Goal: Task Accomplishment & Management: Complete application form

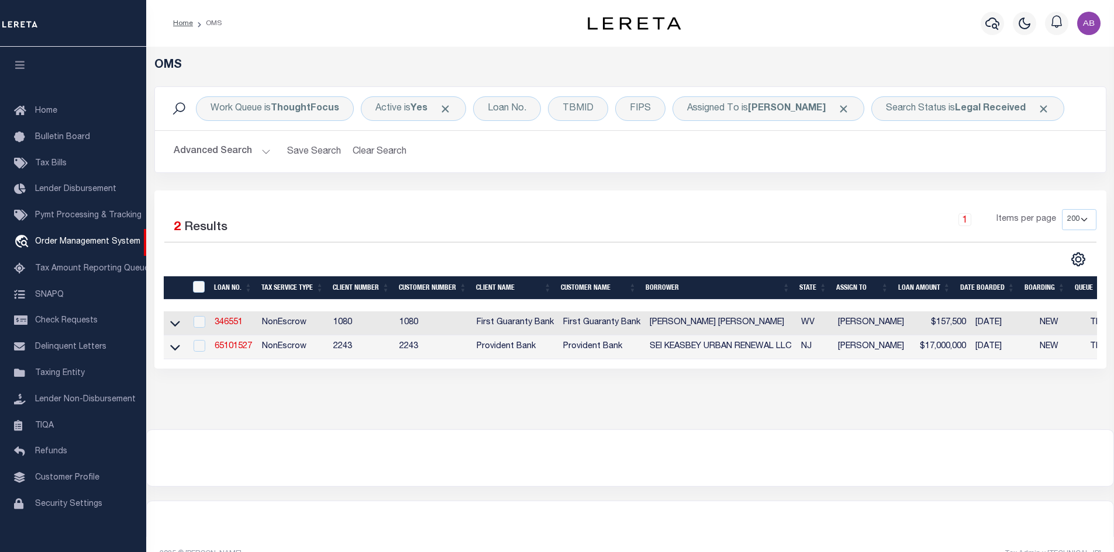
select select "200"
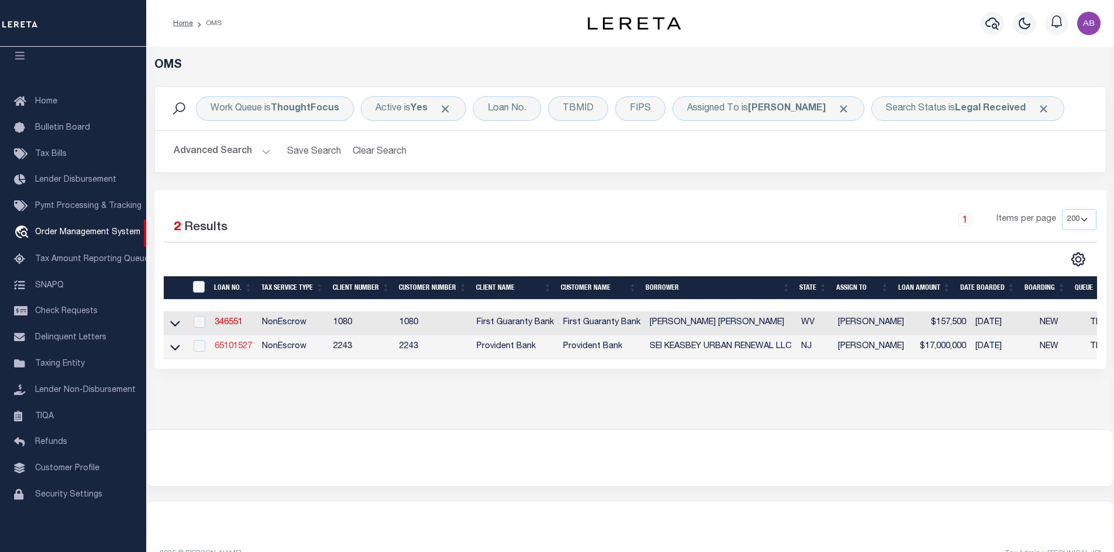
click at [235, 348] on link "65101527" at bounding box center [233, 347] width 37 height 8
type input "65101527"
type input "SEI KEASBEY URBAN RENEWAL LLC"
select select
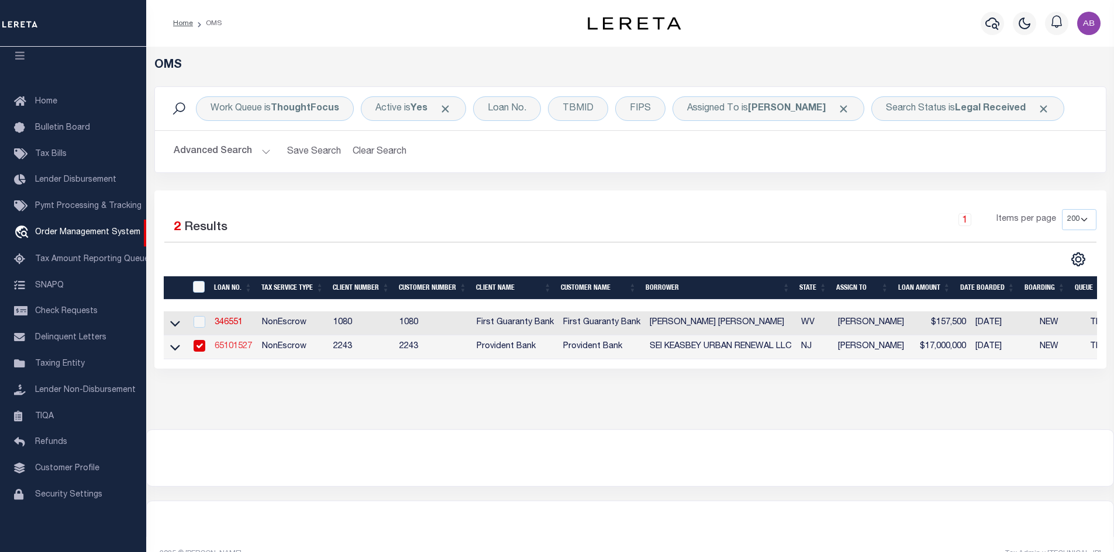
type input "[DATE]"
select select "10"
select select "NonEscrow"
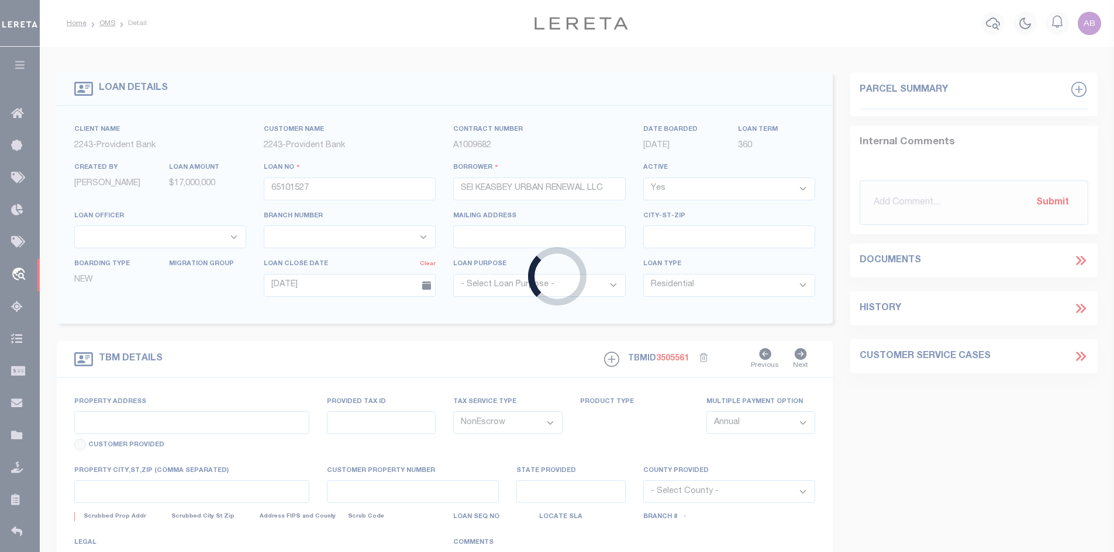
type input "[STREET_ADDRESS][PERSON_NAME]"
select select
type input "KEASBEY NJ 08832-1017"
type input "NJ"
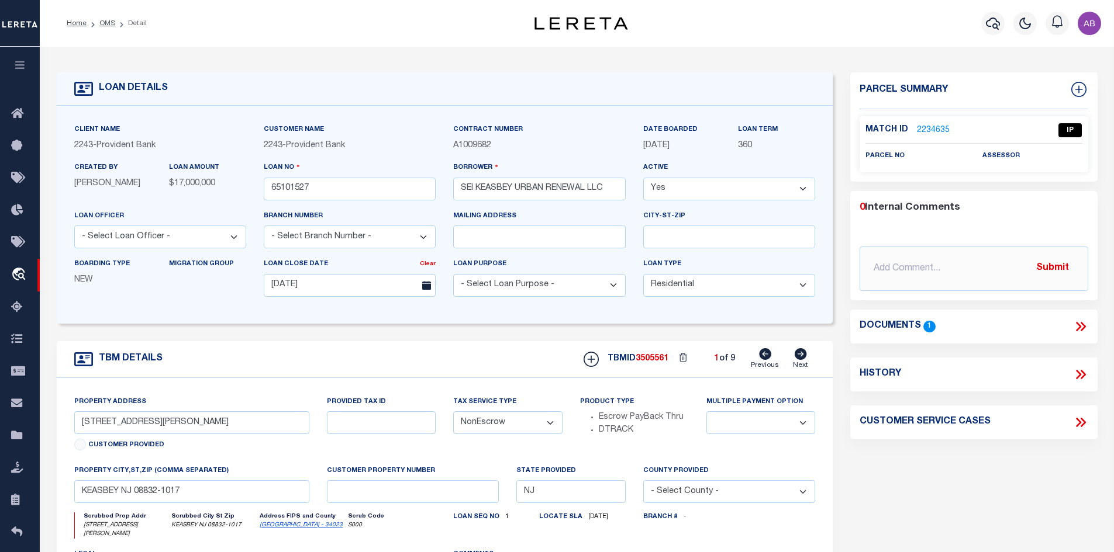
click at [800, 358] on icon at bounding box center [801, 354] width 12 height 12
type input "[STREET_ADDRESS][PERSON_NAME]"
select select
type input "KEASBEY NJ 08832-1016"
click at [800, 358] on icon at bounding box center [801, 354] width 12 height 12
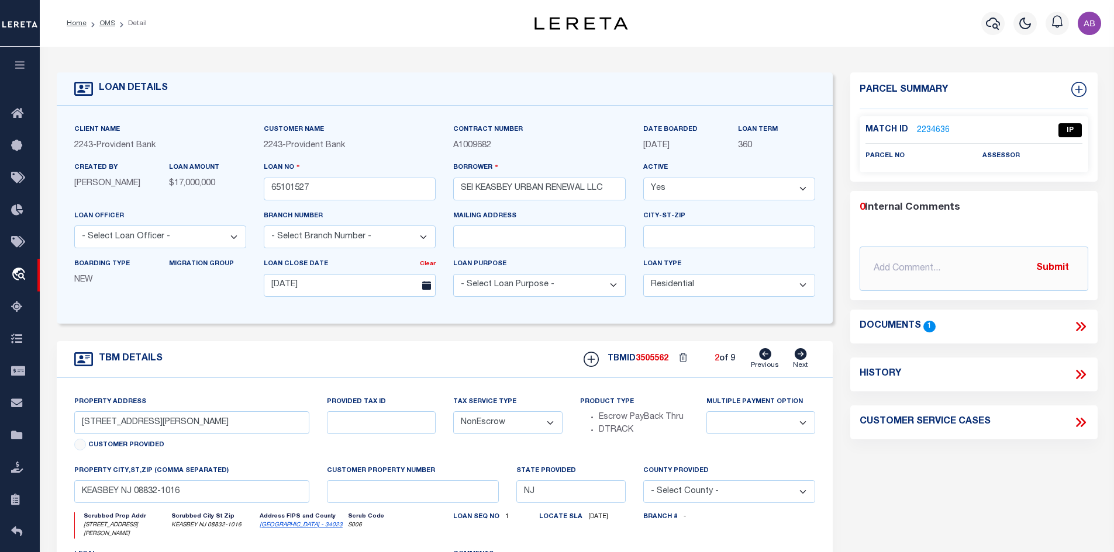
type input "[STREET_ADDRESS][PERSON_NAME]"
select select
type input "KEASBEY NJ 08832-1019"
click at [800, 358] on icon at bounding box center [801, 354] width 12 height 12
type input "[STREET_ADDRESS][PERSON_NAME]"
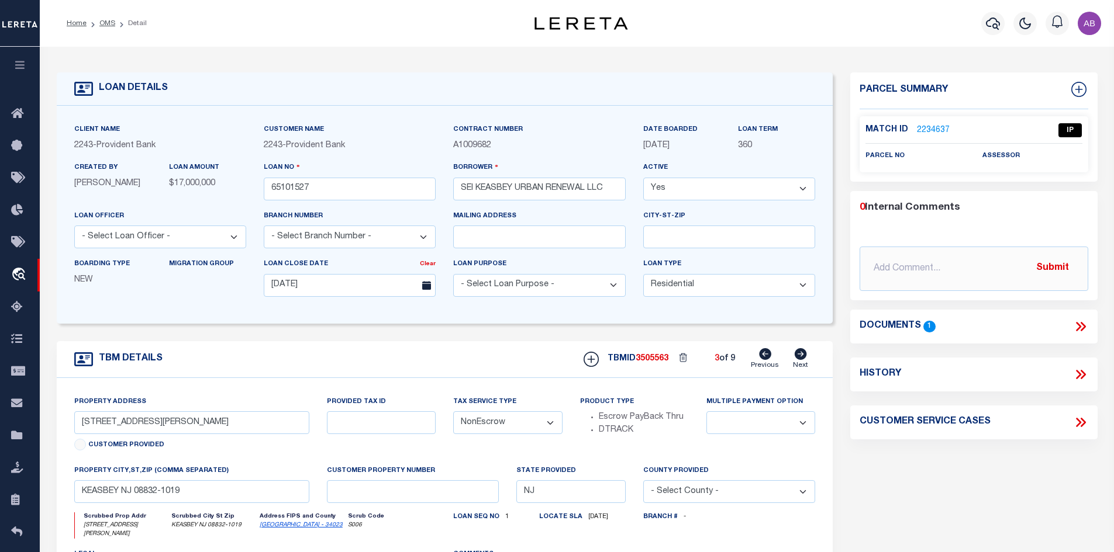
select select
click at [800, 358] on icon at bounding box center [801, 354] width 12 height 12
type input "[STREET_ADDRESS][PERSON_NAME]"
select select
type input "KEASBEY NJ 08832-1016"
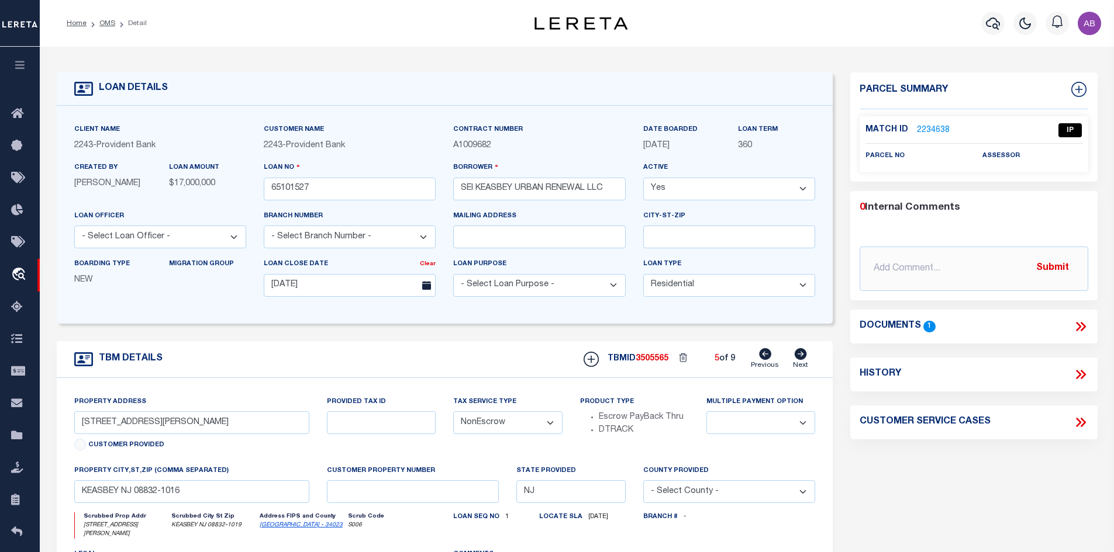
click at [800, 358] on icon at bounding box center [801, 354] width 12 height 12
type input "[STREET_ADDRESS][PERSON_NAME]"
select select
click at [800, 358] on icon at bounding box center [801, 354] width 12 height 12
type input "[STREET_ADDRESS][PERSON_NAME]"
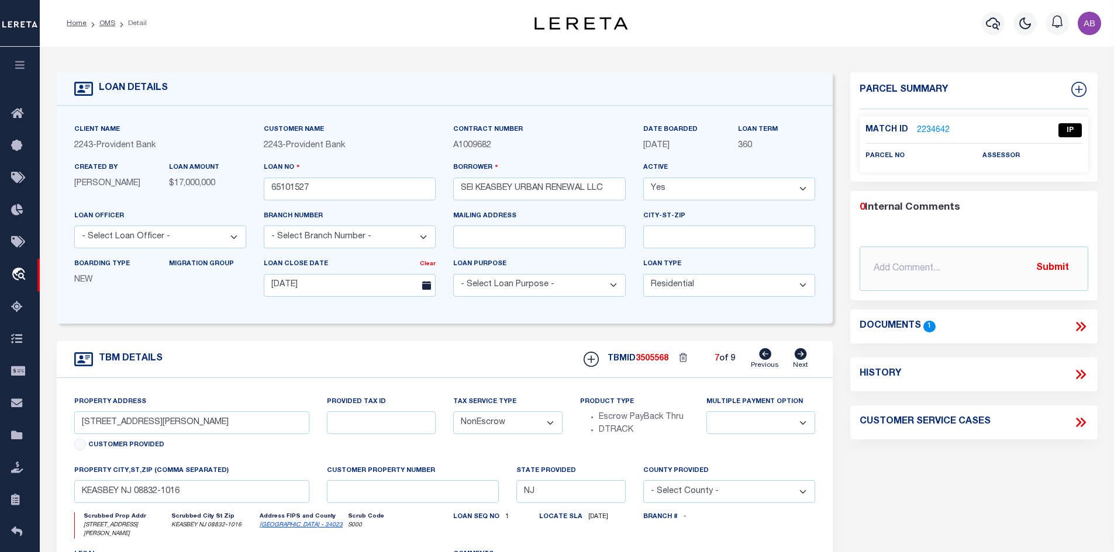
select select
click at [800, 358] on icon at bounding box center [801, 354] width 12 height 12
type input "[STREET_ADDRESS][PERSON_NAME]"
select select
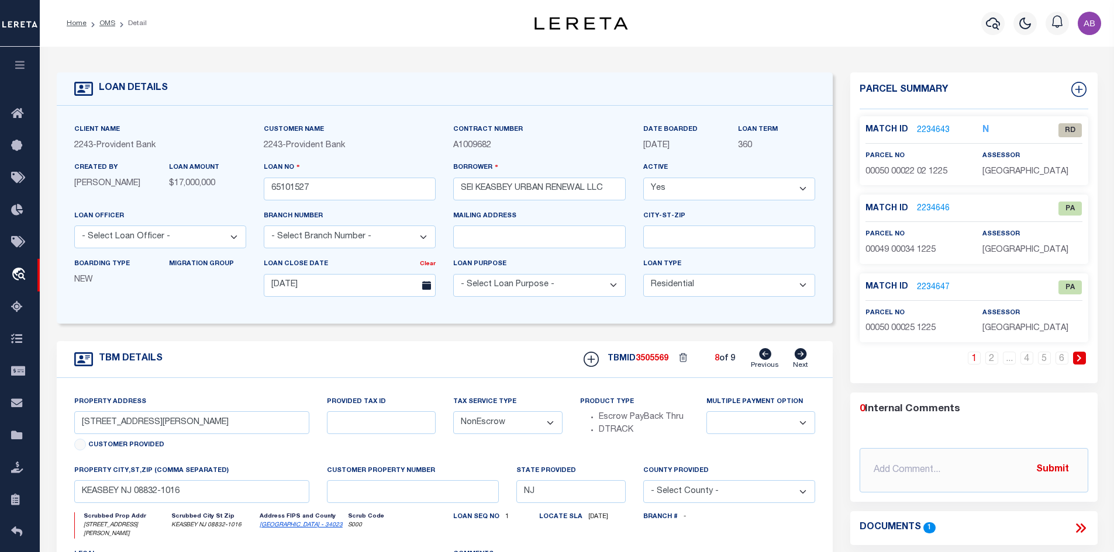
click at [800, 358] on icon at bounding box center [801, 354] width 12 height 12
type input "[GEOGRAPHIC_DATA]"
select select
type input "[GEOGRAPHIC_DATA]"
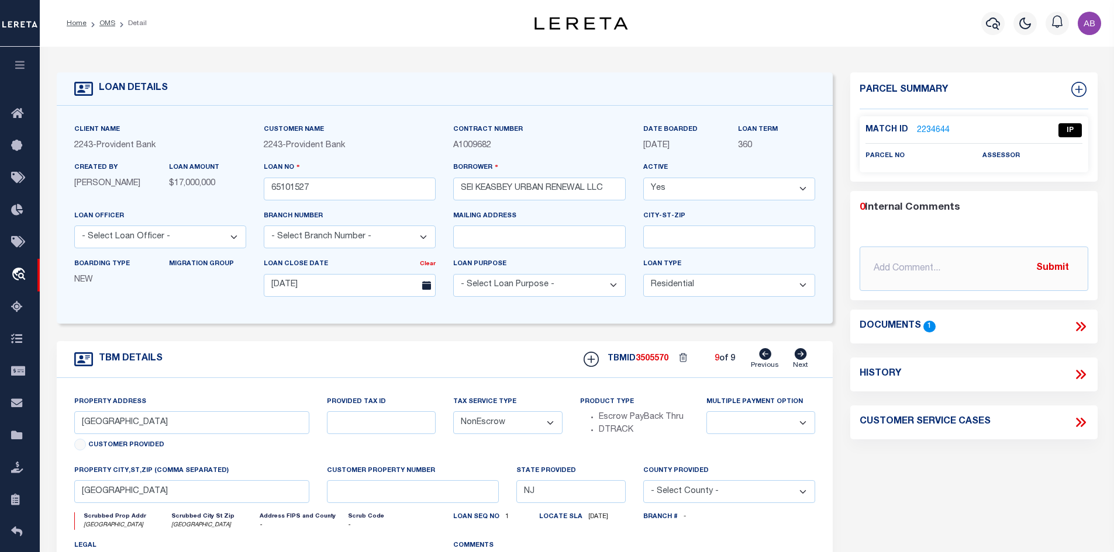
click at [800, 358] on icon at bounding box center [801, 354] width 12 height 12
click at [763, 360] on icon at bounding box center [765, 354] width 12 height 12
type input "[STREET_ADDRESS][PERSON_NAME]"
select select
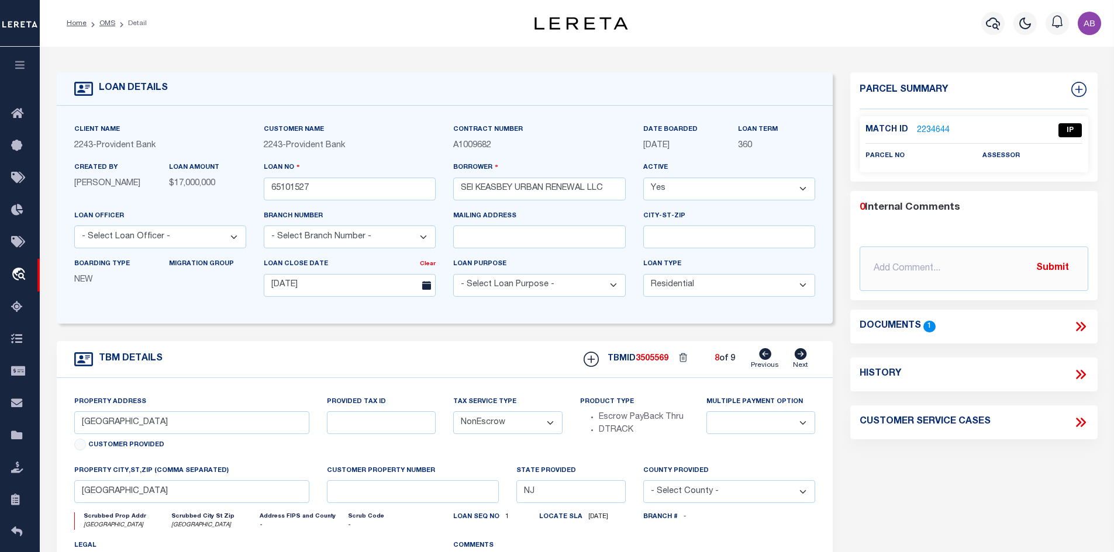
type input "KEASBEY NJ 08832-1016"
select select
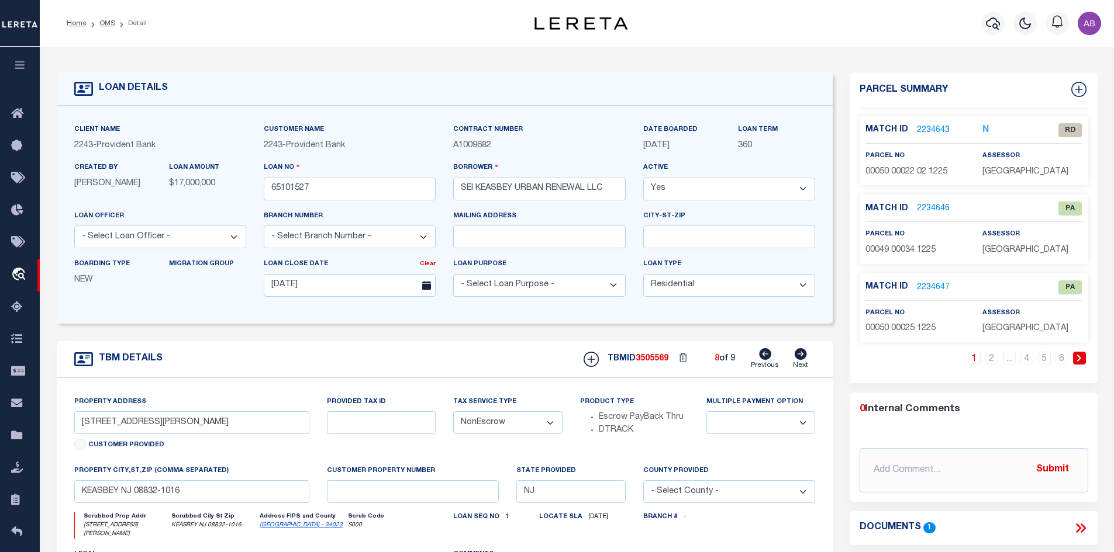
click at [763, 360] on icon at bounding box center [765, 354] width 12 height 12
type input "[STREET_ADDRESS][PERSON_NAME]"
select select
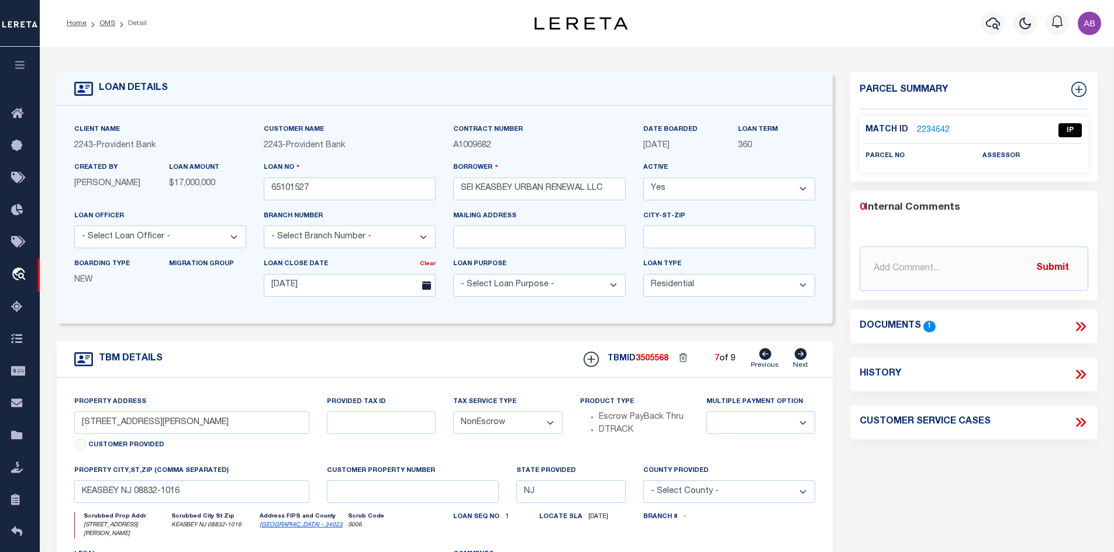
click at [763, 360] on icon at bounding box center [765, 354] width 12 height 12
type input "[STREET_ADDRESS][PERSON_NAME]"
select select
click at [763, 360] on icon at bounding box center [765, 354] width 12 height 12
type input "[STREET_ADDRESS][PERSON_NAME]"
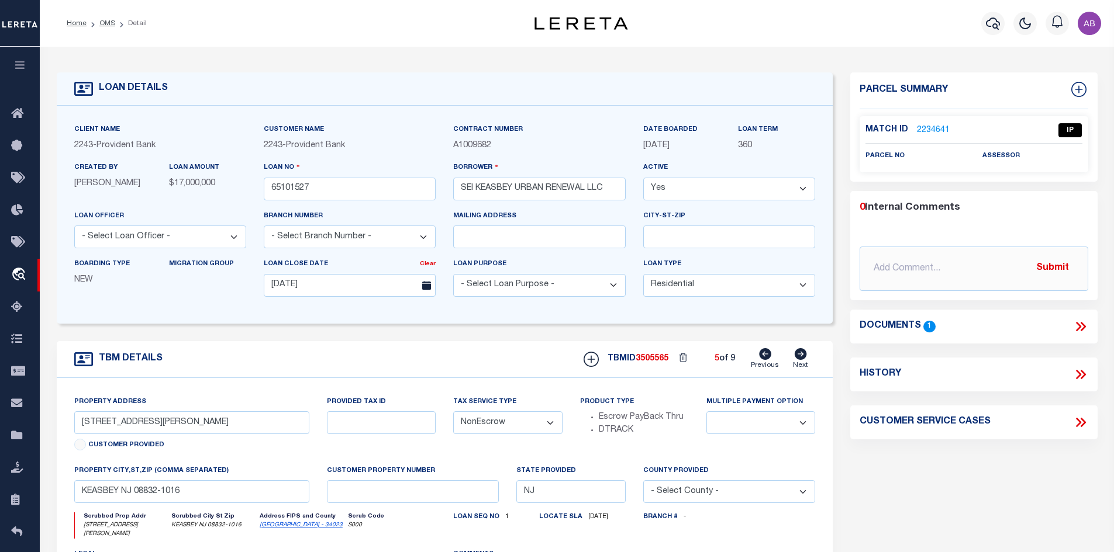
select select
click at [763, 360] on icon at bounding box center [765, 354] width 12 height 12
type input "[STREET_ADDRESS][PERSON_NAME]"
select select
type input "KEASBEY NJ 08832-1019"
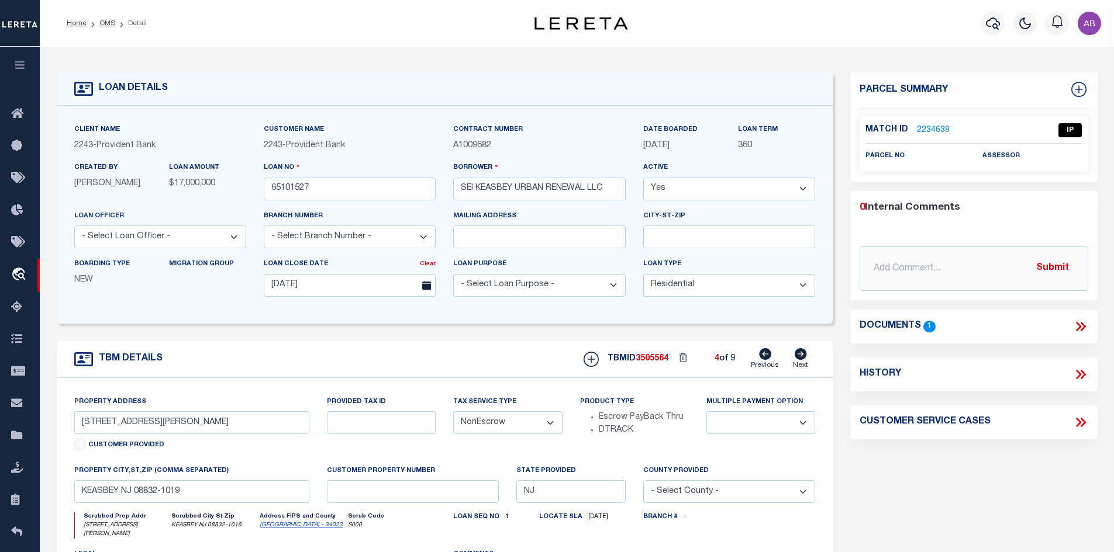
click at [763, 360] on icon at bounding box center [765, 354] width 12 height 12
type input "[STREET_ADDRESS][PERSON_NAME]"
select select
click at [763, 360] on icon at bounding box center [765, 354] width 12 height 12
type input "[STREET_ADDRESS][PERSON_NAME]"
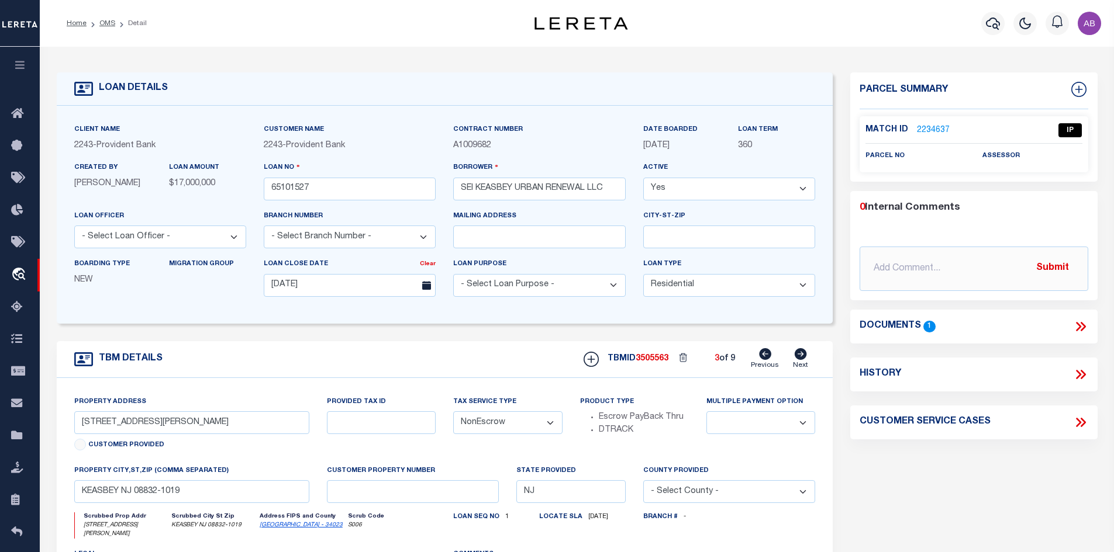
select select
type input "KEASBEY NJ 08832-1016"
click at [763, 360] on icon at bounding box center [765, 354] width 12 height 12
type input "[STREET_ADDRESS][PERSON_NAME]"
select select
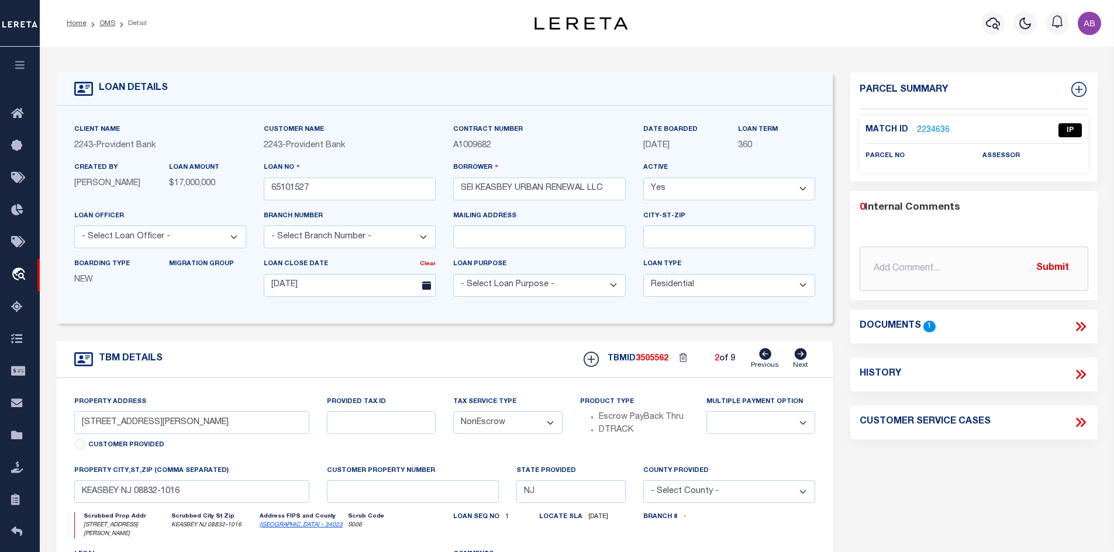
type input "KEASBEY NJ 08832-1017"
click at [763, 360] on icon at bounding box center [765, 354] width 12 height 12
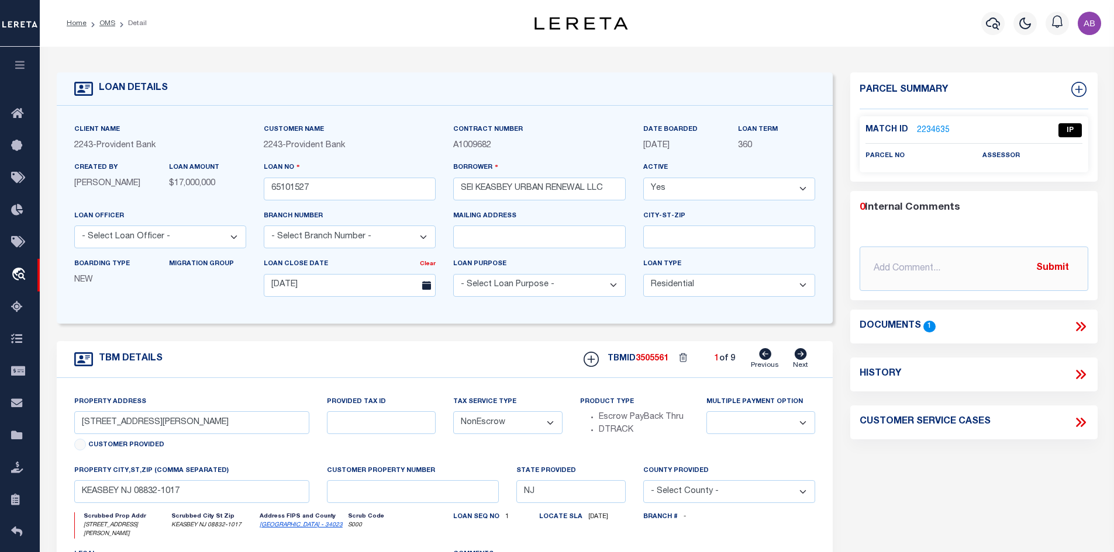
click at [763, 360] on icon at bounding box center [765, 354] width 12 height 12
click at [99, 25] on link "OMS" at bounding box center [107, 23] width 16 height 7
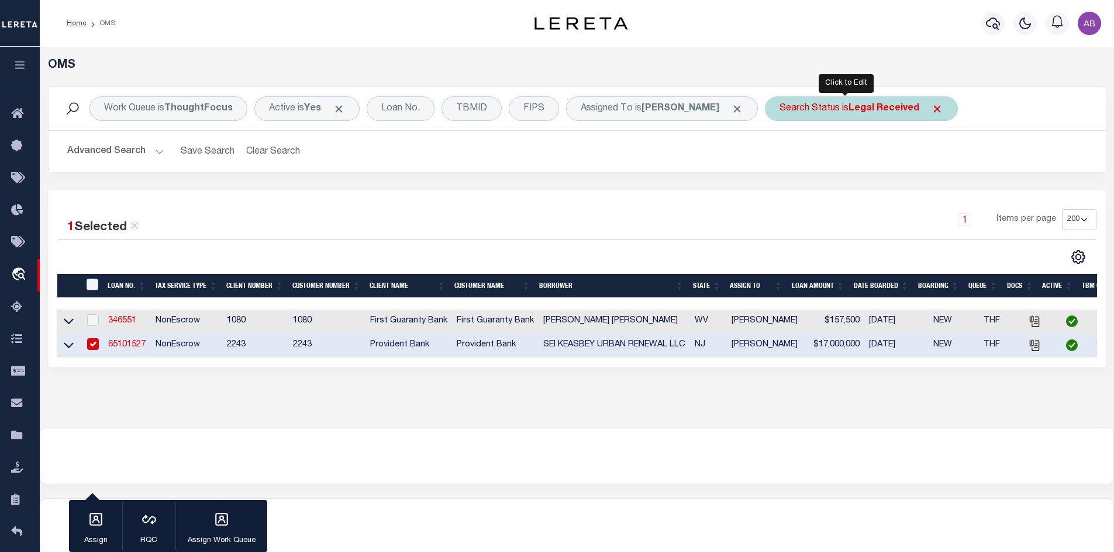
click at [848, 113] on b "Legal Received" at bounding box center [883, 108] width 71 height 9
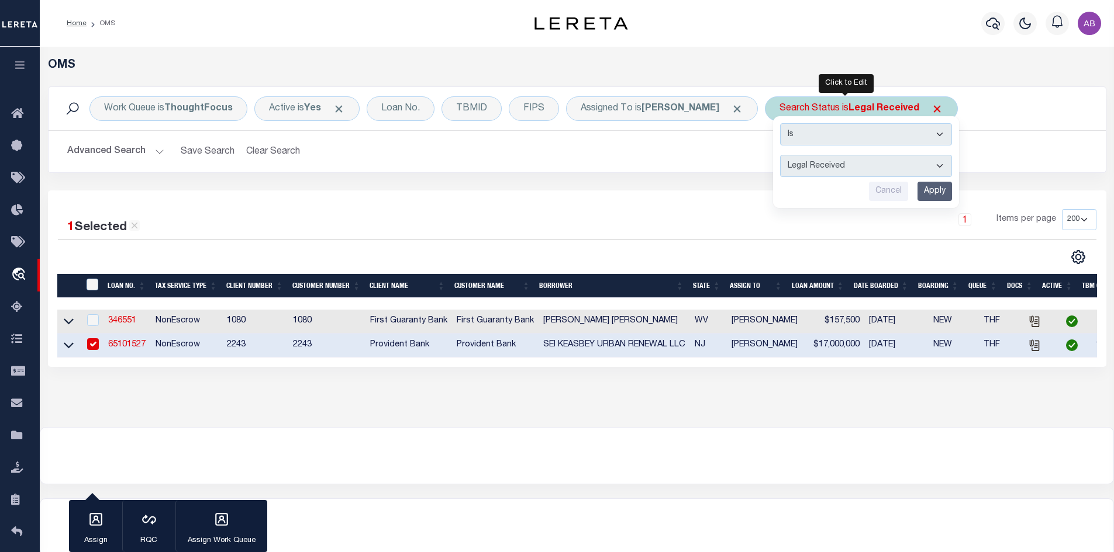
click at [818, 175] on select "Automated Search Bad Parcel Complete Duplicate Parcel High Dollar Reporting In …" at bounding box center [866, 166] width 172 height 22
click at [810, 165] on select "Automated Search Bad Parcel Complete Duplicate Parcel High Dollar Reporting In …" at bounding box center [866, 166] width 172 height 22
click at [783, 174] on select "Automated Search Bad Parcel Complete Duplicate Parcel High Dollar Reporting In …" at bounding box center [866, 166] width 172 height 22
click at [783, 172] on select "Automated Search Bad Parcel Complete Duplicate Parcel High Dollar Reporting In …" at bounding box center [866, 166] width 172 height 22
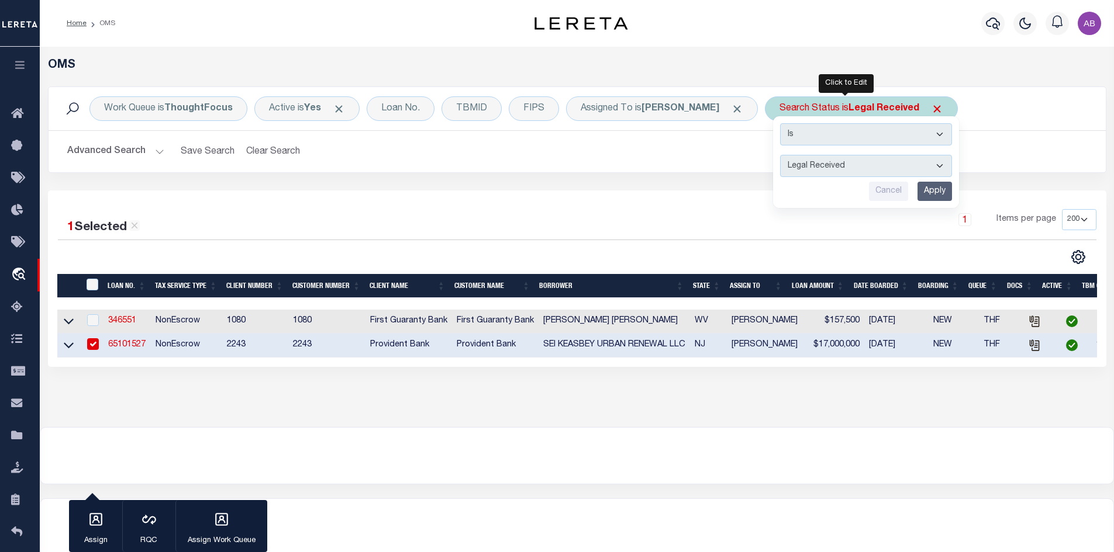
select select "IP"
click at [780, 155] on select "Automated Search Bad Parcel Complete Duplicate Parcel High Dollar Reporting In …" at bounding box center [866, 166] width 172 height 22
click at [920, 196] on input "Apply" at bounding box center [934, 191] width 34 height 19
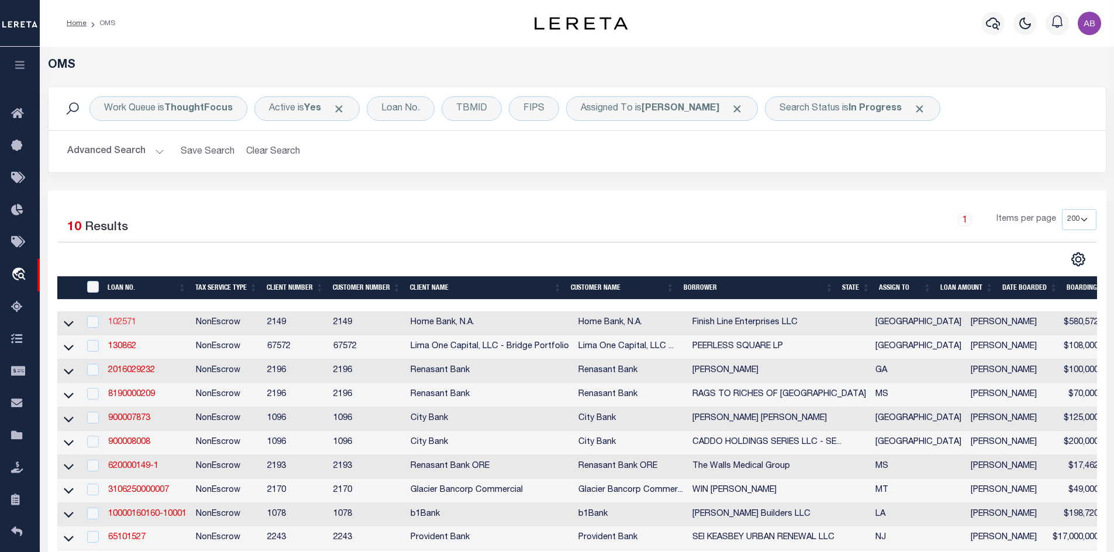
click at [128, 323] on link "102571" at bounding box center [122, 323] width 28 height 8
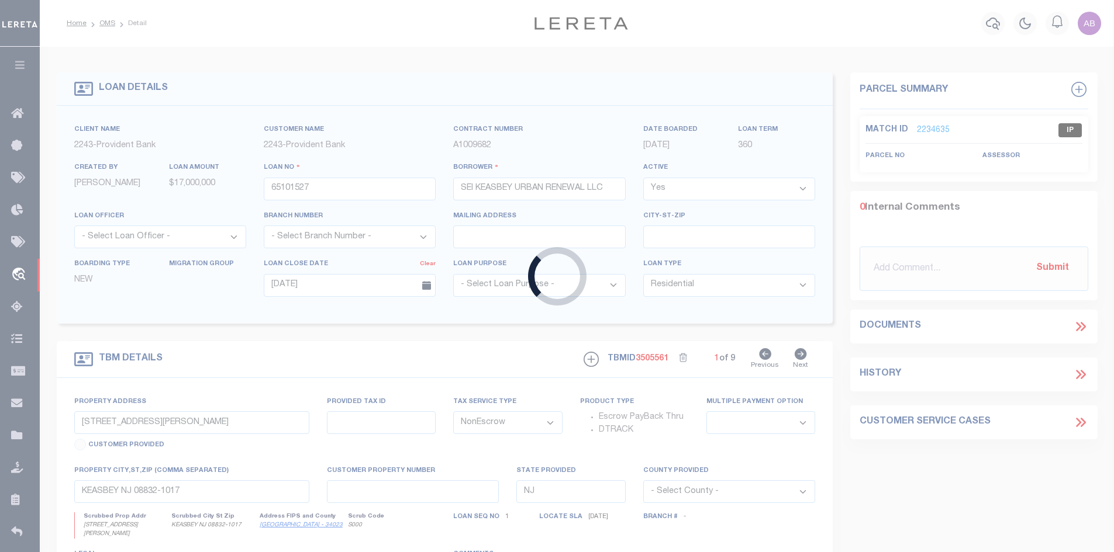
type input "102571"
type input "Finish Line Enterprises LLC"
select select
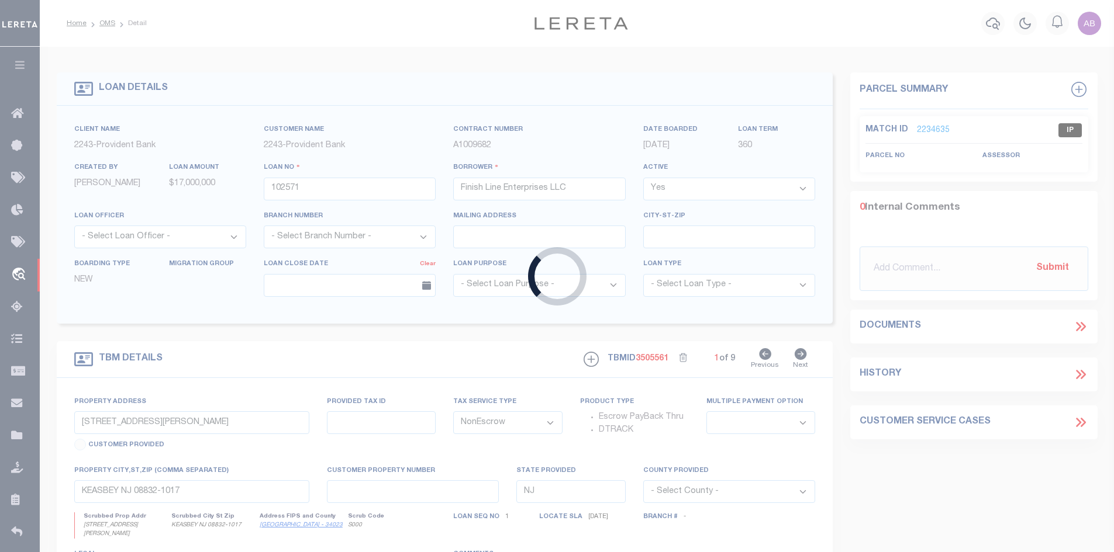
select select "8216"
select select "3295"
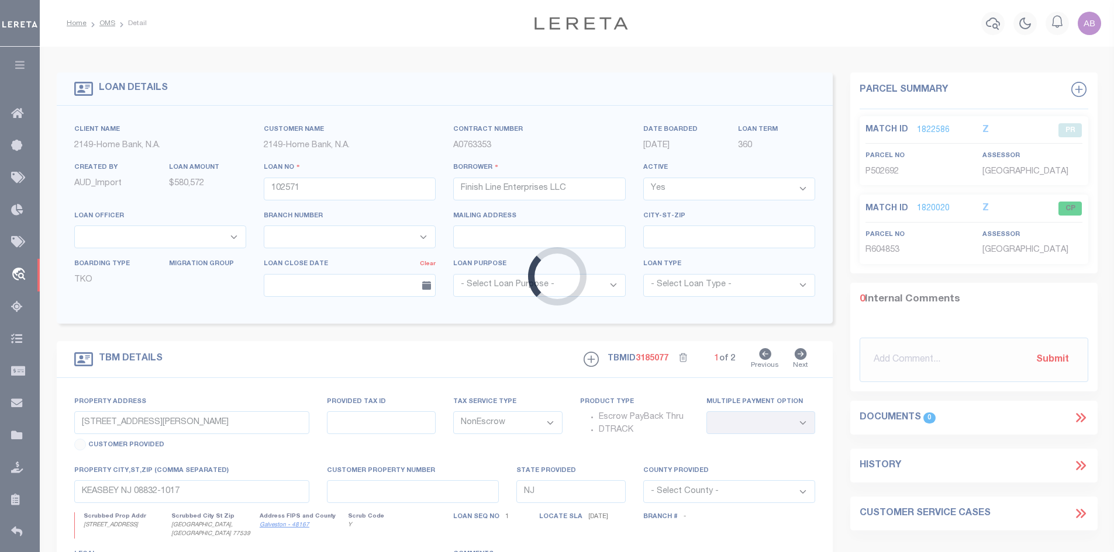
type input "5311 FM 646 Rd E"
type input "604853"
select select
type input "Dickinson, TX 77539"
type input "[GEOGRAPHIC_DATA]"
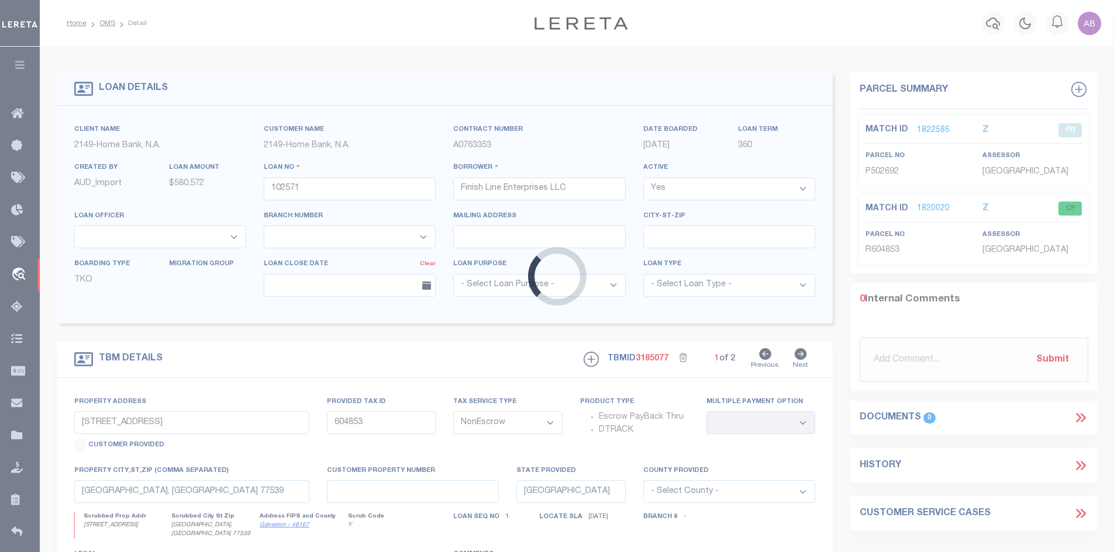
select select
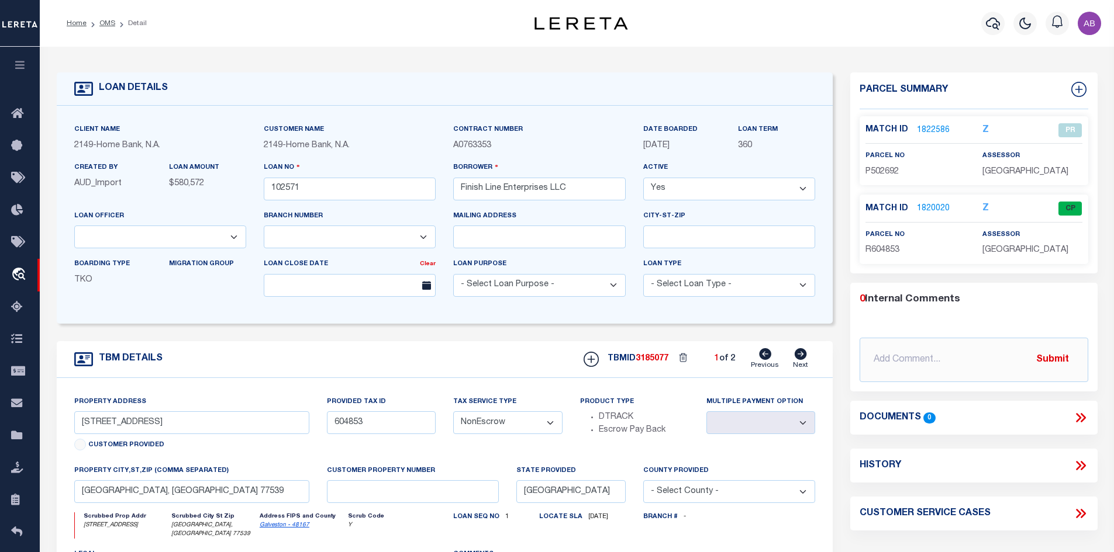
click at [800, 354] on icon at bounding box center [801, 354] width 12 height 12
type input "5311 FM 646 RD E"
select select
type input "DICKINSON TX 77539-2806"
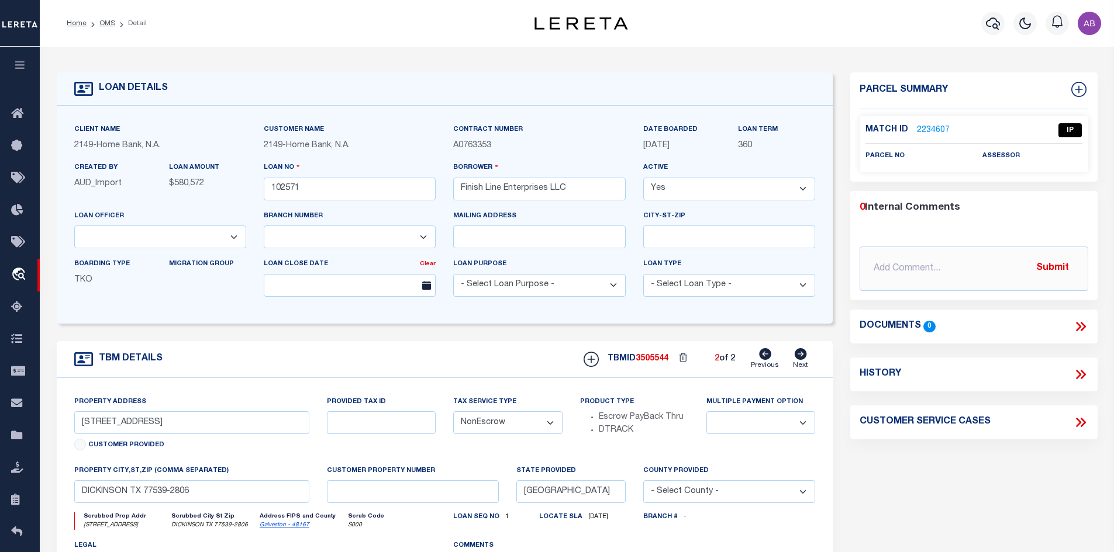
click at [924, 127] on link "2234607" at bounding box center [933, 131] width 33 height 12
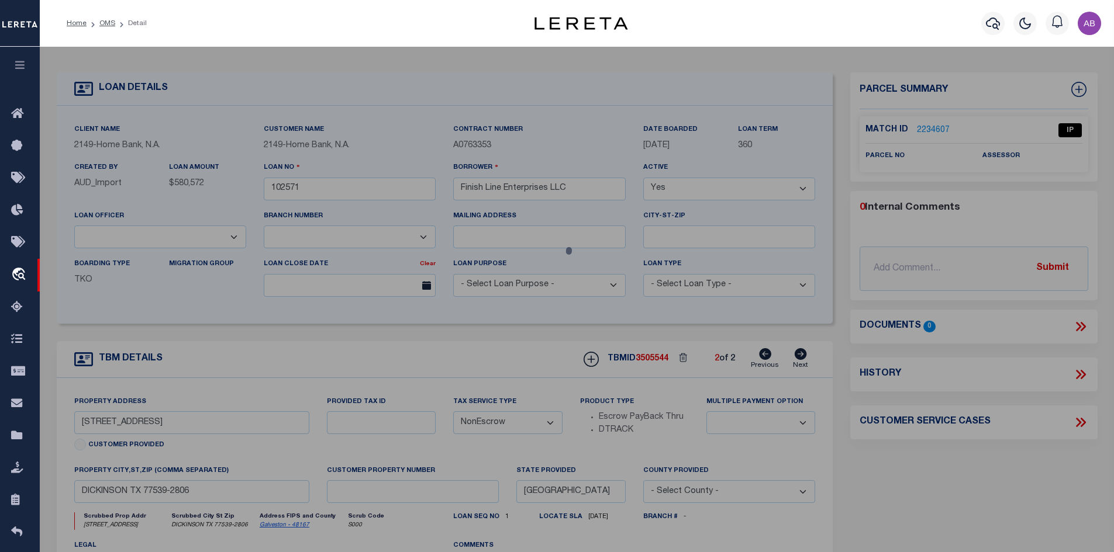
checkbox input "false"
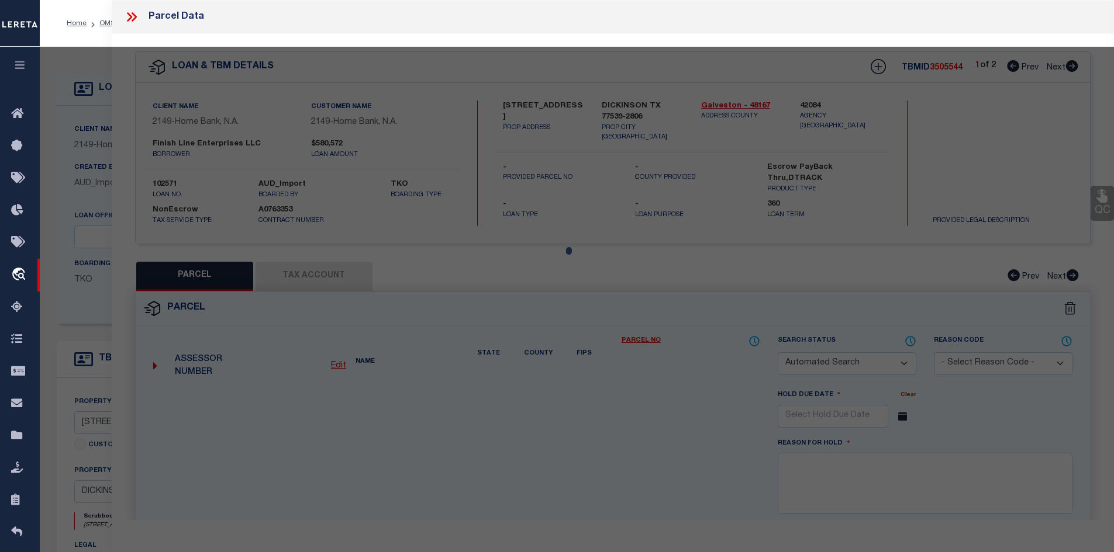
select select "IP"
checkbox input "false"
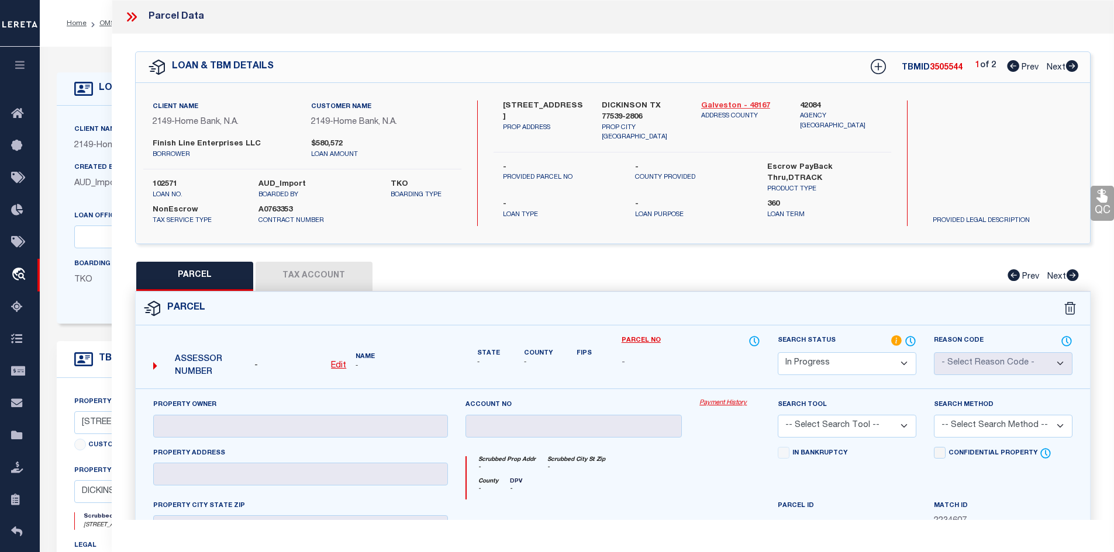
click at [749, 101] on link "Galveston - 48167" at bounding box center [742, 107] width 82 height 12
click at [505, 105] on label "5311 FM 646 RD E" at bounding box center [544, 112] width 82 height 23
copy label "5311"
click at [544, 102] on label "5311 FM 646 RD E" at bounding box center [544, 112] width 82 height 23
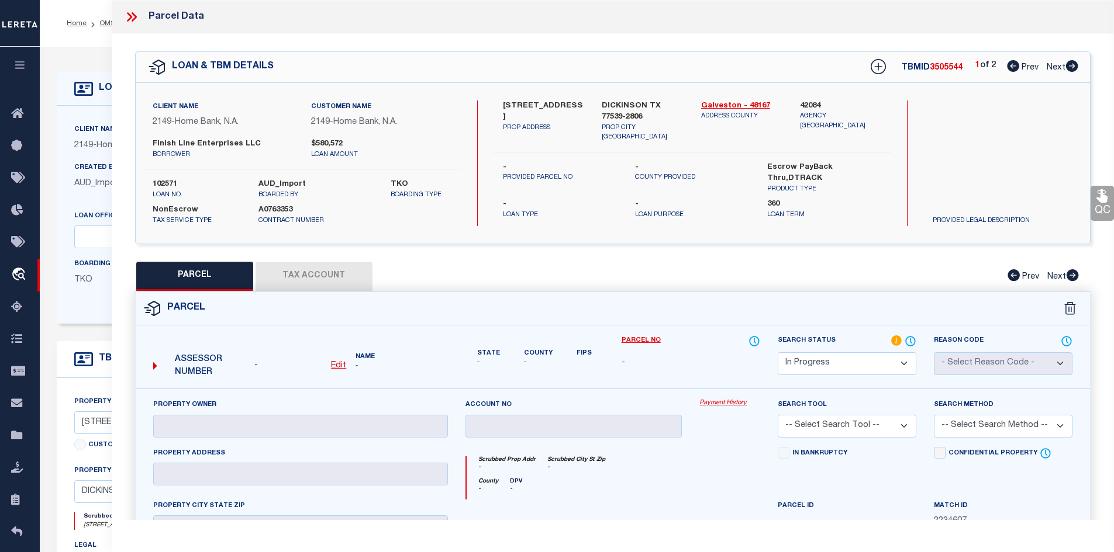
click at [544, 102] on label "5311 FM 646 RD E" at bounding box center [544, 112] width 82 height 23
click at [562, 255] on div "QC QC QC" at bounding box center [613, 385] width 1003 height 703
drag, startPoint x: 497, startPoint y: 105, endPoint x: 536, endPoint y: 112, distance: 39.8
click at [536, 112] on div "5311 FM 646 RD E PROP ADDRESS" at bounding box center [543, 122] width 99 height 42
click at [337, 368] on u "Edit" at bounding box center [338, 366] width 15 height 8
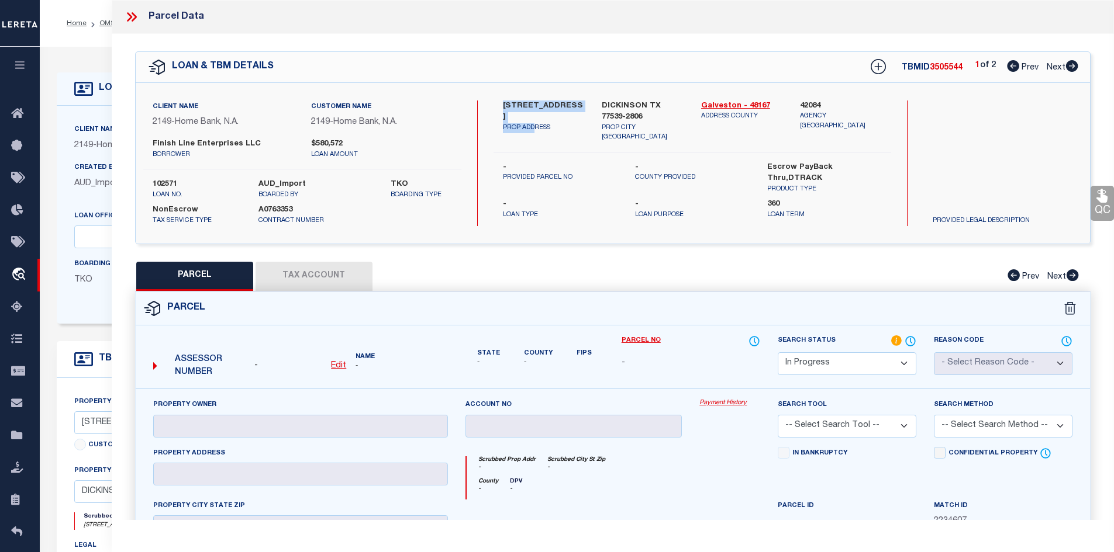
select select "IP"
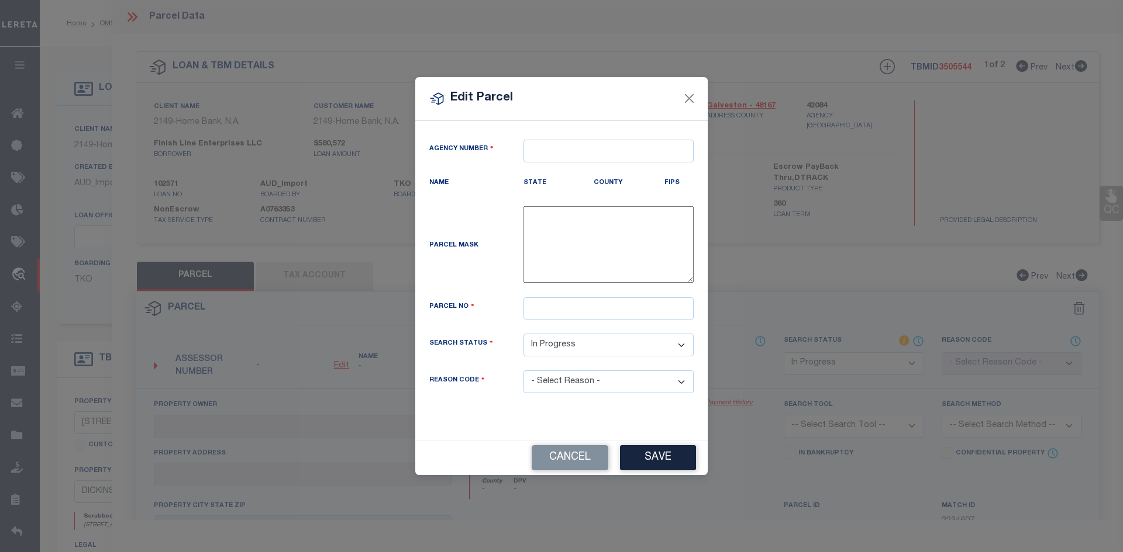
type textarea "-"
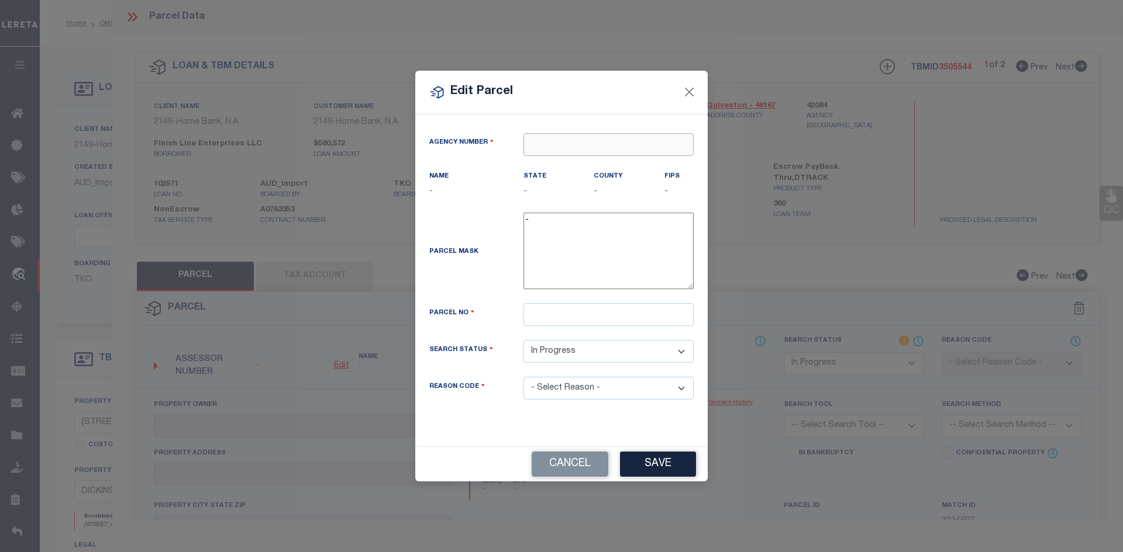
click at [532, 136] on input "text" at bounding box center [608, 144] width 170 height 23
click at [640, 165] on div "420840000 : GALVESTON COUNTY" at bounding box center [612, 166] width 177 height 19
type input "420840000"
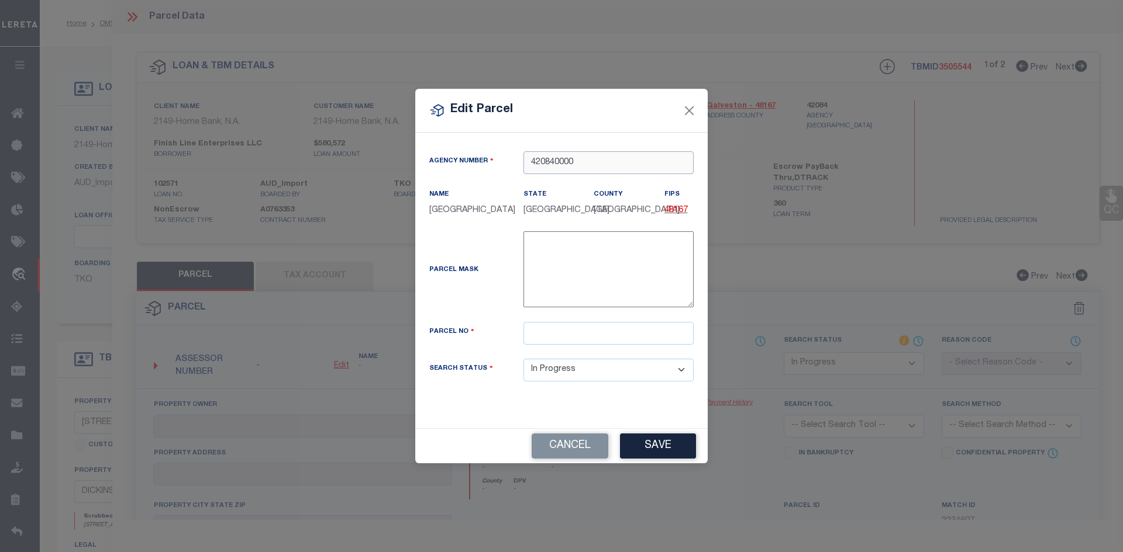
type input "420840000"
click at [535, 343] on input "text" at bounding box center [608, 333] width 170 height 23
click at [544, 342] on input "text" at bounding box center [608, 333] width 170 height 23
paste input "604853"
type input "604853"
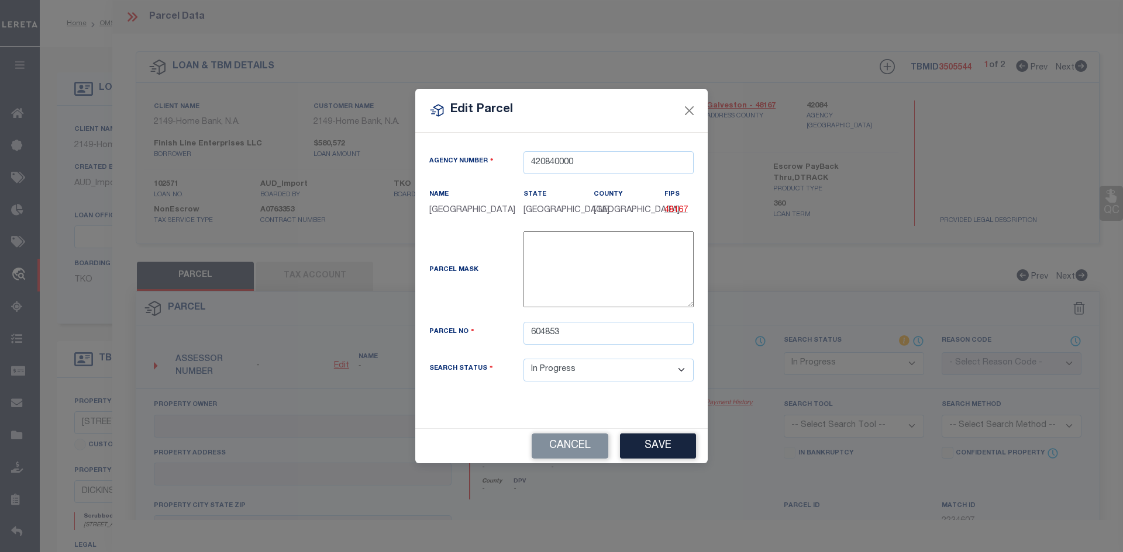
click at [612, 412] on div "Agency Number 420840000 Name GALVESTON COUNTY State" at bounding box center [561, 281] width 292 height 296
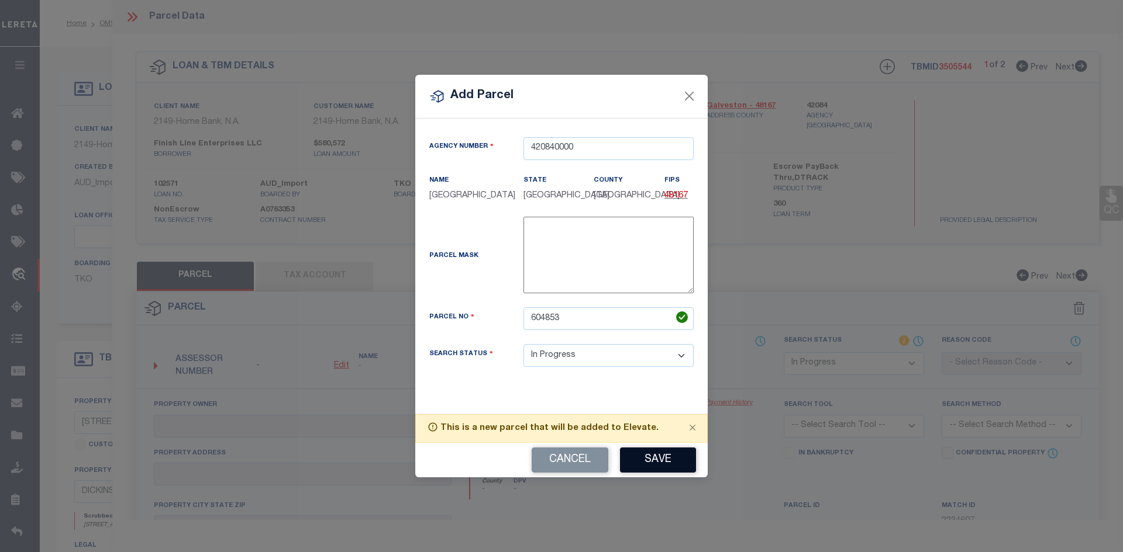
click at [654, 461] on button "Save" at bounding box center [658, 460] width 76 height 25
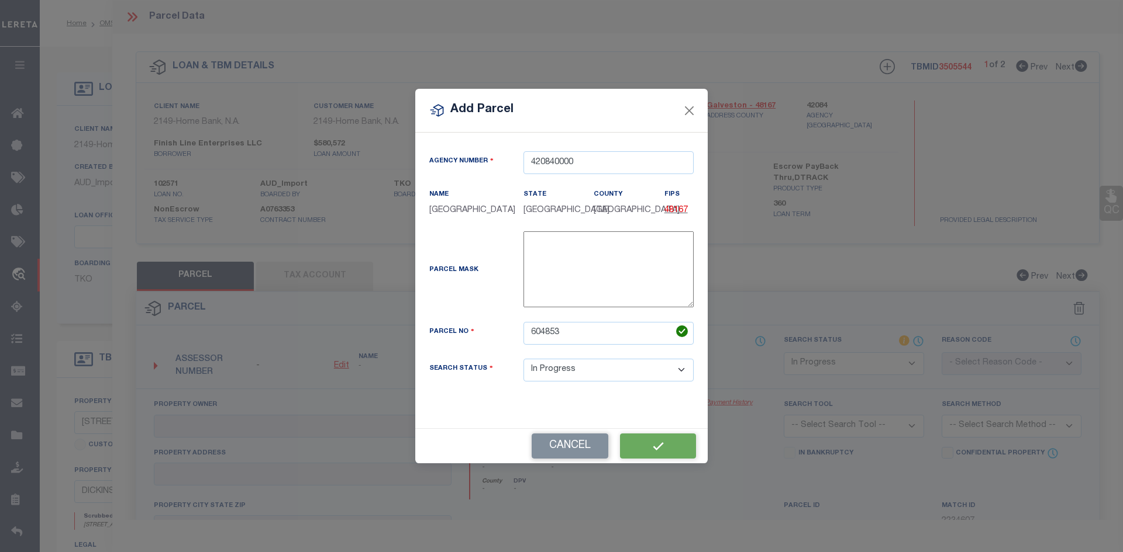
select select "IP"
checkbox input "false"
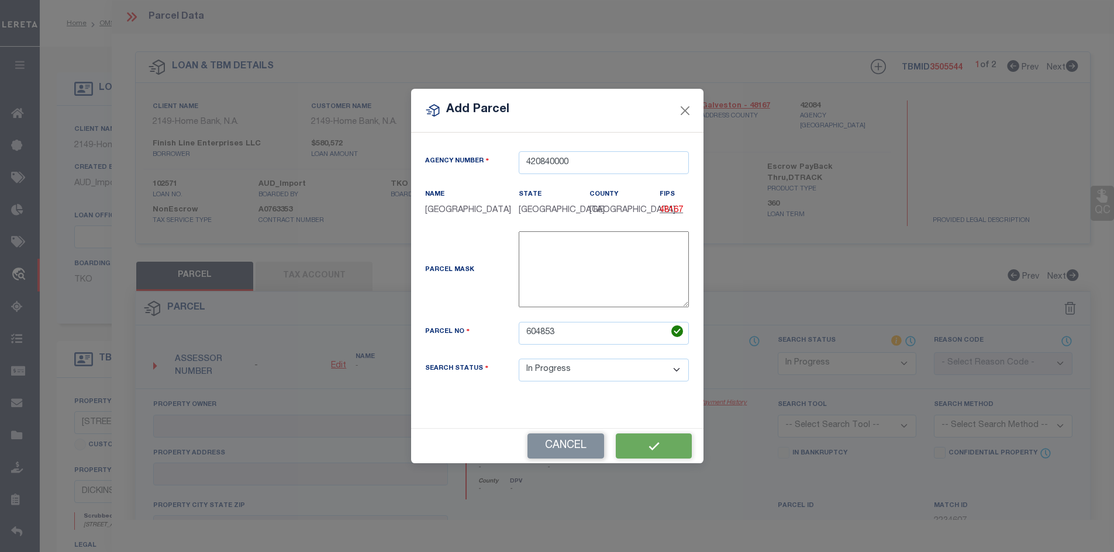
checkbox input "false"
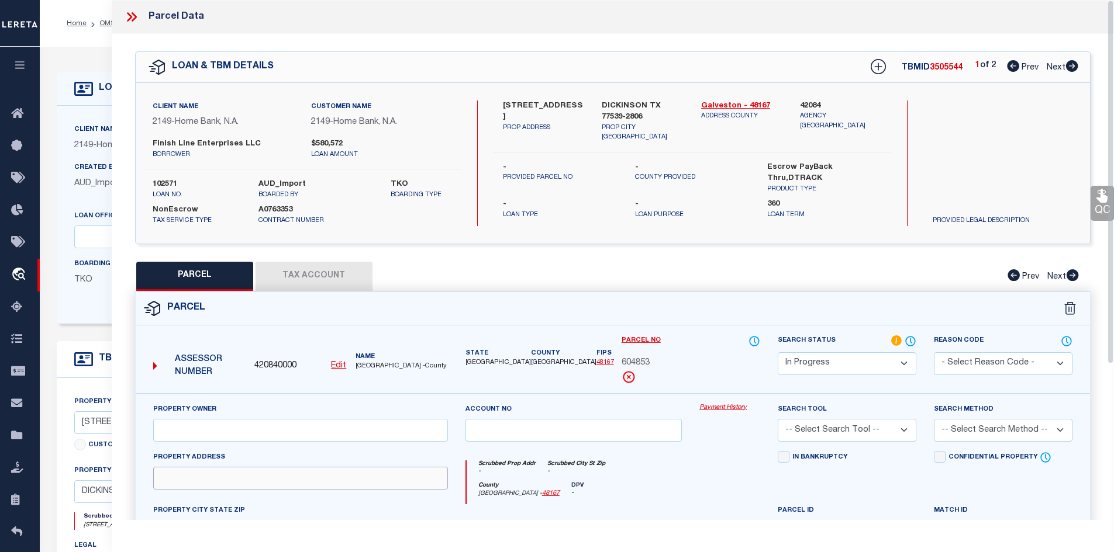
click at [370, 477] on input "text" at bounding box center [300, 478] width 295 height 23
paste input "5311 FM 646 TEXAS CITY, TX 77539"
drag, startPoint x: 368, startPoint y: 482, endPoint x: 267, endPoint y: 487, distance: 101.3
click at [267, 487] on input "5311 FM 646 TEXAS CITY, TX 77539" at bounding box center [300, 478] width 295 height 23
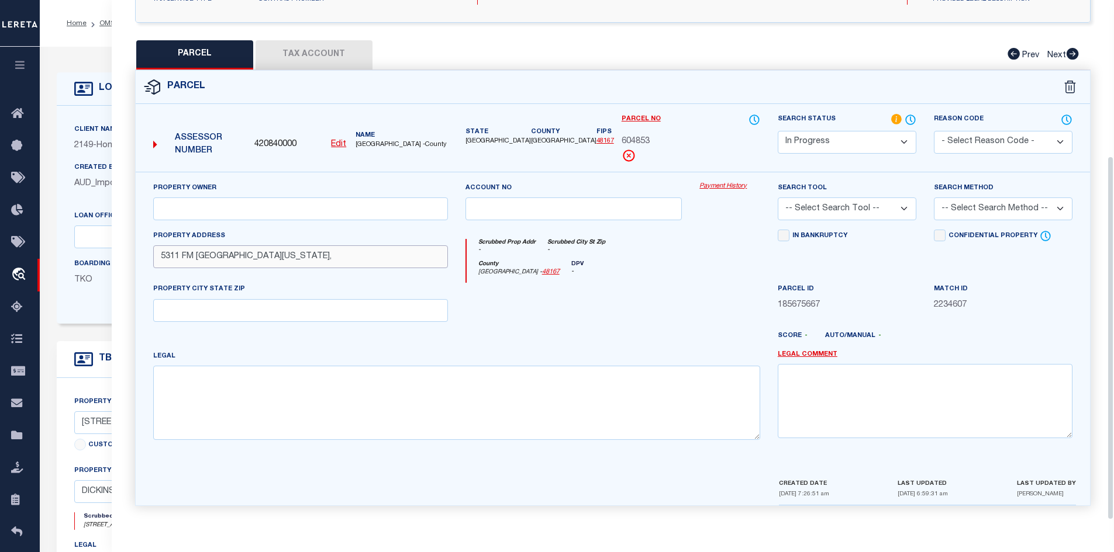
type input "5311 FM 646 TEXAS CITY,"
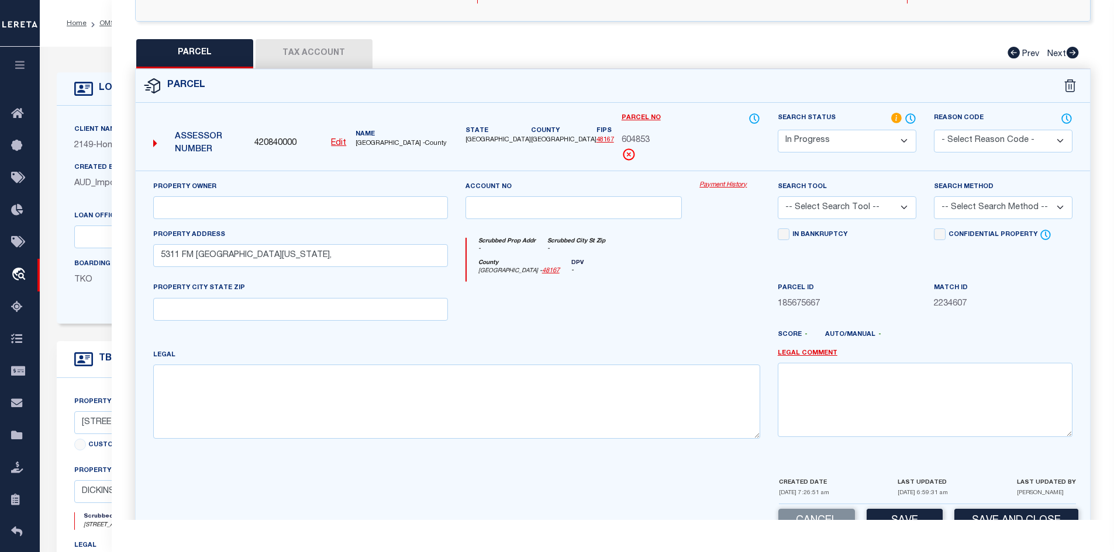
click at [198, 323] on div "Property Owner Account no Payment History Search Tool -- Select Search Tool -- …" at bounding box center [612, 315] width 937 height 268
drag, startPoint x: 198, startPoint y: 323, endPoint x: 194, endPoint y: 307, distance: 16.3
click at [194, 307] on input "text" at bounding box center [300, 309] width 295 height 23
paste input "TX 77539"
type input "TX 77539"
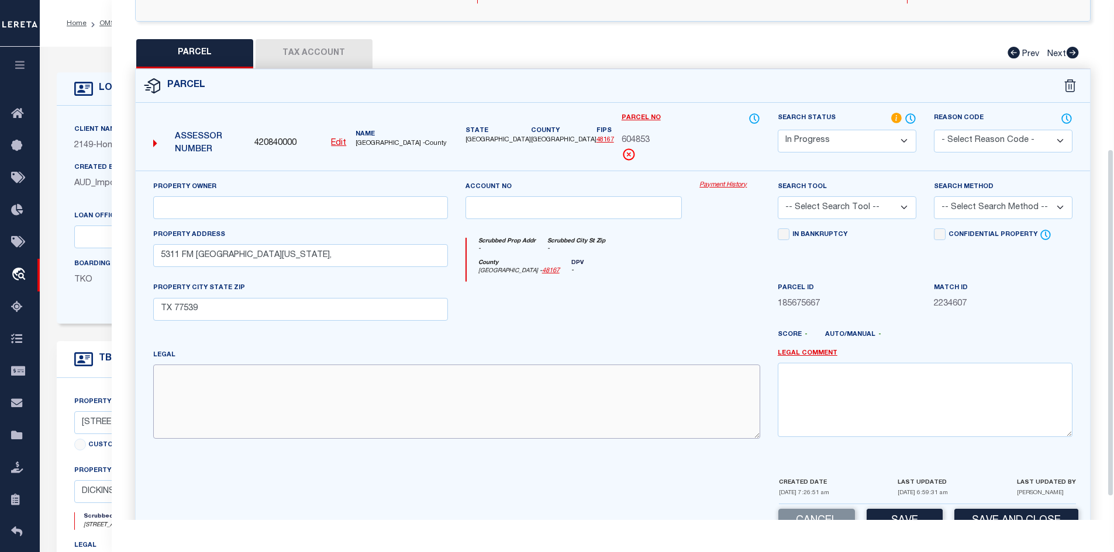
click at [510, 397] on textarea at bounding box center [456, 402] width 607 height 74
paste textarea "FINISH LINE ENTERPRISES LLC SUB (2014) ABST 164, VICTORY MARINE TRACT, ACRES 5.…"
type textarea "FINISH LINE ENTERPRISES LLC SUB (2014) ABST 164, VICTORY MARINE TRACT, ACRES 5.…"
click at [355, 211] on input "text" at bounding box center [300, 207] width 295 height 23
click at [252, 210] on input "text" at bounding box center [300, 207] width 295 height 23
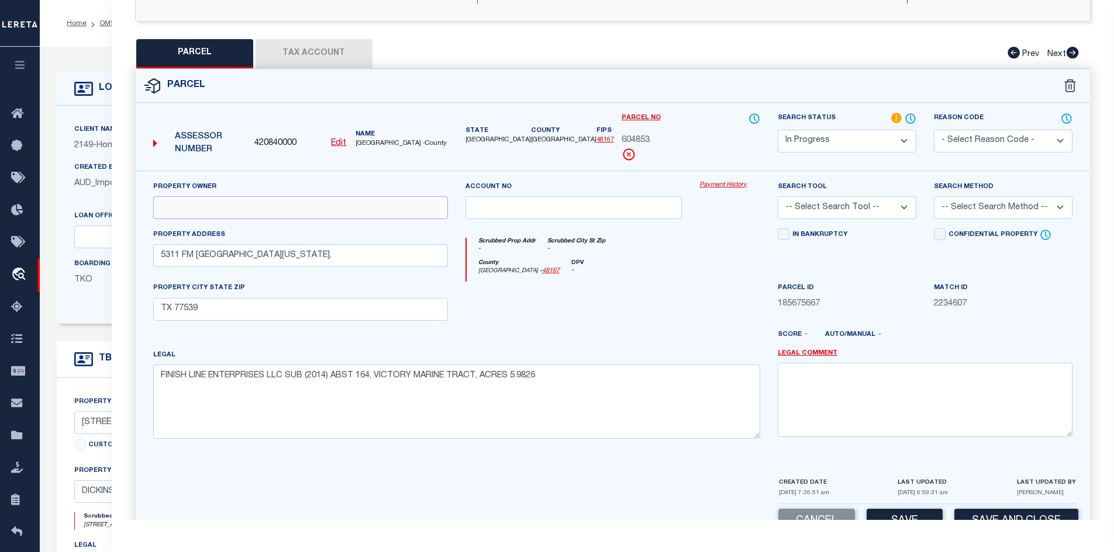
paste input "FINISH LINE ENTERPRISES LLC"
type input "FINISH LINE ENTERPRISES LLC"
click at [299, 43] on button "Tax Account" at bounding box center [313, 53] width 117 height 29
select select "100"
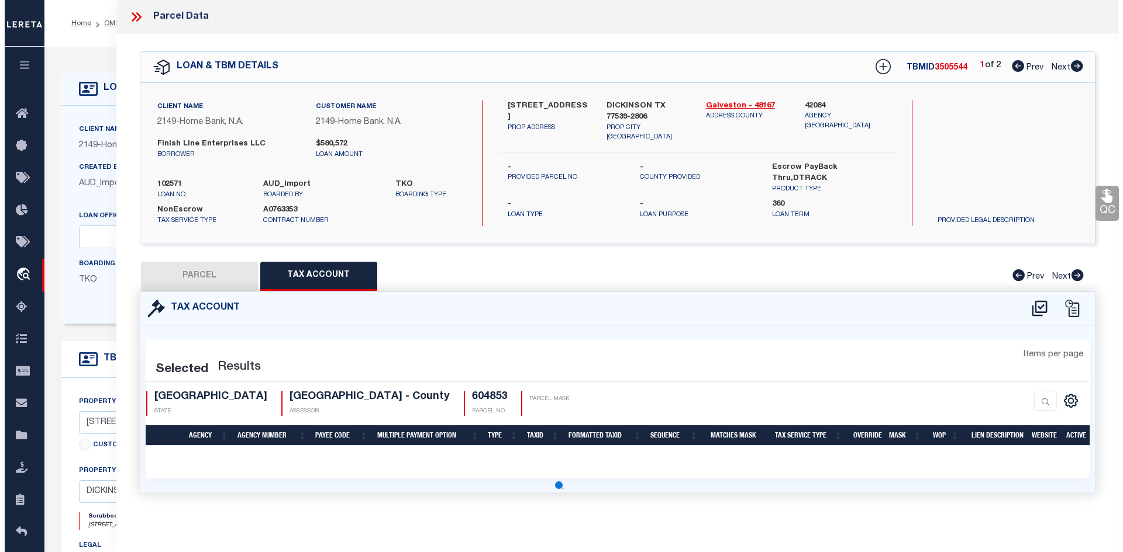
scroll to position [0, 0]
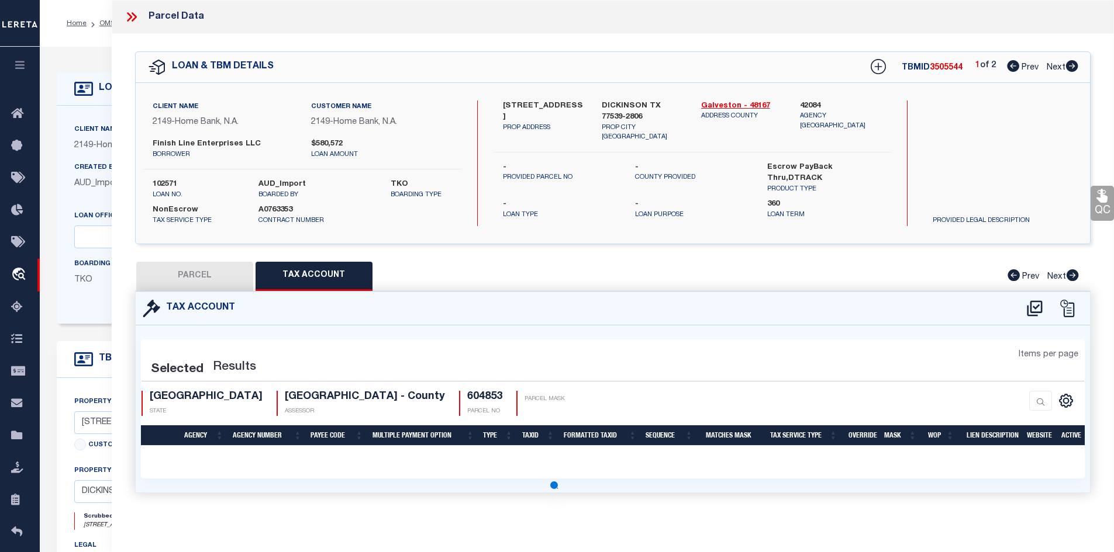
select select "100"
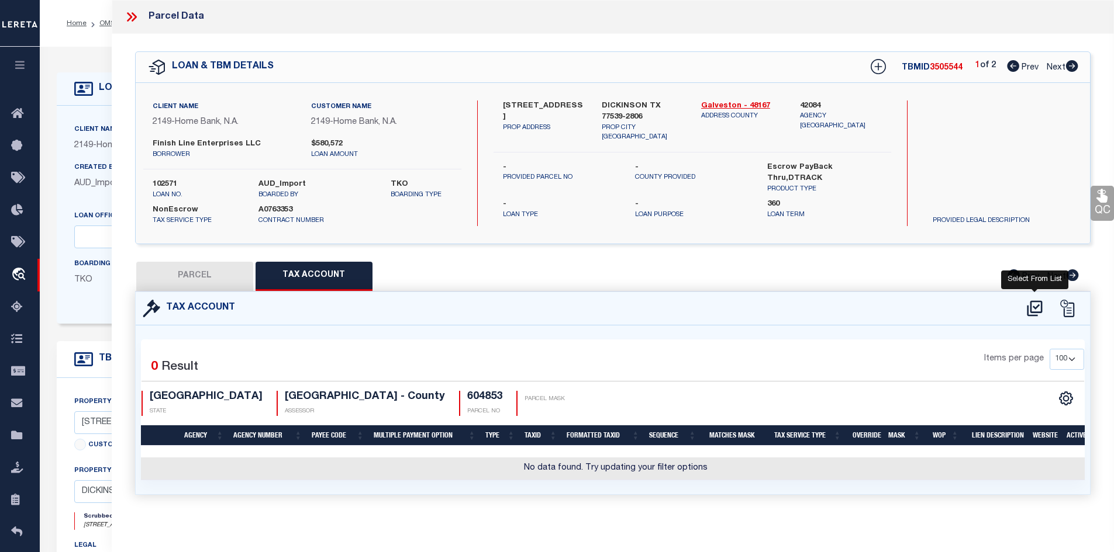
click at [1040, 302] on icon at bounding box center [1034, 308] width 19 height 19
select select "100"
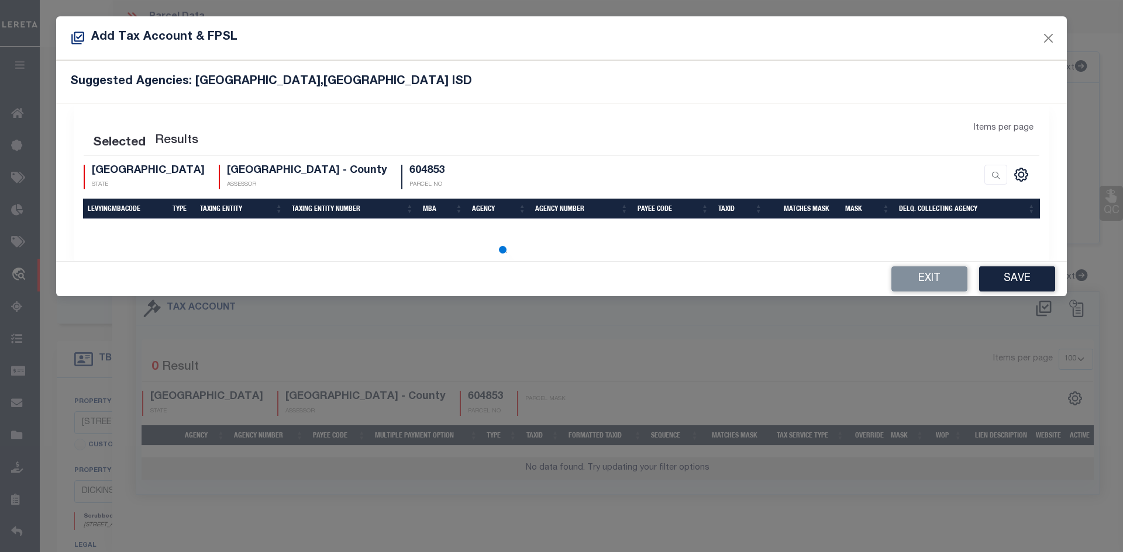
select select "100"
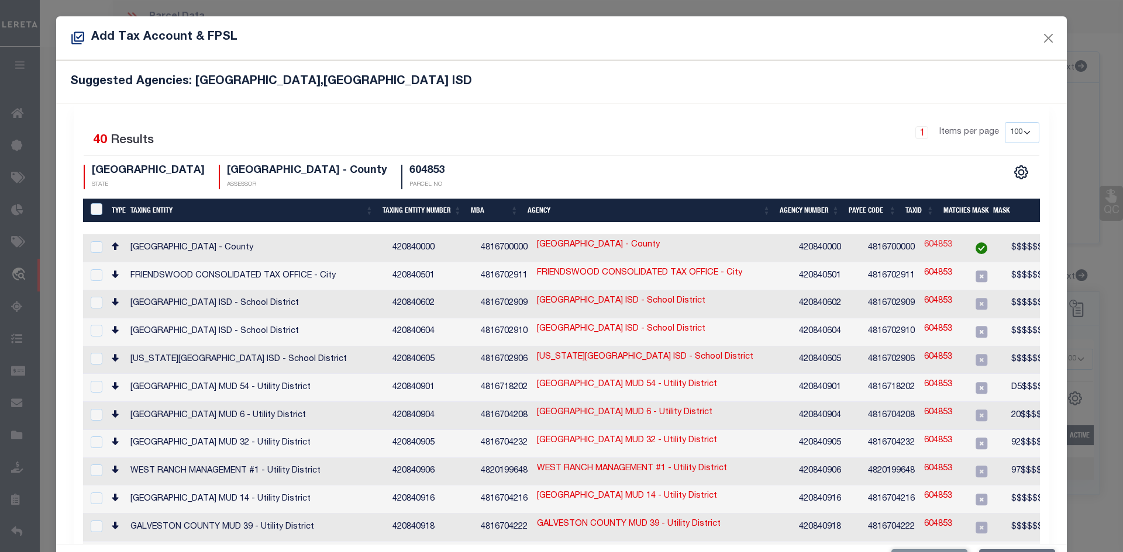
click at [924, 240] on link "604853" at bounding box center [938, 245] width 28 height 13
type input "604853"
type textarea "$$$$$$,&$$$$$$$$$$$$"
checkbox input "true"
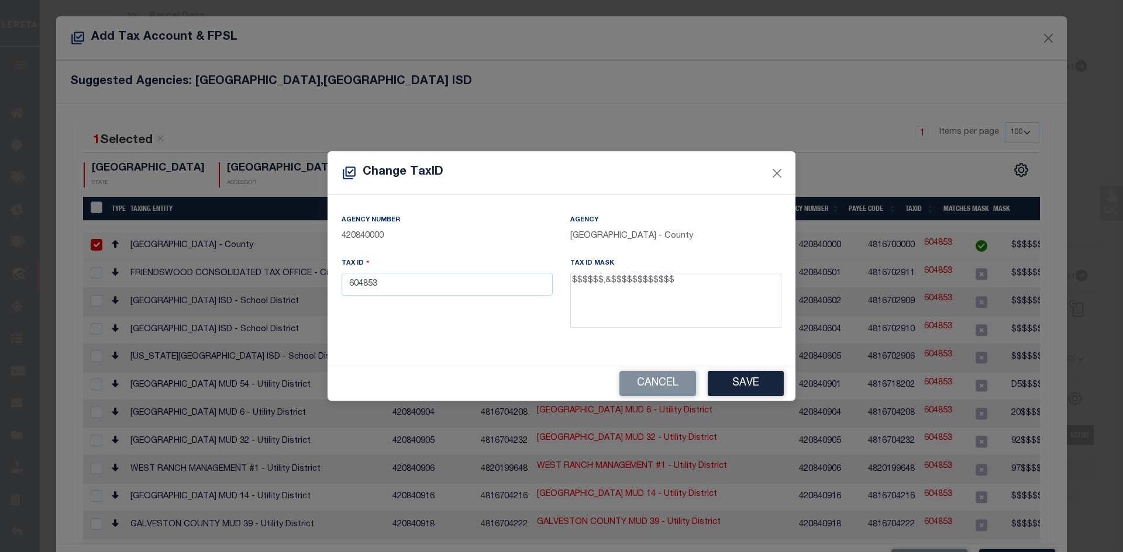
drag, startPoint x: 692, startPoint y: 275, endPoint x: 657, endPoint y: 286, distance: 36.8
click at [657, 286] on textarea "$$$$$$,&$$$$$$$$$$$$" at bounding box center [675, 300] width 211 height 55
drag, startPoint x: 600, startPoint y: 286, endPoint x: 587, endPoint y: 294, distance: 15.2
click at [587, 294] on textarea "$$$$$$,&$$$$$$$$$$$$" at bounding box center [675, 300] width 211 height 55
click at [673, 382] on button "Cancel" at bounding box center [657, 383] width 77 height 25
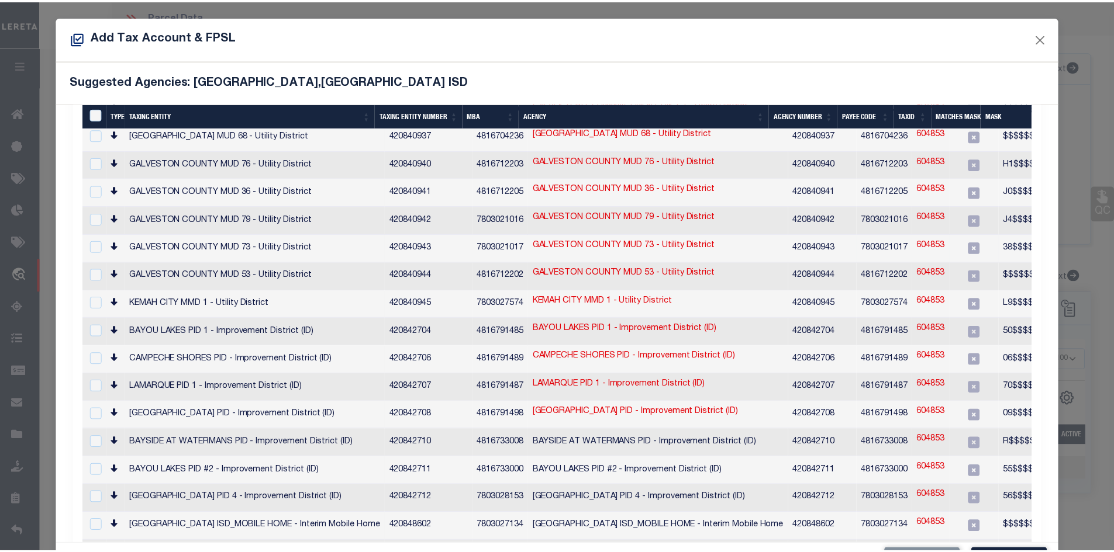
scroll to position [636, 0]
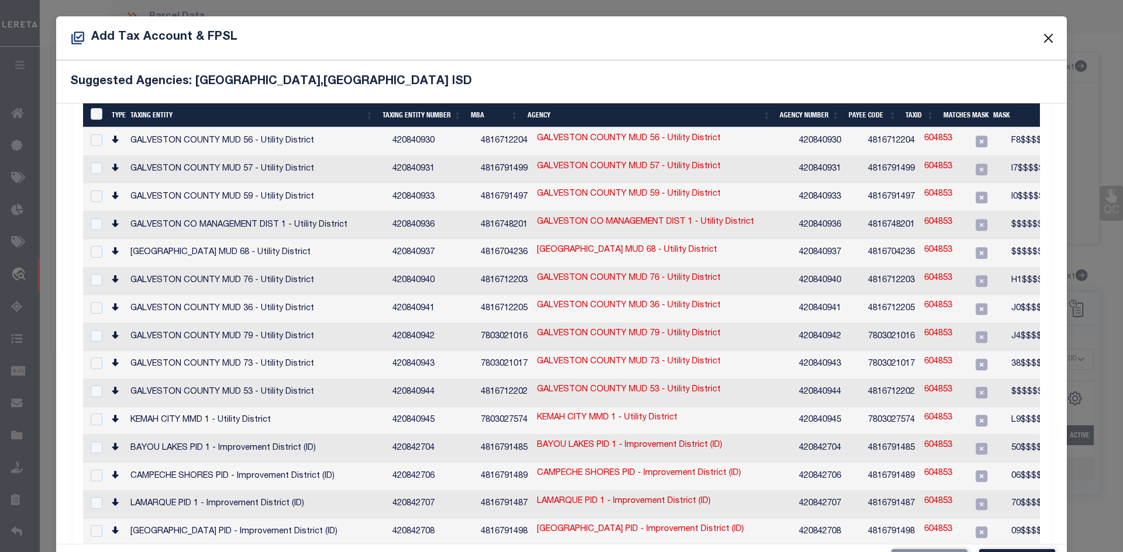
click at [1041, 36] on button "Close" at bounding box center [1048, 37] width 15 height 15
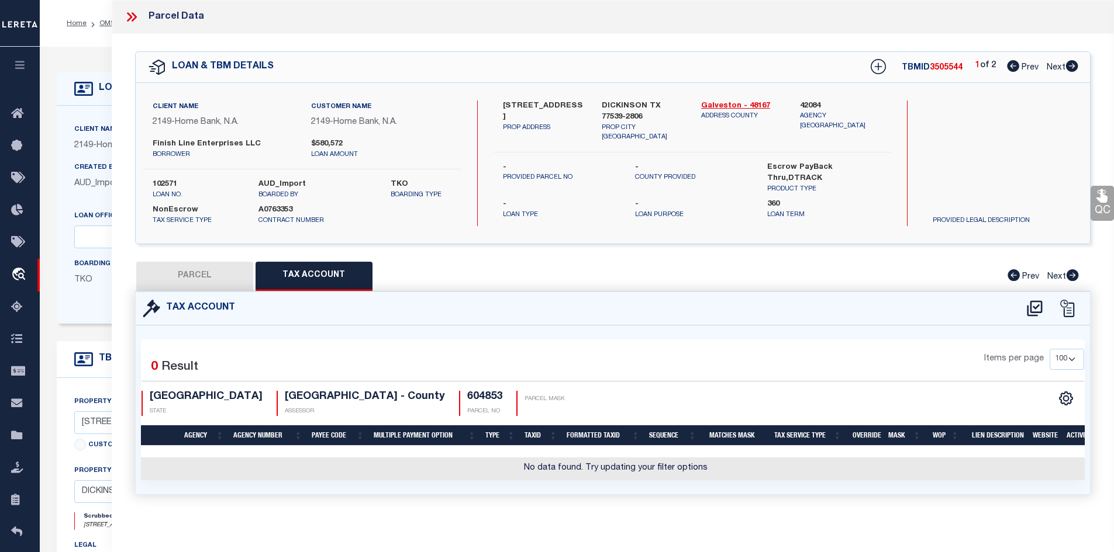
click at [201, 280] on button "PARCEL" at bounding box center [194, 276] width 117 height 29
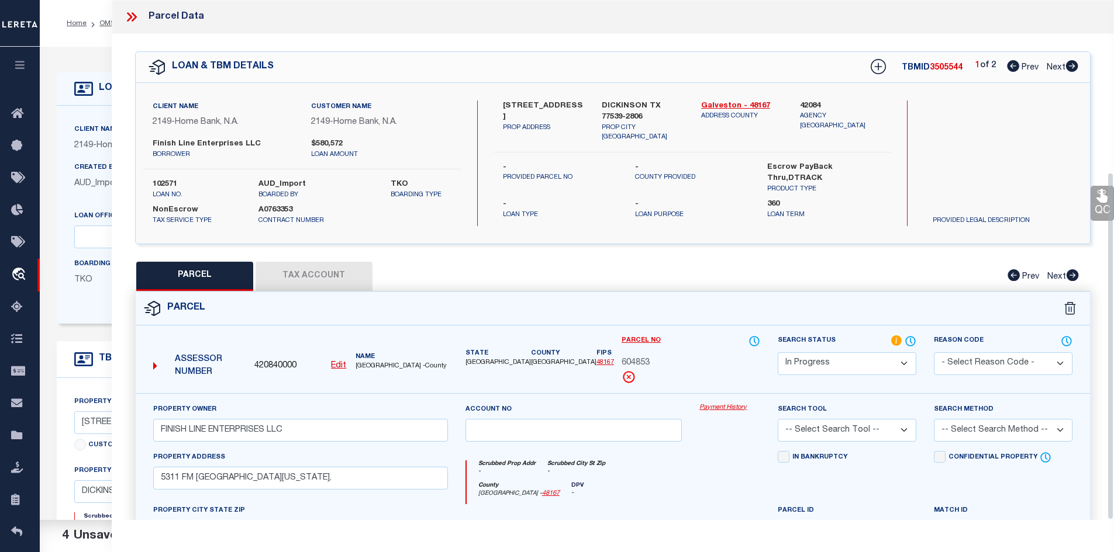
scroll to position [257, 0]
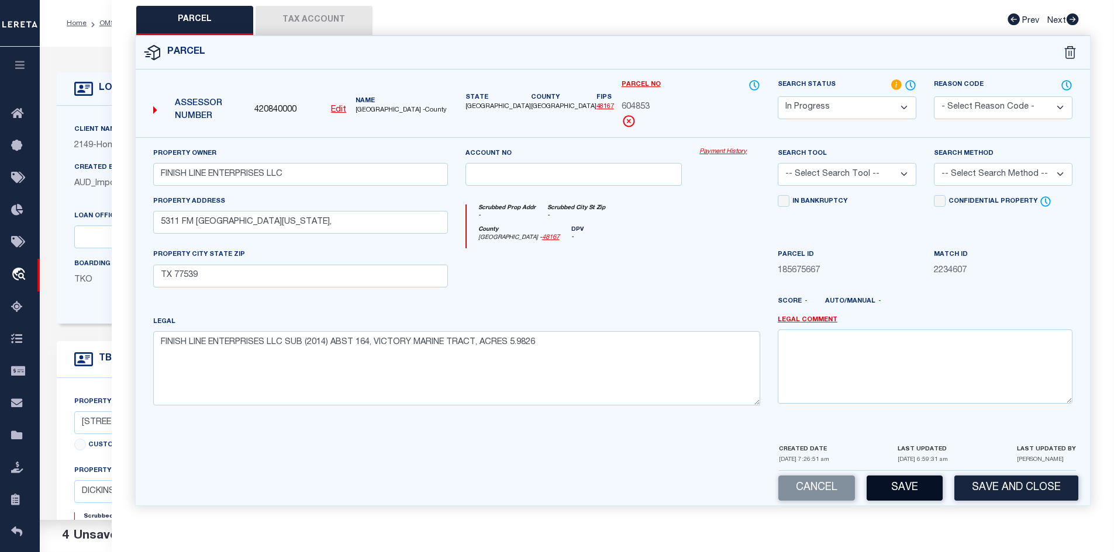
click at [897, 494] on button "Save" at bounding box center [904, 488] width 76 height 25
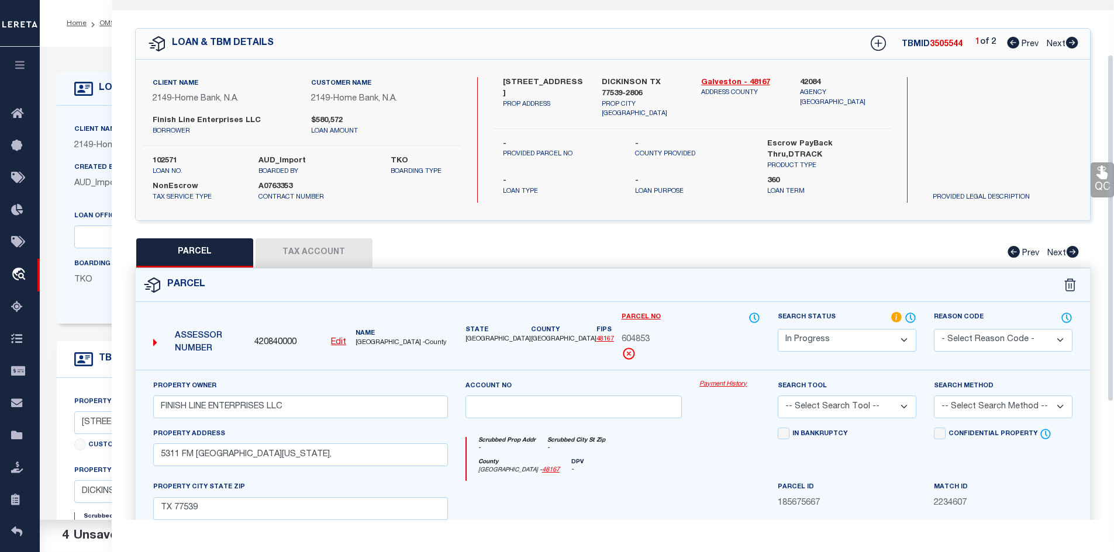
scroll to position [0, 0]
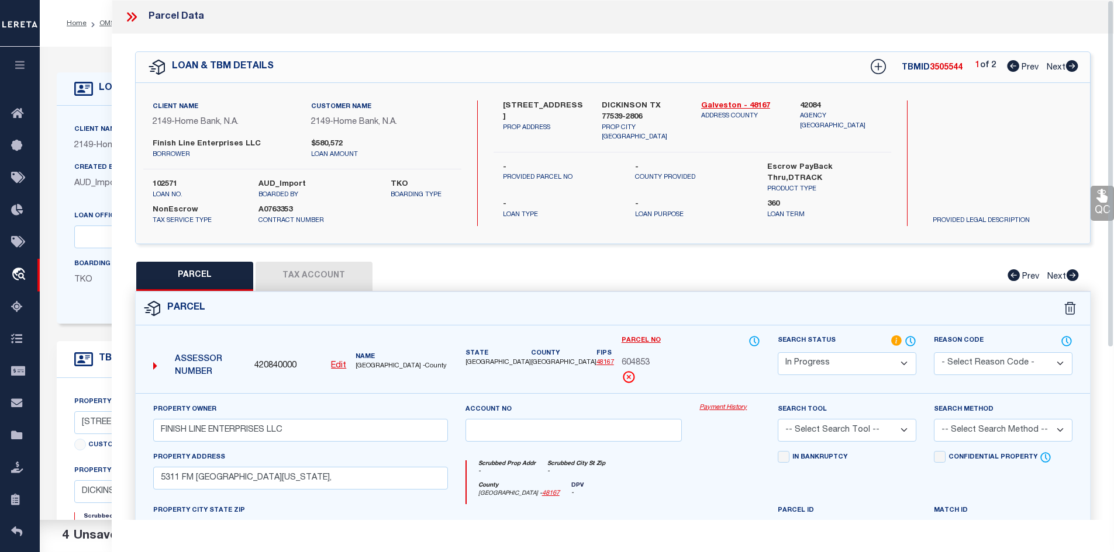
select select "AS"
checkbox input "false"
select select "IP"
type input "FINISH LINE ENTERPRISES LLC"
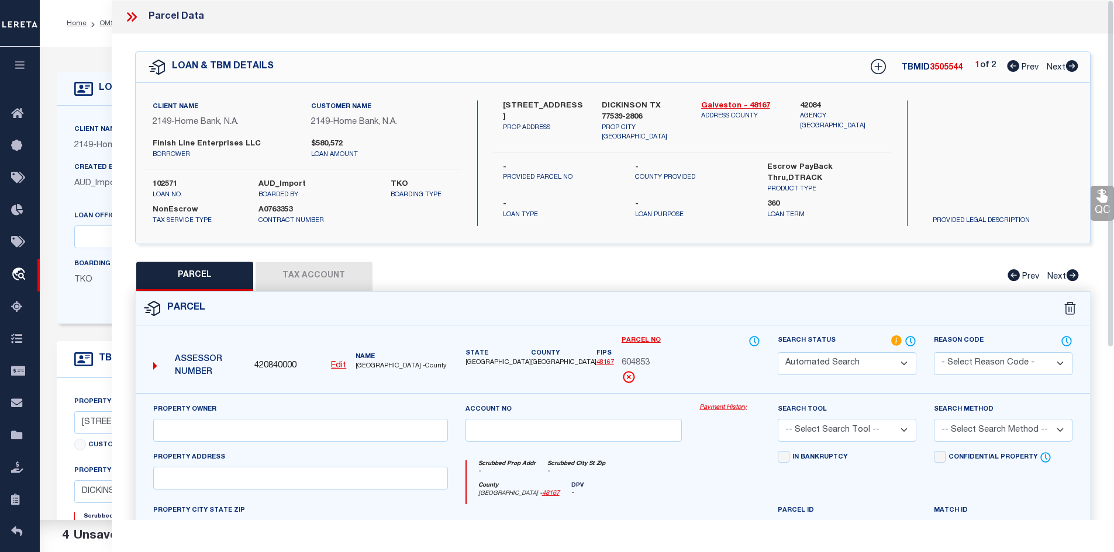
type input "5311 FM 646 TEXAS CITY,"
type input "TX 77539"
type textarea "FINISH LINE ENTERPRISES LLC SUB (2014) ABST 164, VICTORY MARINE TRACT, ACRES 5.…"
click at [132, 23] on icon at bounding box center [131, 16] width 15 height 15
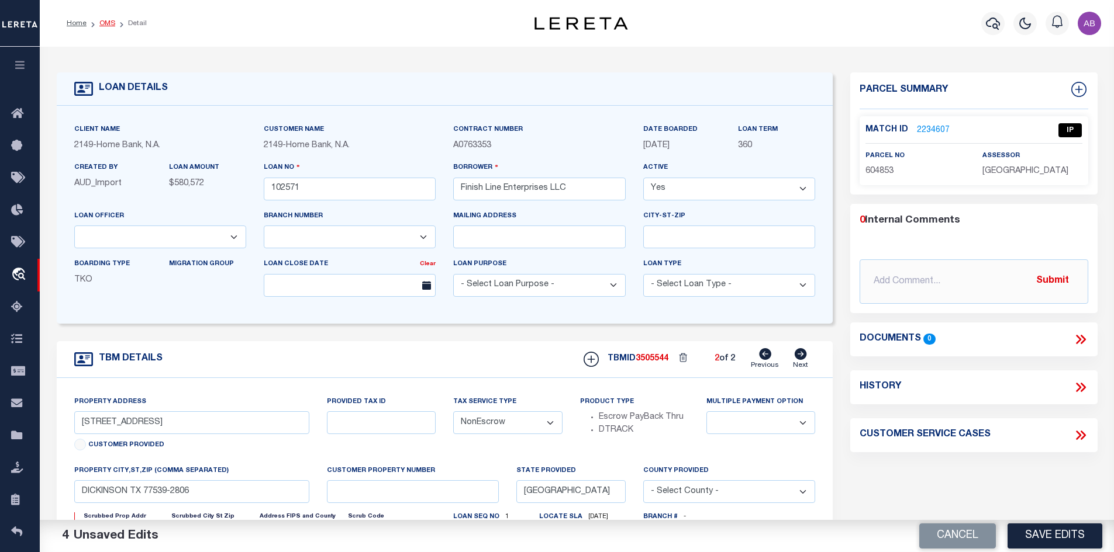
click at [108, 25] on link "OMS" at bounding box center [107, 23] width 16 height 7
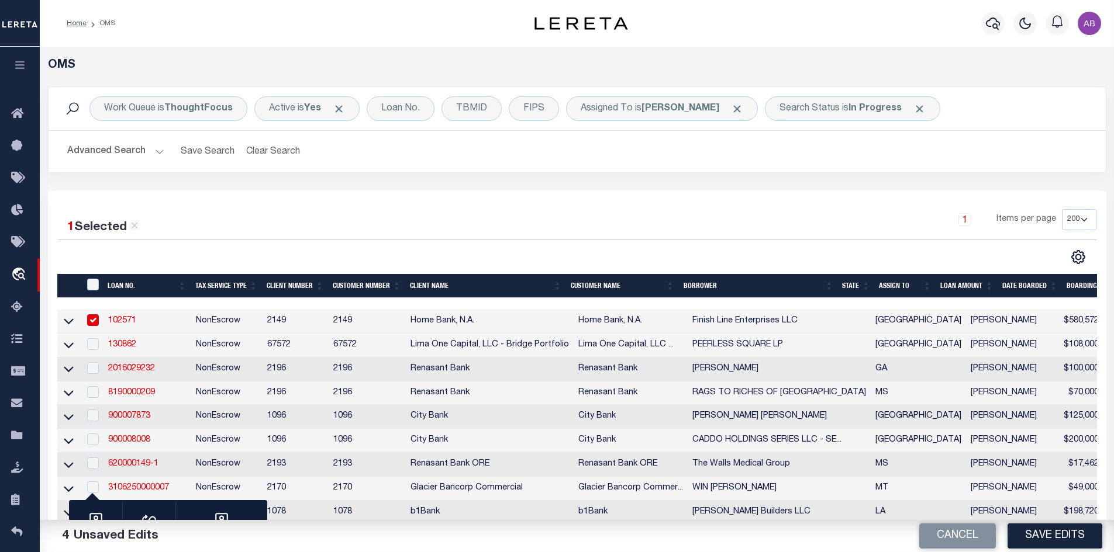
click at [97, 318] on input "checkbox" at bounding box center [93, 321] width 12 height 12
checkbox input "false"
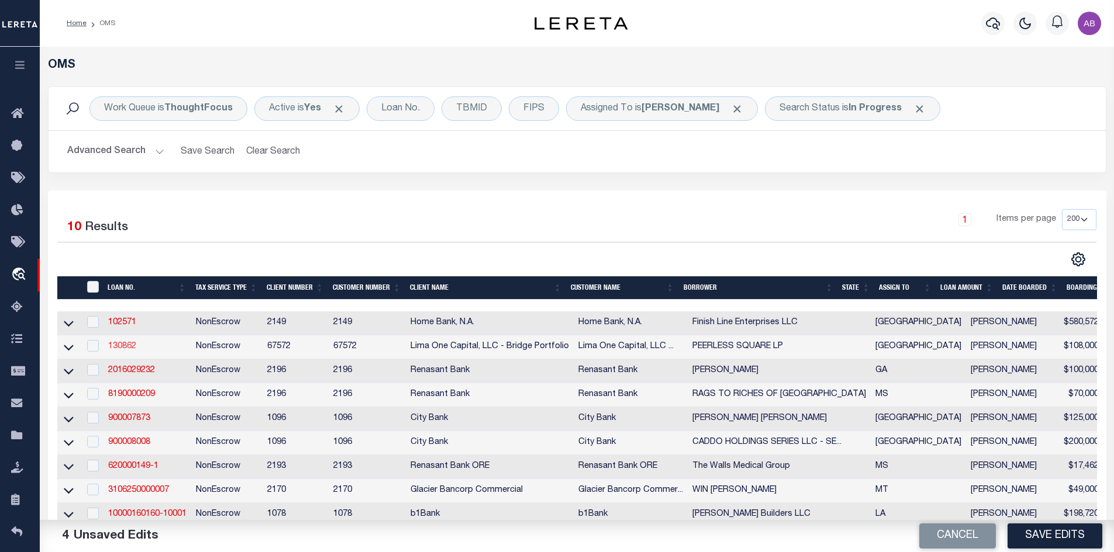
click at [120, 348] on link "130862" at bounding box center [122, 347] width 28 height 8
type input "130862"
type input "PEERLESS SQUARE LP"
select select
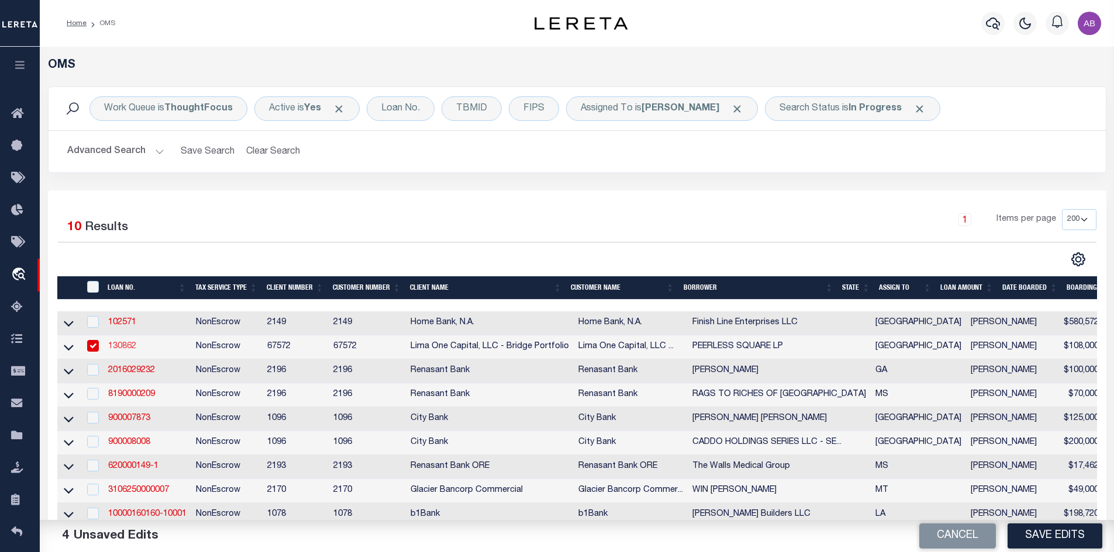
select select
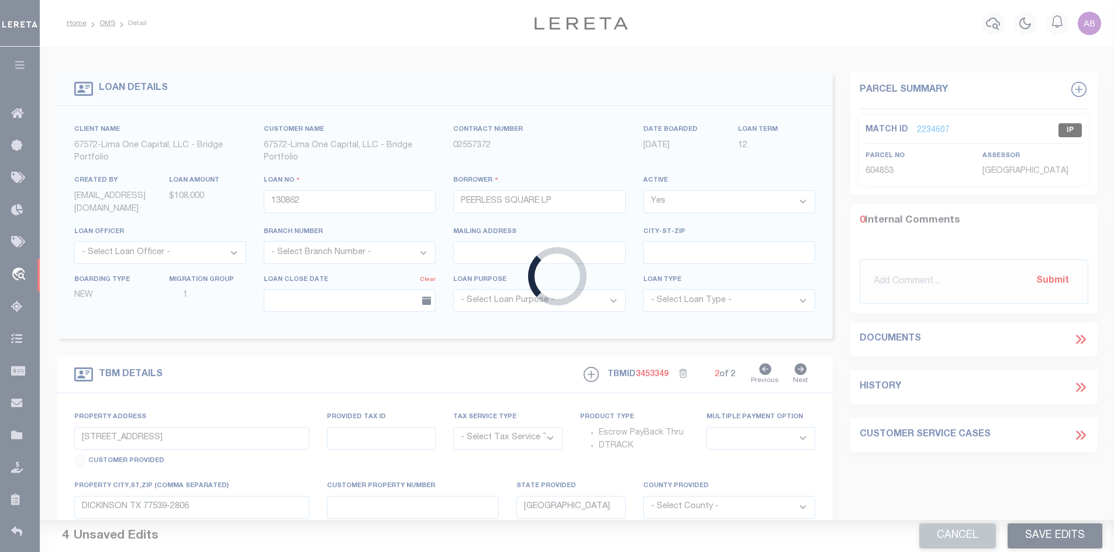
type input "6742 PEERLESS STREET #A"
radio input "true"
select select "NonEscrow"
select select
type input "HOUSTON TX 77021"
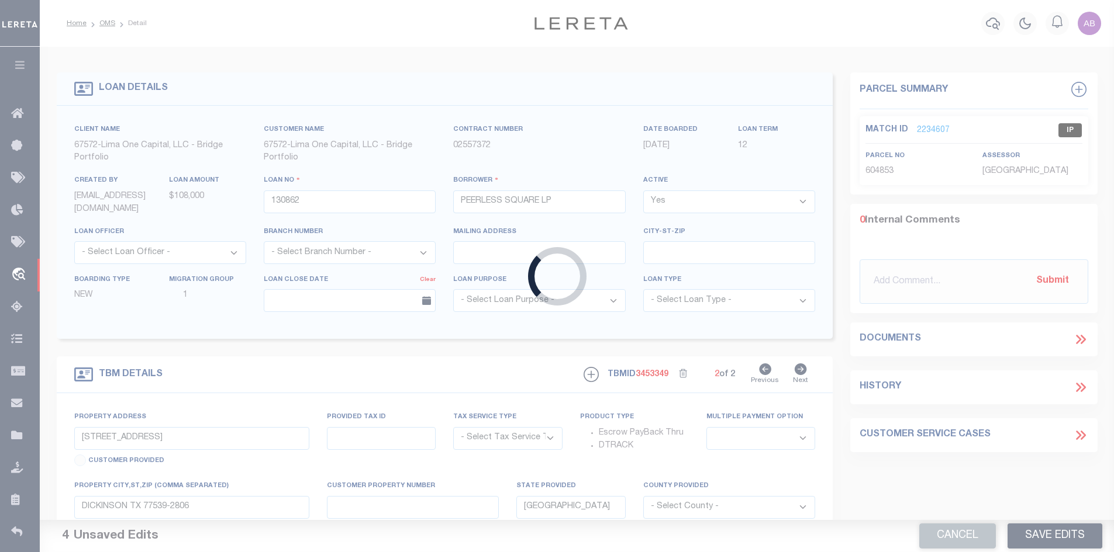
type input "130862-1"
type textarea "COLLECTOR: ENTITY: PARCEL: 332030100011"
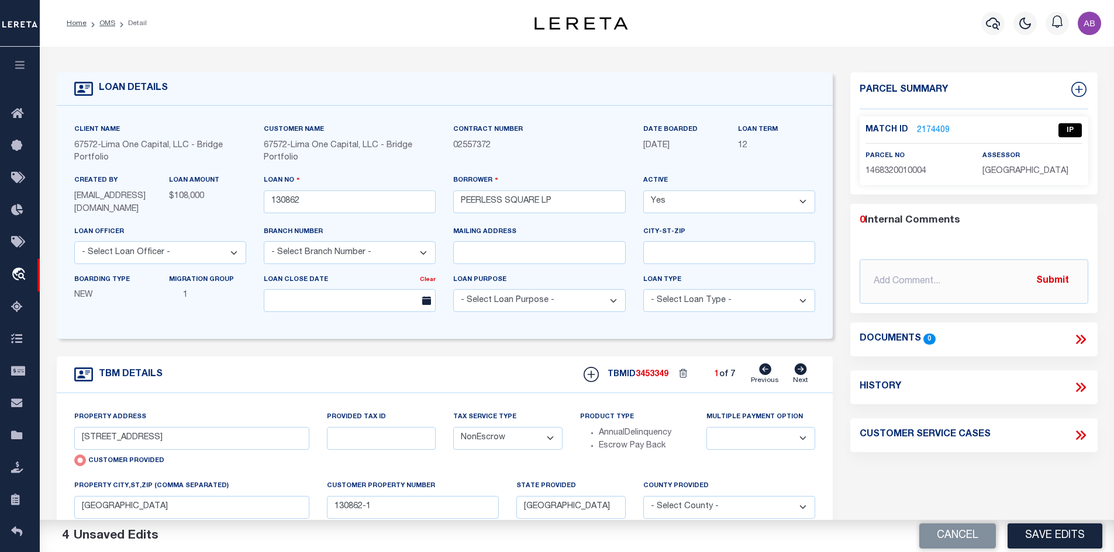
click at [804, 374] on icon at bounding box center [801, 370] width 12 height 12
type input "6742 PEERLESS STREET #B"
radio input "false"
select select
type input "130862-2"
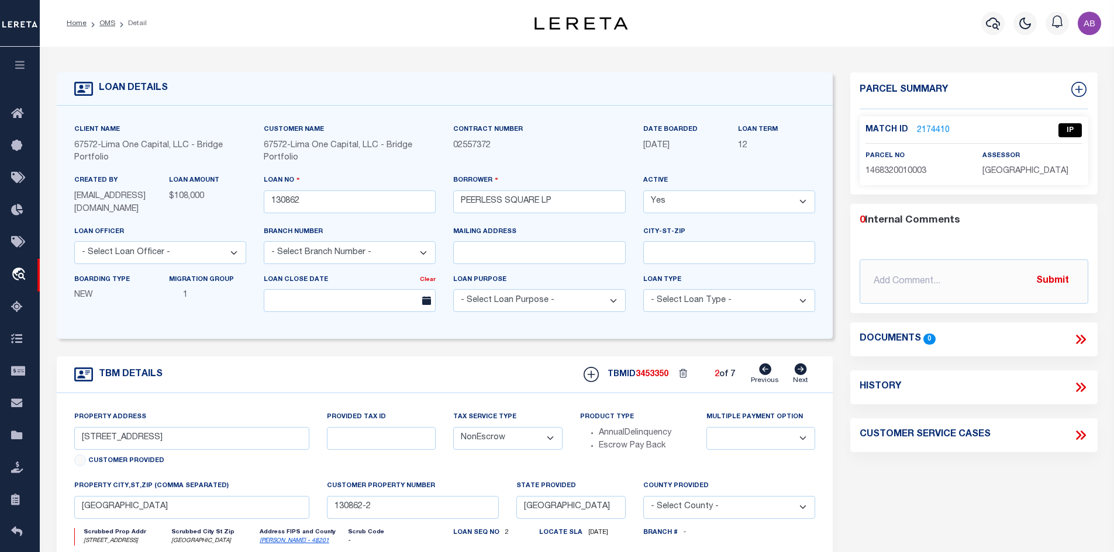
click at [804, 374] on icon at bounding box center [801, 370] width 12 height 12
type input "6742 PEERLESS STREET #C"
select select
type input "130862-3"
click at [804, 374] on icon at bounding box center [801, 370] width 12 height 12
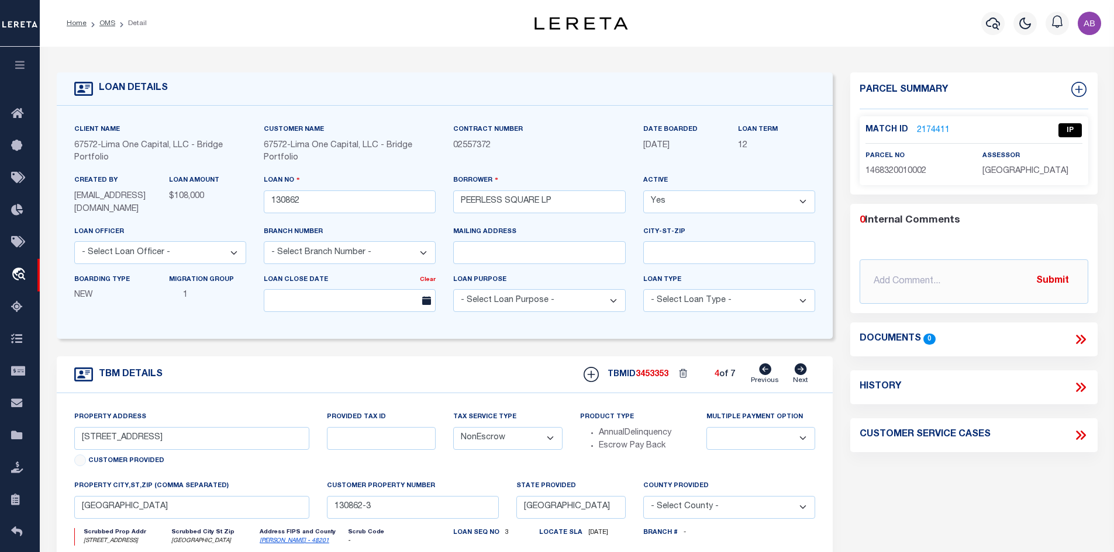
type input "6742 PEERLESS STREET #D"
select select
type input "130862-4"
click at [804, 374] on icon at bounding box center [801, 370] width 12 height 12
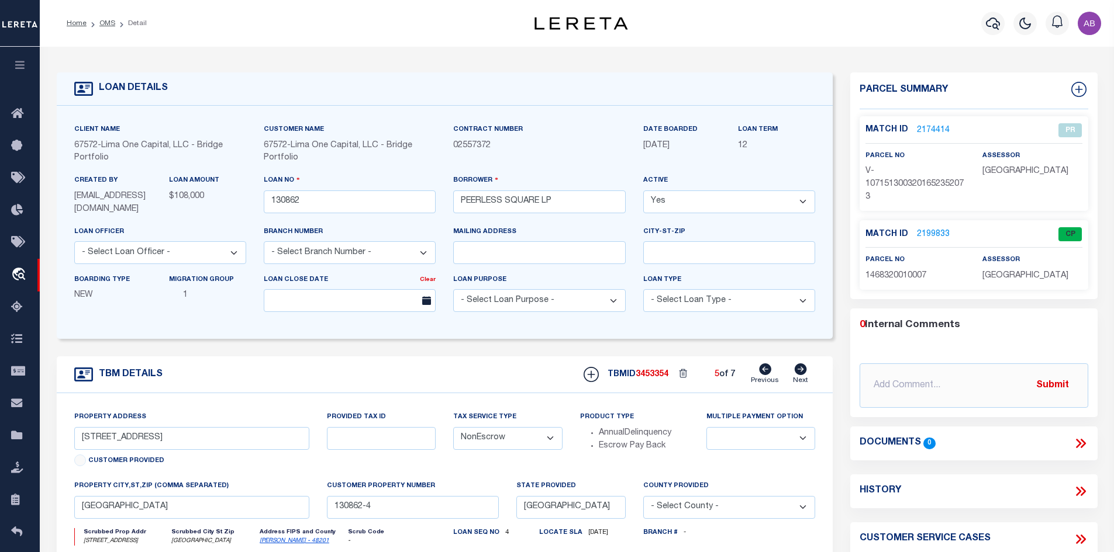
type input "6740 PEERLESS STREET #A"
select select
type input "130862-5"
click at [804, 374] on icon at bounding box center [801, 370] width 12 height 12
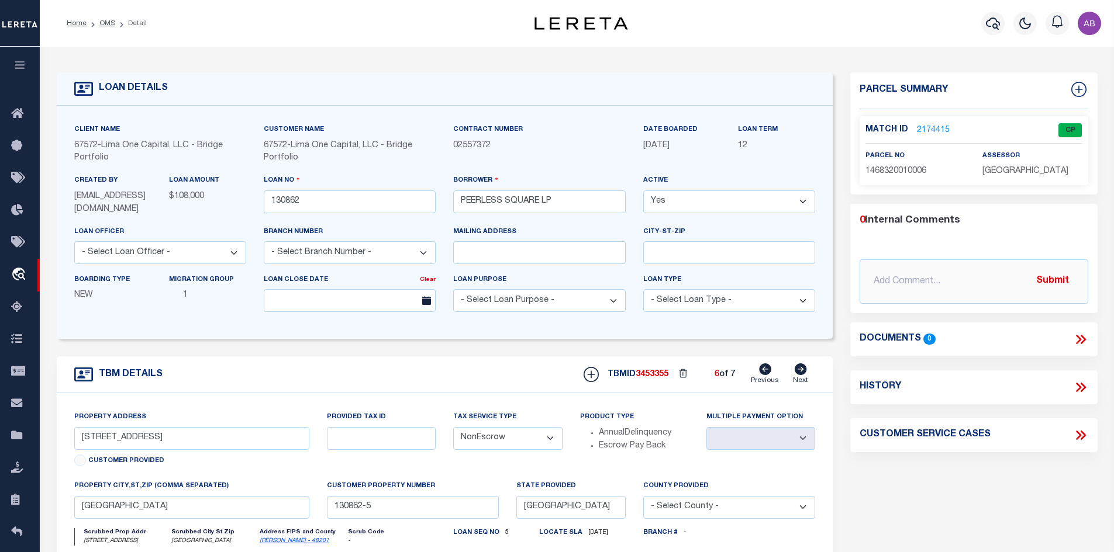
type input "6740 PEERLESS STREET #B"
select select
type input "130862-6"
click at [804, 374] on icon at bounding box center [801, 370] width 12 height 12
type input "6740 PEERLESS STREET #C"
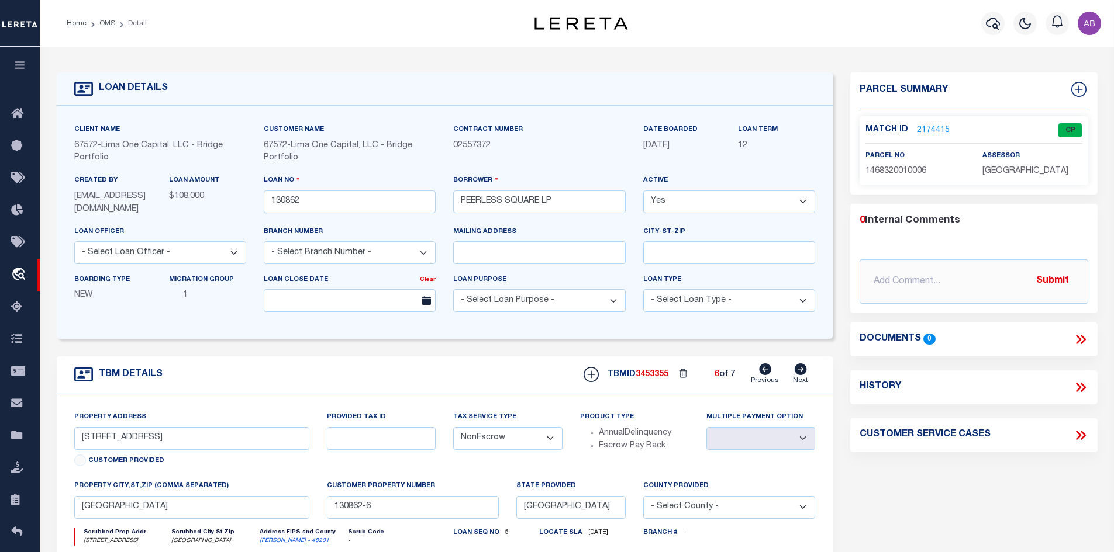
select select
type input "130862-7"
click at [804, 374] on icon at bounding box center [801, 370] width 12 height 12
click at [766, 374] on icon at bounding box center [765, 370] width 12 height 12
type input "6740 PEERLESS STREET #B"
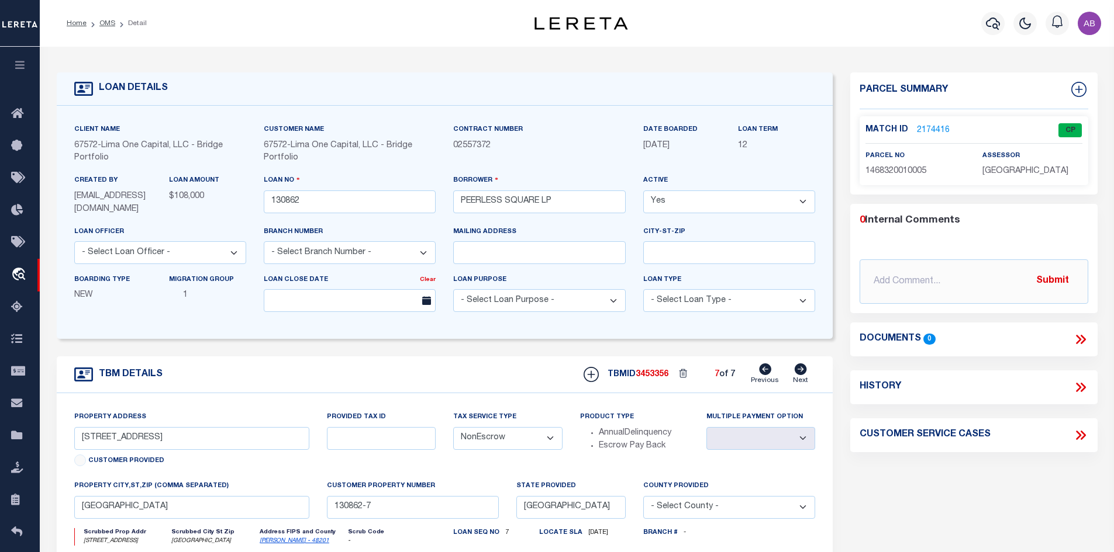
select select
type input "130862-6"
click at [766, 374] on icon at bounding box center [765, 370] width 12 height 12
type input "6740 PEERLESS STREET #A"
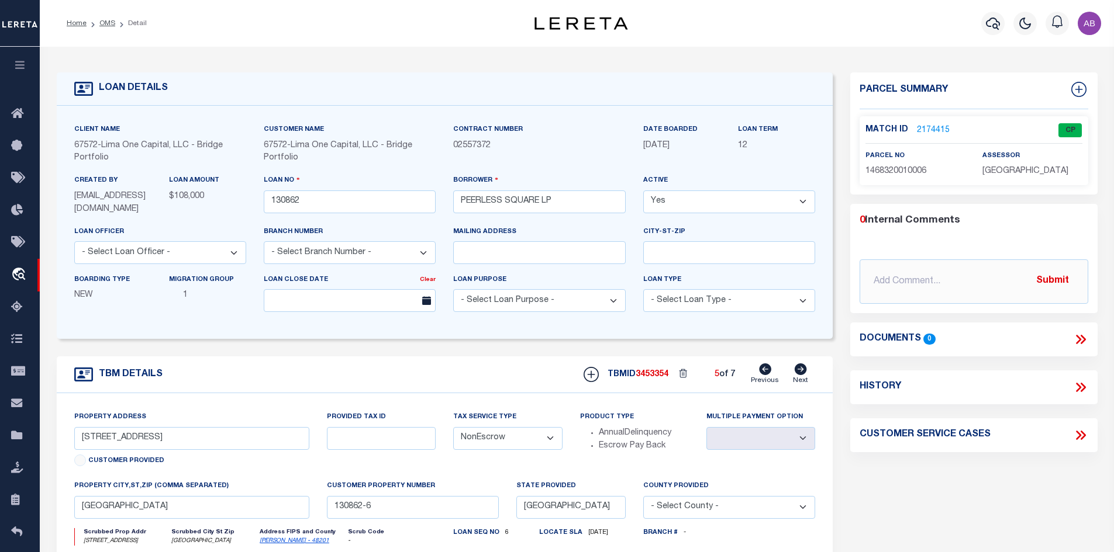
select select
type input "130862-5"
type input "6742 PEERLESS STREET #D"
select select
type input "130862-4"
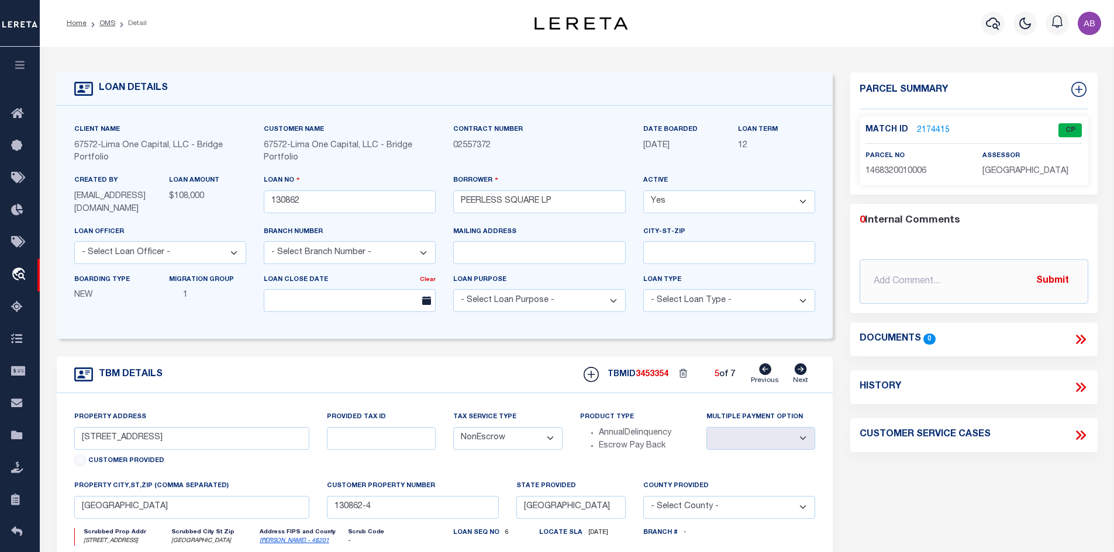
click at [766, 374] on icon at bounding box center [765, 370] width 12 height 12
type input "6742 PEERLESS STREET #C"
select select
type input "130862-3"
click at [766, 374] on icon at bounding box center [765, 370] width 12 height 12
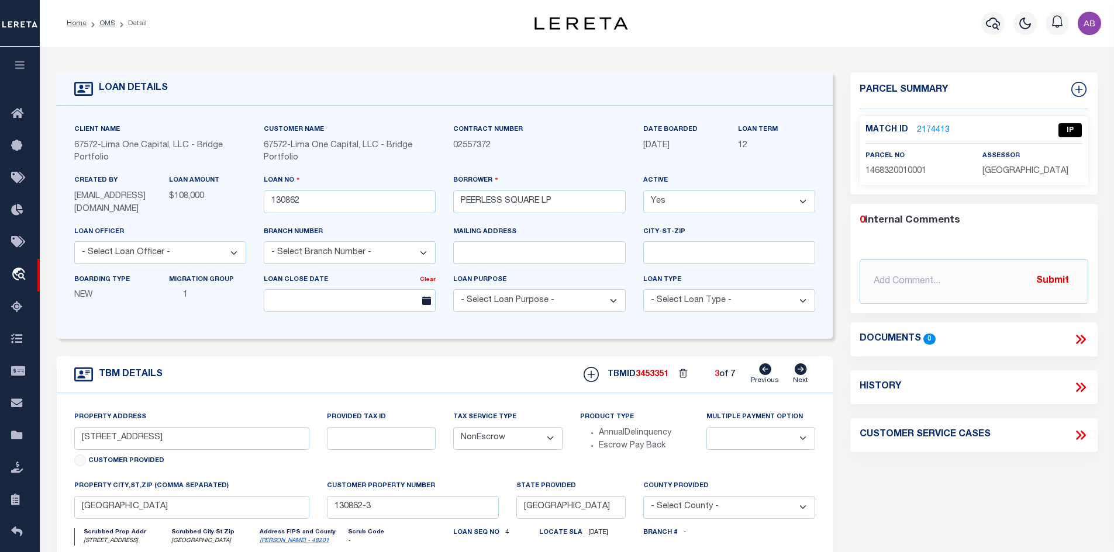
type input "6742 PEERLESS STREET #B"
select select
type input "130862-2"
click at [766, 374] on icon at bounding box center [765, 370] width 12 height 12
type input "6742 PEERLESS STREET #A"
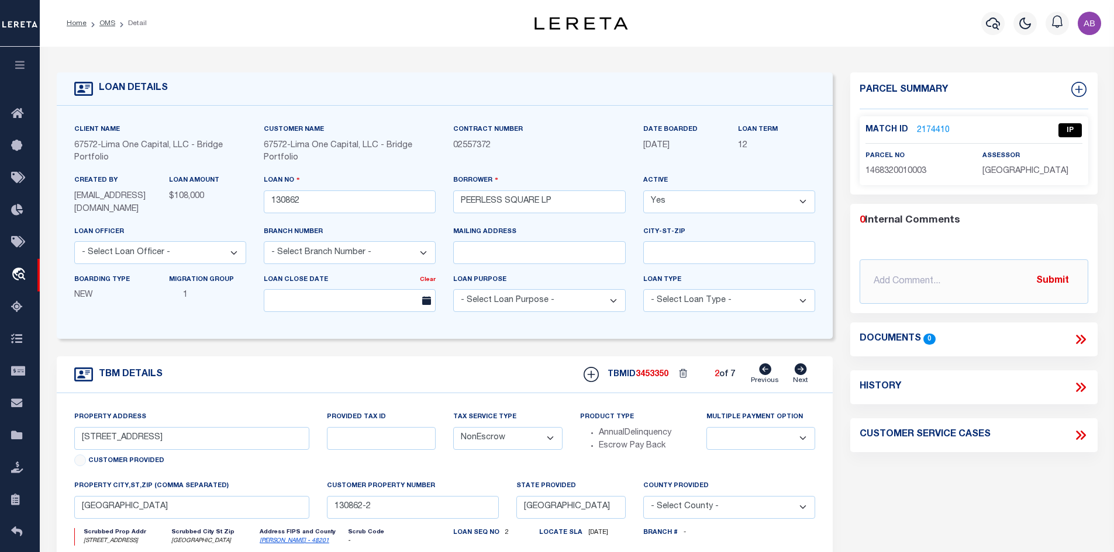
radio input "true"
select select
type input "130862-1"
click at [766, 374] on icon at bounding box center [765, 370] width 12 height 12
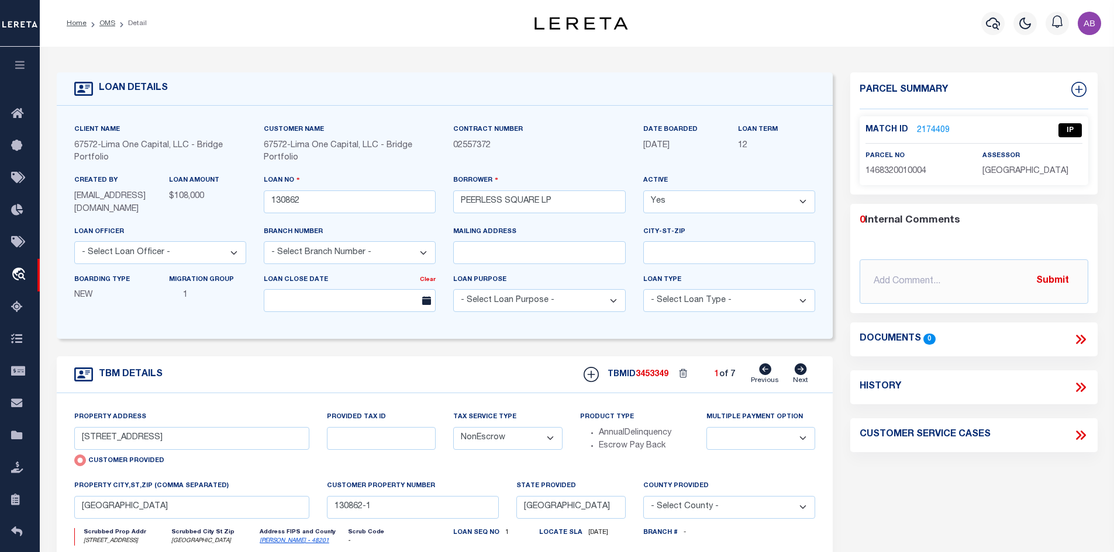
click at [928, 127] on link "2174409" at bounding box center [933, 131] width 33 height 12
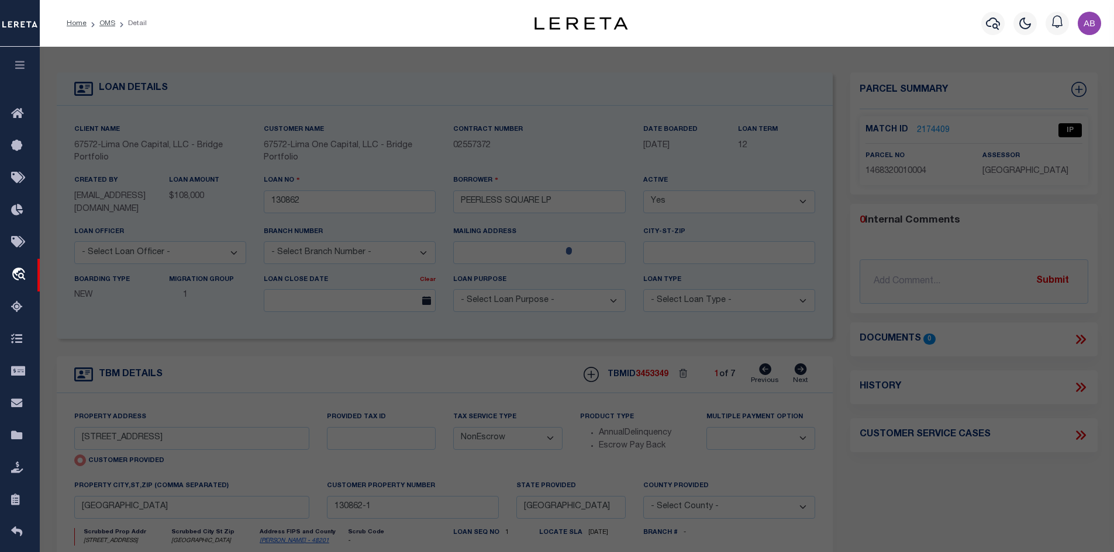
select select "AS"
checkbox input "false"
select select "IP"
type input "KHANDWALA ZULFIQAR"
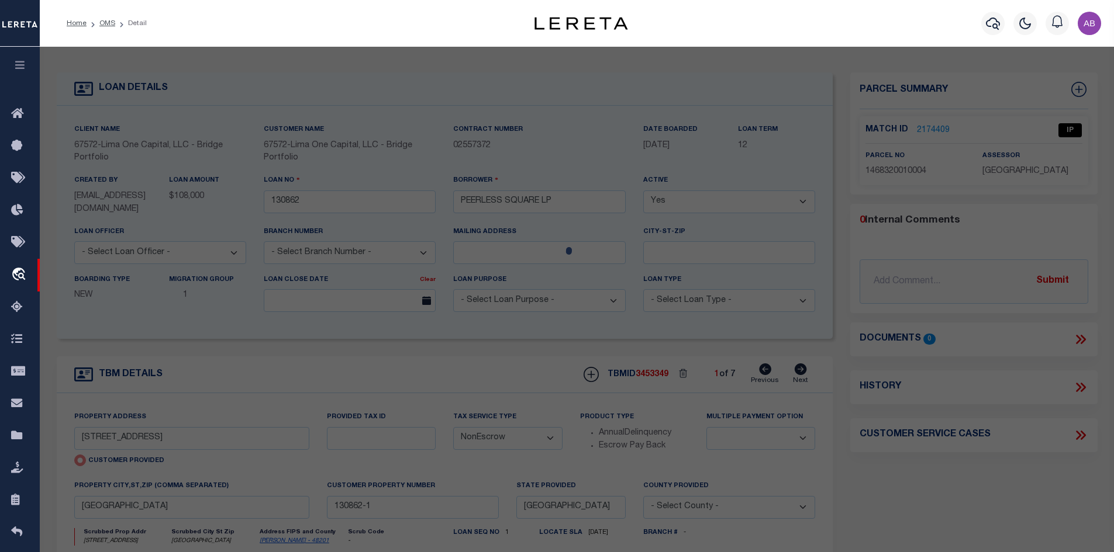
select select "AGW"
select select "ADD"
type input "6742 PEERLESS STREET #A"
type input "HOUSTON TX 77021"
type textarea "LT 4 BLK 1 PEERLESS COURT"
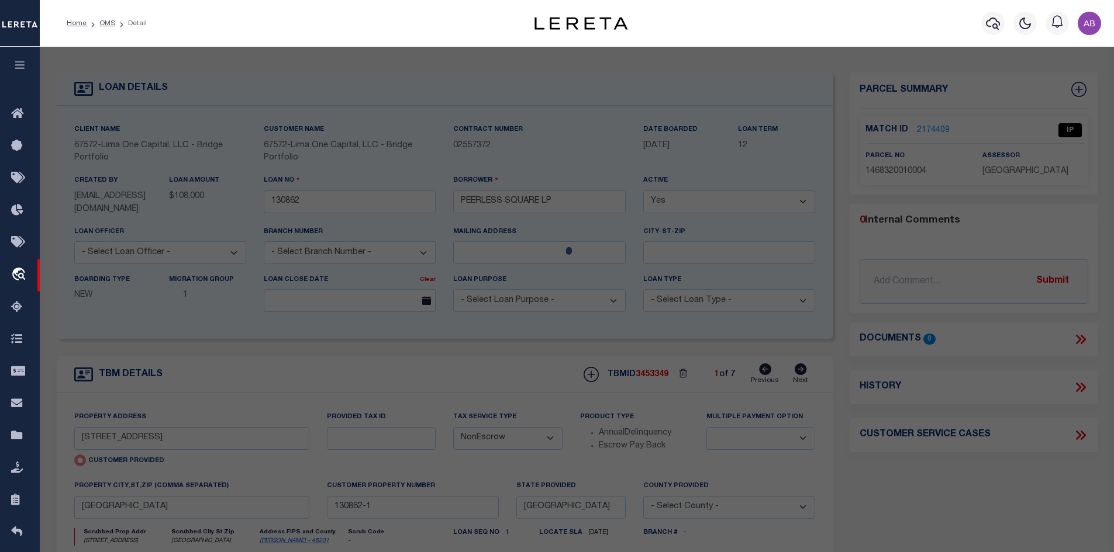
type textarea "Not a jurisdiction issue. MLC 8/19/2025 Error occurred while saving the tax id."
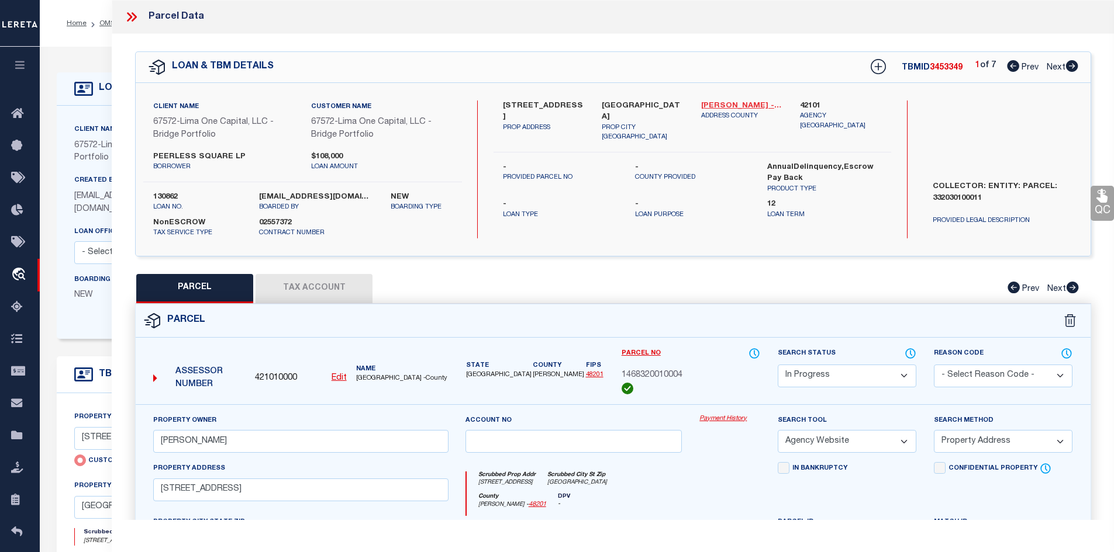
click at [727, 107] on link "Harris - 48201" at bounding box center [742, 107] width 82 height 12
click at [507, 104] on label "6742 PEERLESS STREET #A" at bounding box center [544, 112] width 82 height 23
copy div "6742 PEERLESS STREET #A"
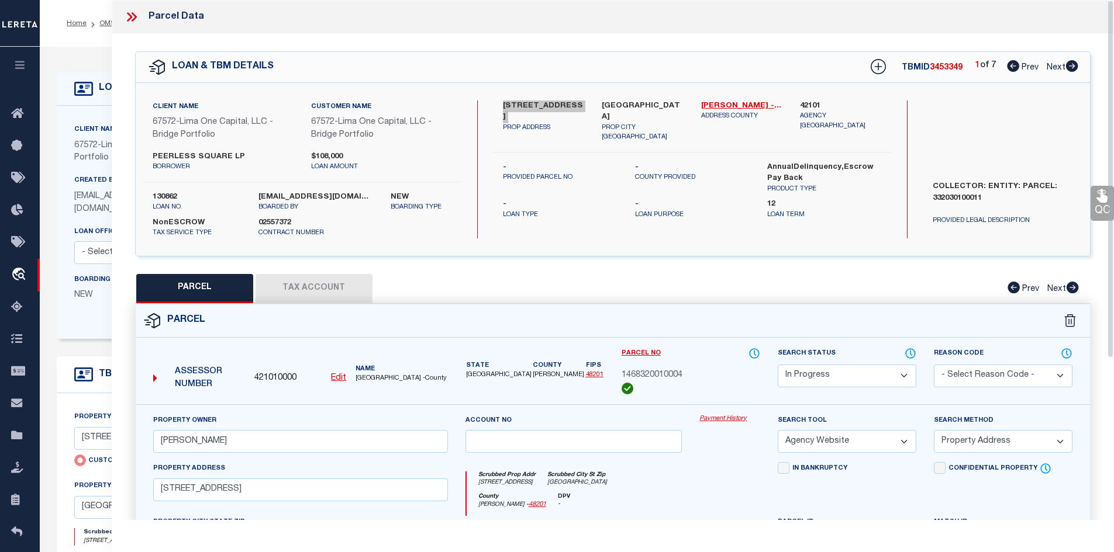
scroll to position [234, 0]
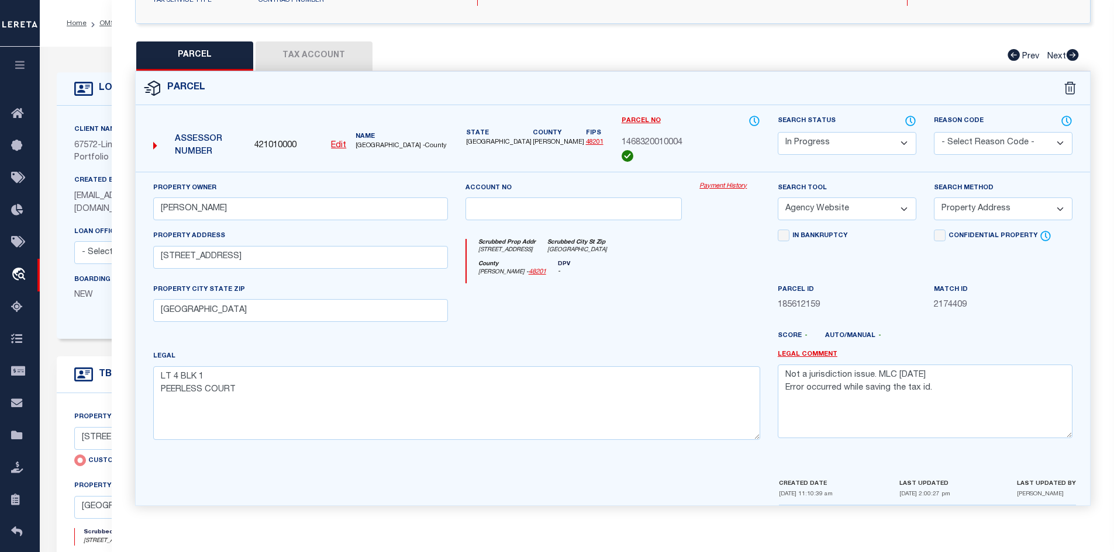
click at [323, 57] on button "Tax Account" at bounding box center [313, 56] width 117 height 29
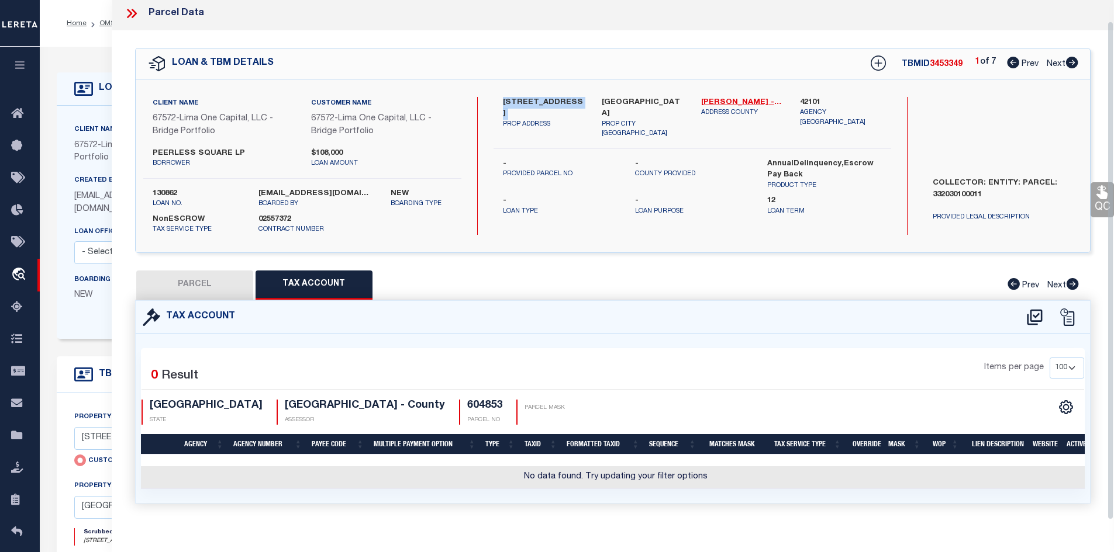
select select "100"
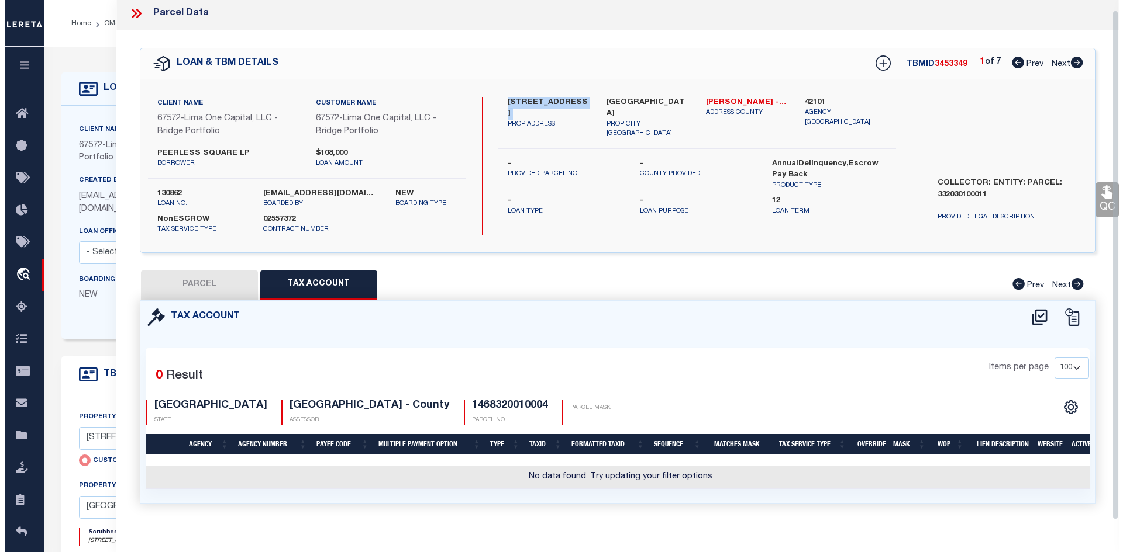
scroll to position [22, 0]
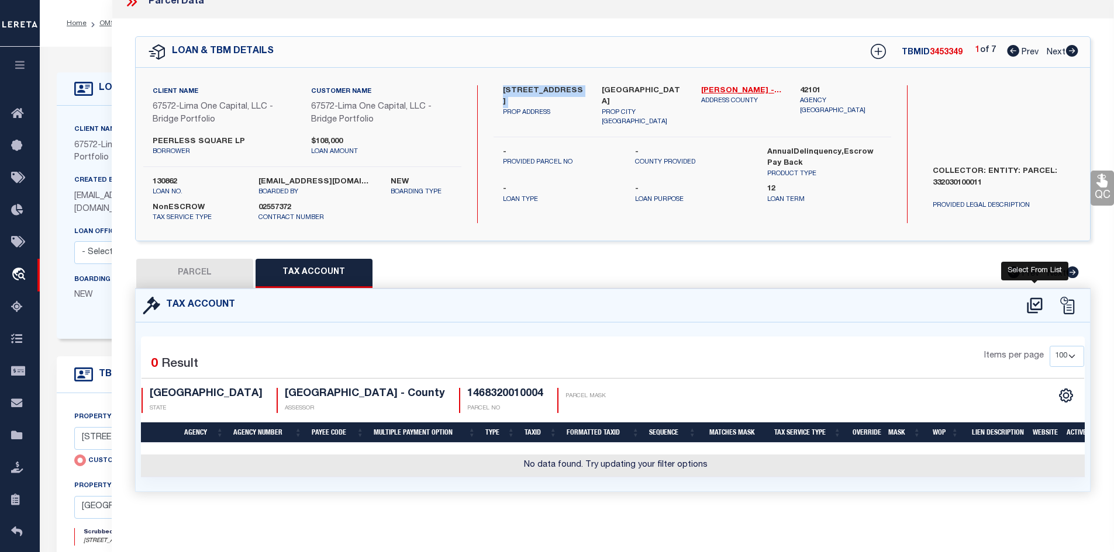
click at [1036, 298] on icon at bounding box center [1034, 306] width 15 height 16
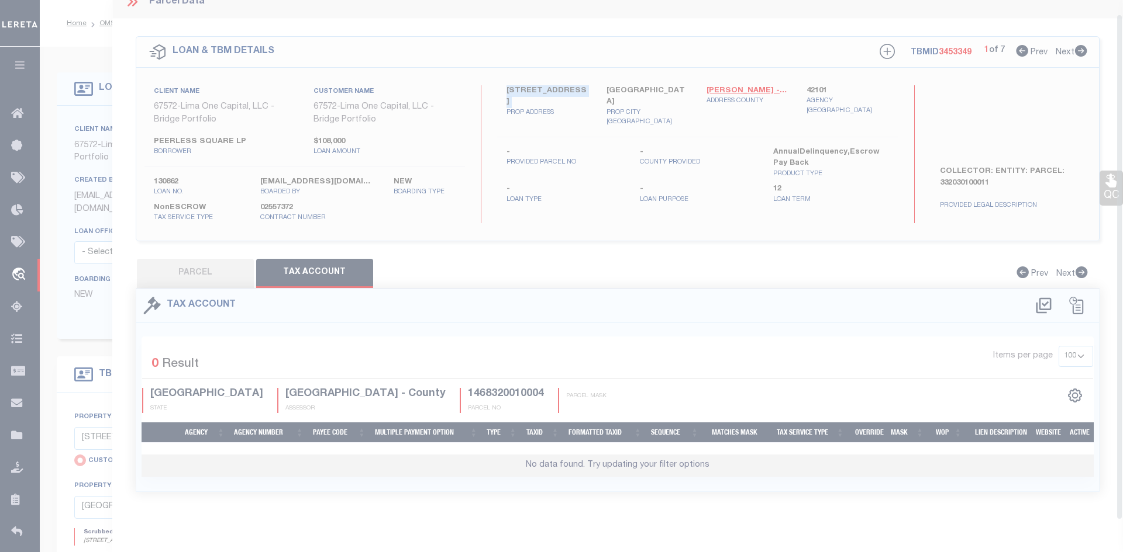
scroll to position [5, 0]
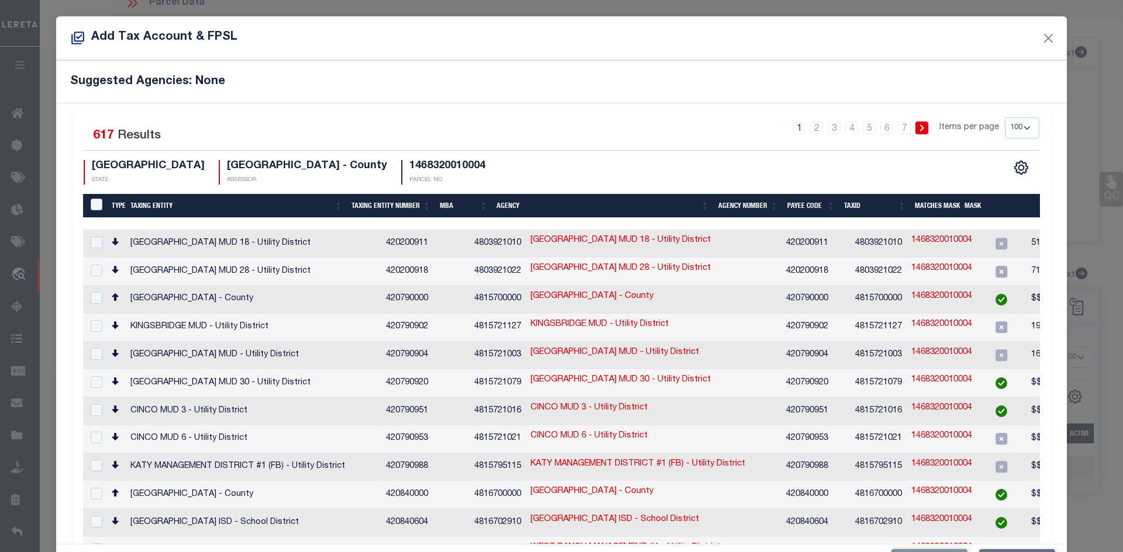
click at [1010, 129] on select "10 25 50 100 200" at bounding box center [1021, 128] width 34 height 21
select select "200"
click at [1004, 118] on select "10 25 50 100 200" at bounding box center [1021, 128] width 34 height 21
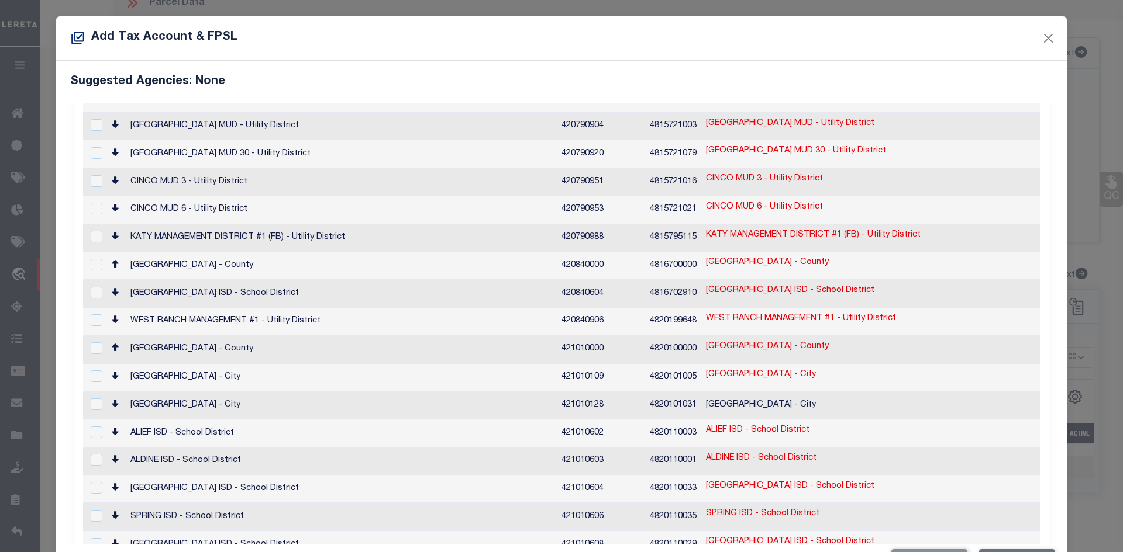
scroll to position [0, 0]
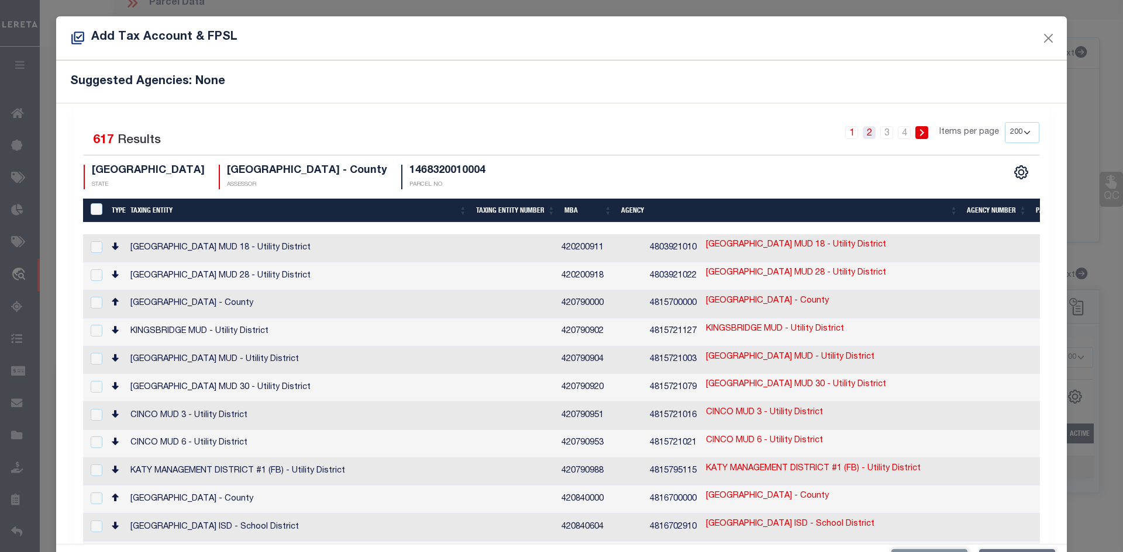
click at [862, 133] on link "2" at bounding box center [868, 132] width 13 height 13
click at [1041, 35] on button "Close" at bounding box center [1048, 37] width 15 height 15
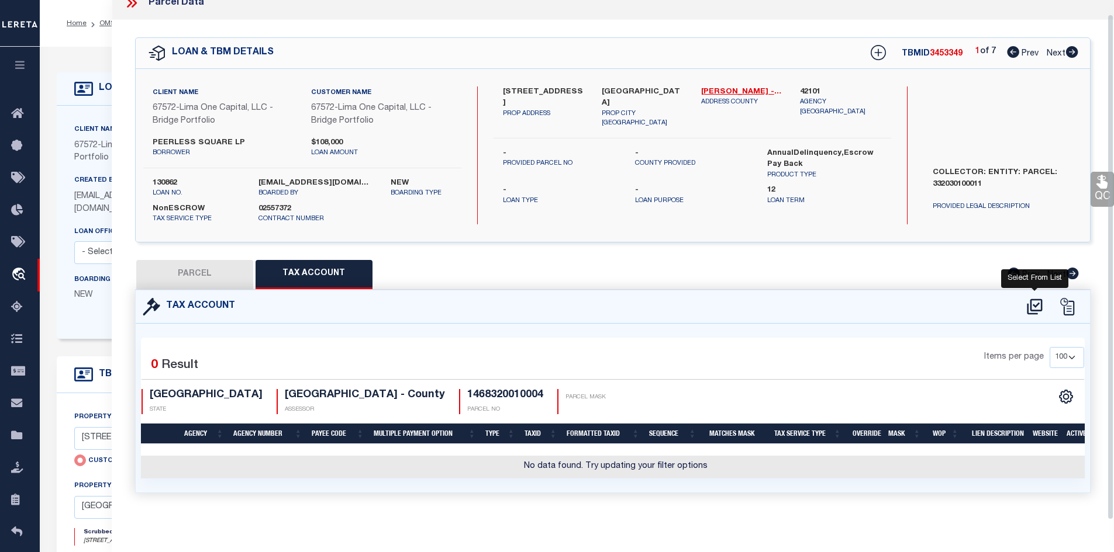
click at [1038, 303] on icon at bounding box center [1034, 307] width 15 height 16
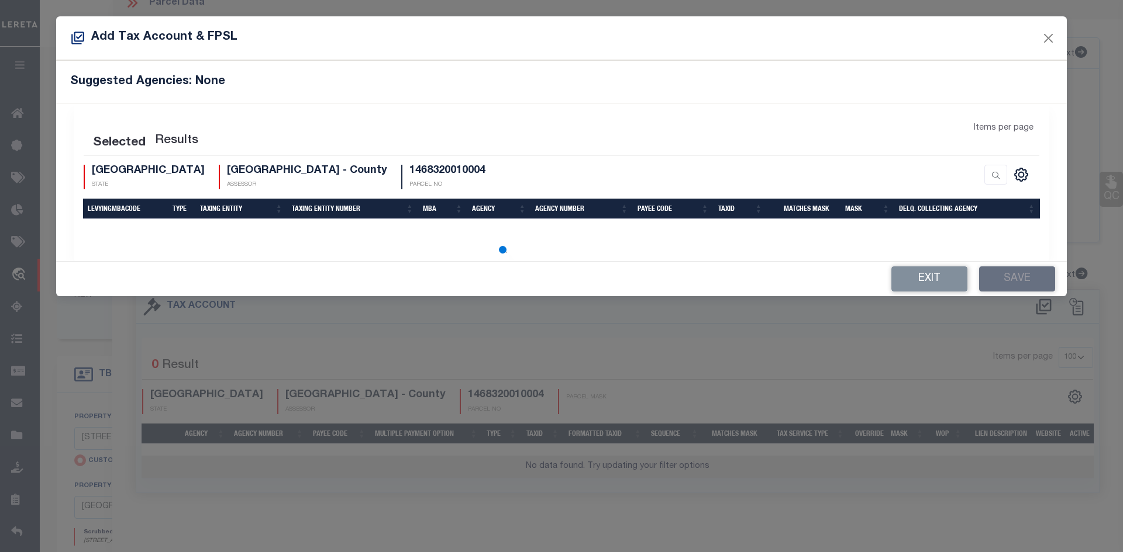
select select "200"
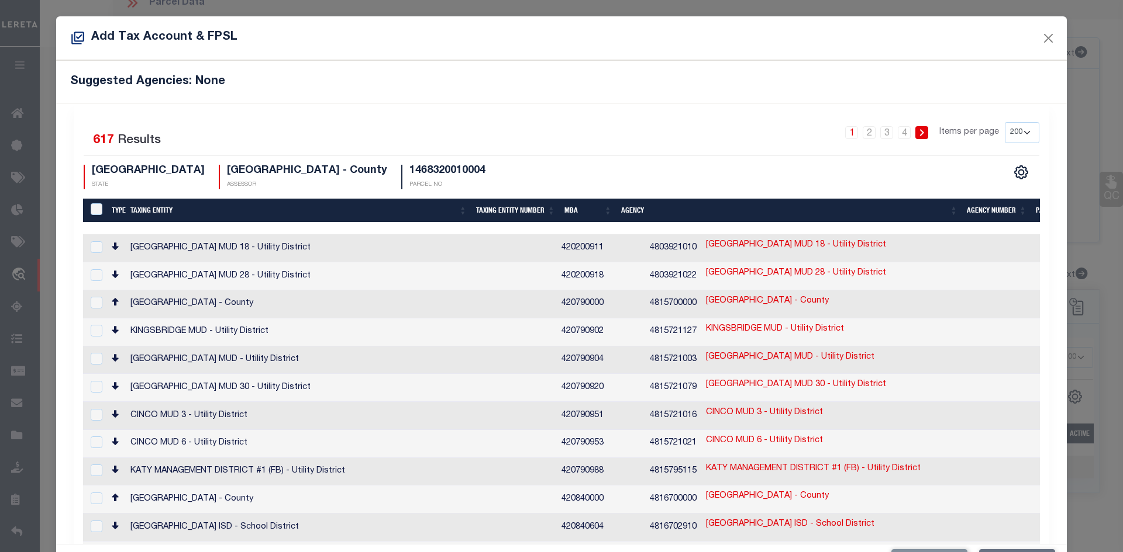
scroll to position [237, 0]
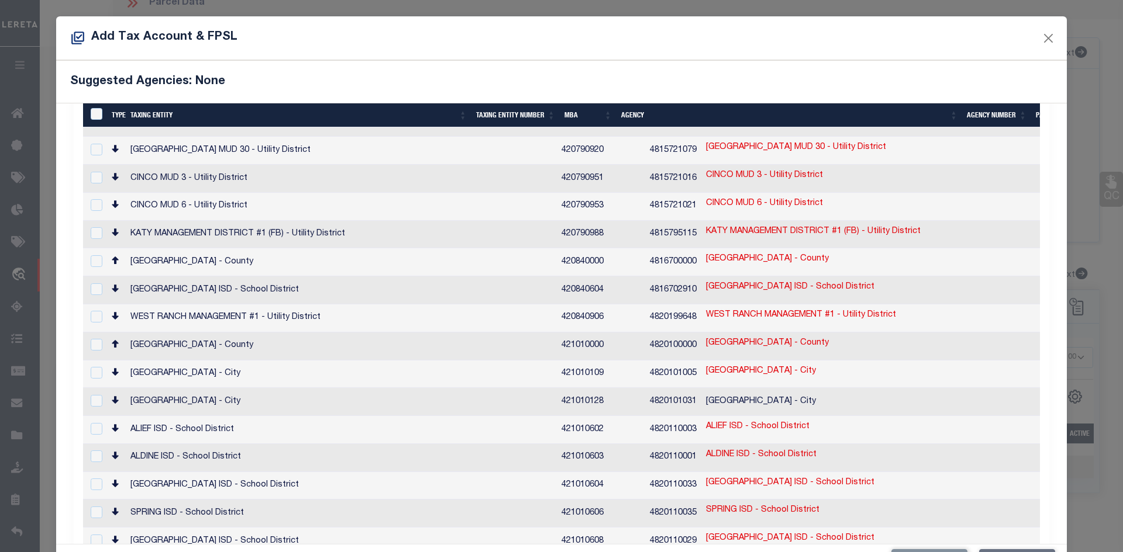
click at [321, 361] on td "DEER PARK CITY - City" at bounding box center [341, 375] width 431 height 28
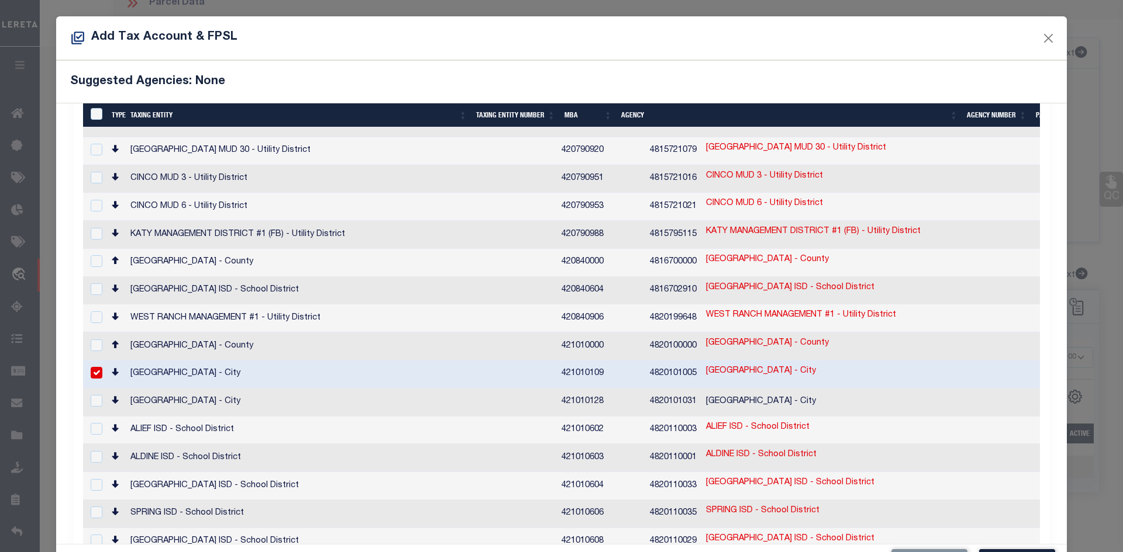
click at [306, 361] on td "DEER PARK CITY - City" at bounding box center [341, 375] width 431 height 28
checkbox input "false"
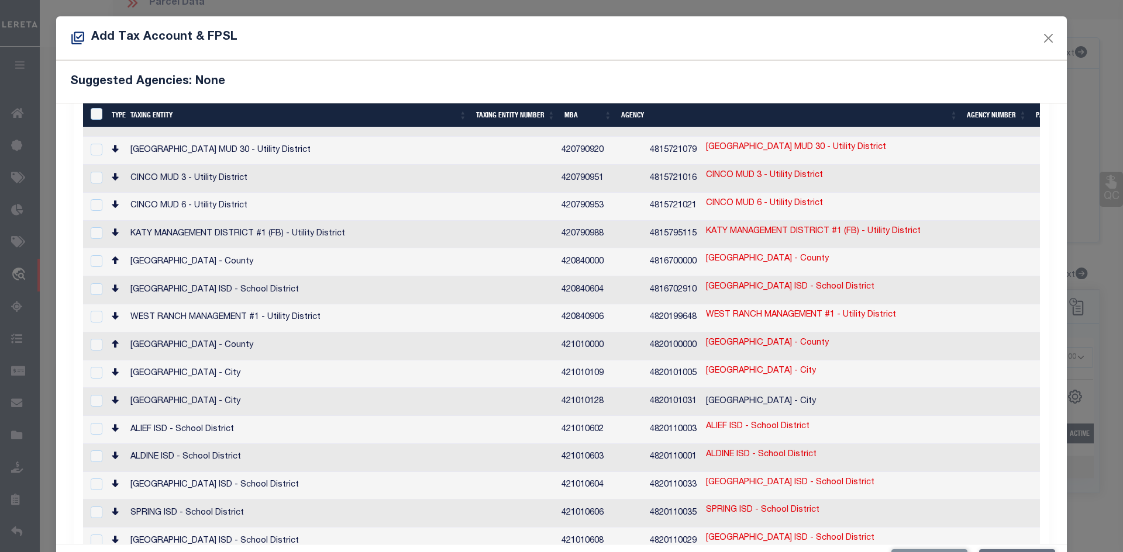
click at [302, 333] on td "HARRIS COUNTY - County" at bounding box center [341, 347] width 431 height 28
checkbox input "true"
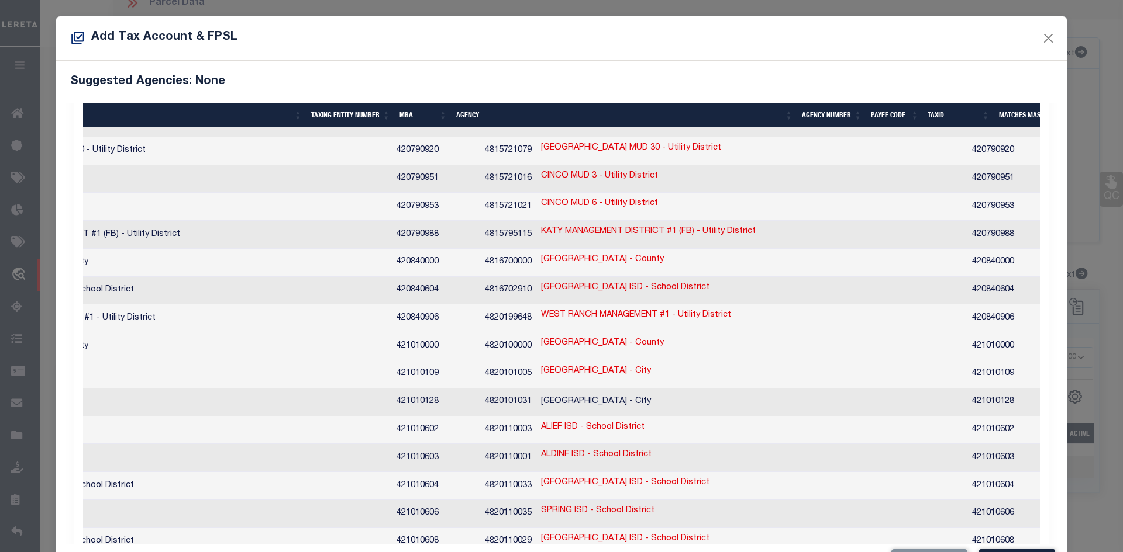
scroll to position [0, 0]
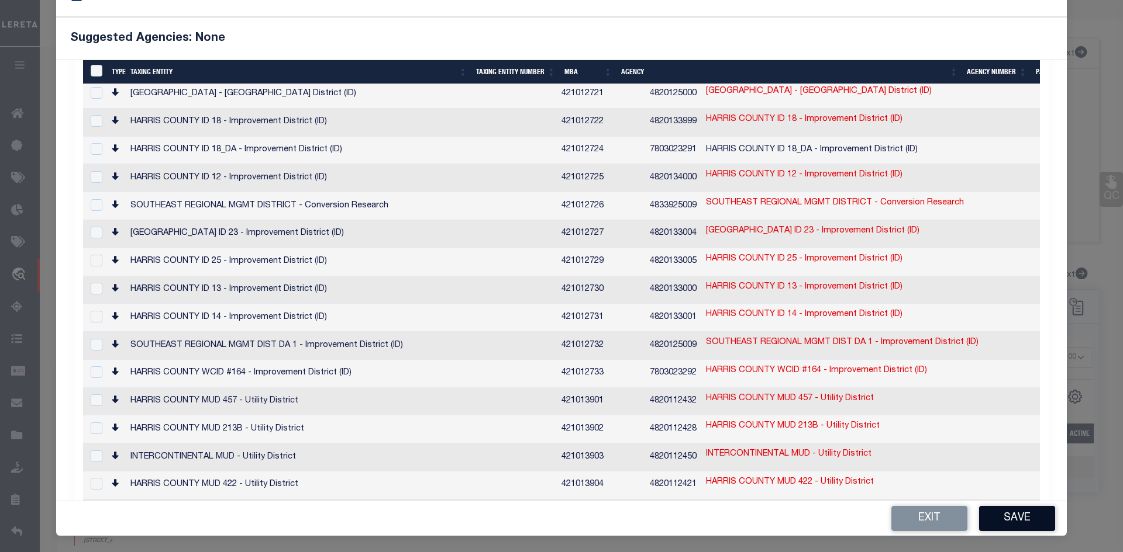
click at [1006, 522] on button "Save" at bounding box center [1017, 518] width 76 height 25
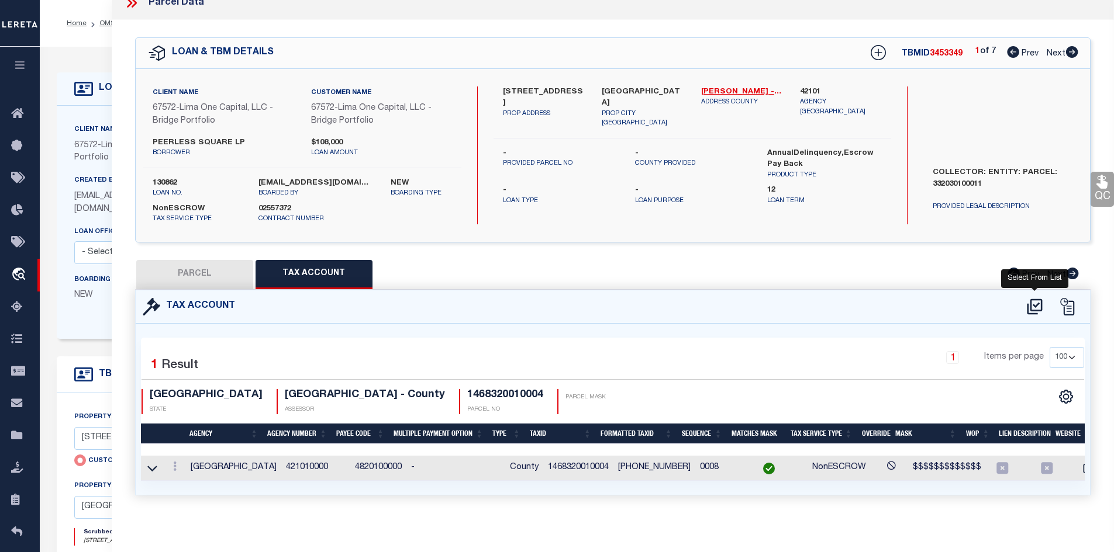
click at [1038, 302] on icon at bounding box center [1034, 307] width 19 height 19
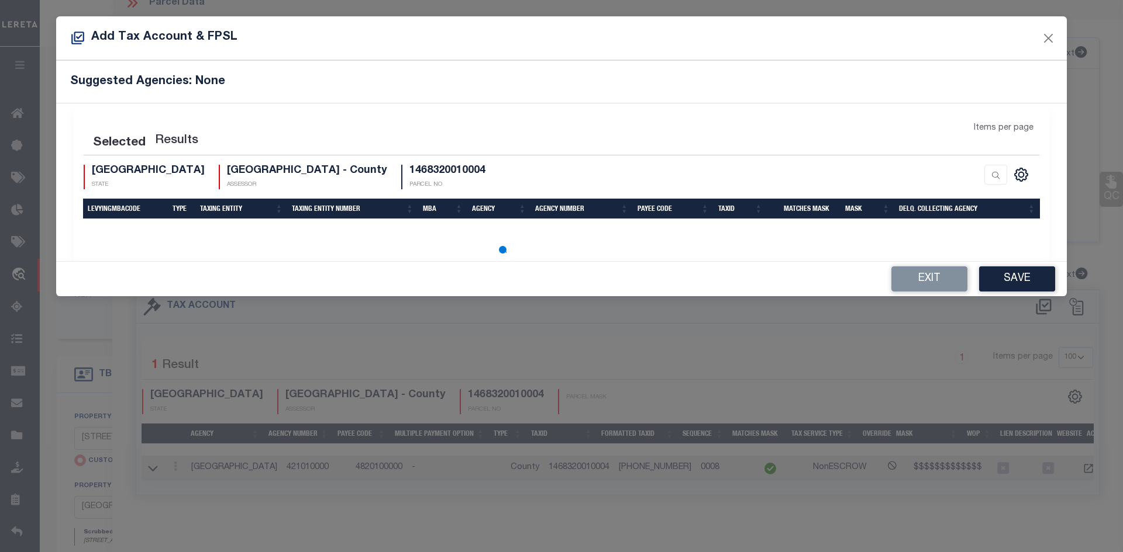
select select "200"
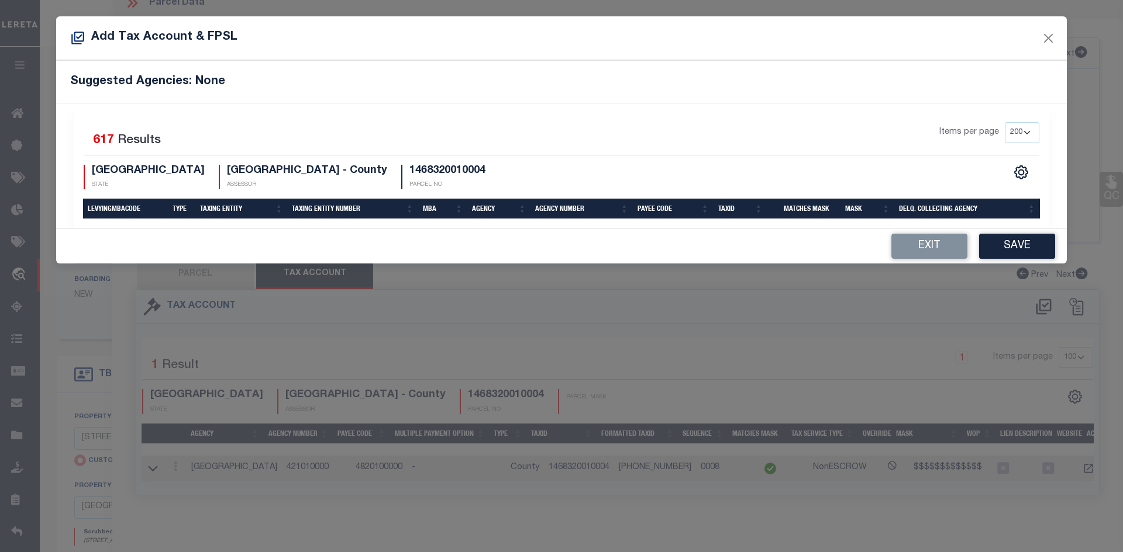
scroll to position [37, 0]
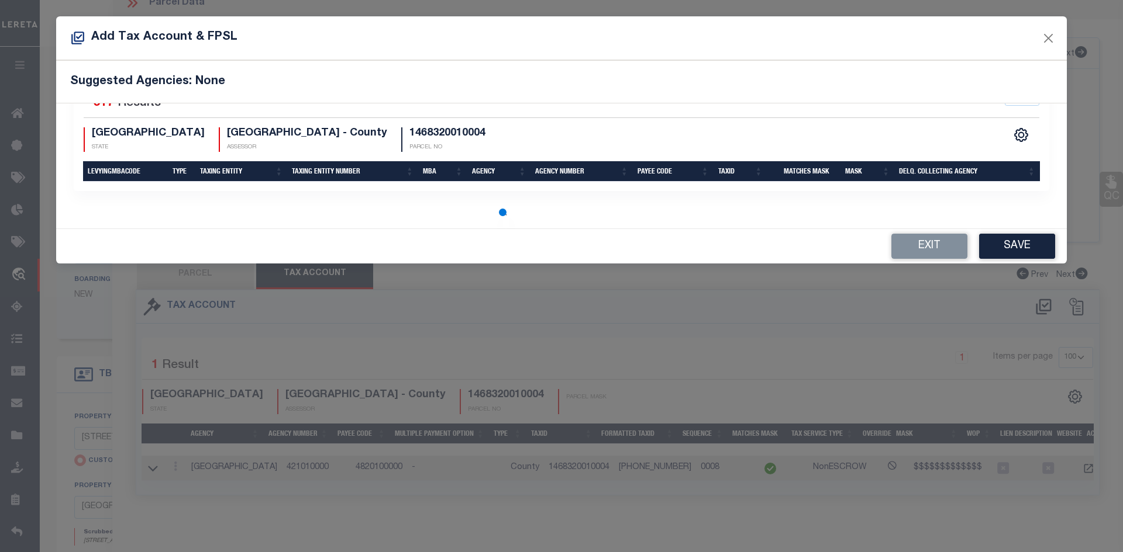
select select "200"
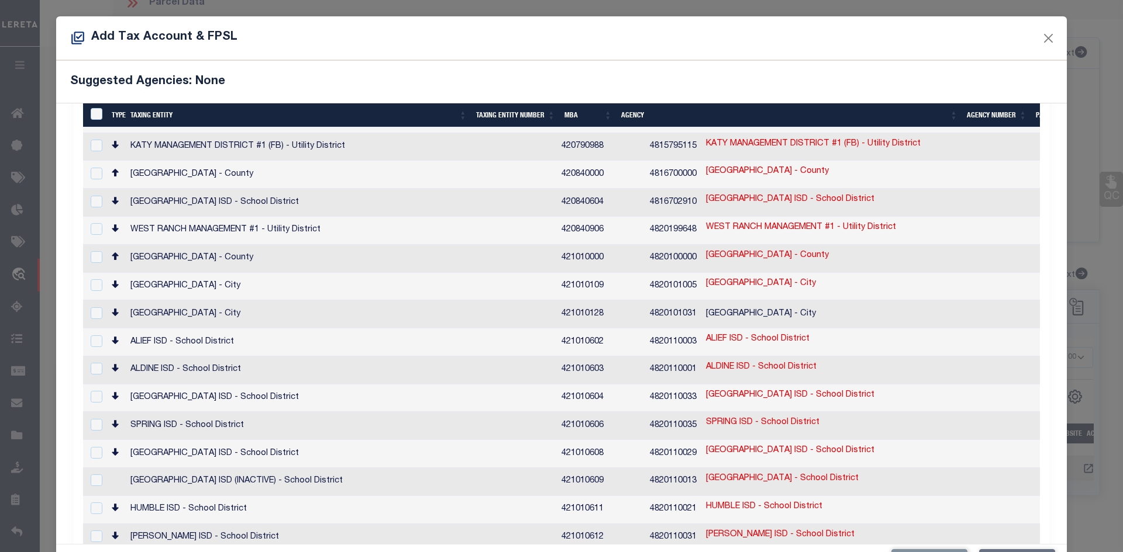
scroll to position [0, 0]
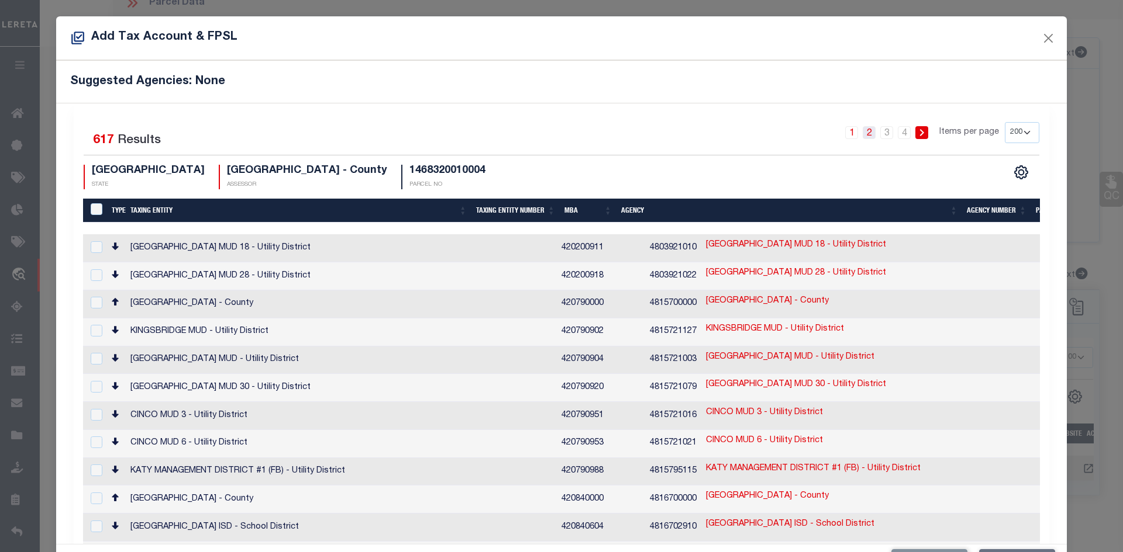
click at [862, 133] on link "2" at bounding box center [868, 132] width 13 height 13
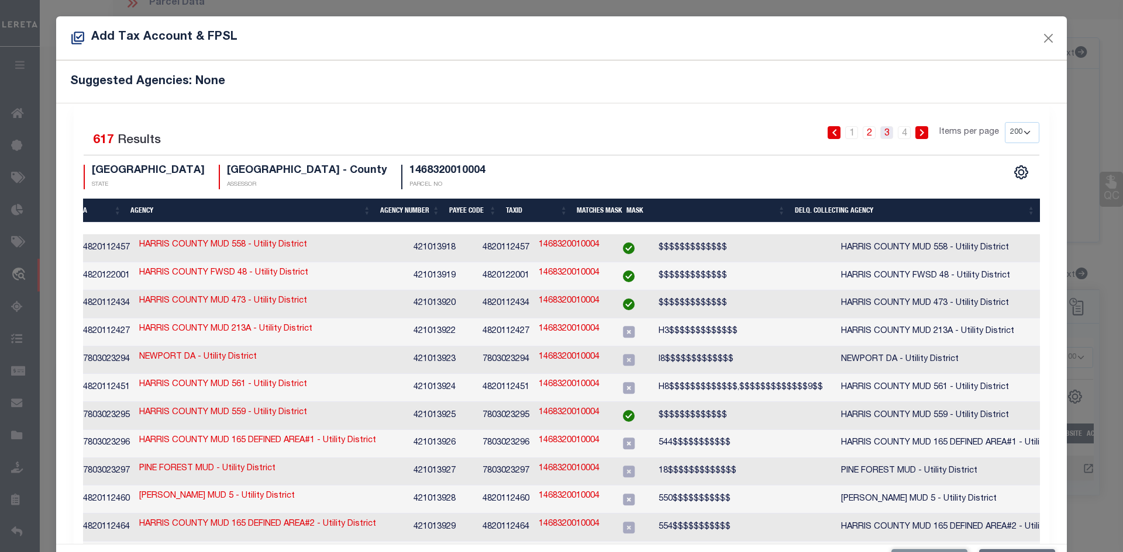
click at [880, 132] on link "3" at bounding box center [886, 132] width 13 height 13
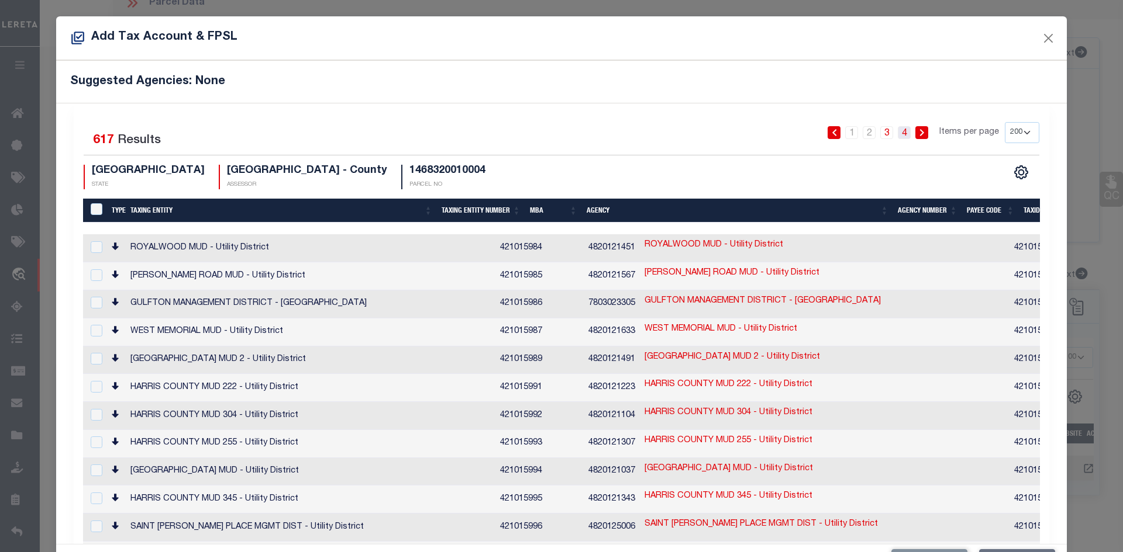
click at [897, 129] on link "4" at bounding box center [903, 132] width 13 height 13
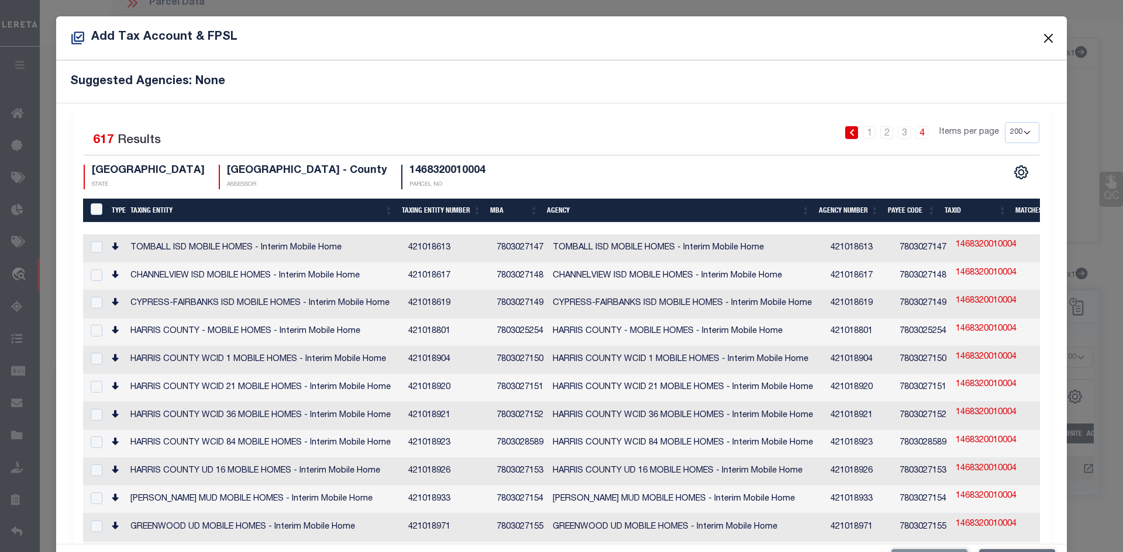
click at [1041, 40] on button "Close" at bounding box center [1048, 37] width 15 height 15
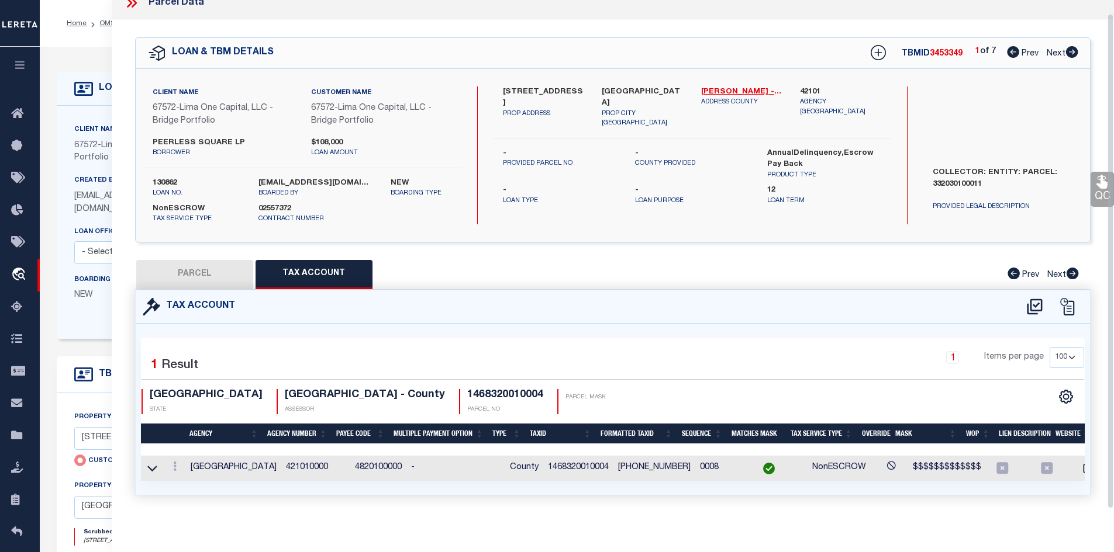
click at [187, 265] on button "PARCEL" at bounding box center [194, 274] width 117 height 29
select select "AS"
select select
checkbox input "false"
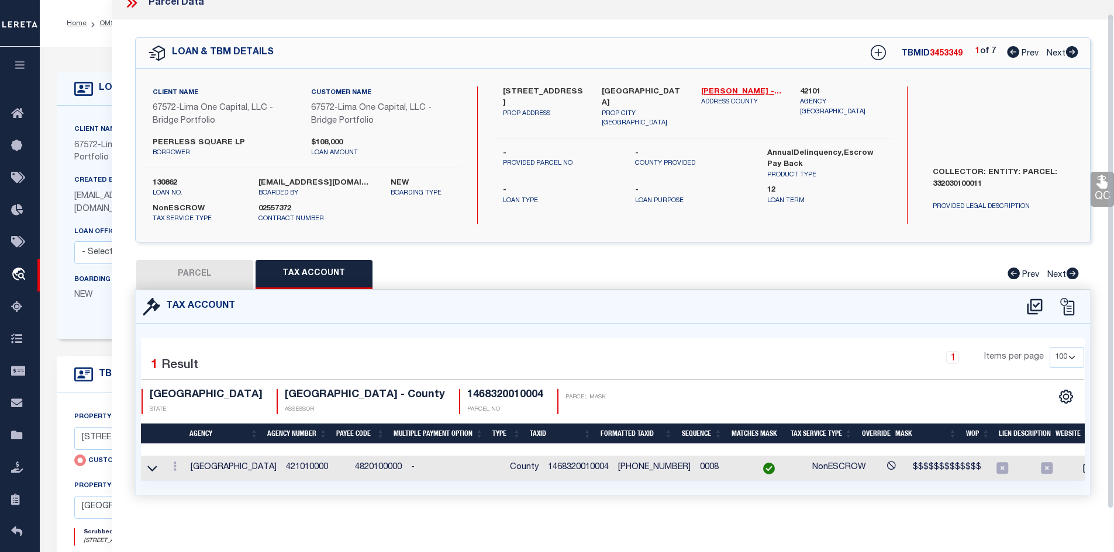
checkbox input "false"
select select "IP"
type input "KHANDWALA ZULFIQAR"
select select "AGW"
select select "ADD"
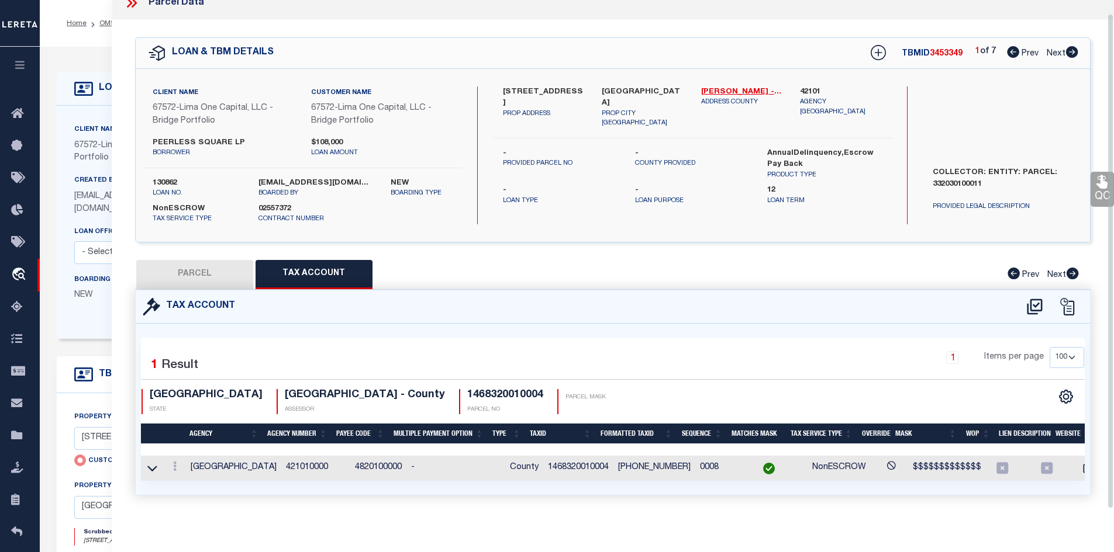
type input "6742 PEERLESS STREET #A"
type input "HOUSTON TX 77021"
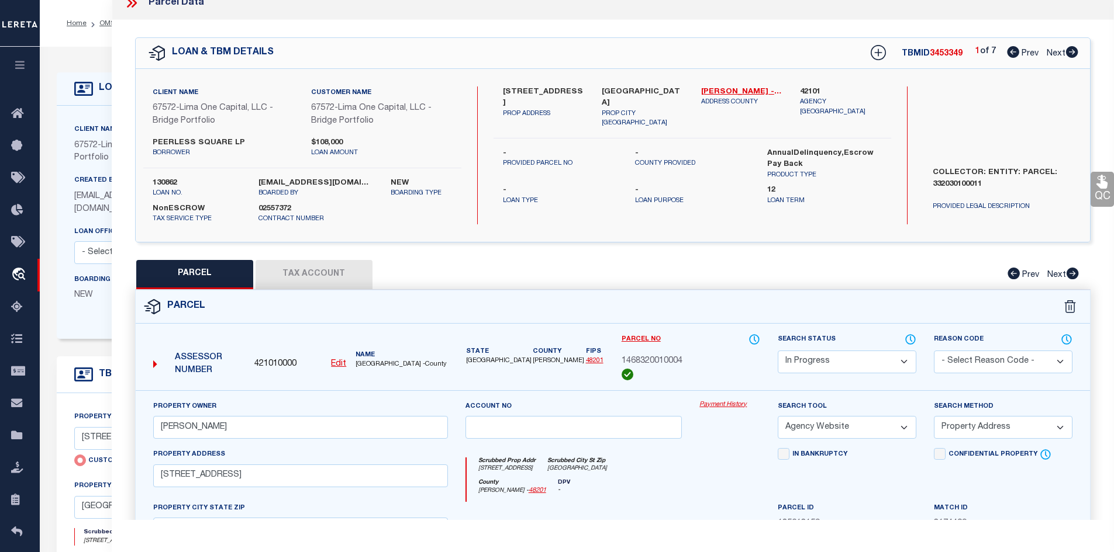
click at [848, 369] on select "Automated Search Bad Parcel Complete Duplicate Parcel High Dollar Reporting In …" at bounding box center [847, 362] width 139 height 23
click at [778, 351] on select "Automated Search Bad Parcel Complete Duplicate Parcel High Dollar Reporting In …" at bounding box center [847, 362] width 139 height 23
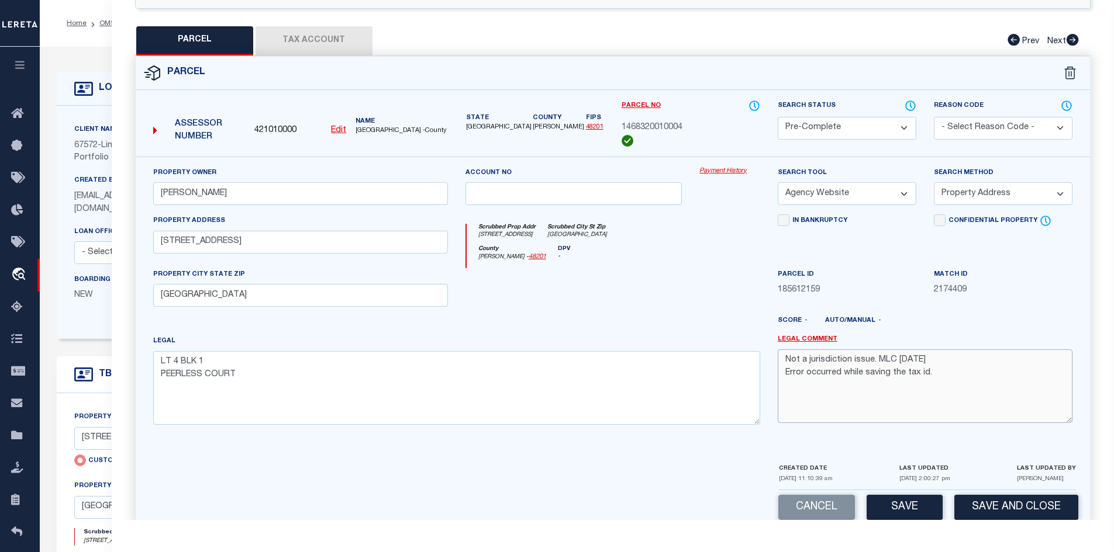
click at [944, 375] on textarea "Not a jurisdiction issue. MLC 8/19/2025 Error occurred while saving the tax id." at bounding box center [925, 387] width 295 height 74
click at [984, 195] on select "-- Select Search Method -- Property Address Legal Liability Info Provided" at bounding box center [1003, 193] width 139 height 23
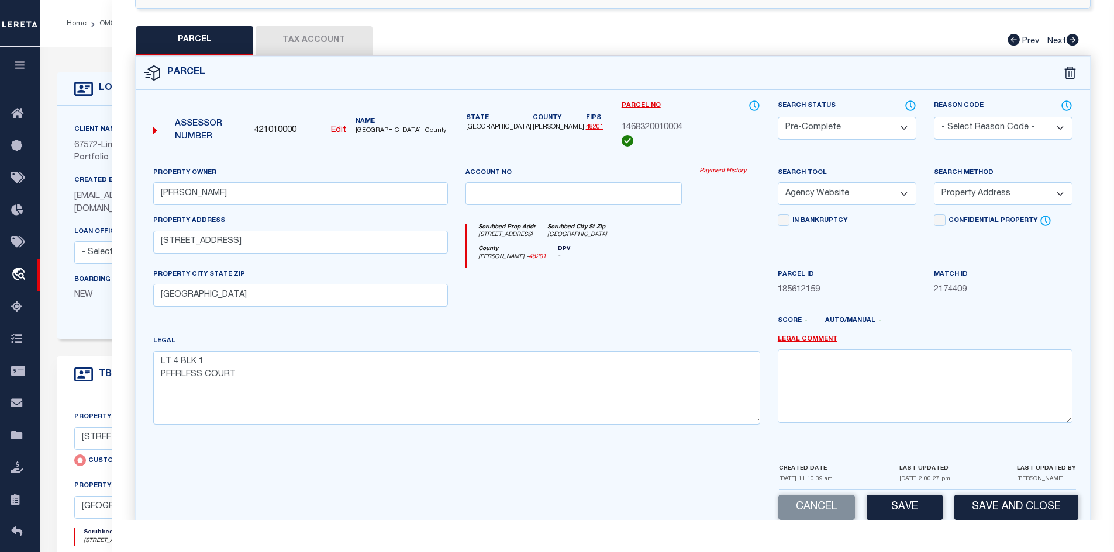
click at [984, 195] on select "-- Select Search Method -- Property Address Legal Liability Info Provided" at bounding box center [1003, 193] width 139 height 23
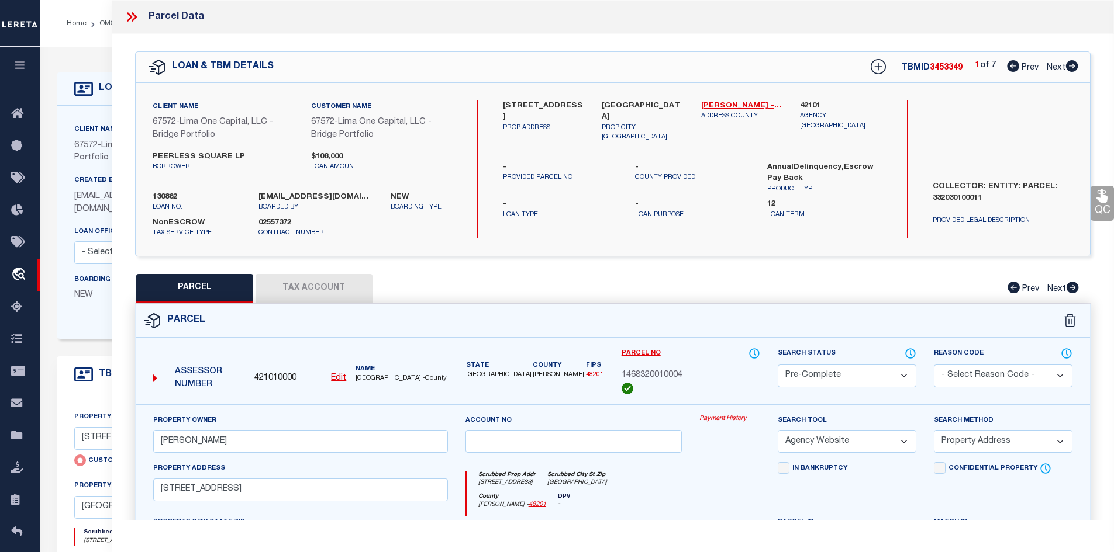
click at [971, 192] on label "COLLECTOR: ENTITY: PARCEL: 332030100011" at bounding box center [1003, 198] width 158 height 35
copy label "332030100011"
click at [1069, 64] on icon at bounding box center [1072, 66] width 12 height 12
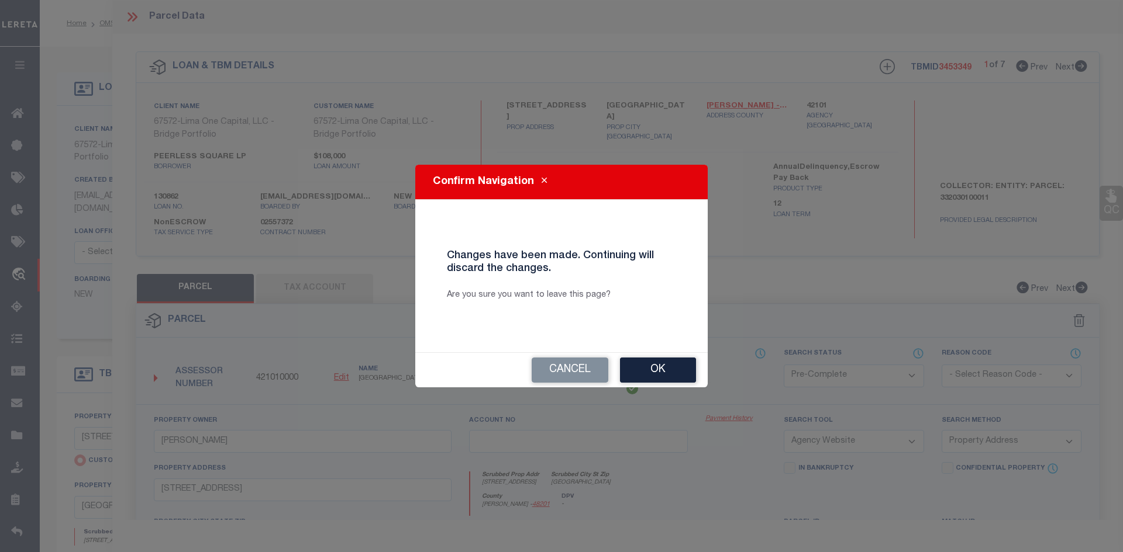
click at [564, 357] on div "Cancel Ok" at bounding box center [561, 370] width 292 height 34
click at [563, 380] on button "Cancel" at bounding box center [569, 370] width 77 height 25
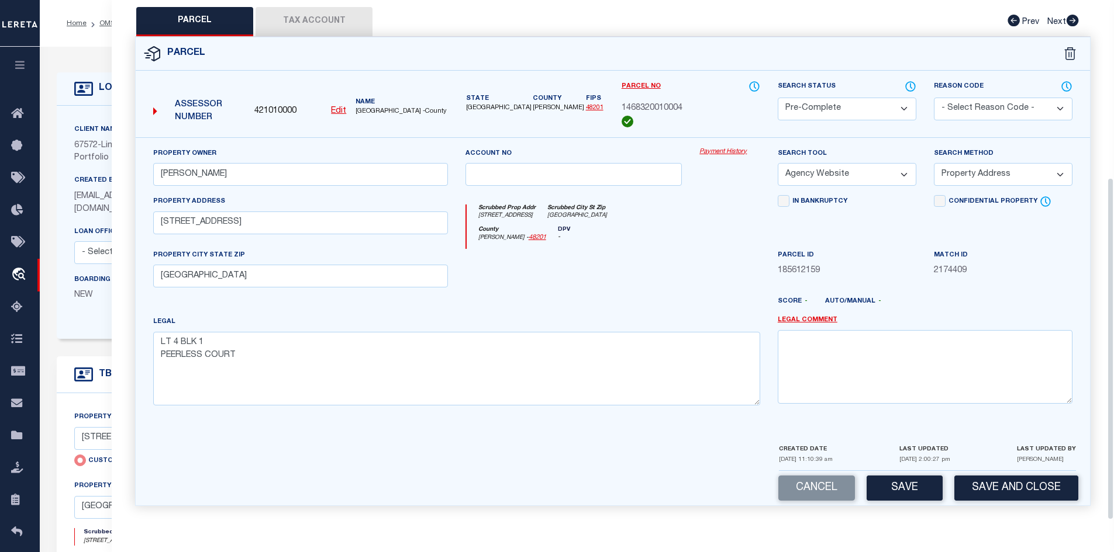
scroll to position [351, 0]
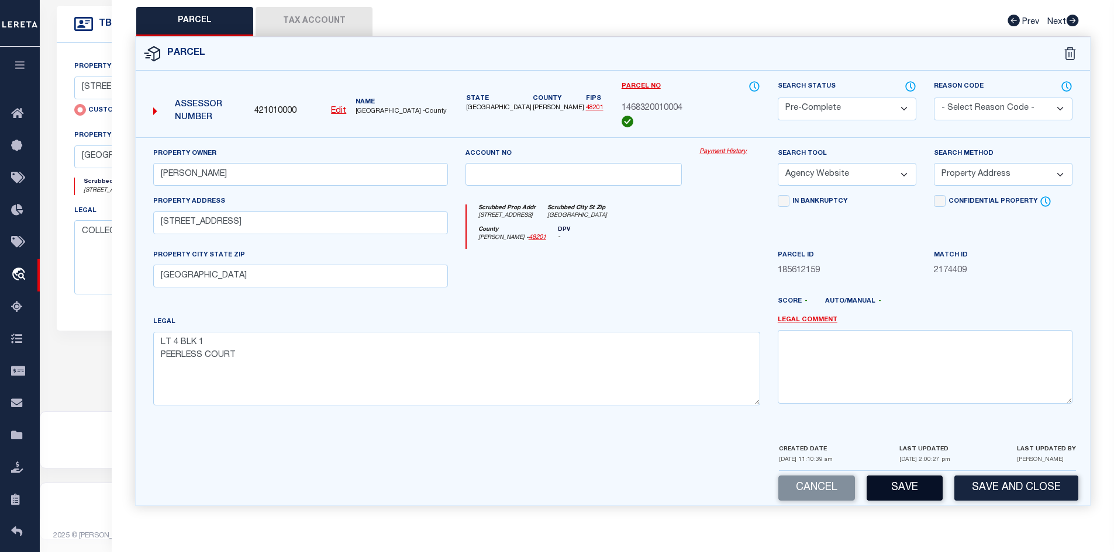
click at [895, 478] on button "Save" at bounding box center [904, 488] width 76 height 25
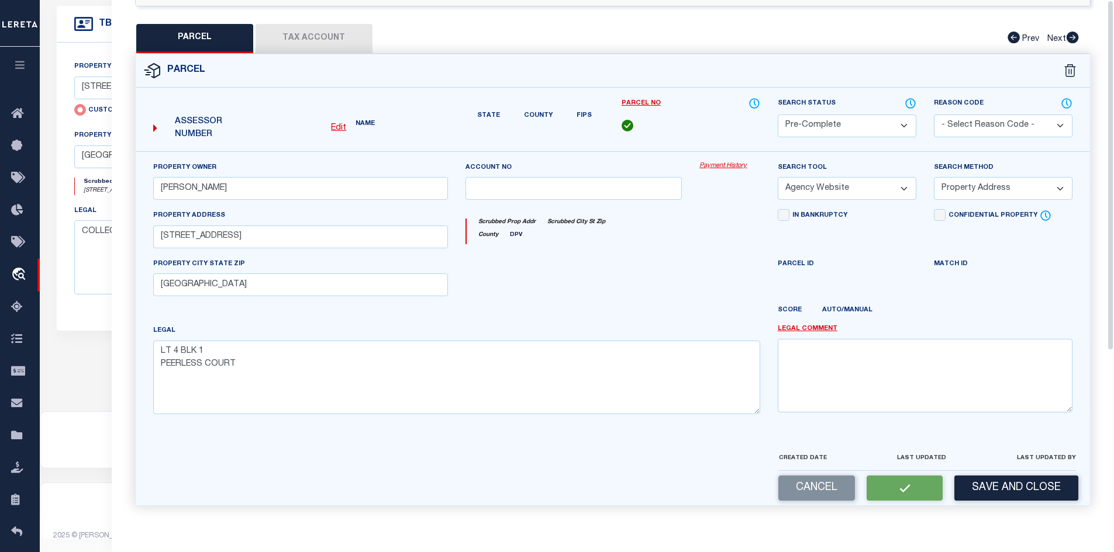
scroll to position [0, 0]
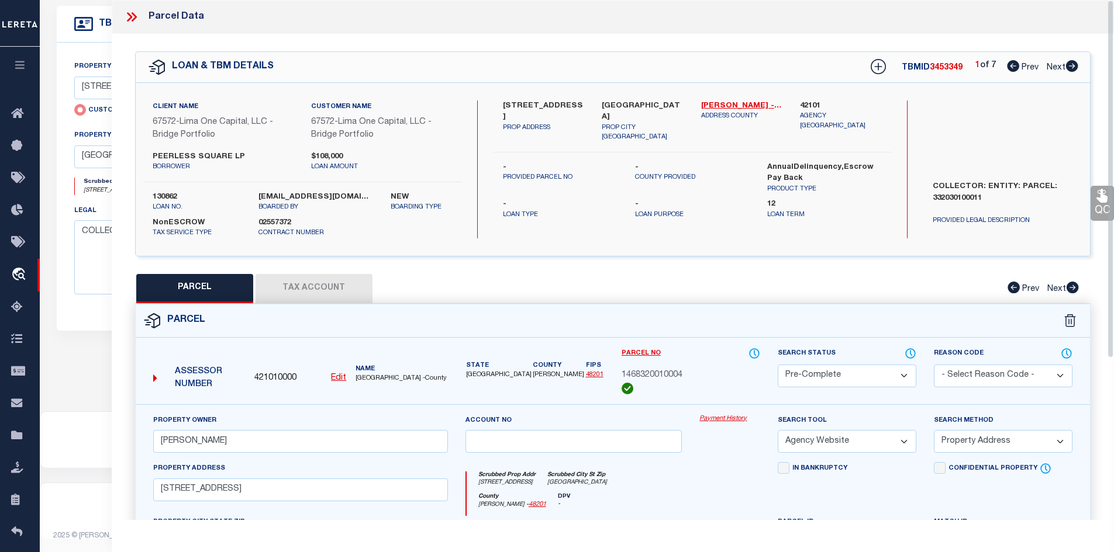
click at [1072, 67] on icon at bounding box center [1071, 66] width 13 height 12
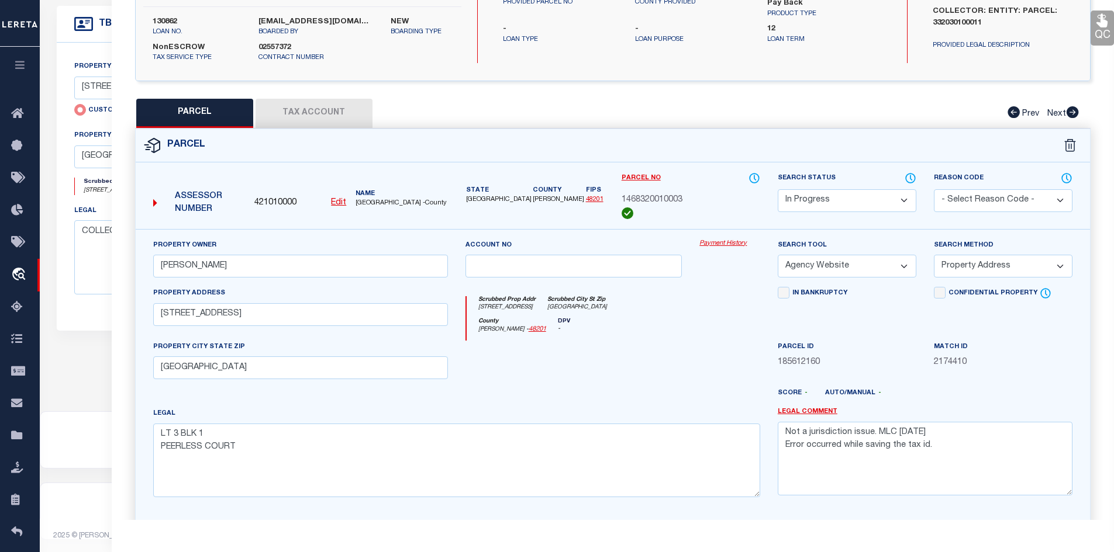
click at [333, 123] on button "Tax Account" at bounding box center [313, 113] width 117 height 29
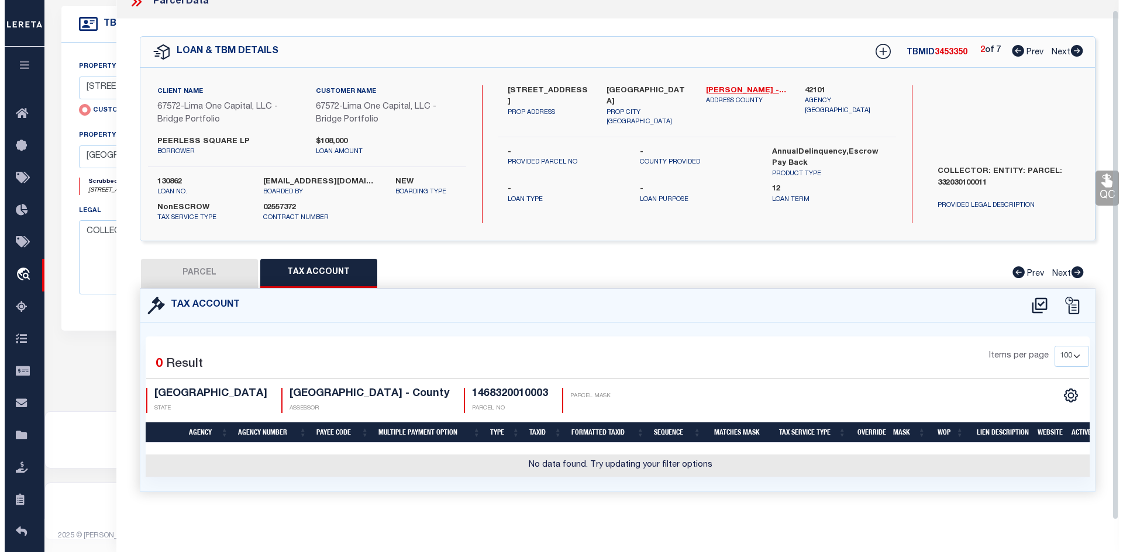
scroll to position [22, 0]
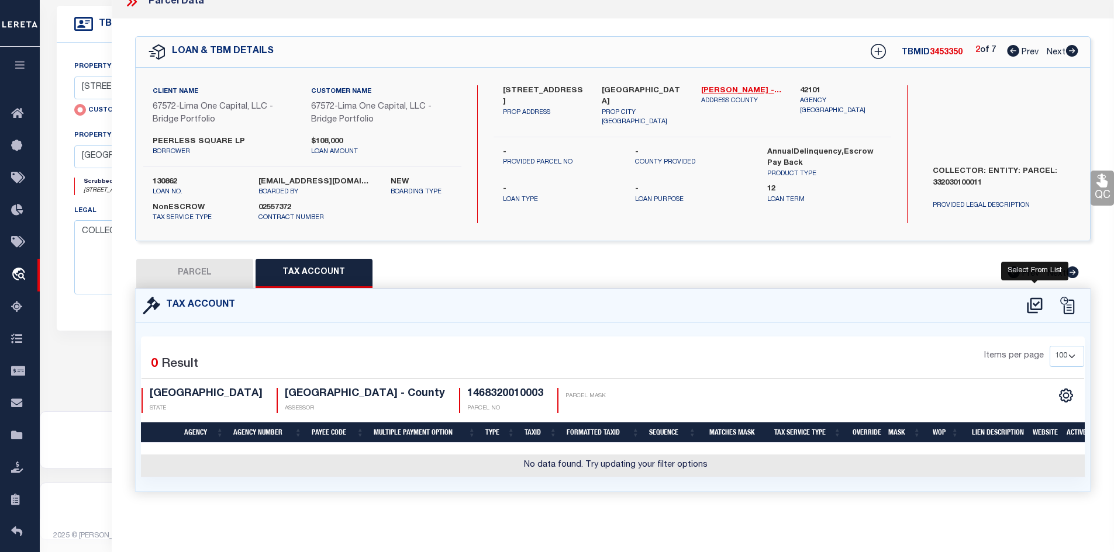
click at [1036, 301] on icon at bounding box center [1034, 305] width 19 height 19
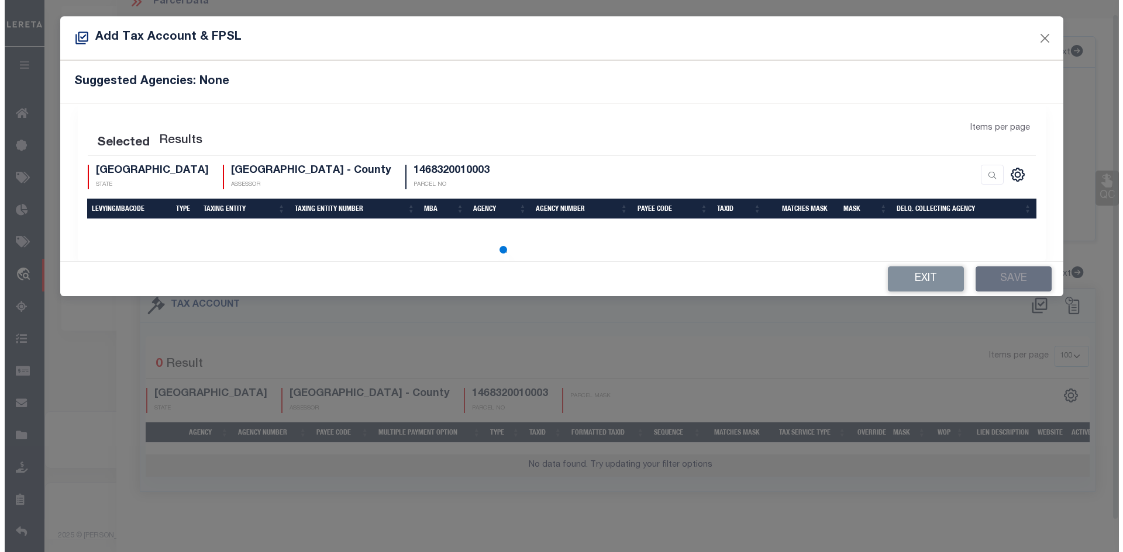
scroll to position [14, 0]
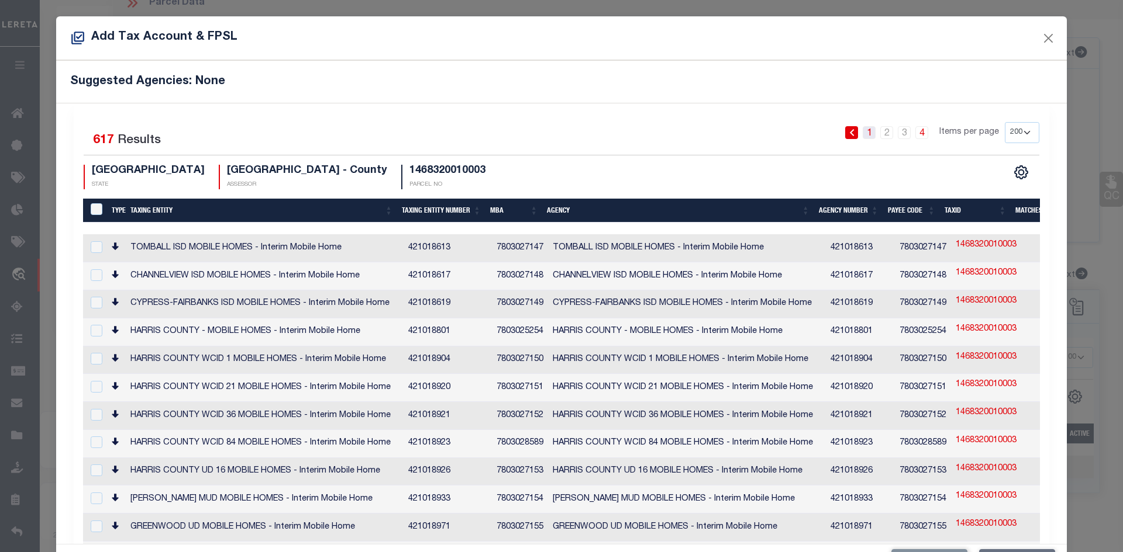
click at [862, 132] on link "1" at bounding box center [868, 132] width 13 height 13
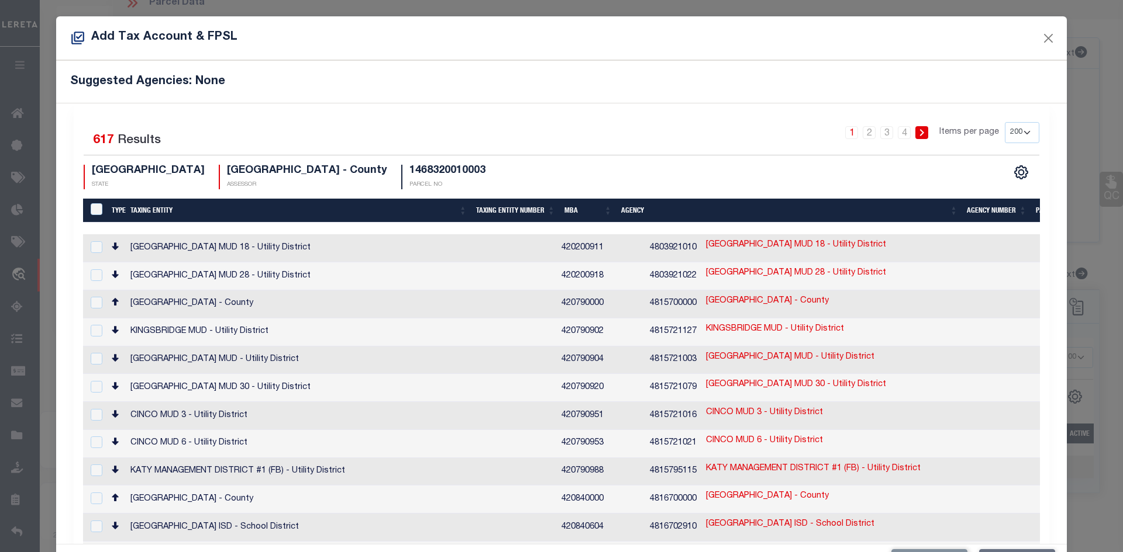
scroll to position [237, 0]
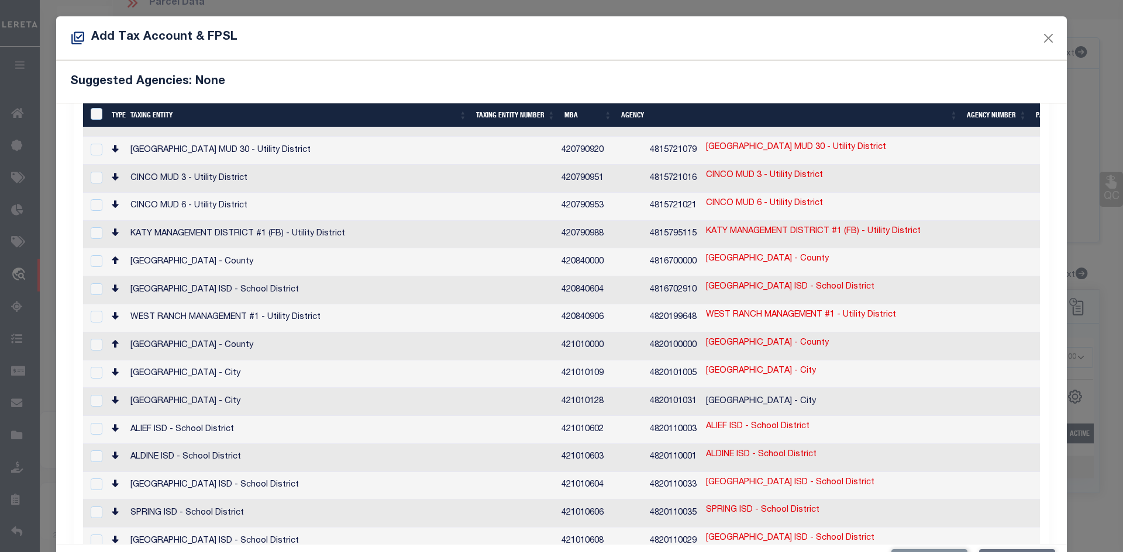
click at [271, 333] on td "HARRIS COUNTY - County" at bounding box center [341, 347] width 431 height 28
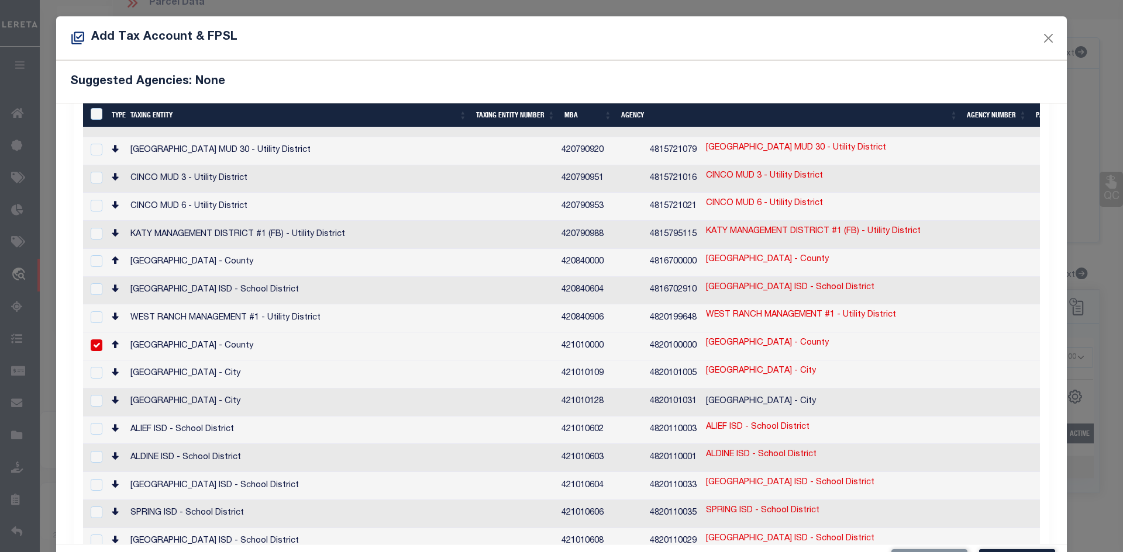
scroll to position [43, 0]
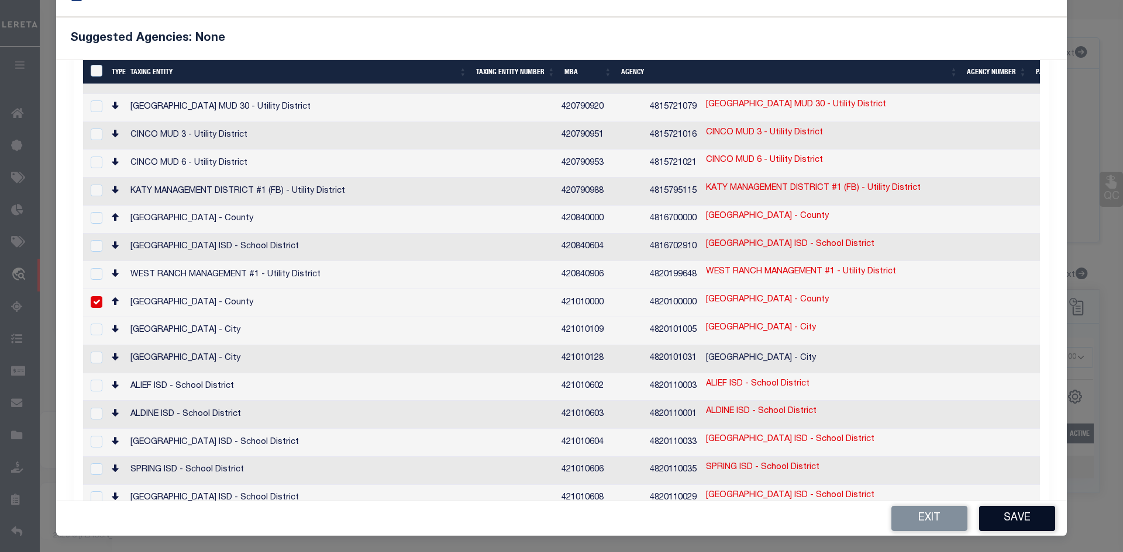
click at [997, 520] on button "Save" at bounding box center [1017, 518] width 76 height 25
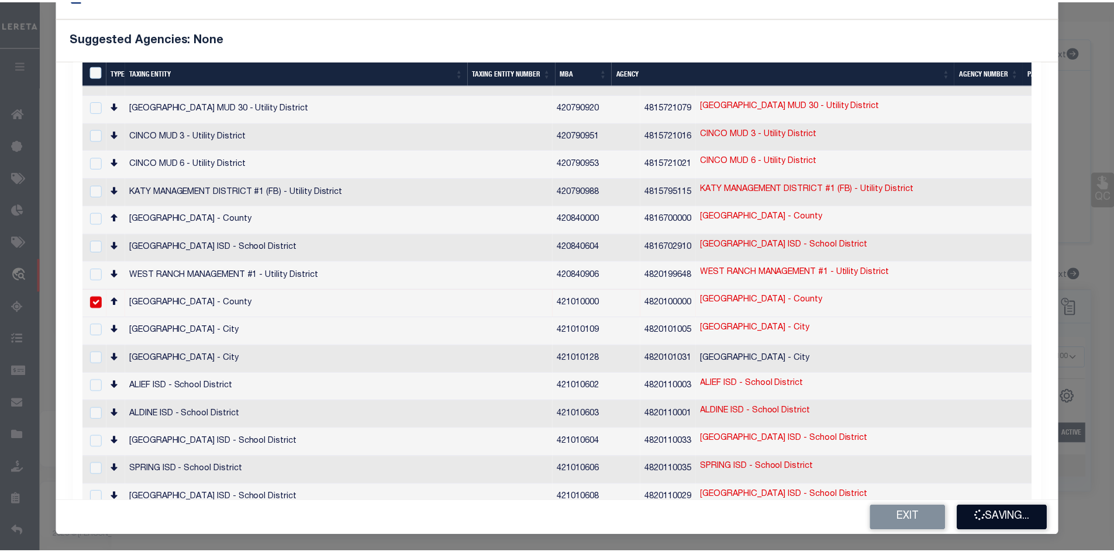
scroll to position [0, 0]
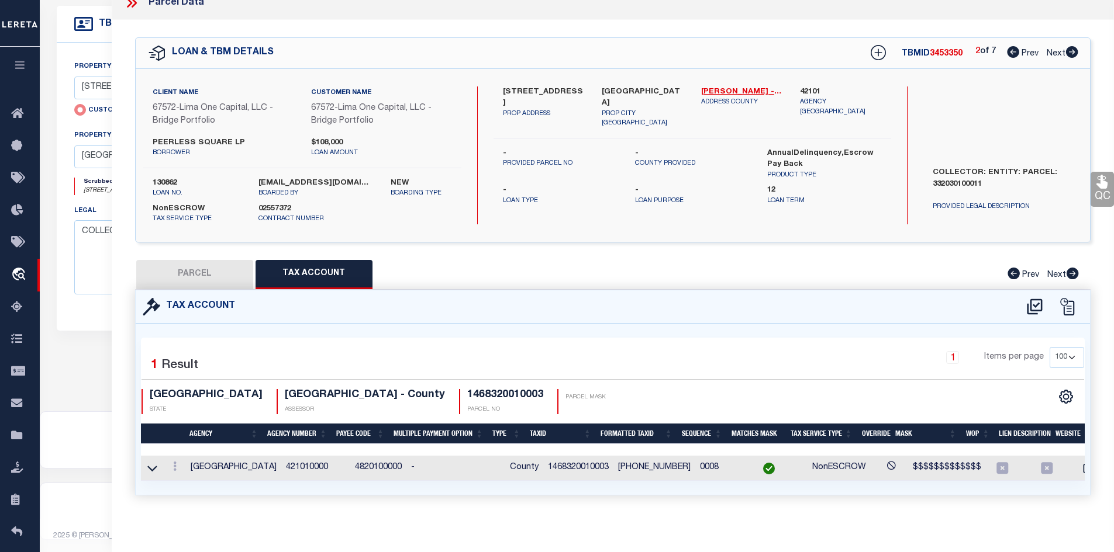
click at [195, 282] on button "PARCEL" at bounding box center [194, 274] width 117 height 29
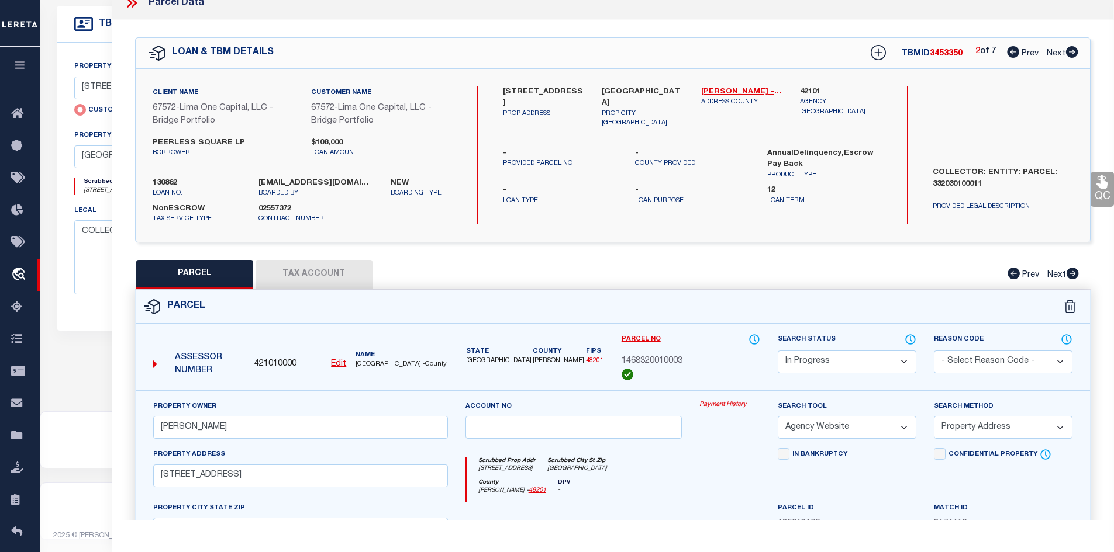
scroll to position [234, 0]
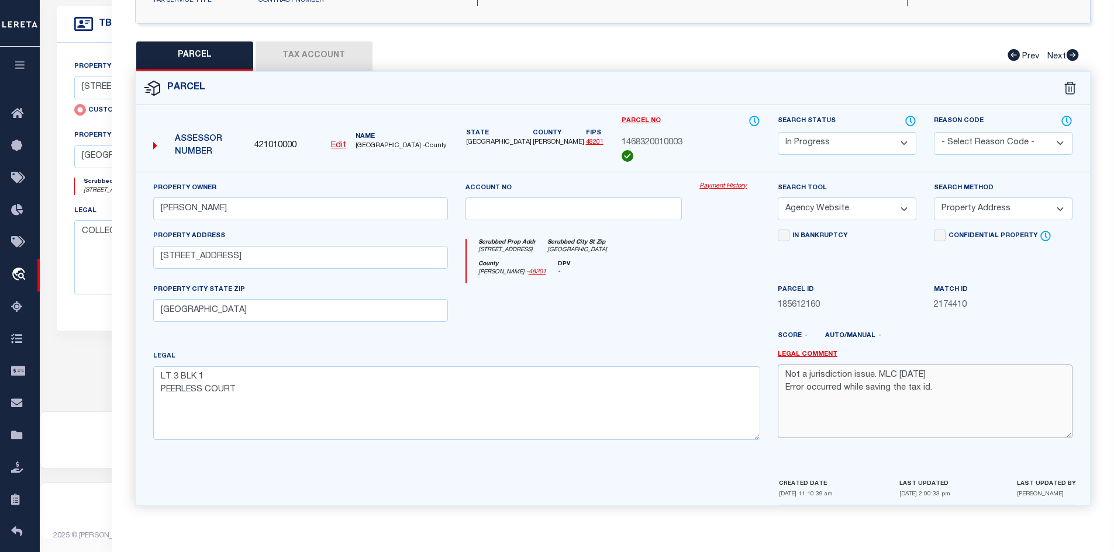
drag, startPoint x: 933, startPoint y: 388, endPoint x: 779, endPoint y: 370, distance: 154.2
click at [779, 370] on textarea "Not a jurisdiction issue. MLC 8/19/2025 Error occurred while saving the tax id." at bounding box center [925, 402] width 295 height 74
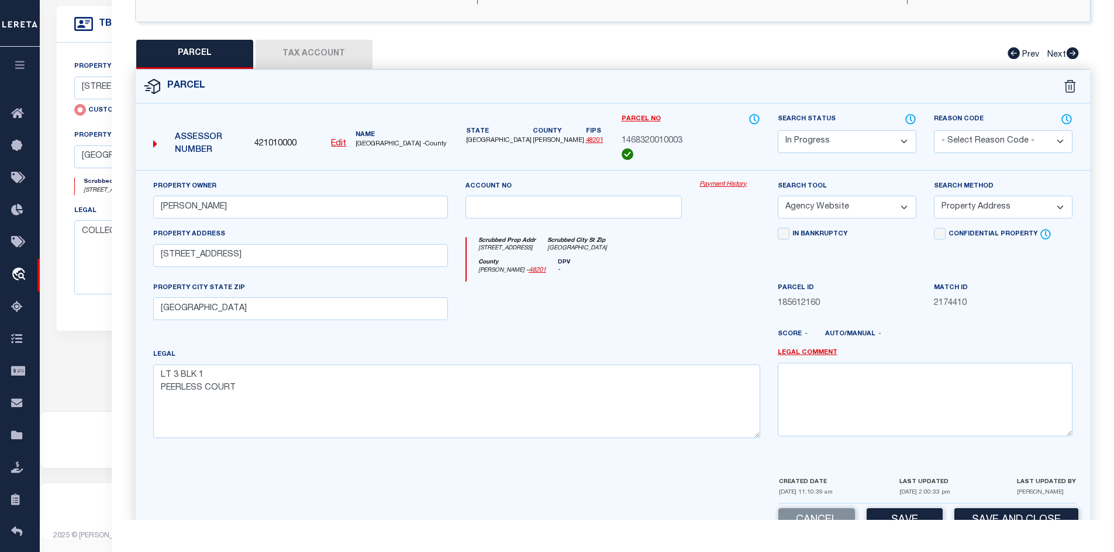
click at [832, 139] on select "Automated Search Bad Parcel Complete Duplicate Parcel High Dollar Reporting In …" at bounding box center [847, 141] width 139 height 23
click at [778, 130] on select "Automated Search Bad Parcel Complete Duplicate Parcel High Dollar Reporting In …" at bounding box center [847, 141] width 139 height 23
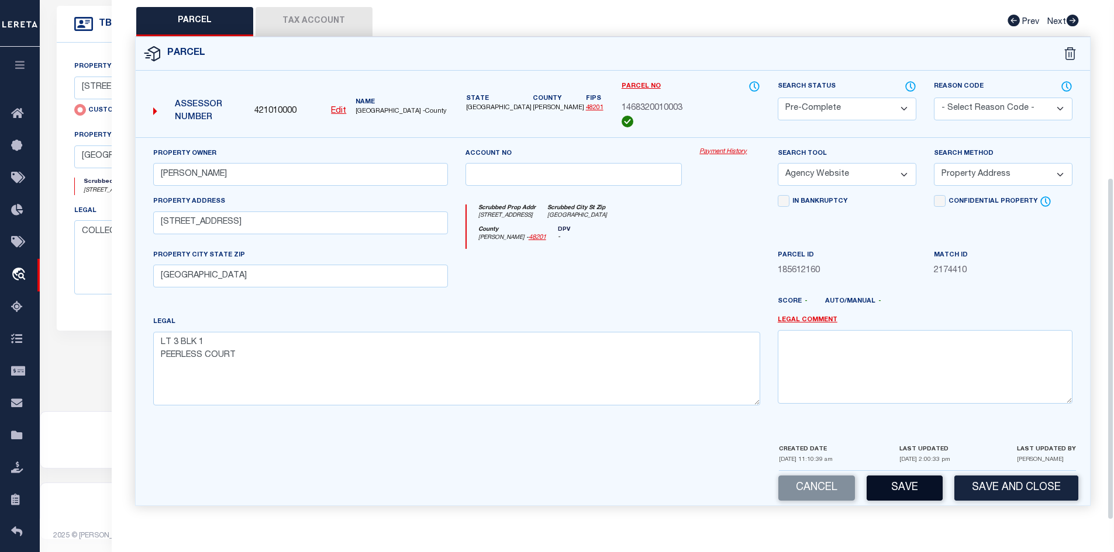
drag, startPoint x: 906, startPoint y: 482, endPoint x: 789, endPoint y: 420, distance: 131.5
click at [906, 482] on button "Save" at bounding box center [904, 488] width 76 height 25
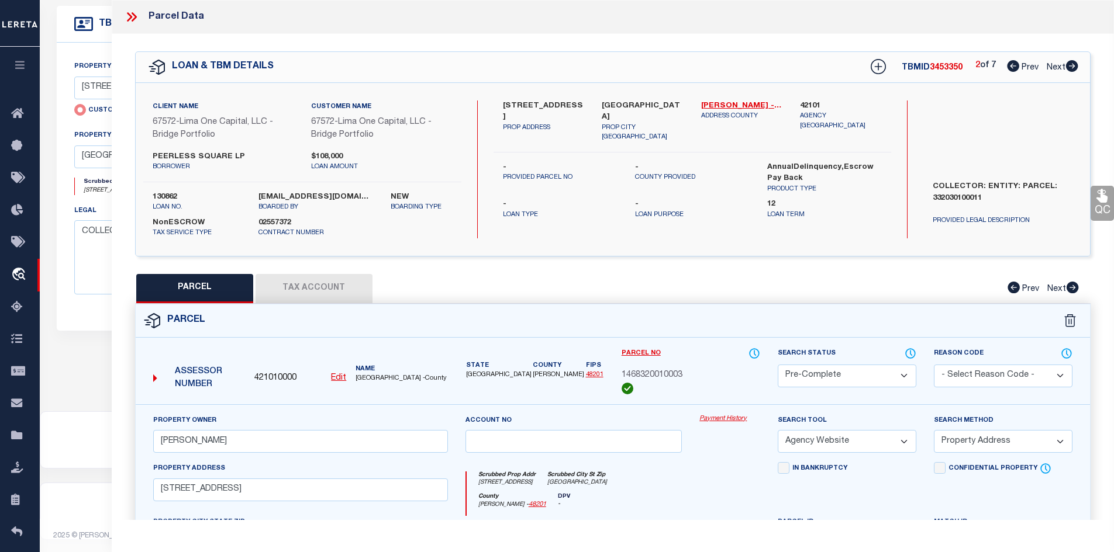
click at [1069, 71] on icon at bounding box center [1072, 66] width 12 height 12
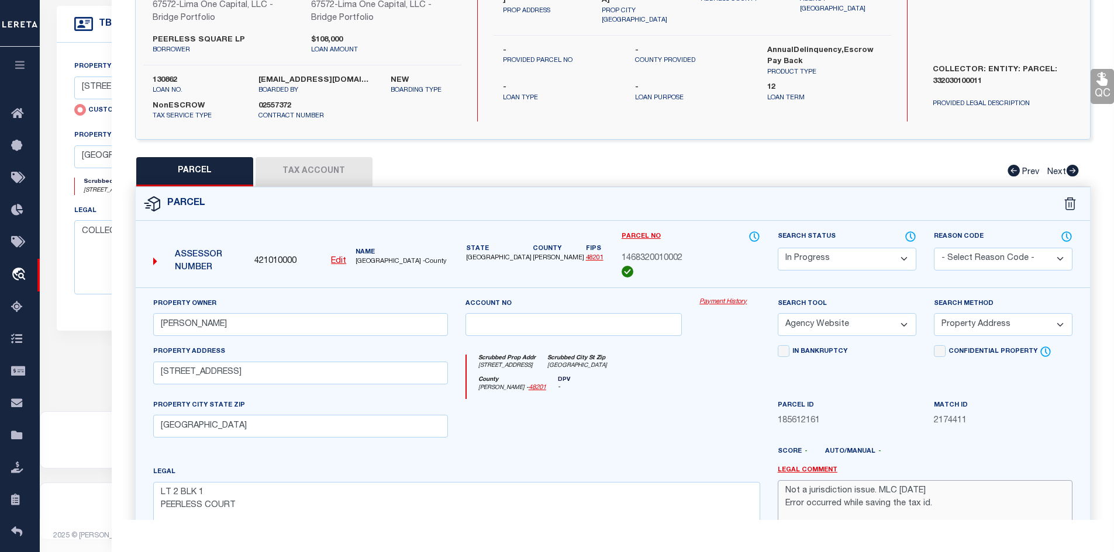
drag, startPoint x: 937, startPoint y: 507, endPoint x: 780, endPoint y: 495, distance: 157.2
click at [780, 495] on textarea "Not a jurisdiction issue. MLC 8/19/2025 Error occurred while saving the tax id." at bounding box center [925, 518] width 295 height 74
click at [319, 175] on button "Tax Account" at bounding box center [313, 171] width 117 height 29
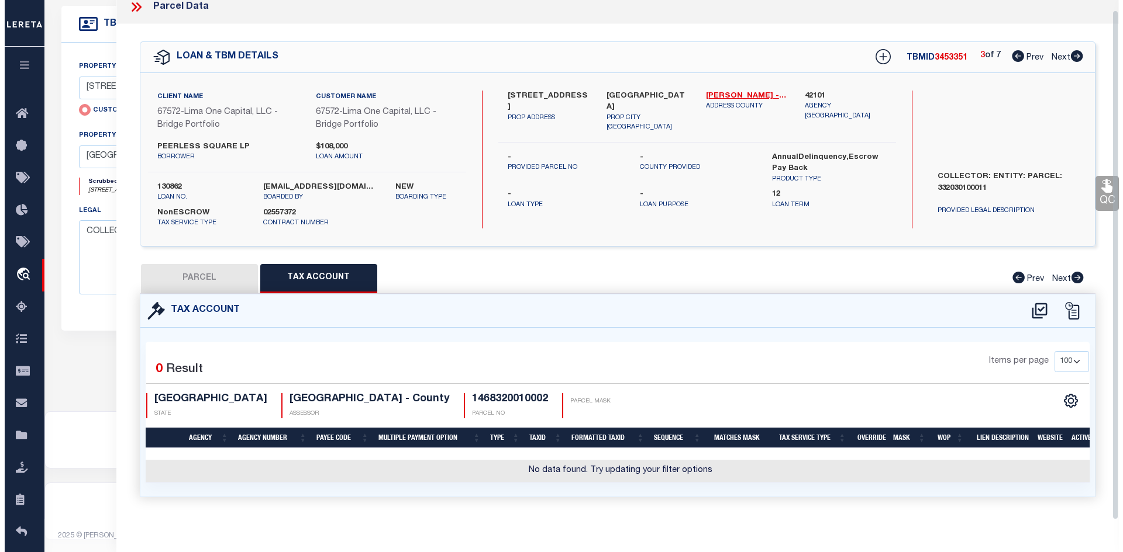
scroll to position [22, 0]
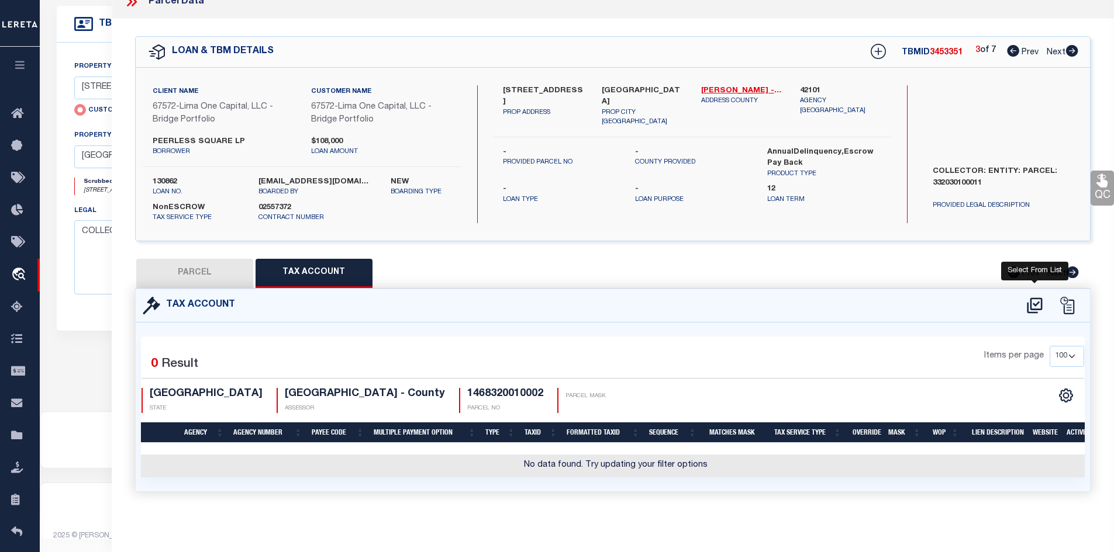
click at [1028, 296] on icon at bounding box center [1034, 305] width 19 height 19
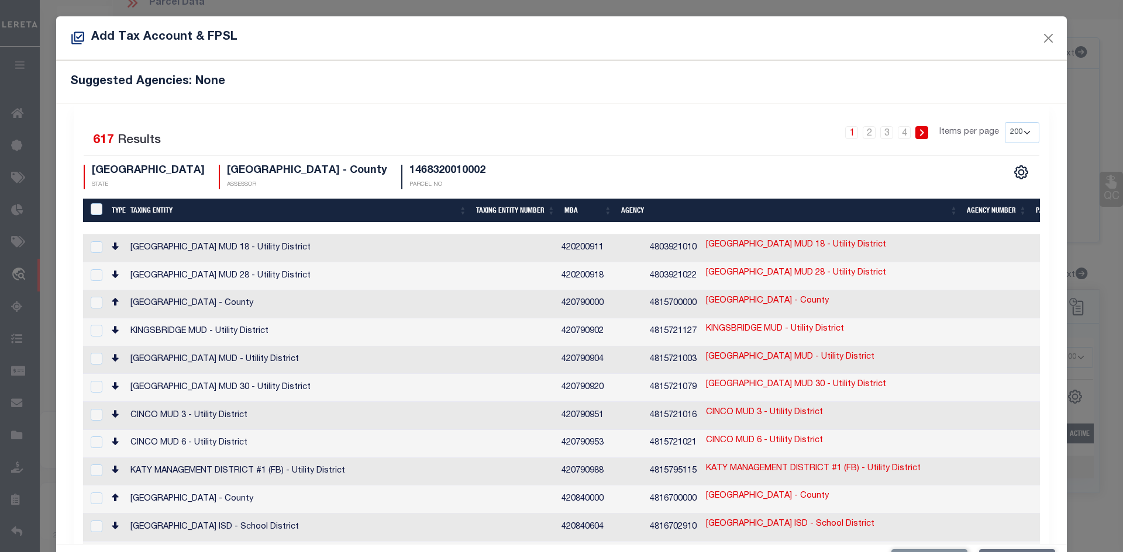
scroll to position [237, 0]
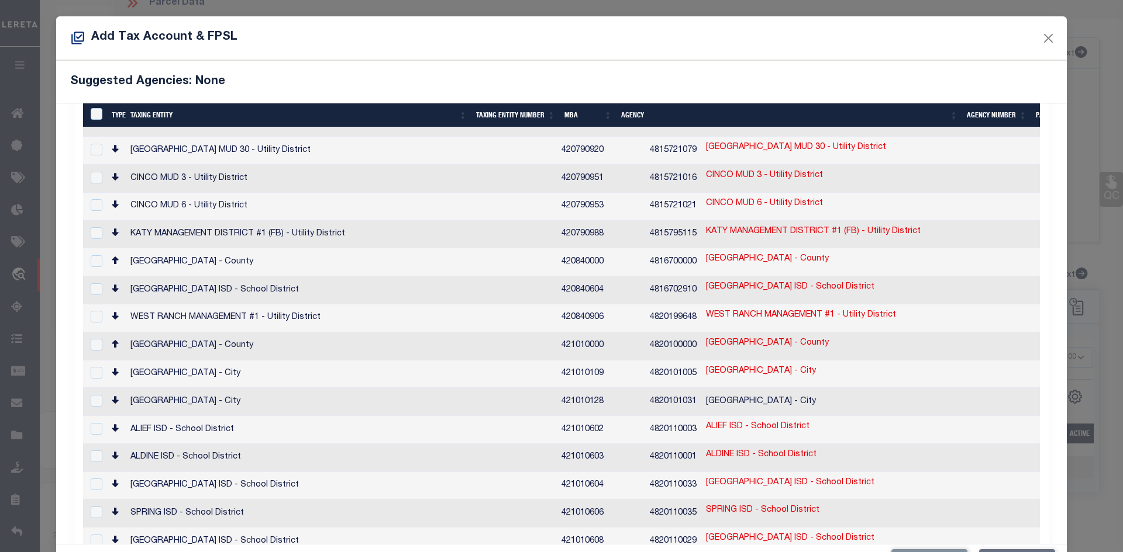
click at [158, 333] on td "HARRIS COUNTY - County" at bounding box center [341, 347] width 431 height 28
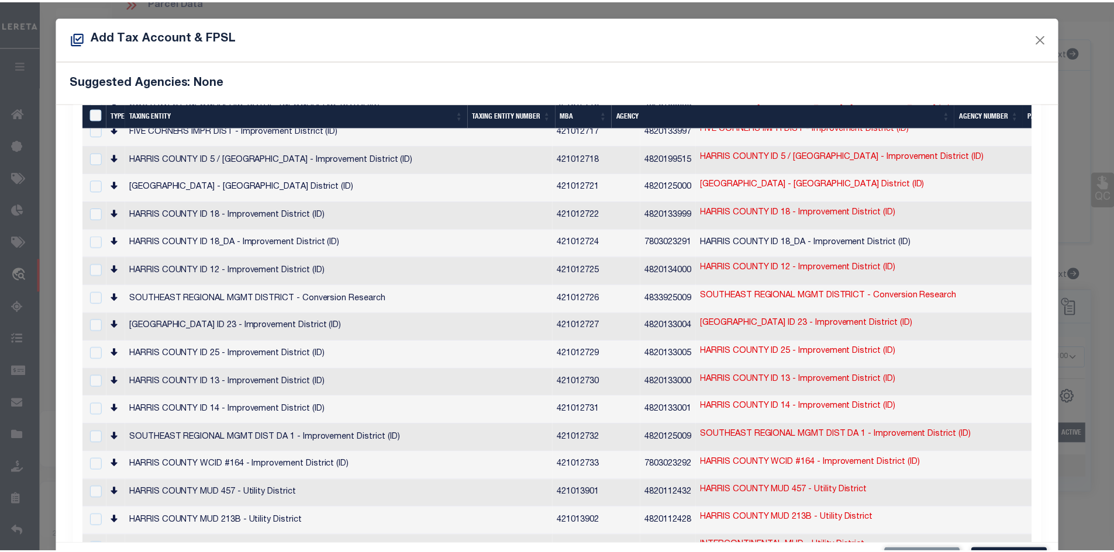
scroll to position [43, 0]
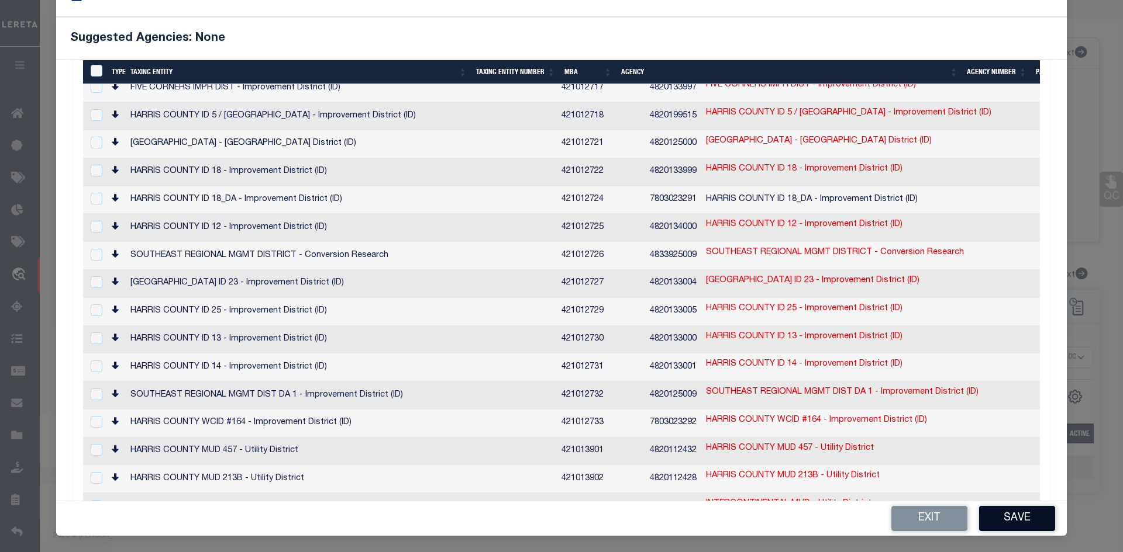
click at [1004, 518] on button "Save" at bounding box center [1017, 518] width 76 height 25
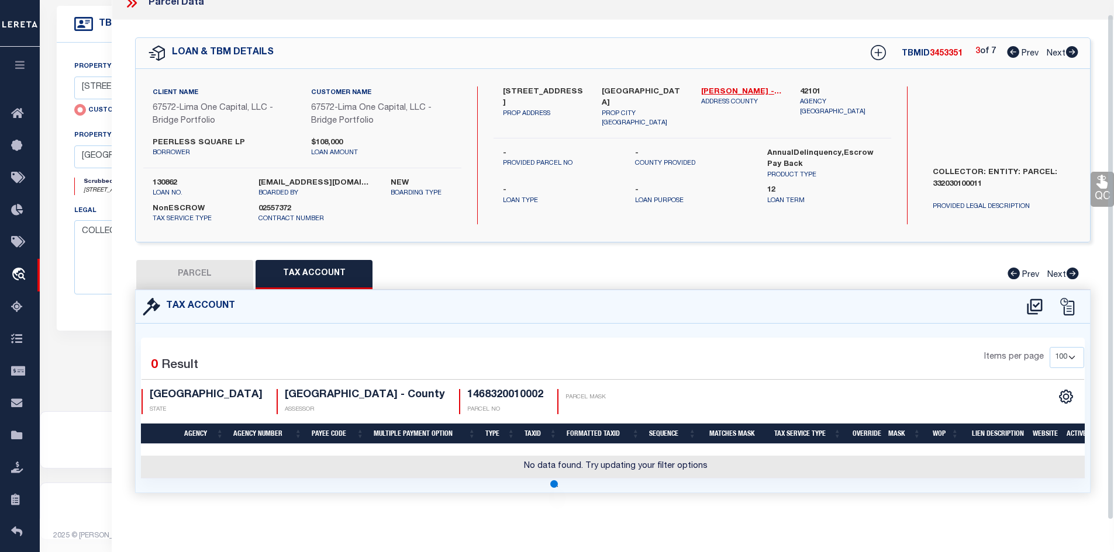
scroll to position [0, 0]
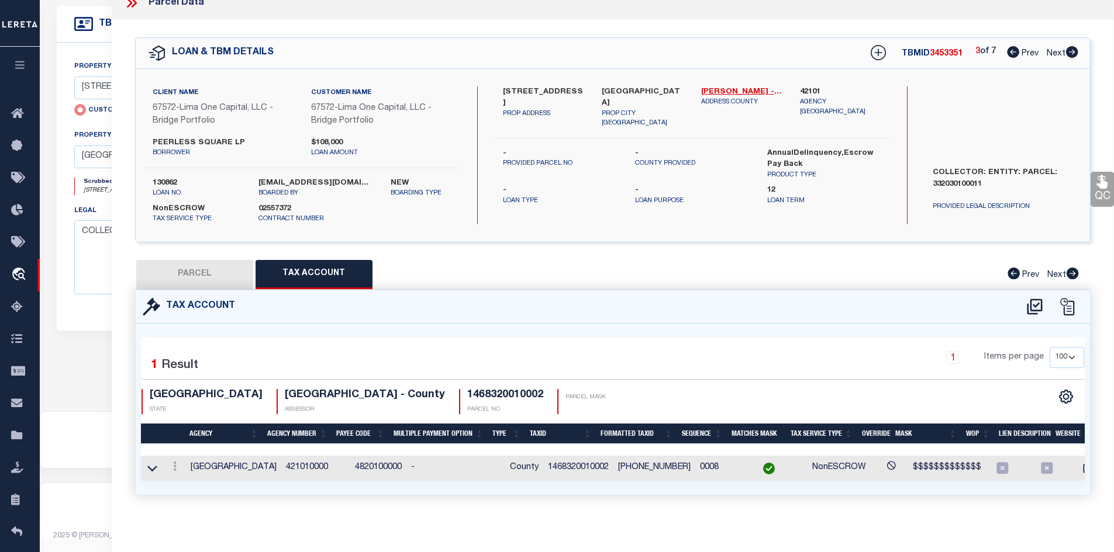
click at [199, 280] on button "PARCEL" at bounding box center [194, 274] width 117 height 29
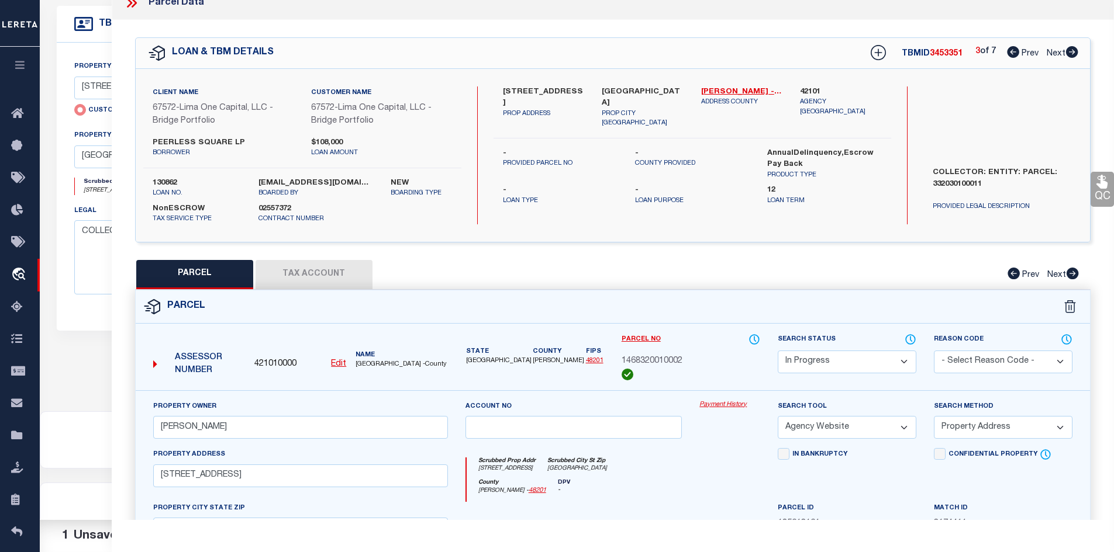
click at [840, 364] on select "Automated Search Bad Parcel Complete Duplicate Parcel High Dollar Reporting In …" at bounding box center [847, 362] width 139 height 23
click at [778, 351] on select "Automated Search Bad Parcel Complete Duplicate Parcel High Dollar Reporting In …" at bounding box center [847, 362] width 139 height 23
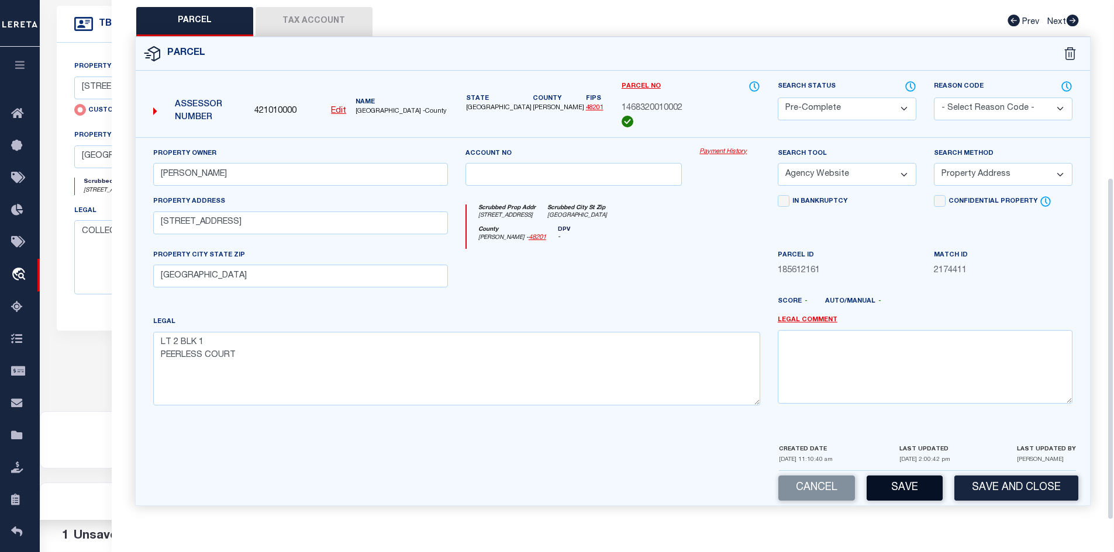
click at [900, 489] on button "Save" at bounding box center [904, 488] width 76 height 25
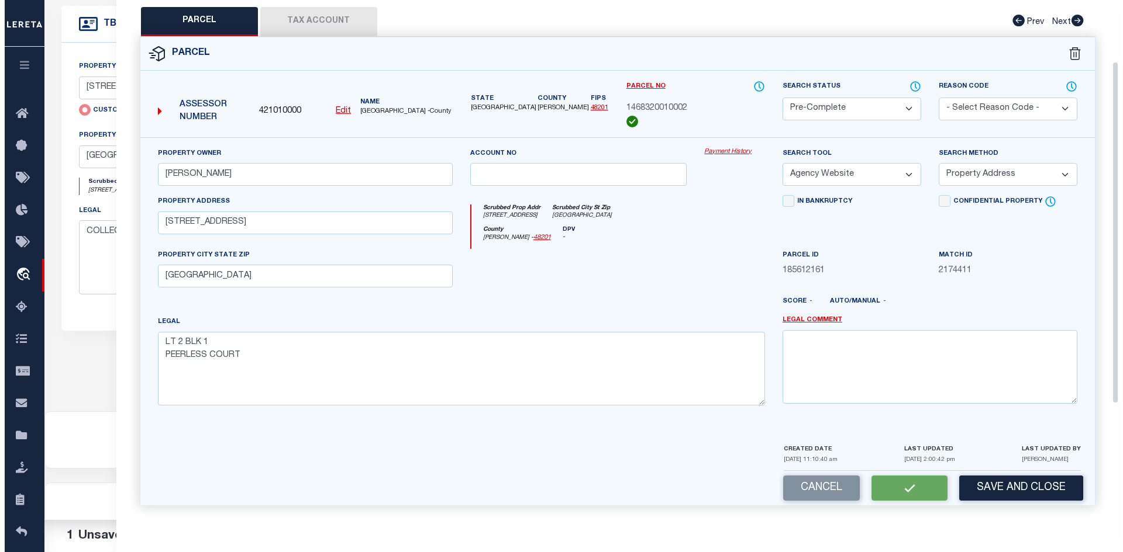
scroll to position [0, 0]
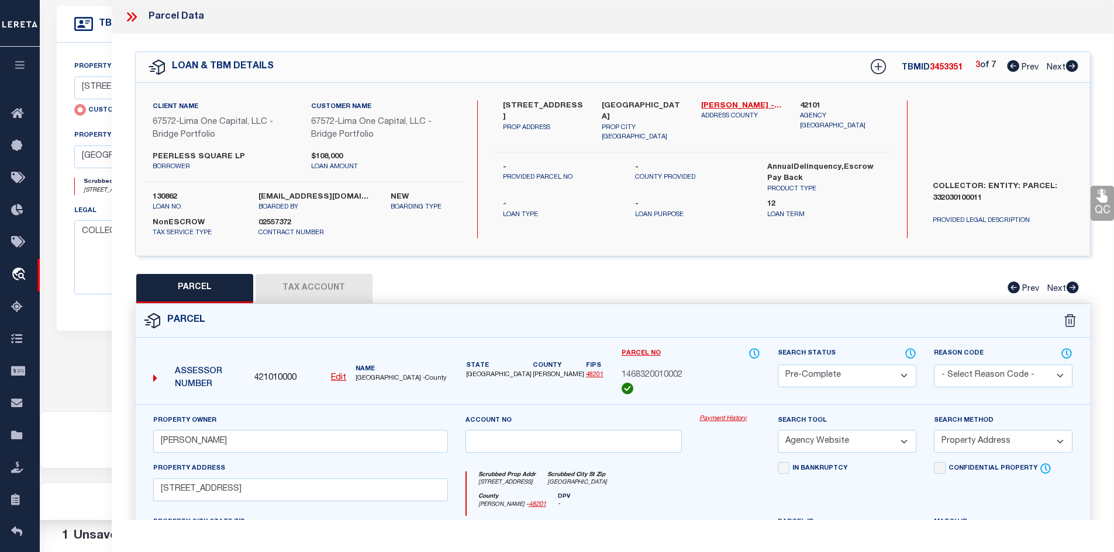
click at [1073, 63] on icon at bounding box center [1072, 66] width 12 height 12
click at [346, 297] on button "Tax Account" at bounding box center [313, 288] width 117 height 29
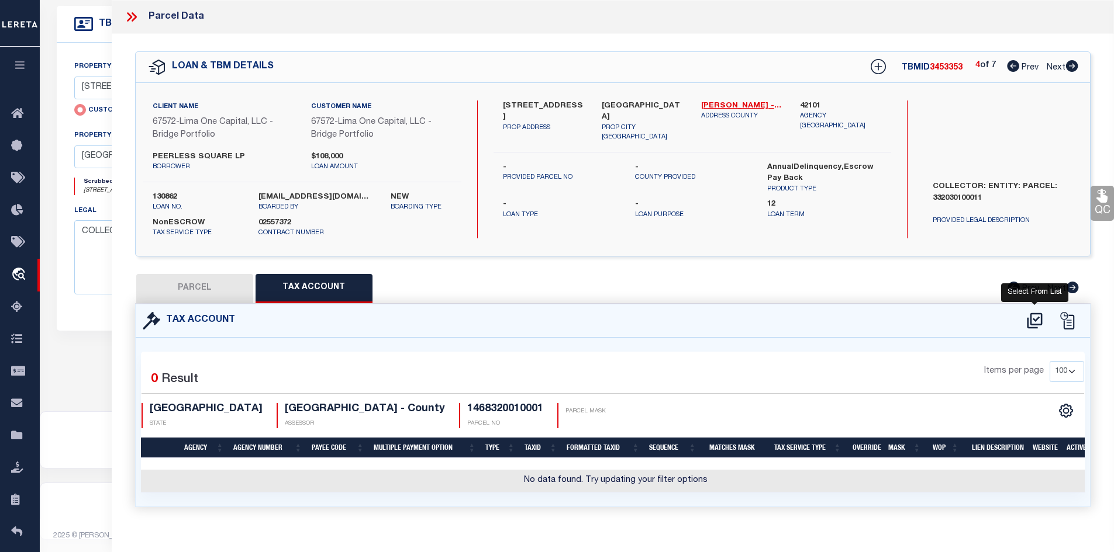
click at [1037, 315] on icon at bounding box center [1034, 321] width 19 height 19
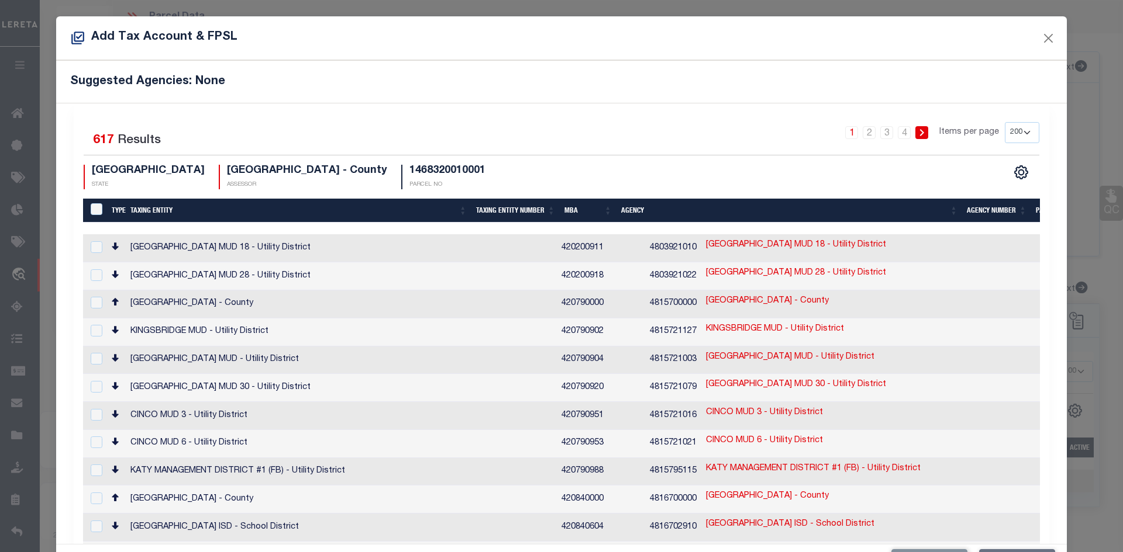
scroll to position [237, 0]
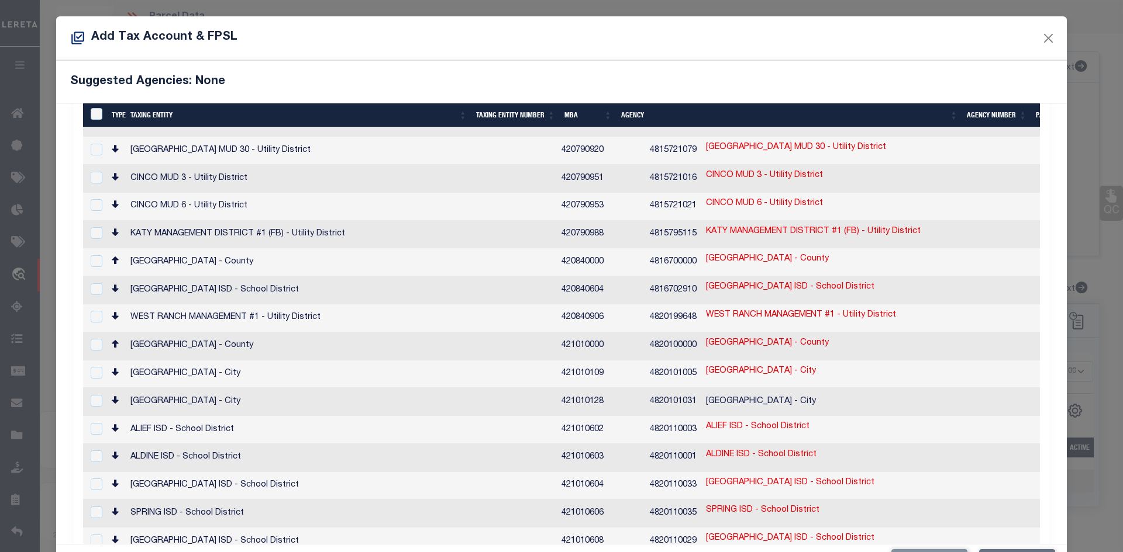
click at [310, 333] on td "HARRIS COUNTY - County" at bounding box center [341, 347] width 431 height 28
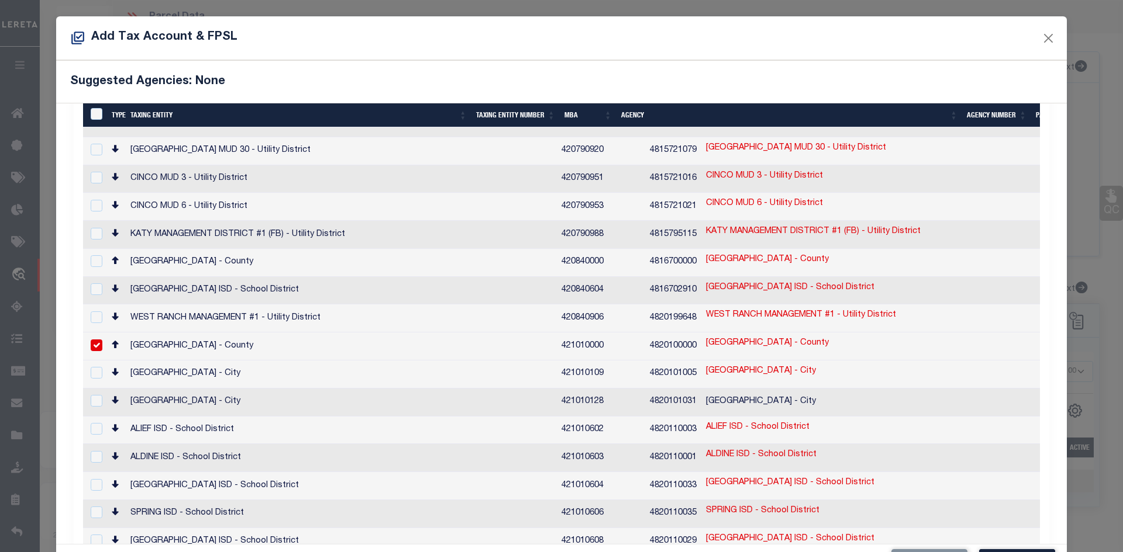
scroll to position [43, 0]
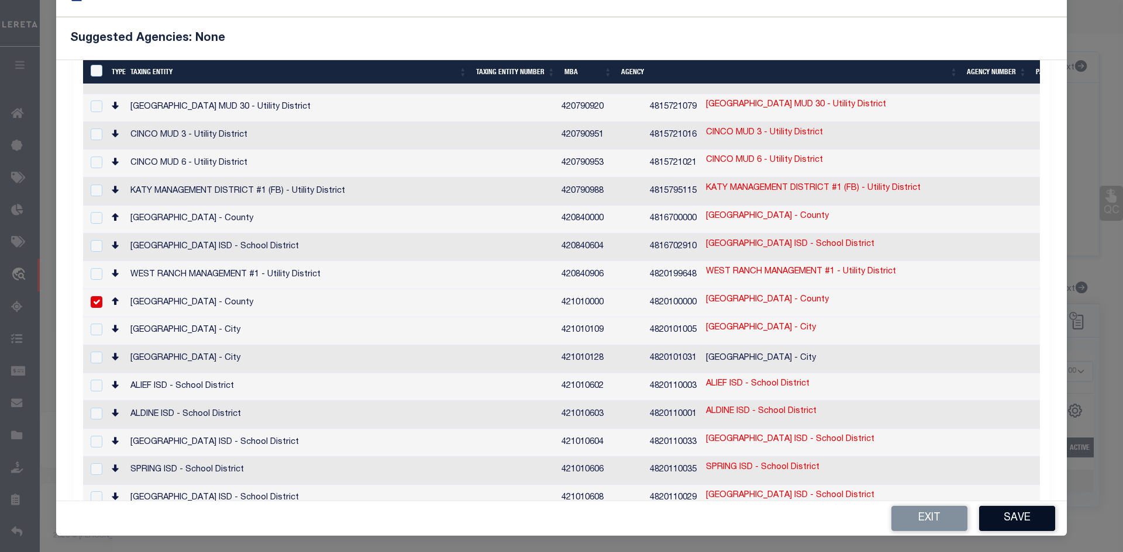
click at [1019, 516] on button "Save" at bounding box center [1017, 518] width 76 height 25
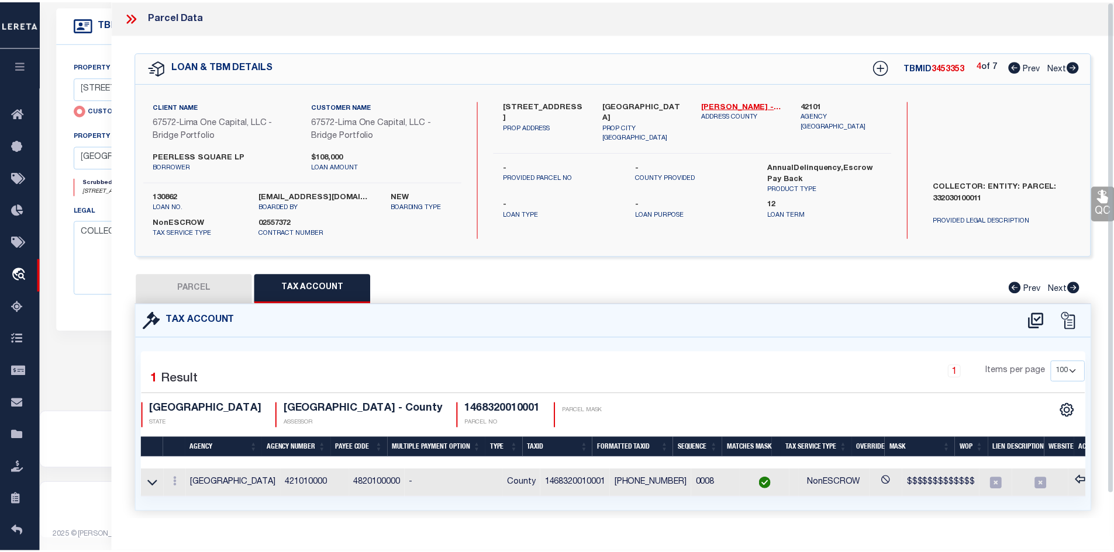
scroll to position [0, 0]
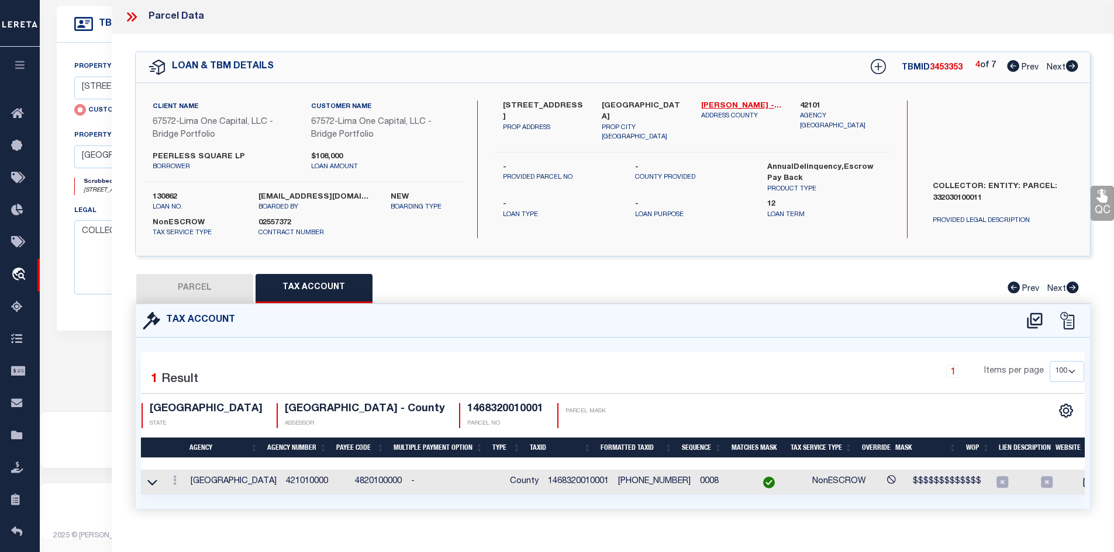
click at [232, 291] on button "PARCEL" at bounding box center [194, 288] width 117 height 29
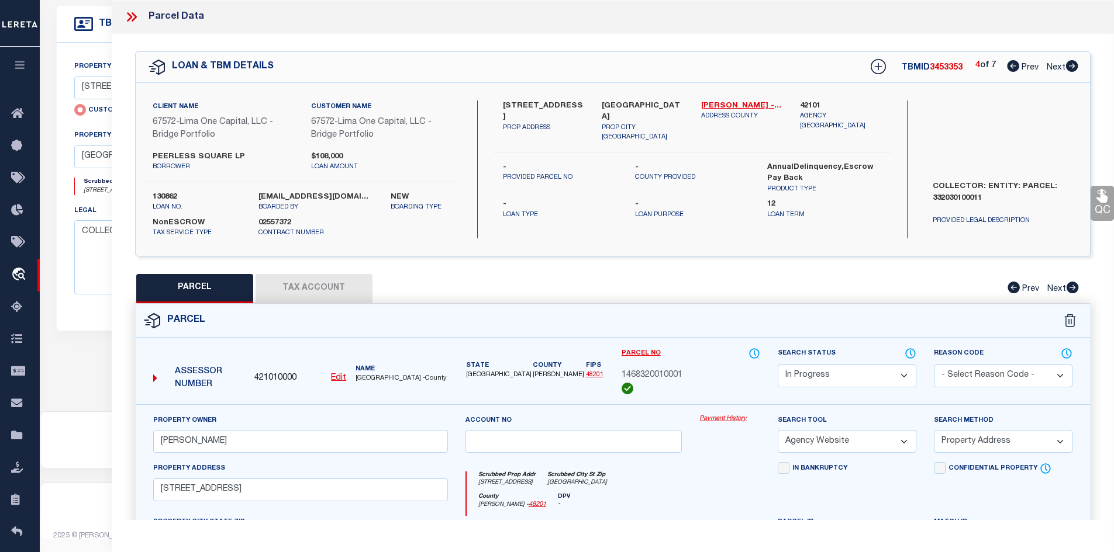
click at [796, 373] on select "Automated Search Bad Parcel Complete Duplicate Parcel High Dollar Reporting In …" at bounding box center [847, 376] width 139 height 23
click at [778, 365] on select "Automated Search Bad Parcel Complete Duplicate Parcel High Dollar Reporting In …" at bounding box center [847, 376] width 139 height 23
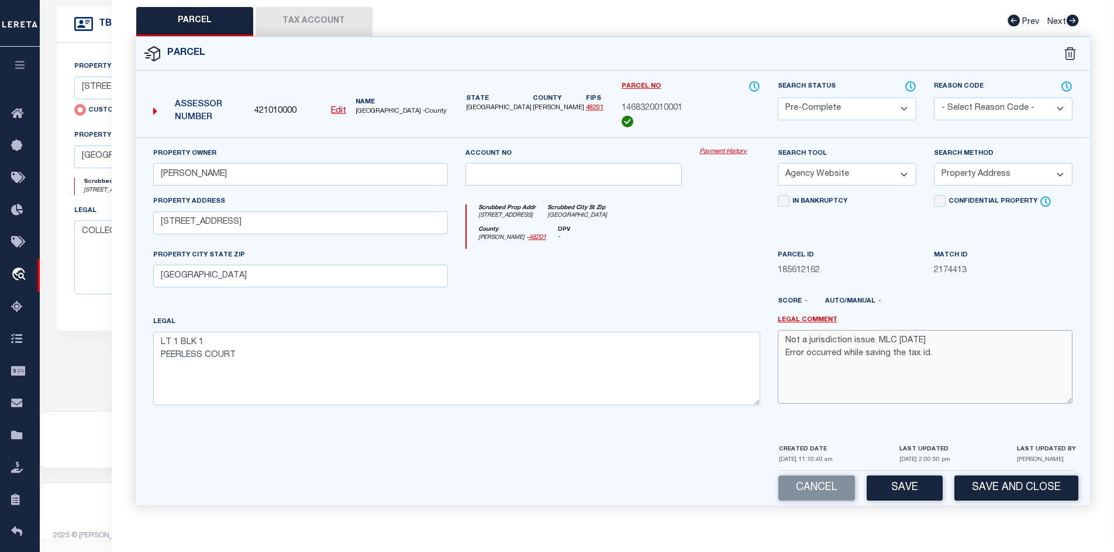
drag, startPoint x: 927, startPoint y: 357, endPoint x: 740, endPoint y: 329, distance: 189.1
click at [772, 335] on div "Legal Comment Not a jurisdiction issue. MLC 8/19/2025 Error occurred while savi…" at bounding box center [925, 365] width 312 height 99
click at [918, 492] on button "Save" at bounding box center [904, 488] width 76 height 25
click at [804, 354] on textarea "." at bounding box center [925, 367] width 295 height 74
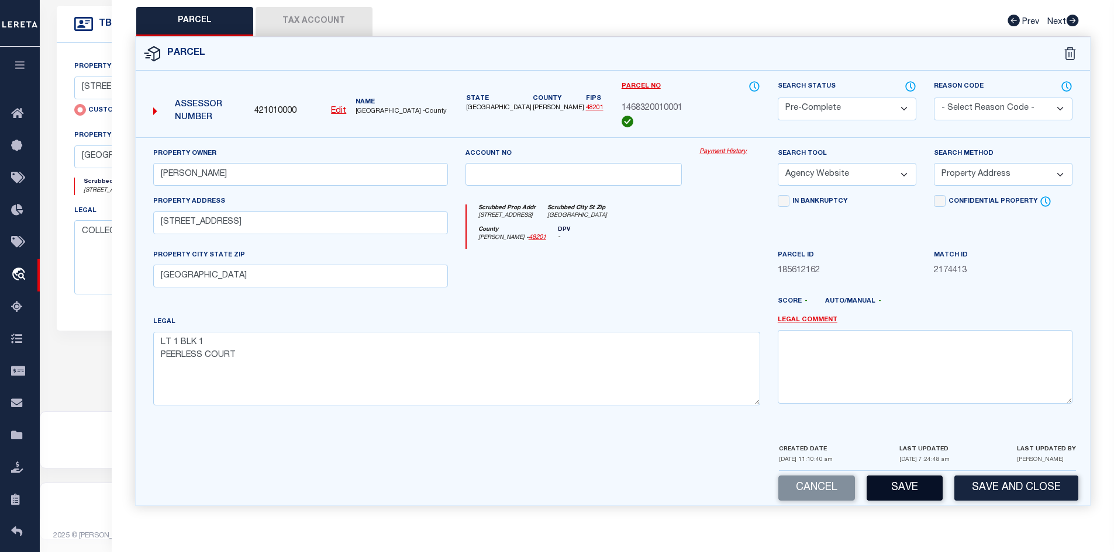
click at [885, 485] on button "Save" at bounding box center [904, 488] width 76 height 25
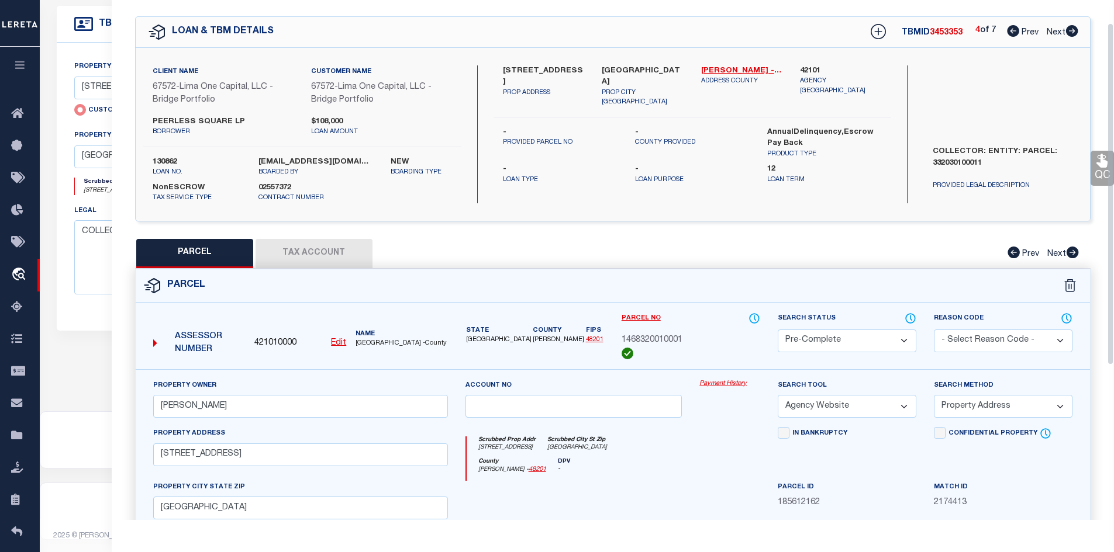
click at [1072, 29] on icon at bounding box center [1072, 31] width 12 height 12
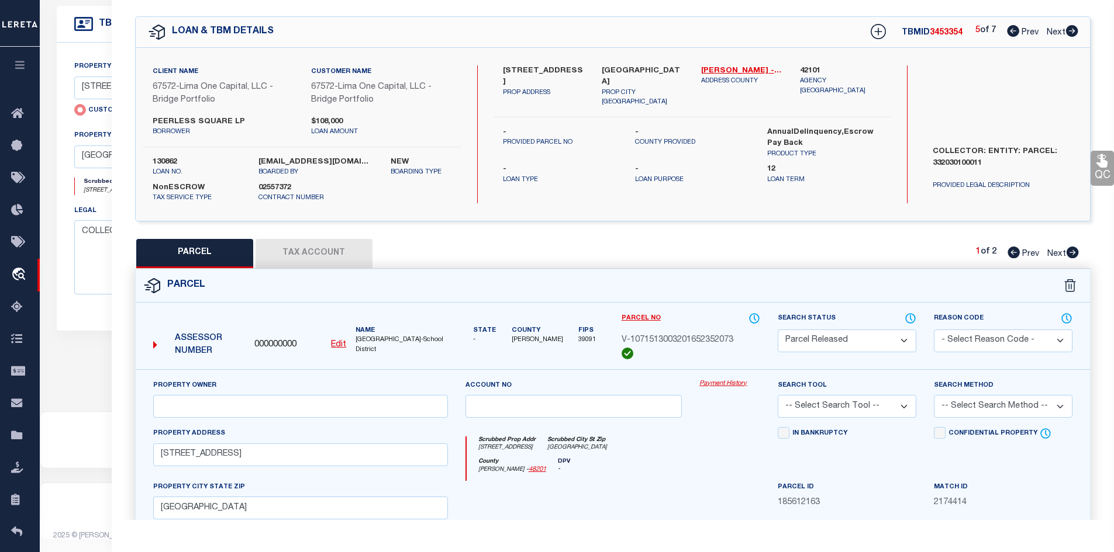
click at [1072, 29] on icon at bounding box center [1072, 31] width 12 height 12
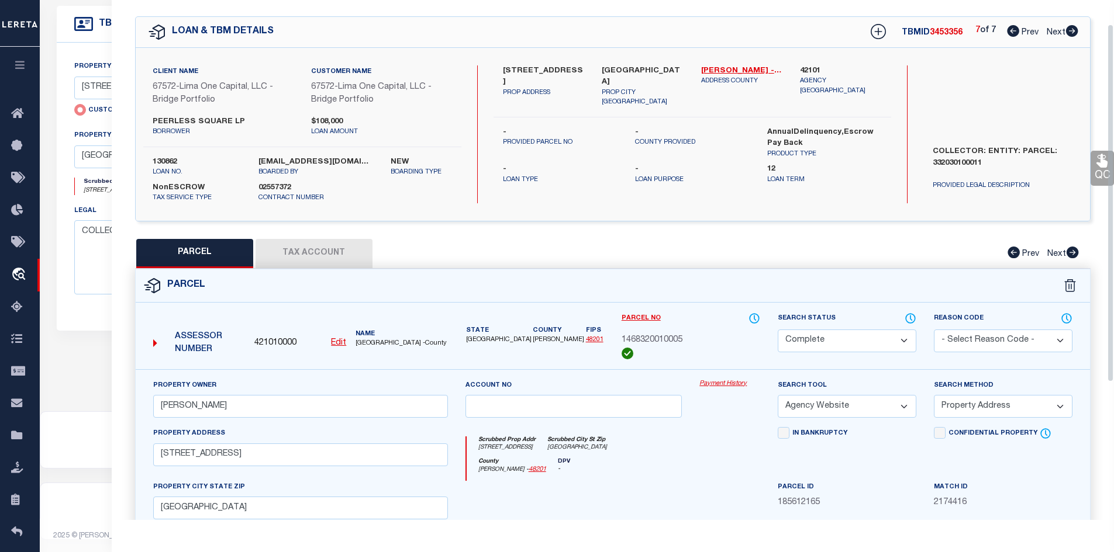
click at [916, 82] on div "Client Name 67572 - Lima One Capital, LLC - Bridge Portfolio Customer Name 6757…" at bounding box center [613, 134] width 955 height 138
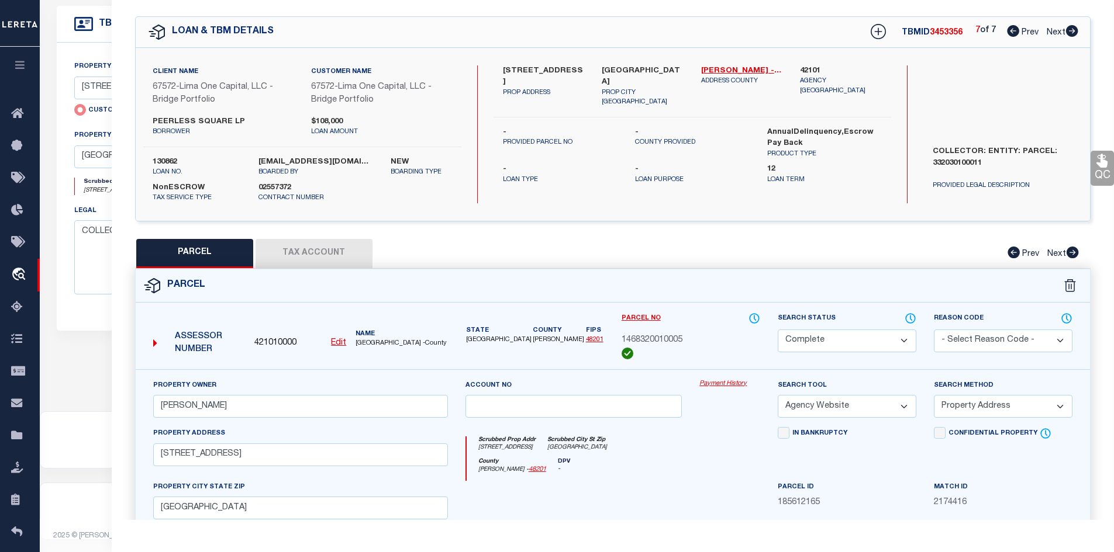
click at [858, 281] on div "Parcel" at bounding box center [613, 286] width 955 height 33
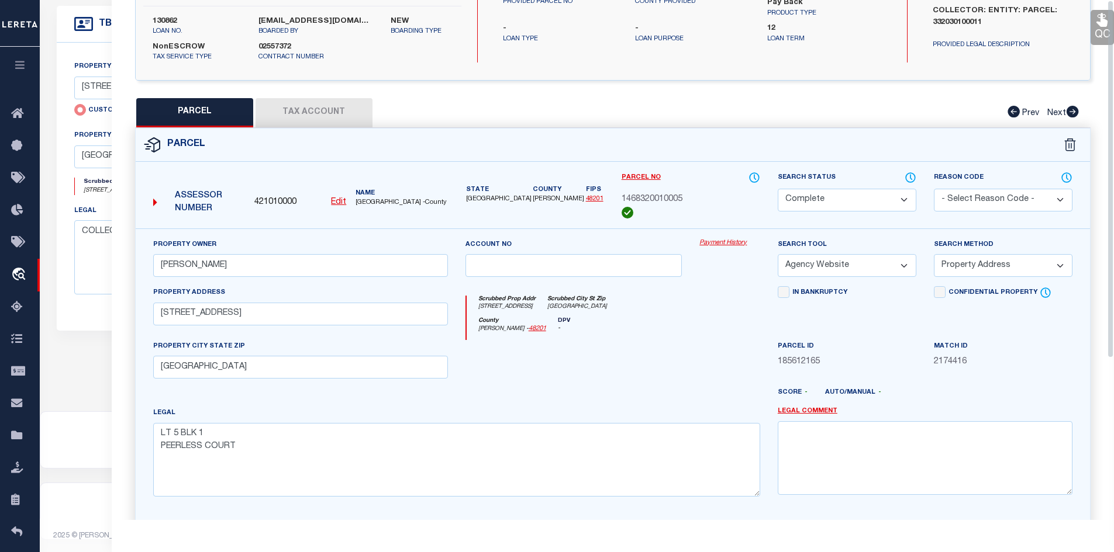
scroll to position [0, 0]
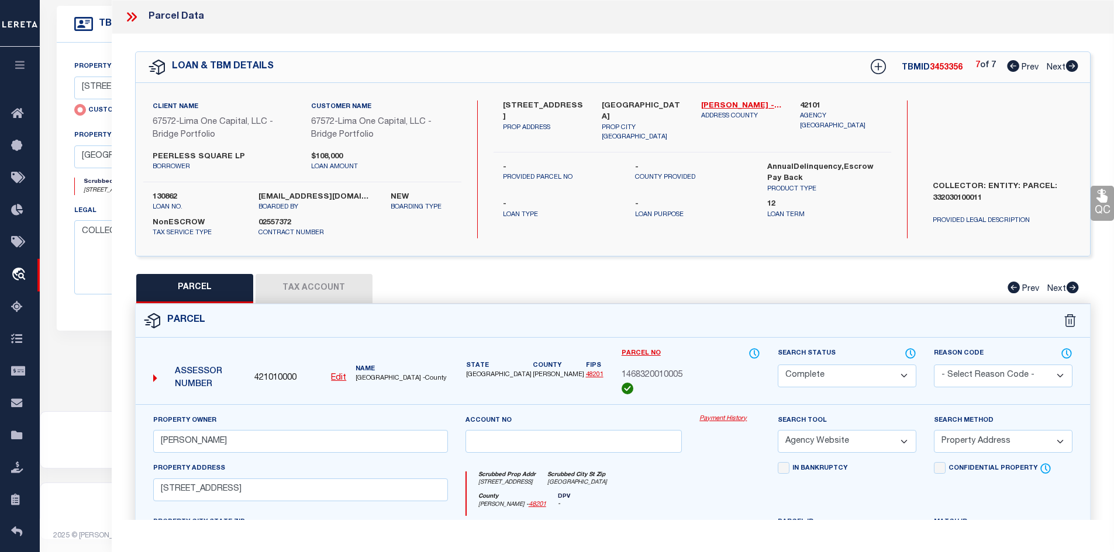
click at [131, 17] on icon at bounding box center [129, 16] width 5 height 9
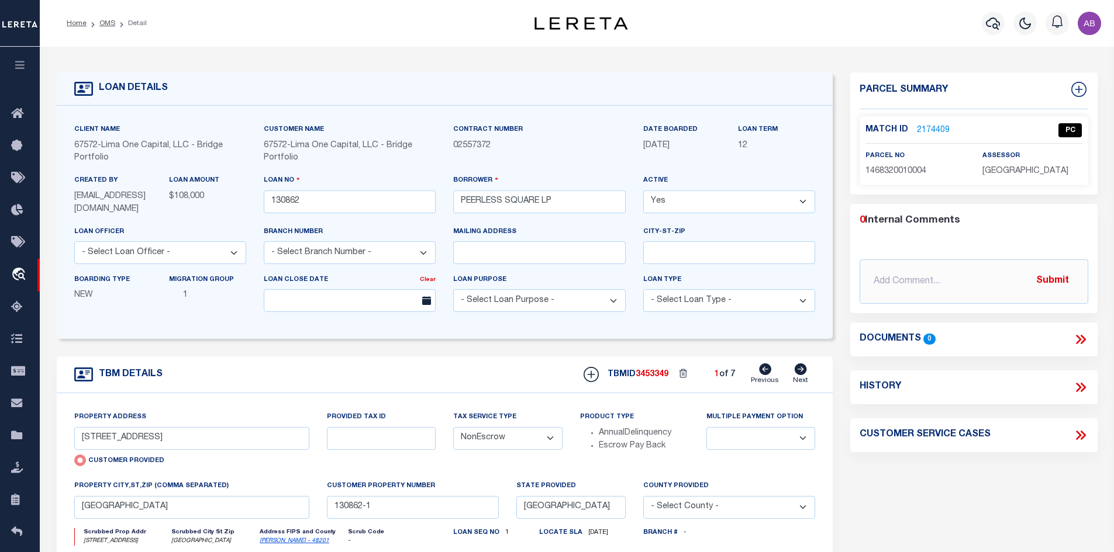
click at [927, 133] on link "2174409" at bounding box center [933, 131] width 33 height 12
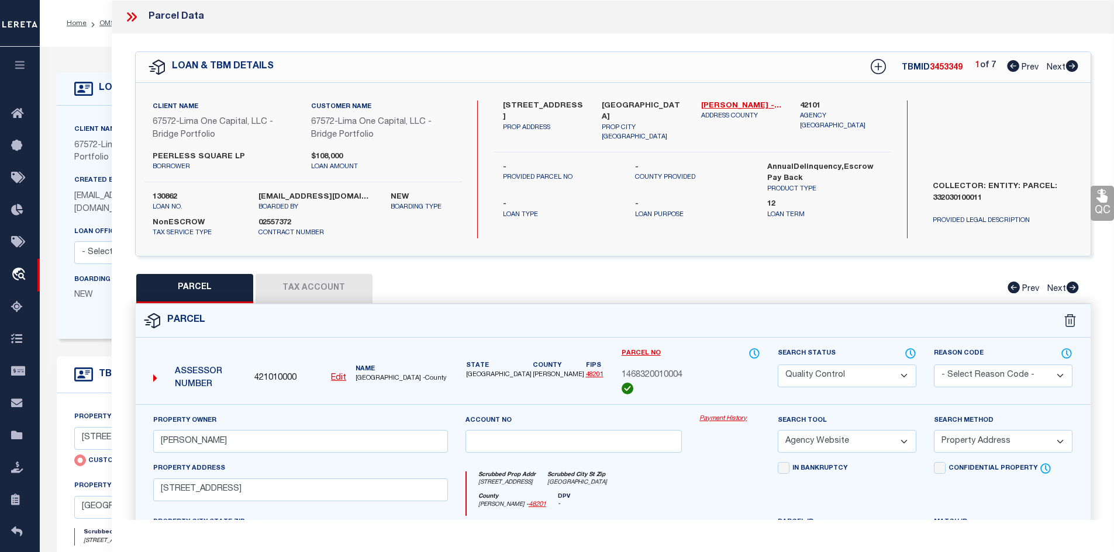
click at [1072, 65] on icon at bounding box center [1072, 66] width 12 height 12
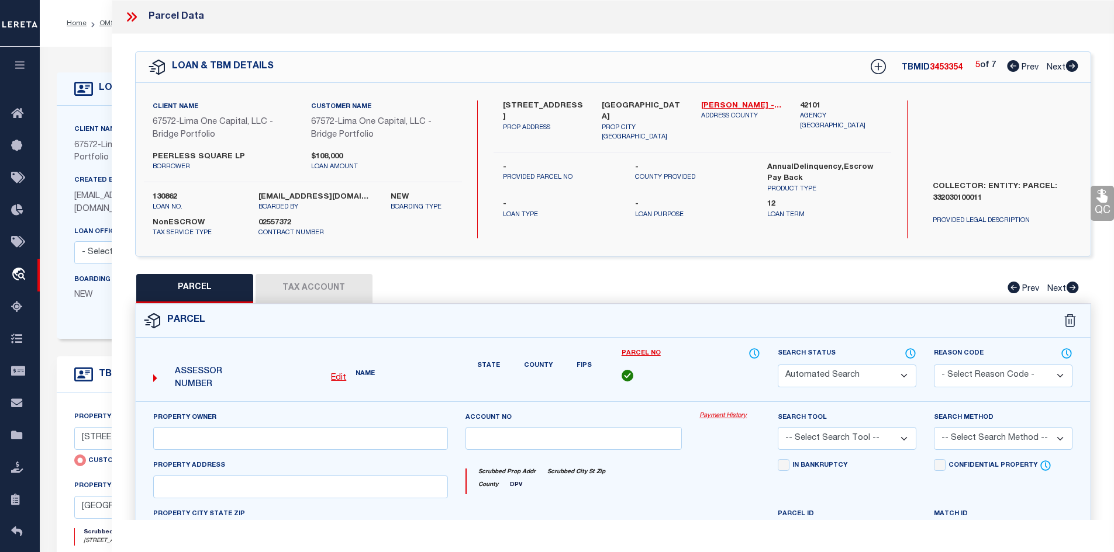
click at [1072, 65] on icon at bounding box center [1072, 66] width 12 height 12
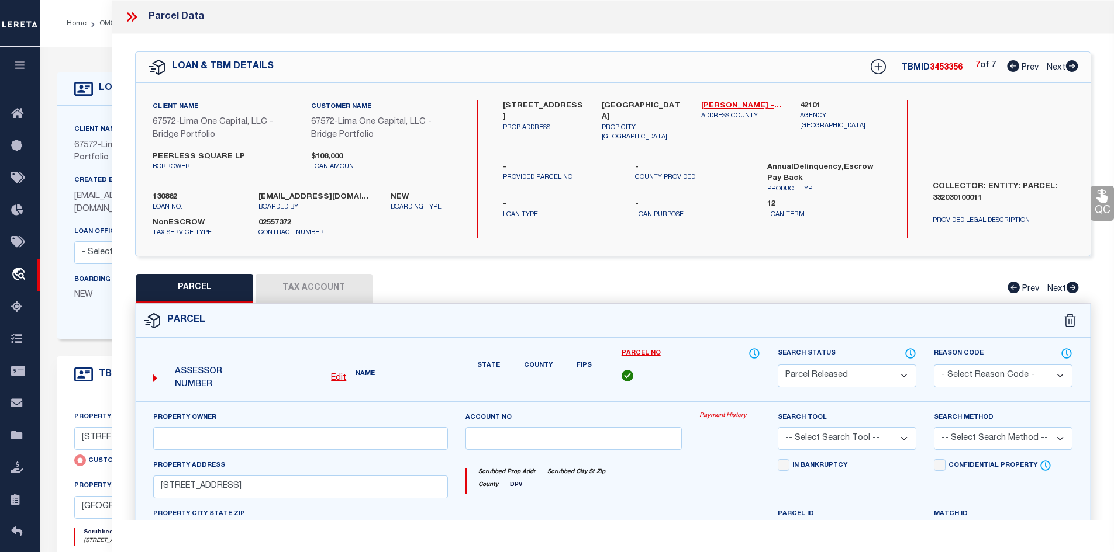
click at [1072, 65] on icon at bounding box center [1072, 66] width 12 height 12
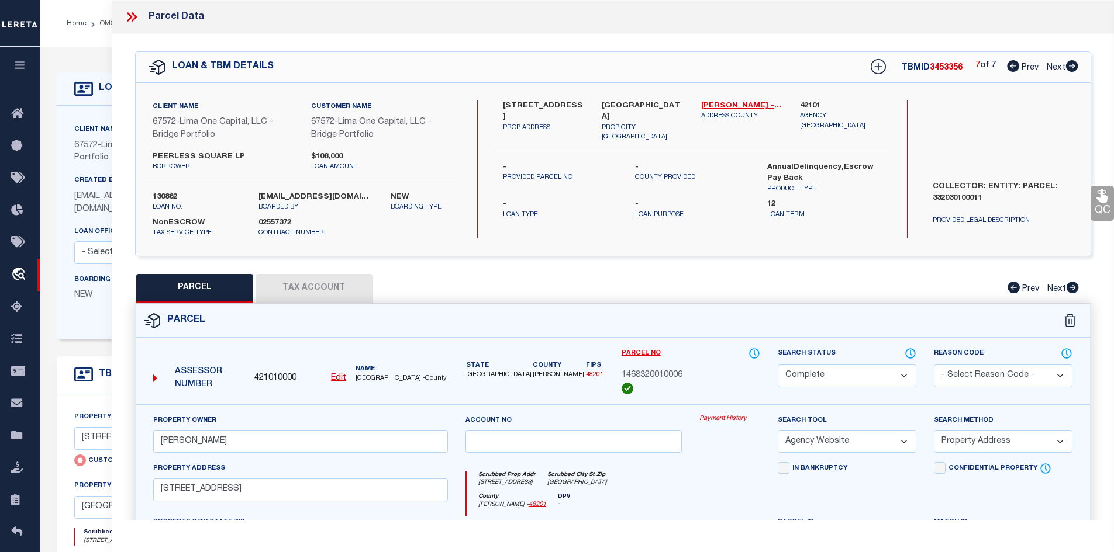
click at [1072, 65] on icon at bounding box center [1072, 66] width 12 height 12
click at [1011, 68] on icon at bounding box center [1013, 66] width 12 height 12
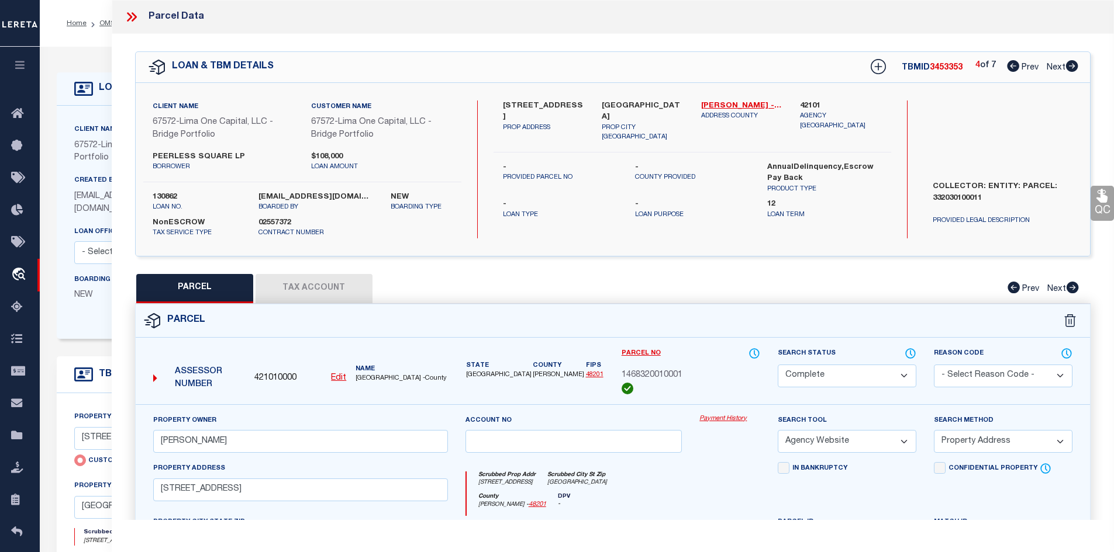
click at [1011, 68] on icon at bounding box center [1013, 66] width 12 height 12
click at [1069, 67] on icon at bounding box center [1071, 66] width 13 height 12
click at [813, 372] on select "Automated Search Bad Parcel Complete Duplicate Parcel High Dollar Reporting In …" at bounding box center [847, 376] width 139 height 23
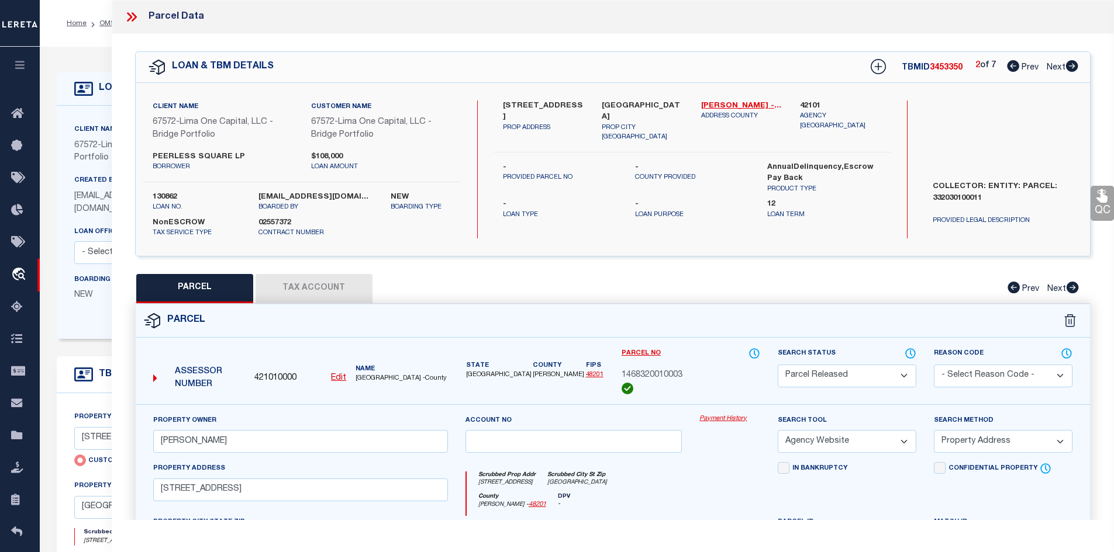
click at [778, 365] on select "Automated Search Bad Parcel Complete Duplicate Parcel High Dollar Reporting In …" at bounding box center [847, 376] width 139 height 23
click at [956, 367] on select "- Select Reason Code - 099 - Other (Provide additional detail) ACT - Agency Cha…" at bounding box center [1003, 376] width 139 height 23
click at [799, 377] on select "Automated Search Bad Parcel Complete Duplicate Parcel High Dollar Reporting In …" at bounding box center [847, 376] width 139 height 23
click at [778, 365] on select "Automated Search Bad Parcel Complete Duplicate Parcel High Dollar Reporting In …" at bounding box center [847, 376] width 139 height 23
click at [413, 433] on input "HIRNIAK STEFAN" at bounding box center [300, 441] width 295 height 23
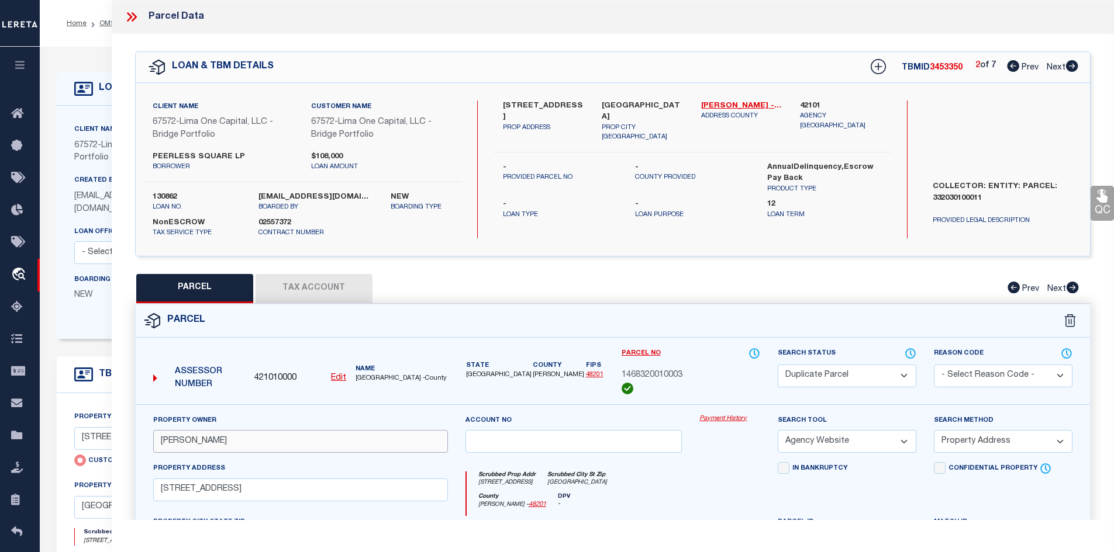
click at [413, 433] on input "HIRNIAK STEFAN" at bounding box center [300, 441] width 295 height 23
click at [370, 484] on input "6742 PEERLESS STREET #B" at bounding box center [300, 490] width 295 height 23
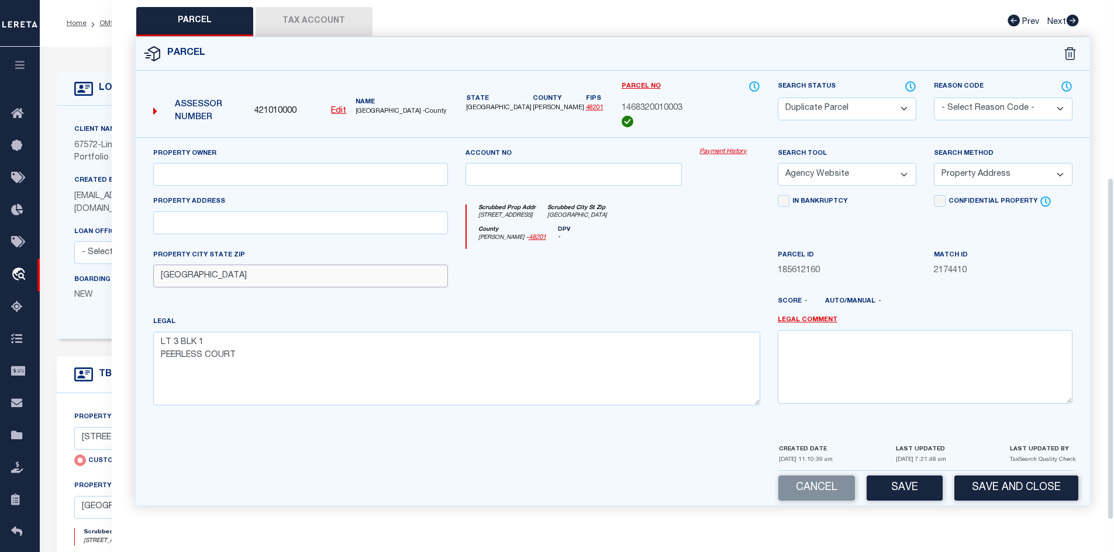
click at [326, 285] on input "HOUSTON TX 77021" at bounding box center [300, 276] width 295 height 23
click at [310, 368] on textarea "LT 3 BLK 1 PEERLESS COURT" at bounding box center [456, 369] width 607 height 74
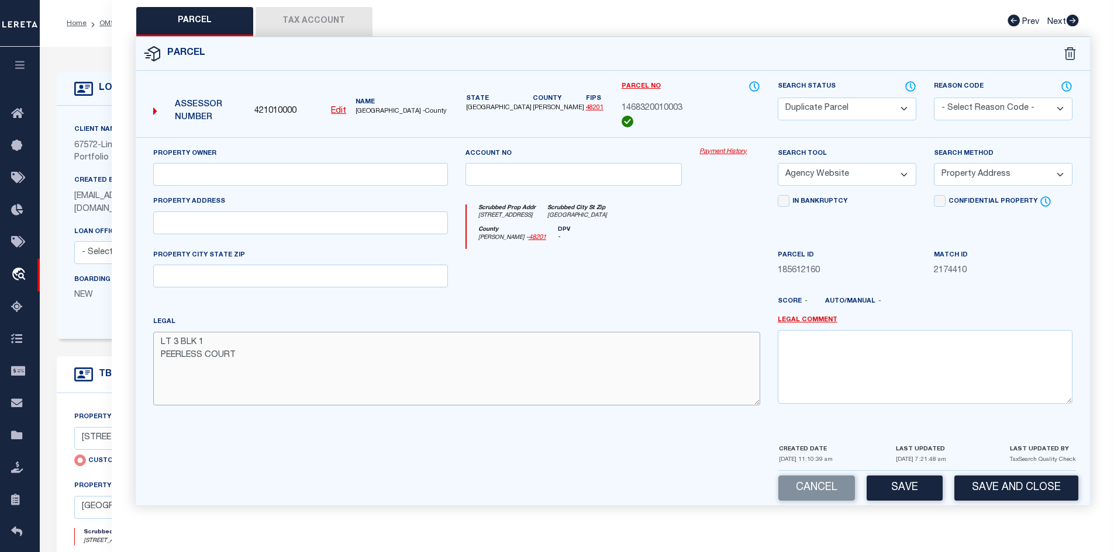
click at [310, 368] on textarea "LT 3 BLK 1 PEERLESS COURT" at bounding box center [456, 369] width 607 height 74
click at [308, 343] on textarea "LT 3 BLK 1" at bounding box center [456, 369] width 607 height 74
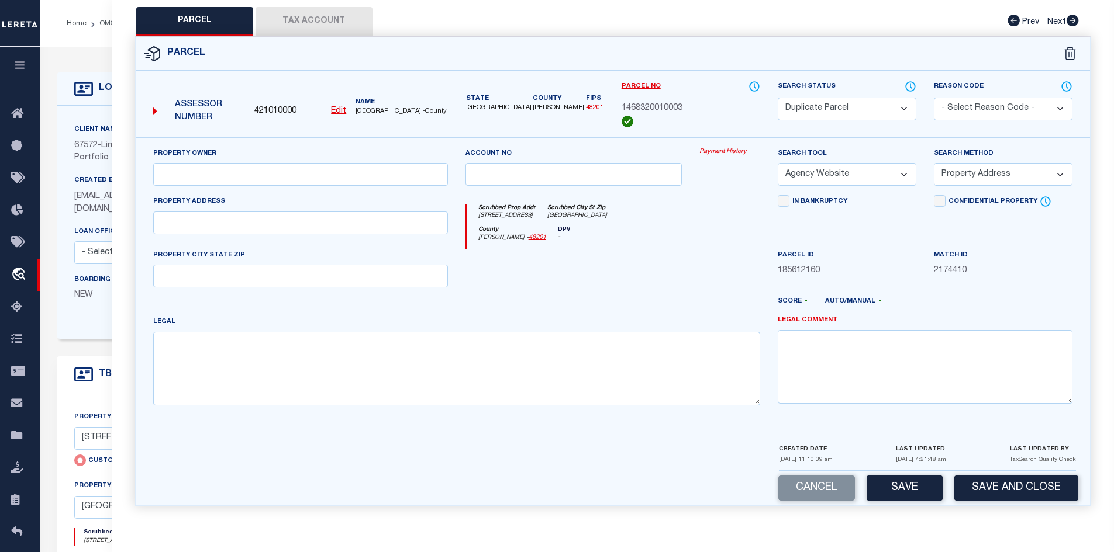
click at [316, 30] on button "Tax Account" at bounding box center [313, 21] width 117 height 29
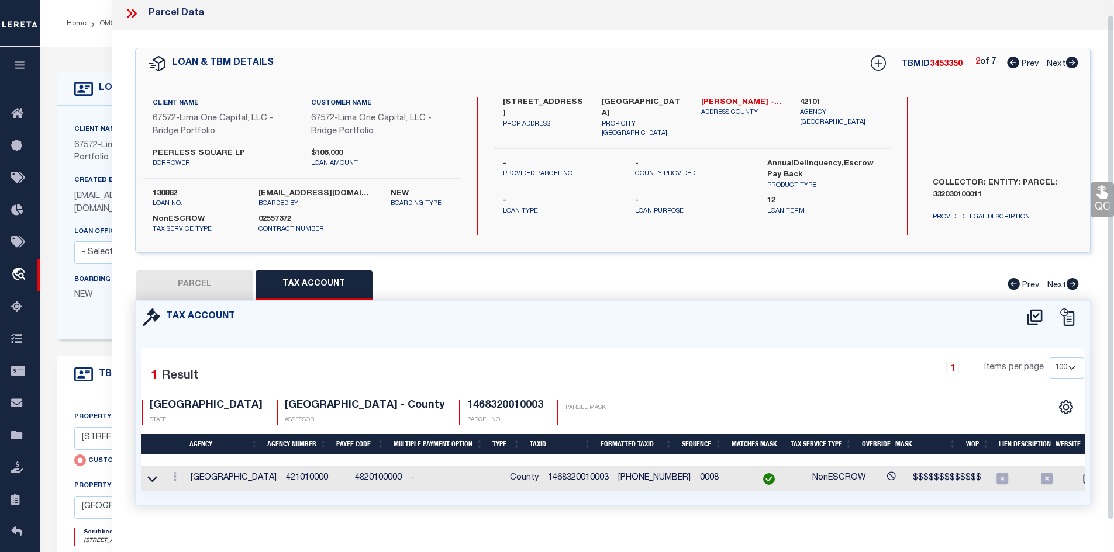
scroll to position [25, 0]
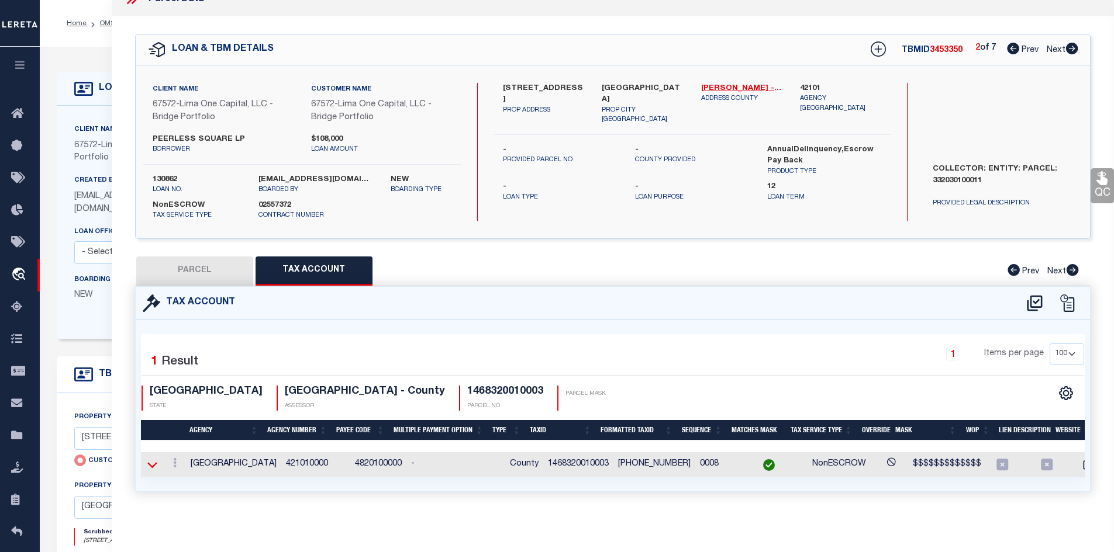
click at [153, 459] on icon at bounding box center [152, 465] width 10 height 12
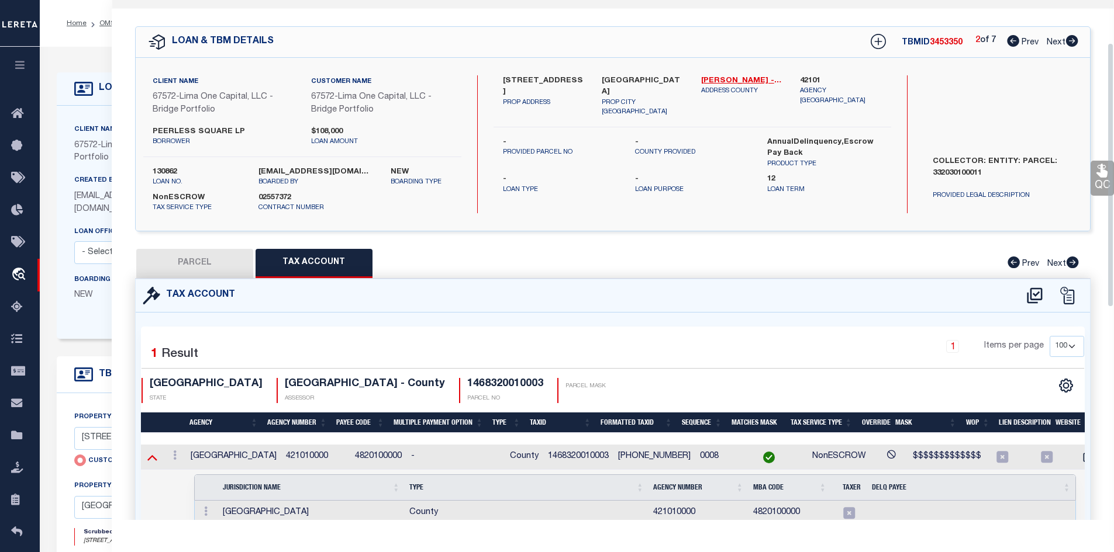
scroll to position [317, 0]
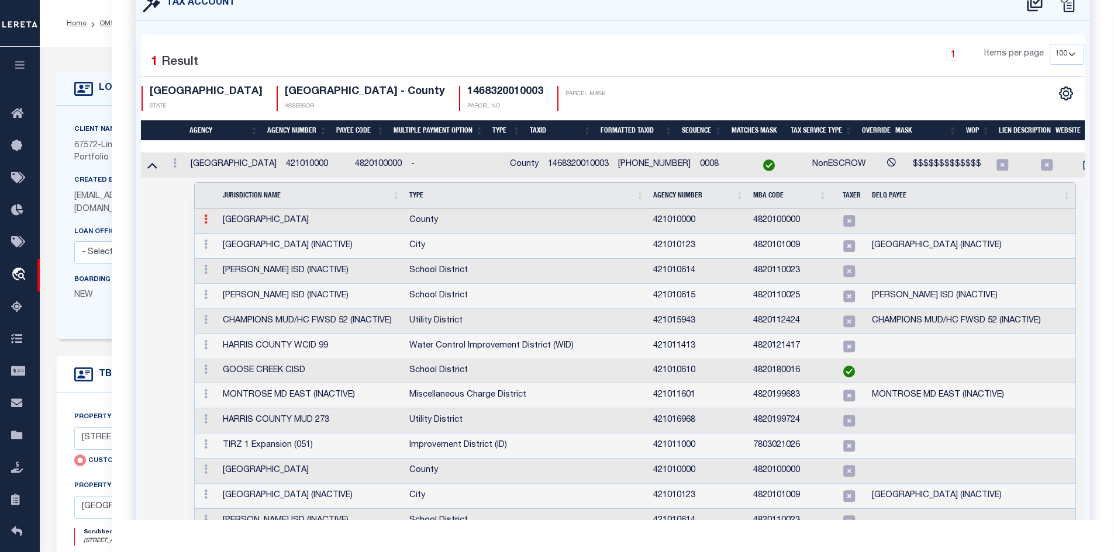
click at [210, 217] on link at bounding box center [205, 220] width 13 height 9
click at [219, 241] on img at bounding box center [220, 239] width 12 height 12
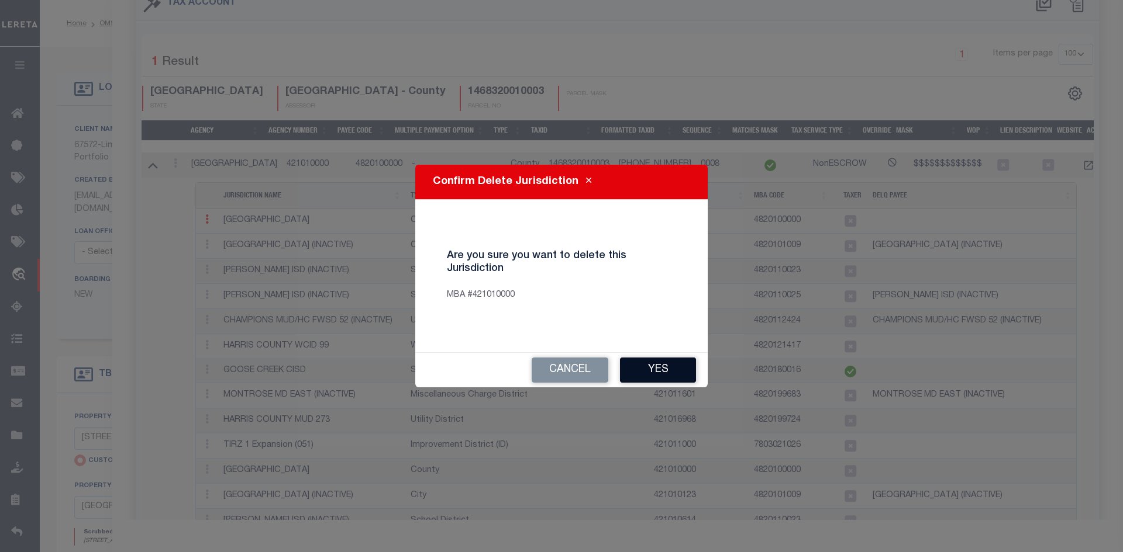
click at [646, 371] on button "Yes" at bounding box center [658, 370] width 76 height 25
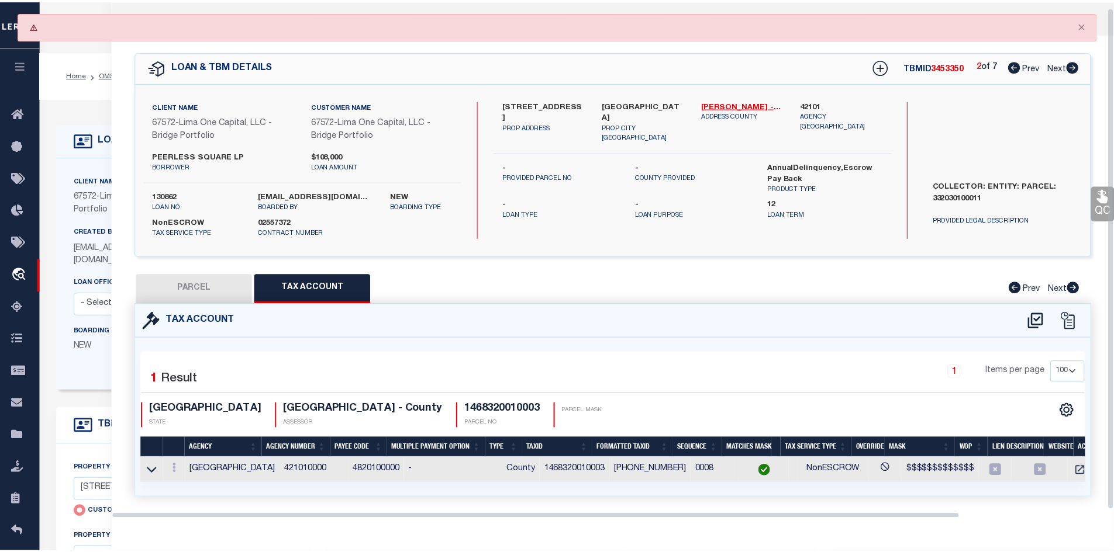
scroll to position [25, 0]
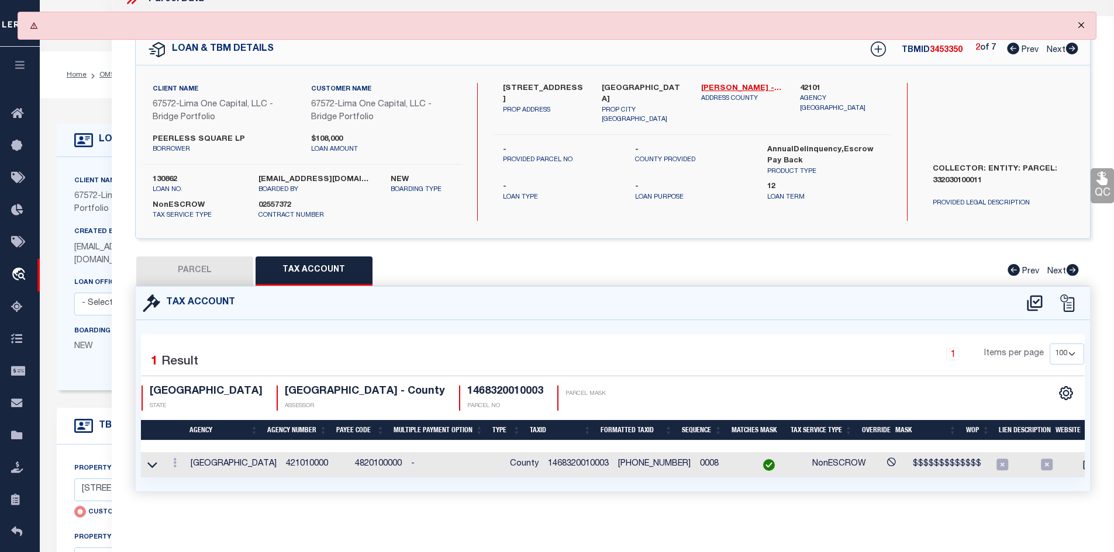
click at [1084, 27] on button "Close" at bounding box center [1080, 25] width 29 height 26
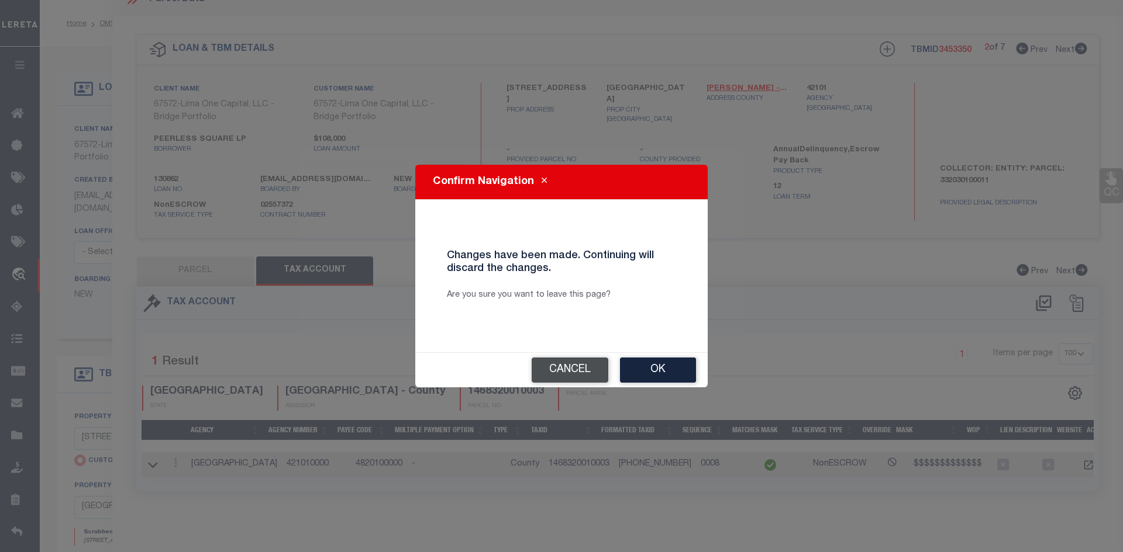
click at [590, 372] on button "Cancel" at bounding box center [569, 370] width 77 height 25
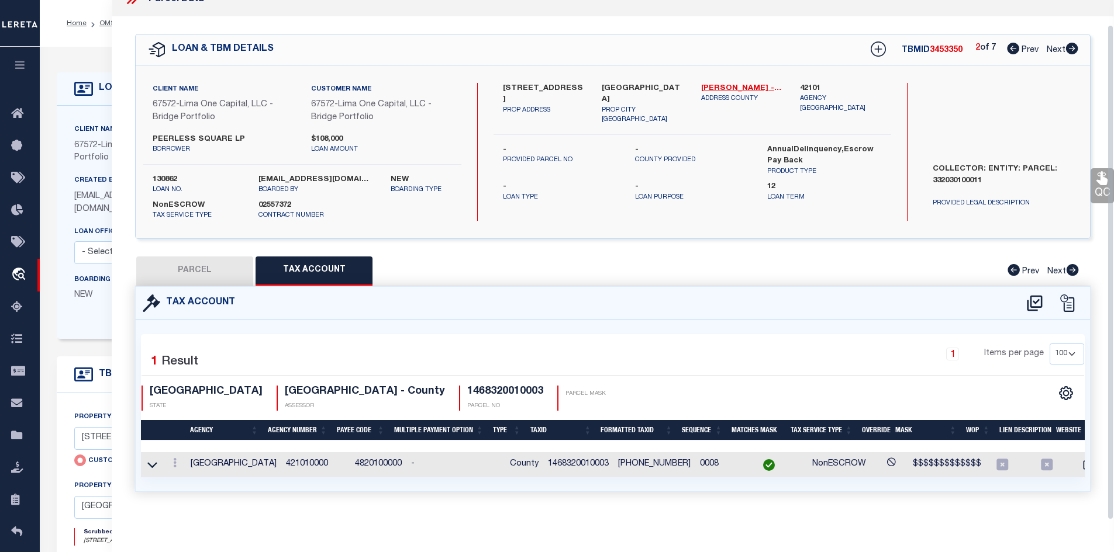
click at [230, 260] on button "PARCEL" at bounding box center [194, 271] width 117 height 29
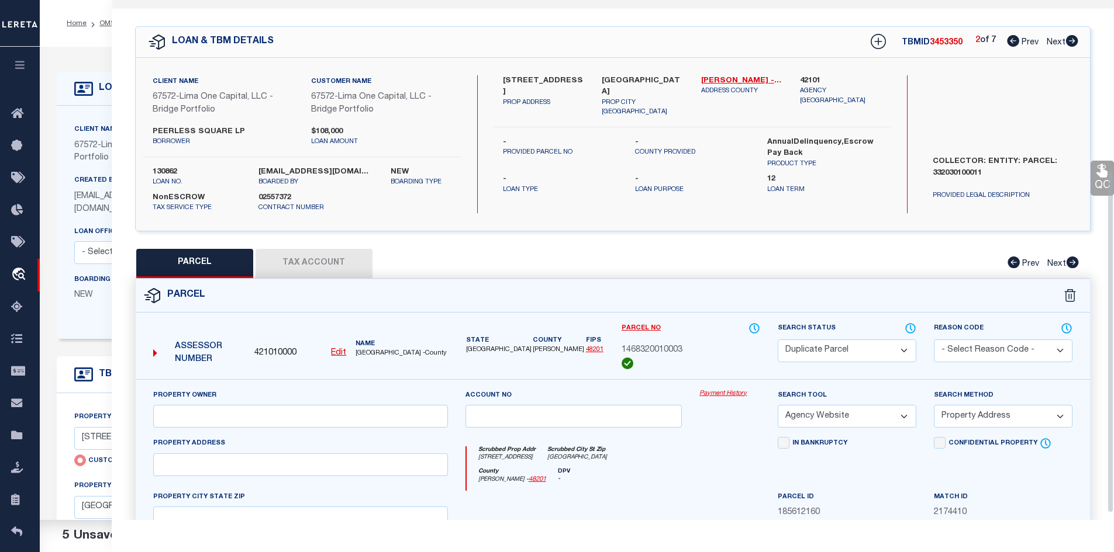
scroll to position [259, 0]
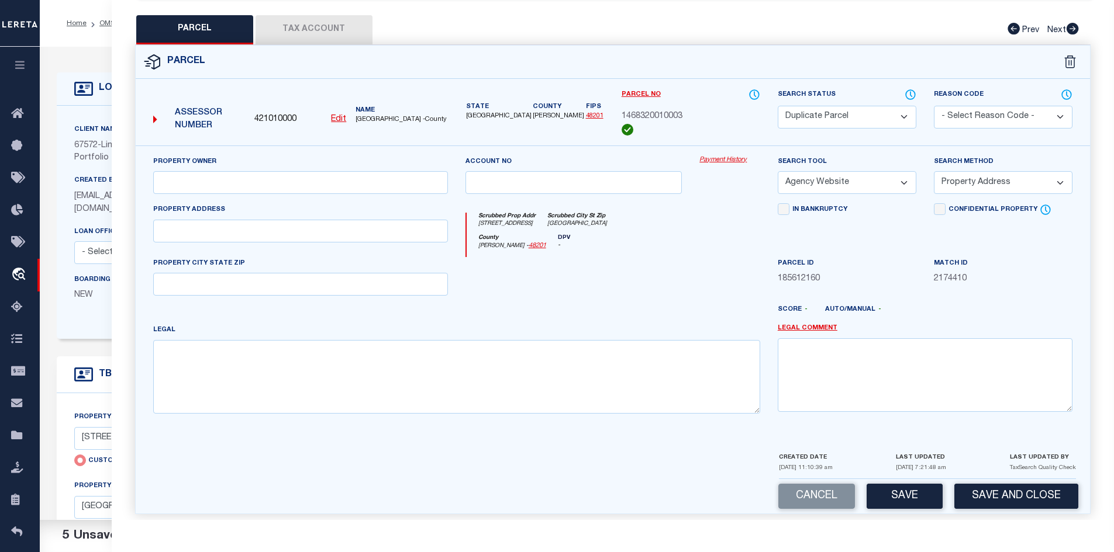
click at [976, 117] on select "- Select Reason Code - 099 - Other (Provide additional detail) ACT - Agency Cha…" at bounding box center [1003, 117] width 139 height 23
click at [889, 502] on button "Save" at bounding box center [904, 496] width 76 height 25
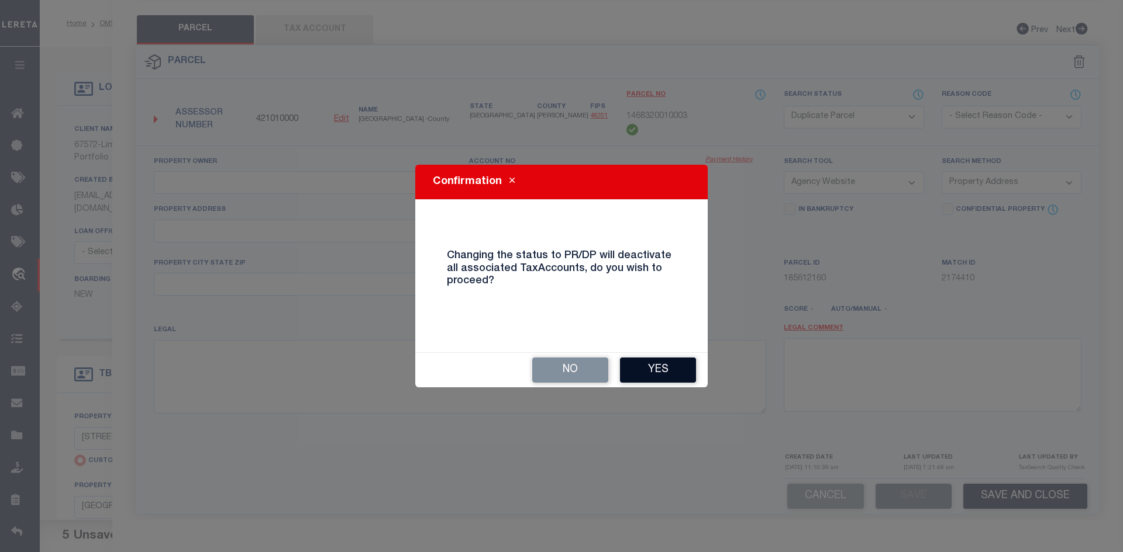
click at [626, 370] on button "Yes" at bounding box center [658, 370] width 76 height 25
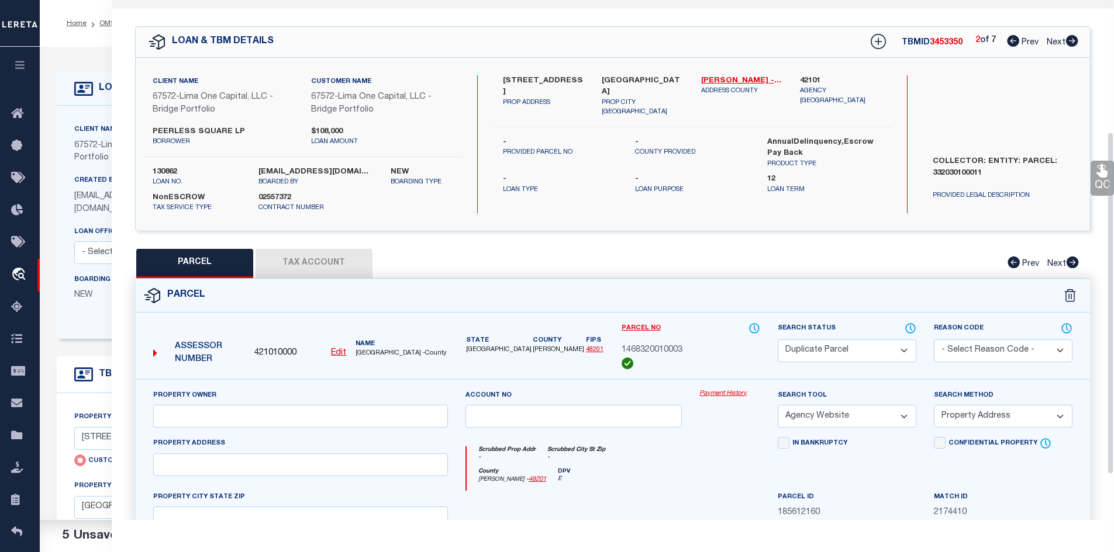
scroll to position [0, 0]
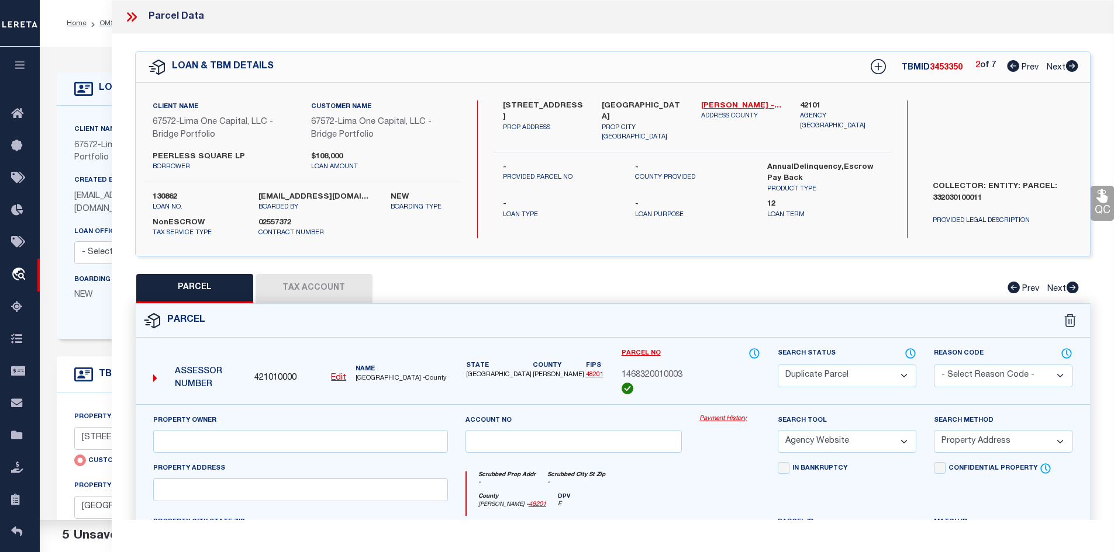
click at [320, 278] on button "Tax Account" at bounding box center [313, 288] width 117 height 29
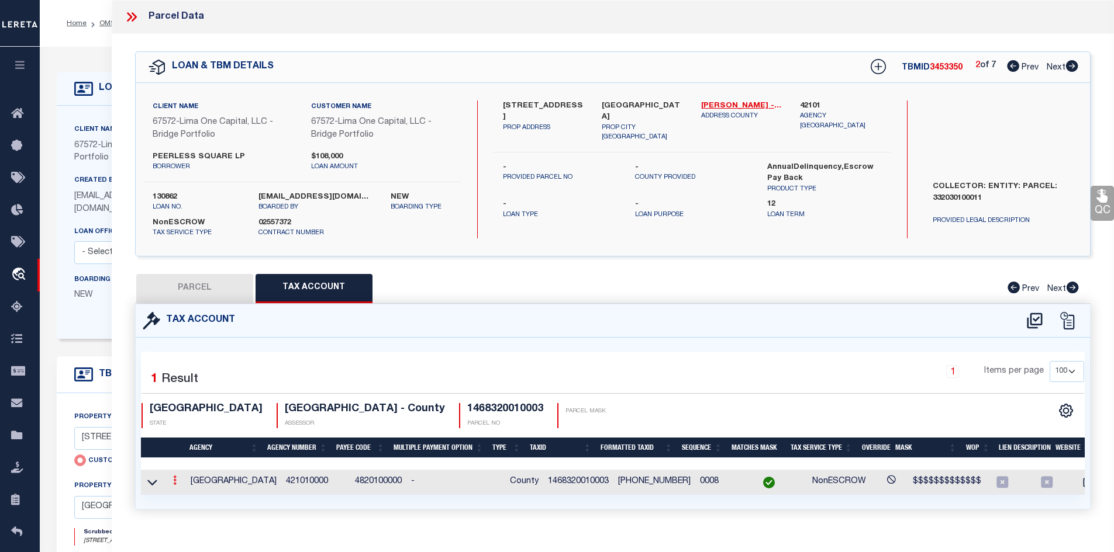
click at [175, 485] on icon at bounding box center [175, 480] width 4 height 9
click at [155, 488] on icon at bounding box center [152, 482] width 10 height 12
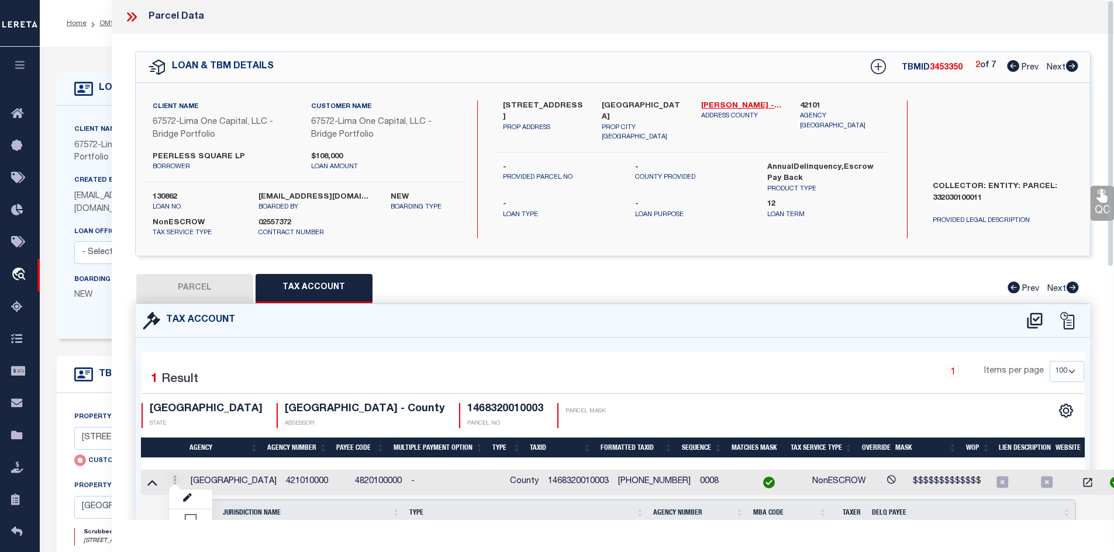
scroll to position [292, 0]
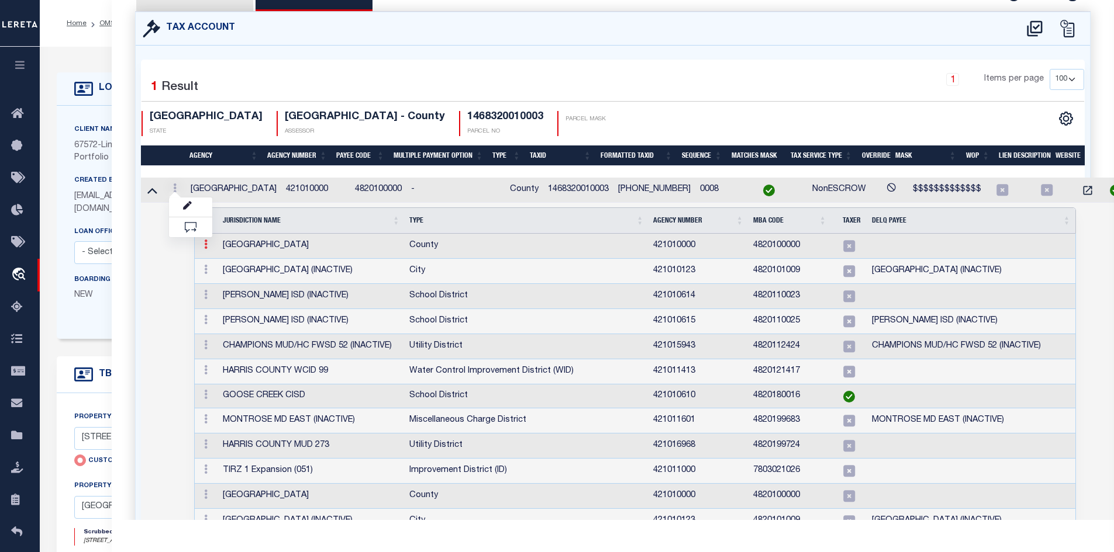
click at [208, 249] on link at bounding box center [205, 245] width 13 height 9
click at [219, 265] on img at bounding box center [220, 264] width 12 height 12
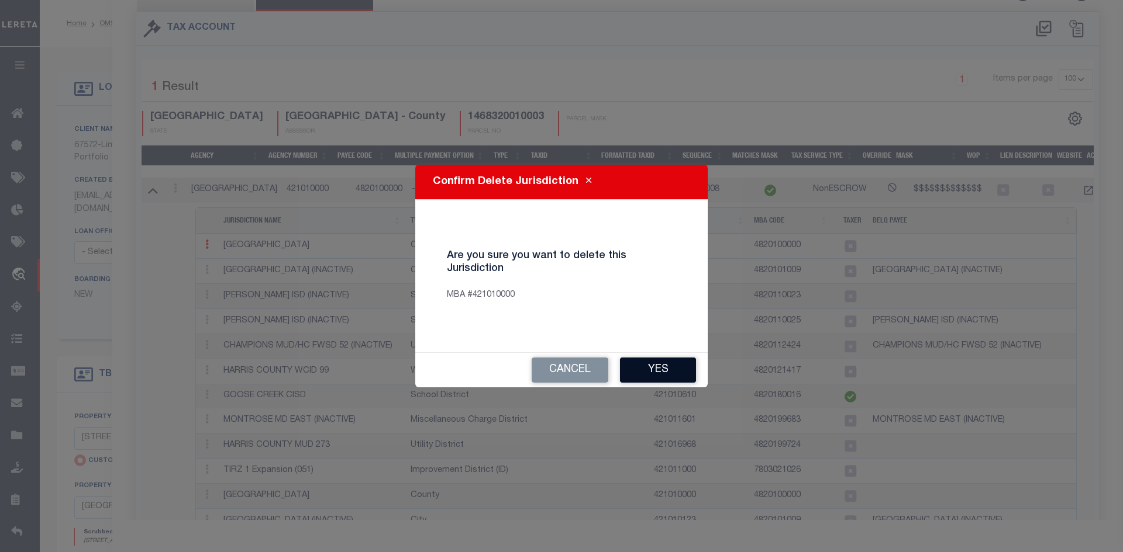
click at [634, 371] on button "Yes" at bounding box center [658, 370] width 76 height 25
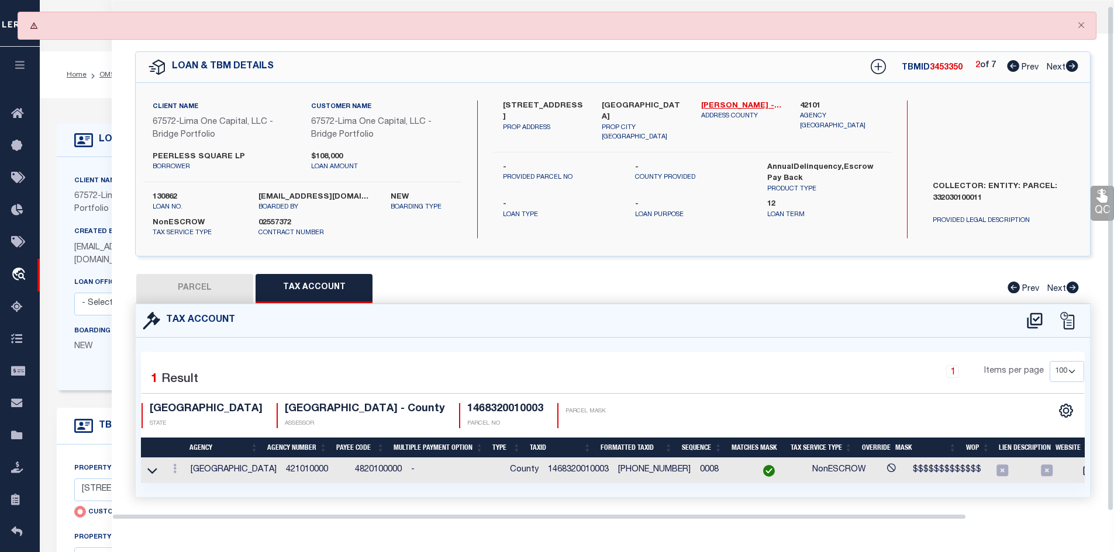
scroll to position [25, 0]
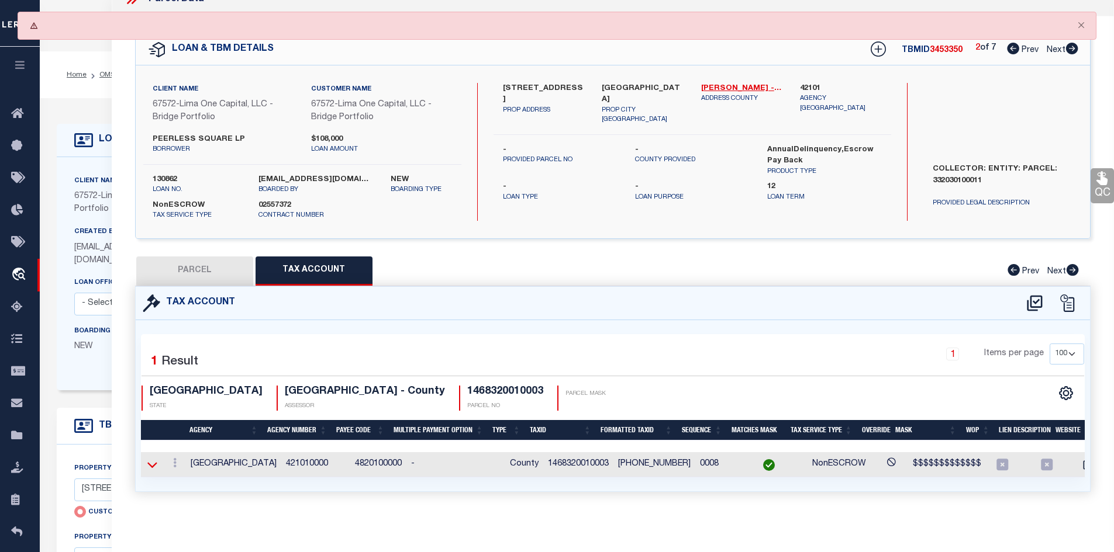
click at [156, 463] on icon at bounding box center [152, 466] width 10 height 6
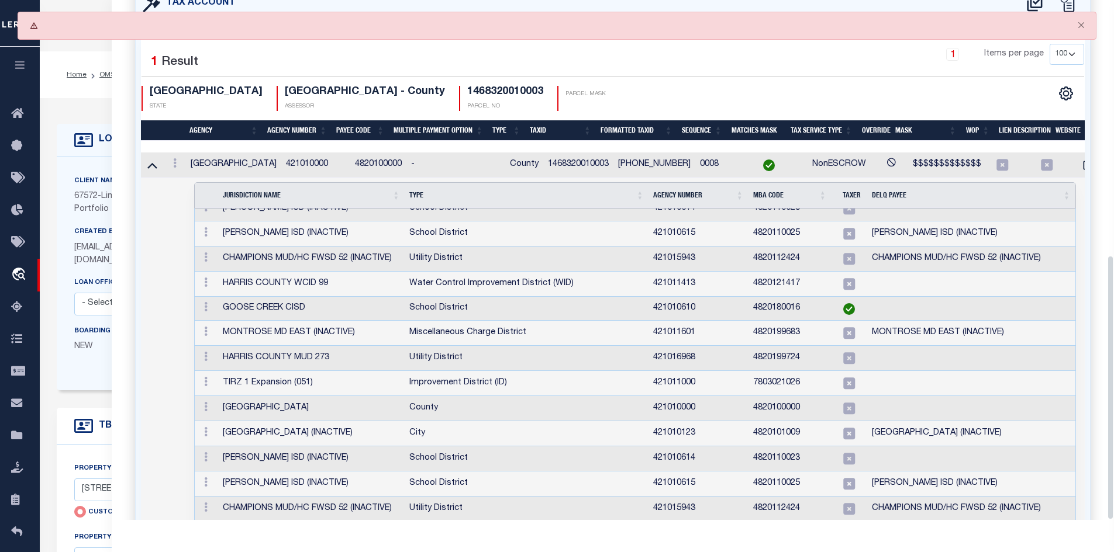
scroll to position [500, 0]
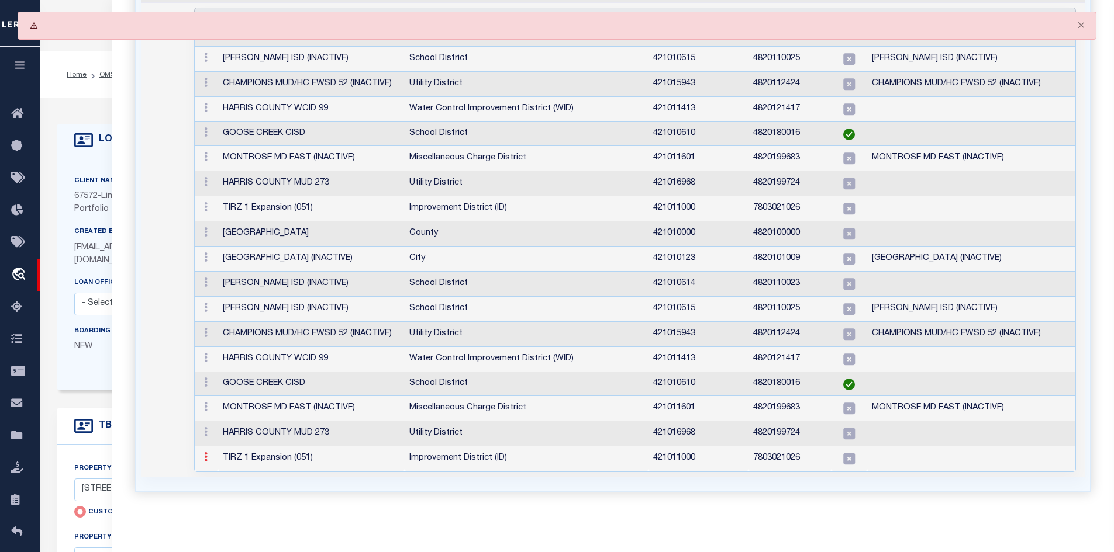
click at [207, 454] on link at bounding box center [205, 458] width 13 height 9
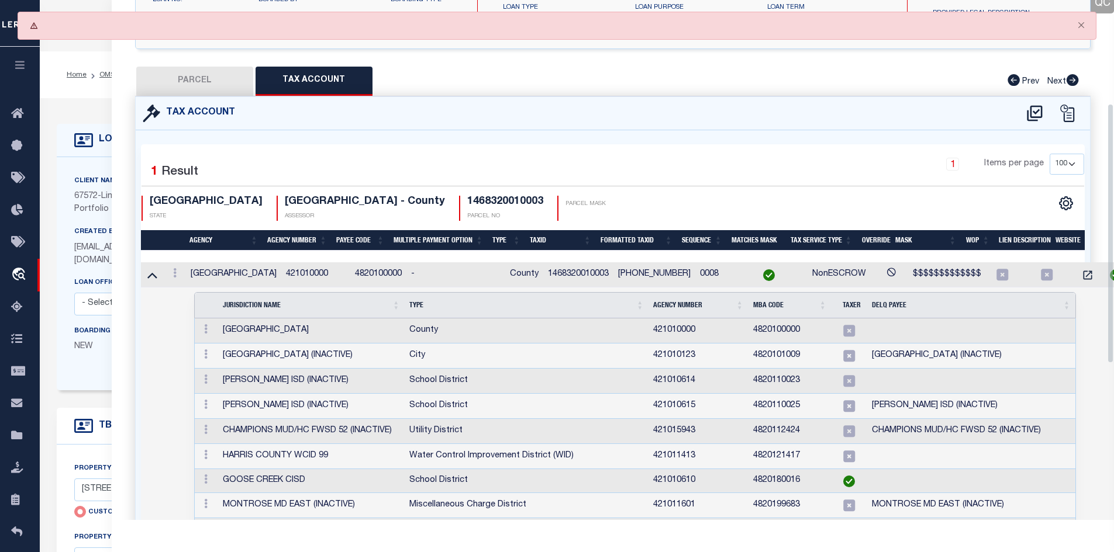
scroll to position [0, 0]
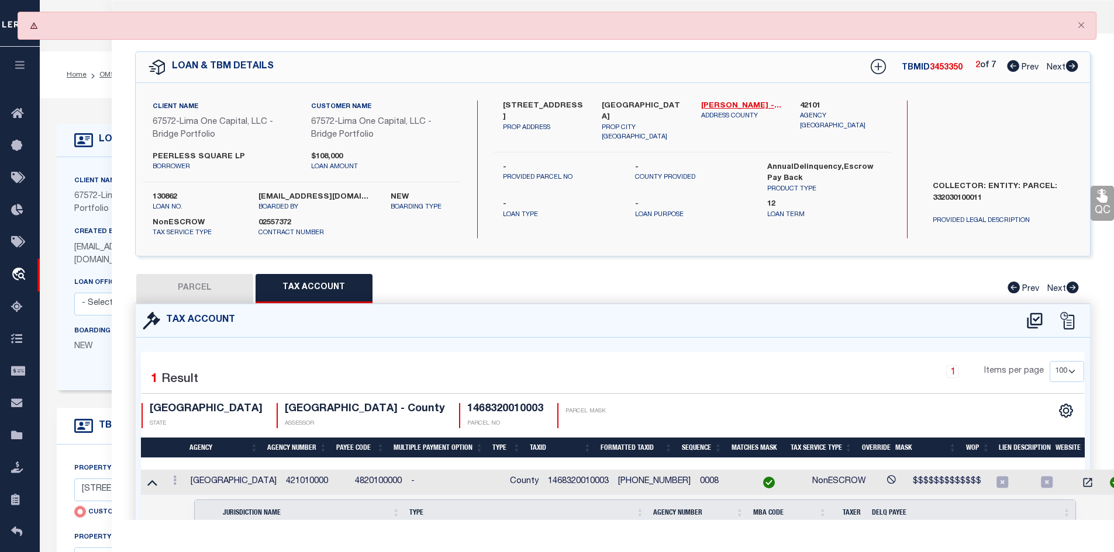
click at [205, 291] on button "PARCEL" at bounding box center [194, 288] width 117 height 29
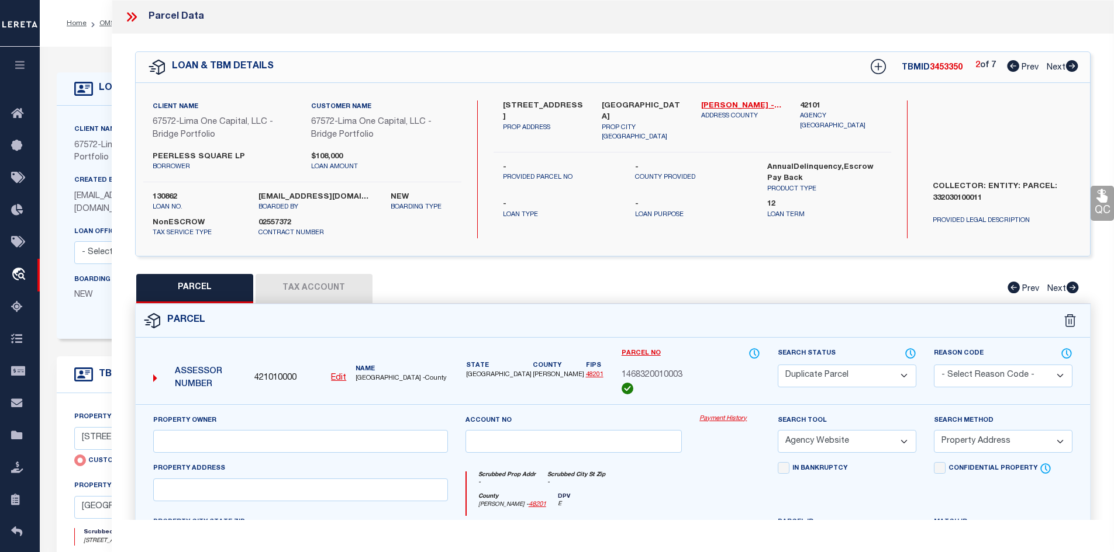
click at [1066, 67] on icon at bounding box center [1072, 66] width 12 height 12
click at [427, 434] on input "MADALA HARISH" at bounding box center [300, 441] width 295 height 23
click at [330, 280] on button "Tax Account" at bounding box center [313, 288] width 117 height 29
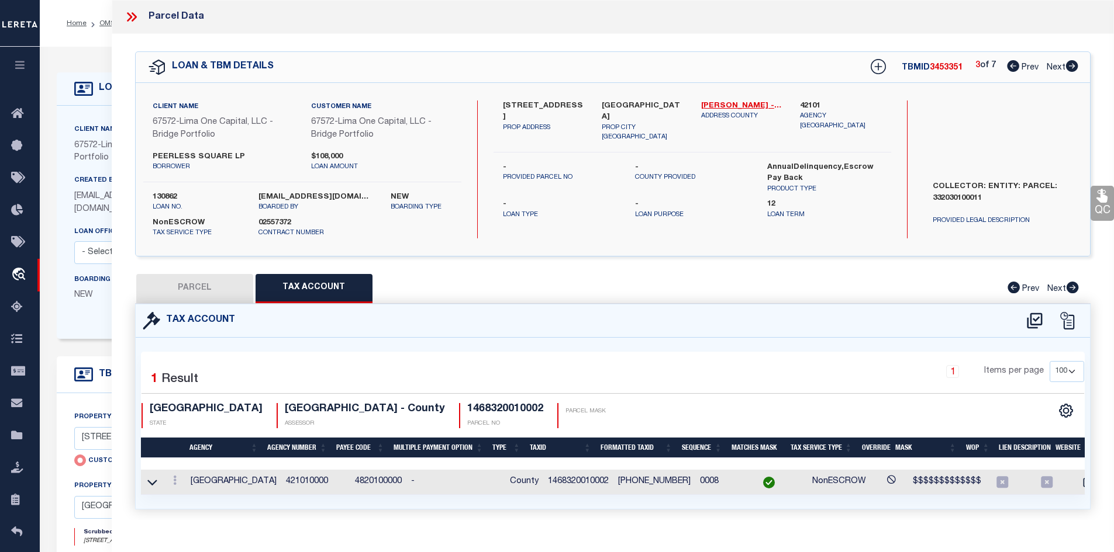
scroll to position [25, 0]
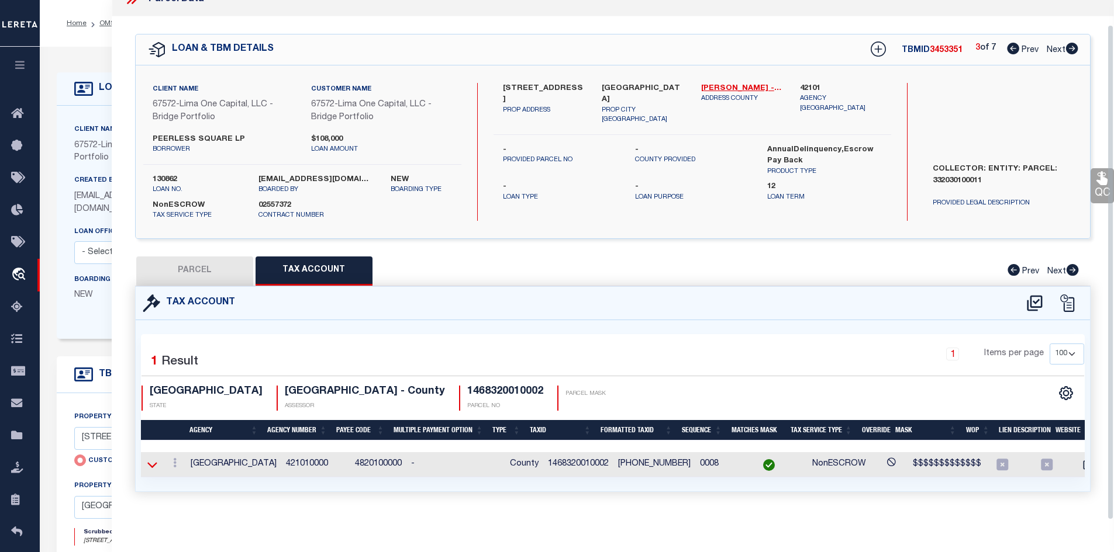
click at [152, 459] on icon at bounding box center [152, 465] width 10 height 12
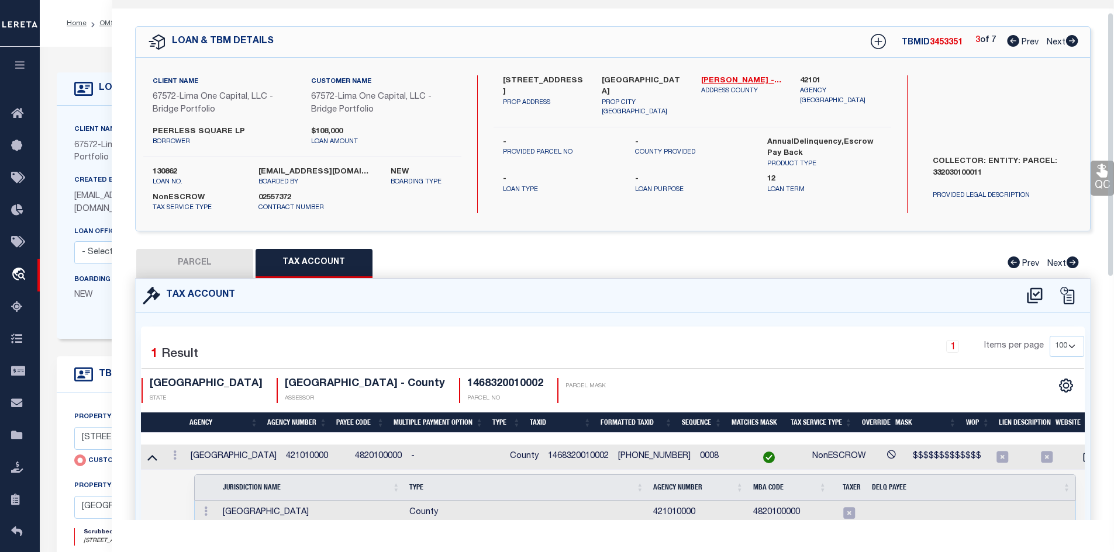
scroll to position [317, 0]
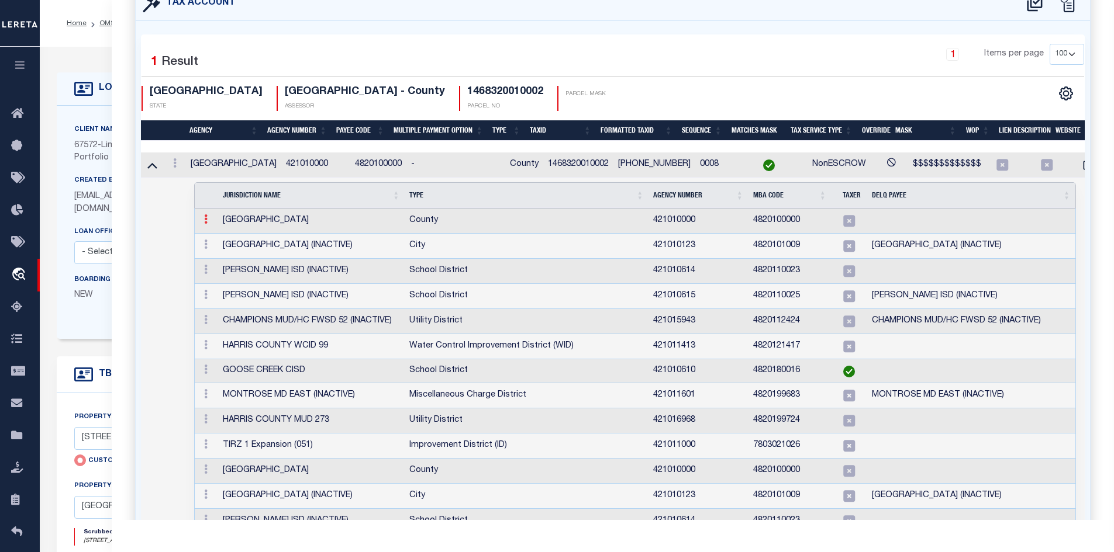
click at [208, 220] on link at bounding box center [205, 220] width 13 height 9
click at [222, 239] on img at bounding box center [220, 239] width 12 height 12
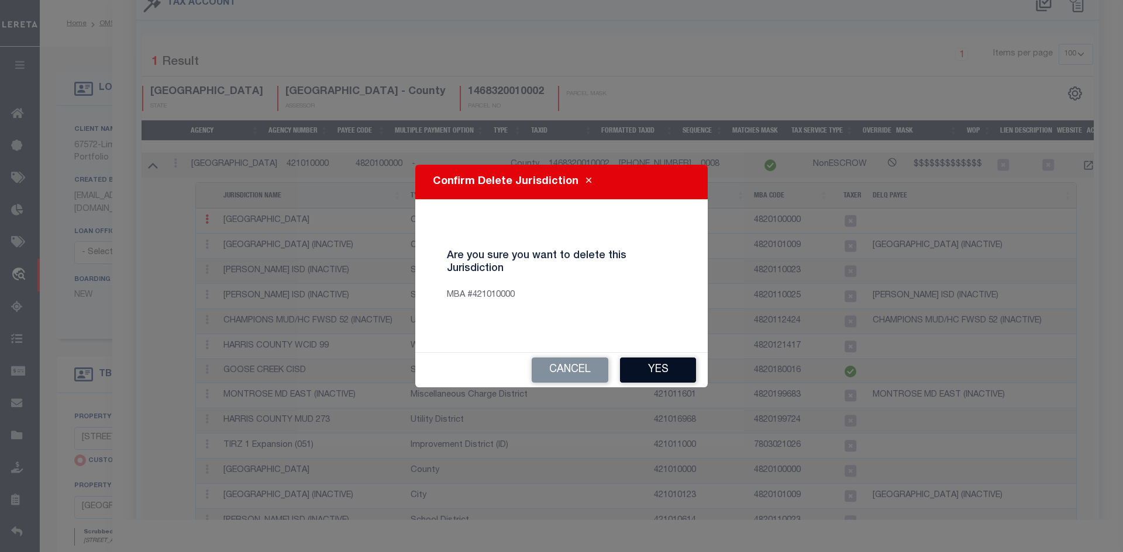
click at [669, 369] on button "Yes" at bounding box center [658, 370] width 76 height 25
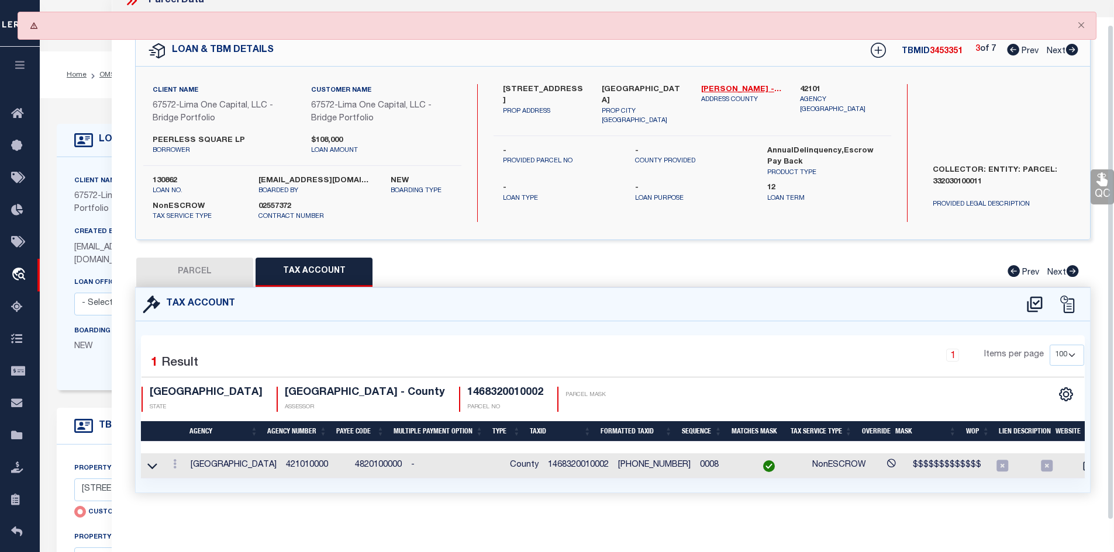
scroll to position [25, 0]
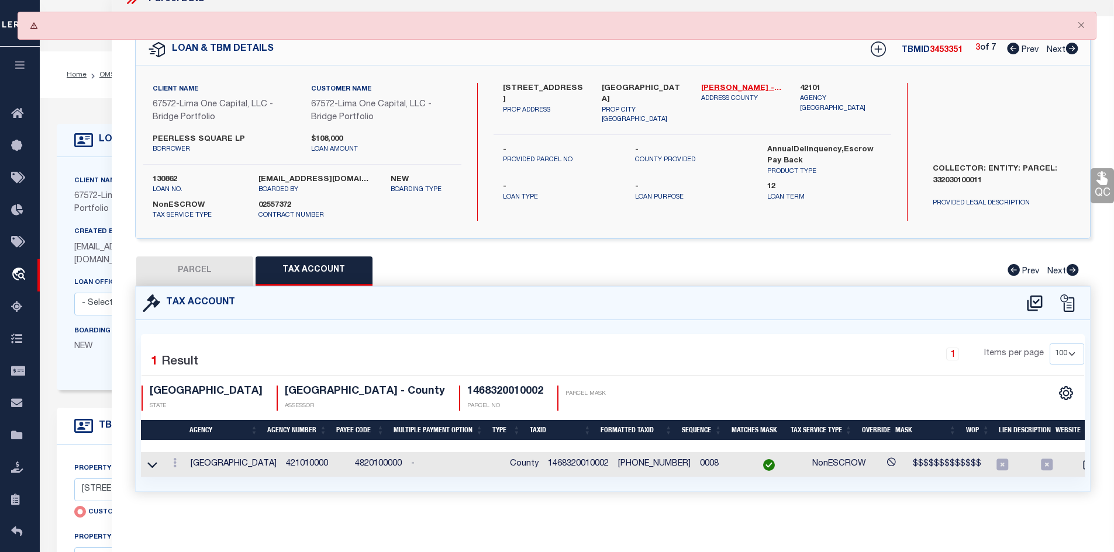
click at [187, 257] on button "PARCEL" at bounding box center [194, 271] width 117 height 29
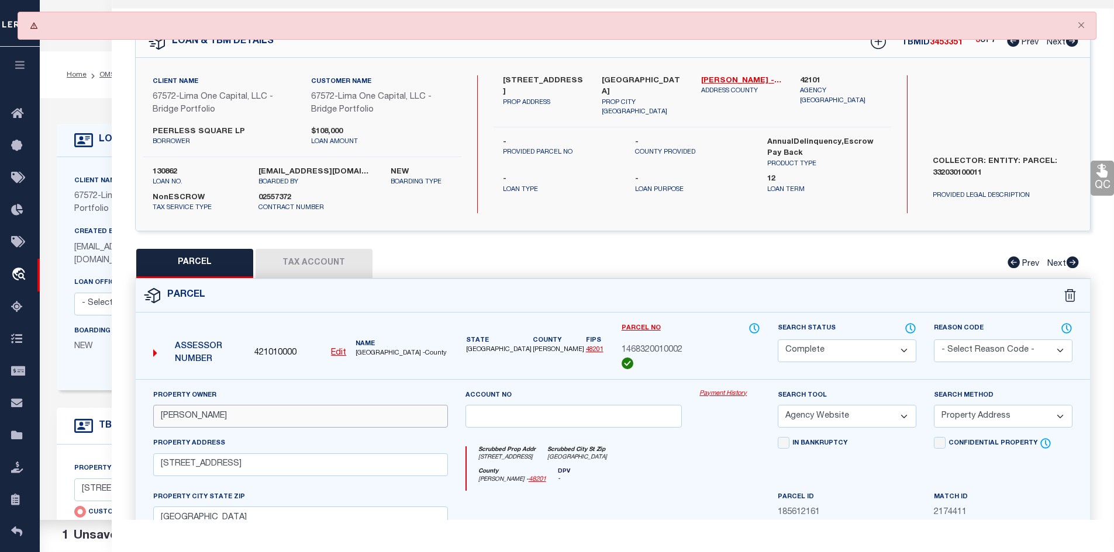
click at [347, 422] on input "MADALA" at bounding box center [300, 416] width 295 height 23
click at [319, 467] on input "6742 PEERLESS STREET #" at bounding box center [300, 465] width 295 height 23
click at [319, 467] on input "6742 PEERLESS" at bounding box center [300, 465] width 295 height 23
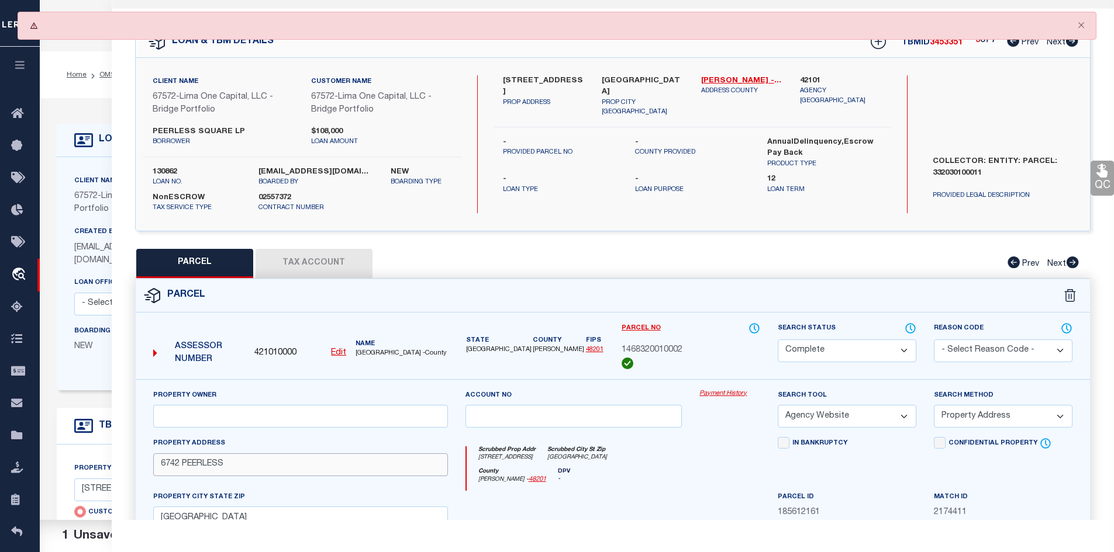
click at [319, 467] on input "6742 PEERLESS" at bounding box center [300, 465] width 295 height 23
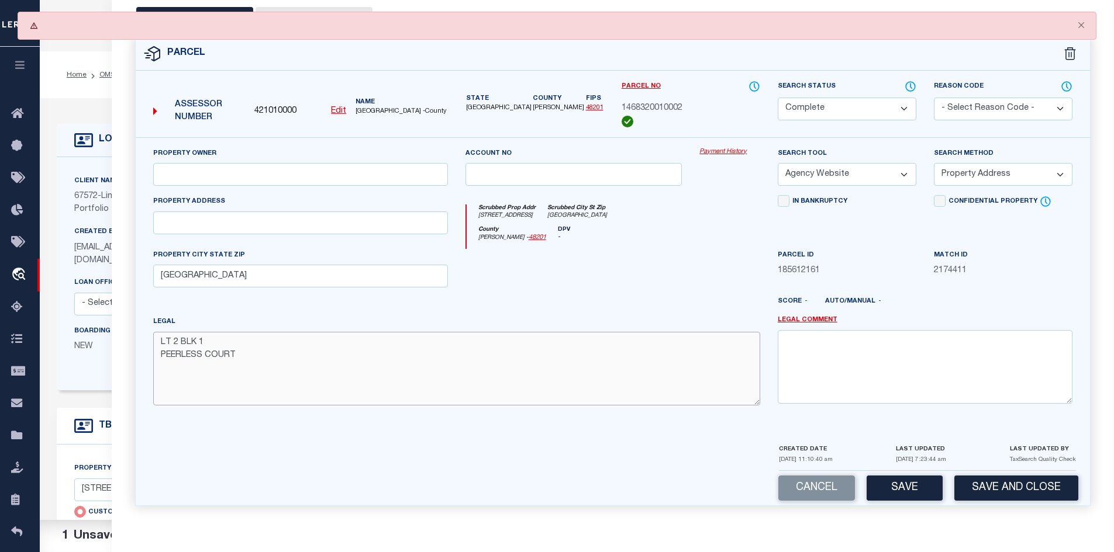
drag, startPoint x: 293, startPoint y: 363, endPoint x: 157, endPoint y: 333, distance: 140.1
click at [157, 333] on textarea "LT 2 BLK 1 PEERLESS COURT" at bounding box center [456, 369] width 607 height 74
click at [263, 276] on input "HOUSTON TX 77021" at bounding box center [300, 276] width 295 height 23
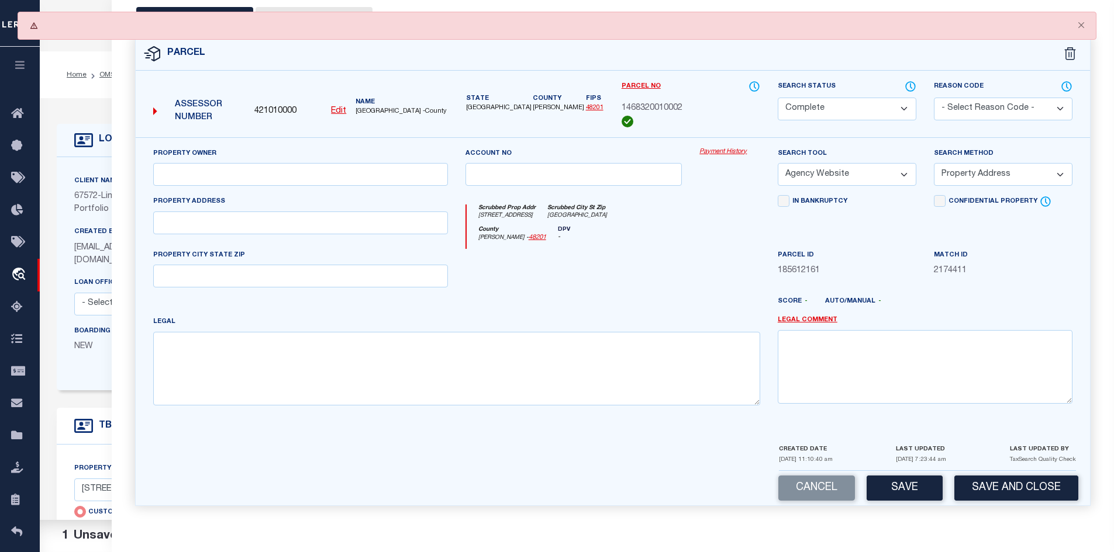
click at [826, 103] on select "Automated Search Bad Parcel Complete Duplicate Parcel High Dollar Reporting In …" at bounding box center [847, 109] width 139 height 23
click at [778, 98] on select "Automated Search Bad Parcel Complete Duplicate Parcel High Dollar Reporting In …" at bounding box center [847, 109] width 139 height 23
click at [937, 489] on button "Save" at bounding box center [904, 488] width 76 height 25
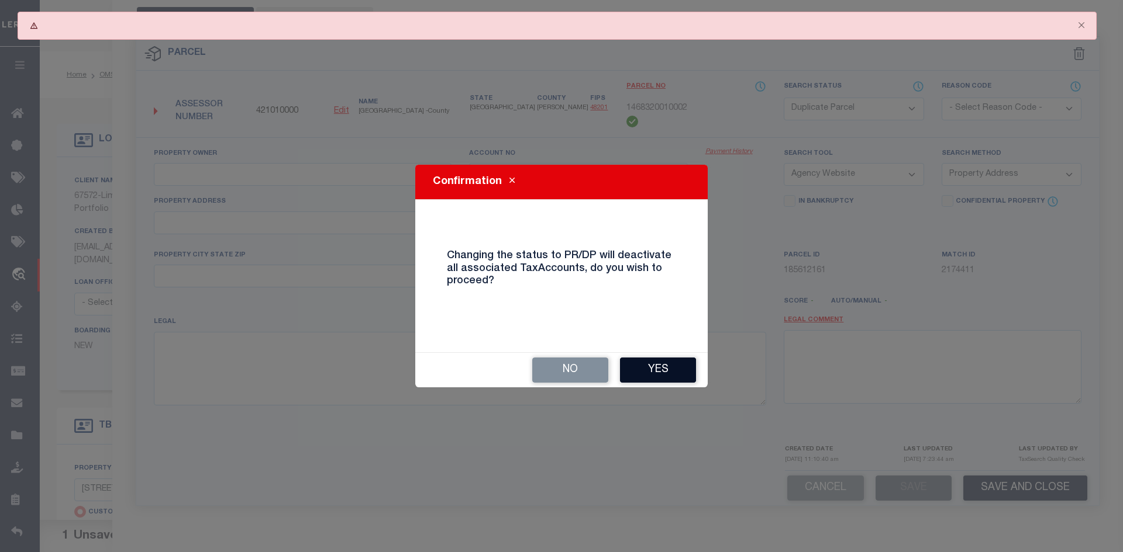
click at [659, 382] on button "Yes" at bounding box center [658, 370] width 76 height 25
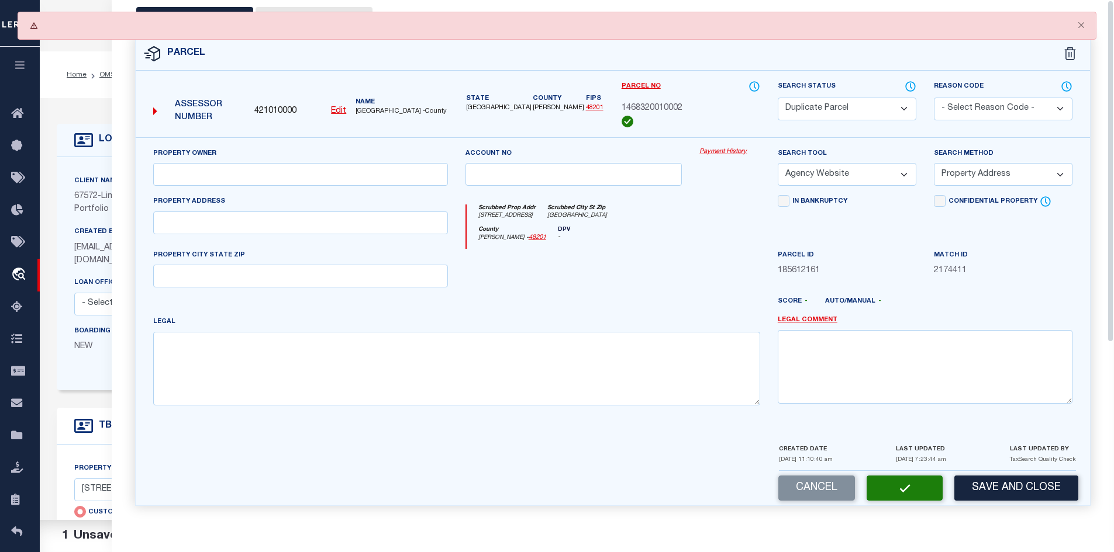
scroll to position [0, 0]
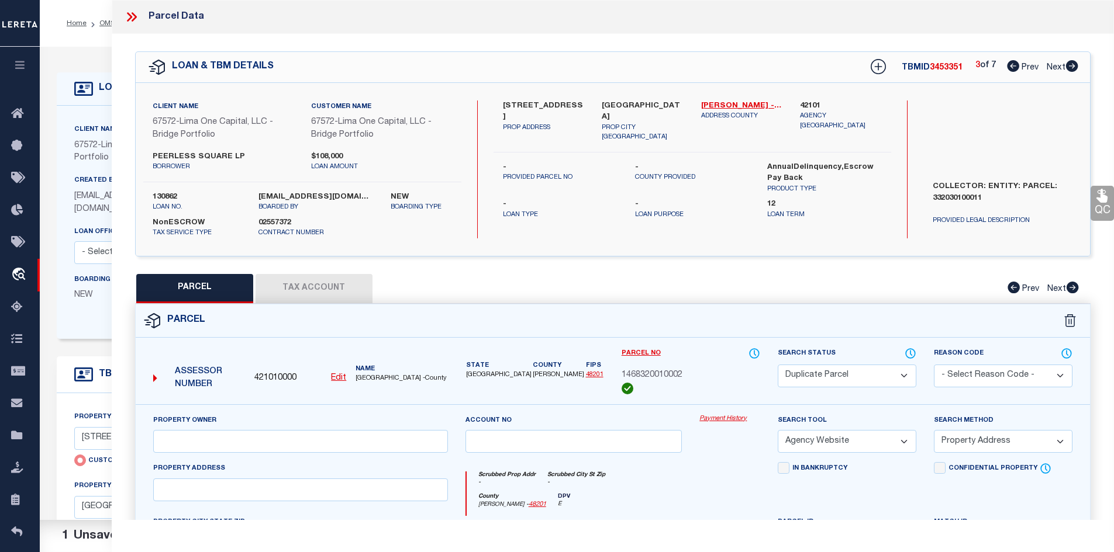
click at [1072, 64] on icon at bounding box center [1072, 66] width 12 height 12
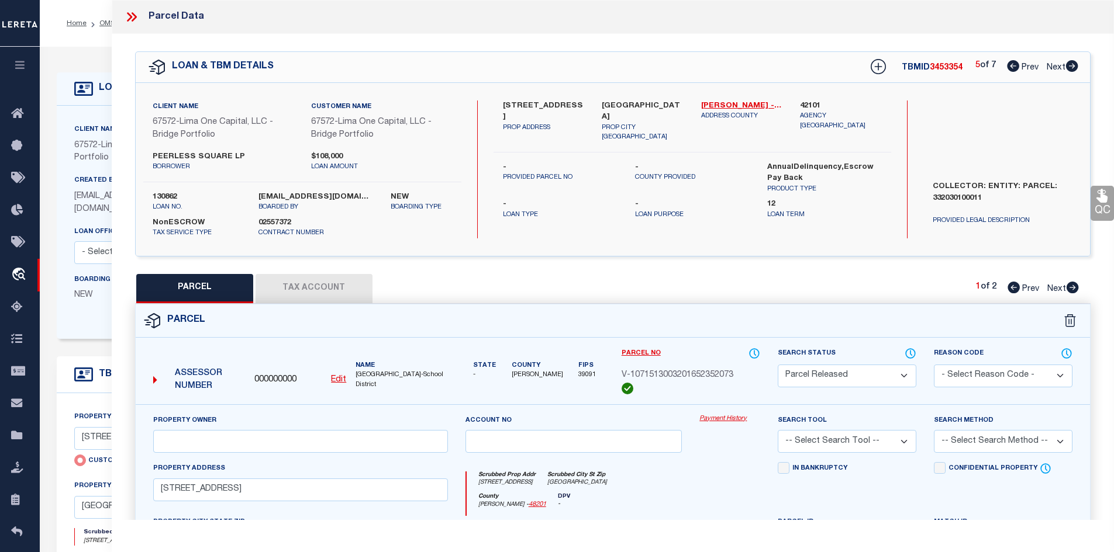
click at [1072, 64] on icon at bounding box center [1072, 66] width 12 height 12
click at [1013, 69] on icon at bounding box center [1013, 66] width 12 height 12
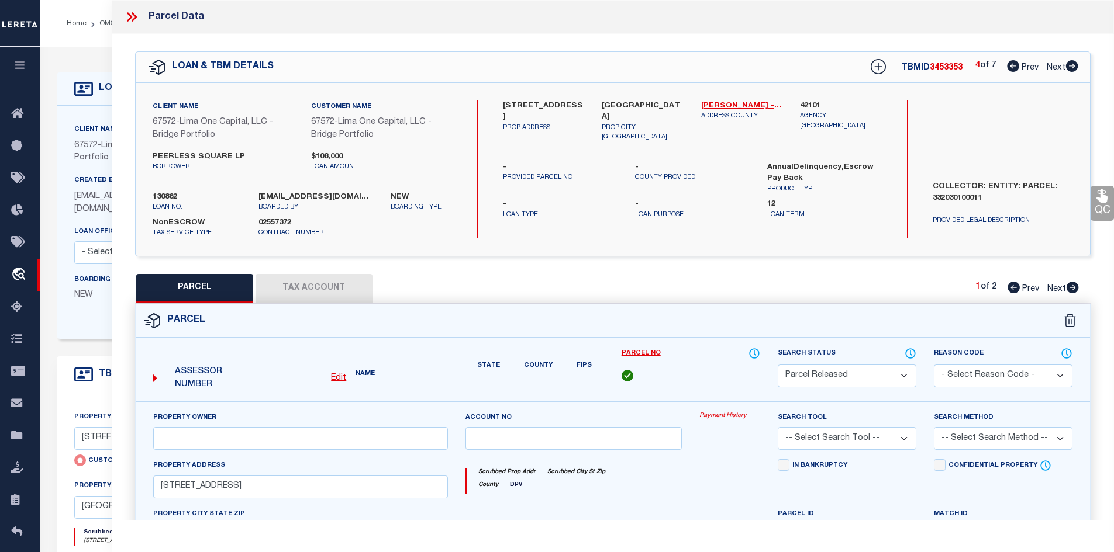
click at [1013, 69] on icon at bounding box center [1013, 66] width 12 height 12
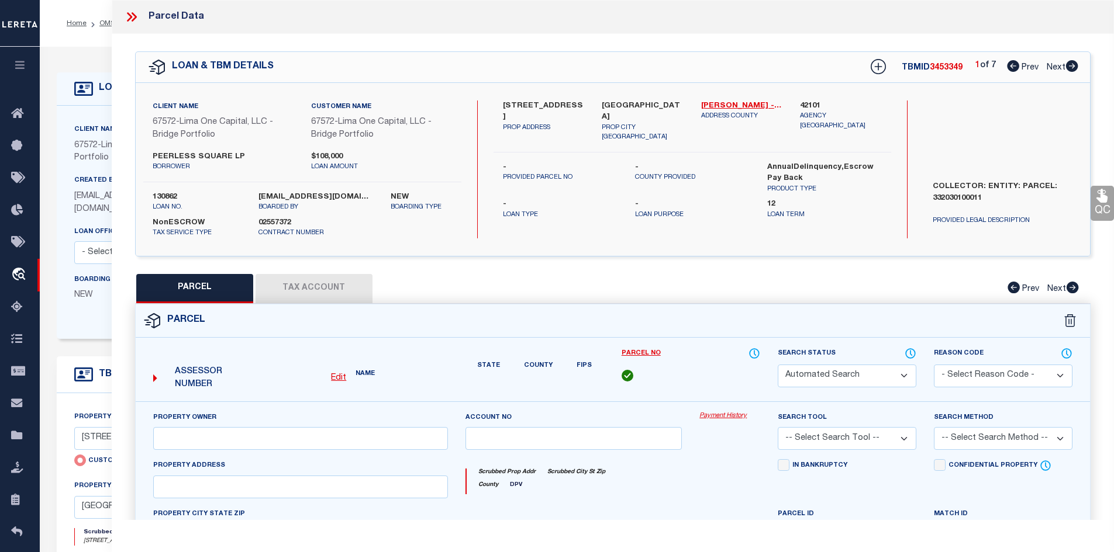
click at [1013, 69] on icon at bounding box center [1013, 66] width 12 height 12
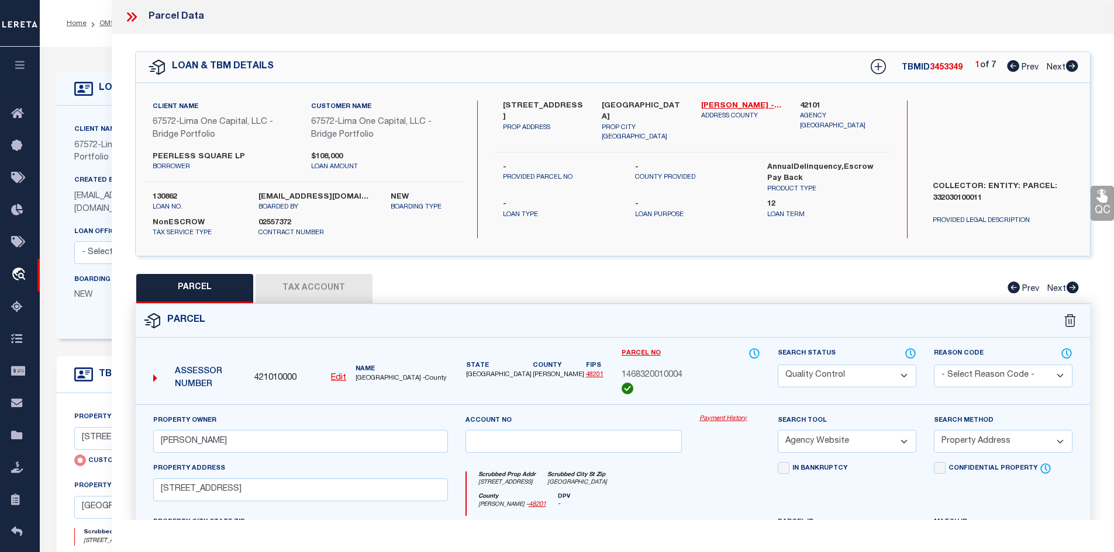
click at [1073, 66] on icon at bounding box center [1072, 66] width 12 height 12
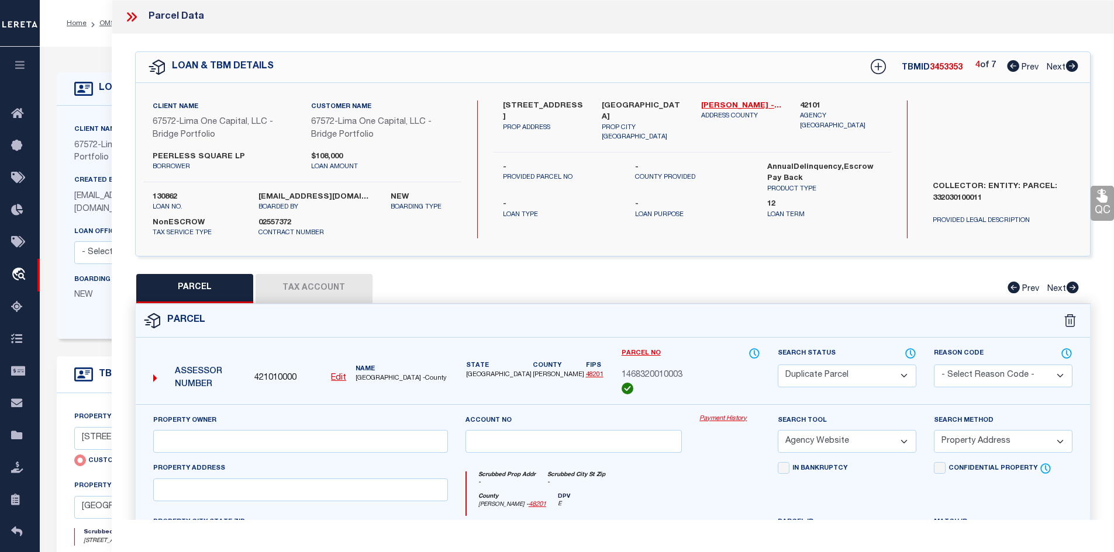
click at [1073, 66] on icon at bounding box center [1072, 66] width 12 height 12
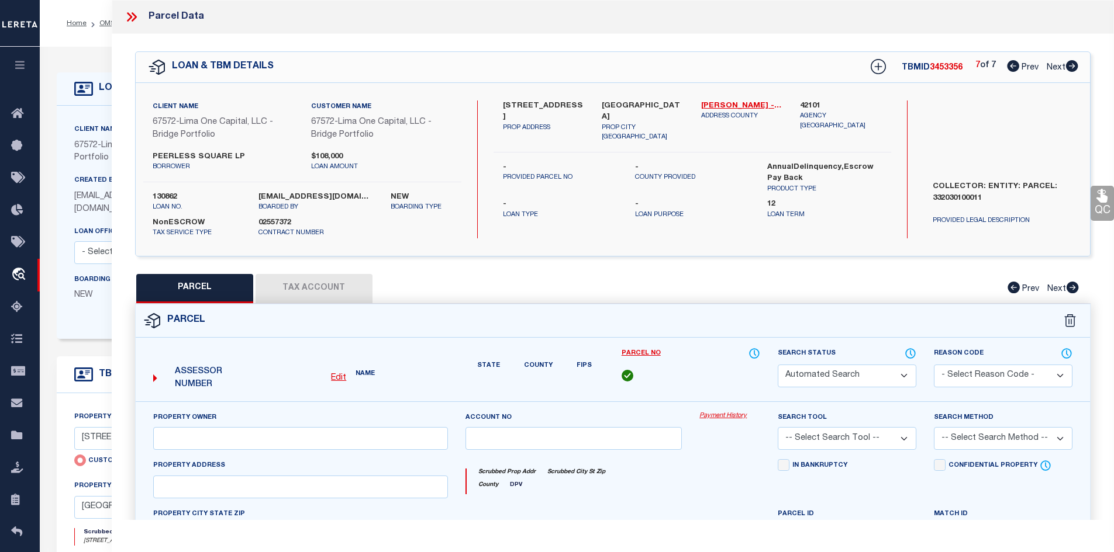
click at [1073, 66] on icon at bounding box center [1072, 66] width 12 height 12
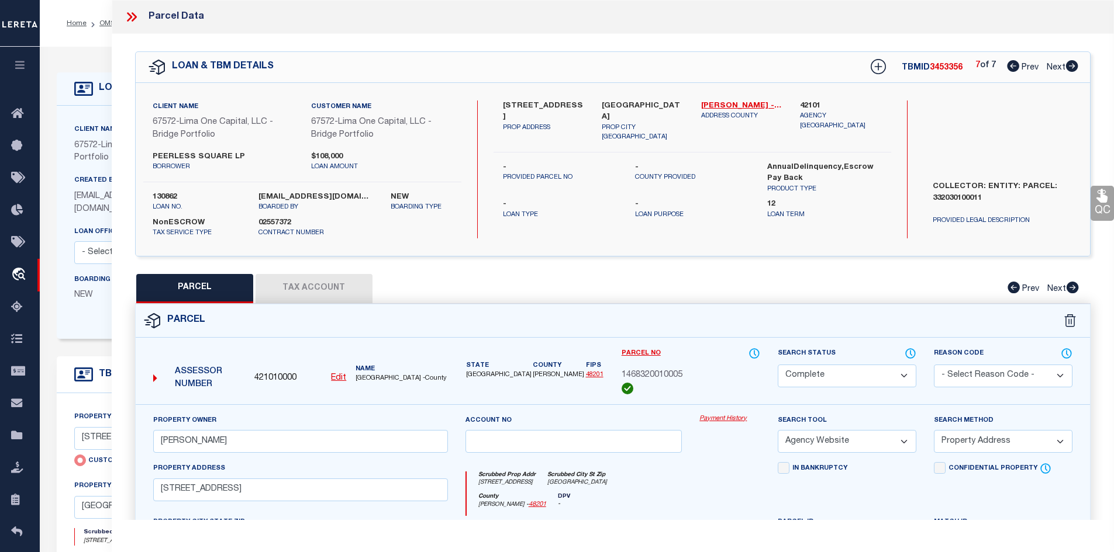
click at [1010, 73] on div "7 of 7 Prev Next" at bounding box center [1026, 67] width 103 height 15
click at [1010, 74] on div "7 of 7 Prev Next" at bounding box center [1026, 67] width 103 height 15
click at [1010, 74] on div "TBMID 3453356 7 of 7 Prev Next" at bounding box center [966, 67] width 223 height 21
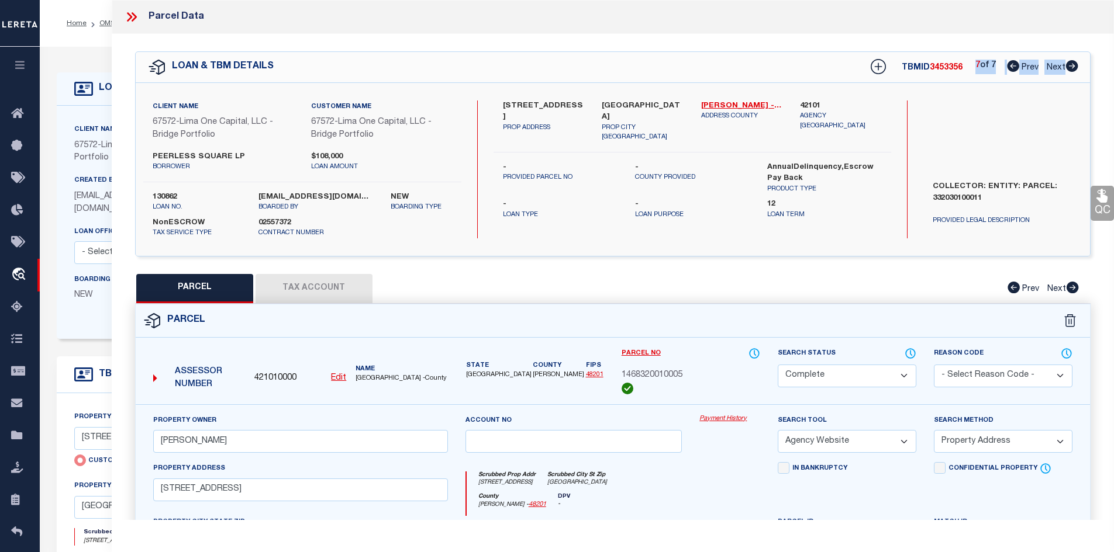
click at [1010, 74] on div "TBMID 3453356 7 of 7 Prev Next" at bounding box center [966, 67] width 223 height 21
click at [1013, 67] on icon at bounding box center [1013, 66] width 12 height 12
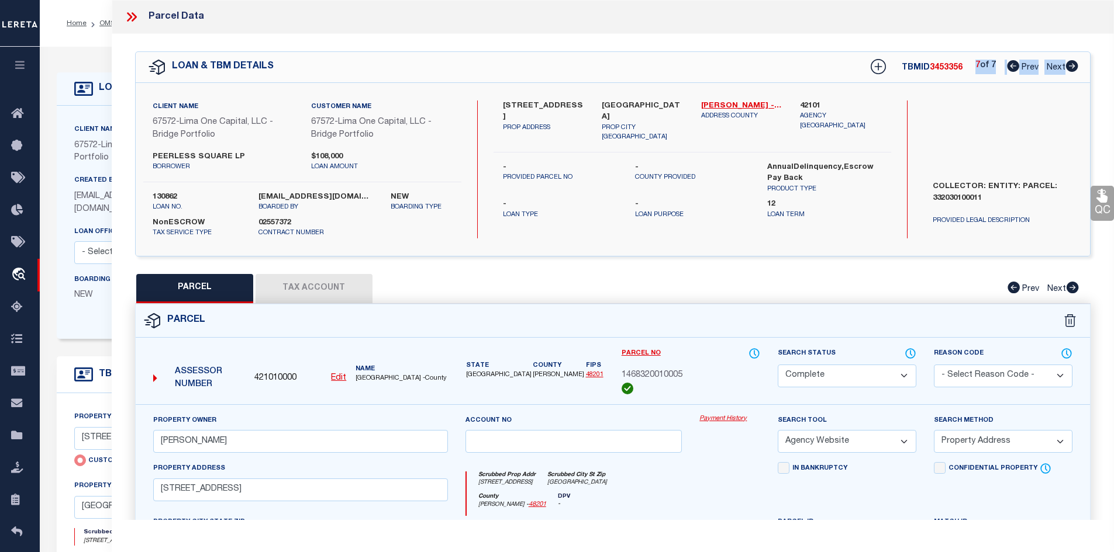
click at [1013, 67] on icon at bounding box center [1013, 66] width 12 height 12
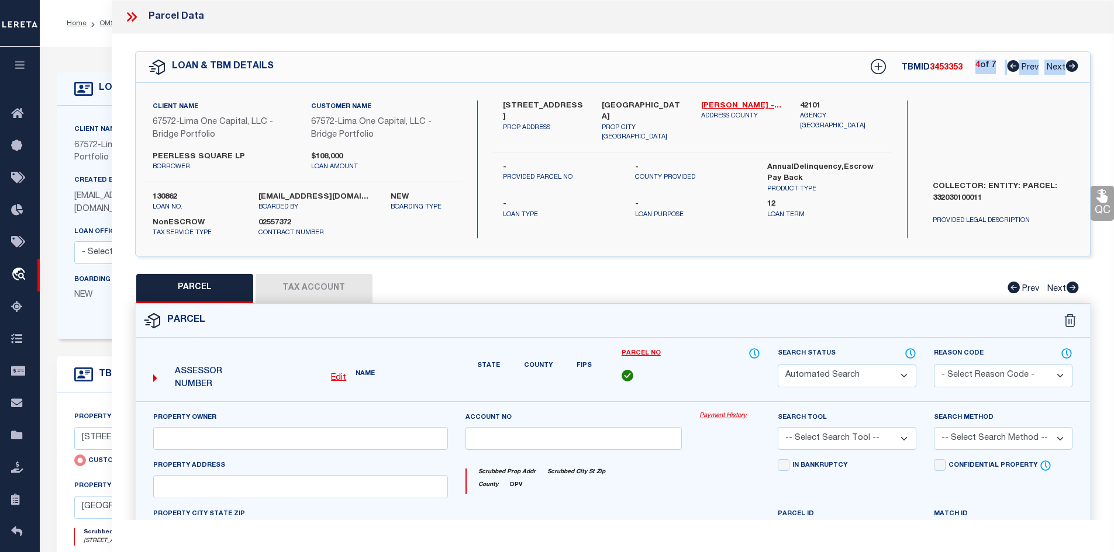
click at [1013, 67] on icon at bounding box center [1013, 66] width 12 height 12
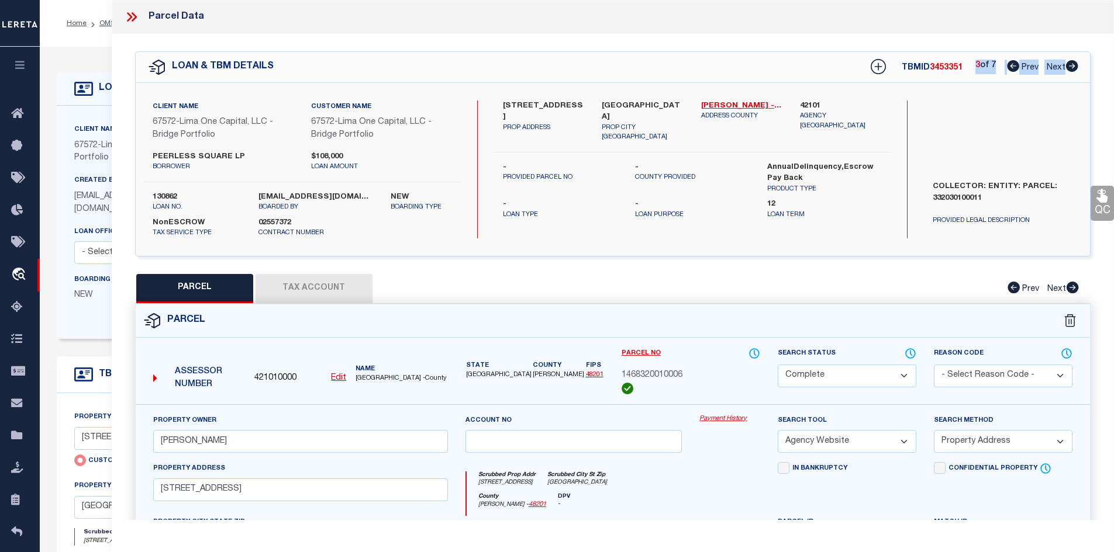
click at [1013, 67] on icon at bounding box center [1013, 66] width 12 height 12
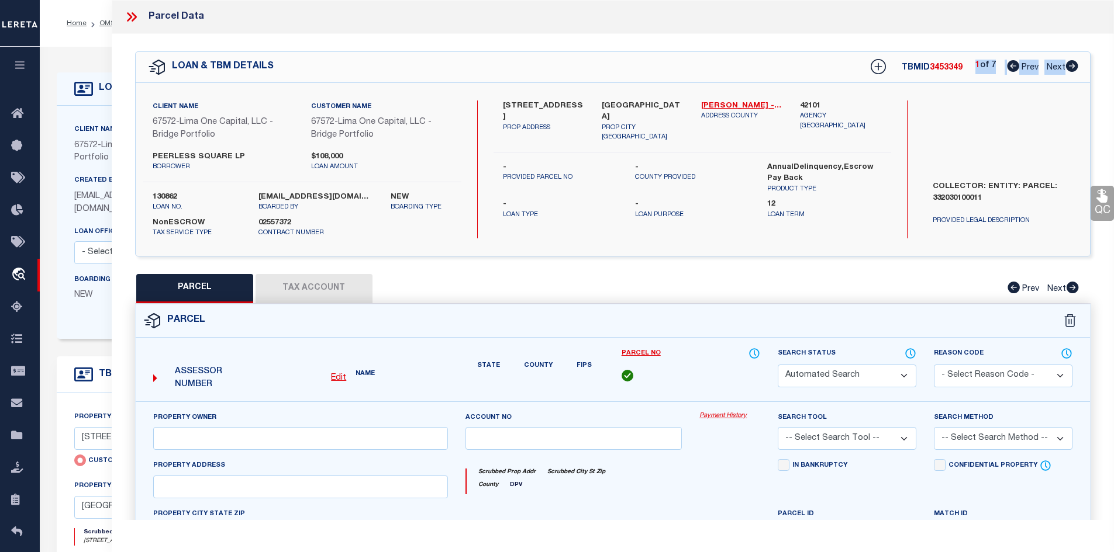
click at [1013, 67] on icon at bounding box center [1013, 66] width 12 height 12
click at [999, 95] on div "Client Name 67572 - Lima One Capital, LLC - Bridge Portfolio Customer Name 6757…" at bounding box center [613, 169] width 955 height 173
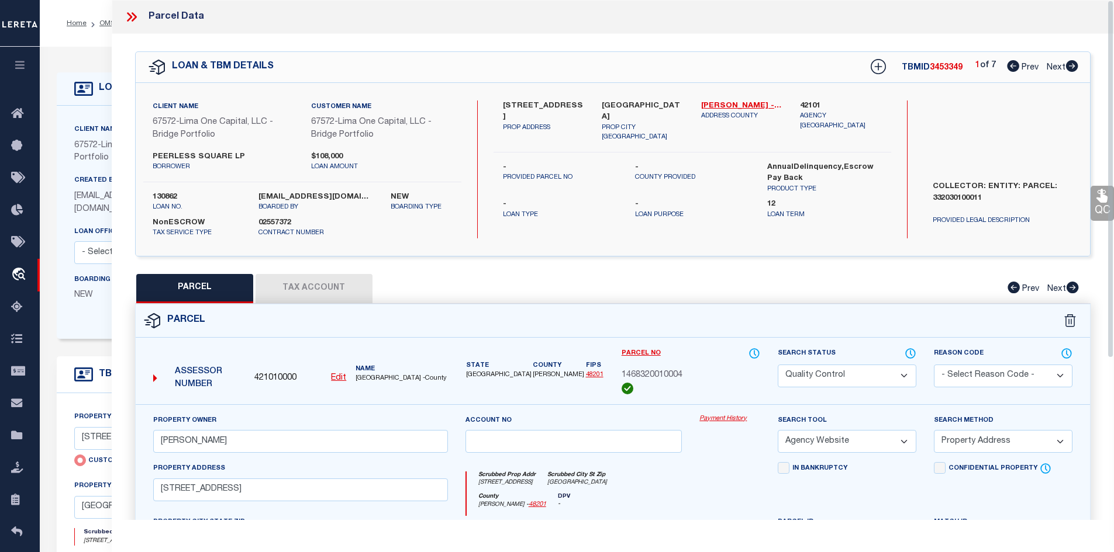
click at [663, 374] on span "1468320010004" at bounding box center [651, 376] width 61 height 13
click at [662, 375] on span "1468320010004" at bounding box center [651, 376] width 61 height 13
copy div "1468320010004"
click at [1071, 65] on icon at bounding box center [1072, 66] width 12 height 12
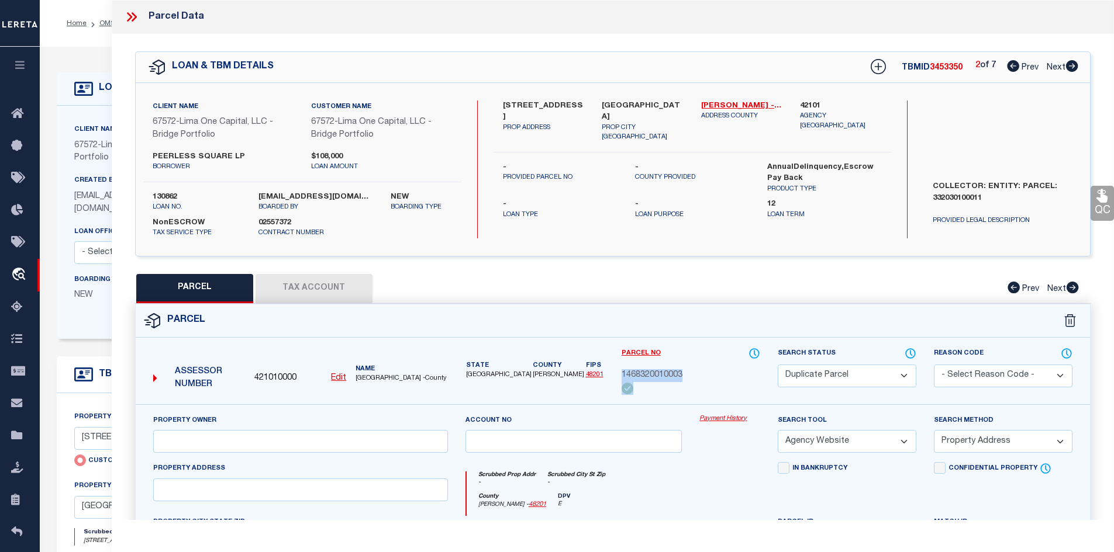
click at [1071, 65] on icon at bounding box center [1072, 66] width 12 height 12
copy div "1468320010001"
click at [946, 65] on span "3453353" at bounding box center [946, 68] width 33 height 8
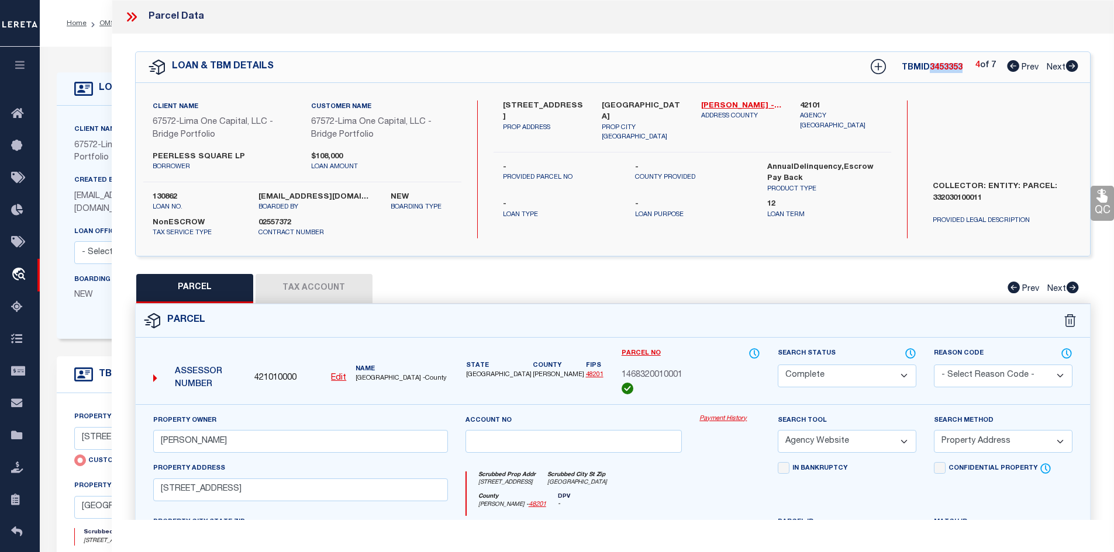
copy span "3453353"
click at [1007, 63] on icon at bounding box center [1013, 66] width 12 height 12
click at [1069, 65] on icon at bounding box center [1072, 66] width 12 height 12
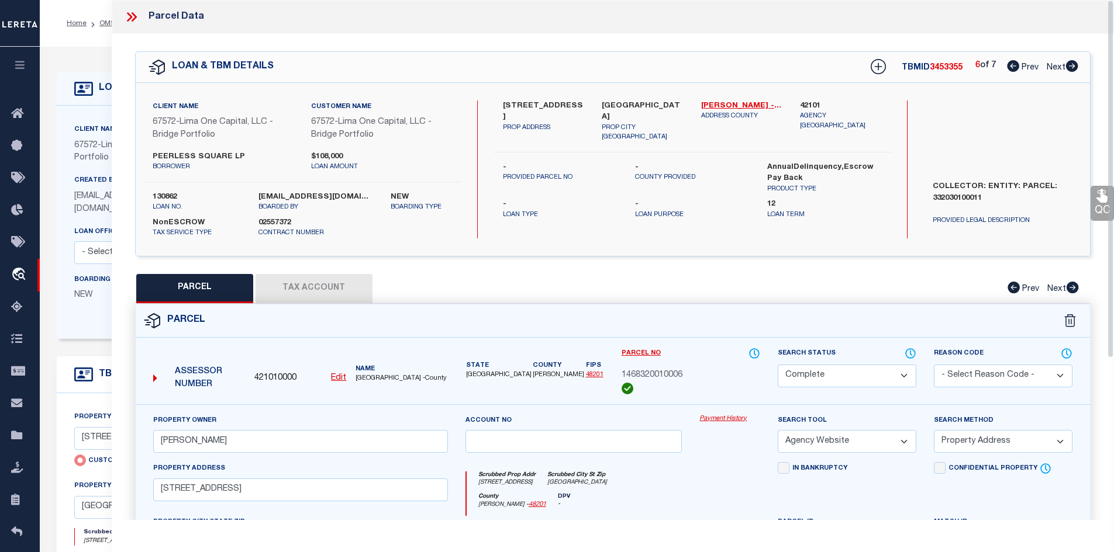
click at [126, 15] on icon at bounding box center [131, 16] width 15 height 15
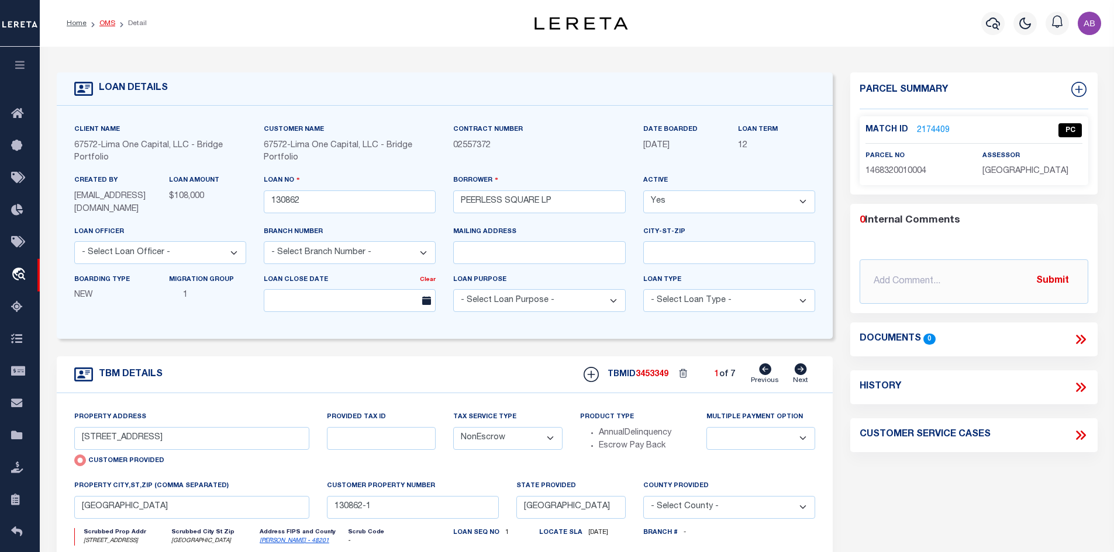
click at [99, 20] on link "OMS" at bounding box center [107, 23] width 16 height 7
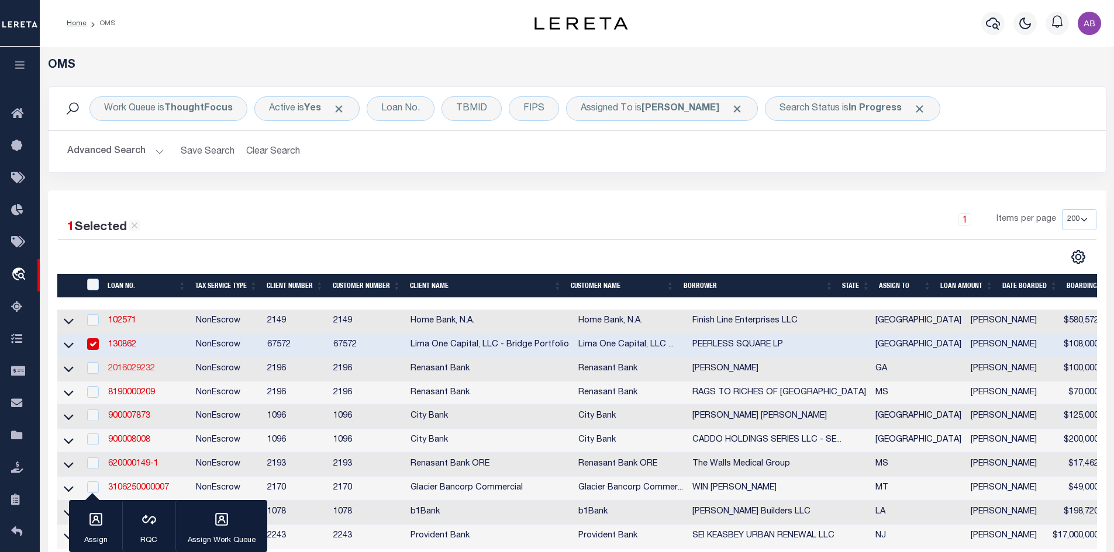
click at [126, 368] on link "2016029232" at bounding box center [131, 369] width 47 height 8
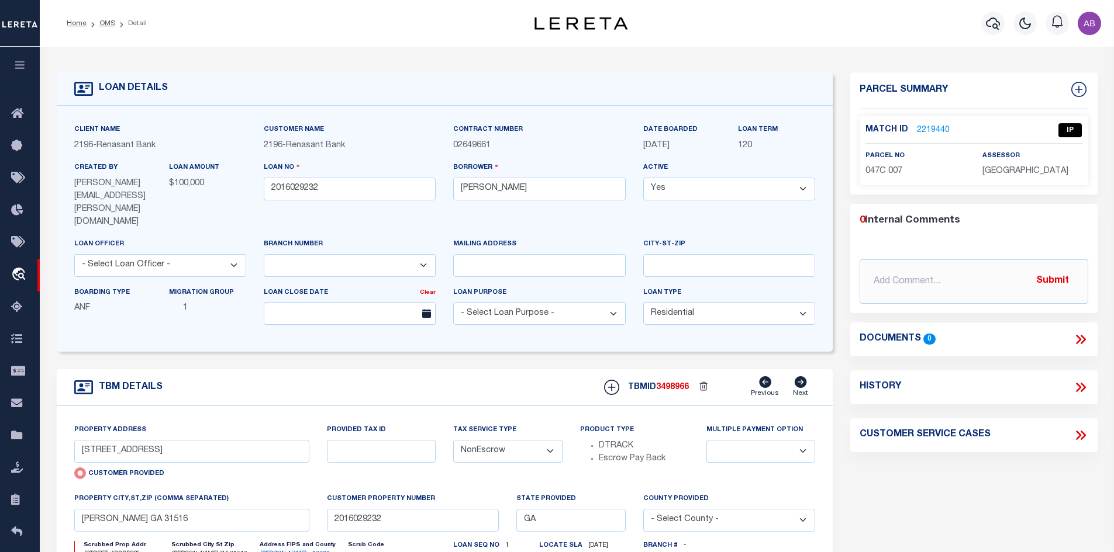
click at [936, 125] on link "2219440" at bounding box center [933, 131] width 33 height 12
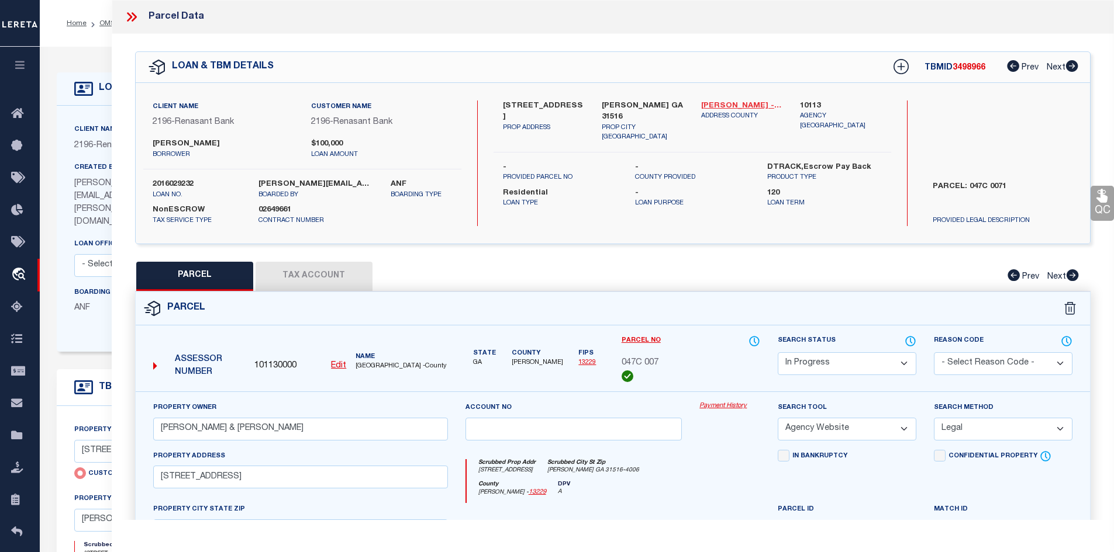
click at [717, 102] on link "Pierce - 13229" at bounding box center [742, 107] width 82 height 12
click at [514, 101] on label "5743 S HWY 121" at bounding box center [544, 112] width 82 height 23
copy div "5743 S HWY 121"
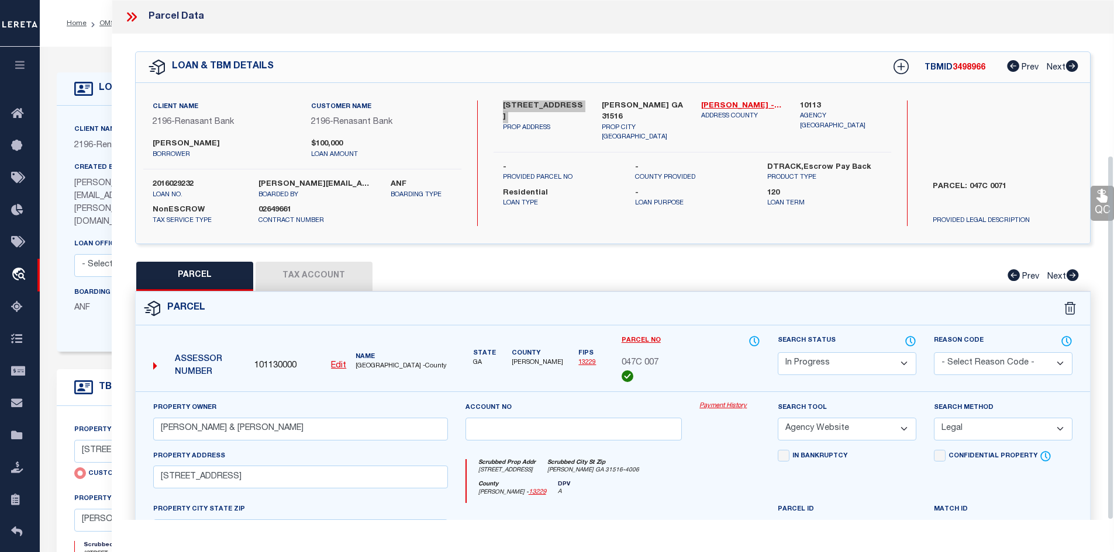
scroll to position [222, 0]
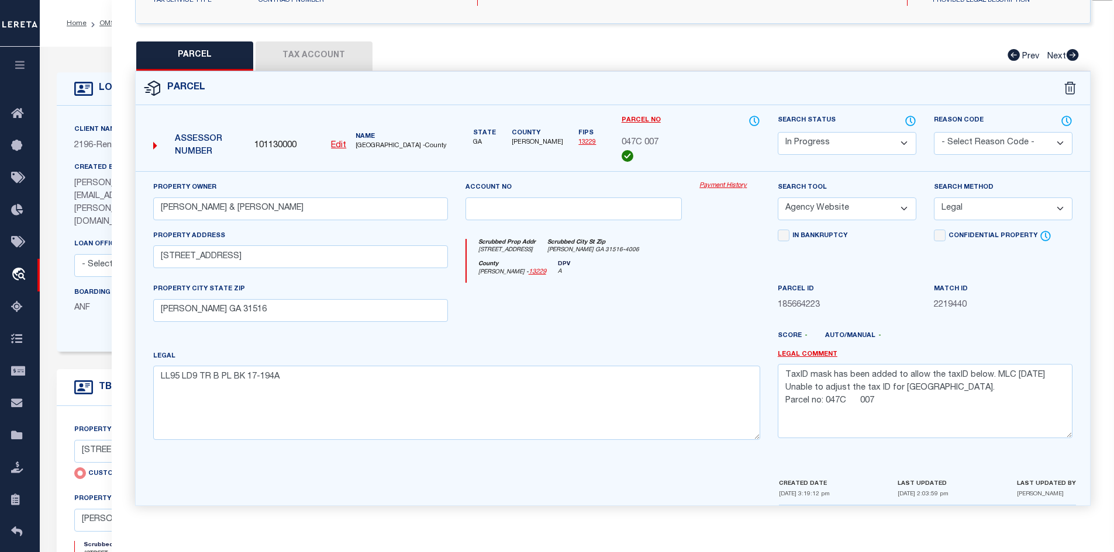
click at [333, 51] on button "Tax Account" at bounding box center [313, 56] width 117 height 29
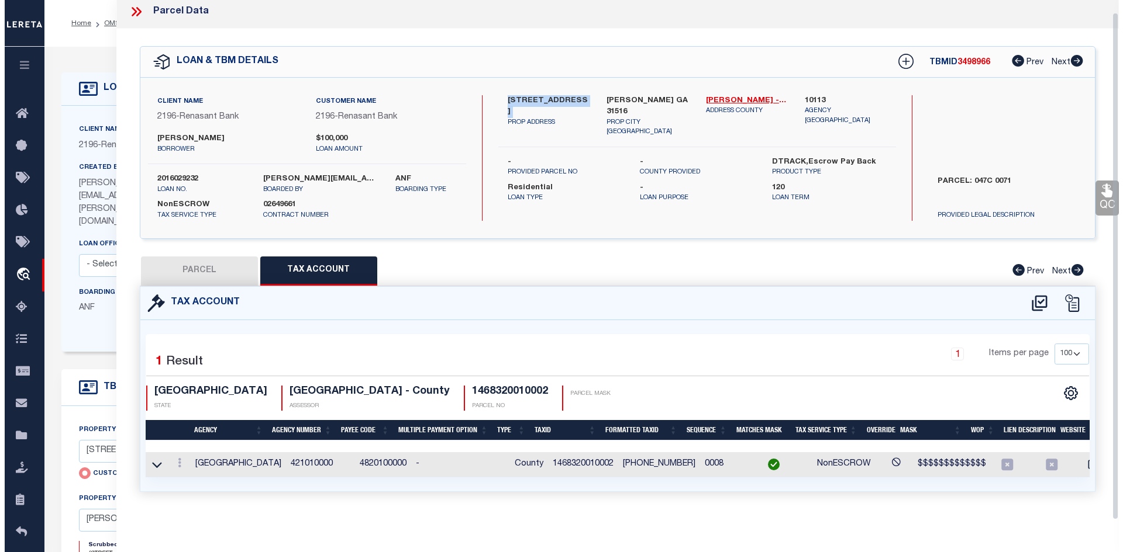
scroll to position [0, 0]
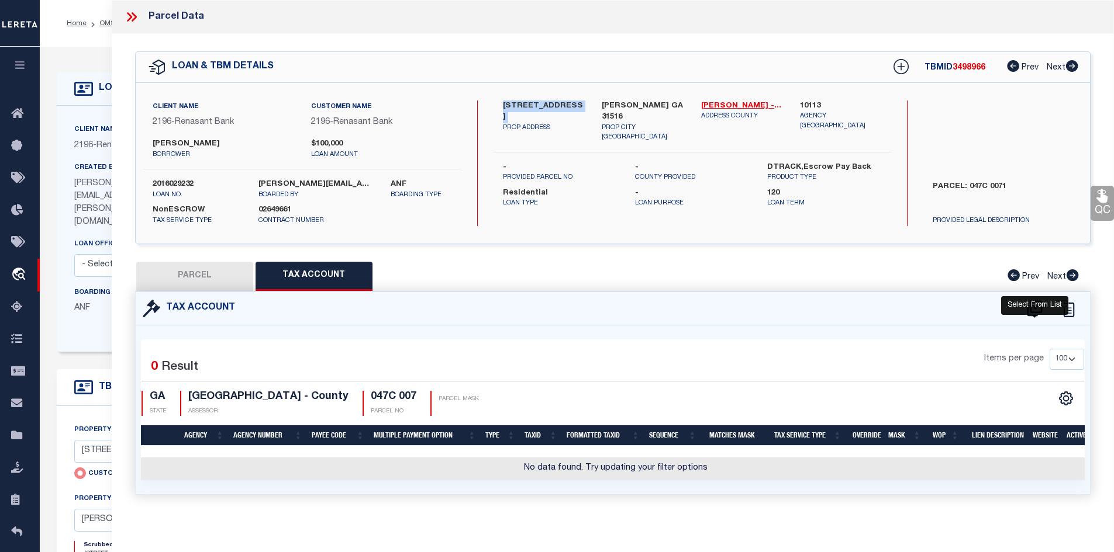
click at [1037, 305] on icon at bounding box center [1034, 309] width 15 height 16
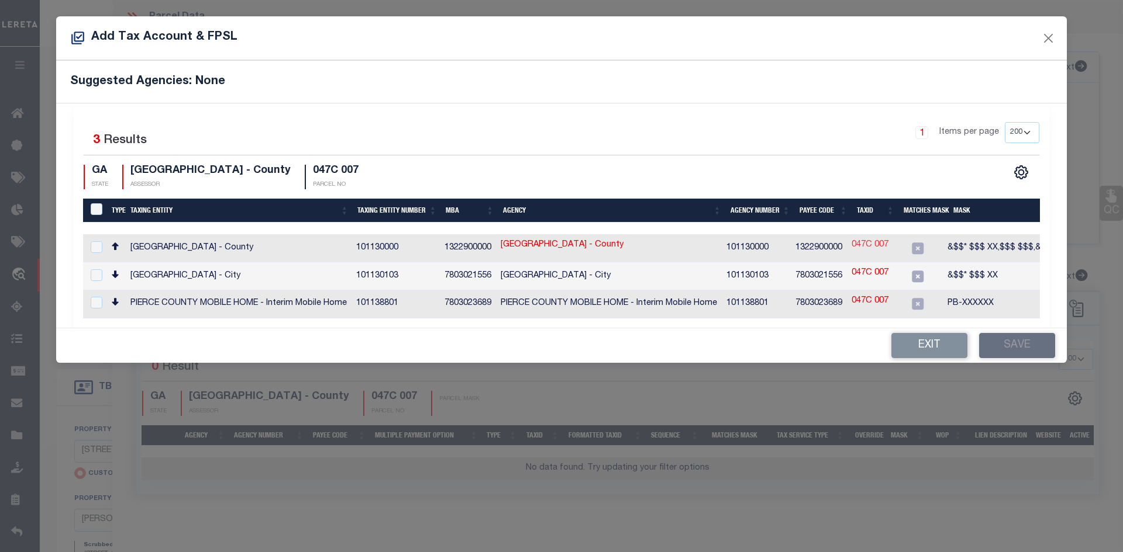
click at [861, 245] on link "047C 007" at bounding box center [869, 245] width 37 height 13
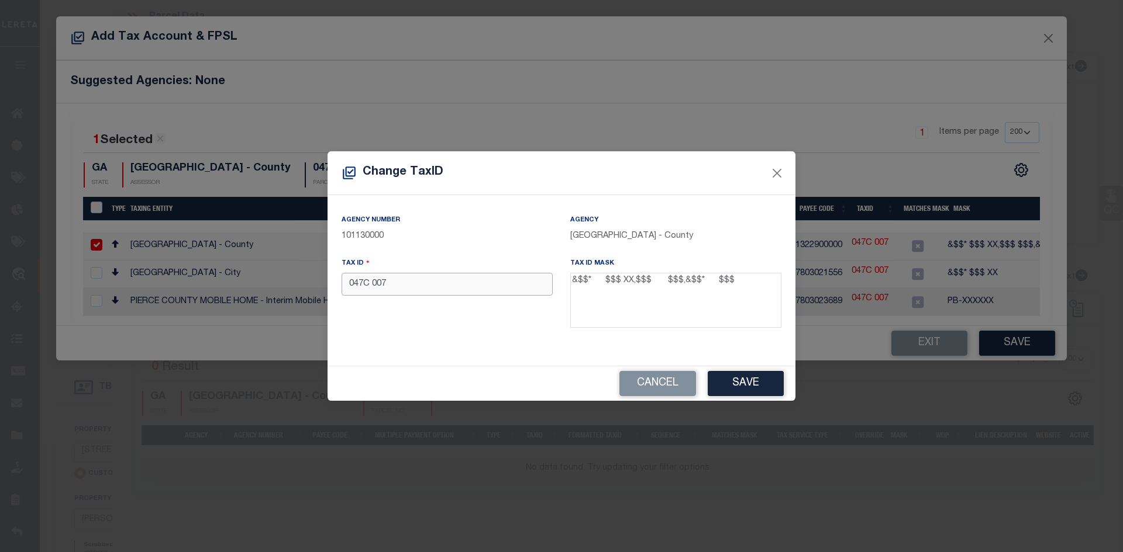
click at [482, 293] on input "047C 007" at bounding box center [446, 284] width 211 height 23
click at [726, 379] on button "Save" at bounding box center [745, 383] width 76 height 25
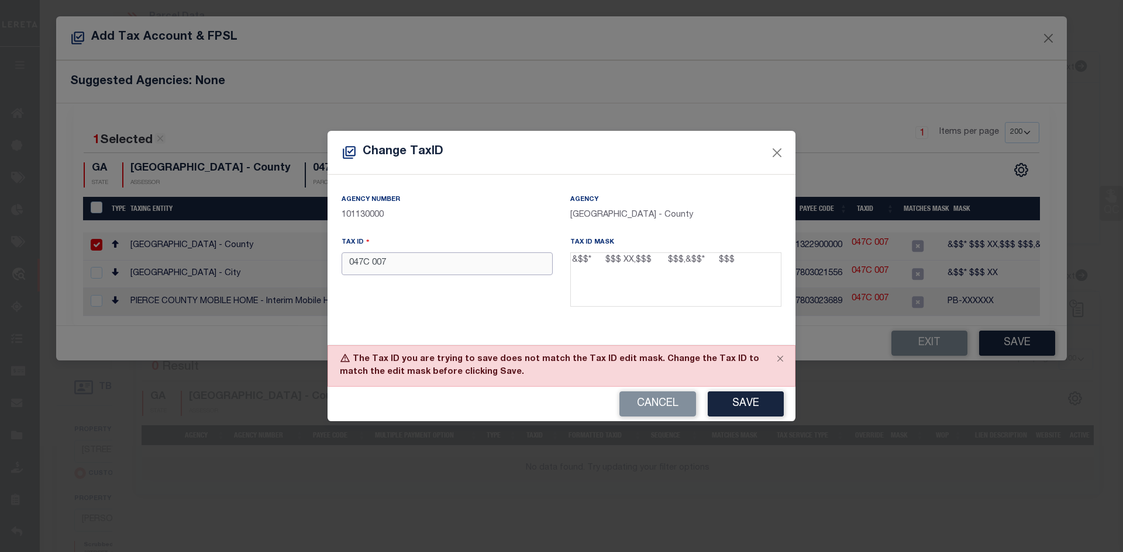
click at [371, 267] on input "047C 007" at bounding box center [446, 264] width 211 height 23
click at [747, 403] on button "Save" at bounding box center [745, 404] width 76 height 25
click at [774, 358] on button "Close" at bounding box center [779, 359] width 29 height 26
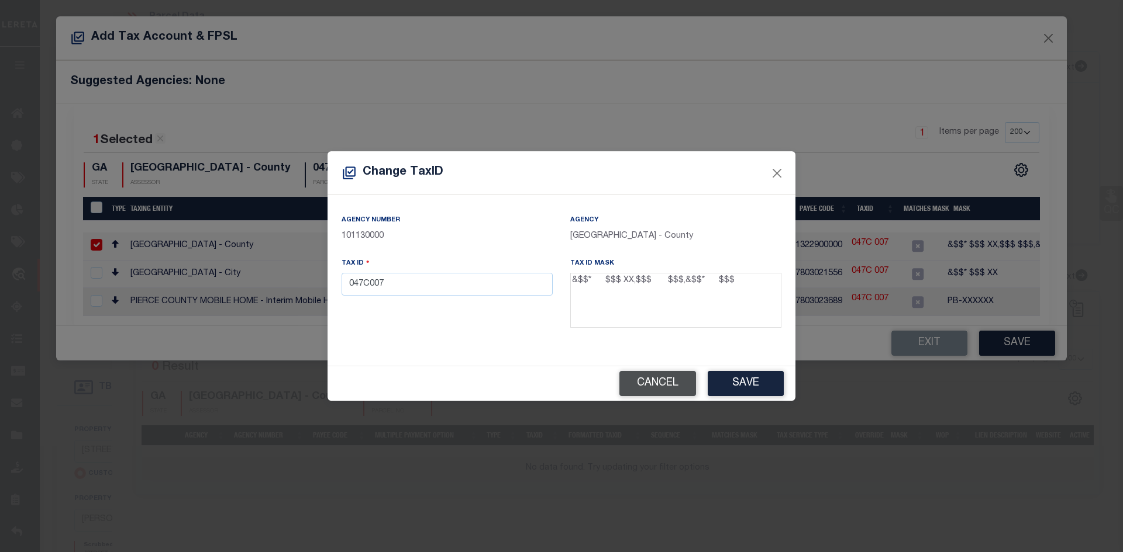
click at [653, 380] on button "Cancel" at bounding box center [657, 383] width 77 height 25
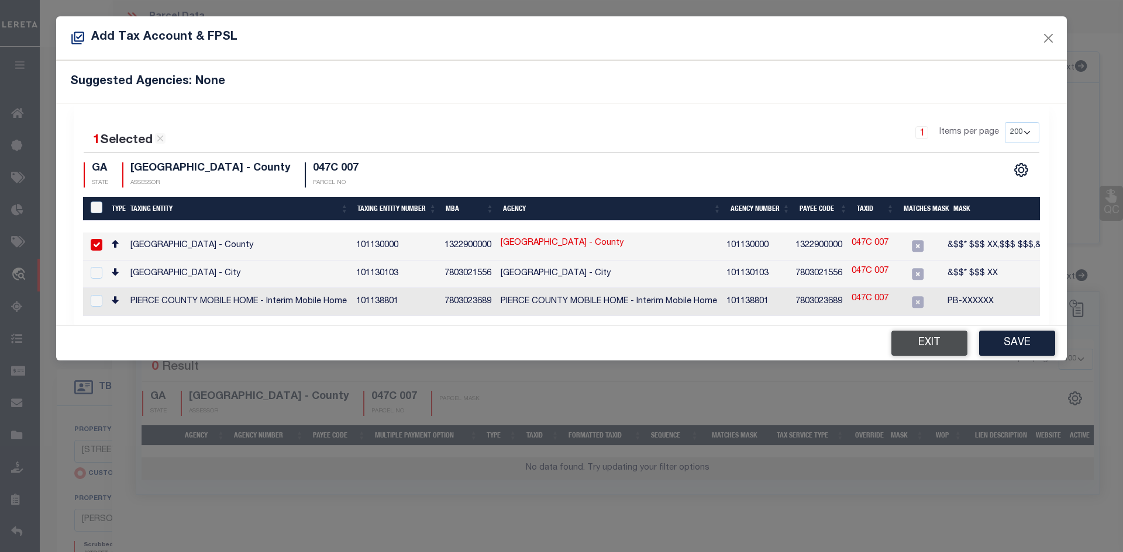
click at [920, 344] on button "Exit" at bounding box center [929, 343] width 76 height 25
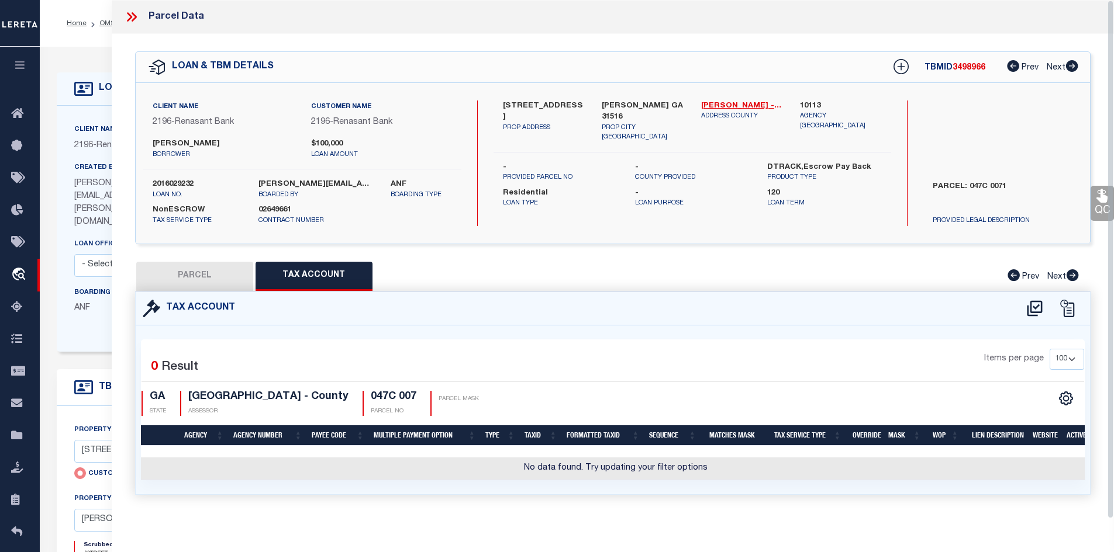
click at [226, 278] on button "PARCEL" at bounding box center [194, 276] width 117 height 29
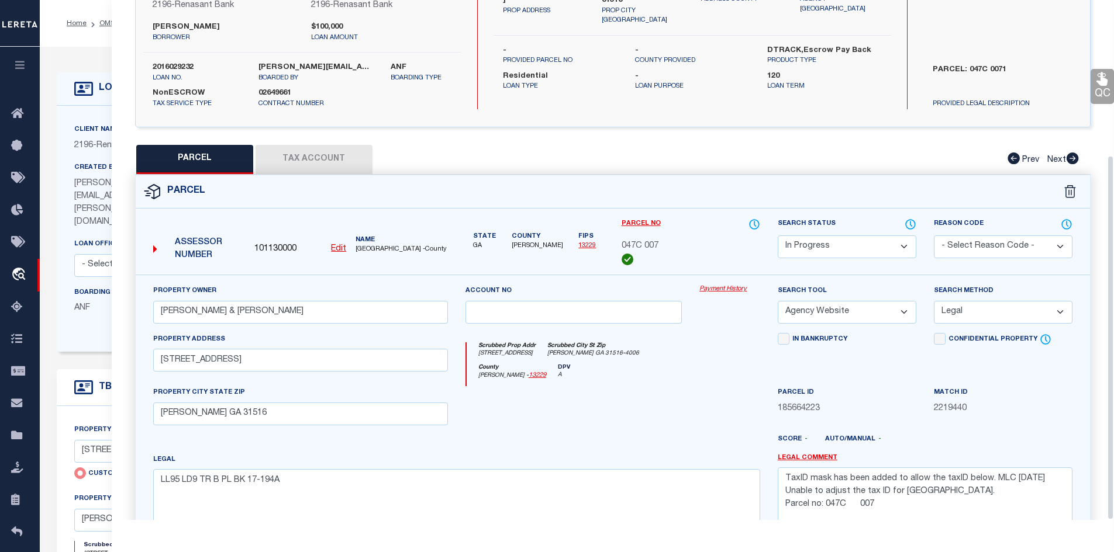
scroll to position [222, 0]
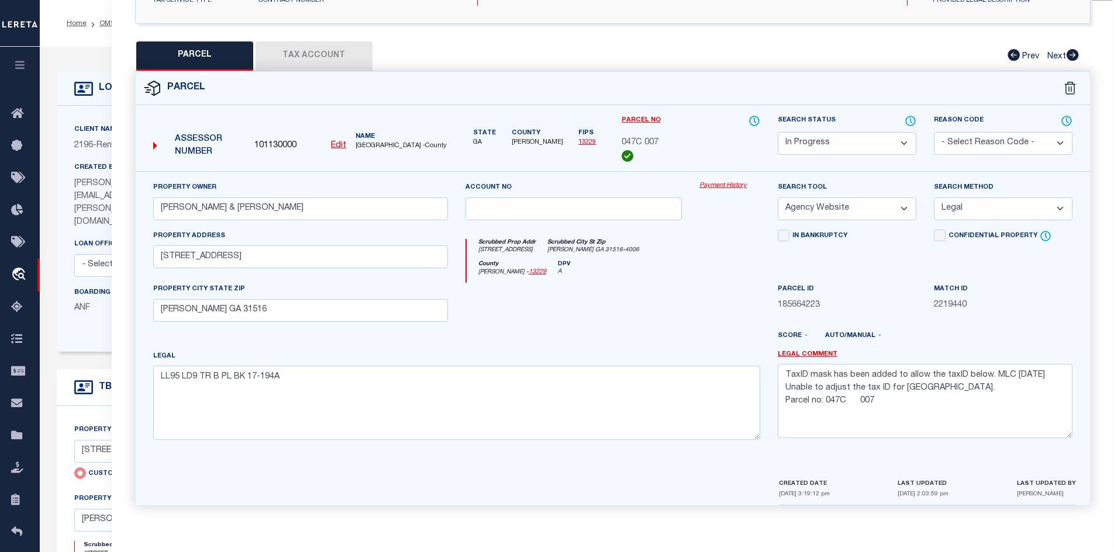
click at [336, 54] on button "Tax Account" at bounding box center [313, 56] width 117 height 29
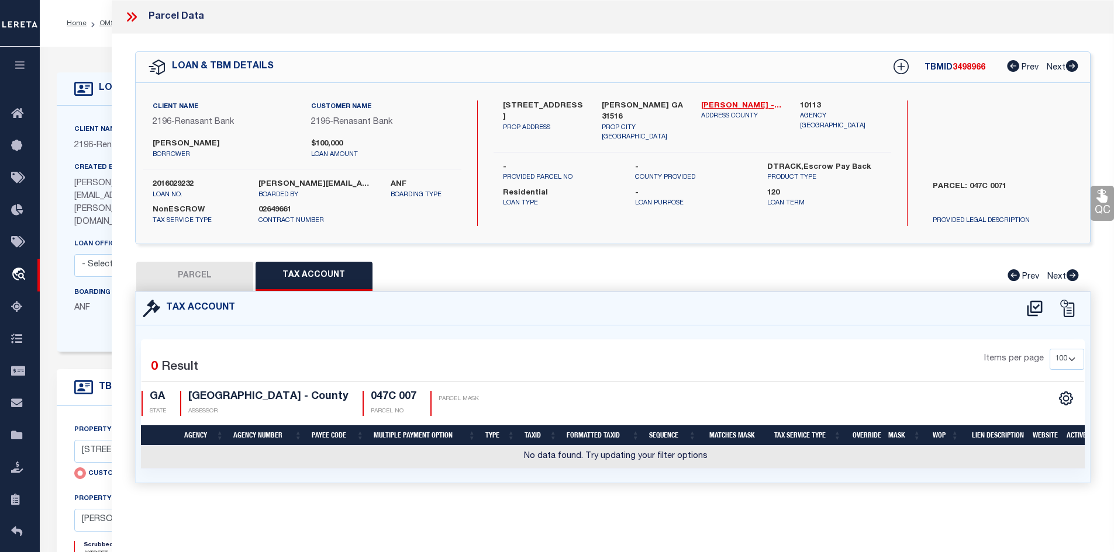
scroll to position [0, 0]
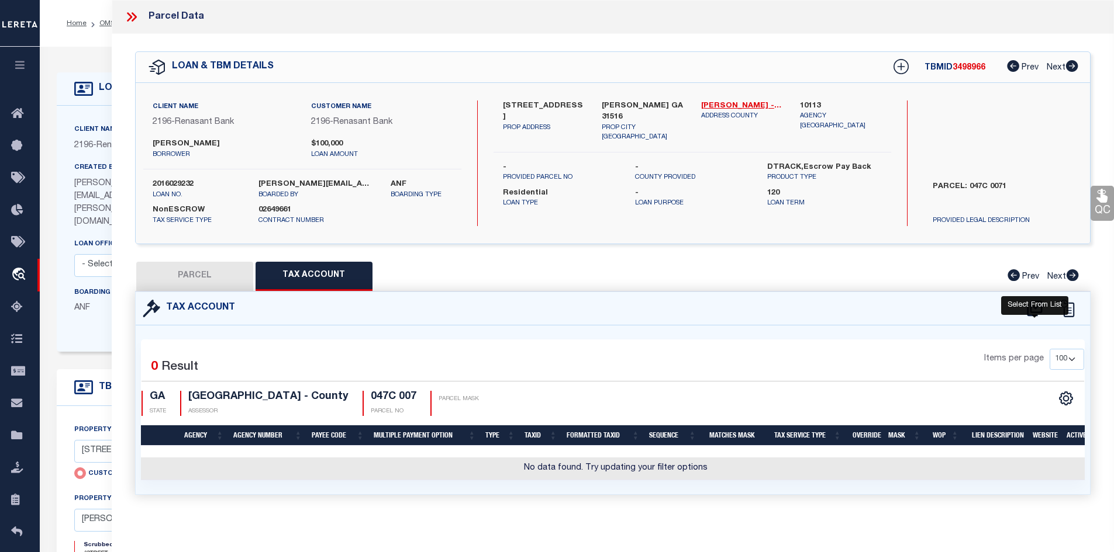
click at [1030, 309] on icon at bounding box center [1034, 308] width 19 height 19
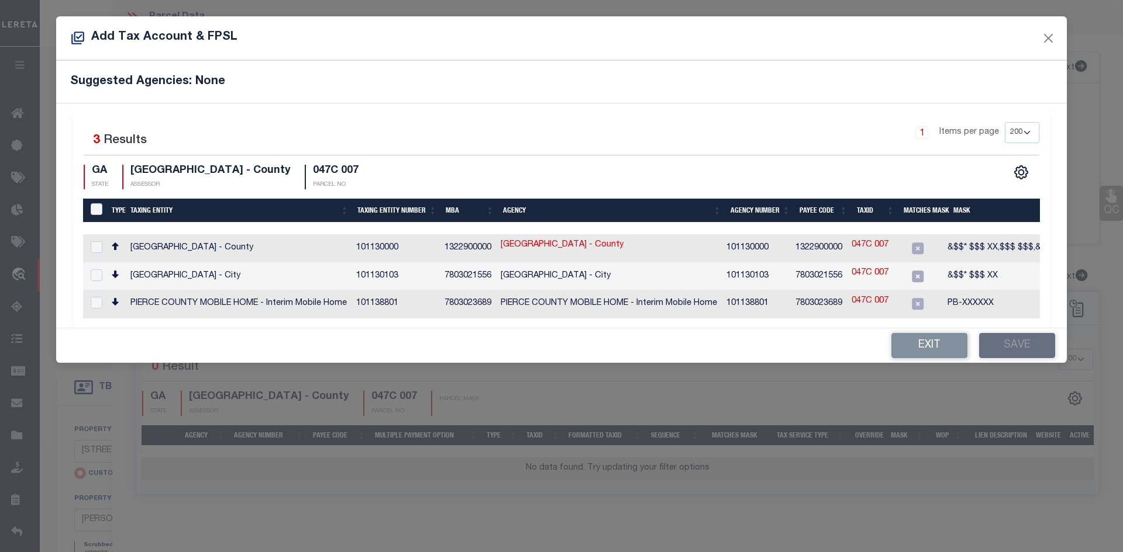
click at [866, 252] on link "047C 007" at bounding box center [869, 245] width 37 height 13
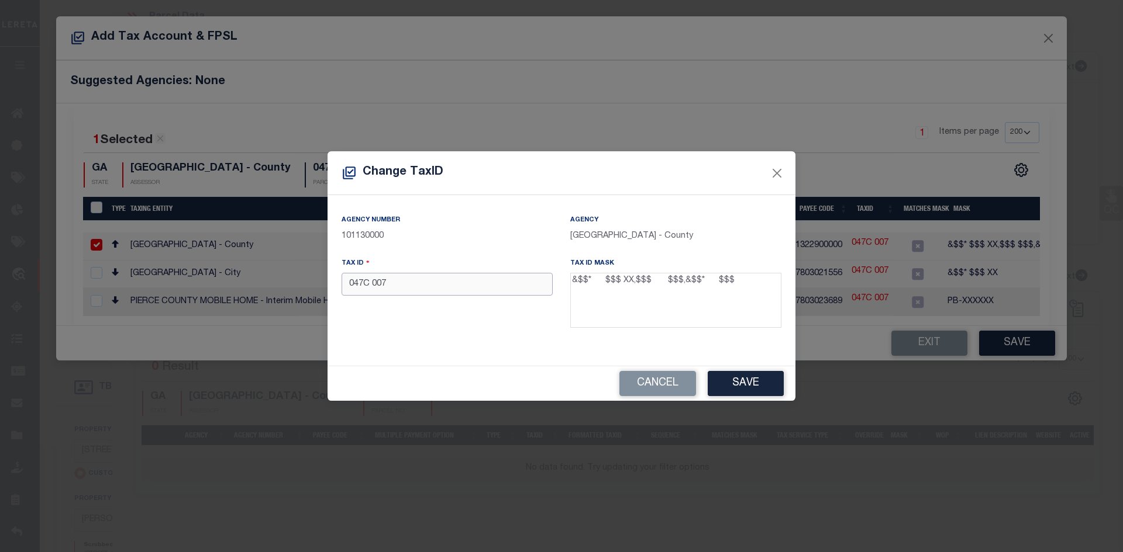
click at [368, 288] on input "047C 007" at bounding box center [446, 284] width 211 height 23
click at [747, 381] on button "Save" at bounding box center [745, 383] width 76 height 25
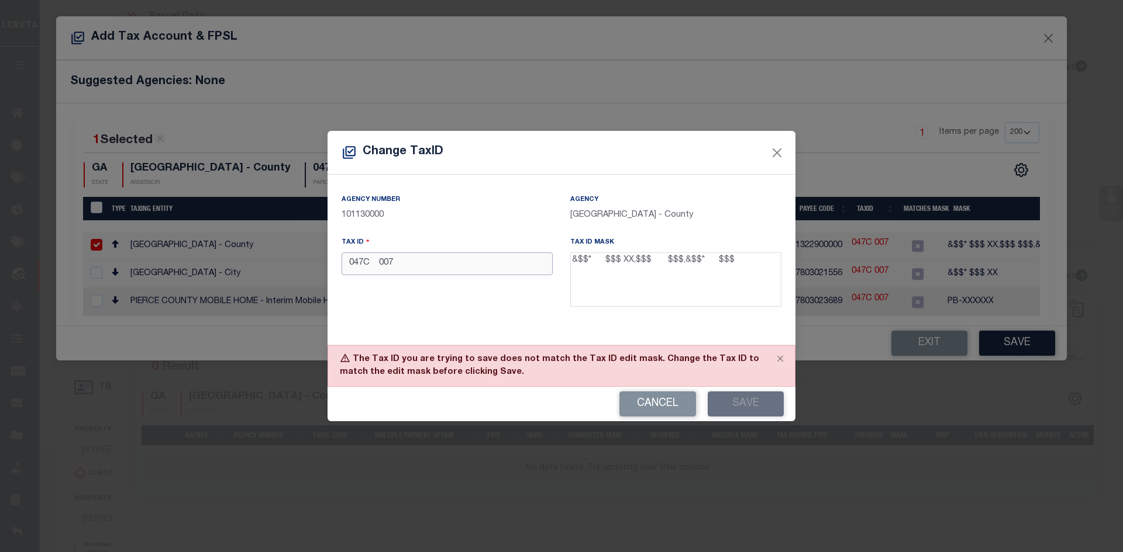
click at [377, 267] on input "047C 007" at bounding box center [446, 264] width 211 height 23
click at [743, 399] on button "Save" at bounding box center [745, 404] width 76 height 25
click at [377, 270] on input "047C 007" at bounding box center [446, 264] width 211 height 23
click at [735, 403] on button "Save" at bounding box center [745, 404] width 76 height 25
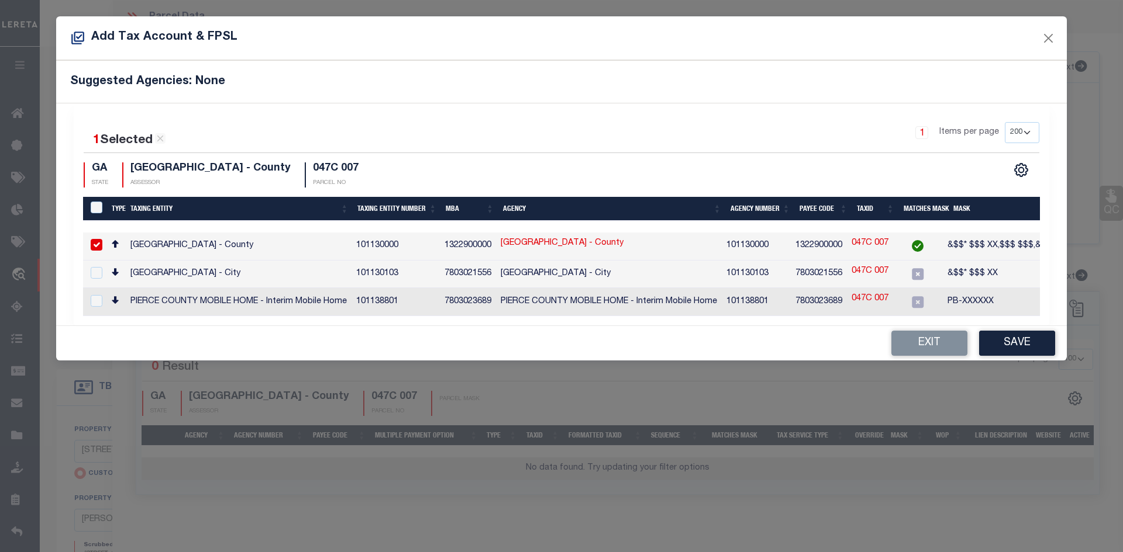
click at [868, 241] on link "047C 007" at bounding box center [869, 243] width 37 height 13
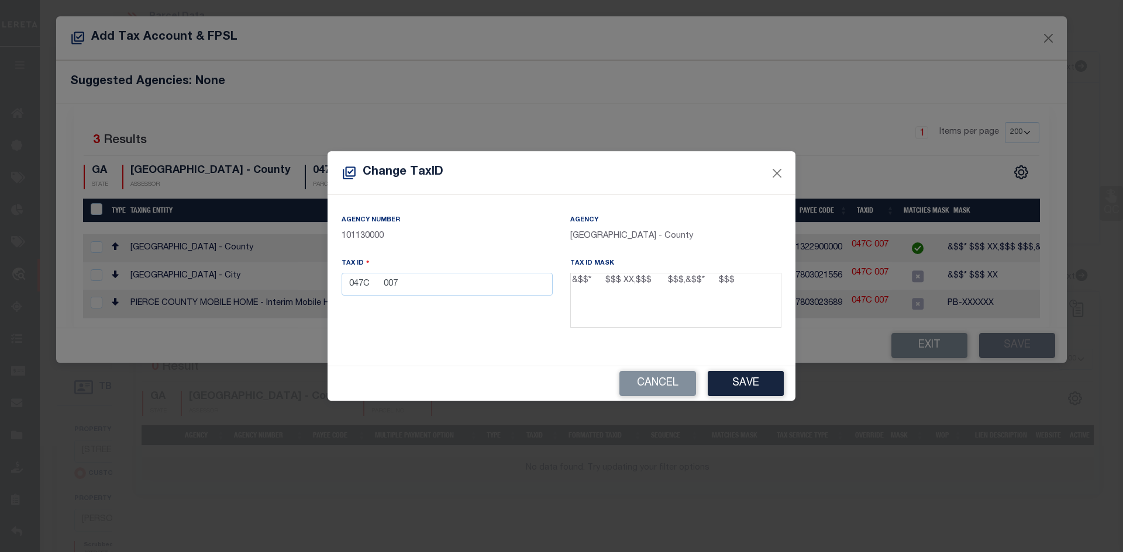
drag, startPoint x: 603, startPoint y: 284, endPoint x: 598, endPoint y: 286, distance: 6.5
click at [598, 286] on textarea "&$$* $$$ XX,$$$ $$$,&$$* $$$" at bounding box center [675, 300] width 211 height 55
click at [529, 331] on div "Tax ID 047C 007" at bounding box center [447, 295] width 229 height 76
click at [650, 381] on button "Cancel" at bounding box center [657, 383] width 77 height 25
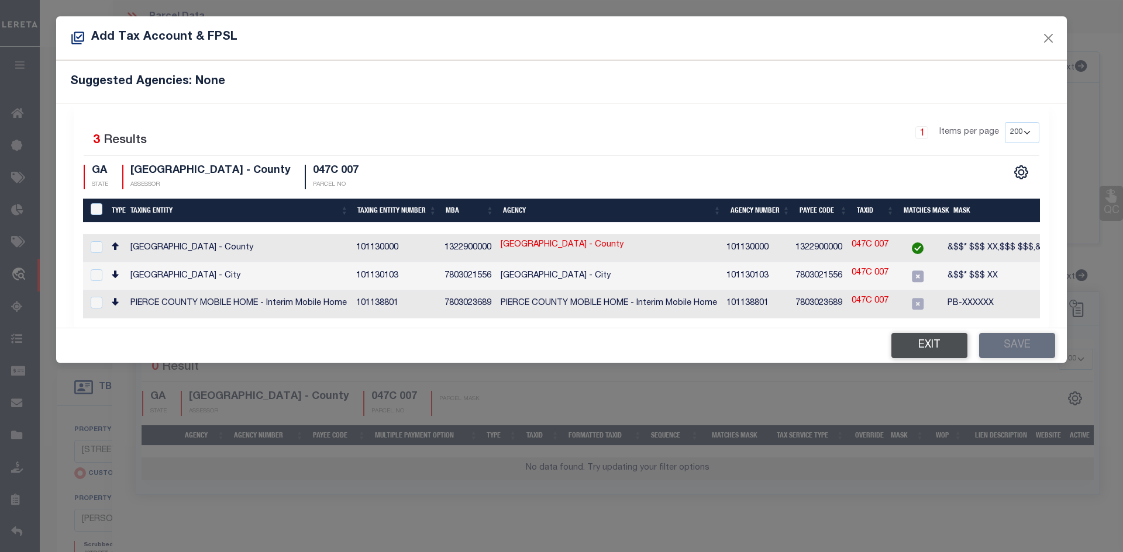
click at [899, 339] on button "Exit" at bounding box center [929, 345] width 76 height 25
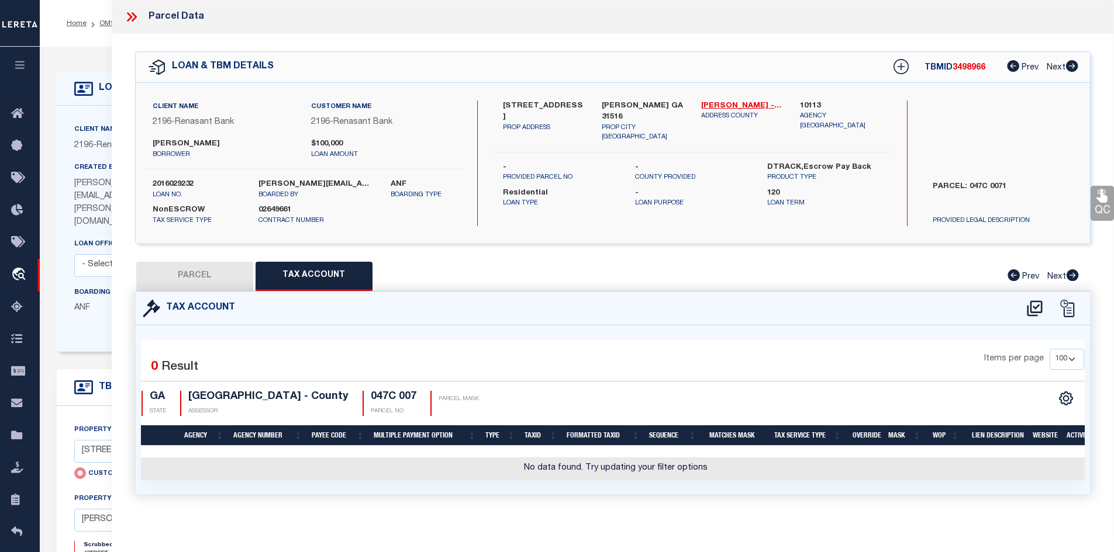
click at [225, 285] on button "PARCEL" at bounding box center [194, 276] width 117 height 29
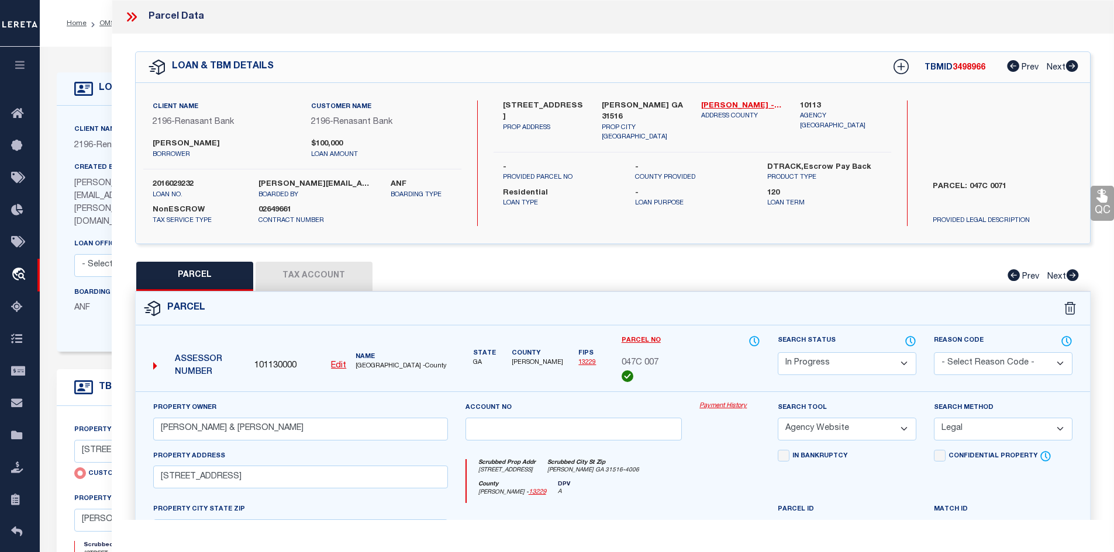
click at [297, 278] on button "Tax Account" at bounding box center [313, 276] width 117 height 29
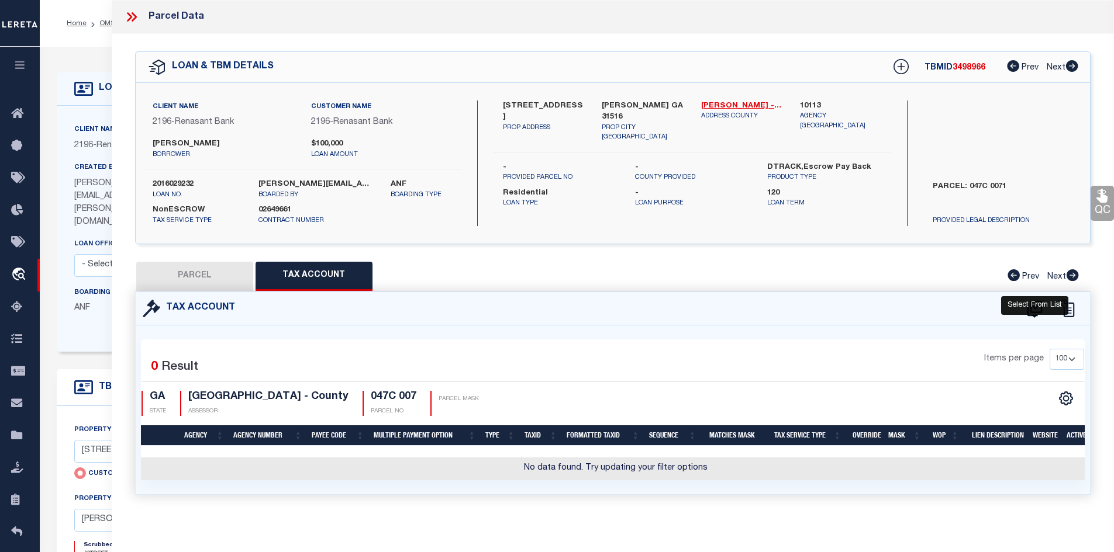
click at [1034, 303] on icon at bounding box center [1034, 308] width 19 height 19
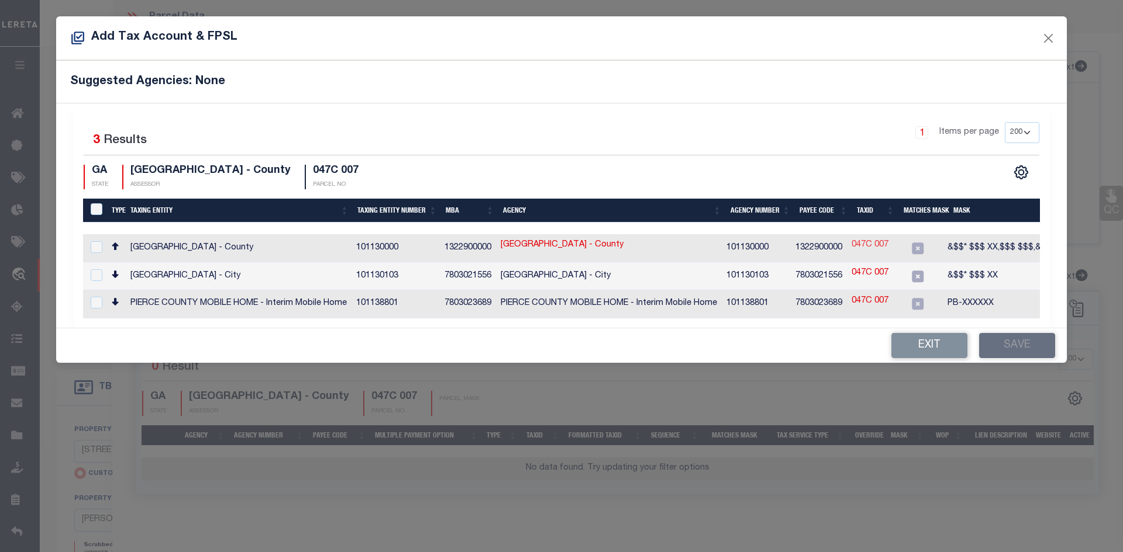
click at [873, 243] on link "047C 007" at bounding box center [869, 245] width 37 height 13
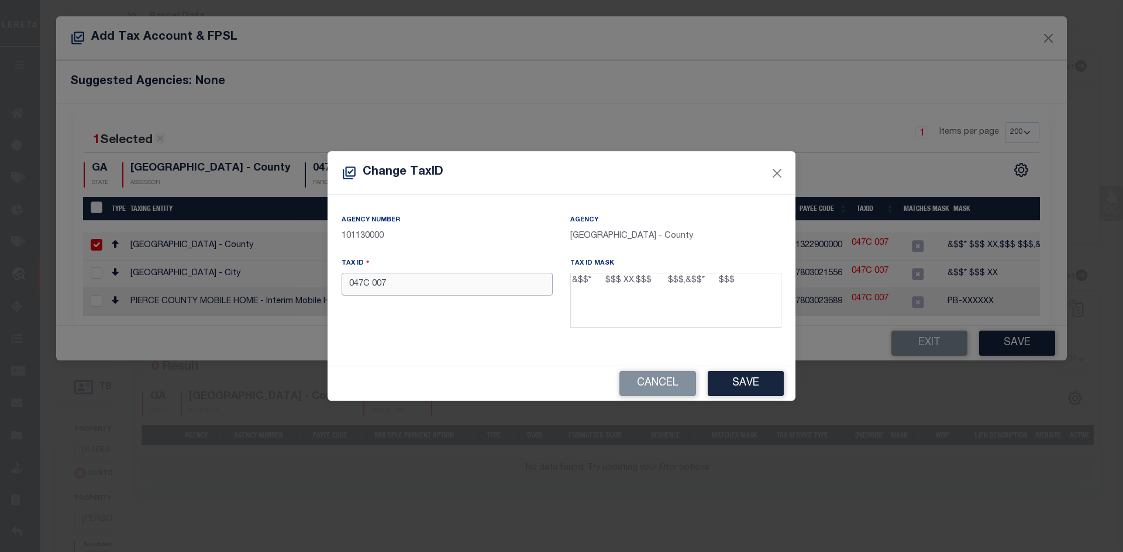
click at [370, 285] on input "047C 007" at bounding box center [446, 284] width 211 height 23
click at [724, 379] on button "Save" at bounding box center [745, 383] width 76 height 25
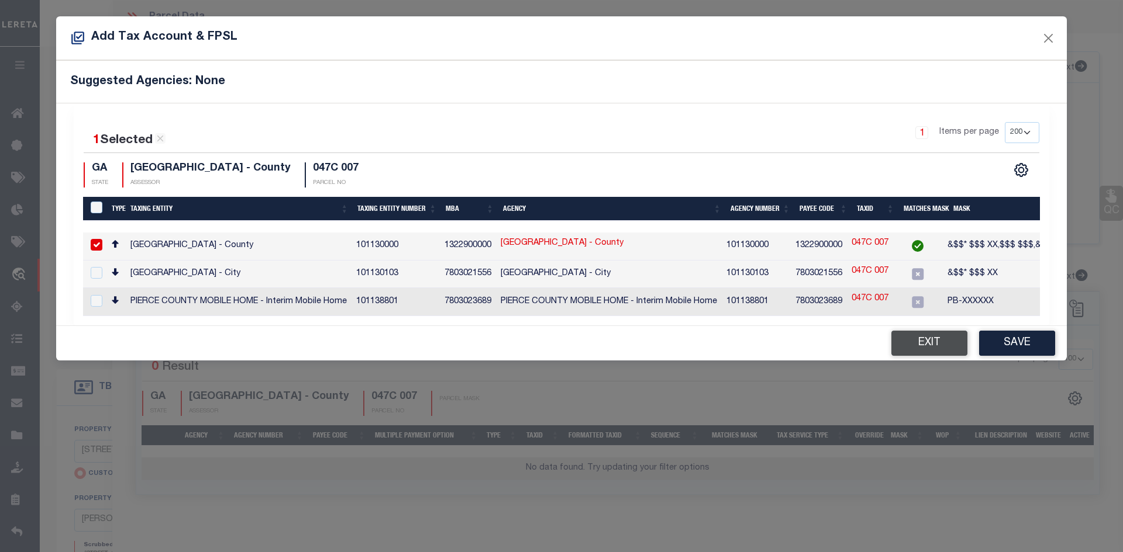
click at [919, 342] on button "Exit" at bounding box center [929, 343] width 76 height 25
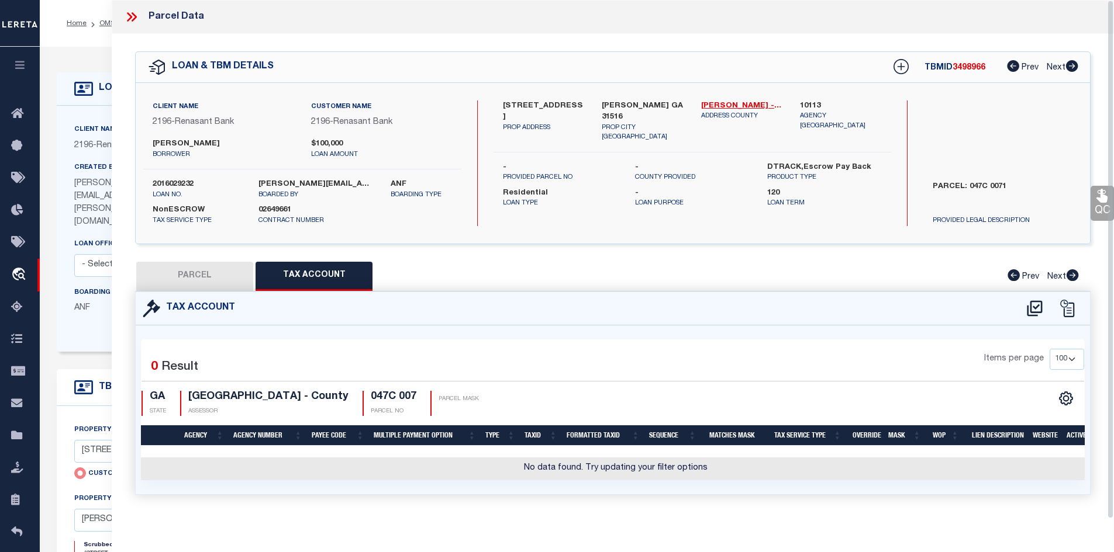
click at [208, 275] on button "PARCEL" at bounding box center [194, 276] width 117 height 29
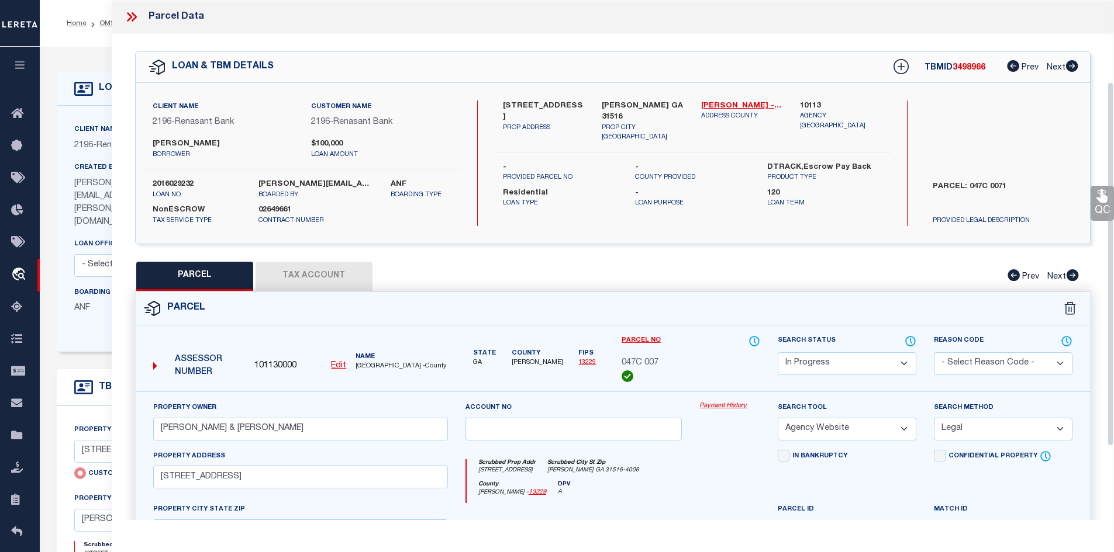
scroll to position [222, 0]
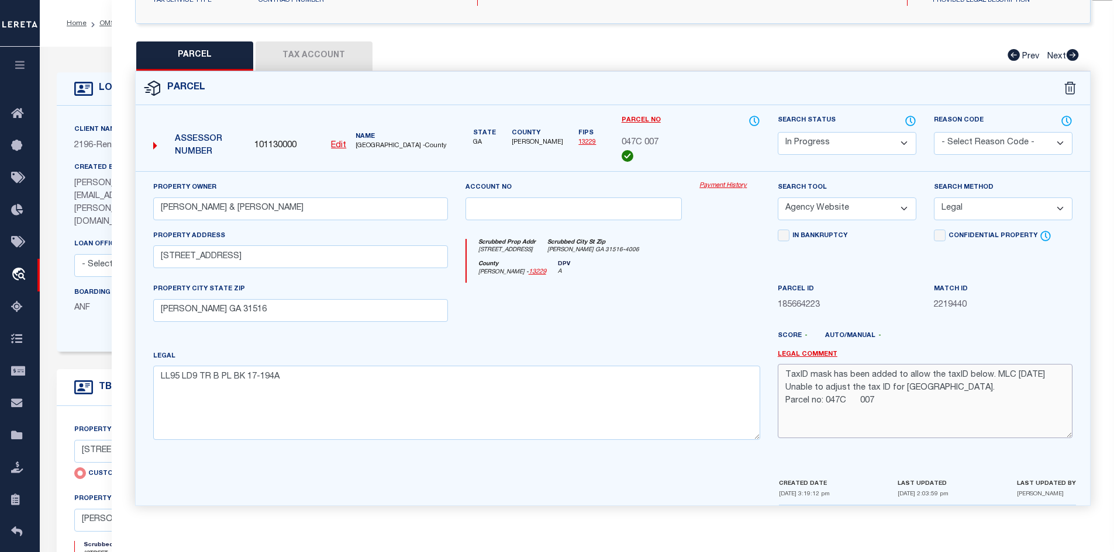
drag, startPoint x: 809, startPoint y: 376, endPoint x: 892, endPoint y: 383, distance: 83.3
click at [892, 383] on textarea "TaxID mask has been added to allow the taxID below. MLC 8/20/2025 Unable to adj…" at bounding box center [925, 401] width 295 height 74
click at [303, 60] on button "Tax Account" at bounding box center [313, 56] width 117 height 29
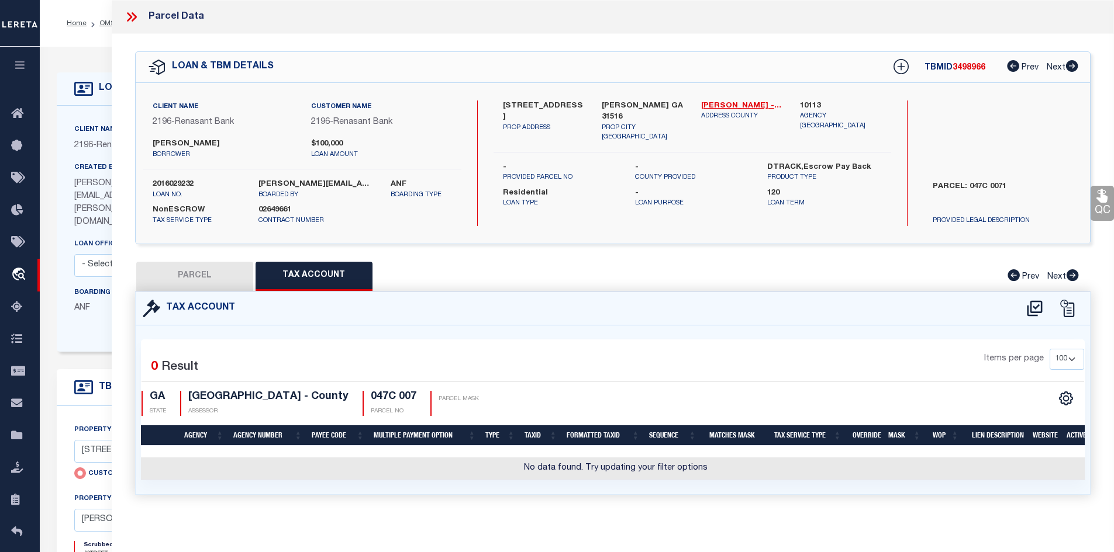
click at [1037, 298] on body "Home OMS Detail" at bounding box center [557, 459] width 1114 height 918
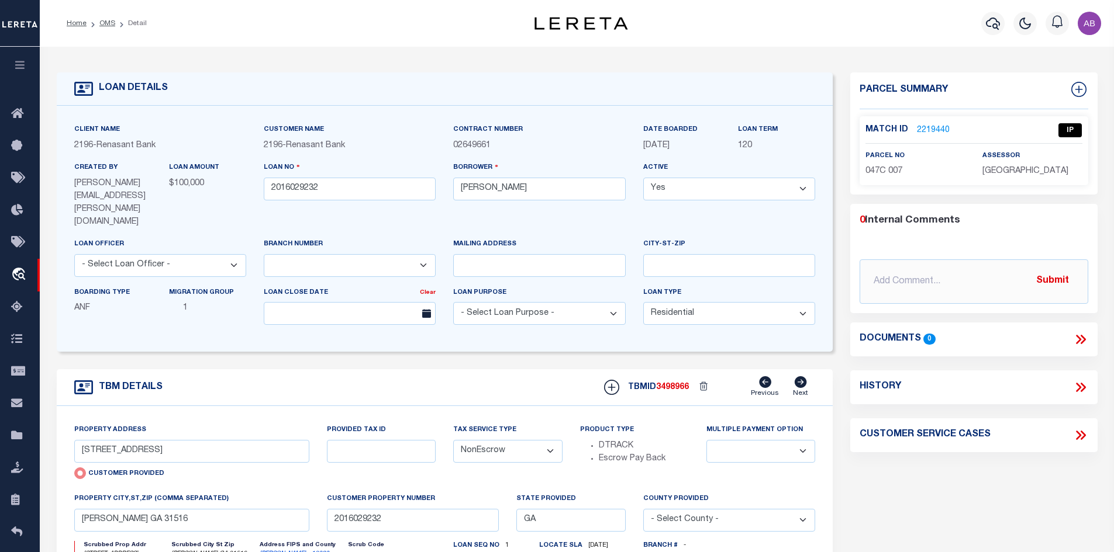
click at [926, 130] on link "2219440" at bounding box center [933, 131] width 33 height 12
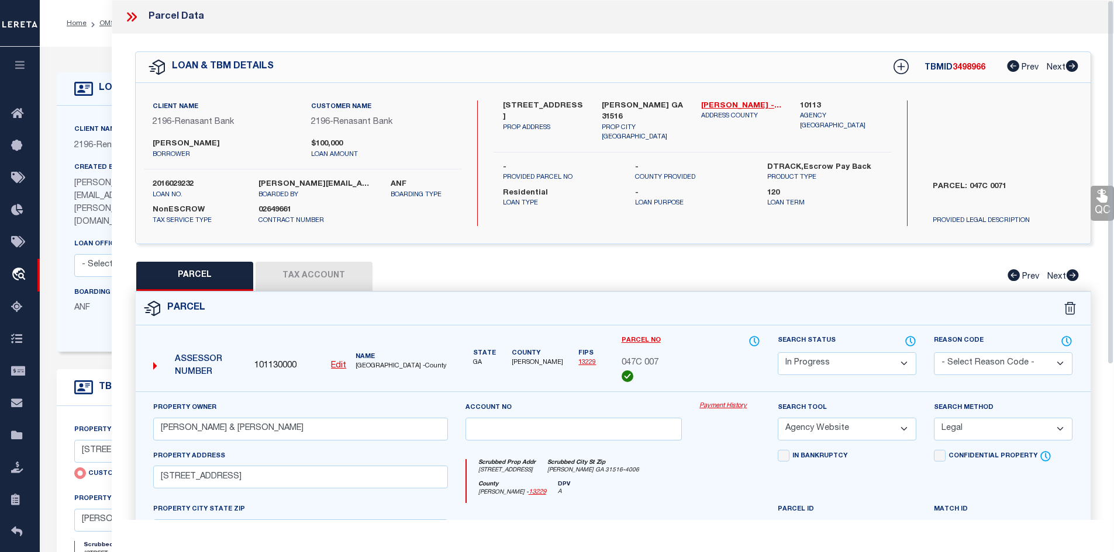
click at [338, 265] on button "Tax Account" at bounding box center [313, 276] width 117 height 29
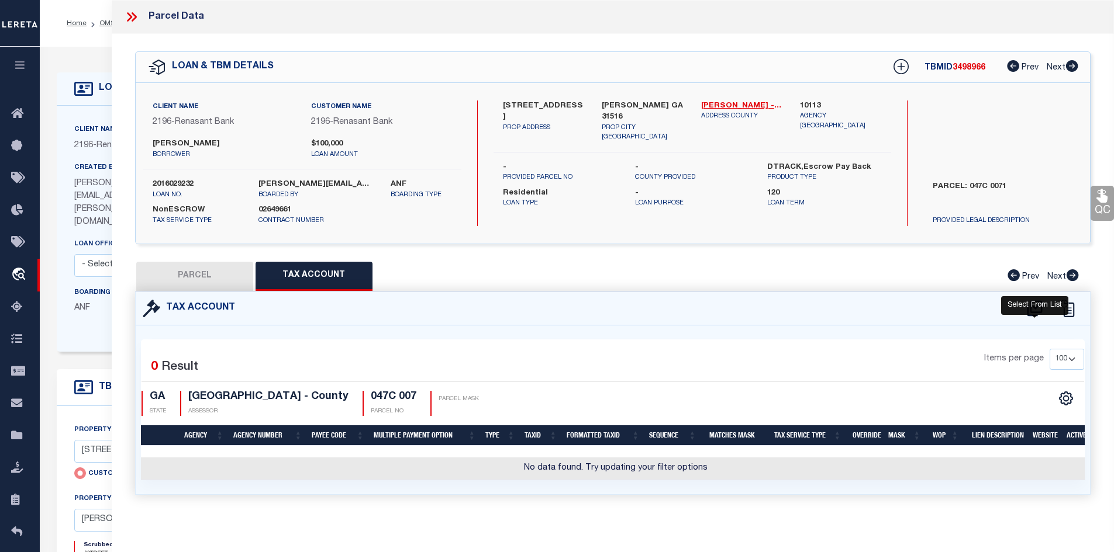
click at [1028, 310] on icon at bounding box center [1034, 309] width 15 height 16
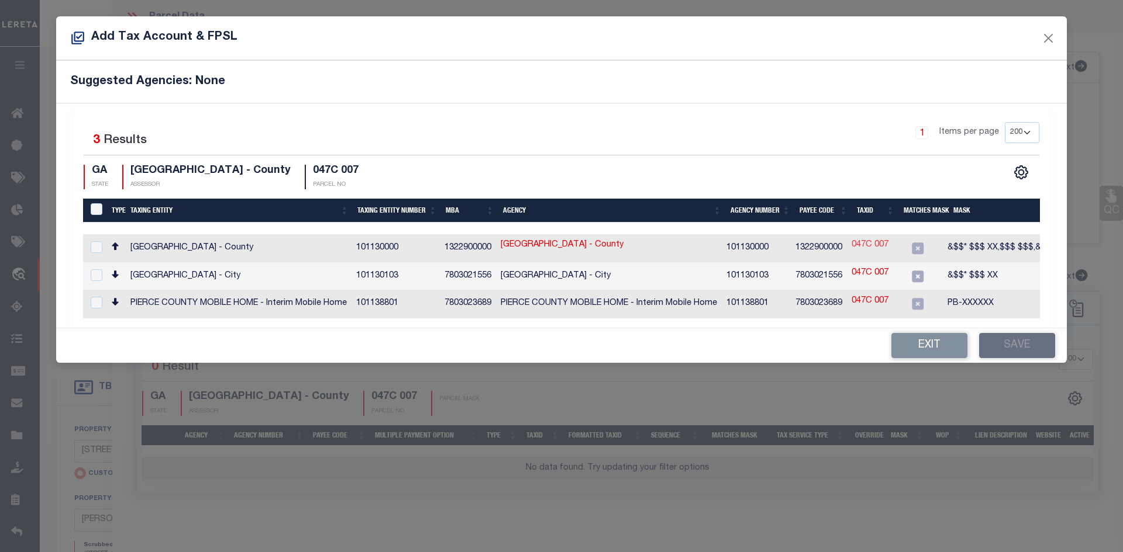
click at [868, 247] on link "047C 007" at bounding box center [869, 245] width 37 height 13
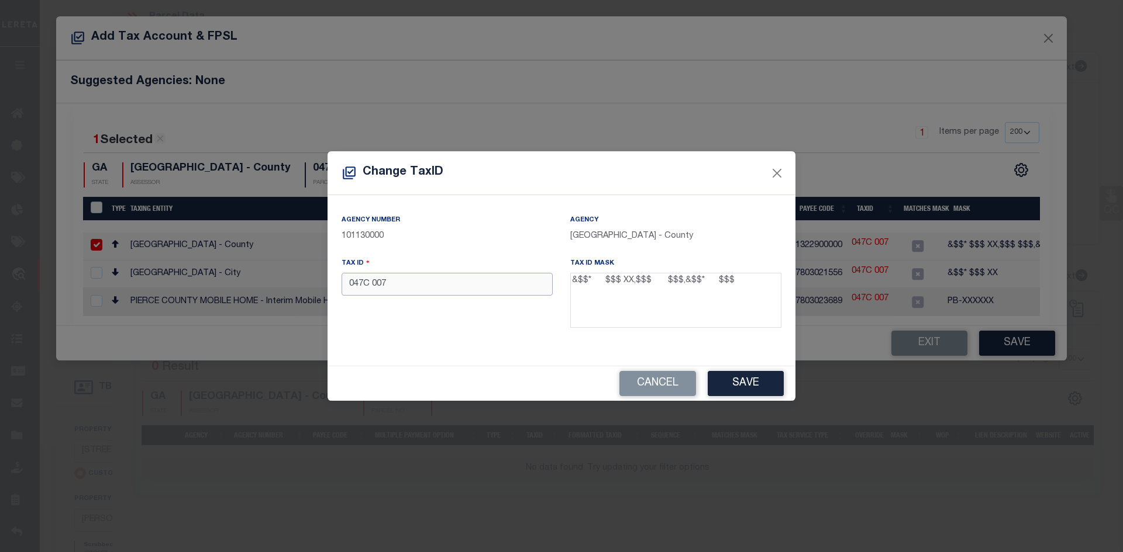
click at [372, 288] on input "047C 007" at bounding box center [446, 284] width 211 height 23
click at [721, 382] on button "Save" at bounding box center [745, 383] width 76 height 25
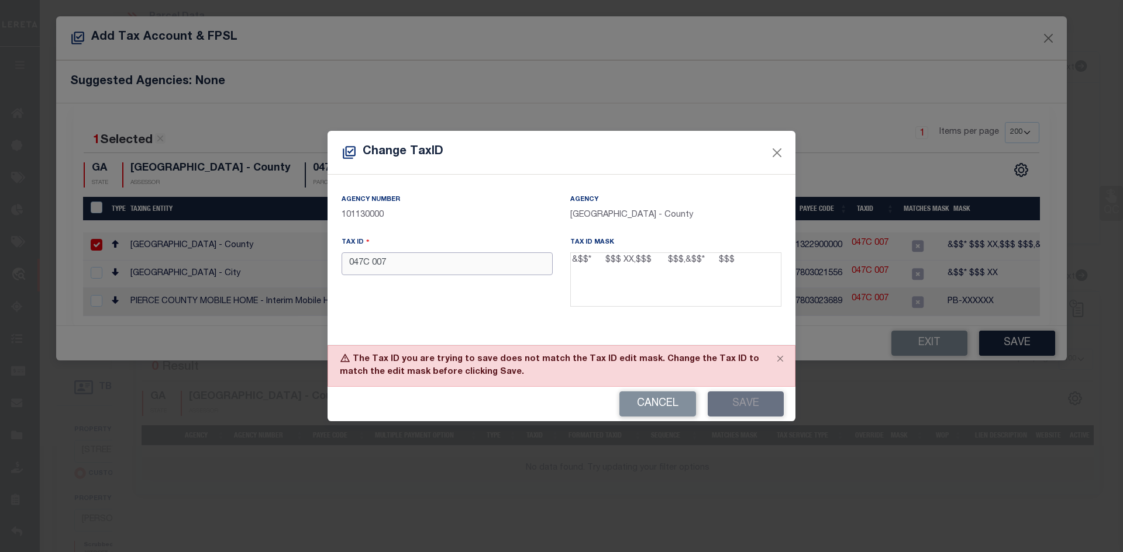
click at [373, 262] on input "047C 007" at bounding box center [446, 264] width 211 height 23
click at [781, 361] on button "Close" at bounding box center [779, 359] width 29 height 26
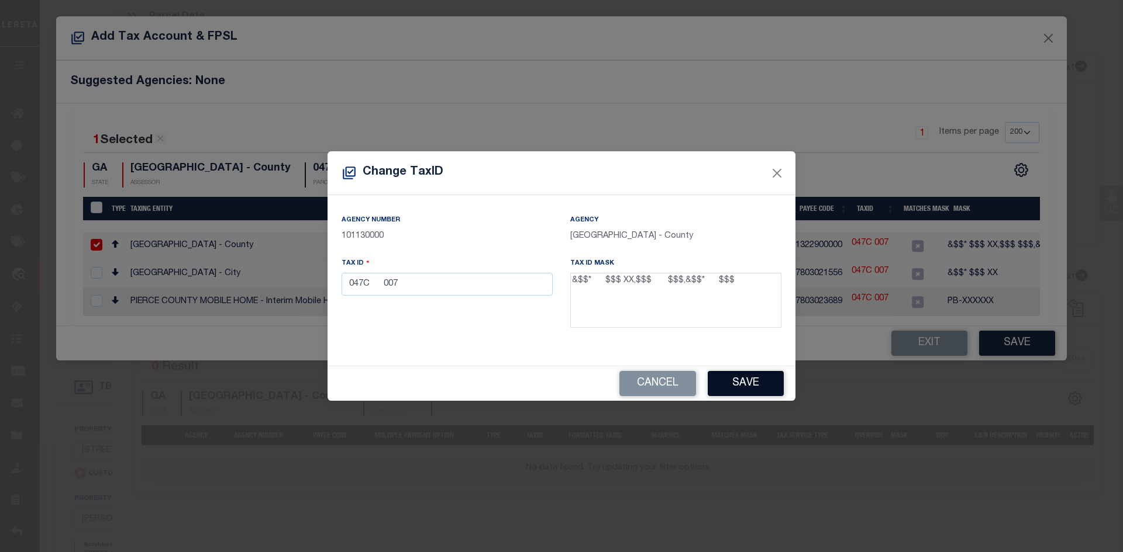
click at [725, 383] on button "Save" at bounding box center [745, 383] width 76 height 25
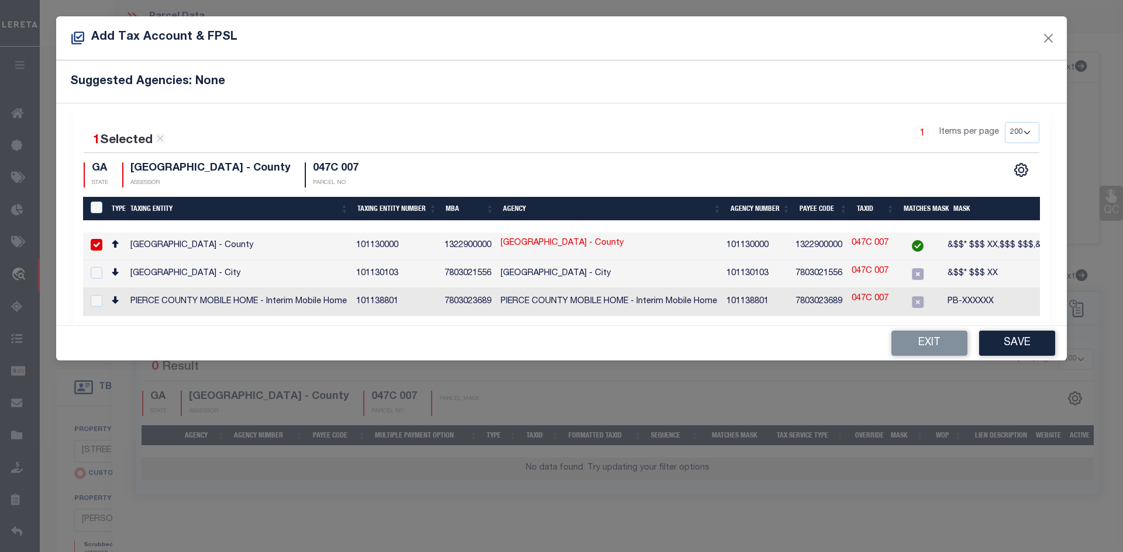
click at [925, 343] on button "Exit" at bounding box center [929, 343] width 76 height 25
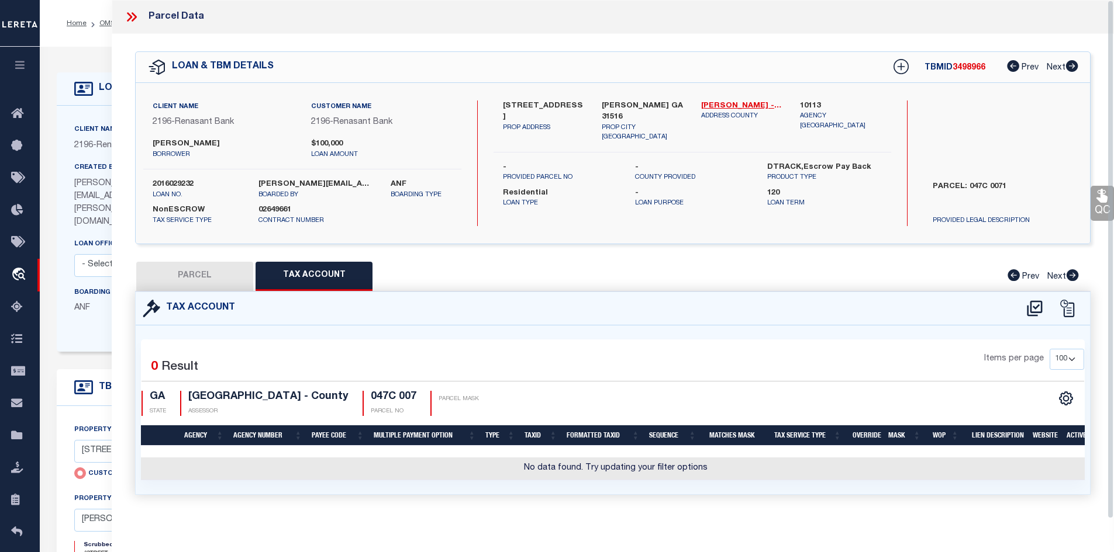
click at [222, 283] on button "PARCEL" at bounding box center [194, 276] width 117 height 29
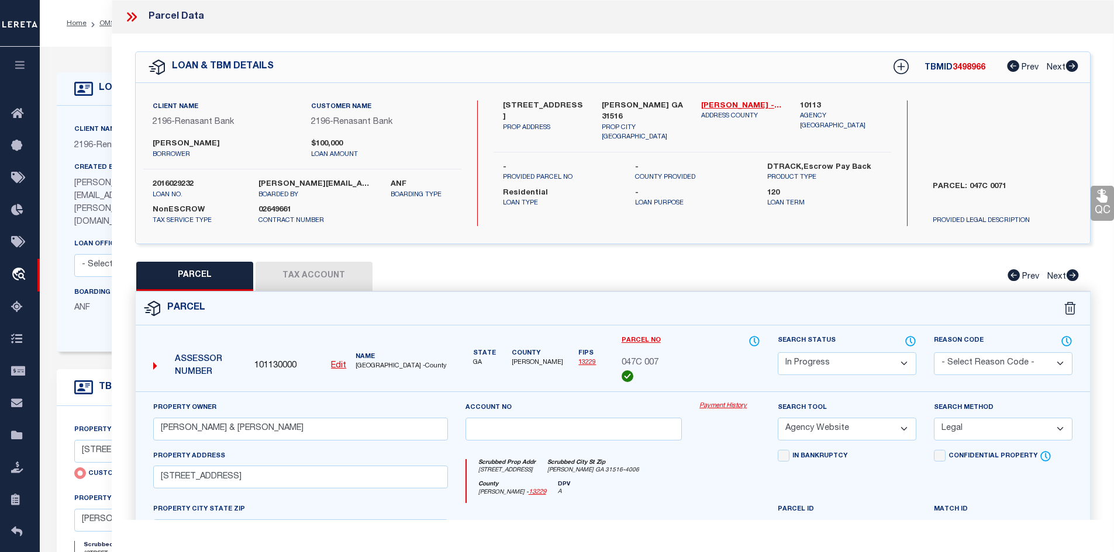
scroll to position [175, 0]
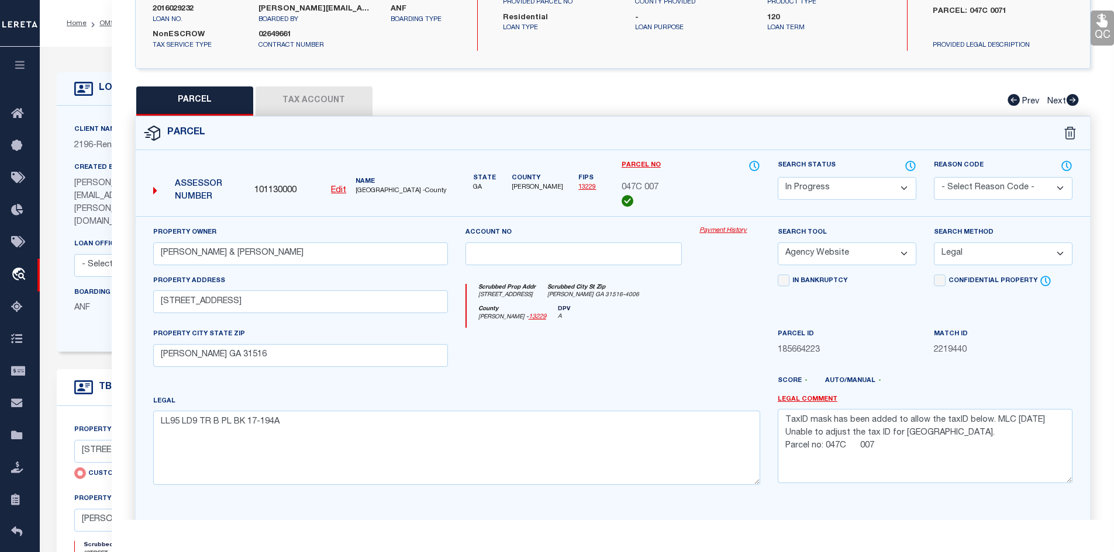
click at [187, 11] on label "2016029232" at bounding box center [197, 10] width 88 height 12
copy div "2016029232"
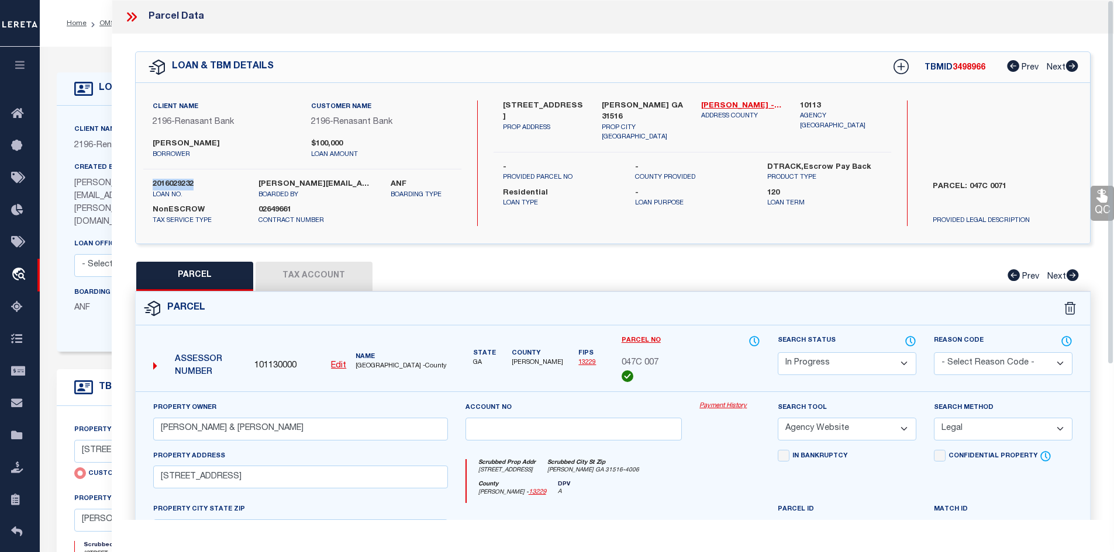
click at [133, 18] on icon at bounding box center [131, 16] width 15 height 15
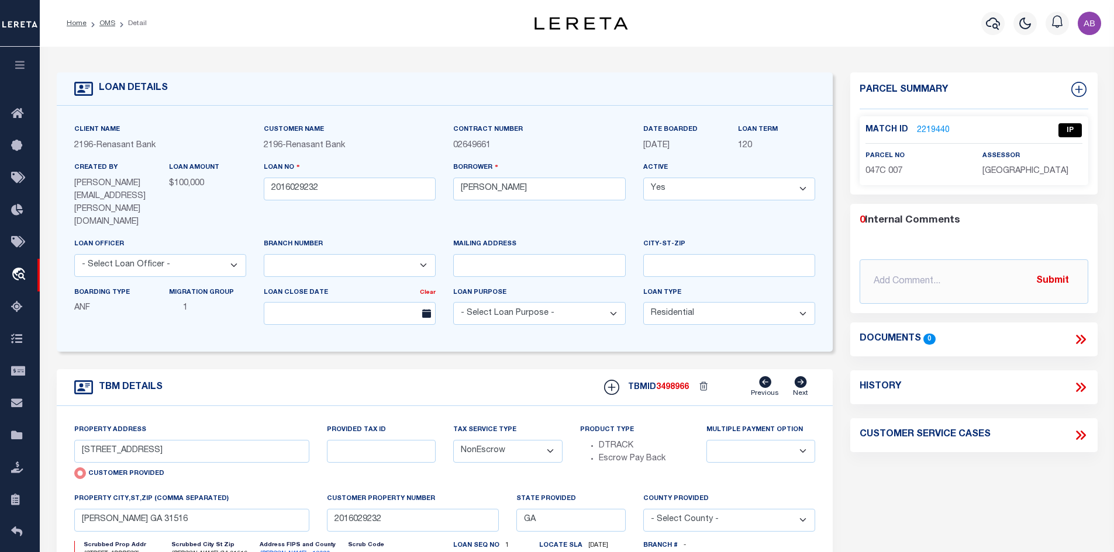
click at [115, 24] on li "Detail" at bounding box center [131, 23] width 32 height 11
click at [105, 26] on link "OMS" at bounding box center [107, 23] width 16 height 7
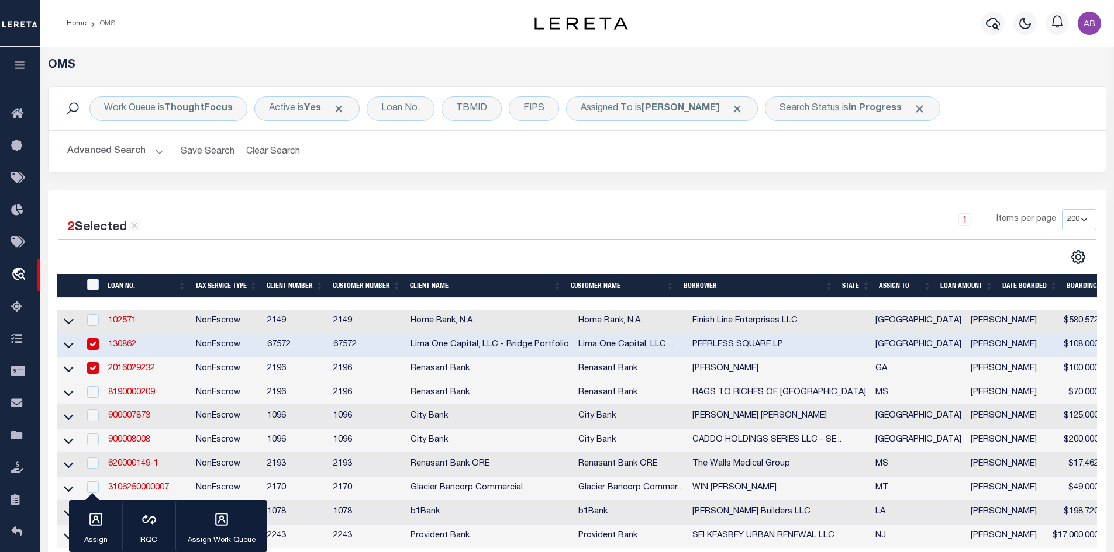
scroll to position [223, 0]
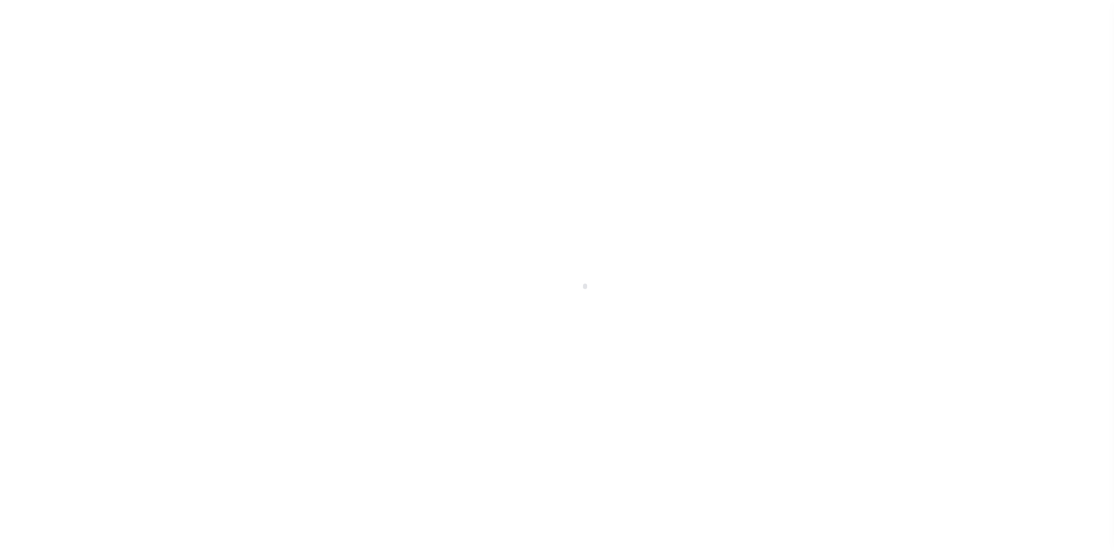
scroll to position [17, 0]
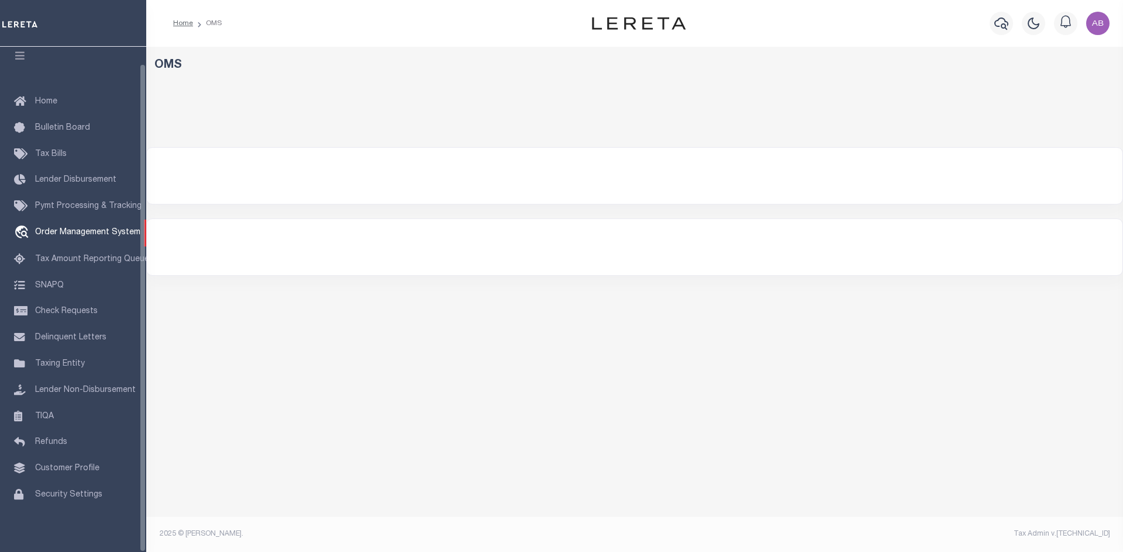
select select "200"
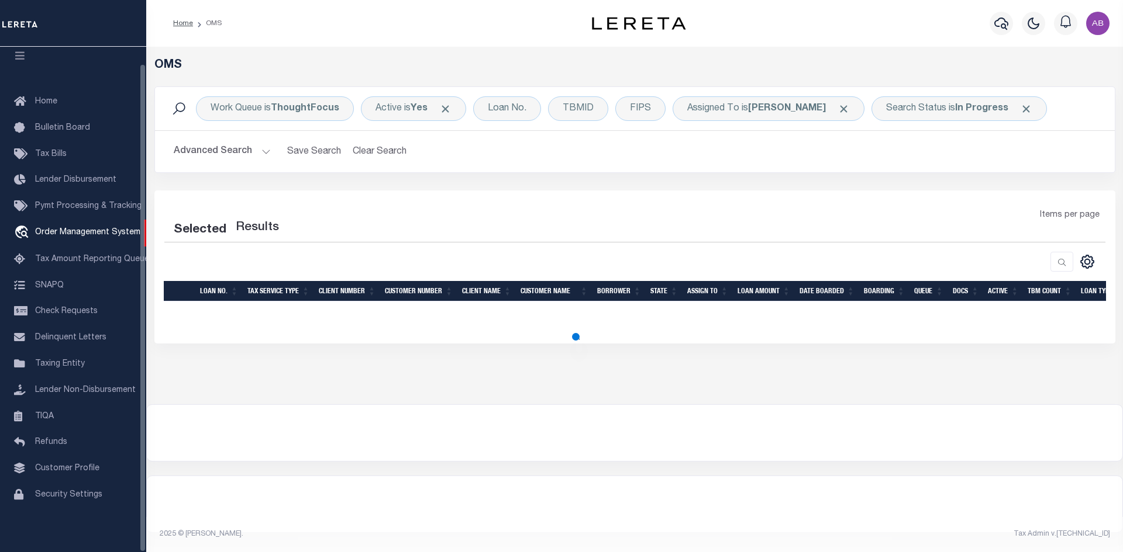
select select "200"
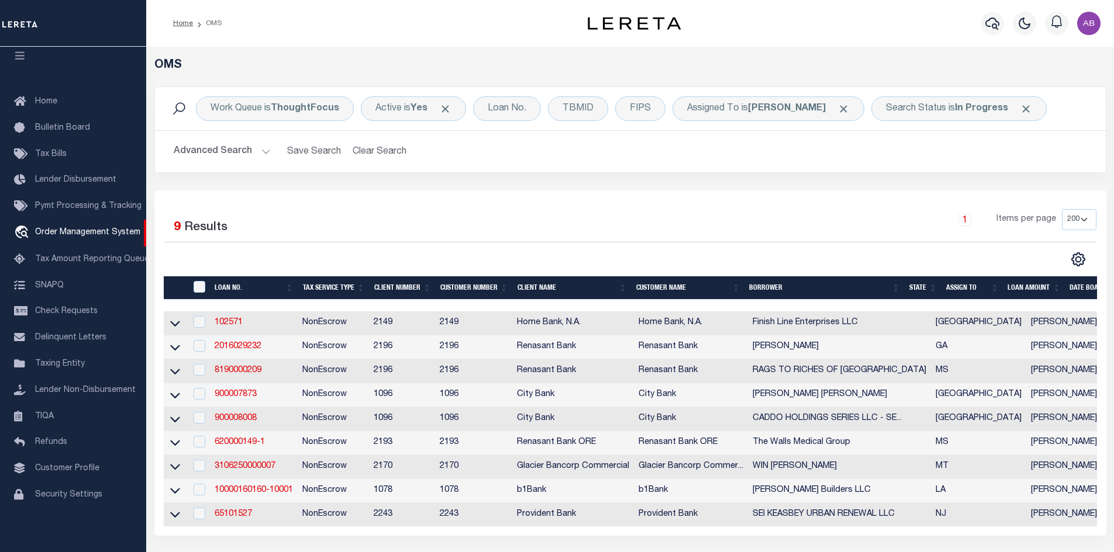
scroll to position [201, 0]
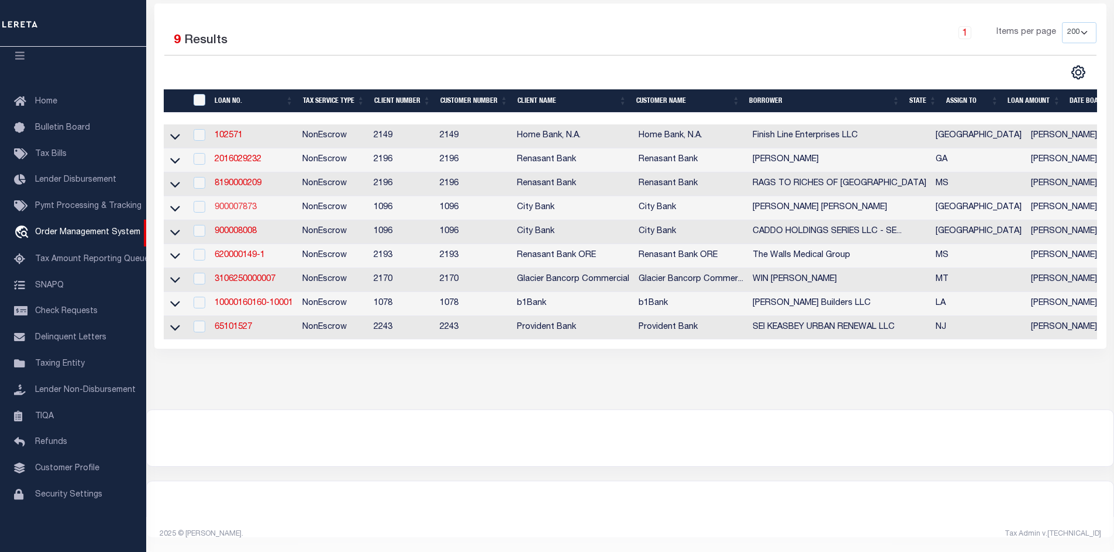
click at [235, 203] on link "900007873" at bounding box center [236, 207] width 42 height 8
type input "900007873"
type input "[PERSON_NAME] [PERSON_NAME]"
select select
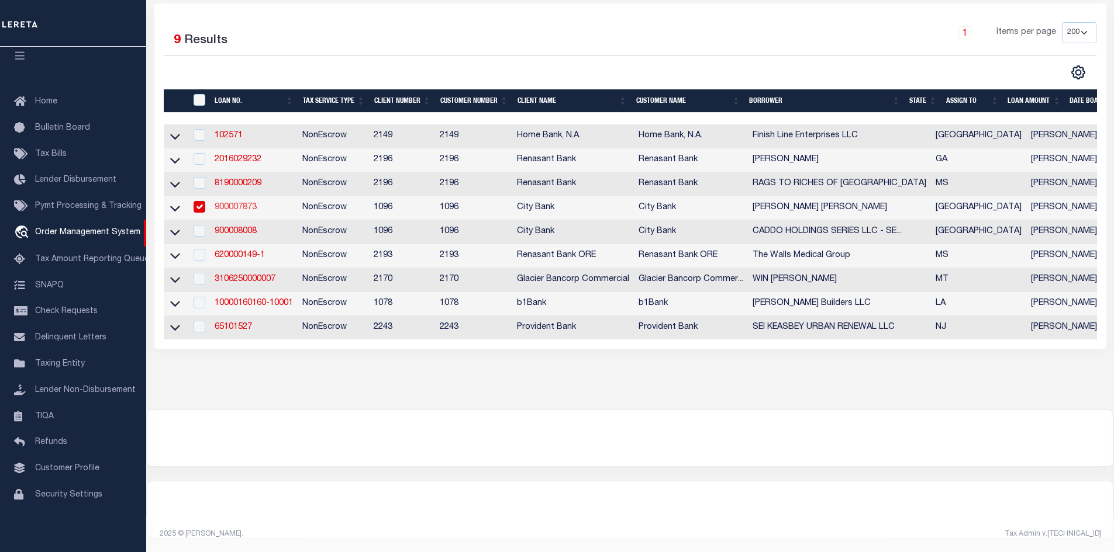
select select "100"
select select "NonEscrow"
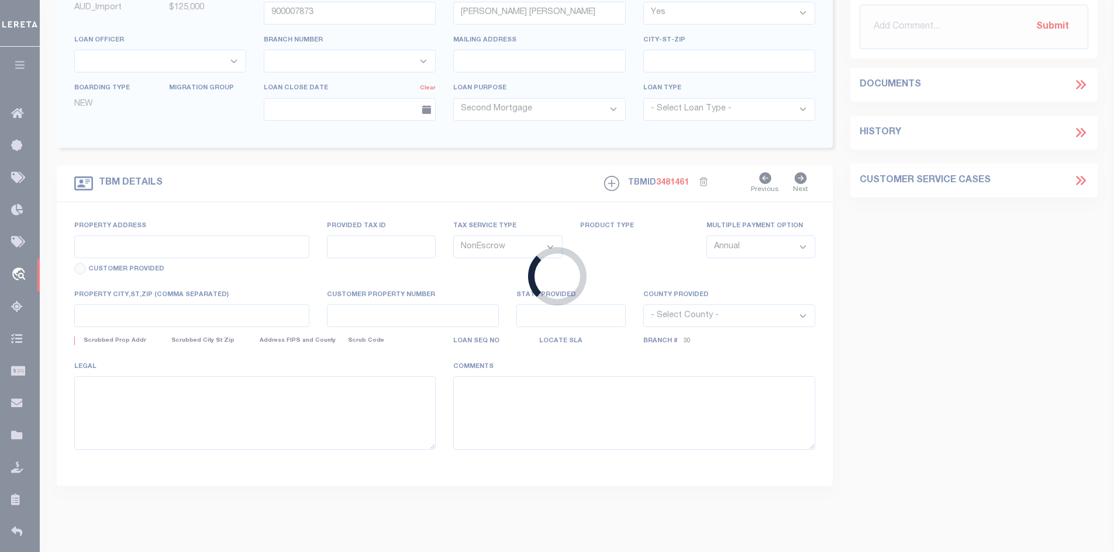
type input "16812 COUNTY ROAD 2110"
type input "R174755"
select select
type input "LUBBOCK, TX 79423"
type input "[GEOGRAPHIC_DATA]"
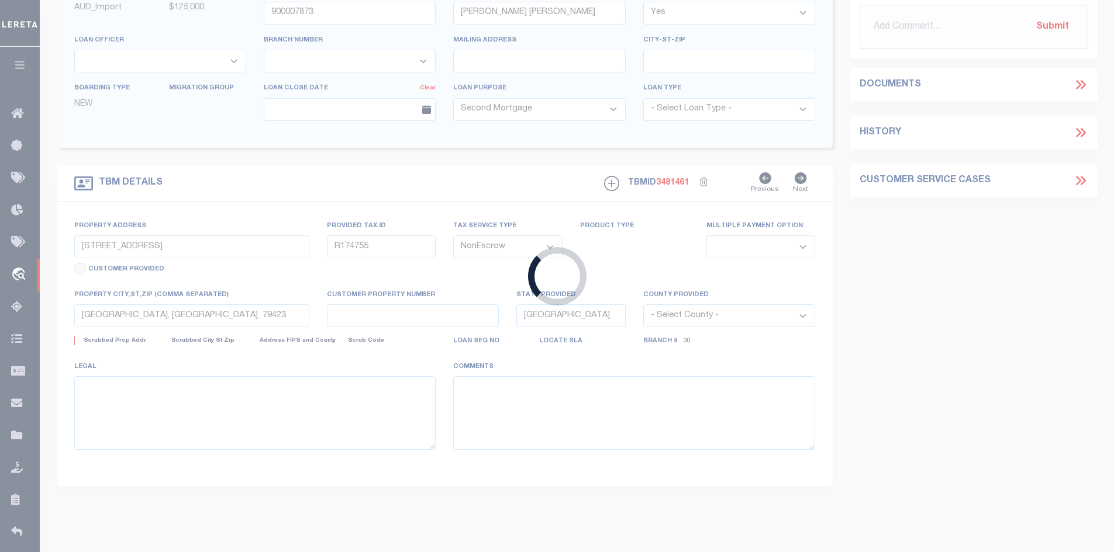
select select
select select "46615"
select select "1346"
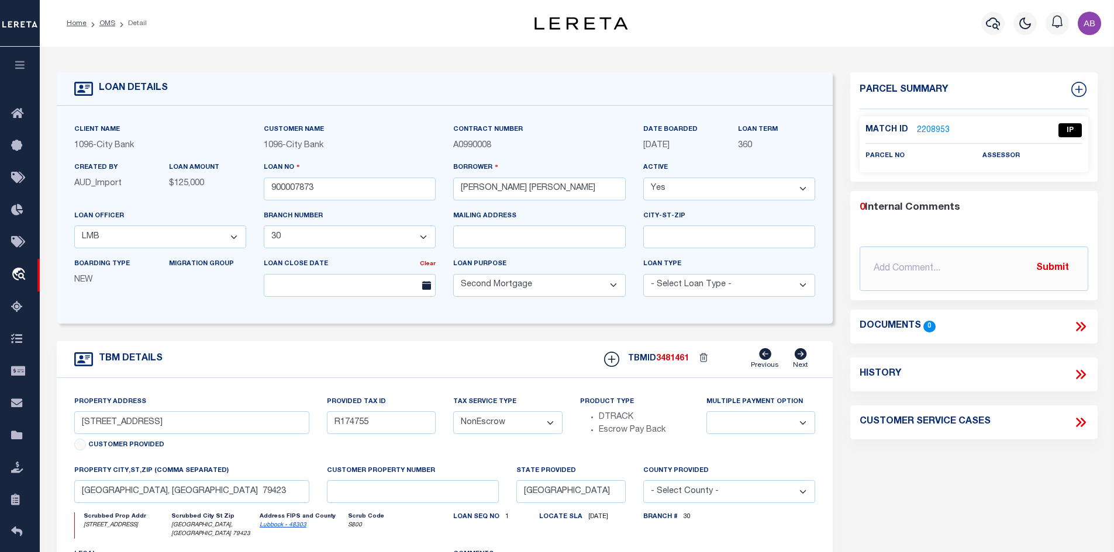
click at [919, 129] on link "2208953" at bounding box center [933, 131] width 33 height 12
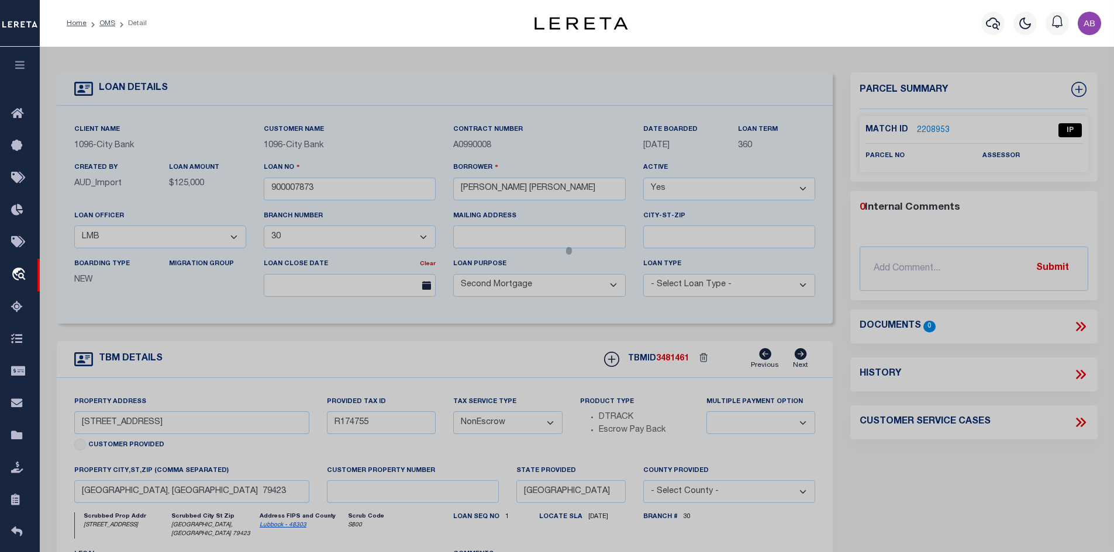
checkbox input "false"
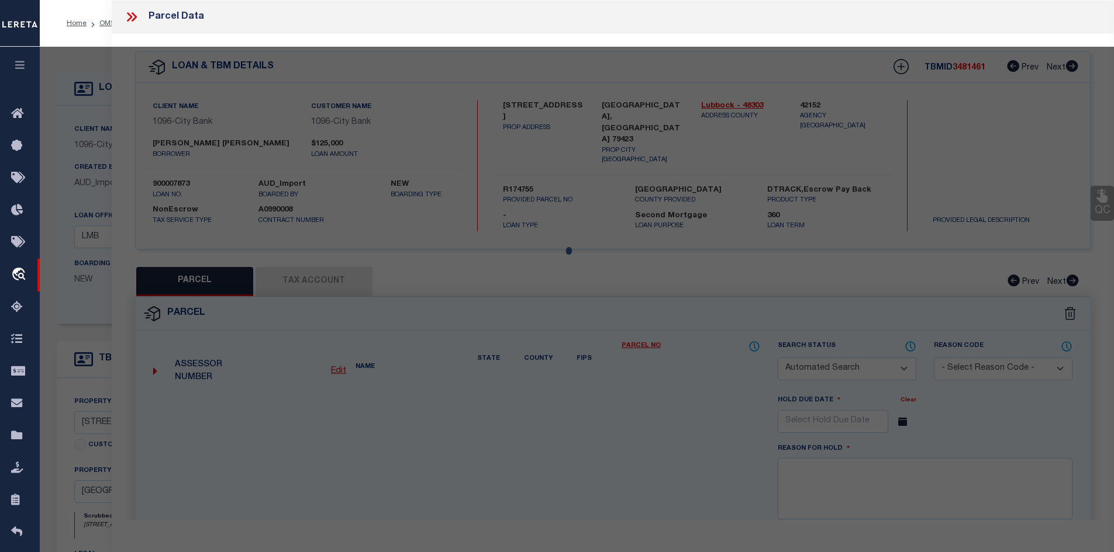
select select "IP"
checkbox input "false"
type textarea "Should be able to locate manually. MLC 8/19/2025"
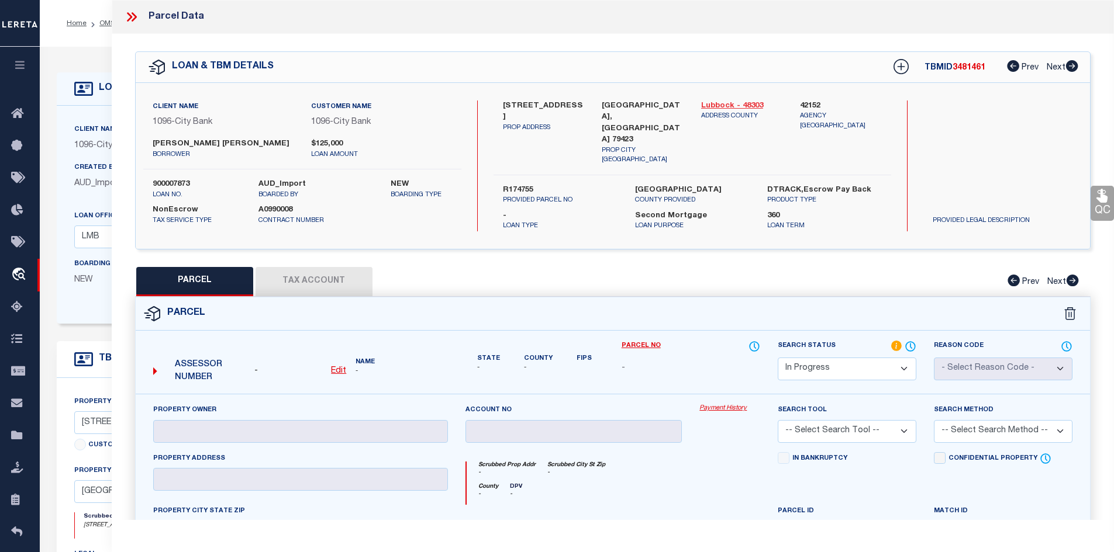
click at [725, 105] on link "Lubbock - 48303" at bounding box center [742, 107] width 82 height 12
click at [505, 101] on label "16812 COUNTY ROAD 2110" at bounding box center [544, 112] width 82 height 23
click at [506, 104] on label "16812 COUNTY ROAD 2110" at bounding box center [544, 112] width 82 height 23
copy label "16812"
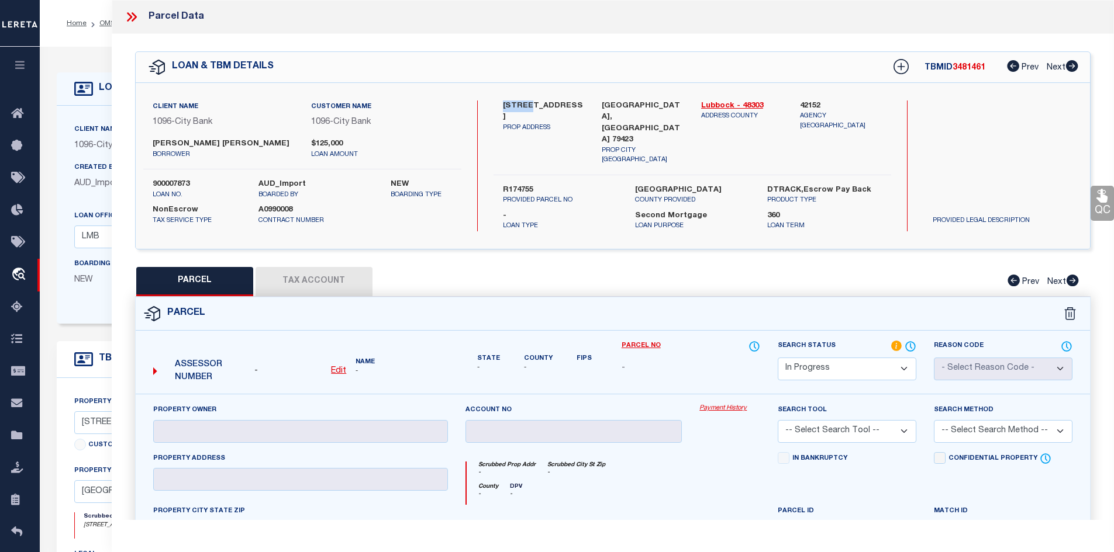
click at [337, 367] on u "Edit" at bounding box center [338, 371] width 15 height 8
select select "IP"
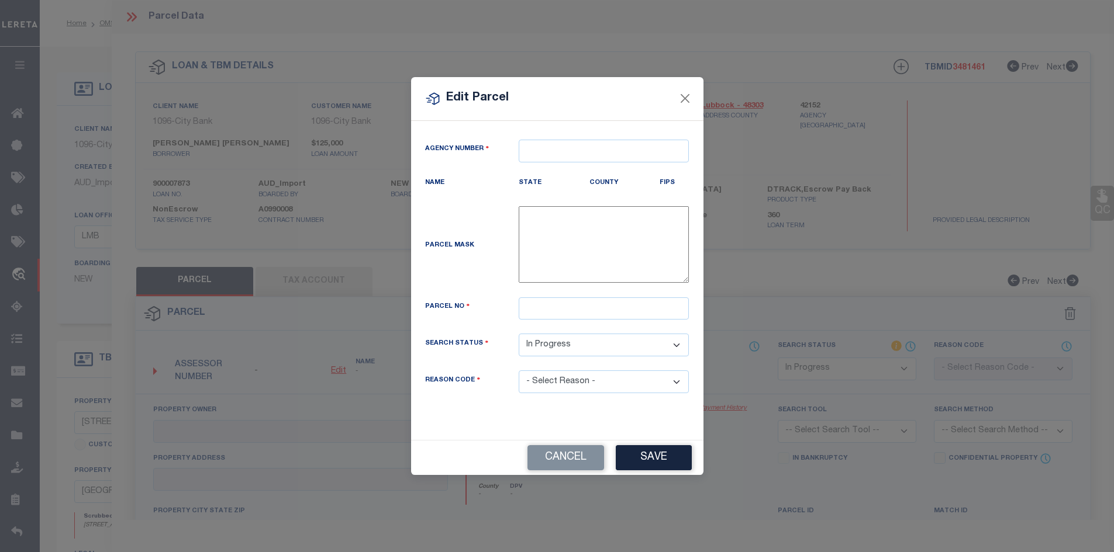
type textarea "-"
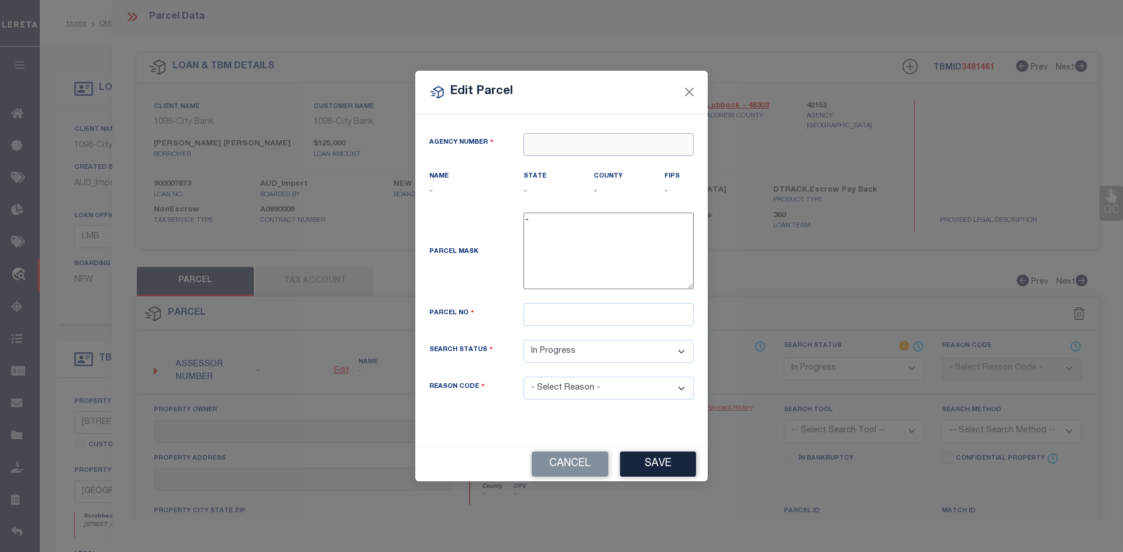
click at [550, 147] on input "text" at bounding box center [608, 144] width 170 height 23
click at [558, 163] on div "421520000 : LUBBOCK COUNTY" at bounding box center [608, 173] width 169 height 33
type input "421520000"
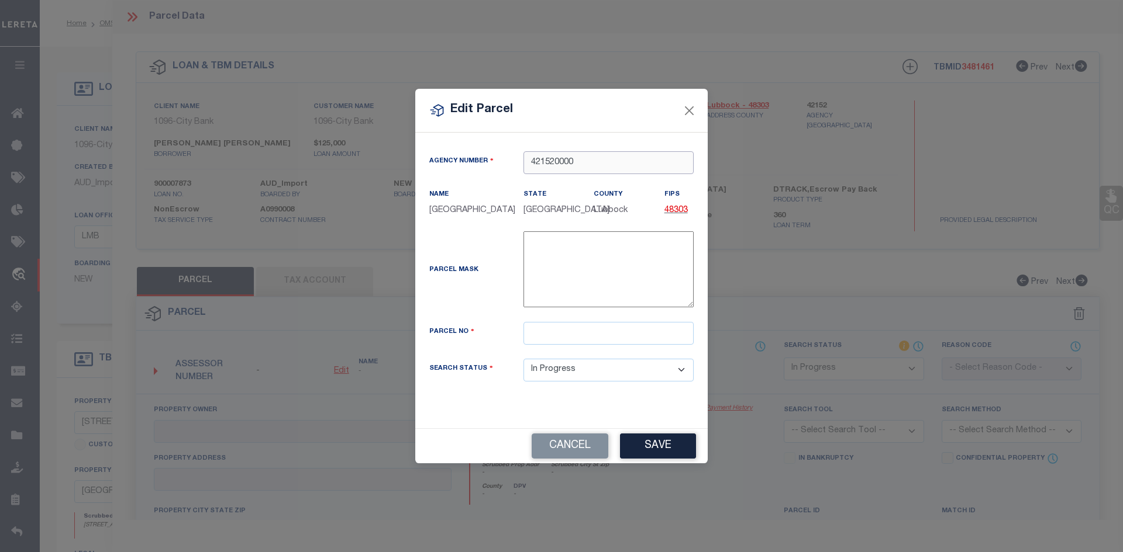
type input "421520000"
click at [557, 345] on input "text" at bounding box center [608, 333] width 170 height 23
click at [623, 345] on input "text" at bounding box center [608, 333] width 170 height 23
paste input "R174755"
type input "R174755"
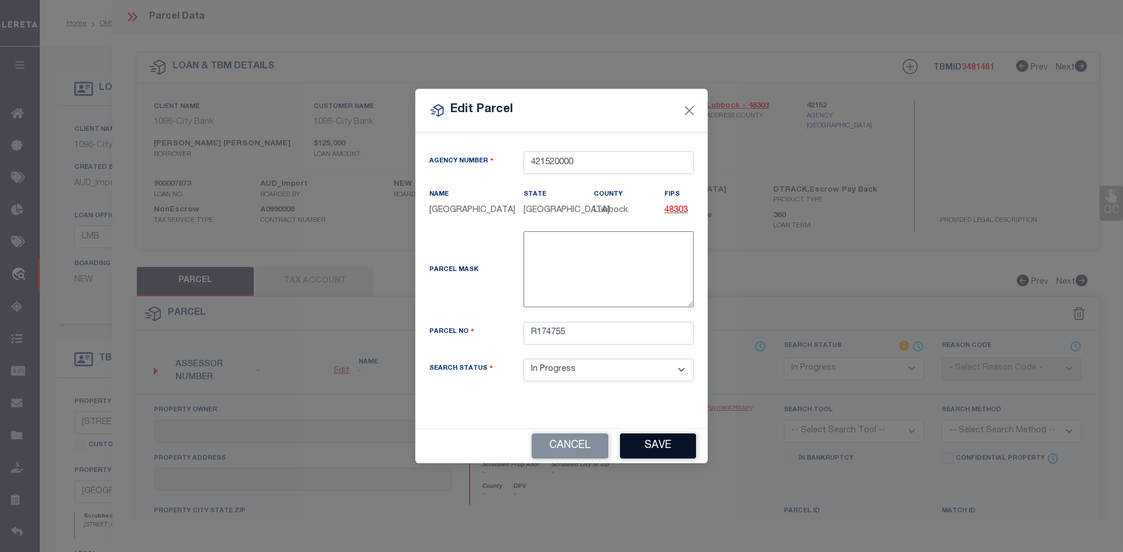
click at [647, 459] on button "Save" at bounding box center [658, 446] width 76 height 25
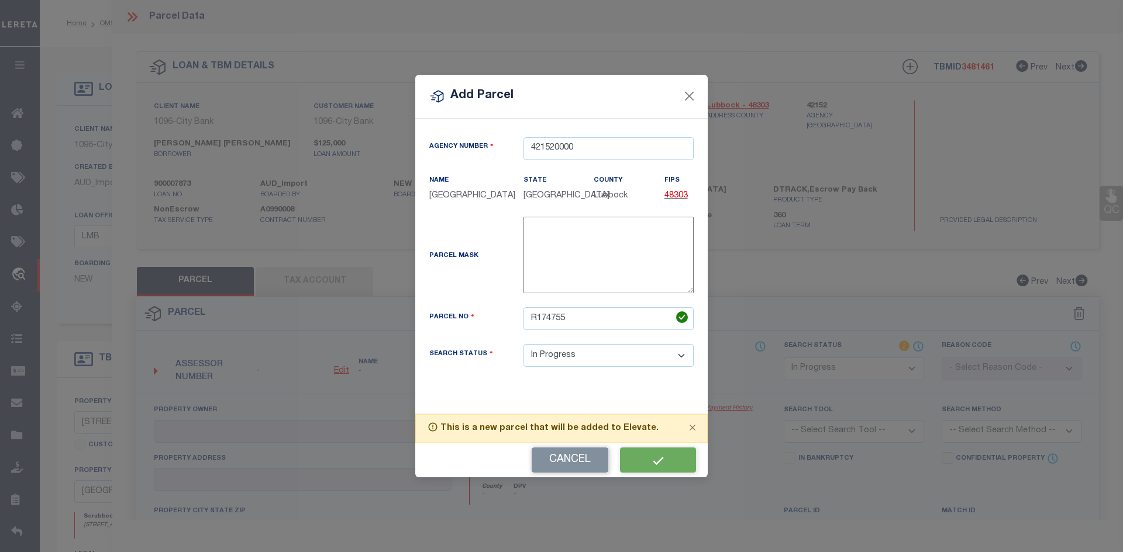
select select "IP"
checkbox input "false"
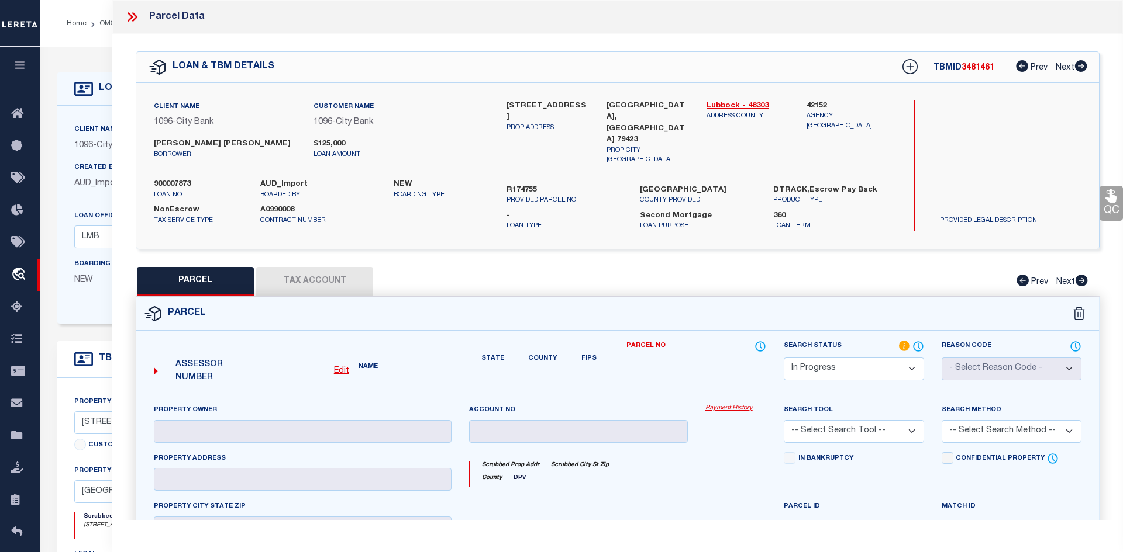
checkbox input "false"
type textarea "Should be able to locate manually. MLC 8/19/2025"
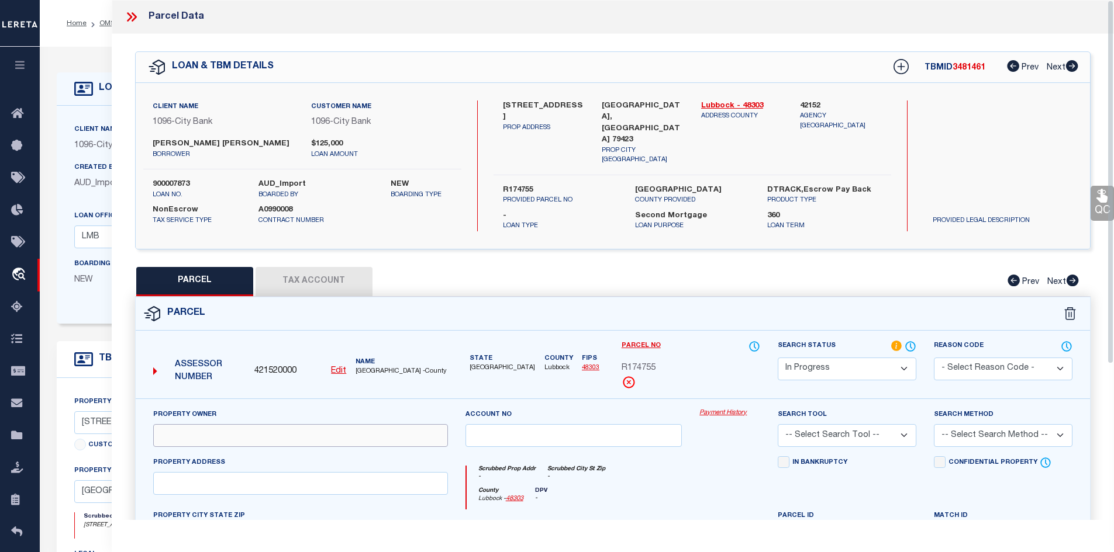
click at [211, 431] on input "text" at bounding box center [300, 435] width 295 height 23
paste input "STARK REGINALD & LINDSEY"
type input "STARK REGINALD & LINDSEY"
click at [218, 480] on input "text" at bounding box center [300, 483] width 295 height 23
click at [251, 478] on input "text" at bounding box center [300, 483] width 295 height 23
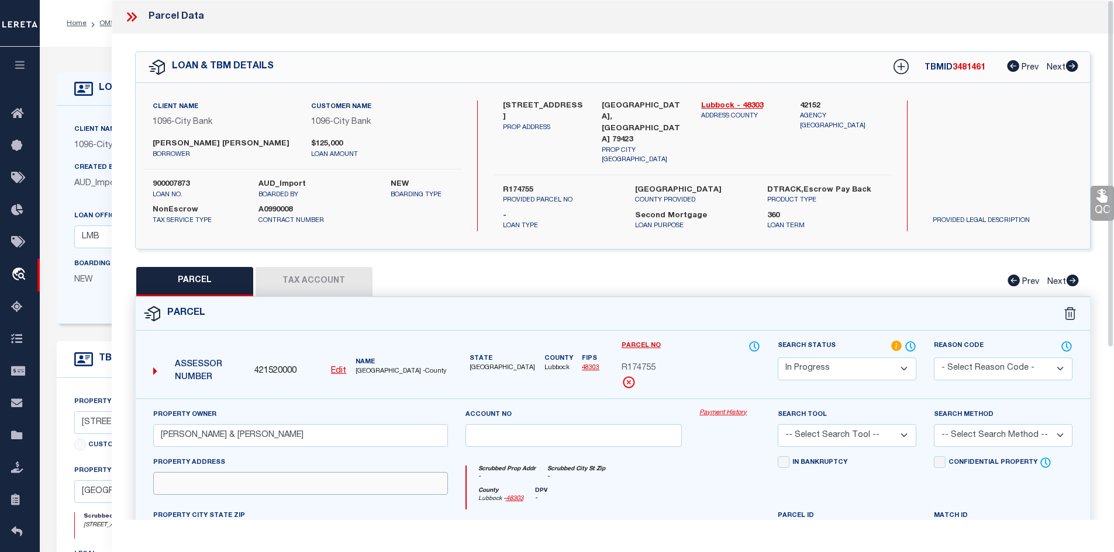
paste input "16812 CR 2110, LUBBOCK, TX 79423"
drag, startPoint x: 305, startPoint y: 480, endPoint x: 225, endPoint y: 484, distance: 79.6
click at [225, 484] on input "16812 CR 2110, LUBBOCK, TX 79423" at bounding box center [300, 483] width 295 height 23
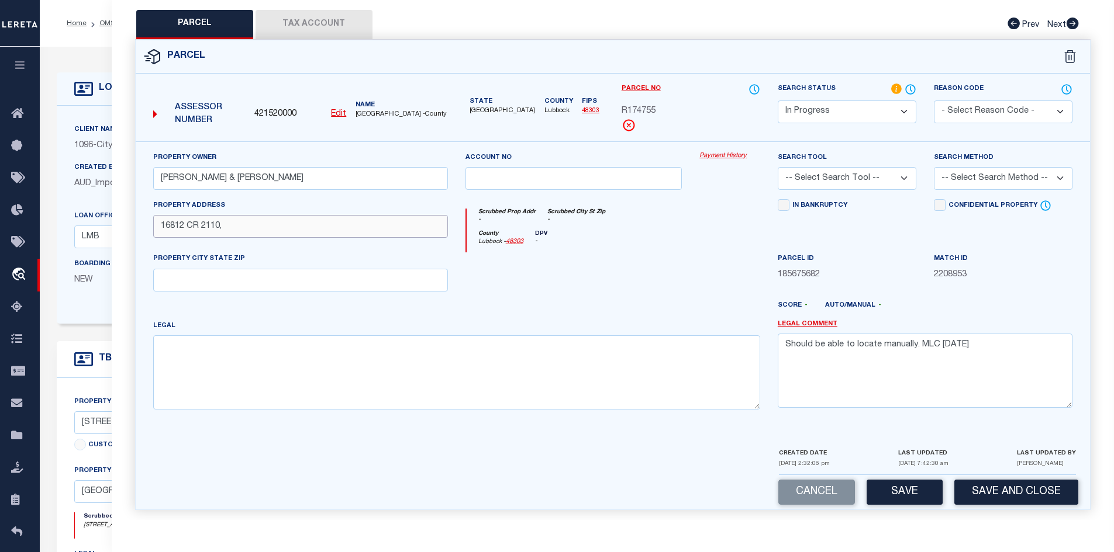
scroll to position [292, 0]
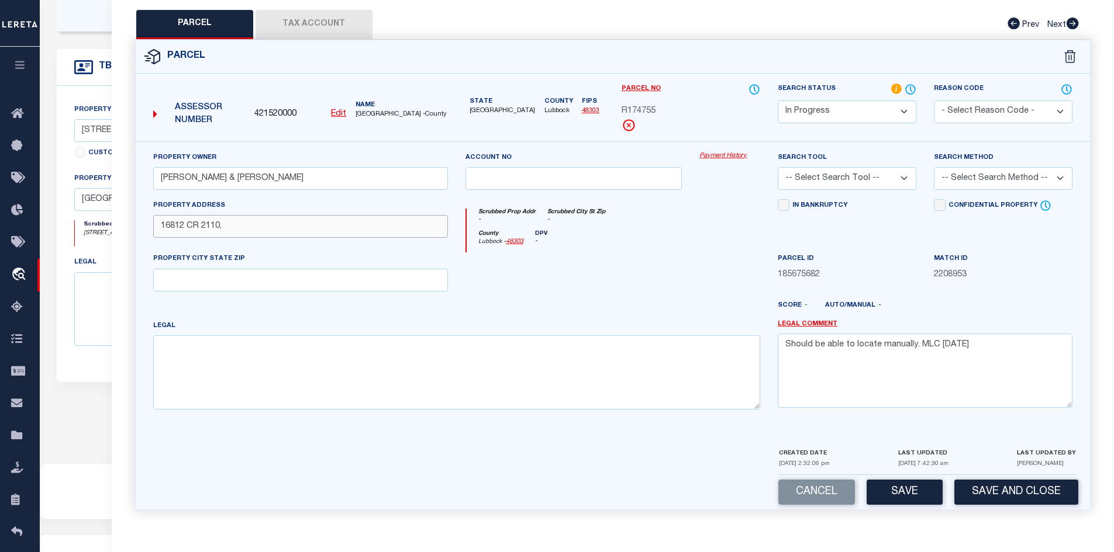
type input "16812 CR 2110,"
click at [203, 278] on input "text" at bounding box center [300, 280] width 295 height 23
paste input "LUBBOCK, TX 79423"
type input "LUBBOCK, TX 79423"
click at [208, 365] on textarea at bounding box center [456, 373] width 607 height 74
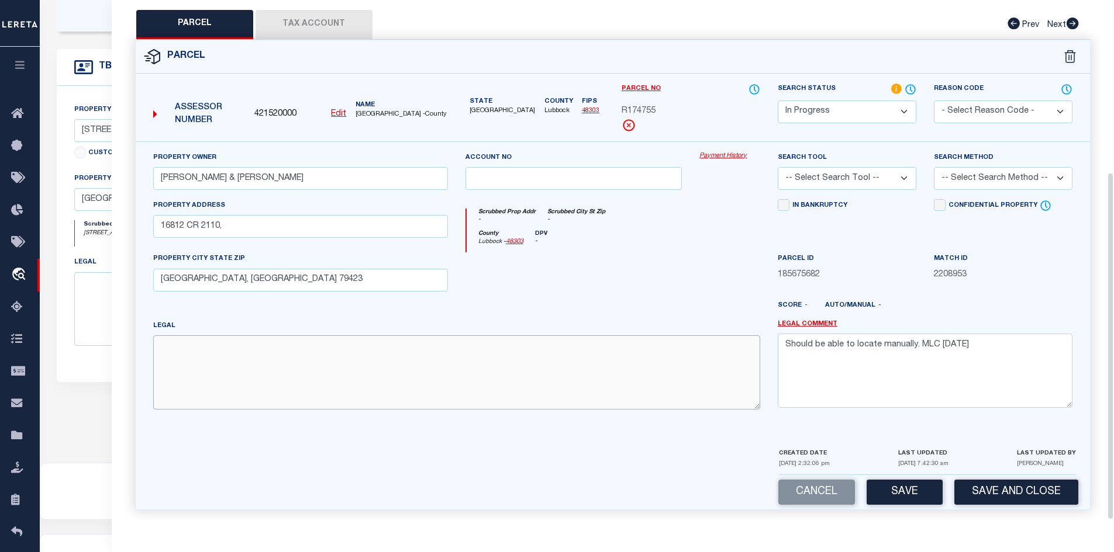
click at [368, 362] on textarea at bounding box center [456, 373] width 607 height 74
paste textarea "SADDLE CLUB RANCH EST L 39"
type textarea "SADDLE CLUB RANCH EST L 39"
click at [1023, 340] on textarea "Should be able to locate manually. MLC 8/19/2025" at bounding box center [925, 371] width 295 height 74
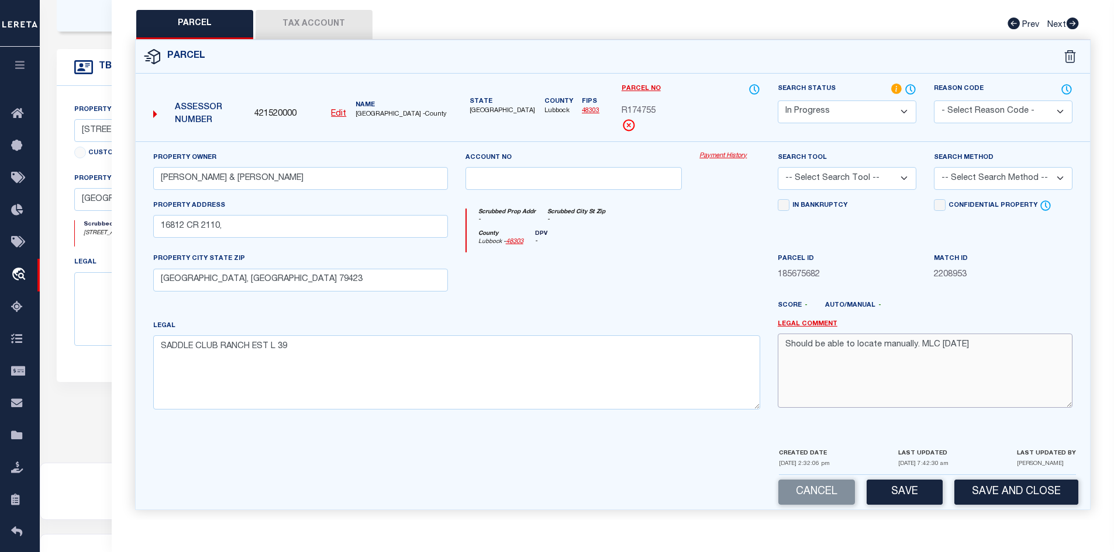
click at [1023, 340] on textarea "Should be able to locate manually. MLC 8/19/2025" at bounding box center [925, 371] width 295 height 74
click at [326, 25] on button "Tax Account" at bounding box center [313, 24] width 117 height 29
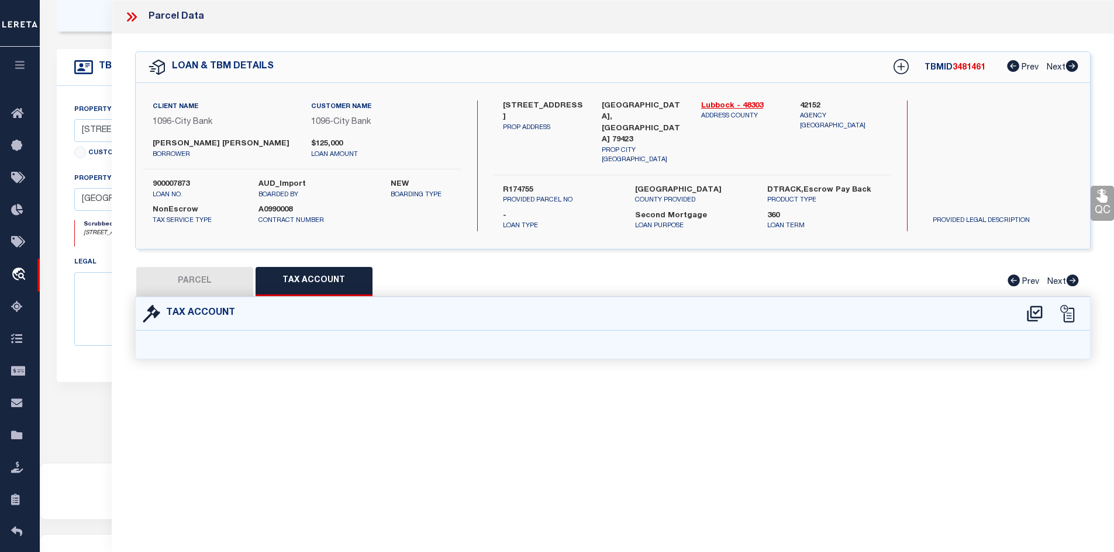
scroll to position [0, 0]
select select "100"
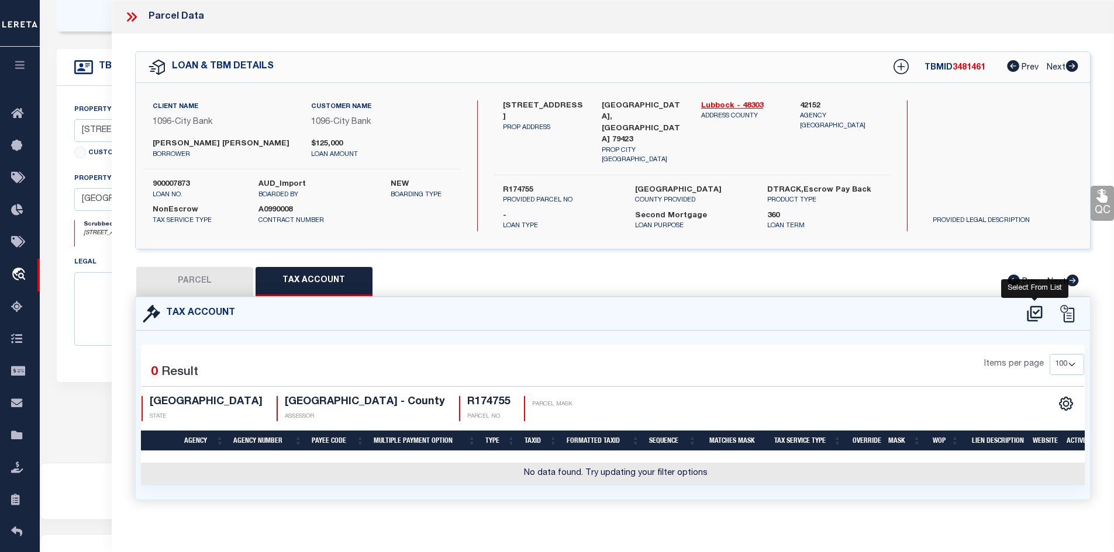
click at [1030, 306] on icon at bounding box center [1034, 314] width 15 height 16
select select "200"
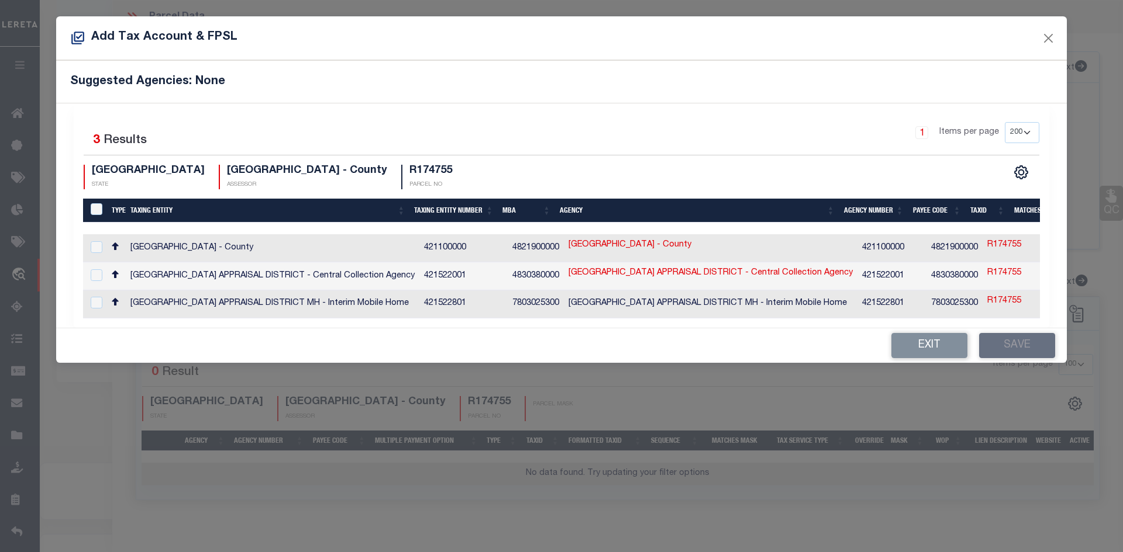
click at [248, 275] on td "LUBBOCK COUNTY APPRAISAL DISTRICT - Central Collection Agency" at bounding box center [272, 277] width 293 height 28
checkbox input "true"
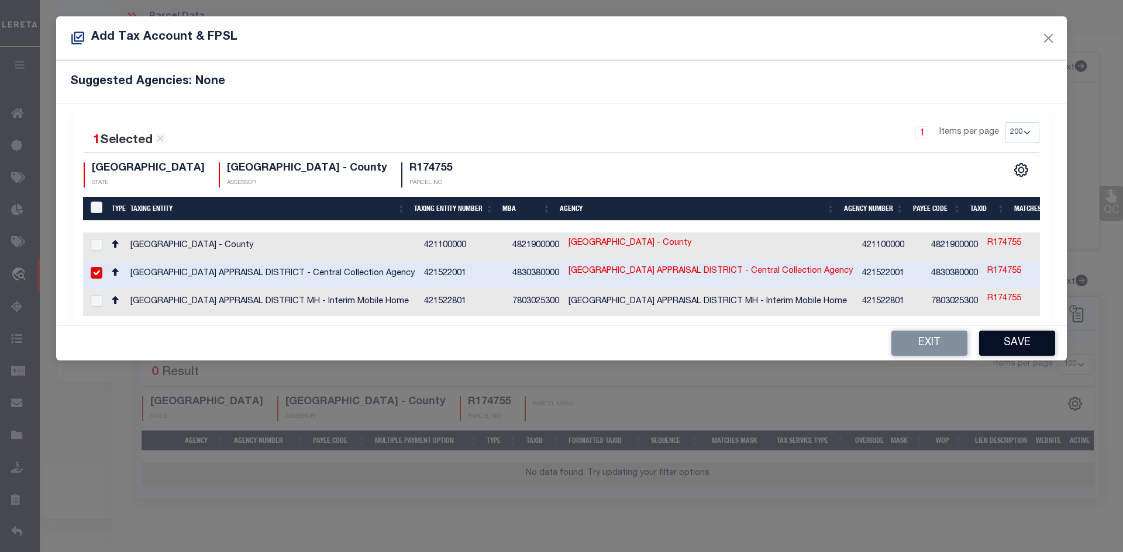
click at [1016, 334] on button "Save" at bounding box center [1017, 343] width 76 height 25
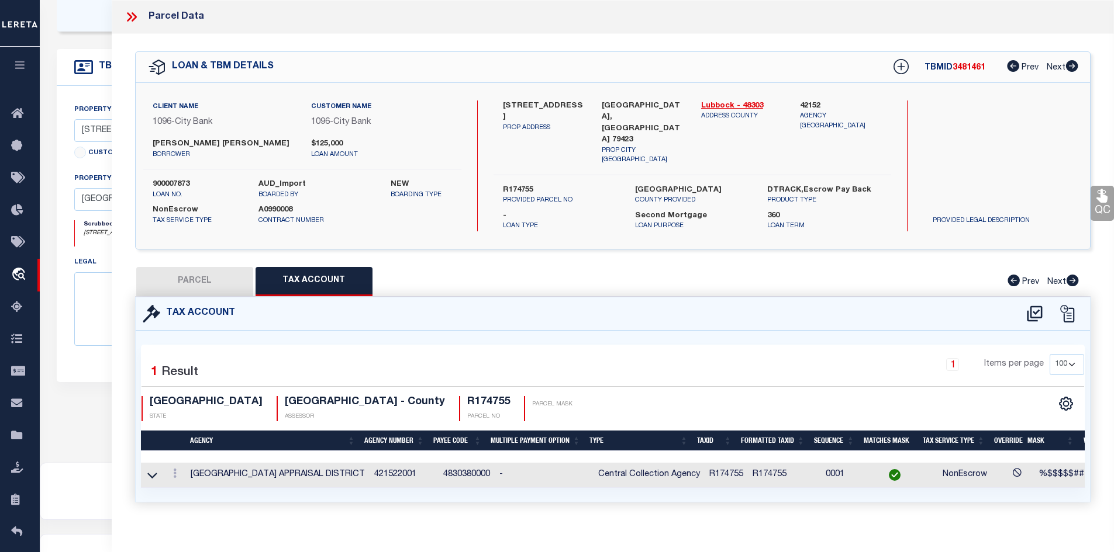
click at [217, 270] on button "PARCEL" at bounding box center [194, 281] width 117 height 29
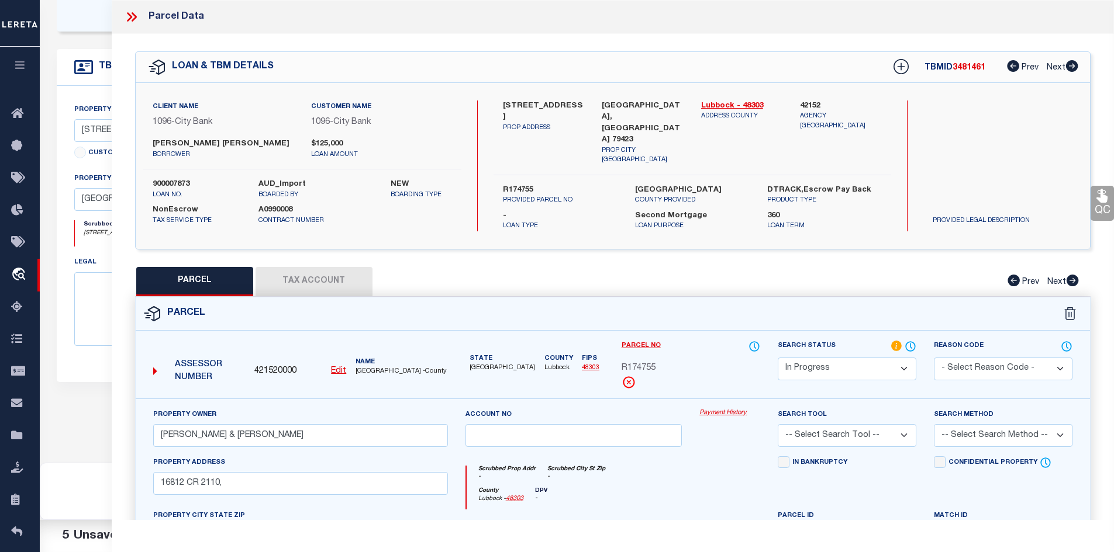
click at [847, 358] on select "Automated Search Bad Parcel Complete Duplicate Parcel High Dollar Reporting In …" at bounding box center [847, 369] width 139 height 23
click at [822, 358] on select "Automated Search Bad Parcel Complete Duplicate Parcel High Dollar Reporting In …" at bounding box center [847, 369] width 139 height 23
click at [807, 360] on select "Automated Search Bad Parcel Complete Duplicate Parcel High Dollar Reporting In …" at bounding box center [847, 369] width 139 height 23
select select "PC"
click at [778, 358] on select "Automated Search Bad Parcel Complete Duplicate Parcel High Dollar Reporting In …" at bounding box center [847, 369] width 139 height 23
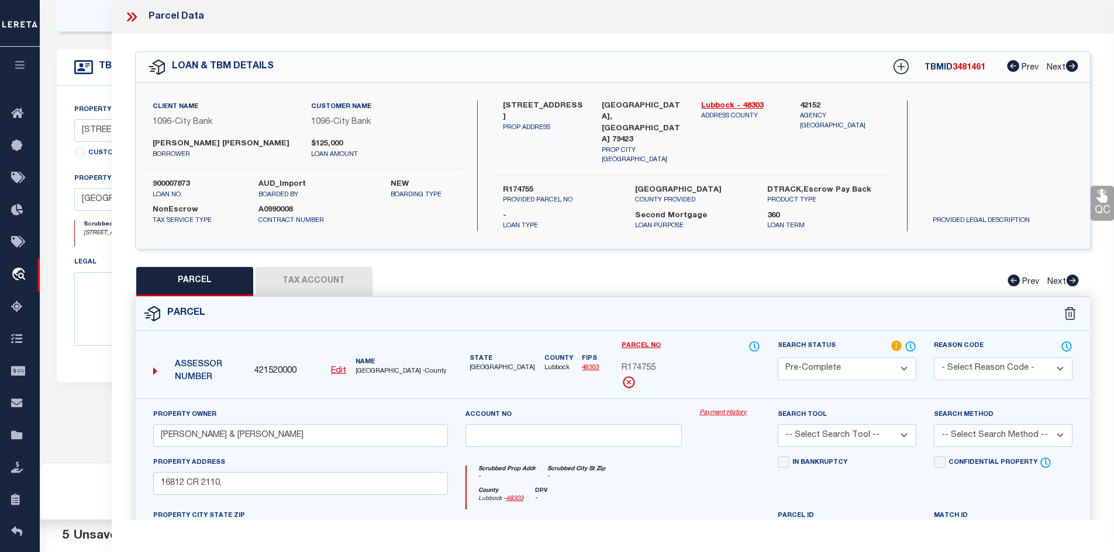
click at [831, 424] on select "-- Select Search Tool -- 3rd Party Website Agency File Agency Website ATLS CNV-…" at bounding box center [847, 435] width 139 height 23
click at [833, 430] on select "-- Select Search Tool -- 3rd Party Website Agency File Agency Website ATLS CNV-…" at bounding box center [847, 435] width 139 height 23
select select "AGW"
click at [778, 424] on select "-- Select Search Tool -- 3rd Party Website Agency File Agency Website ATLS CNV-…" at bounding box center [847, 435] width 139 height 23
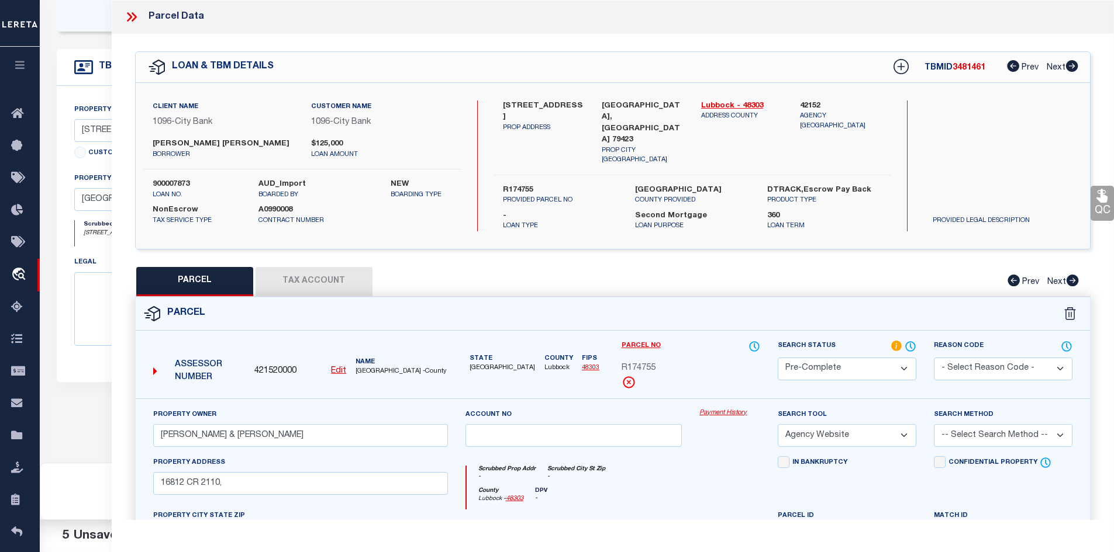
click at [967, 427] on select "-- Select Search Method -- Property Address Legal Liability Info Provided" at bounding box center [1003, 435] width 139 height 23
select select "ADD"
click at [934, 424] on select "-- Select Search Method -- Property Address Legal Liability Info Provided" at bounding box center [1003, 435] width 139 height 23
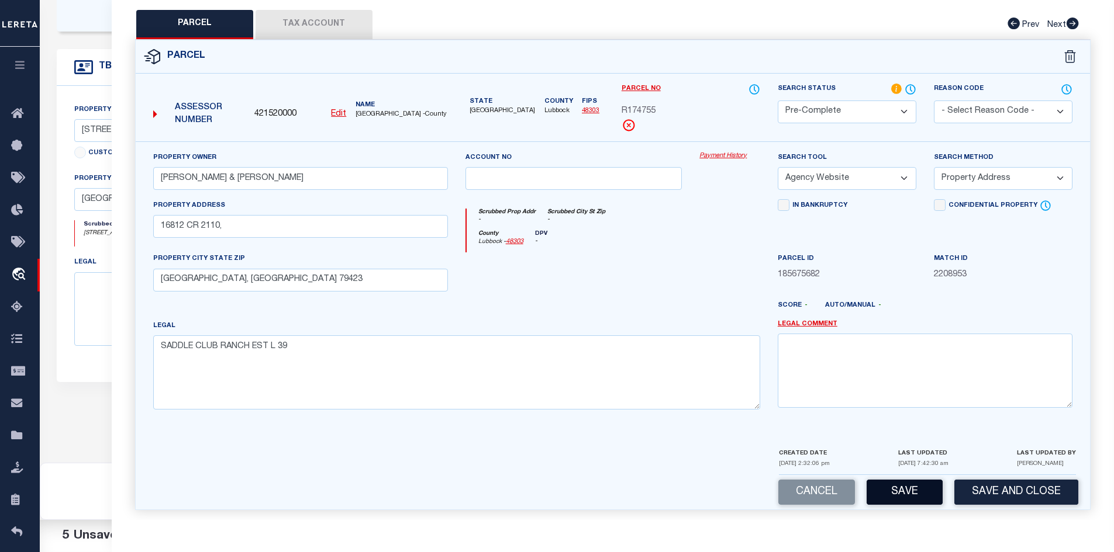
click at [879, 480] on button "Save" at bounding box center [904, 492] width 76 height 25
select select "AS"
select select
checkbox input "false"
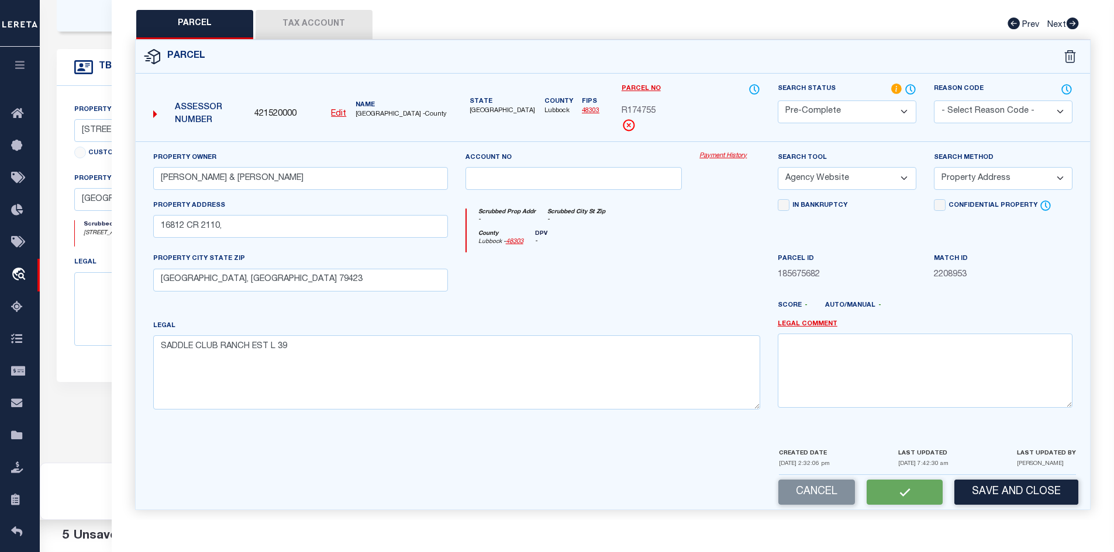
checkbox input "false"
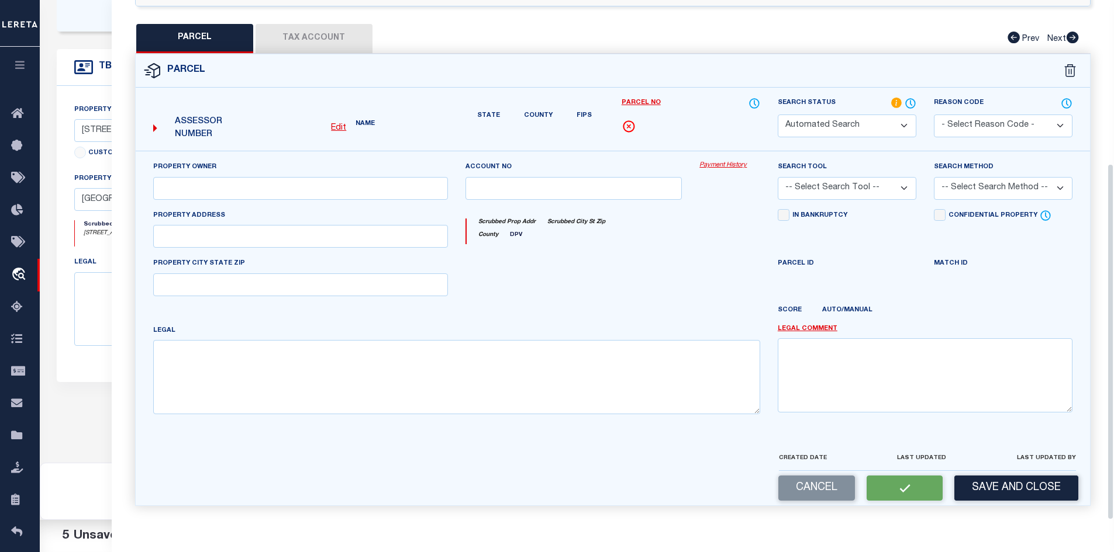
select select "PC"
type input "STARK REGINALD & LINDSEY"
select select "AGW"
select select "ADD"
type input "16812 CR 2110,"
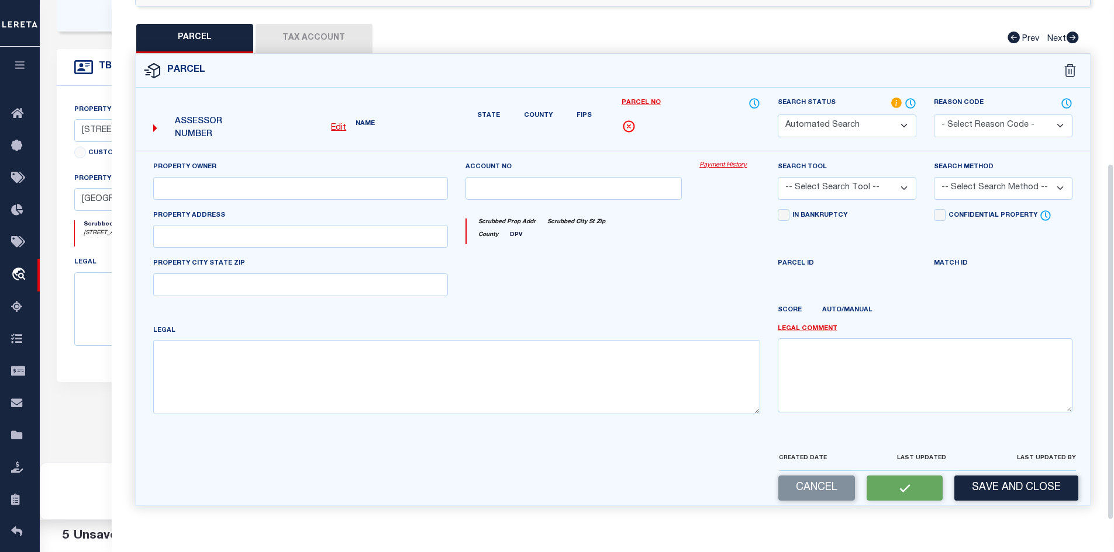
type input "LUBBOCK, TX 79423"
type textarea "SADDLE CLUB RANCH EST L 39"
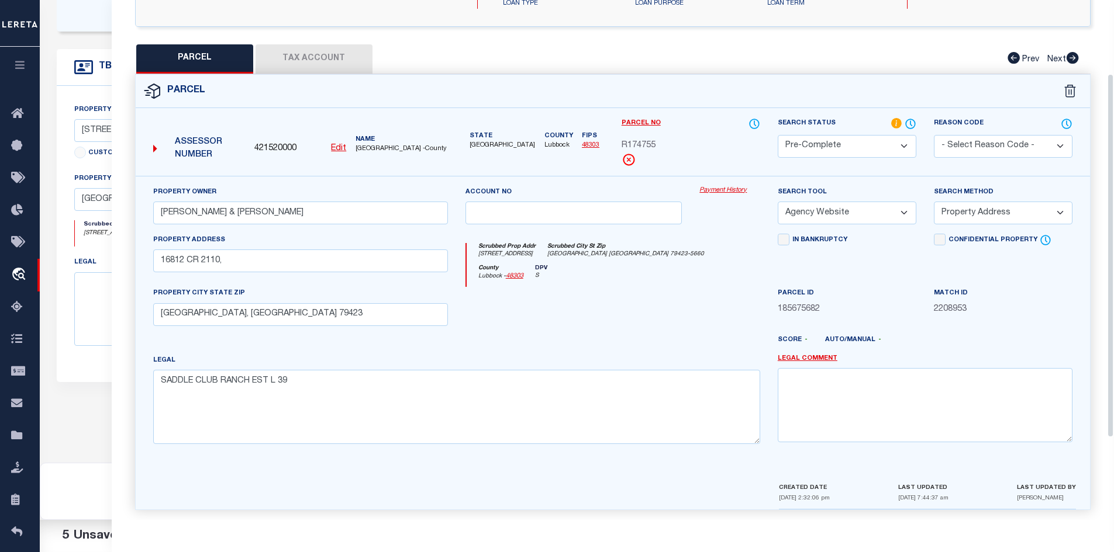
scroll to position [0, 0]
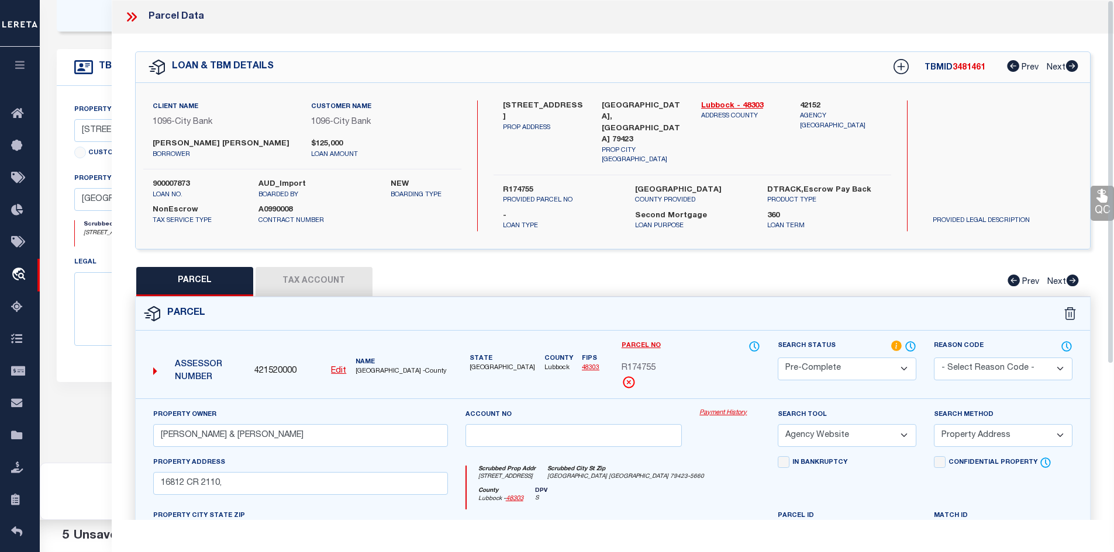
click at [645, 362] on span "R174755" at bounding box center [638, 368] width 34 height 13
copy div "R174755"
click at [367, 367] on span "LUBBOCK COUNTY -County" at bounding box center [401, 372] width 92 height 10
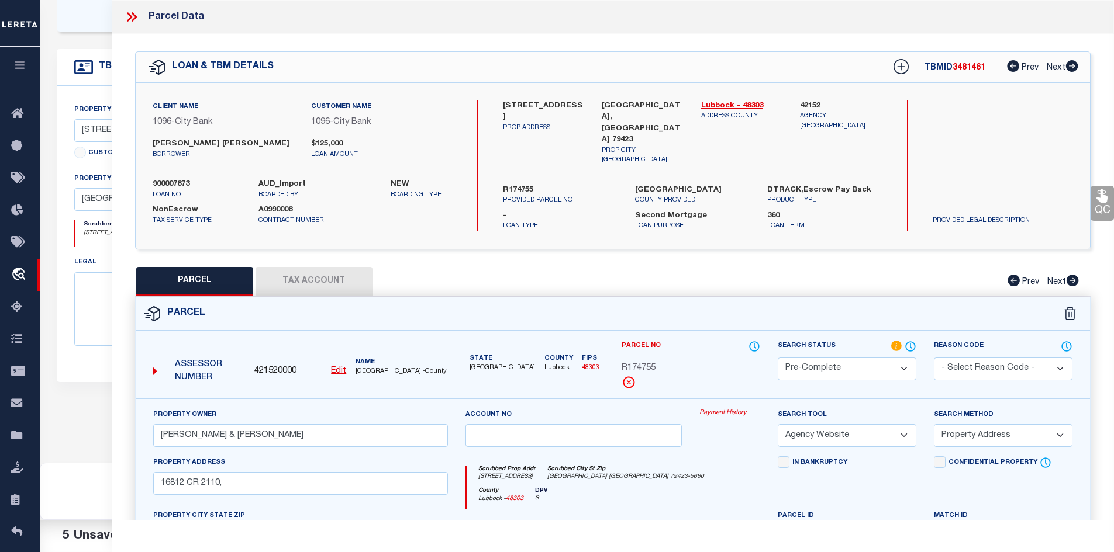
click at [367, 367] on span "LUBBOCK COUNTY -County" at bounding box center [401, 372] width 92 height 10
copy span "LUBBOCK"
click at [130, 16] on icon at bounding box center [129, 16] width 5 height 9
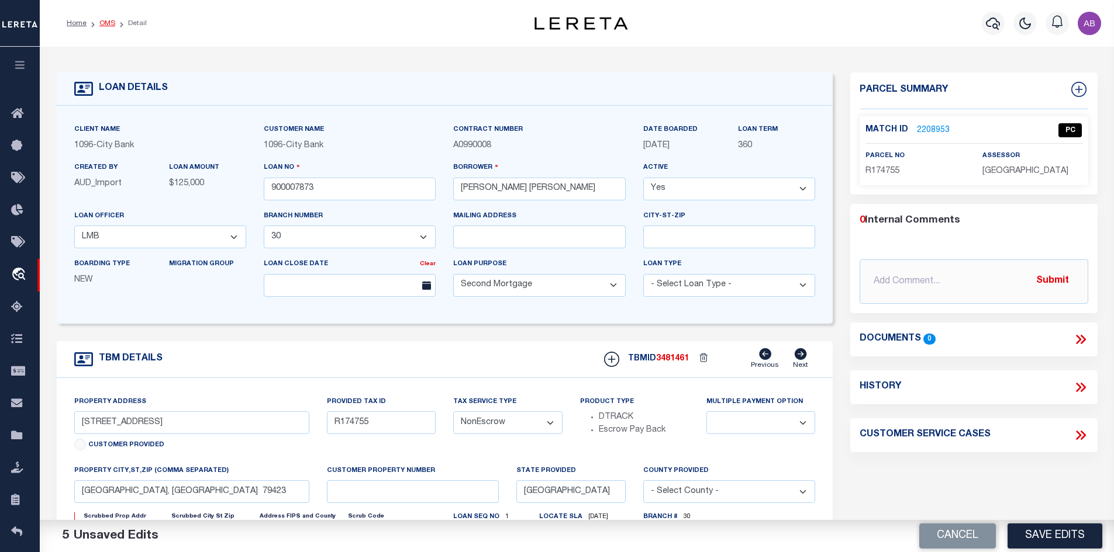
click at [107, 21] on link "OMS" at bounding box center [107, 23] width 16 height 7
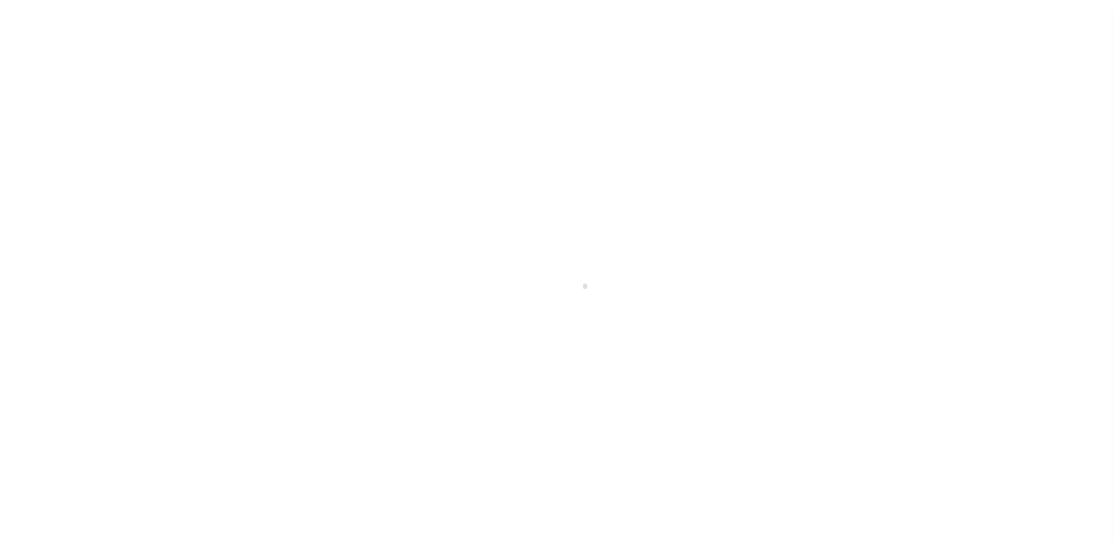
scroll to position [17, 0]
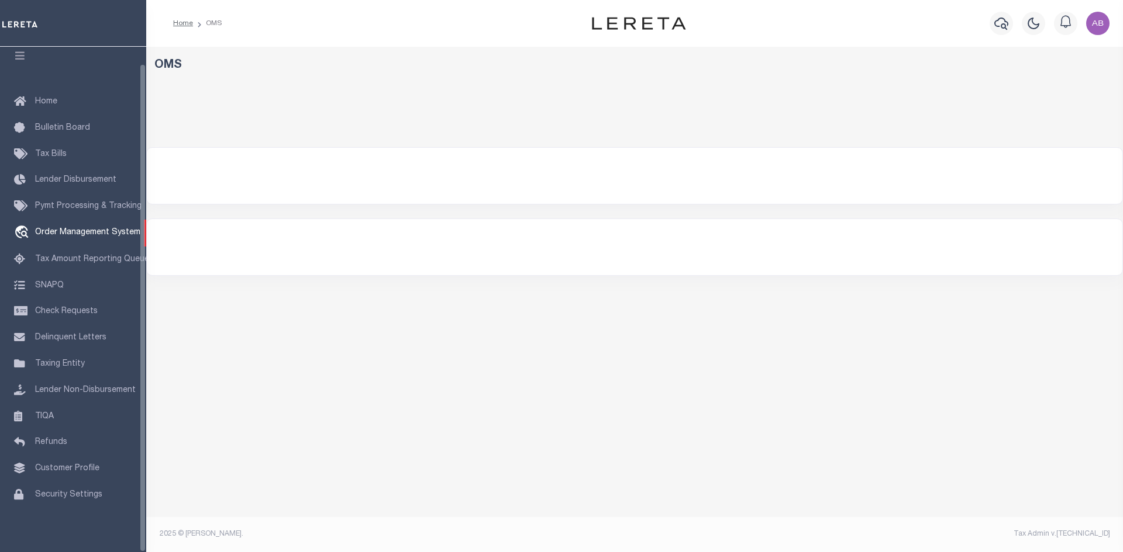
select select "200"
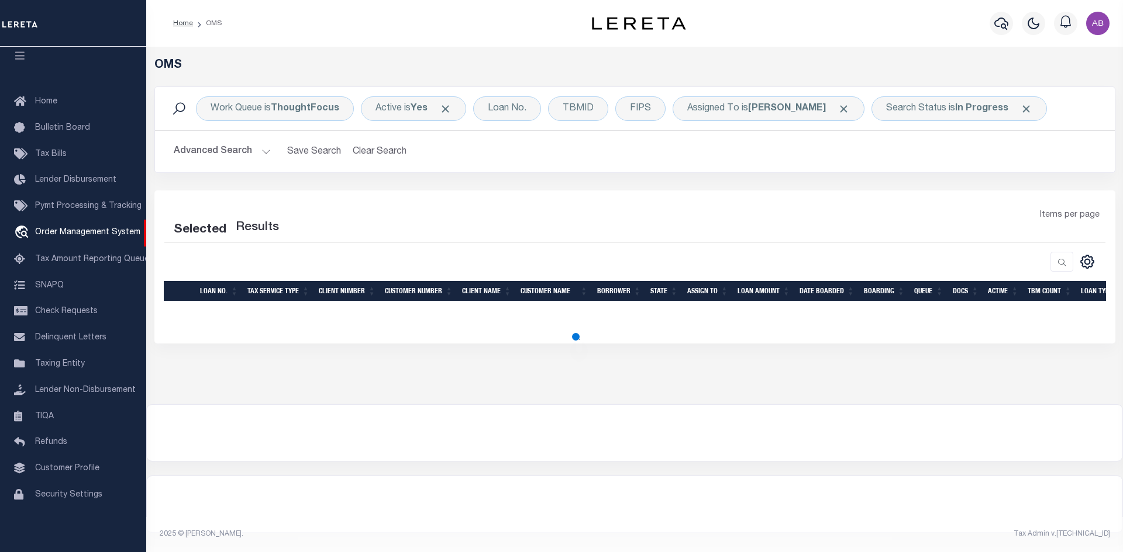
select select "200"
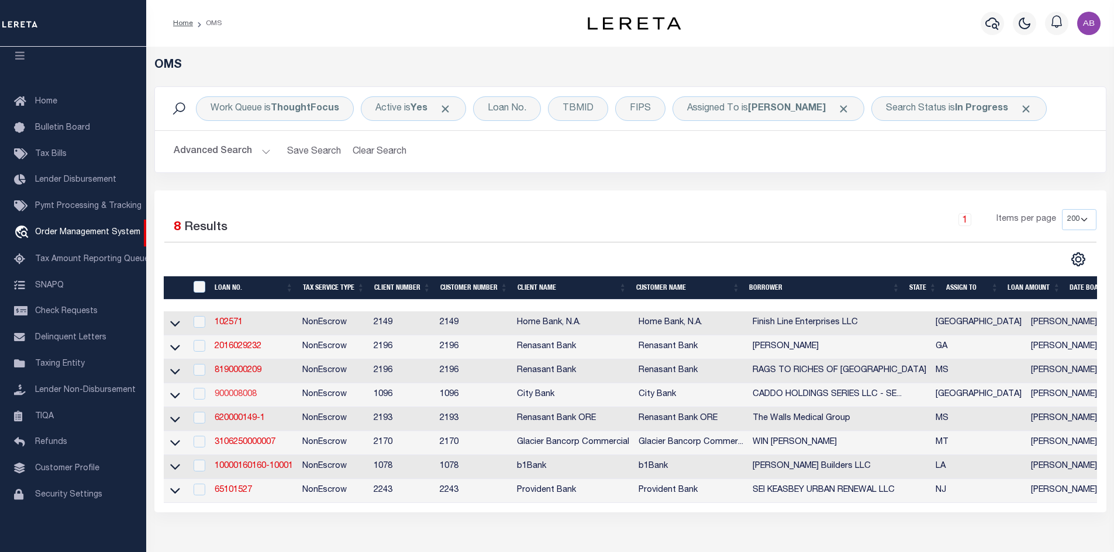
click at [250, 398] on link "900008008" at bounding box center [236, 395] width 42 height 8
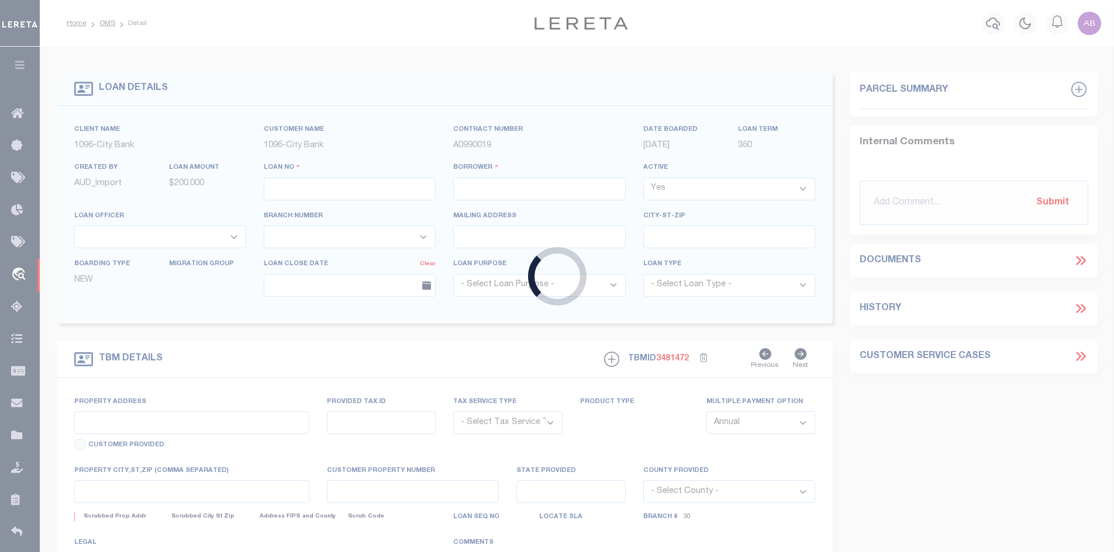
type input "900008008"
type input "CADDO HOLDINGS SERIES LLC - SERIES EE"
select select
select select "100"
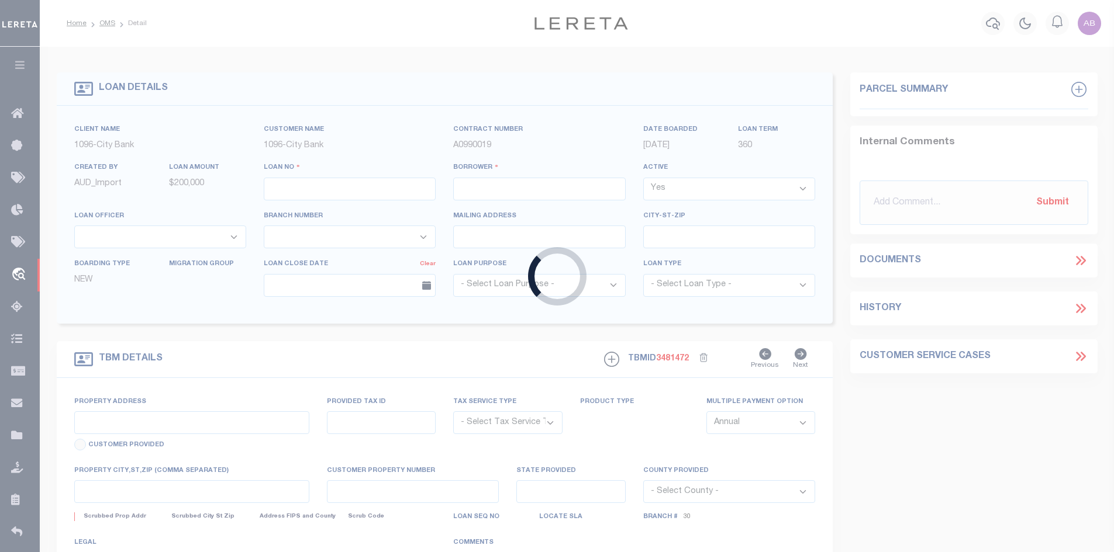
select select "NonEscrow"
type input "2816 28TH ST"
type input "CAD R29128"
select select
type input "LUBBOCK, TX 79410"
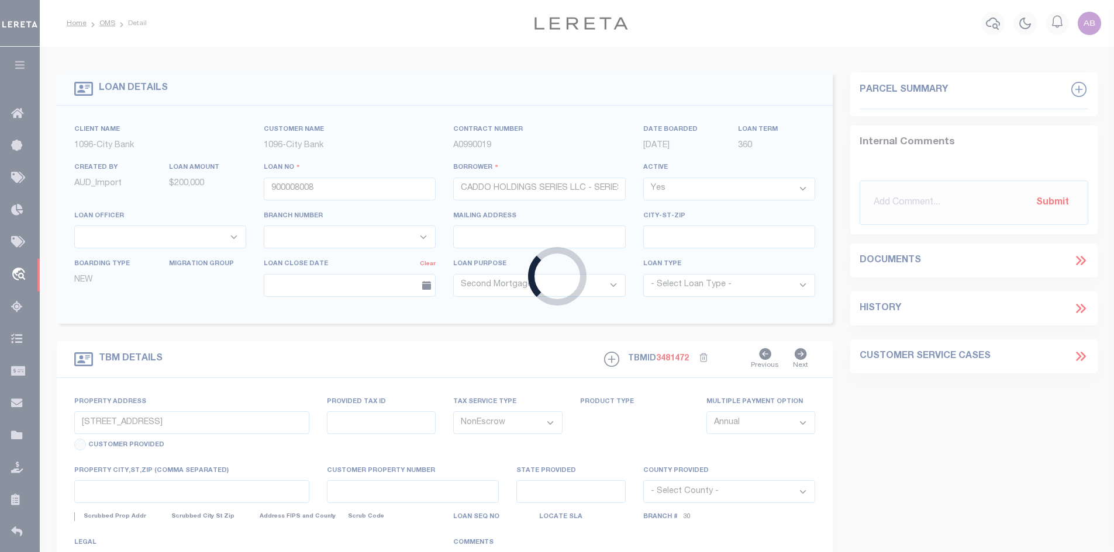
type input "[GEOGRAPHIC_DATA]"
select select
select select "8877"
select select "1346"
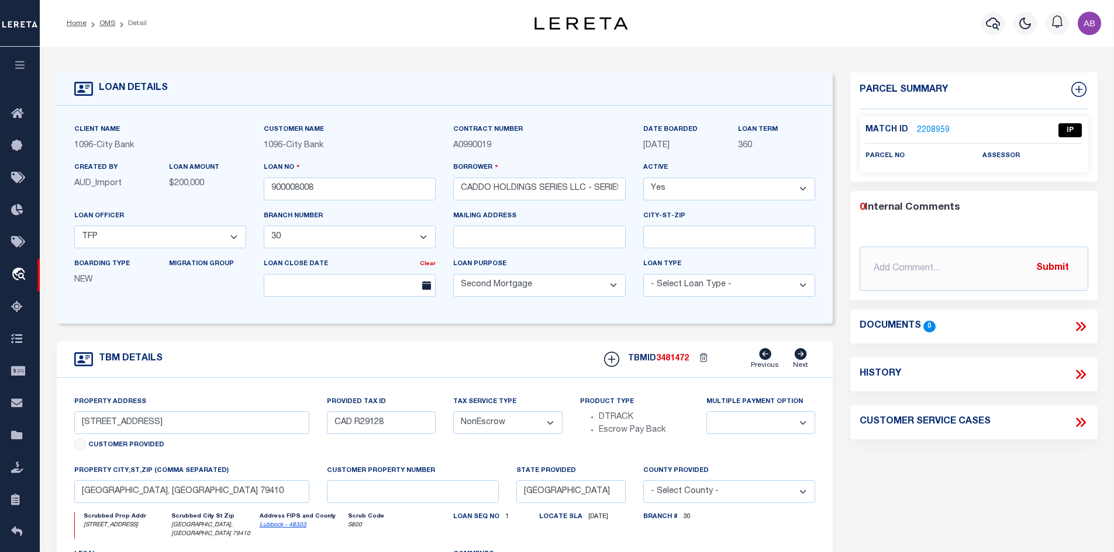
click at [936, 128] on link "2208959" at bounding box center [933, 131] width 33 height 12
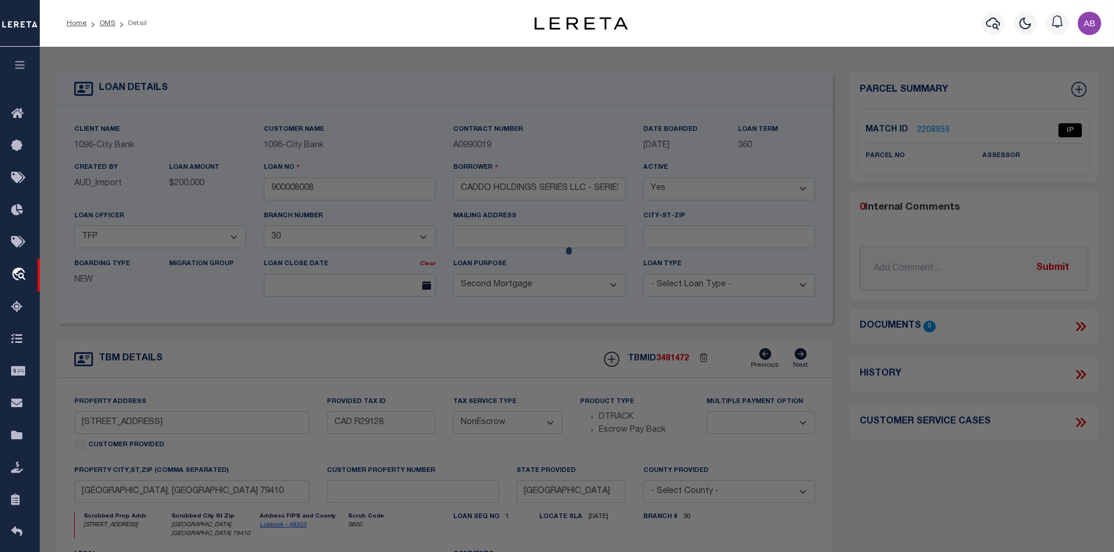
checkbox input "false"
select select "IP"
checkbox input "false"
type textarea "Should be able to locate manually. MLC 8/19/2025"
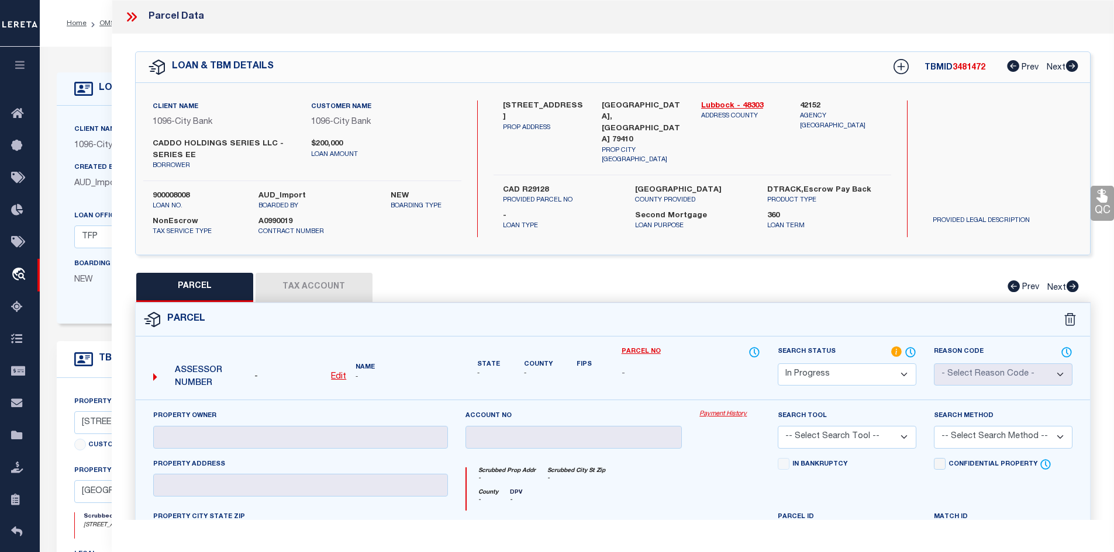
click at [519, 108] on label "2816 28TH ST" at bounding box center [544, 112] width 82 height 23
copy div "2816 28TH ST"
click at [339, 373] on u "Edit" at bounding box center [338, 377] width 15 height 8
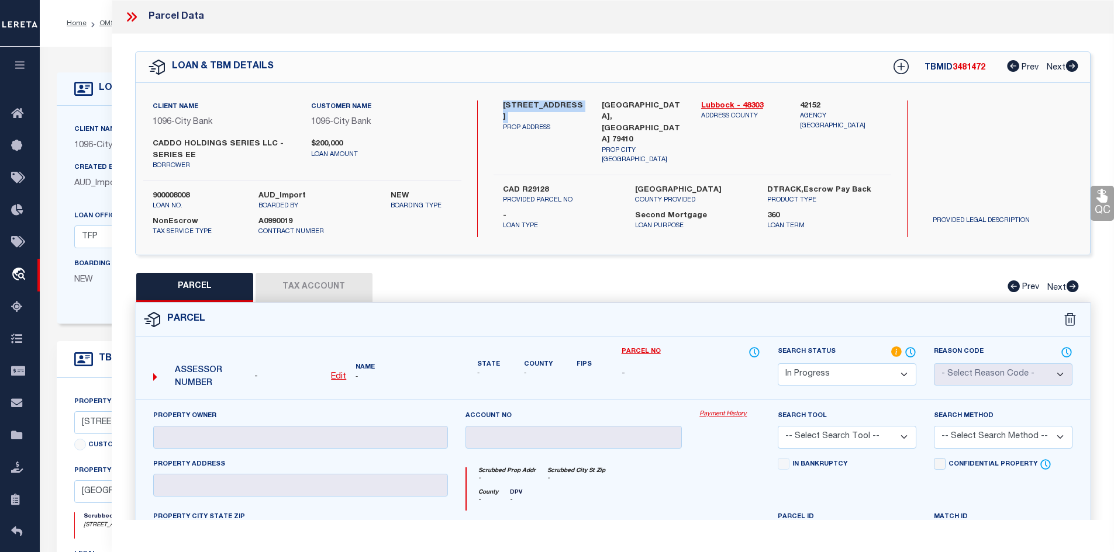
select select "IP"
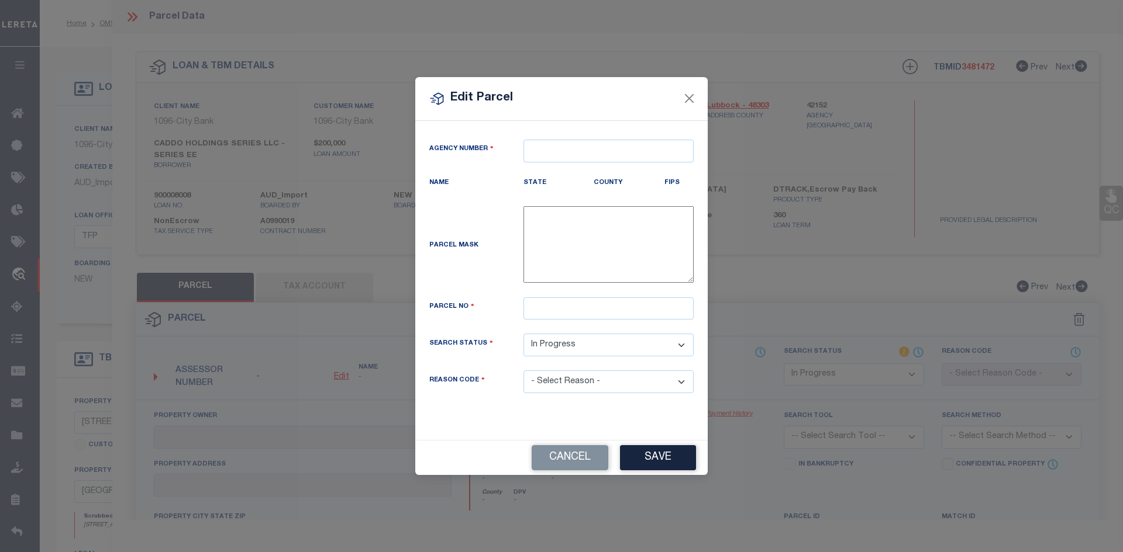
type textarea "-"
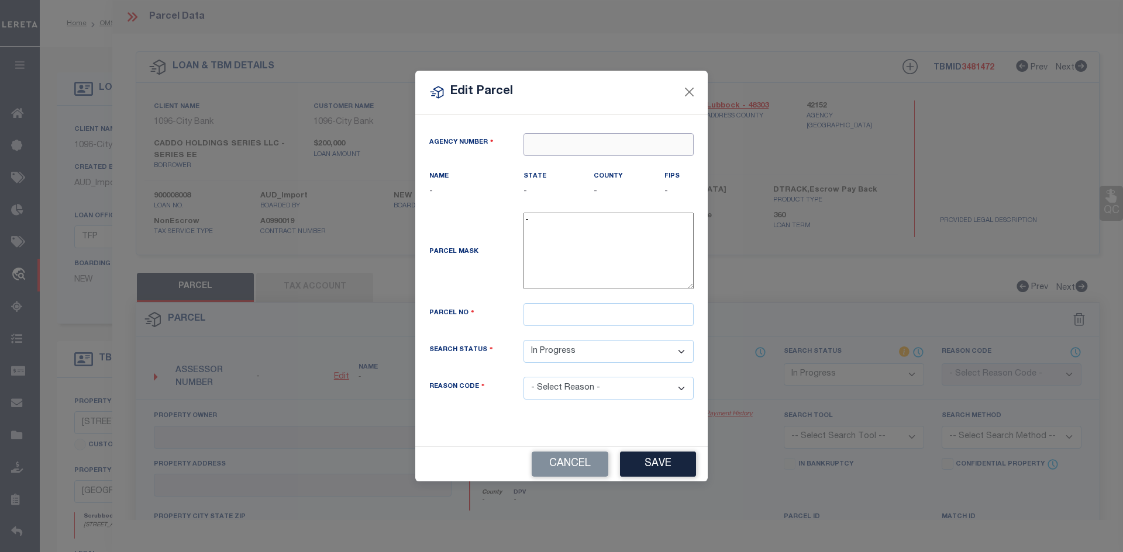
click at [554, 137] on input "text" at bounding box center [608, 144] width 170 height 23
click at [558, 161] on div "421520000 : LUBBOCK COUNTY" at bounding box center [608, 173] width 169 height 33
type input "421520000"
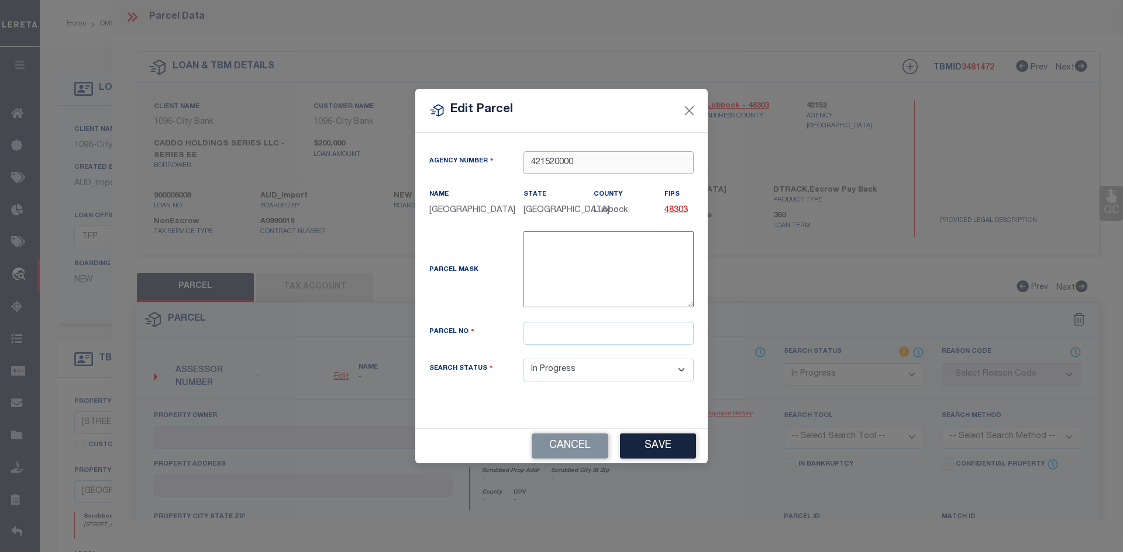
type input "421520000"
click at [567, 327] on input "text" at bounding box center [608, 333] width 170 height 23
click at [582, 345] on input "text" at bounding box center [608, 333] width 170 height 23
paste input "R29128"
type input "R29128"
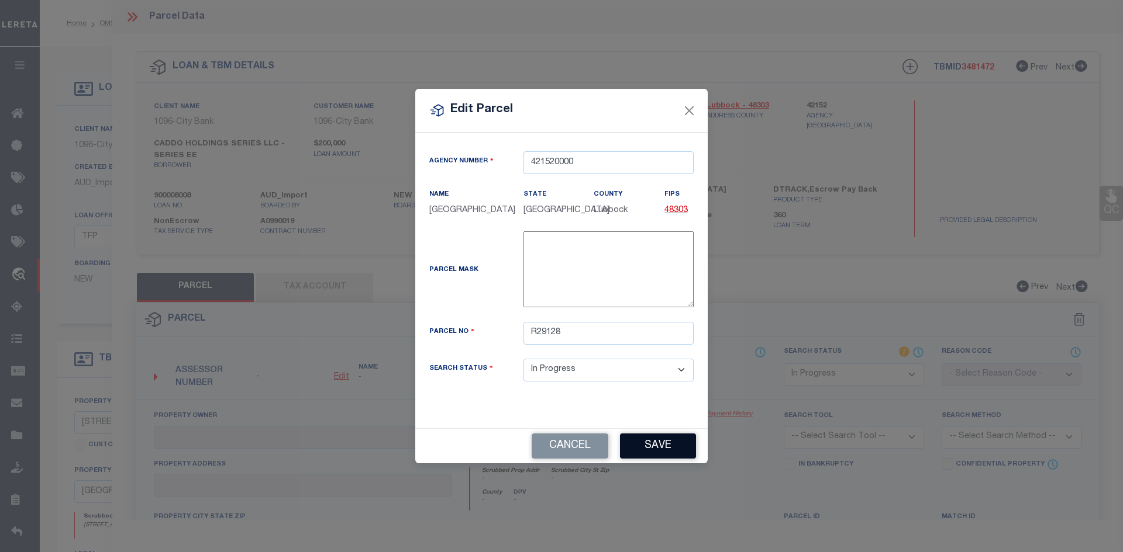
click at [652, 459] on button "Save" at bounding box center [658, 446] width 76 height 25
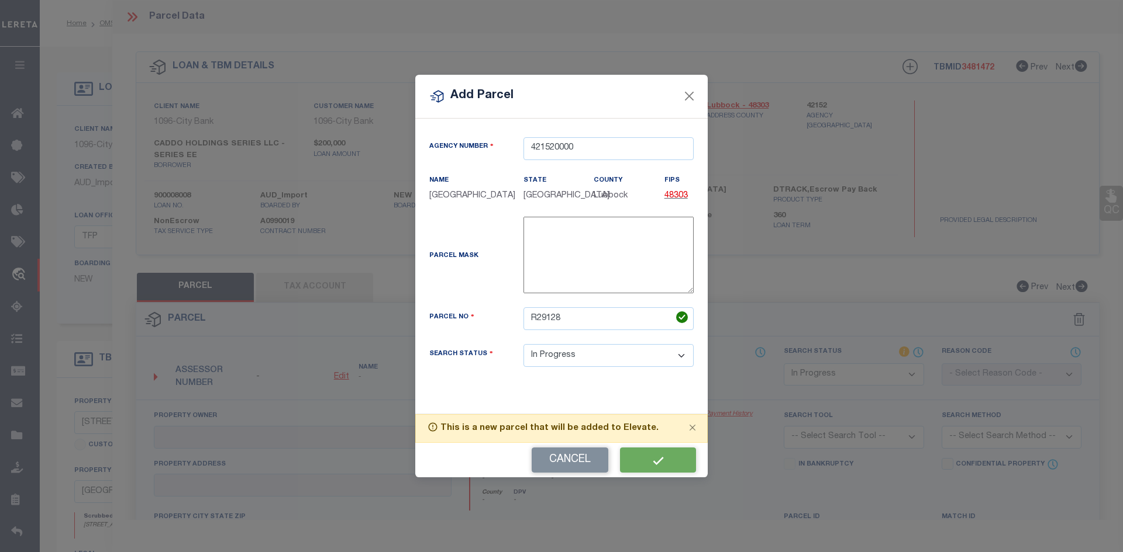
select select "IP"
checkbox input "false"
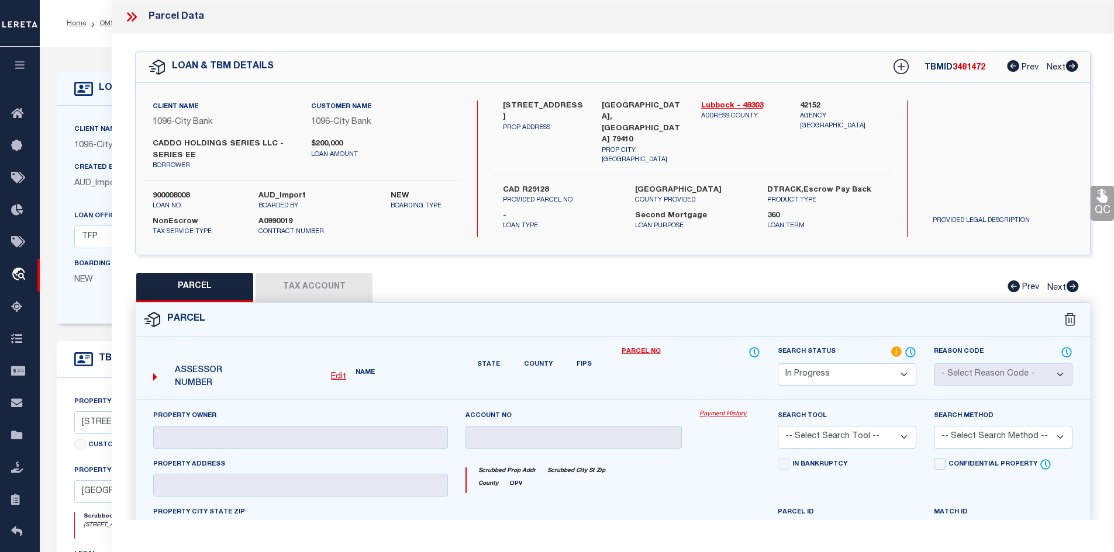
checkbox input "false"
type textarea "Should be able to locate manually. MLC 8/19/2025"
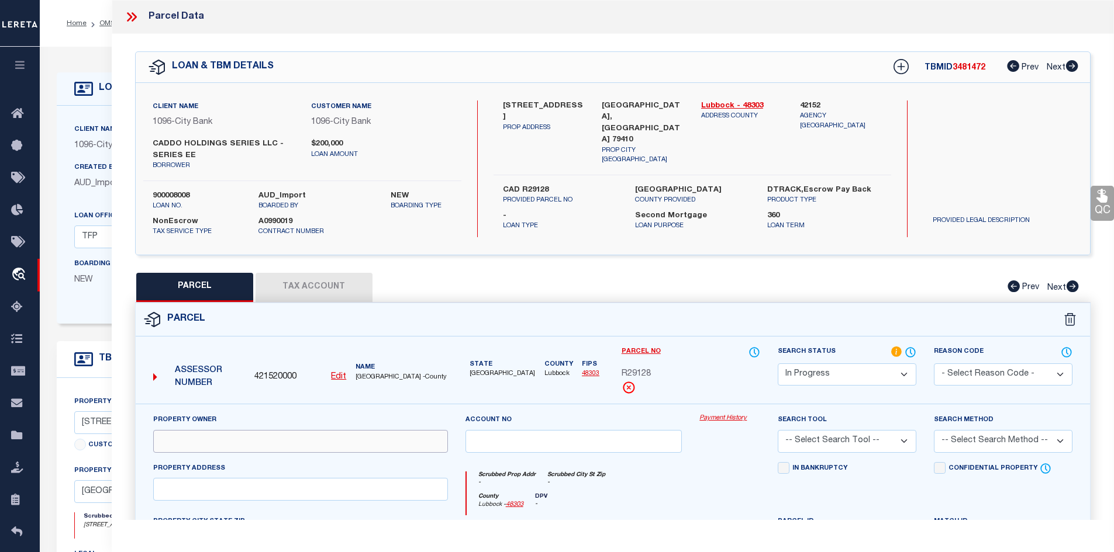
click at [211, 446] on input "text" at bounding box center [300, 441] width 295 height 23
paste input "CADDO HOLDINGS SERIES LLC - SERIES EE"
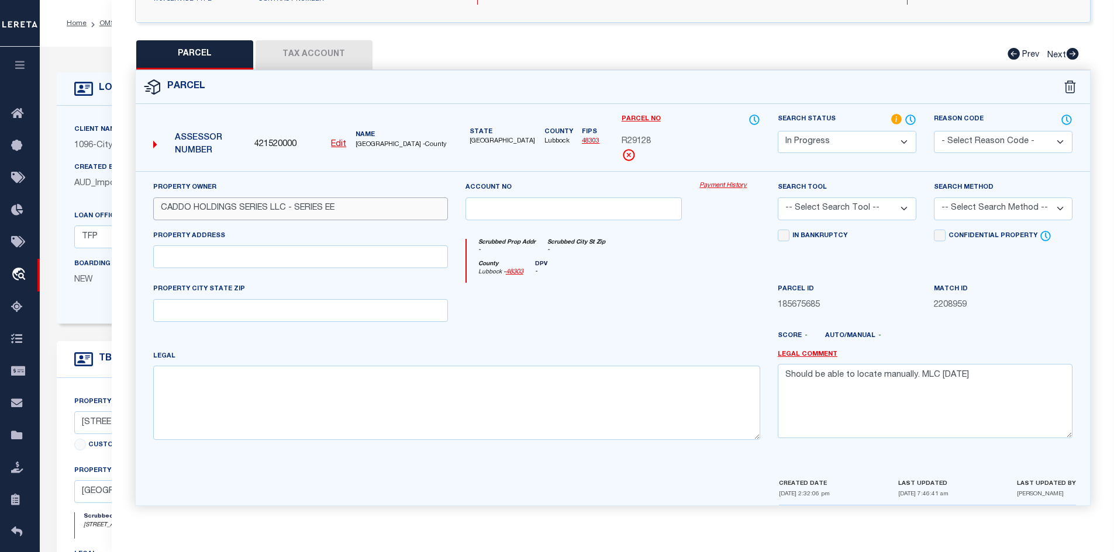
type input "CADDO HOLDINGS SERIES LLC - SERIES EE"
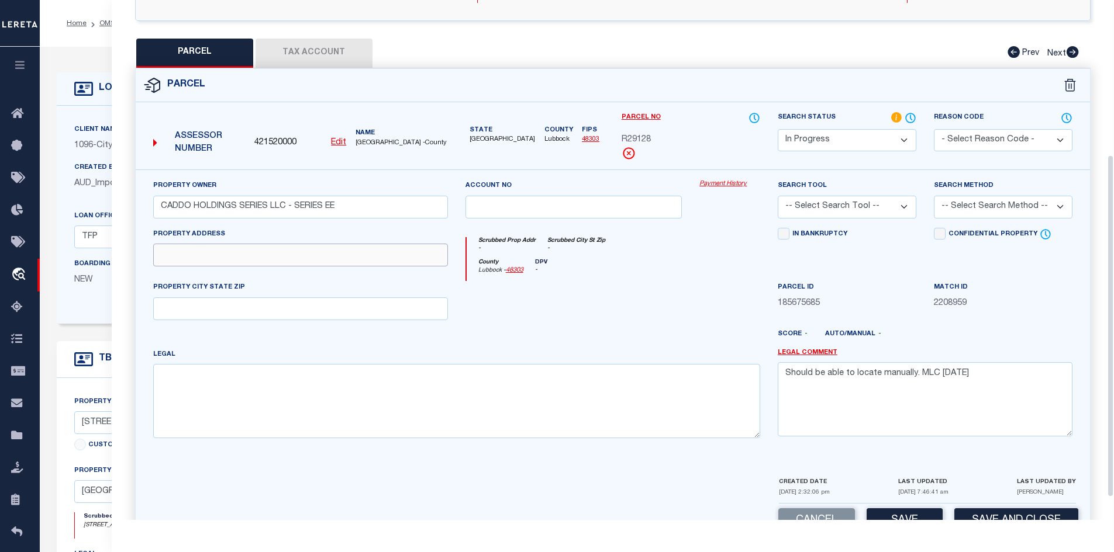
click at [381, 254] on input "text" at bounding box center [300, 255] width 295 height 23
paste input "2816 28TH ST, LUBBOCK, TX 79410"
drag, startPoint x: 350, startPoint y: 263, endPoint x: 219, endPoint y: 252, distance: 131.4
click at [219, 252] on input "2816 28TH ST, LUBBOCK, TX 79410" at bounding box center [300, 255] width 295 height 23
type input "2816 28TH ST,"
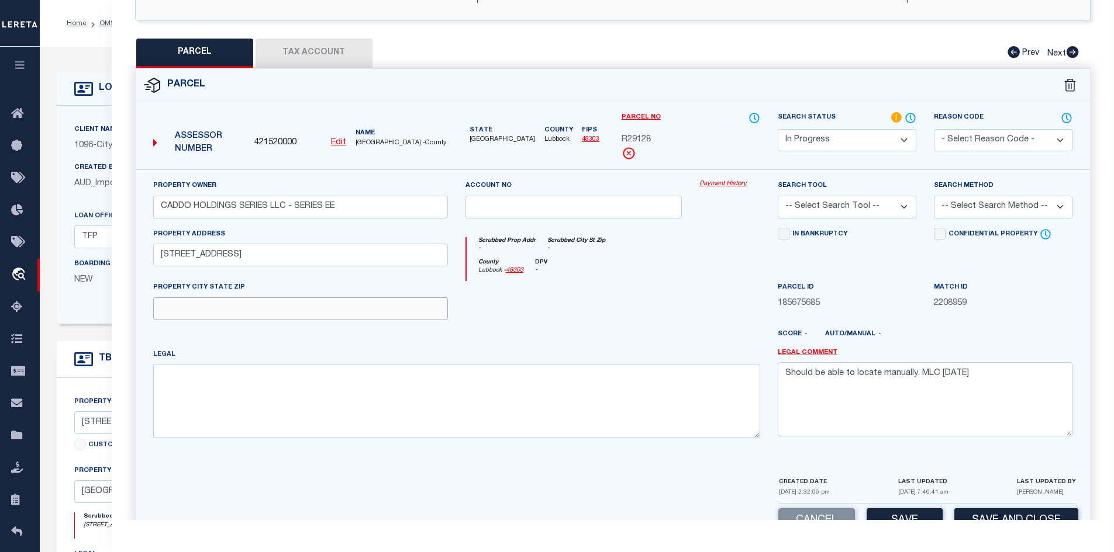
click at [205, 302] on input "text" at bounding box center [300, 309] width 295 height 23
paste input "LUBBOCK, TX 79410"
type input "LUBBOCK, TX 79410"
click at [189, 406] on textarea at bounding box center [456, 401] width 607 height 74
click at [449, 415] on textarea at bounding box center [456, 401] width 607 height 74
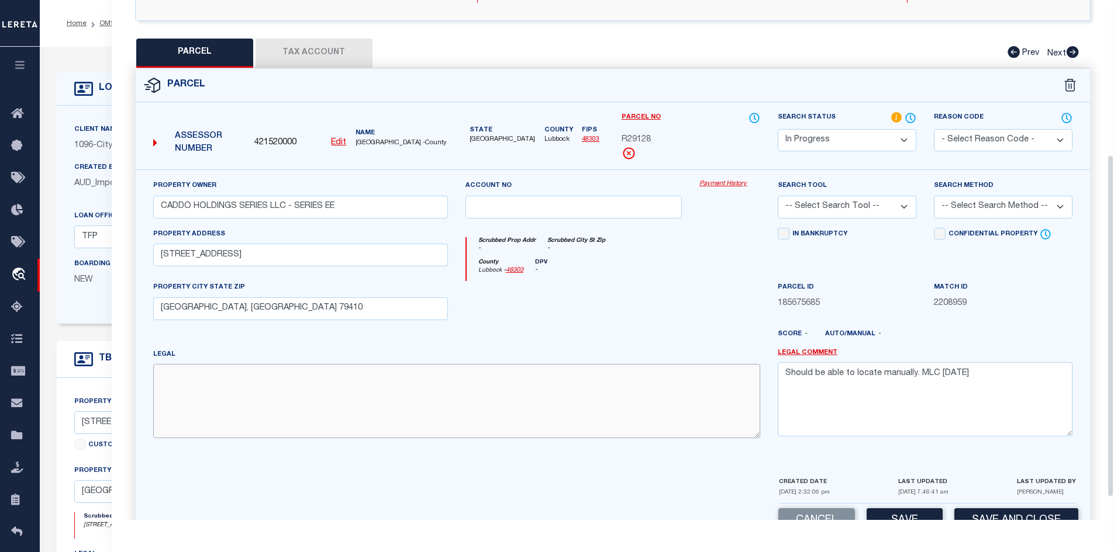
paste textarea "GREEN ACRES BLK 4 L 11"
type textarea "GREEN ACRES BLK 4 L 11"
click at [889, 367] on textarea "Should be able to locate manually. MLC 8/19/2025" at bounding box center [925, 399] width 295 height 74
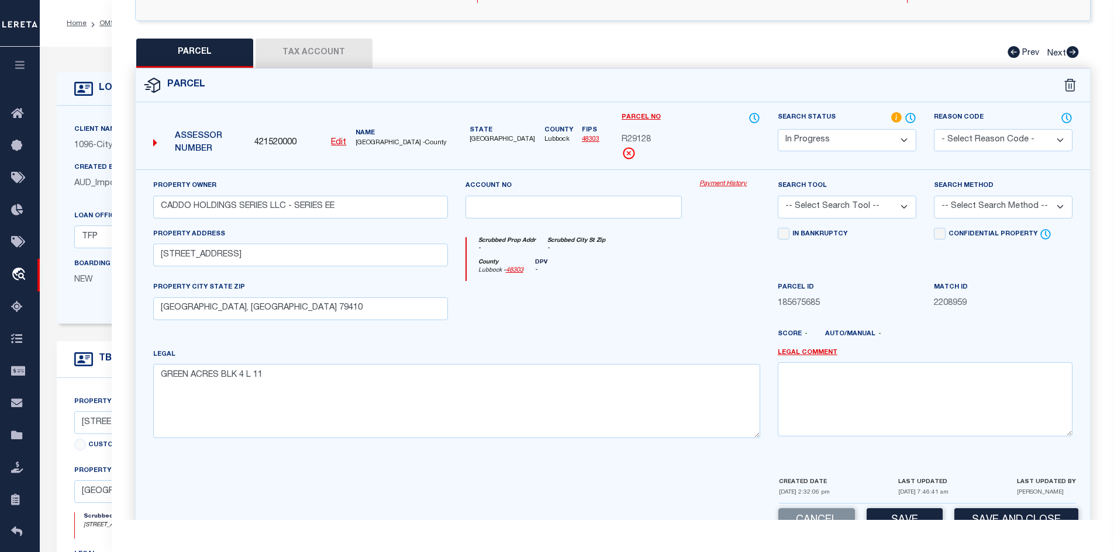
click at [334, 60] on button "Tax Account" at bounding box center [313, 53] width 117 height 29
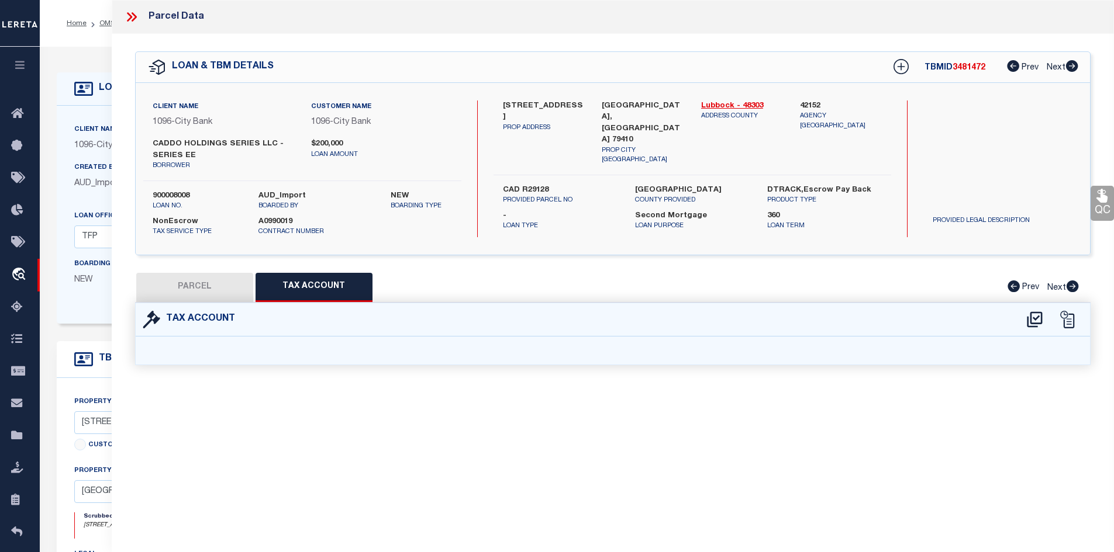
scroll to position [0, 0]
select select "100"
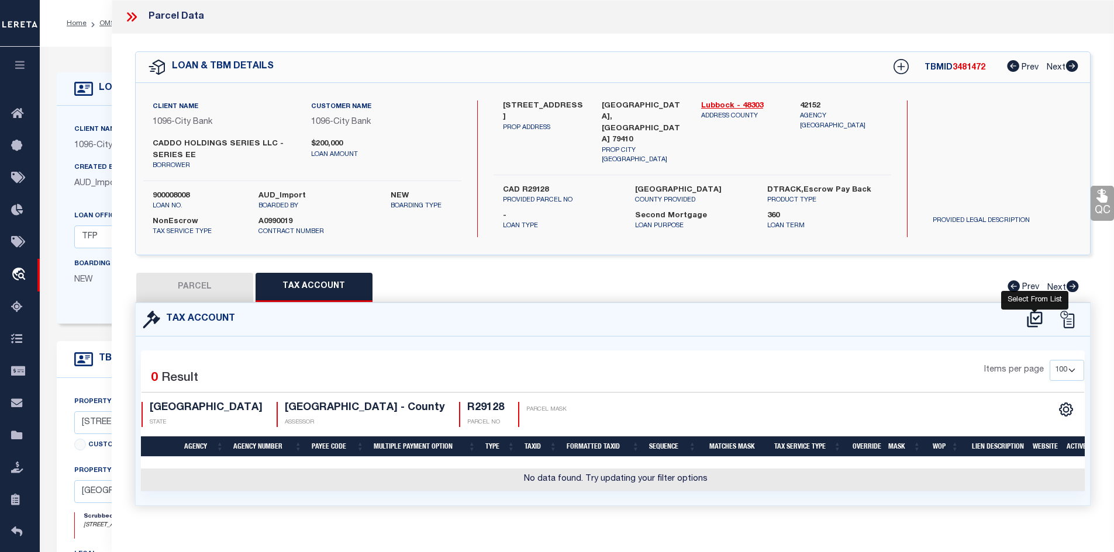
click at [1037, 317] on icon at bounding box center [1034, 320] width 15 height 16
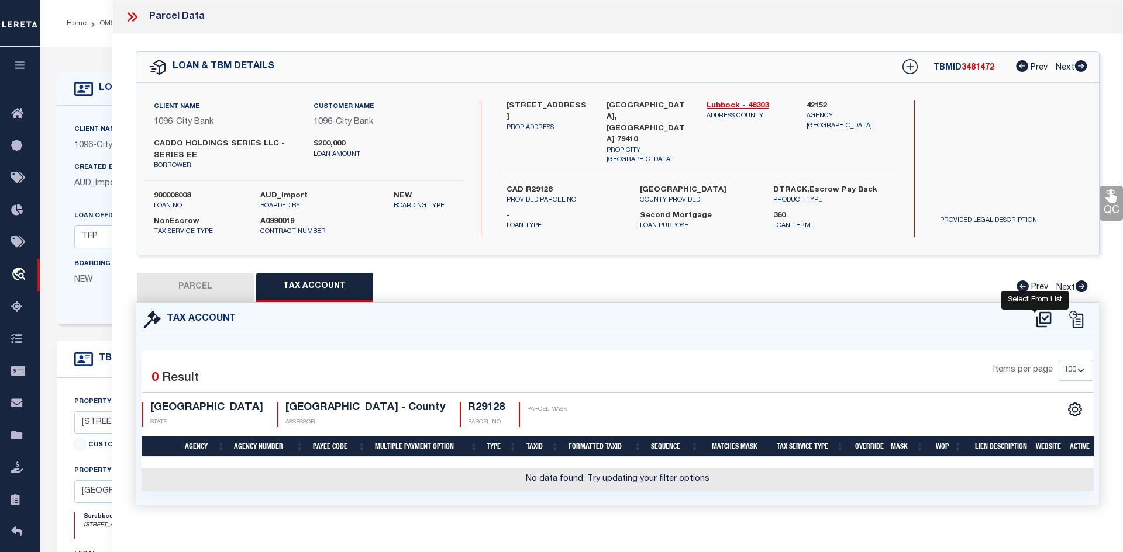
select select "200"
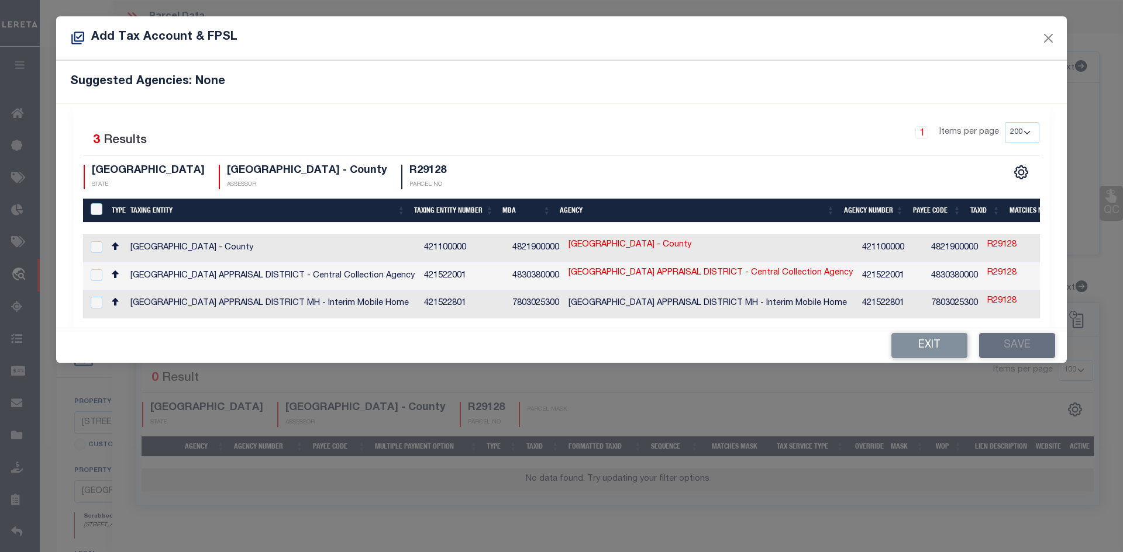
click at [343, 274] on td "LUBBOCK COUNTY APPRAISAL DISTRICT - Central Collection Agency" at bounding box center [272, 277] width 293 height 28
checkbox input "true"
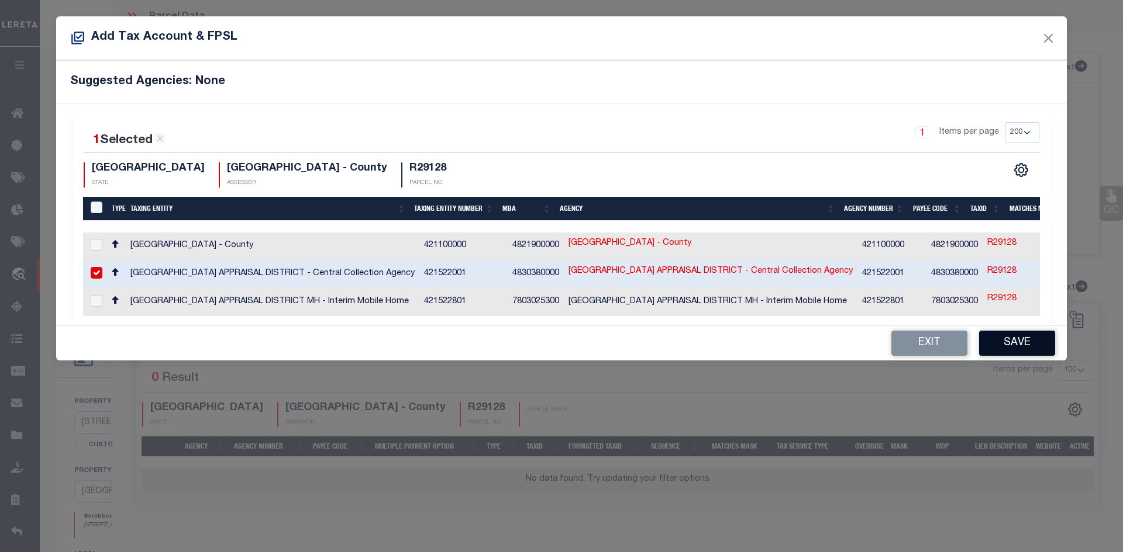
click at [999, 347] on button "Save" at bounding box center [1017, 343] width 76 height 25
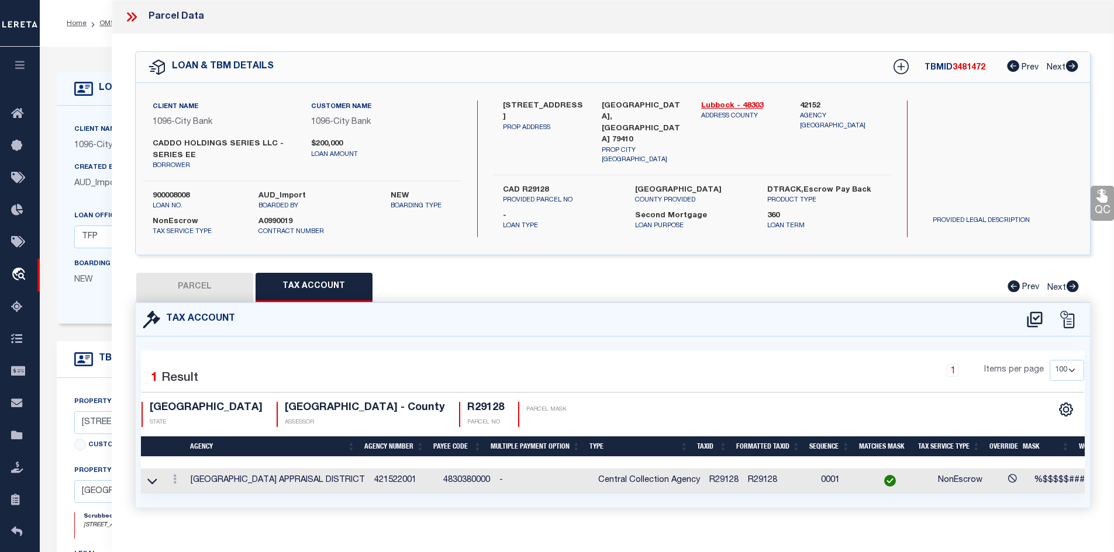
click at [211, 295] on button "PARCEL" at bounding box center [194, 287] width 117 height 29
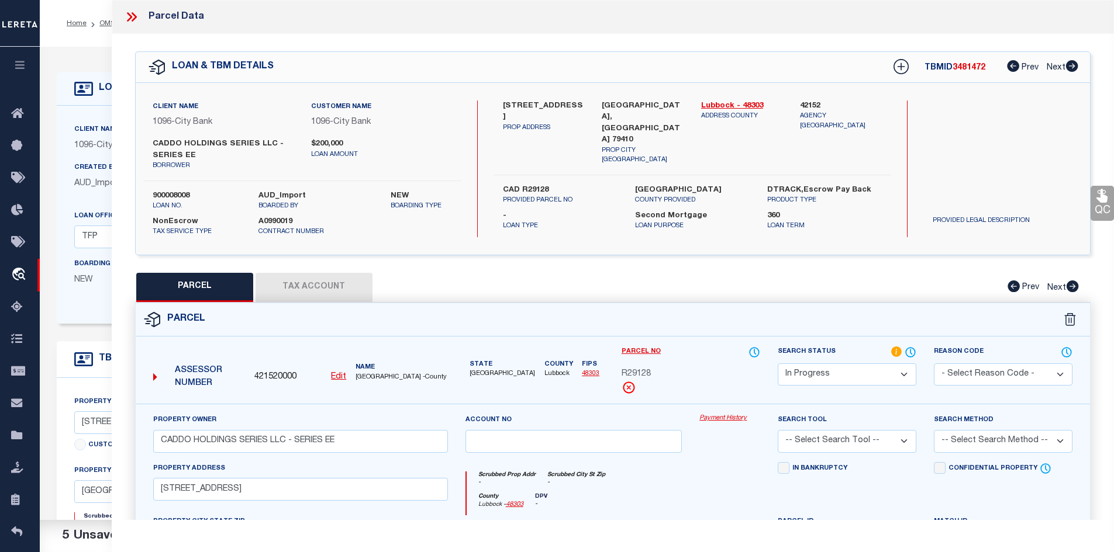
click at [834, 386] on div "Search Status Automated Search Bad Parcel Complete Duplicate Parcel High Dollar…" at bounding box center [847, 375] width 156 height 58
click at [814, 370] on select "Automated Search Bad Parcel Complete Duplicate Parcel High Dollar Reporting In …" at bounding box center [847, 375] width 139 height 23
select select "PC"
click at [778, 364] on select "Automated Search Bad Parcel Complete Duplicate Parcel High Dollar Reporting In …" at bounding box center [847, 375] width 139 height 23
click at [811, 433] on select "-- Select Search Tool -- 3rd Party Website Agency File Agency Website ATLS CNV-…" at bounding box center [847, 441] width 139 height 23
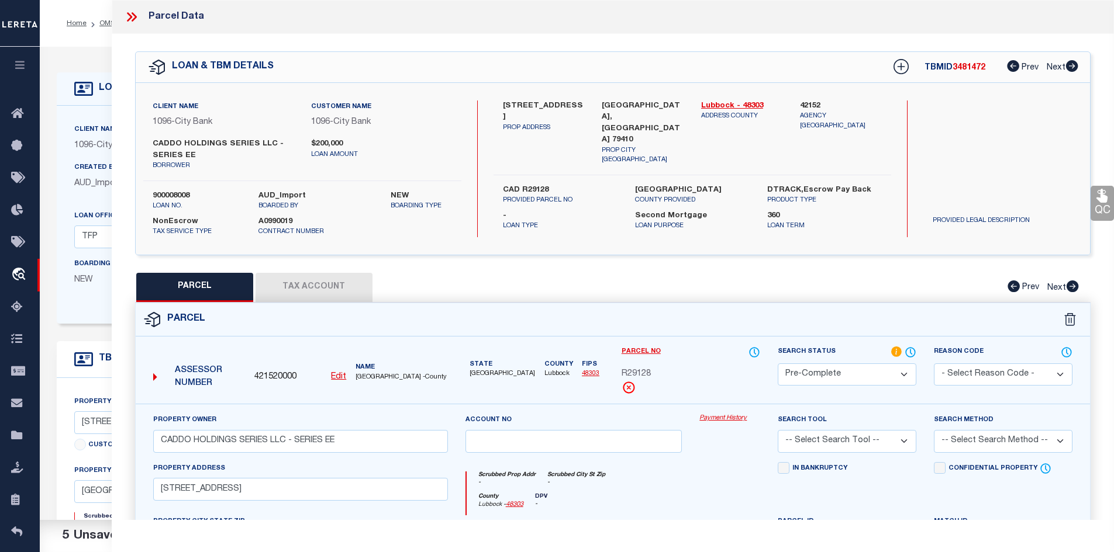
select select "AGW"
click at [778, 431] on select "-- Select Search Tool -- 3rd Party Website Agency File Agency Website ATLS CNV-…" at bounding box center [847, 441] width 139 height 23
click at [1009, 453] on select "-- Select Search Method -- Property Address Legal Liability Info Provided" at bounding box center [1003, 441] width 139 height 23
select select "ADD"
click at [934, 431] on select "-- Select Search Method -- Property Address Legal Liability Info Provided" at bounding box center [1003, 441] width 139 height 23
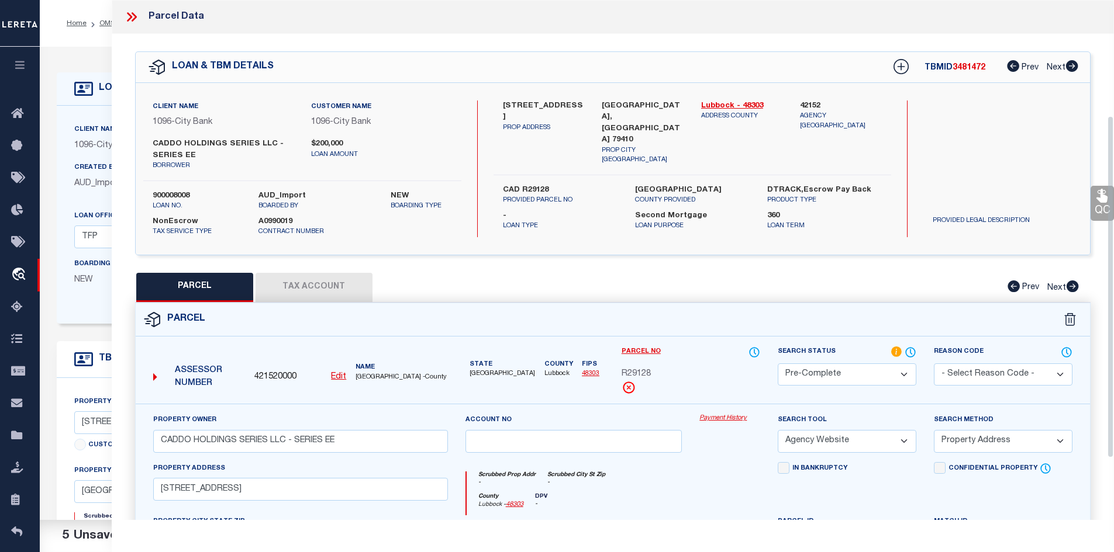
scroll to position [269, 0]
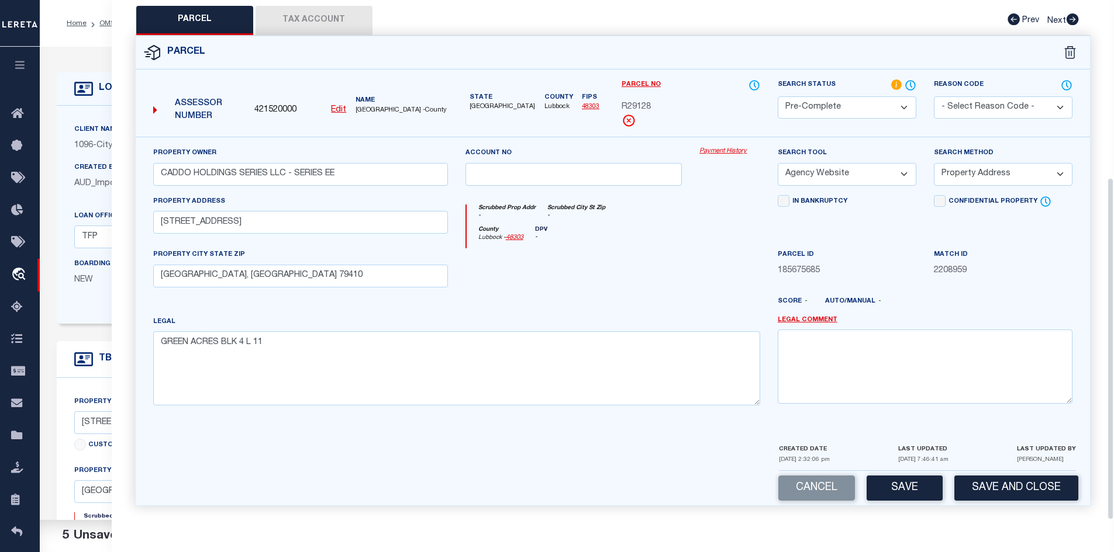
click at [901, 482] on button "Save" at bounding box center [904, 488] width 76 height 25
select select "AS"
select select
checkbox input "false"
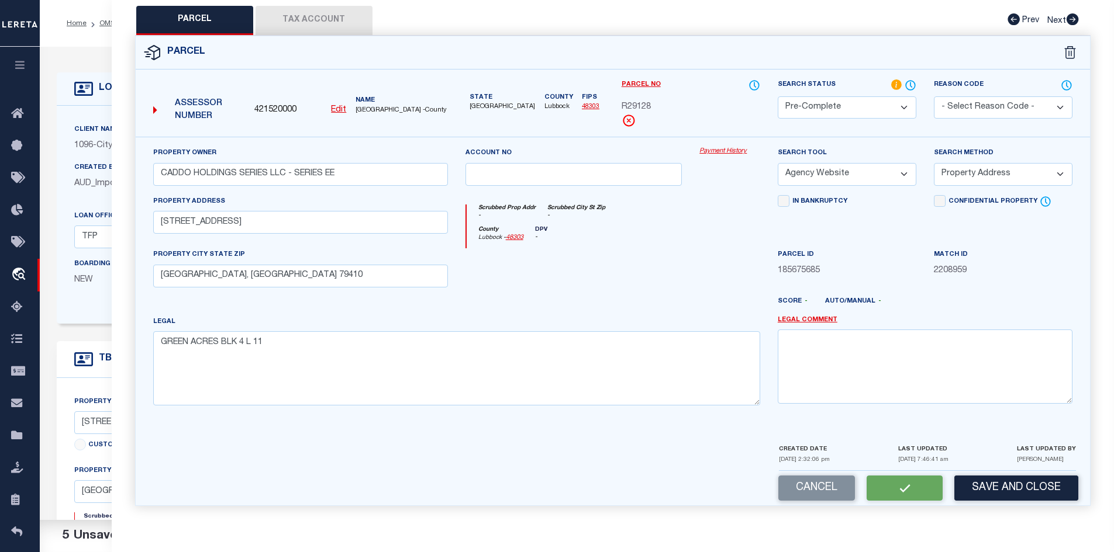
checkbox input "false"
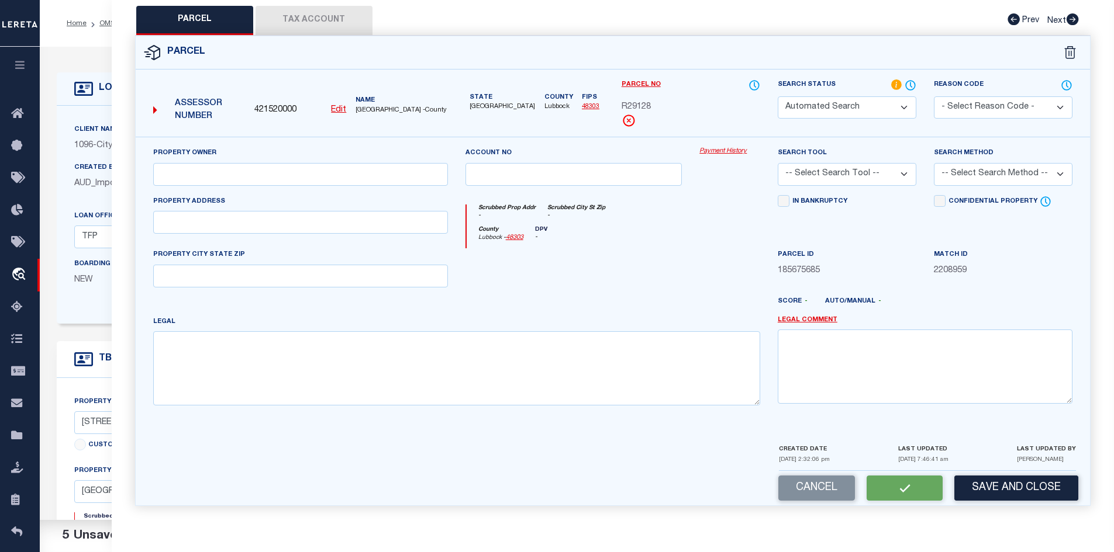
select select "PC"
type input "CADDO HOLDINGS SERIES LLC - SERIES EE"
select select "AGW"
select select "ADD"
type input "2816 28TH ST,"
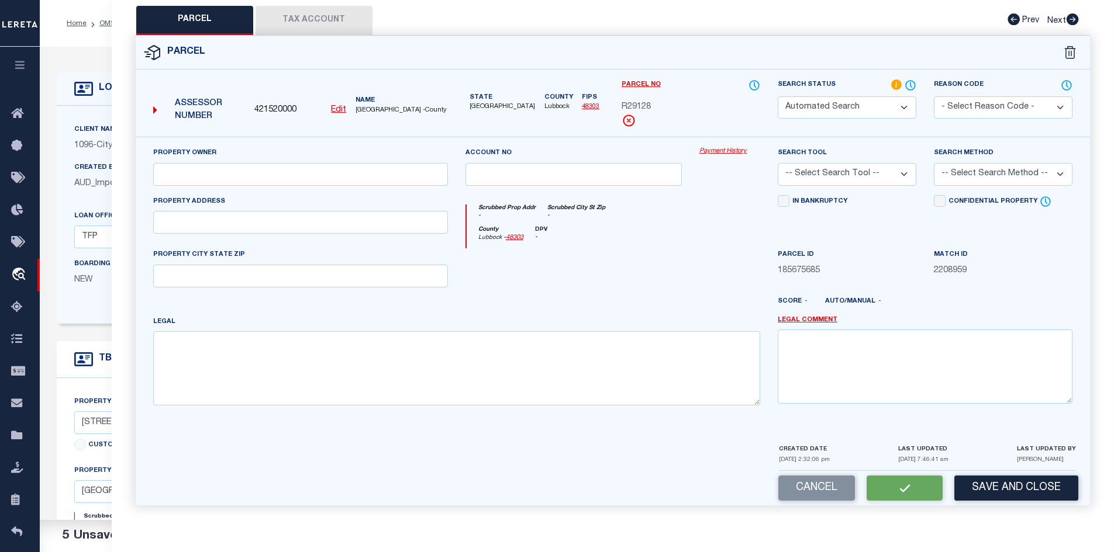
type input "LUBBOCK, TX 79410"
type textarea "GREEN ACRES BLK 4 L 11"
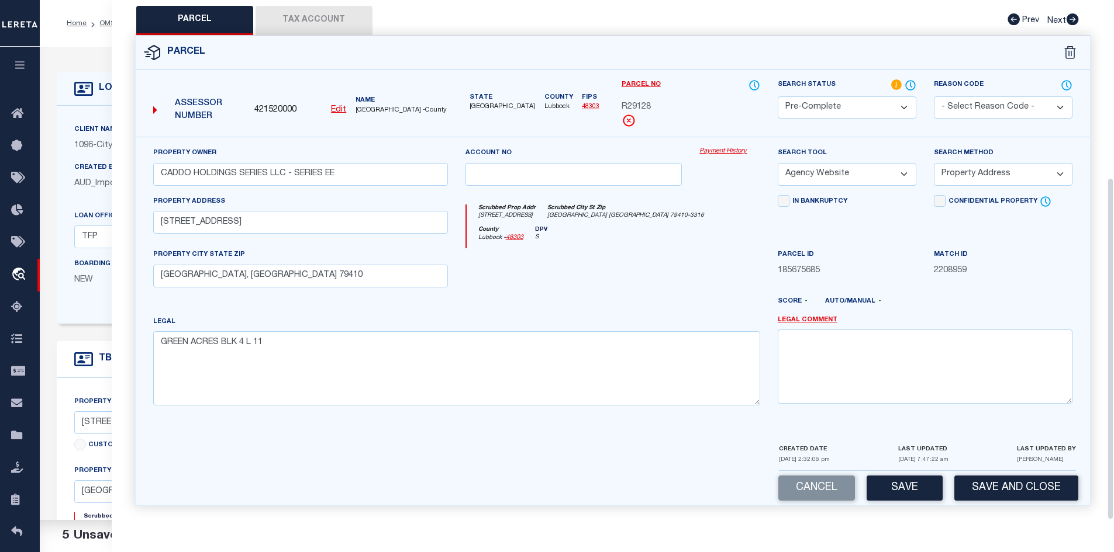
scroll to position [0, 0]
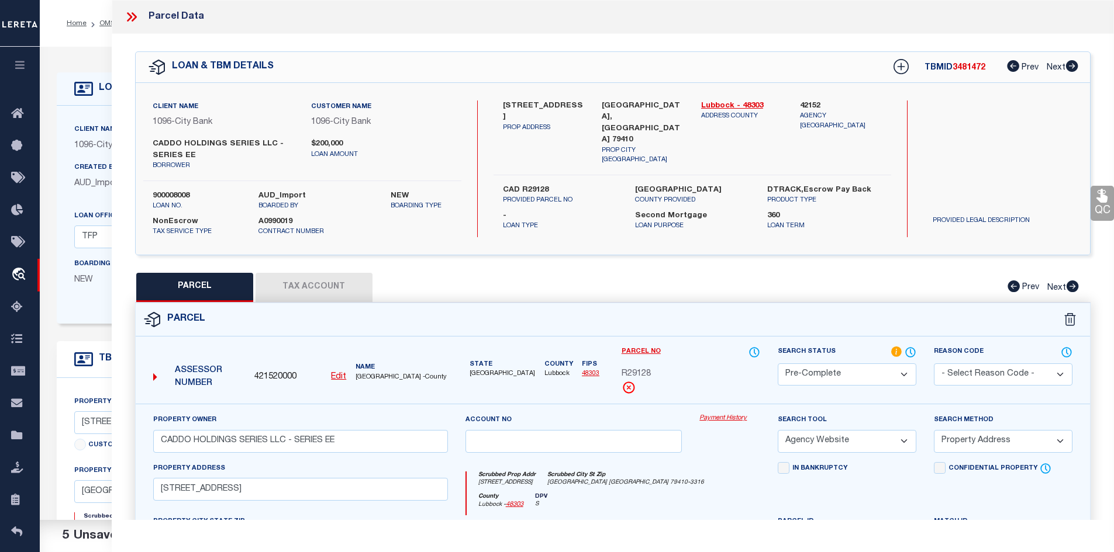
click at [651, 375] on span "R29128" at bounding box center [635, 374] width 29 height 13
copy div "R29128"
click at [128, 19] on icon at bounding box center [129, 16] width 5 height 9
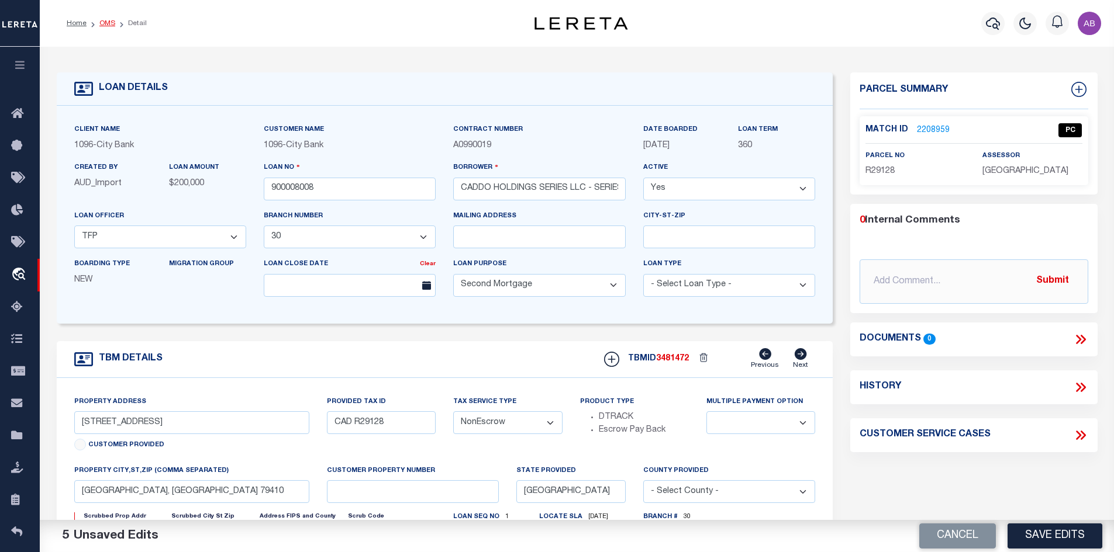
click at [104, 22] on link "OMS" at bounding box center [107, 23] width 16 height 7
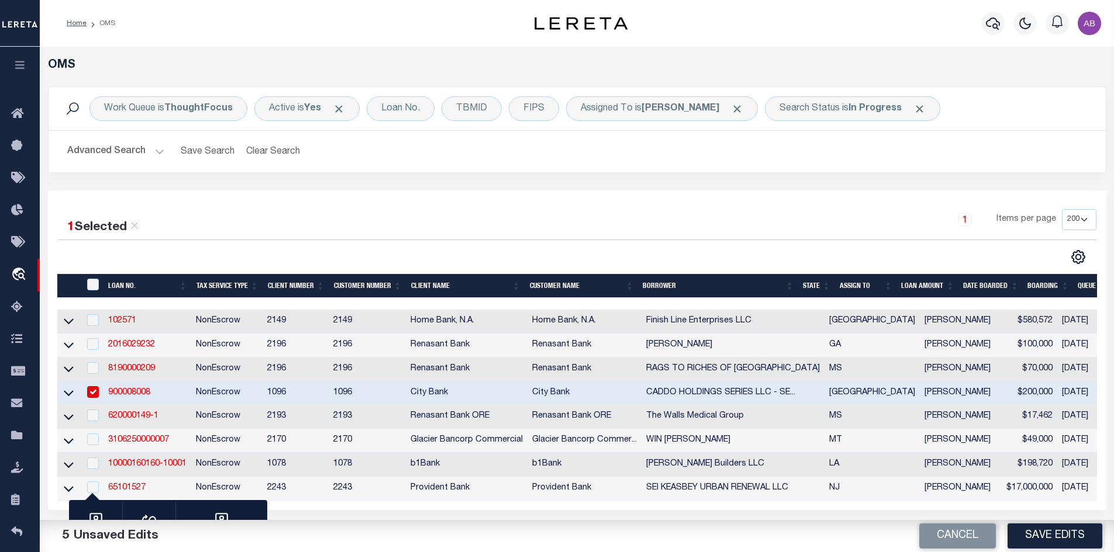
scroll to position [174, 0]
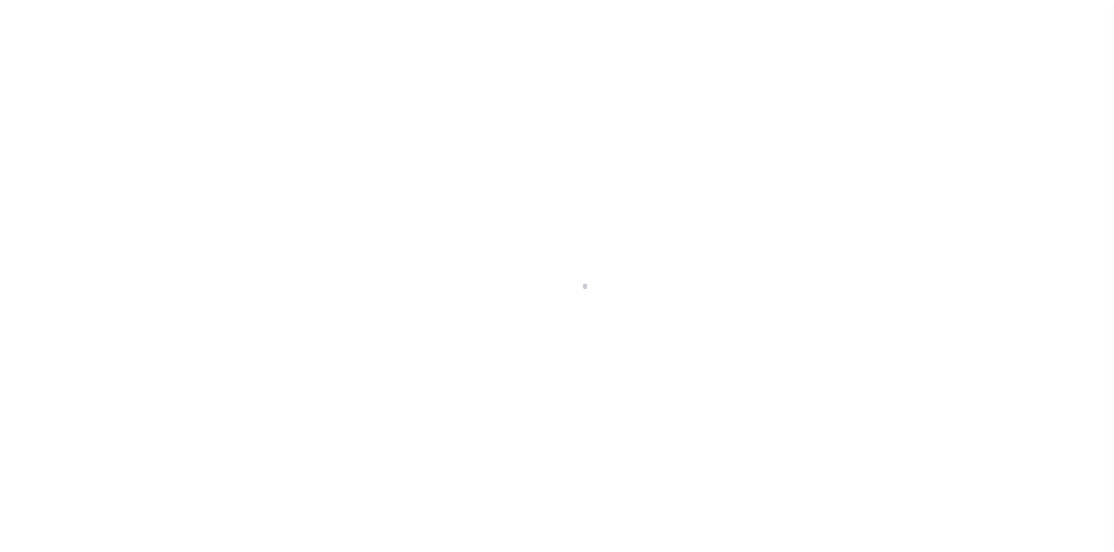
scroll to position [17, 0]
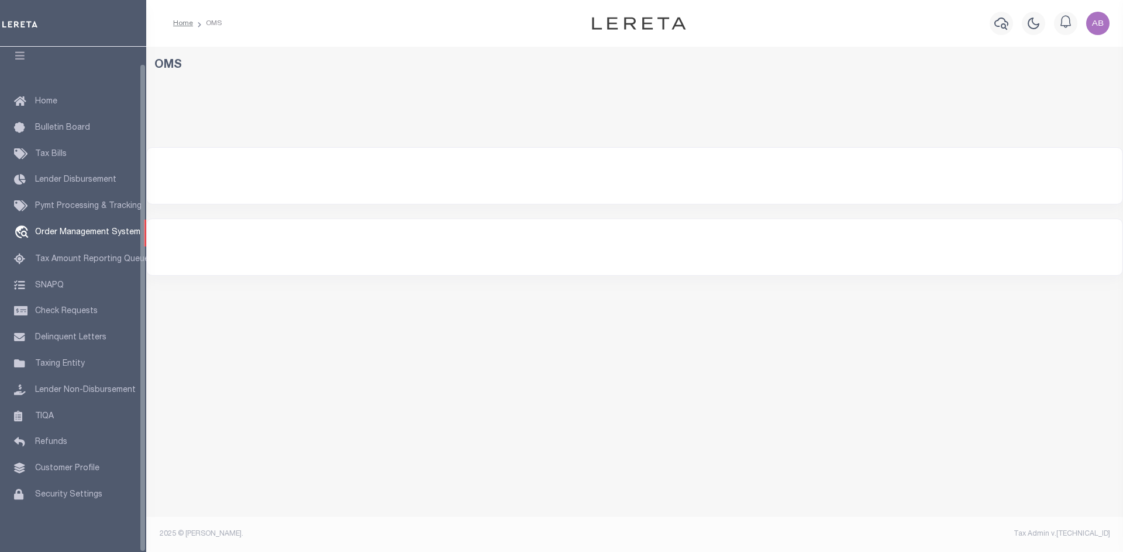
select select "200"
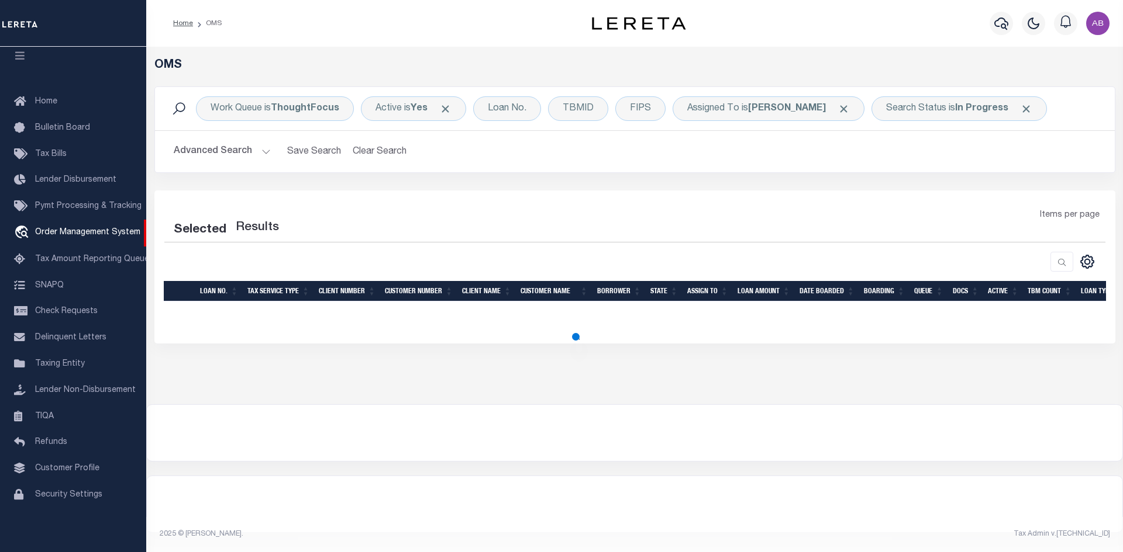
select select "200"
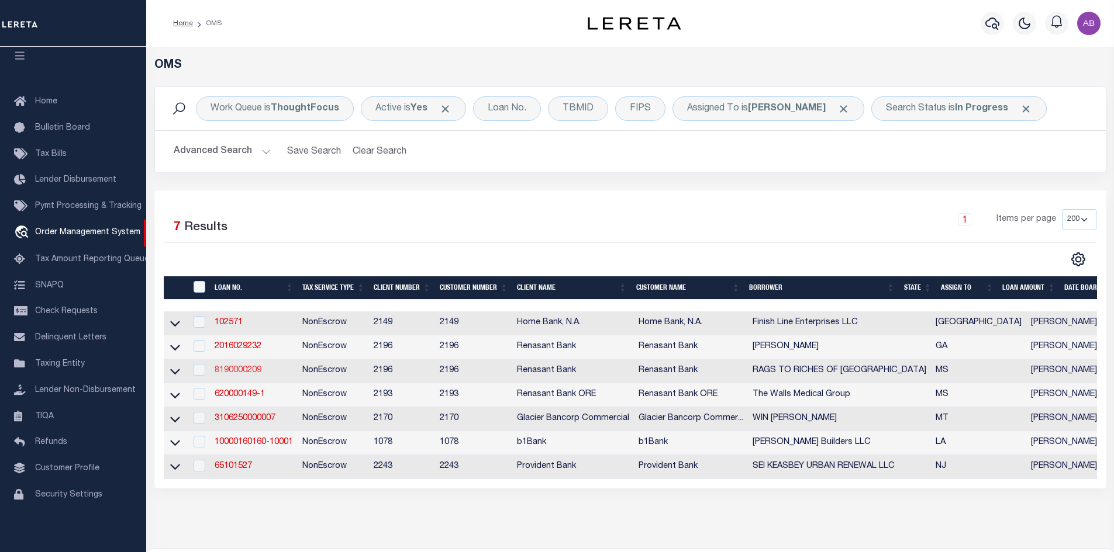
click at [231, 368] on link "8190000209" at bounding box center [238, 371] width 47 height 8
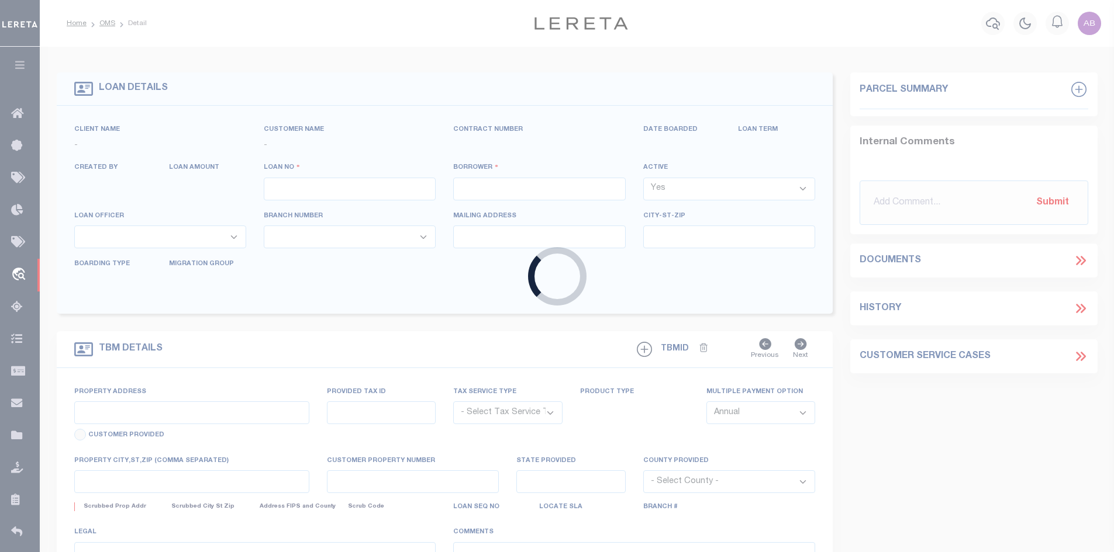
type input "8190000209"
type input "RAGS TO RICHES OF [GEOGRAPHIC_DATA]"
select select
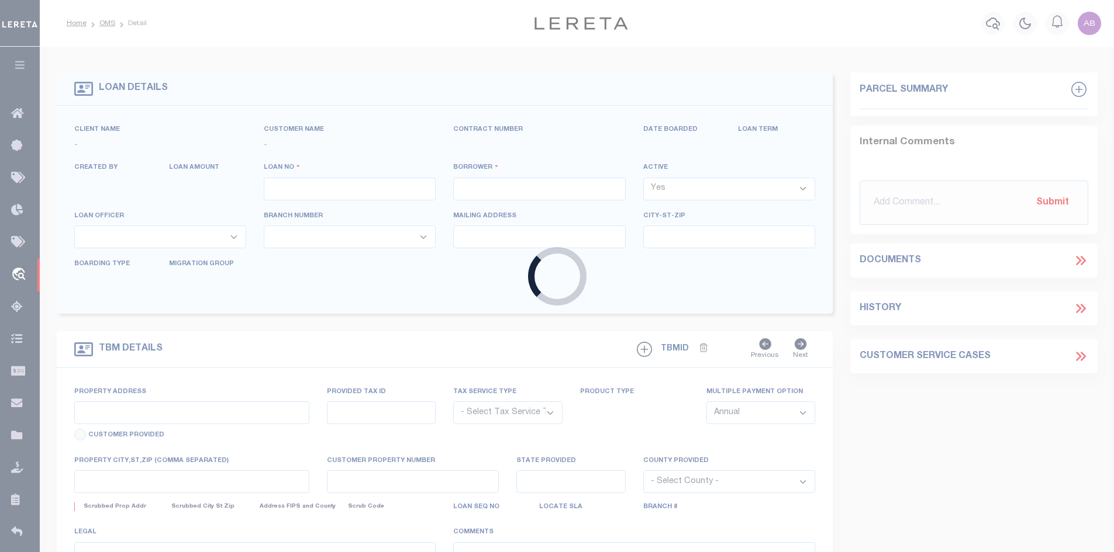
select select "10"
select select
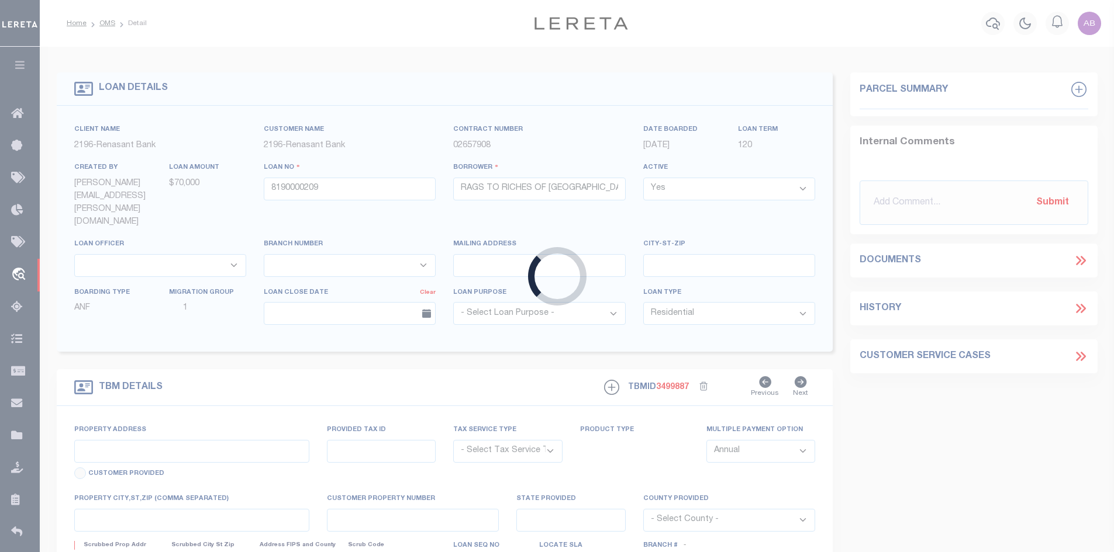
type input "200 S BEACH BLVD"
radio input "true"
select select "NonEscrow"
select select
type input "BAY ST LOUIS MS 39520"
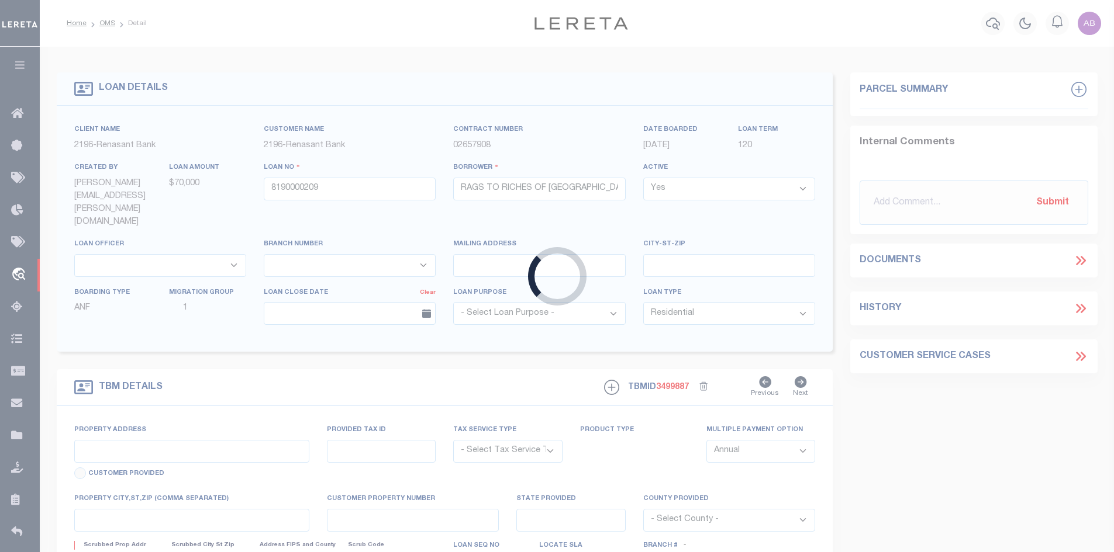
type input "8190000209"
type input "MS"
type textarea "SEE FILE1"
select select "4983"
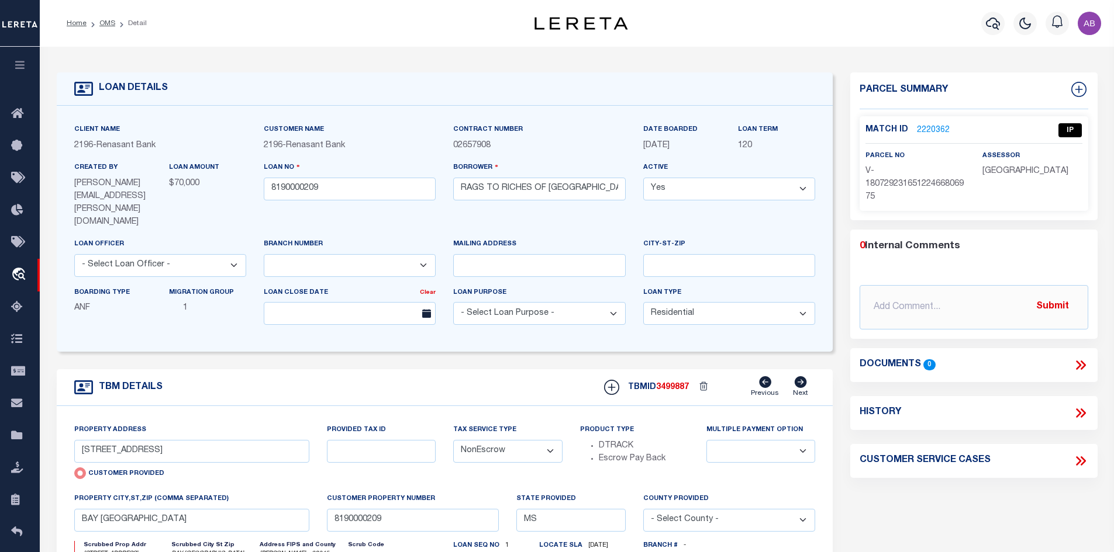
click at [939, 127] on link "2220362" at bounding box center [933, 131] width 33 height 12
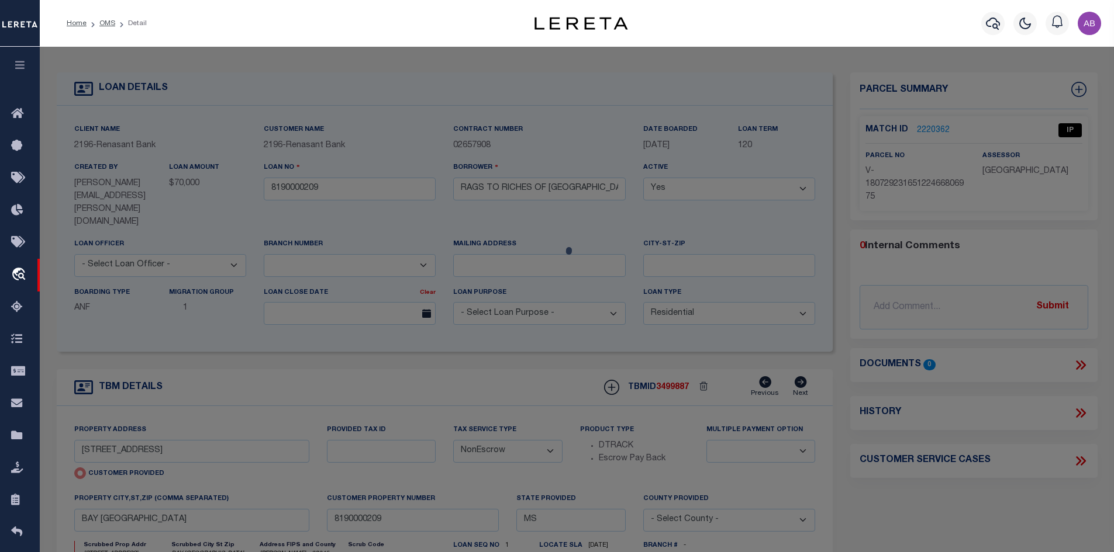
checkbox input "false"
select select "IP"
select select "AGW"
select select "LEG"
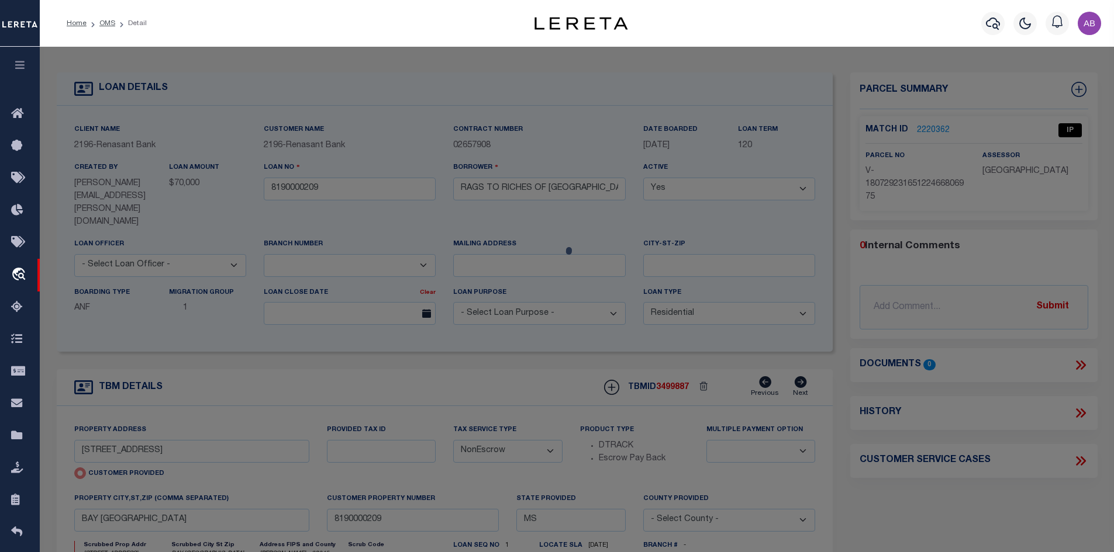
type input "200 S BEACH BLVD"
type input "BAY ST LOUIS MS 395200000"
type textarea "Untangled by updating parcel number to what was already in the system, per team…"
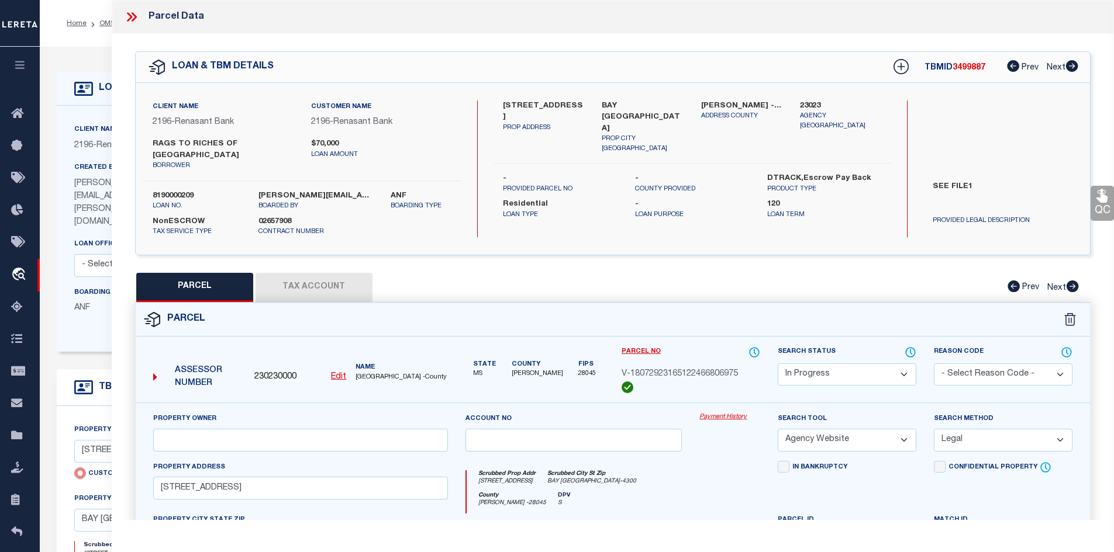
click at [527, 104] on label "200 S BEACH BLVD" at bounding box center [544, 112] width 82 height 23
copy label "BEACH"
click at [569, 105] on label "200 S BEACH BLVD" at bounding box center [544, 112] width 82 height 23
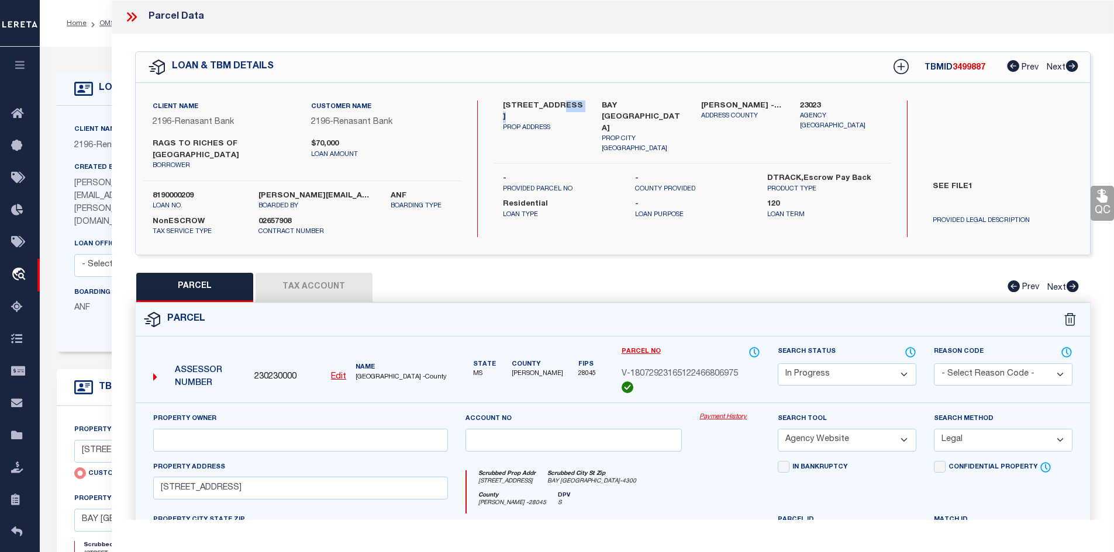
copy label "BLVD"
drag, startPoint x: 605, startPoint y: 103, endPoint x: 630, endPoint y: 103, distance: 25.1
click at [630, 103] on label "BAY ST LOUIS MS 39520" at bounding box center [643, 118] width 82 height 34
click at [591, 101] on div "200 S BEACH BLVD PROP ADDRESS" at bounding box center [543, 128] width 99 height 54
drag, startPoint x: 599, startPoint y: 101, endPoint x: 654, endPoint y: 109, distance: 56.1
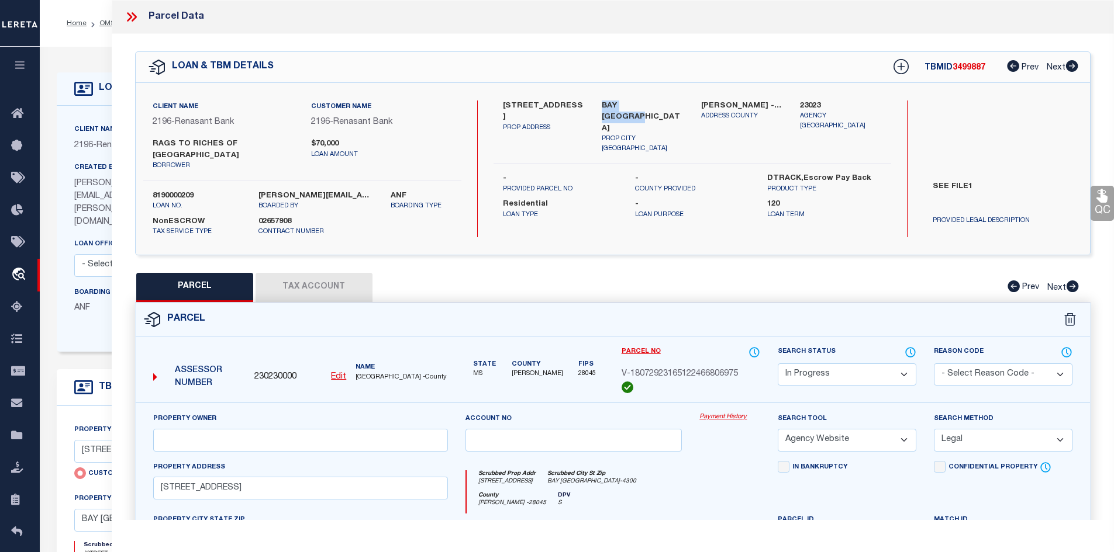
click at [654, 109] on div "BAY ST LOUIS MS 39520 PROP CITY ST ZIP" at bounding box center [642, 128] width 99 height 54
copy label "BAY ST LOUIS"
click at [124, 15] on icon at bounding box center [131, 16] width 15 height 15
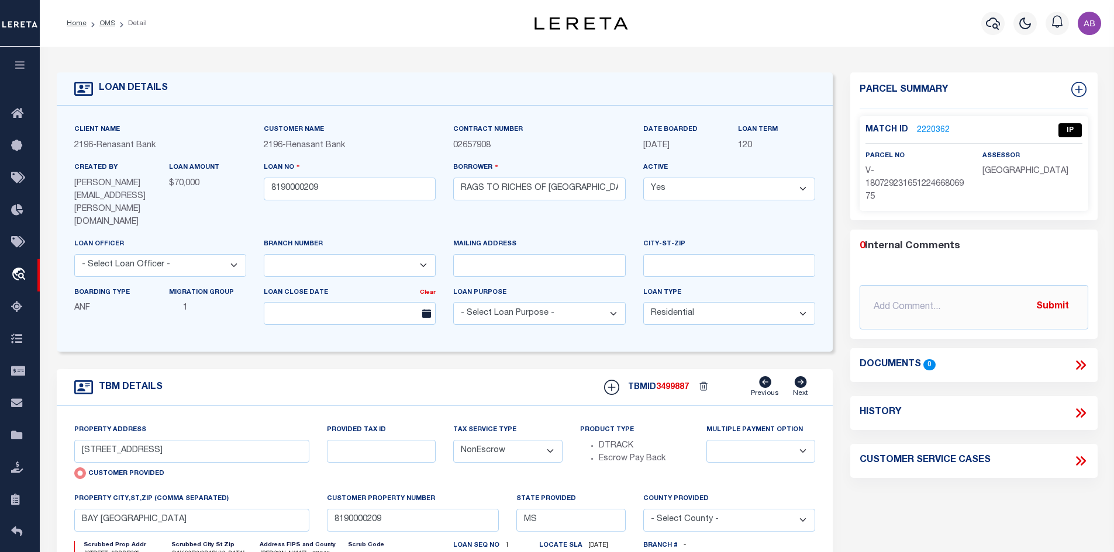
click at [931, 128] on link "2220362" at bounding box center [933, 131] width 33 height 12
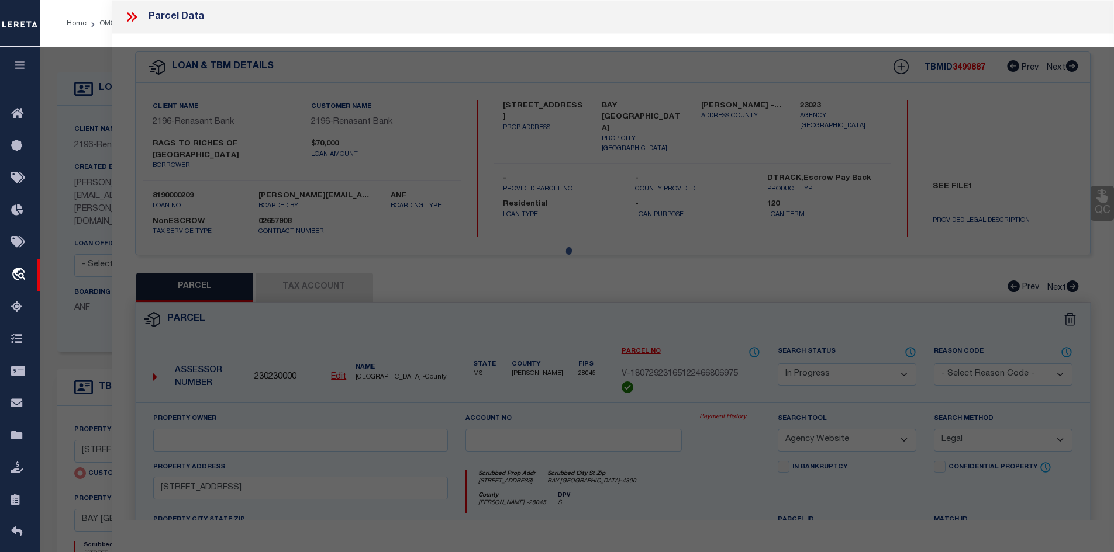
select select "AS"
select select
checkbox input "false"
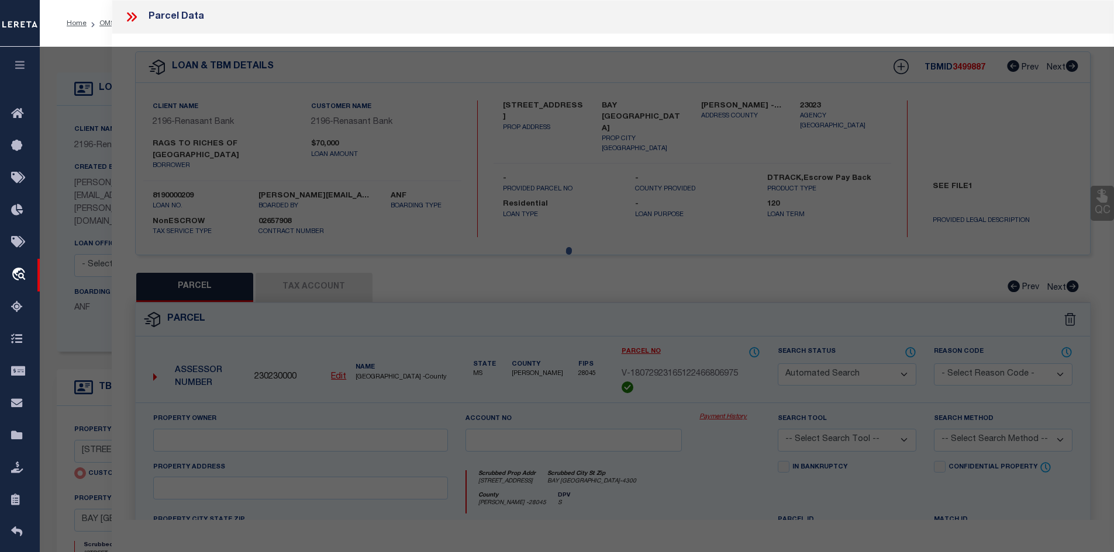
select select "IP"
select select "AGW"
select select "LEG"
type input "200 S BEACH BLVD"
type input "BAY ST LOUIS MS 395200000"
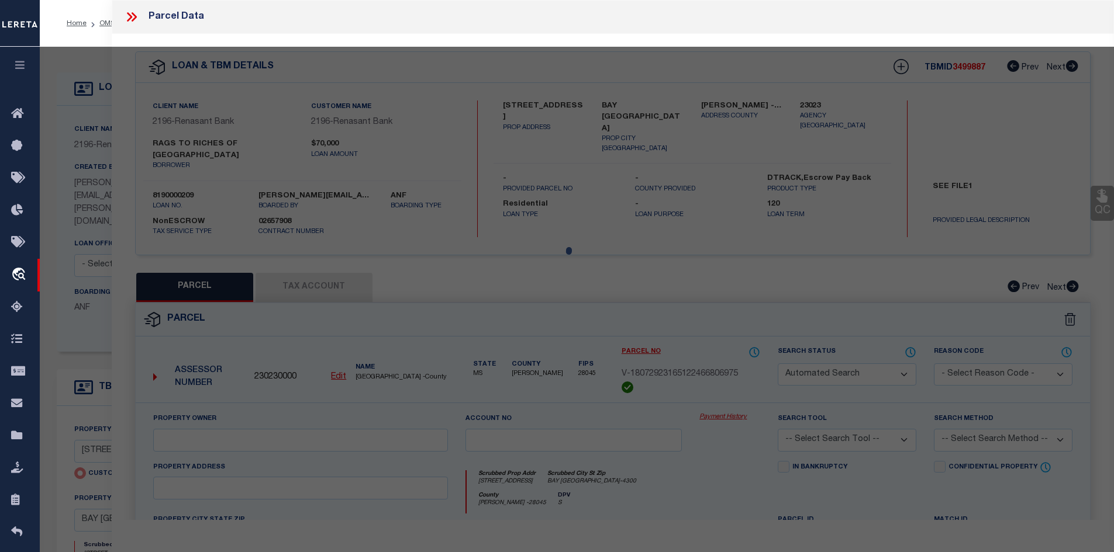
type textarea "Untangled by updating parcel number to what was already in the system, per team…"
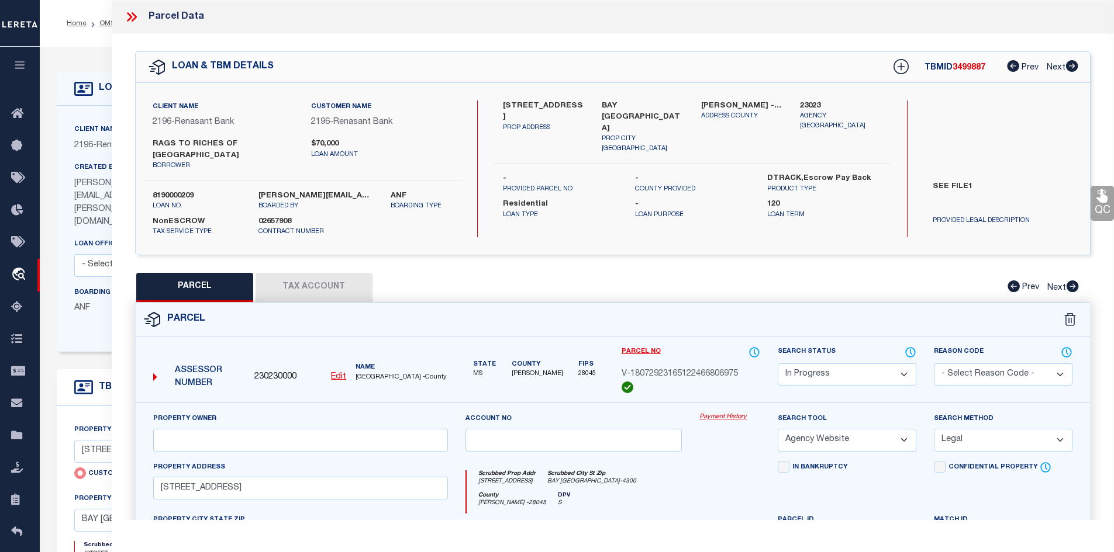
click at [823, 364] on select "Automated Search Bad Parcel Complete Duplicate Parcel High Dollar Reporting In …" at bounding box center [847, 375] width 139 height 23
click at [710, 368] on span "V-18072923165122466806975" at bounding box center [679, 374] width 116 height 13
copy div "V-18072923165122466806975"
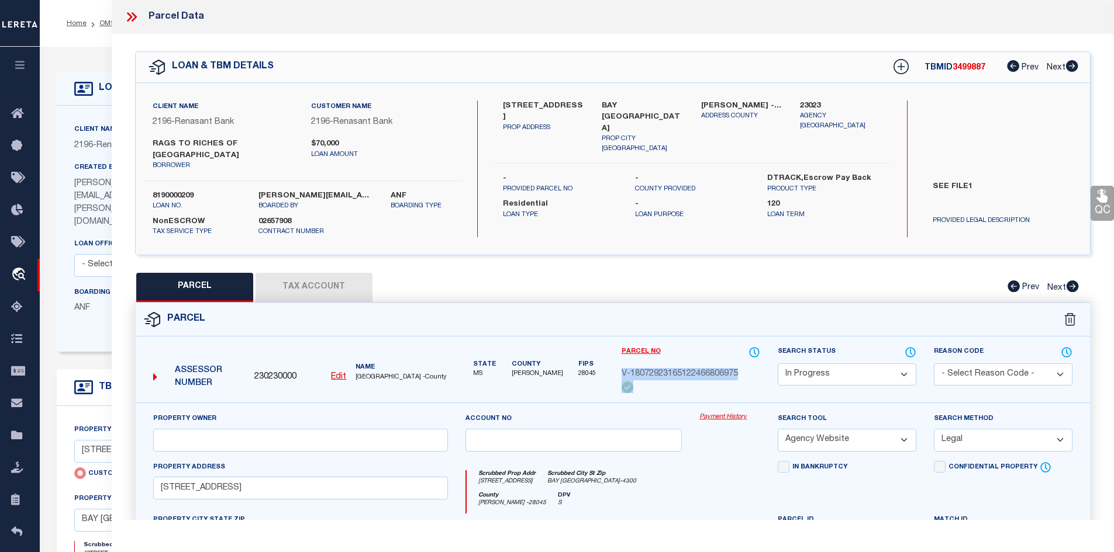
click at [193, 140] on label "RAGS TO RICHES OF [GEOGRAPHIC_DATA]" at bounding box center [223, 150] width 141 height 23
click at [193, 140] on label "RAGS TO RICHES OF BAY ST" at bounding box center [223, 150] width 141 height 23
copy div "RAGS TO RICHES OF BAY ST"
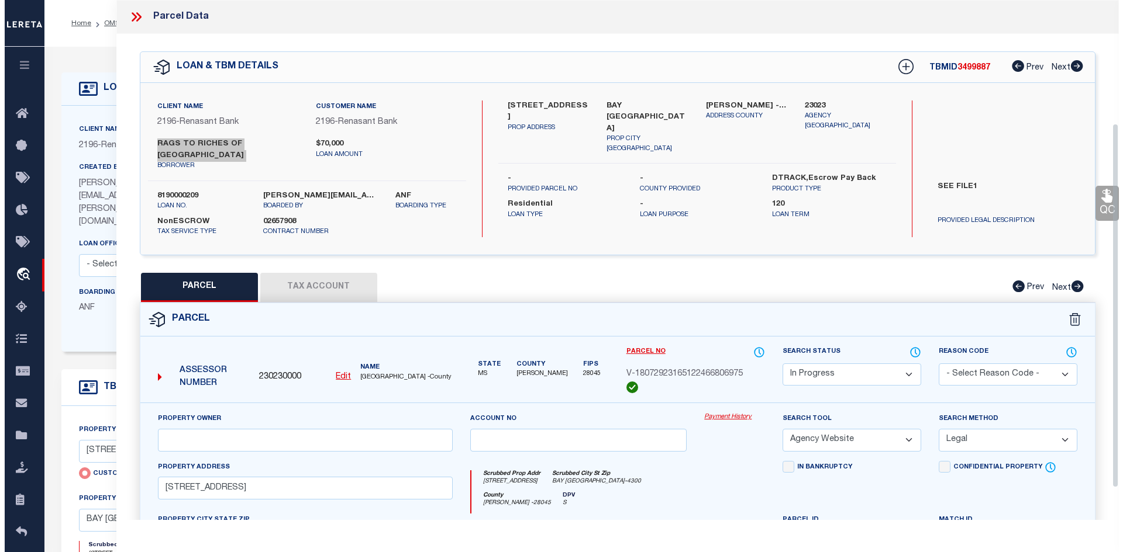
scroll to position [221, 0]
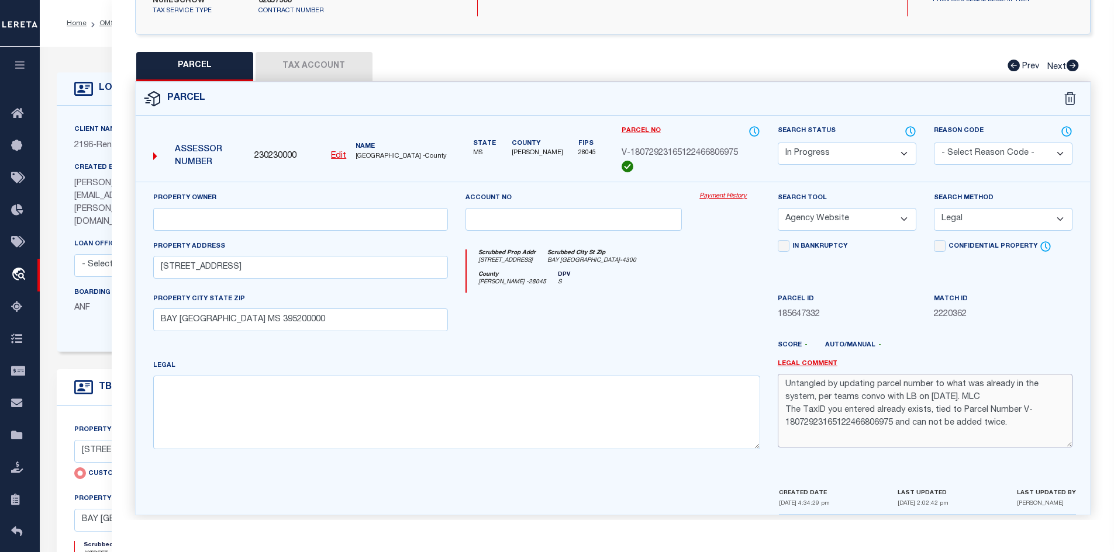
drag, startPoint x: 1005, startPoint y: 414, endPoint x: 758, endPoint y: 372, distance: 250.3
click at [762, 372] on div "Property Owner Account no Payment History Search Tool -- Select Search Tool -- …" at bounding box center [612, 325] width 937 height 267
click at [657, 274] on div "County Hancock - 28045 DPV S" at bounding box center [613, 282] width 293 height 22
click at [344, 152] on u "Edit" at bounding box center [338, 156] width 15 height 8
type input "230230000"
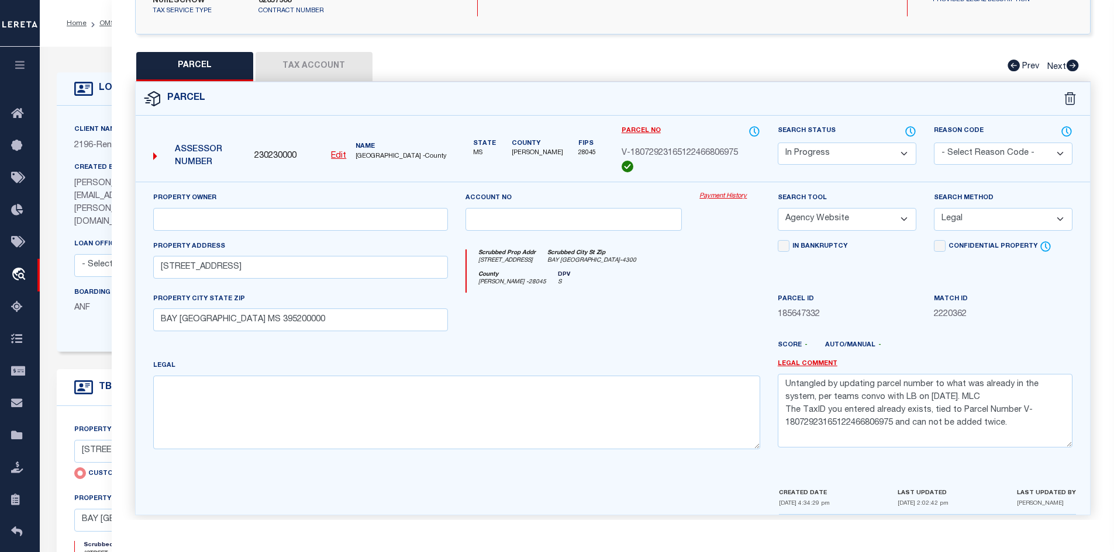
type input "V-18072923165122466806975"
select select "IP"
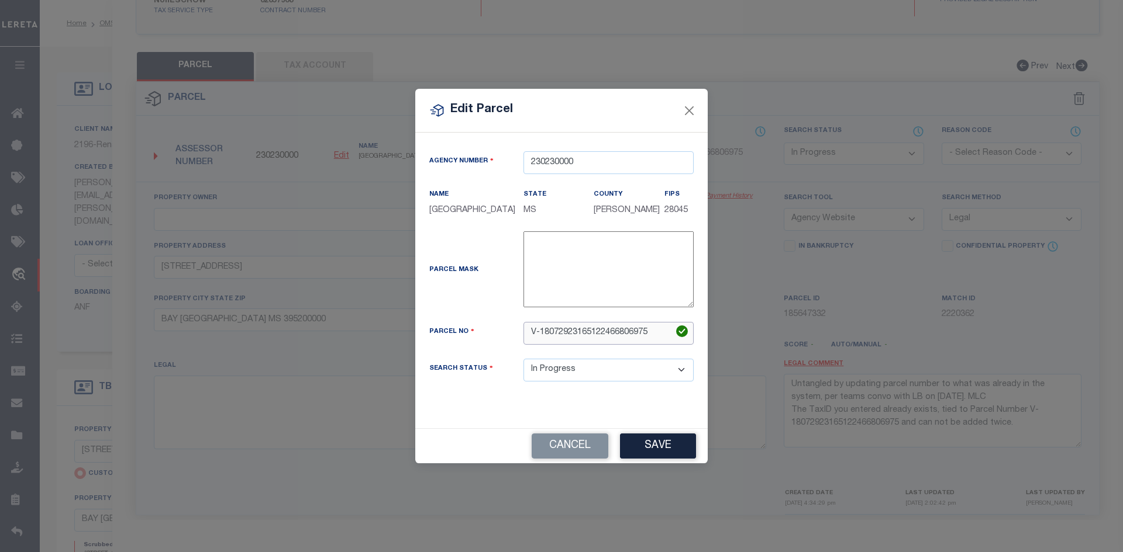
click at [650, 340] on input "V-18072923165122466806975" at bounding box center [608, 333] width 170 height 23
paste input "149L-0-29-097.001"
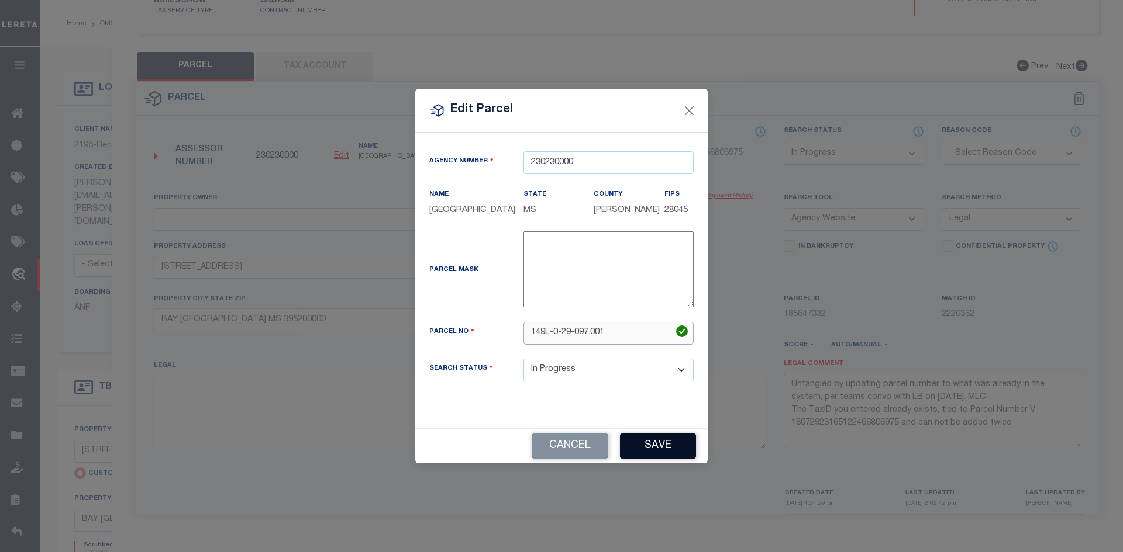
type input "149L-0-29-097.001"
click at [650, 459] on button "Save" at bounding box center [658, 446] width 76 height 25
select select "IP"
select select
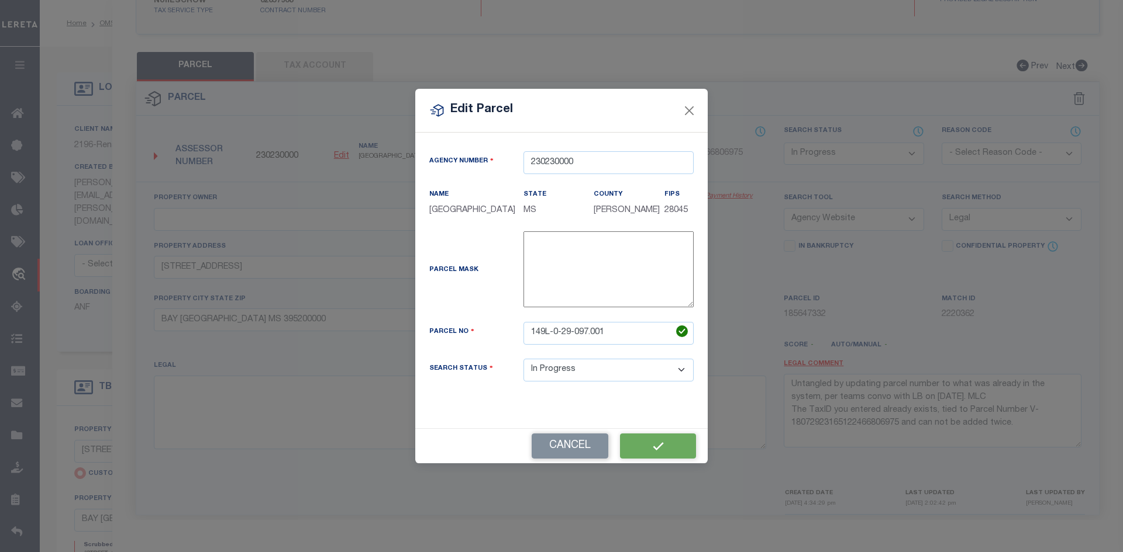
checkbox input "false"
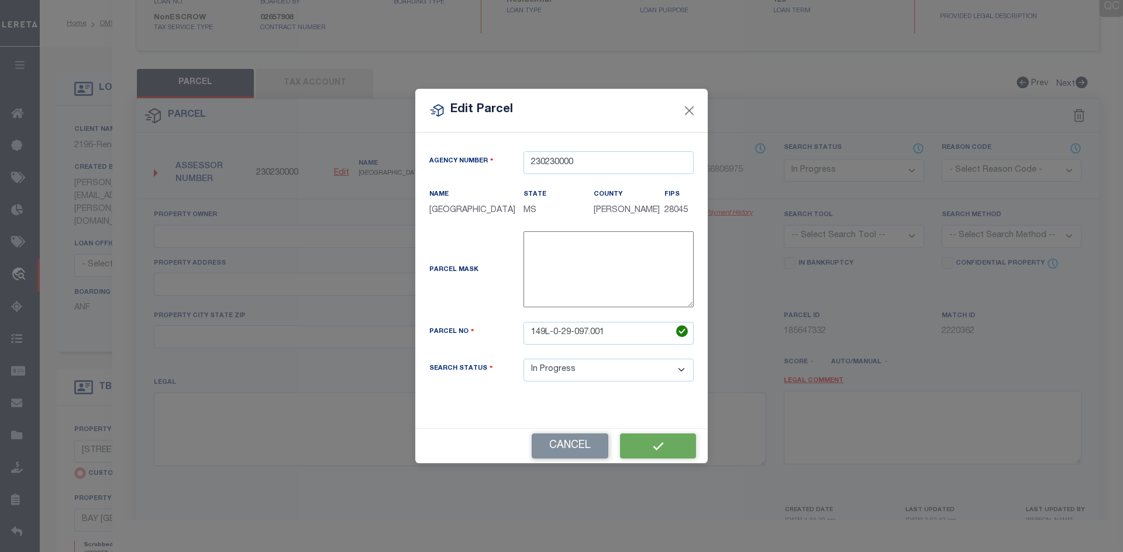
type input "RAGS TO RICHES OF BAY ST LOUIS MS LLC"
select select "AGW"
select select "LEG"
type input "200 S BEACH BLVD"
type input "BAY ST LOUIS MS 39520"
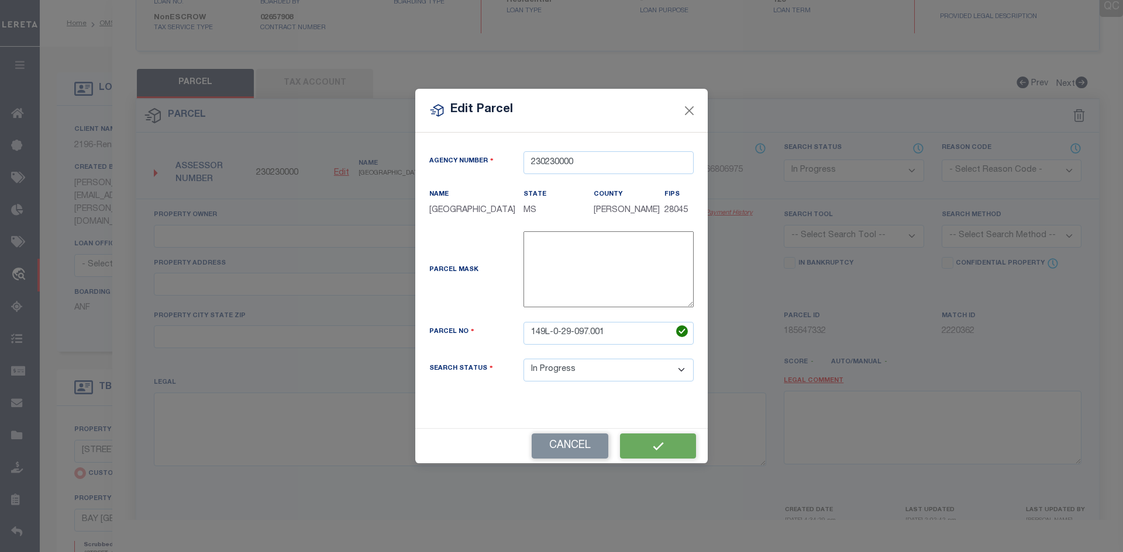
type textarea "PT 1 BLK 2 BAY HOTEL S/D"
type textarea "Untangled by updating parcel number to what was already in the system, per team…"
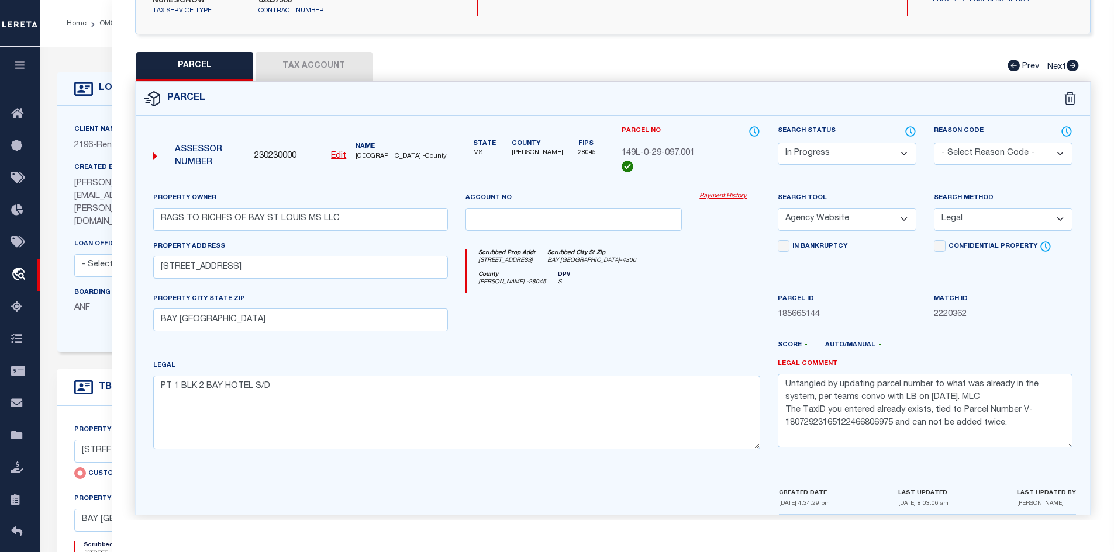
scroll to position [0, 0]
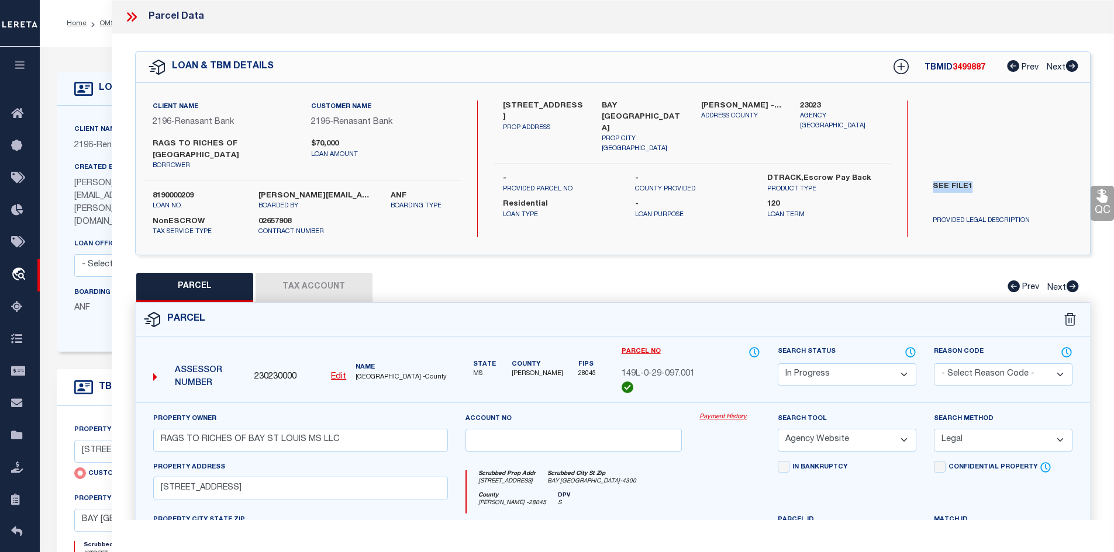
drag, startPoint x: 928, startPoint y: 183, endPoint x: 974, endPoint y: 182, distance: 46.2
click at [974, 182] on label "SEE FILE1" at bounding box center [1003, 198] width 158 height 35
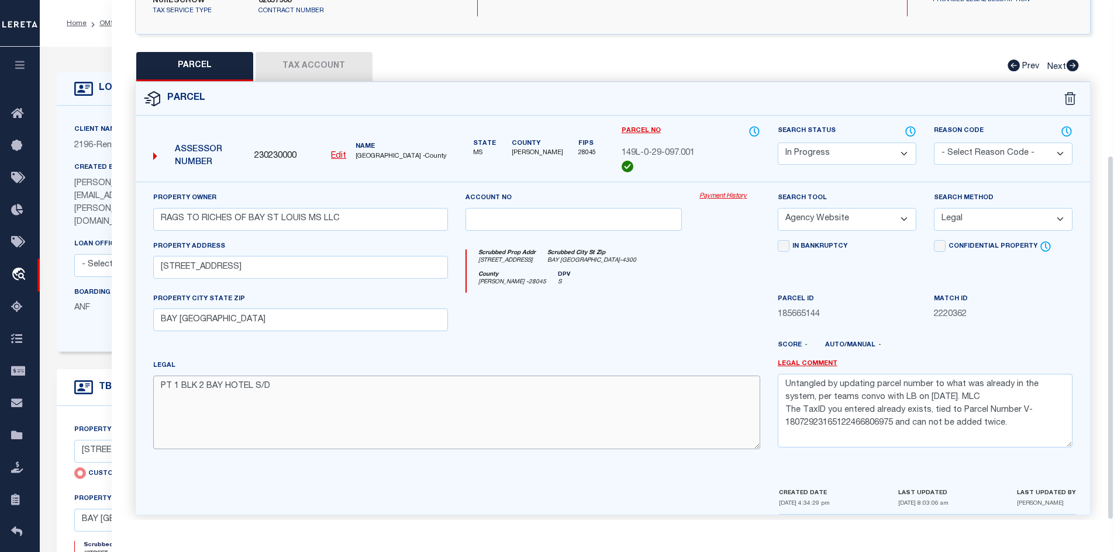
click at [313, 392] on textarea "PT 1 BLK 2 BAY HOTEL S/D" at bounding box center [456, 413] width 607 height 74
paste textarea
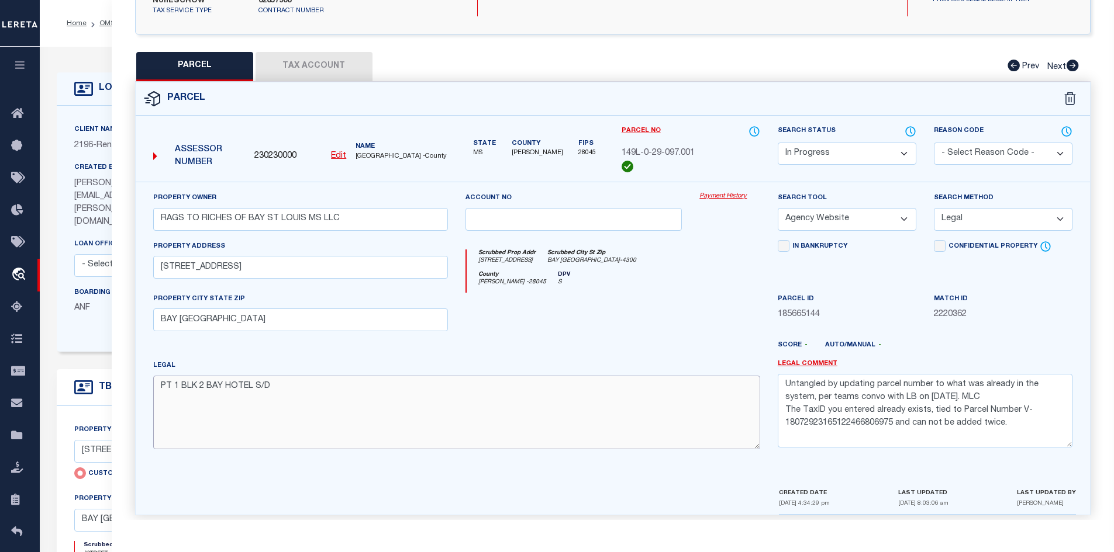
type textarea "PT 1 BLK 2 BAY HOTEL S/D"
click at [295, 309] on input "BAY ST LOUIS MS 39520" at bounding box center [300, 320] width 295 height 23
click at [1005, 407] on textarea "Untangled by updating parcel number to what was already in the system, per team…" at bounding box center [925, 411] width 295 height 74
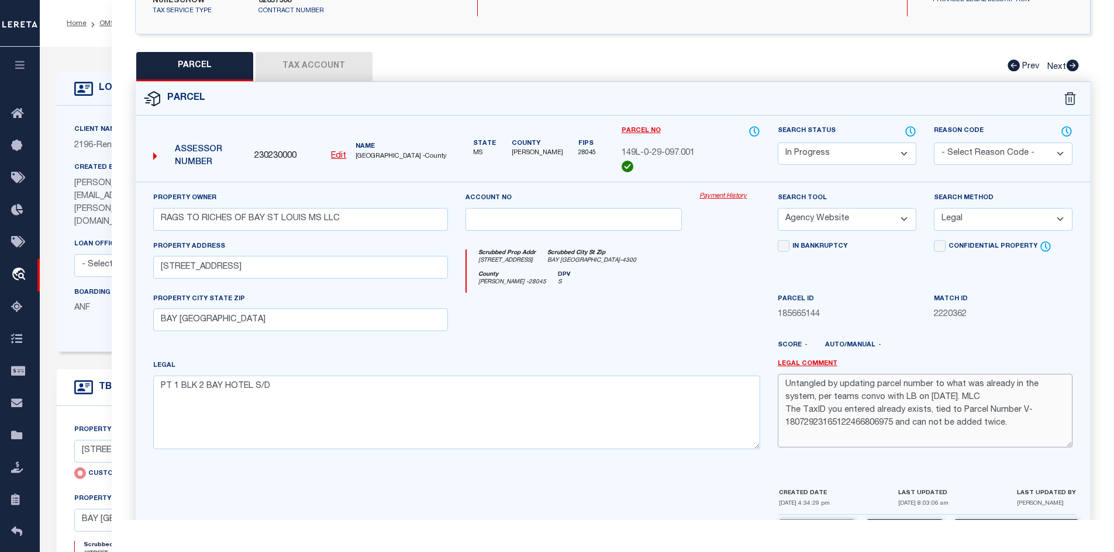
click at [1005, 407] on textarea "Untangled by updating parcel number to what was already in the system, per team…" at bounding box center [925, 411] width 295 height 74
type textarea "Untangled by updating parcel number to what was already in the system, per team…"
click at [1005, 407] on textarea "Untangled by updating parcel number to what was already in the system, per team…" at bounding box center [925, 411] width 295 height 74
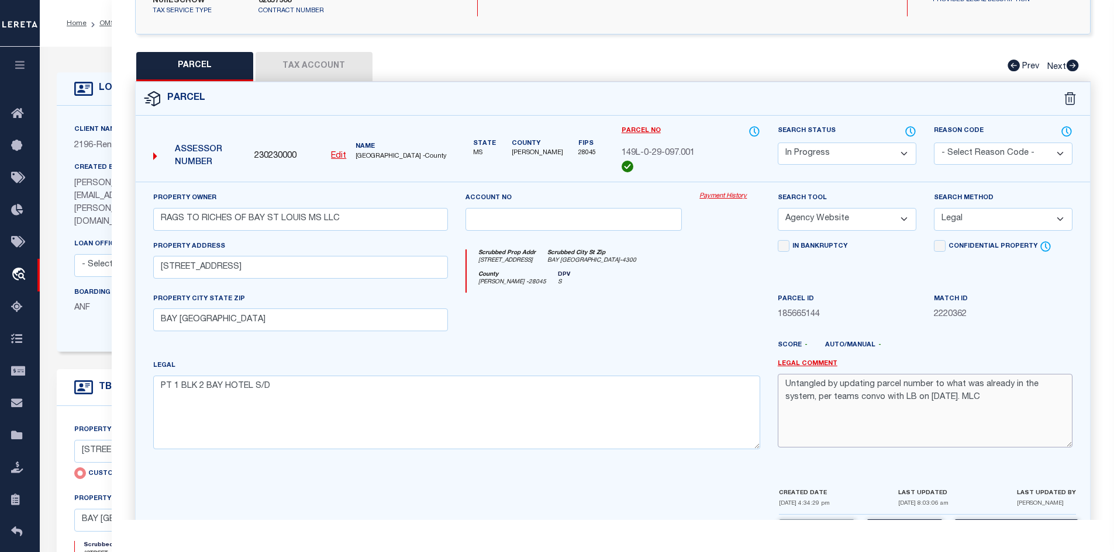
click at [1005, 407] on textarea "Untangled by updating parcel number to what was already in the system, per team…" at bounding box center [925, 411] width 295 height 74
click at [326, 52] on button "Tax Account" at bounding box center [313, 66] width 117 height 29
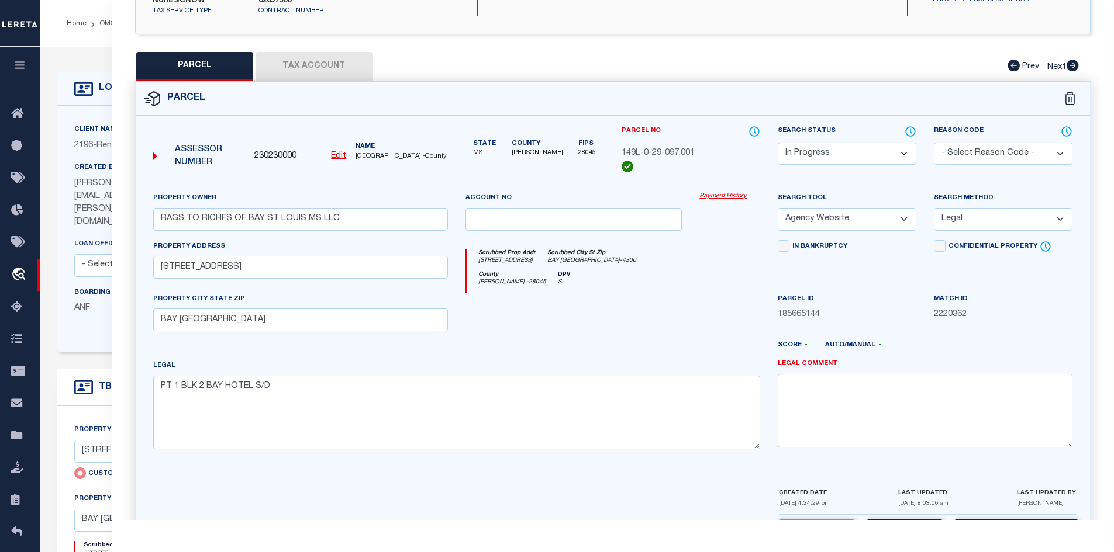
select select "100"
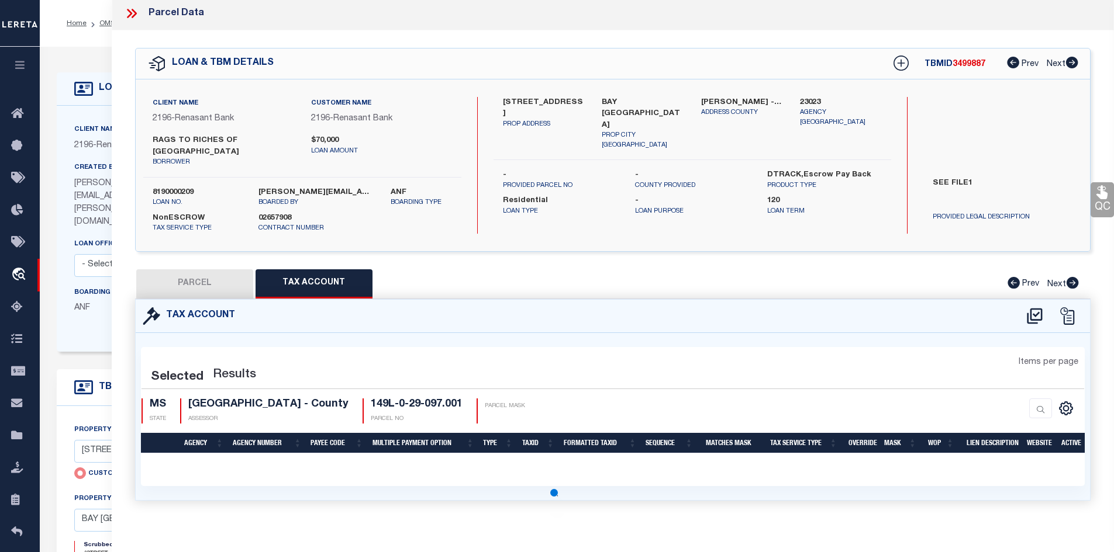
scroll to position [0, 0]
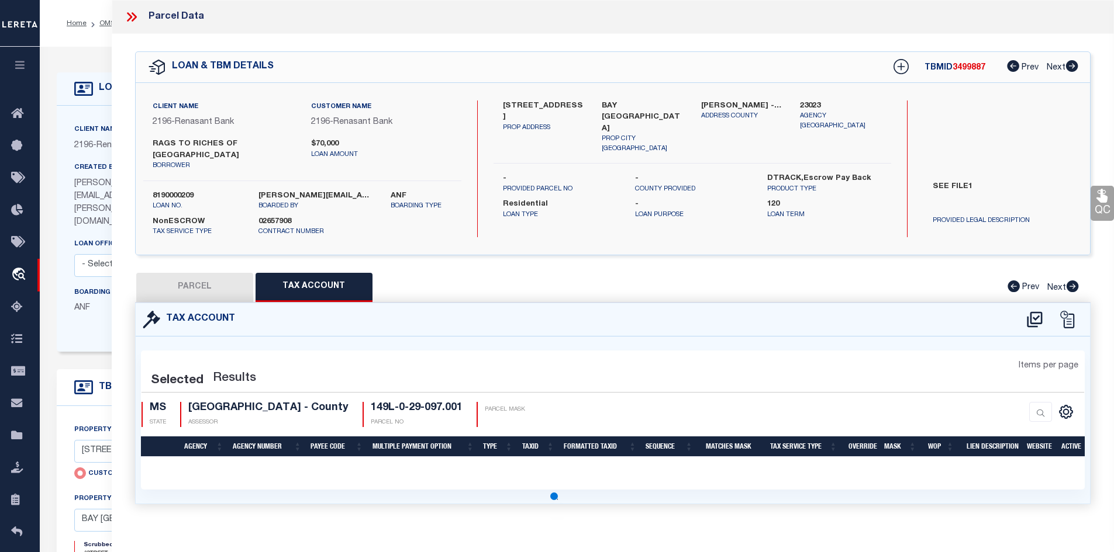
select select "100"
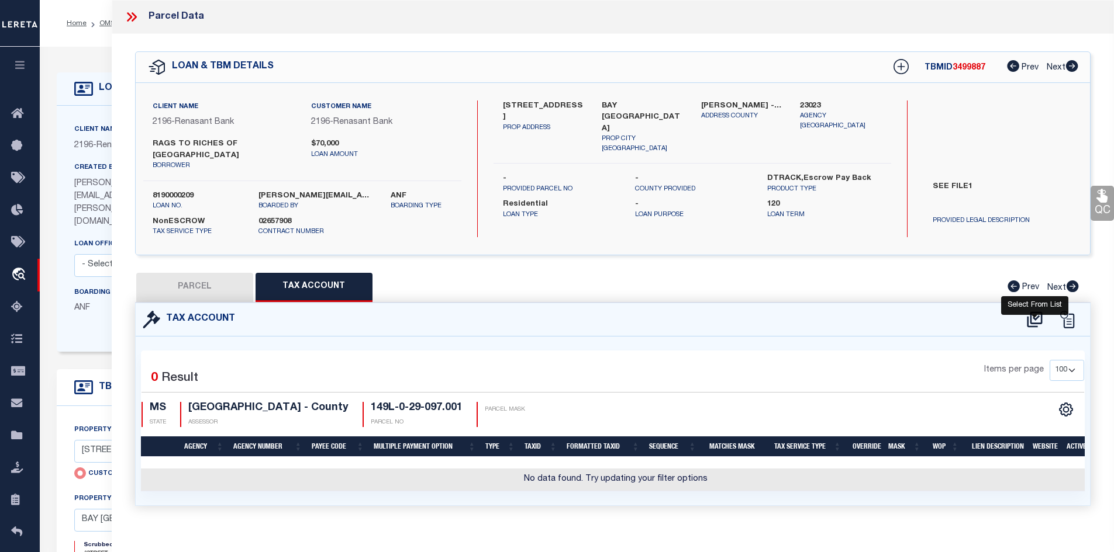
click at [1041, 312] on icon at bounding box center [1034, 320] width 15 height 16
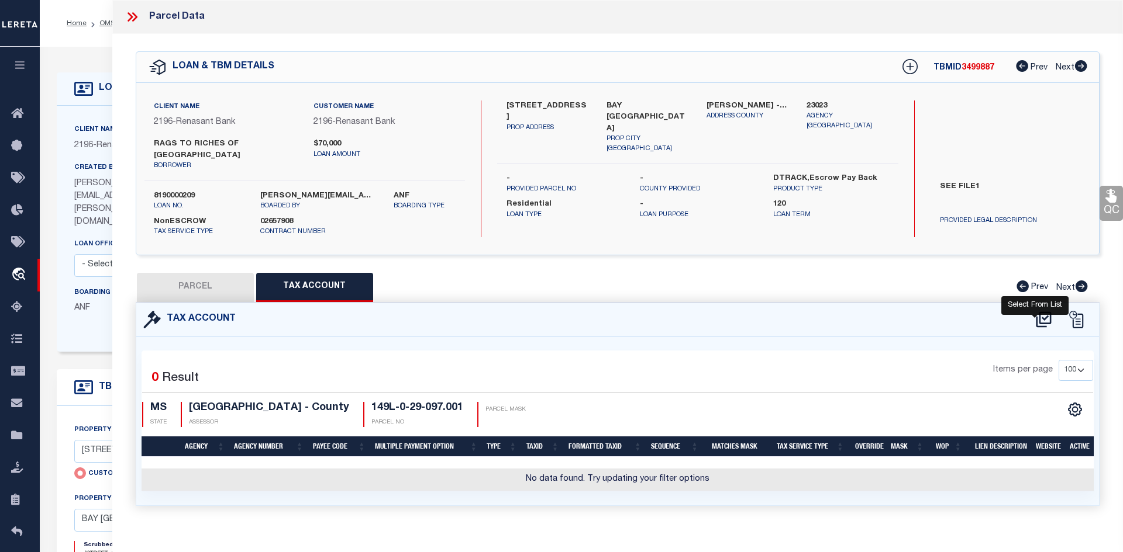
select select "200"
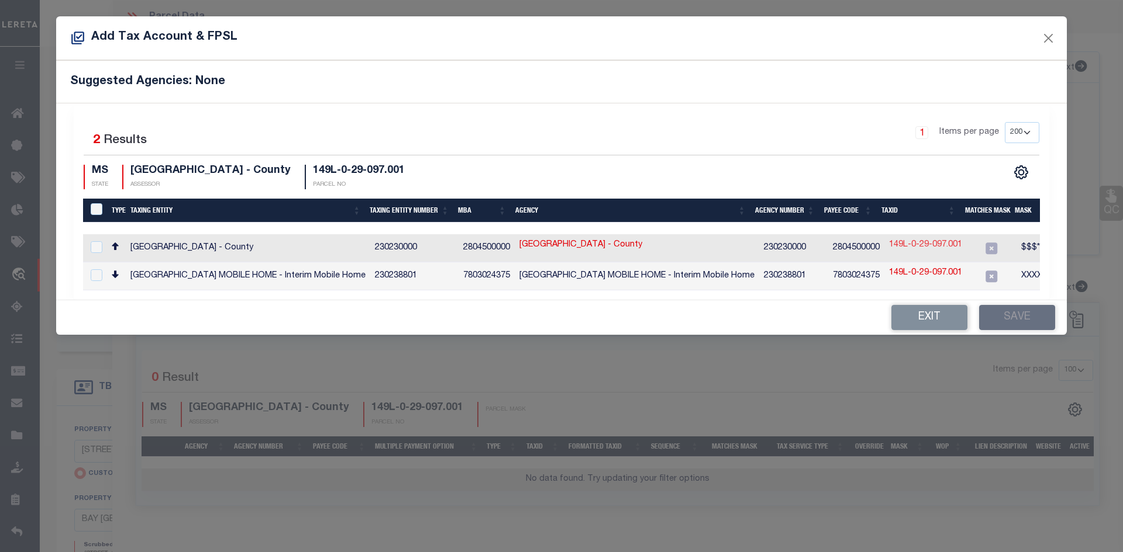
click at [904, 244] on link "149L-0-29-097.001" at bounding box center [925, 245] width 73 height 13
type input "149L-0-29-097.001"
type textarea "$$$*$$$$$$$$$"
checkbox input "true"
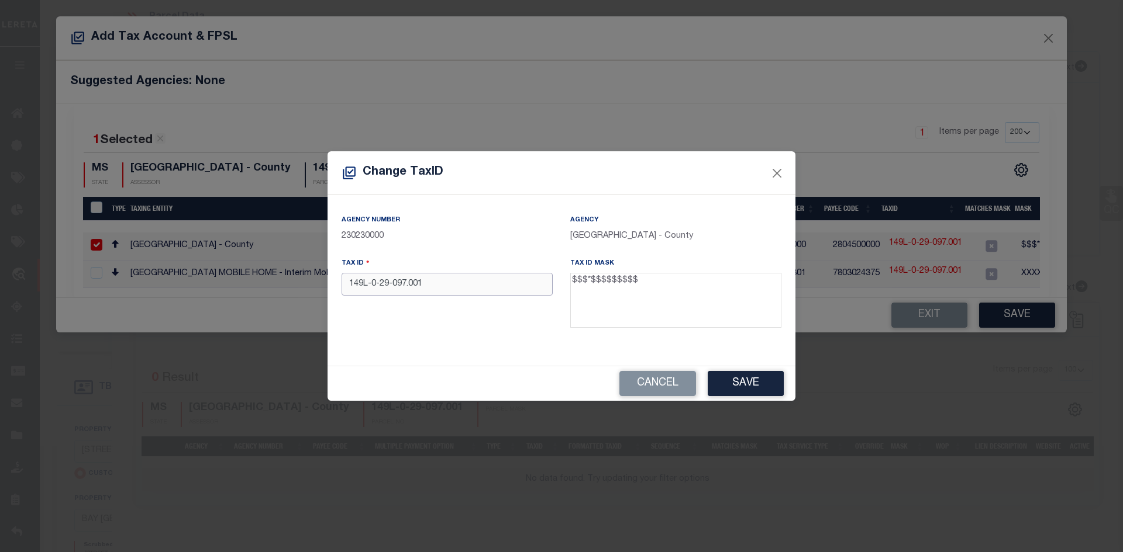
click at [410, 285] on input "149L-0-29-097.001" at bounding box center [446, 284] width 211 height 23
click at [393, 286] on input "149L-0-29-097001" at bounding box center [446, 284] width 211 height 23
click at [380, 286] on input "149L-0-29097001" at bounding box center [446, 284] width 211 height 23
click at [371, 284] on input "149L-029097001" at bounding box center [446, 284] width 211 height 23
type input "149L029097001"
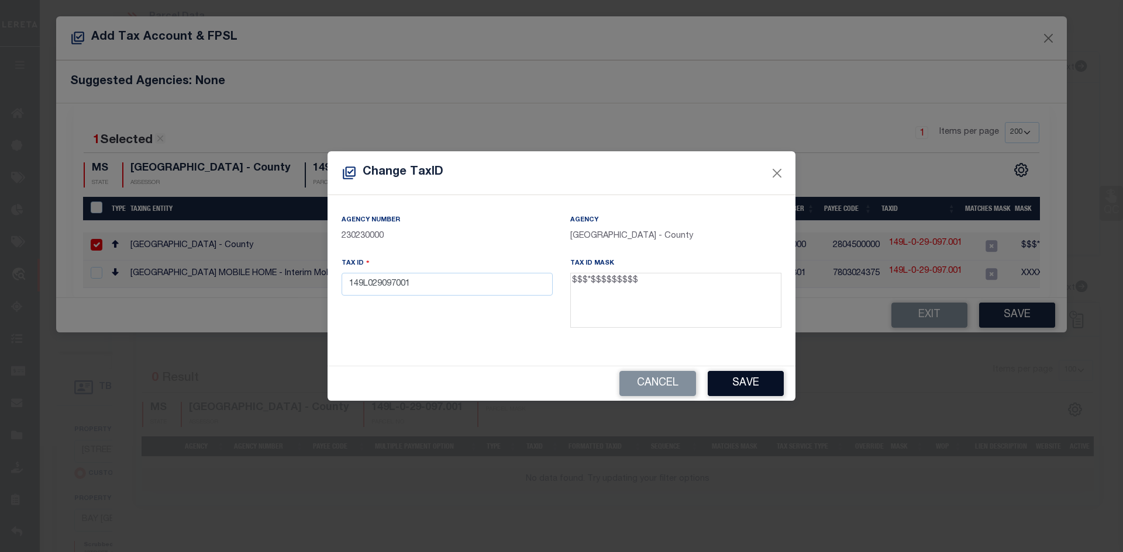
click at [735, 387] on button "Save" at bounding box center [745, 383] width 76 height 25
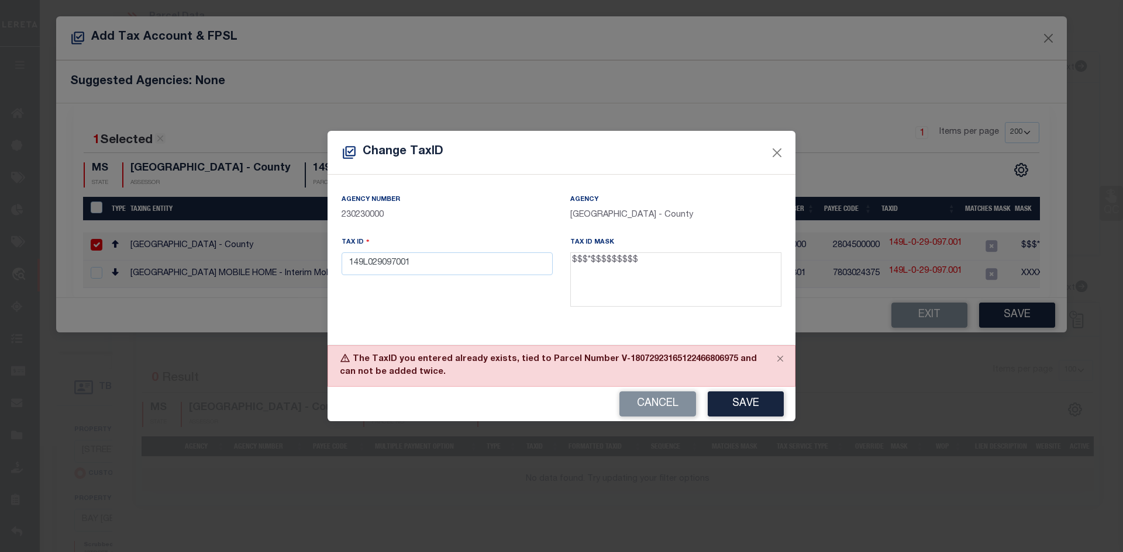
click at [468, 279] on div "Tax ID 149L029097001" at bounding box center [447, 274] width 229 height 76
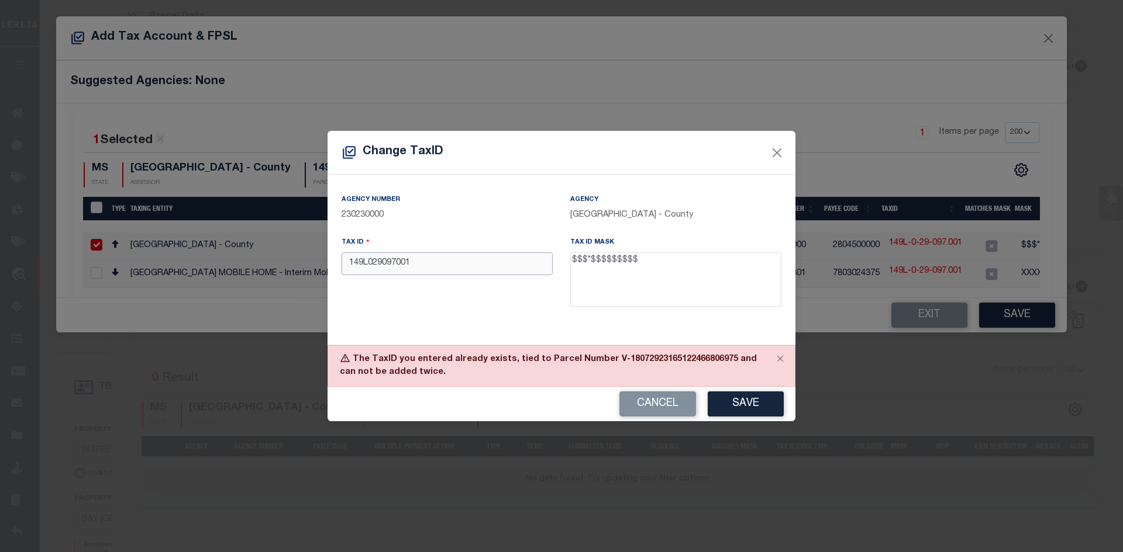
click at [464, 274] on input "149L029097001" at bounding box center [446, 264] width 211 height 23
click at [644, 408] on button "Cancel" at bounding box center [657, 404] width 77 height 25
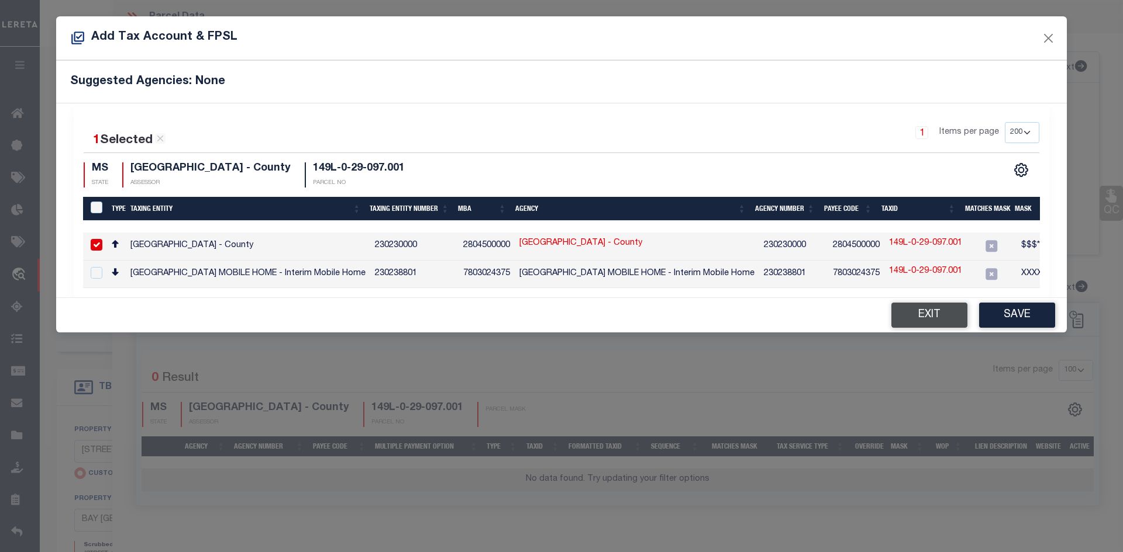
click at [896, 316] on button "Exit" at bounding box center [929, 315] width 76 height 25
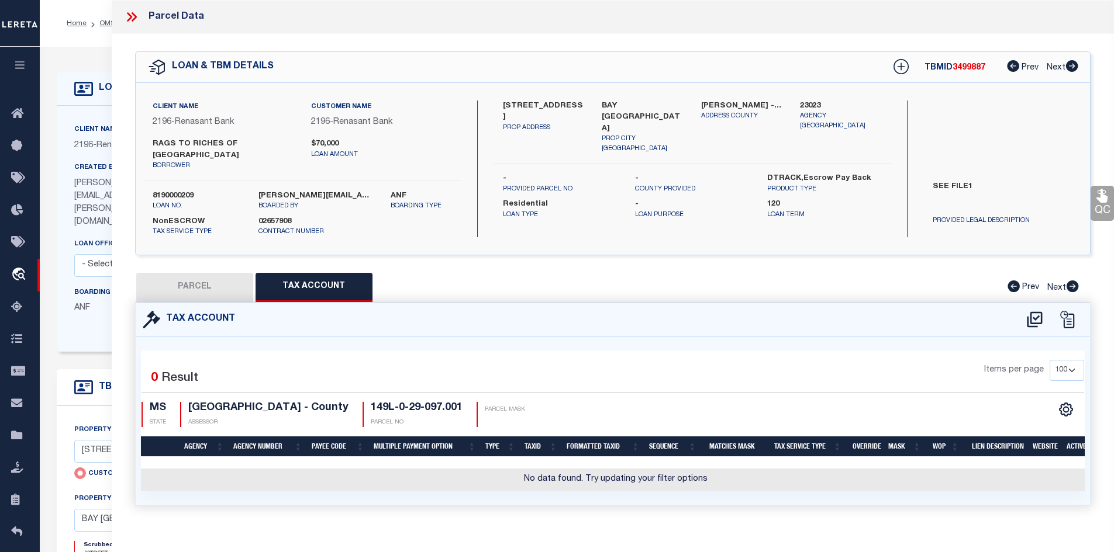
click at [215, 279] on button "PARCEL" at bounding box center [194, 287] width 117 height 29
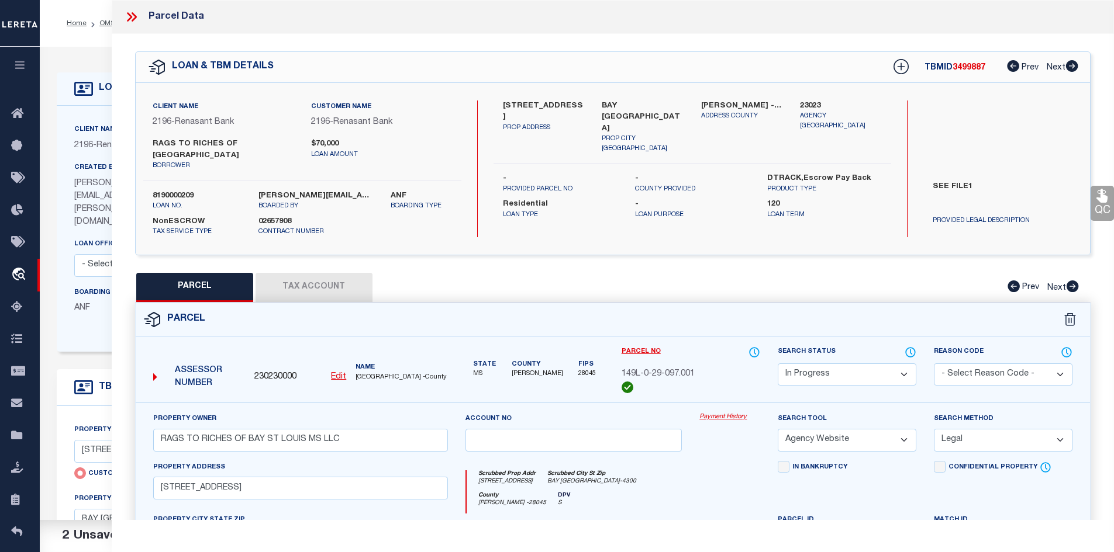
scroll to position [255, 0]
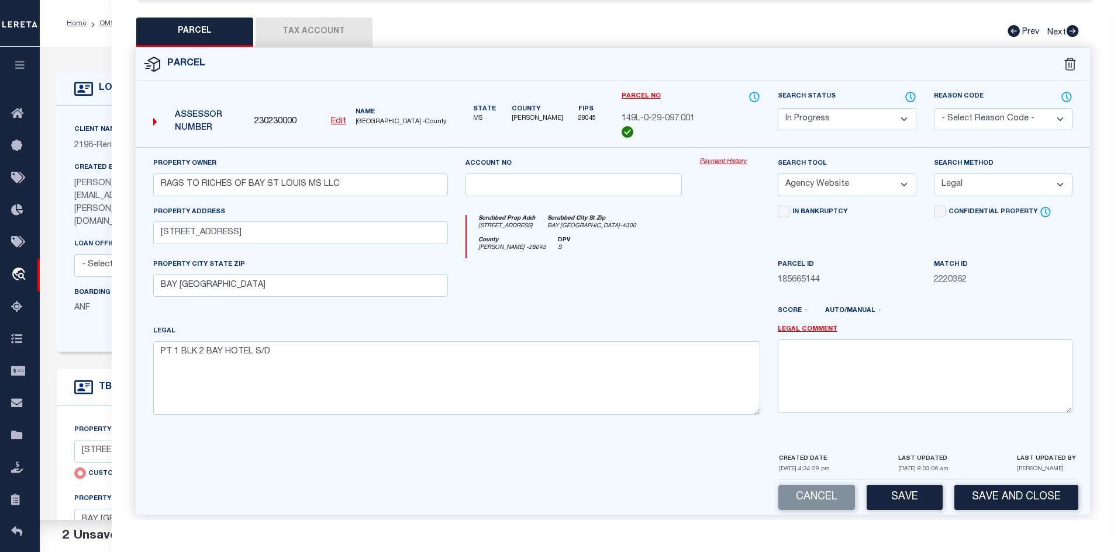
click at [337, 118] on u "Edit" at bounding box center [338, 122] width 15 height 8
select select "IP"
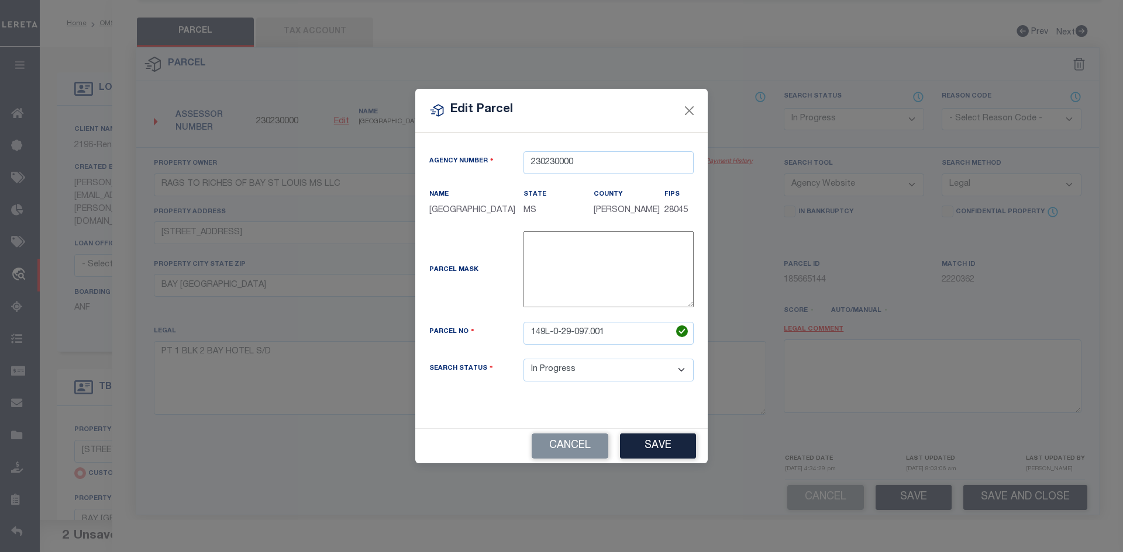
click at [338, 108] on div "Edit Parcel Agency Number 230230000 Name State" at bounding box center [561, 276] width 1123 height 552
click at [611, 338] on input "149L-0-29-097.001" at bounding box center [608, 333] width 170 height 23
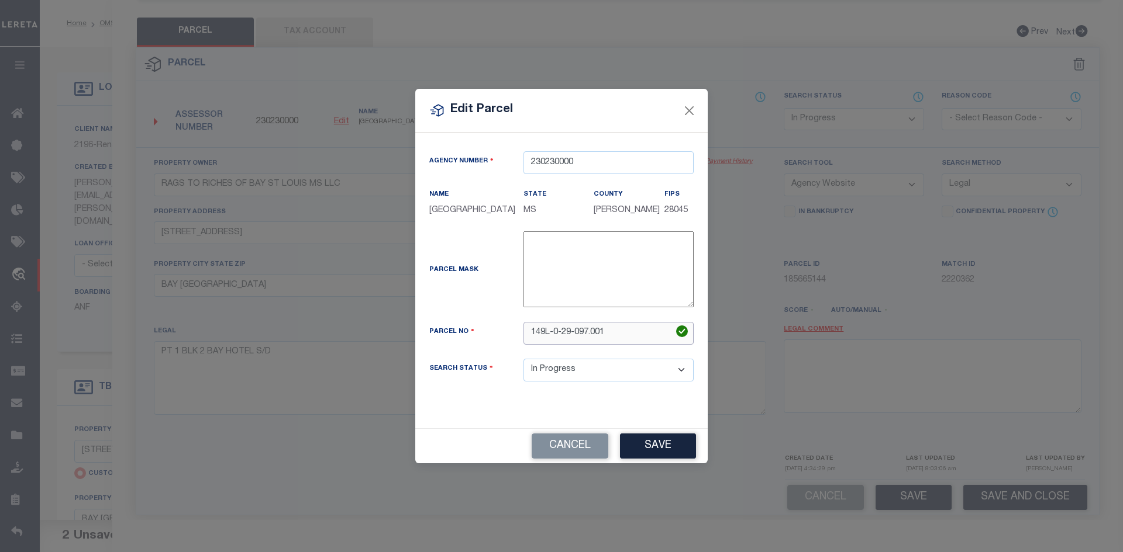
paste input "029097"
type input "149L029097001"
click at [673, 447] on button "Save" at bounding box center [658, 446] width 76 height 25
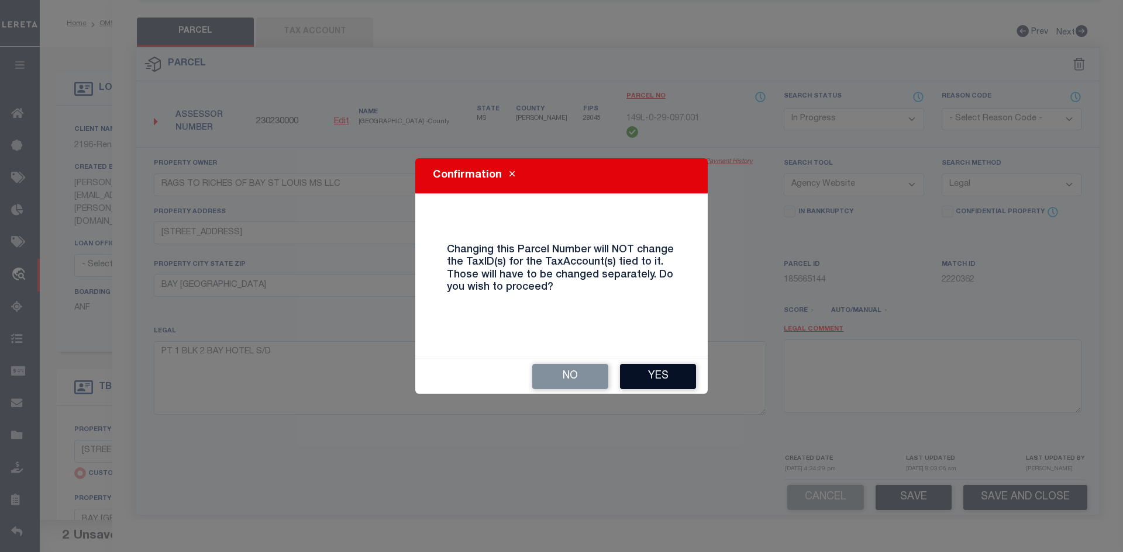
click at [657, 372] on button "Yes" at bounding box center [658, 376] width 76 height 25
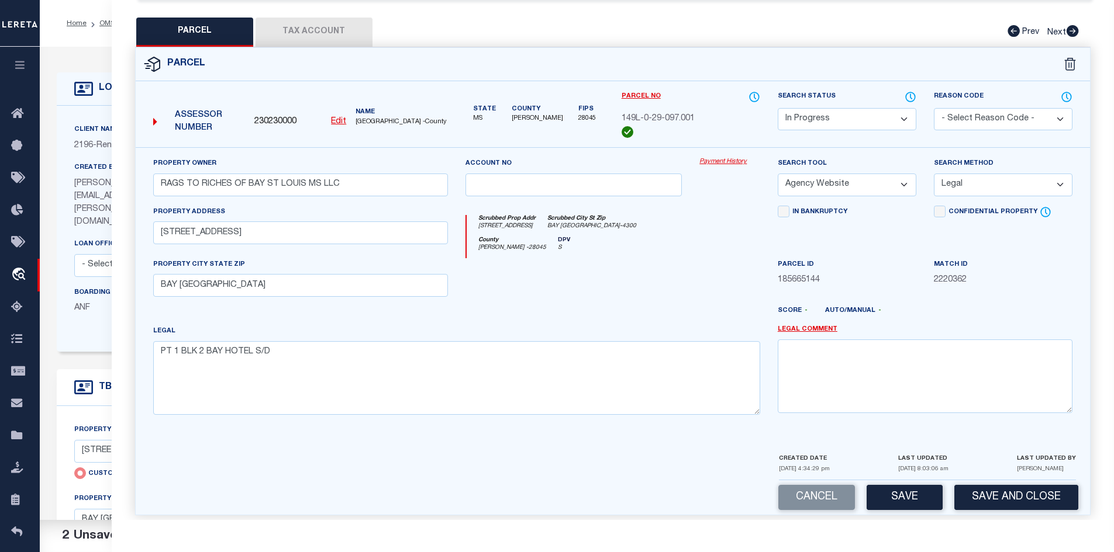
select select "IP"
select select
checkbox input "false"
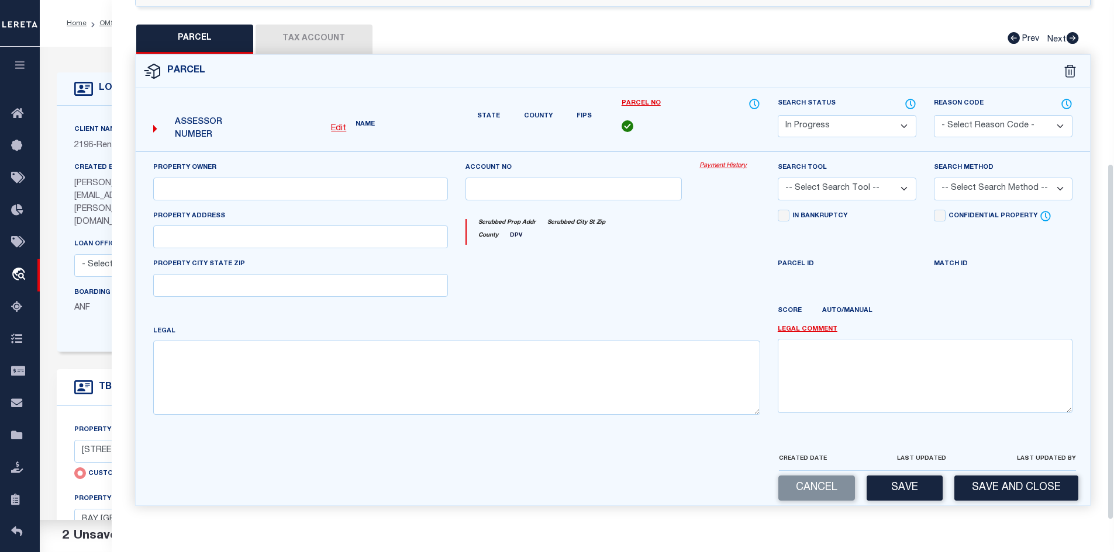
type input "RAGS TO RICHES OF BAY ST LOUIS MS LLC"
select select "AGW"
select select "LEG"
type input "200 S BEACH BLVD"
type input "BAY ST LOUIS MS 39520"
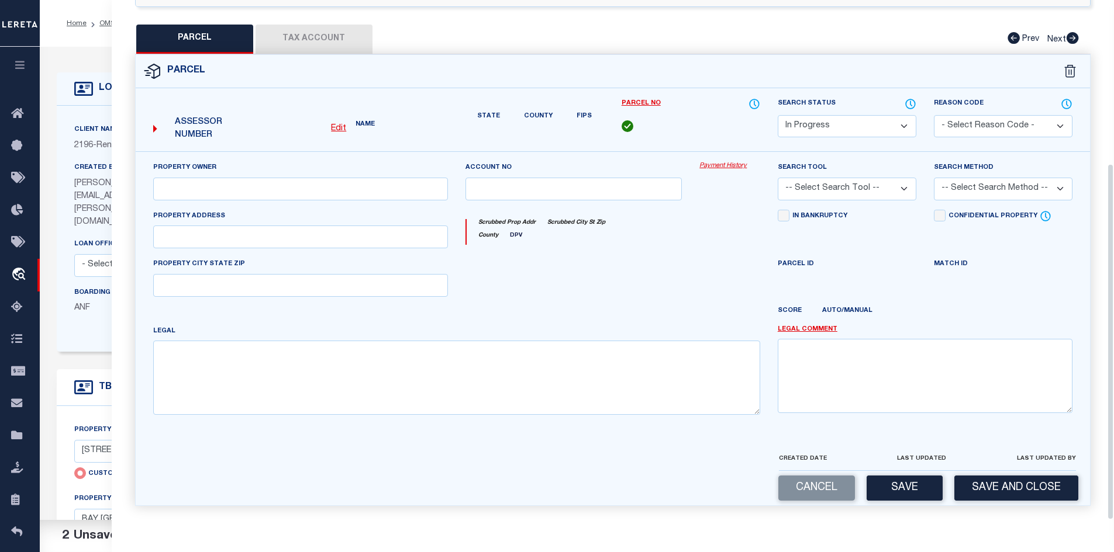
type textarea "PT 1 BLK 2 BAY HOTEL S/D"
type textarea "Untangled by updating parcel number to what was already in the system, per team…"
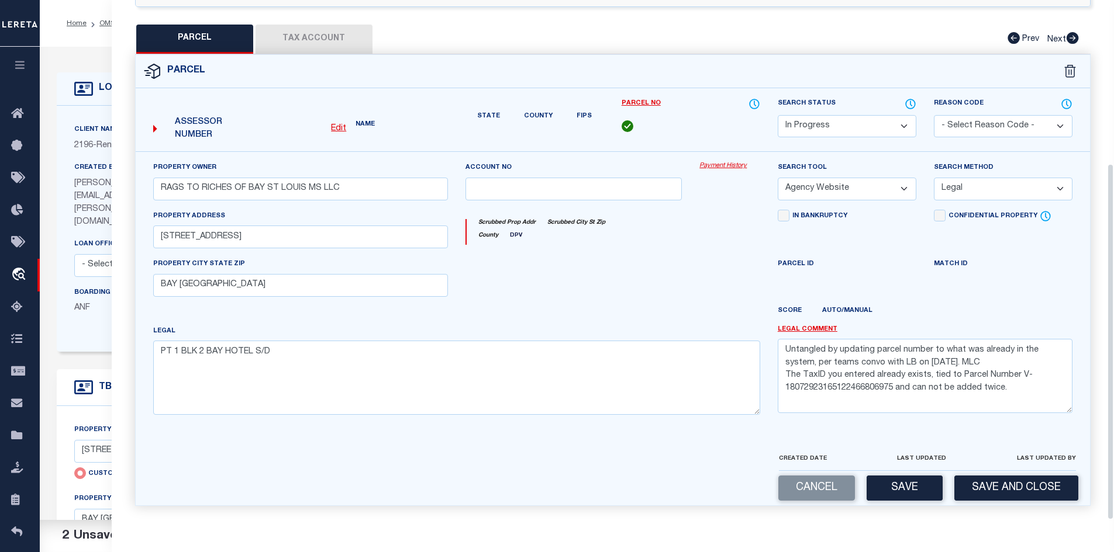
scroll to position [221, 0]
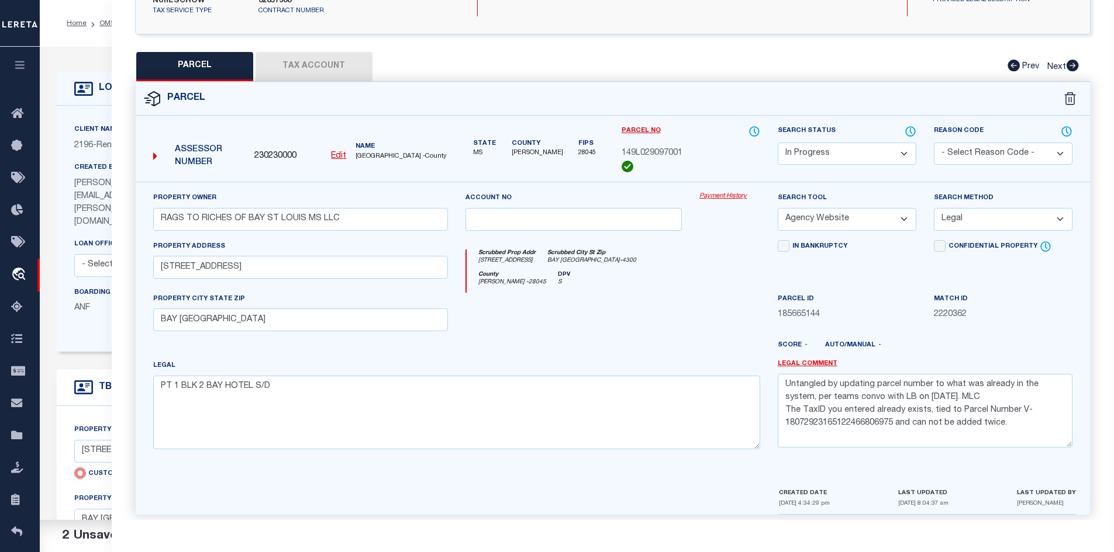
click at [310, 52] on button "Tax Account" at bounding box center [313, 66] width 117 height 29
select select "100"
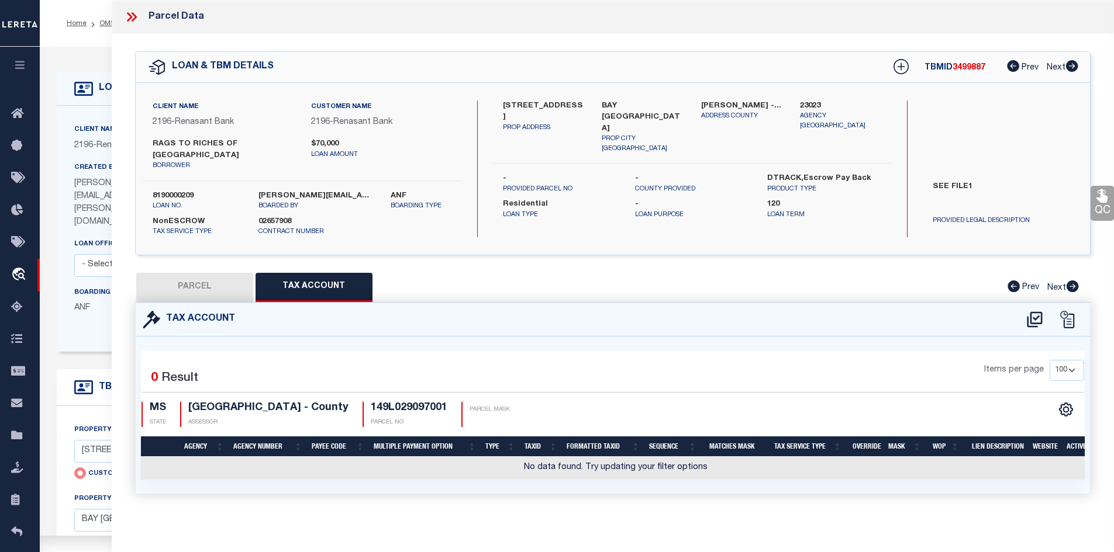
scroll to position [0, 0]
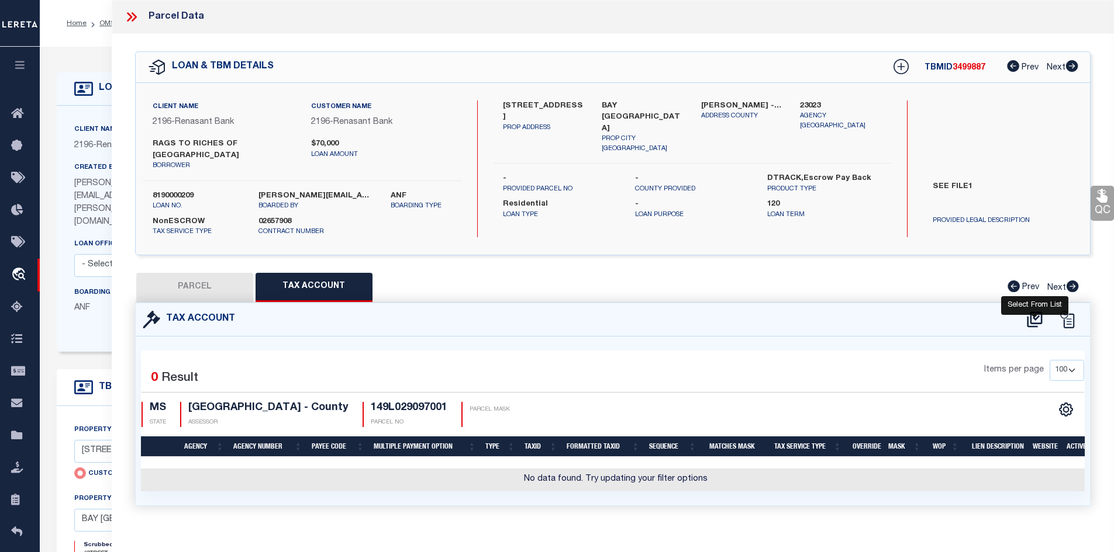
click at [1031, 312] on icon at bounding box center [1034, 320] width 15 height 16
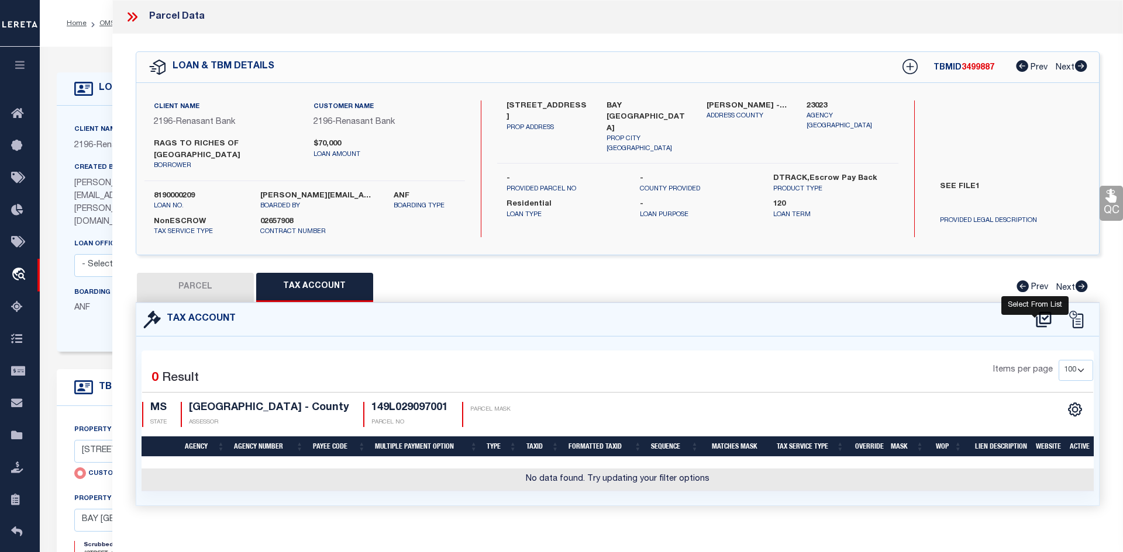
select select "200"
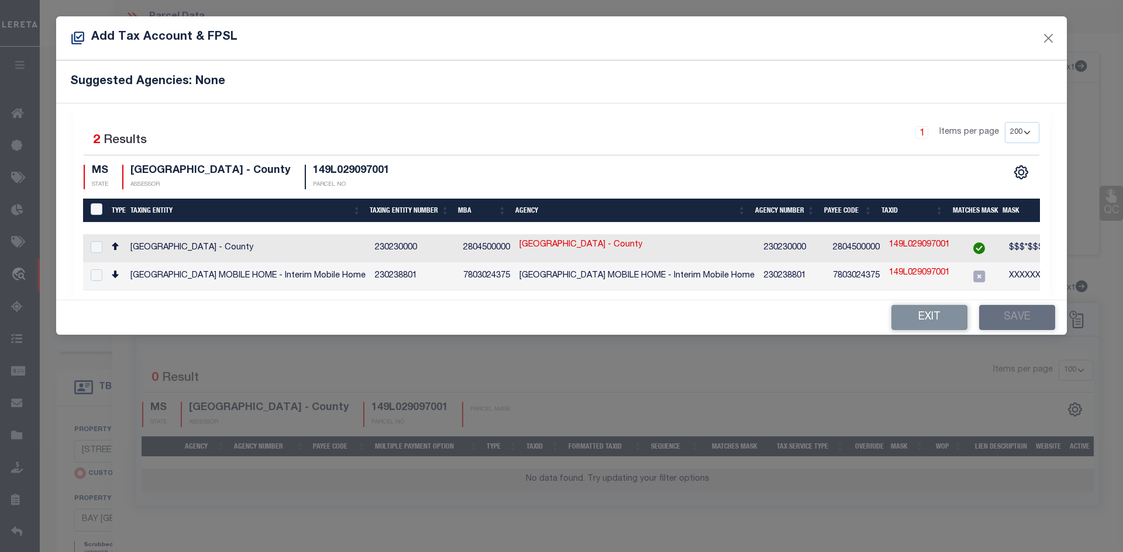
click at [1037, 305] on div "Exit Save" at bounding box center [561, 318] width 1010 height 34
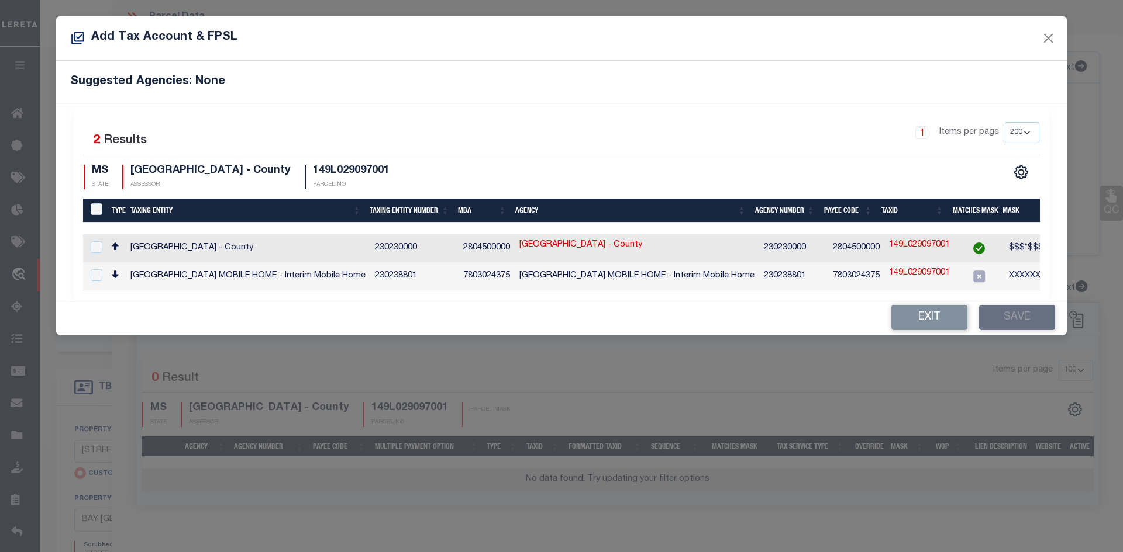
click at [1037, 305] on div "Exit Save" at bounding box center [561, 318] width 1010 height 34
click at [227, 250] on td "HANCOCK COUNTY - County" at bounding box center [248, 248] width 244 height 28
checkbox input "true"
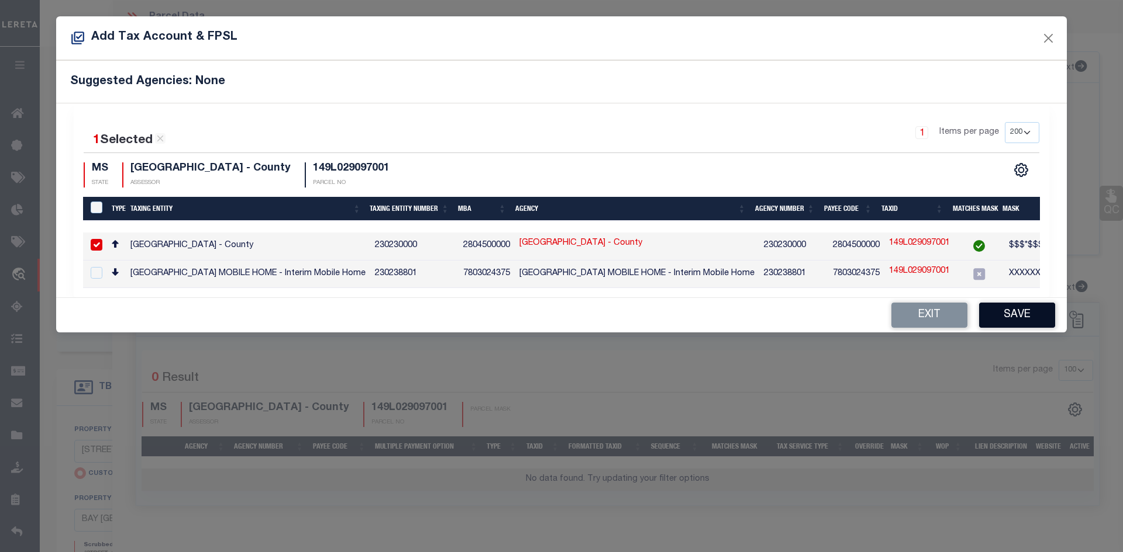
click at [1004, 327] on button "Save" at bounding box center [1017, 315] width 76 height 25
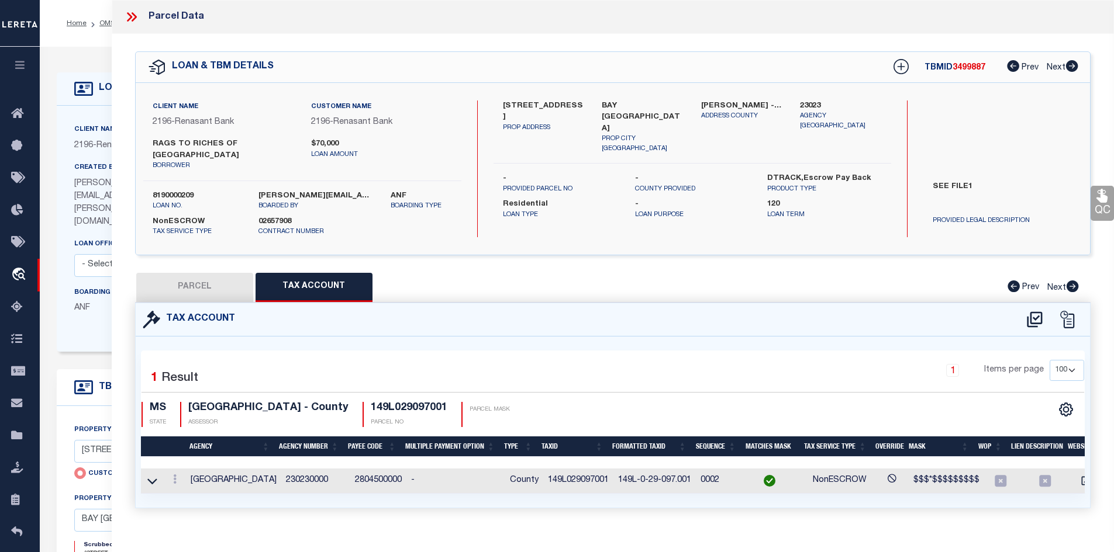
click at [238, 273] on button "PARCEL" at bounding box center [194, 287] width 117 height 29
select select "AS"
select select
checkbox input "false"
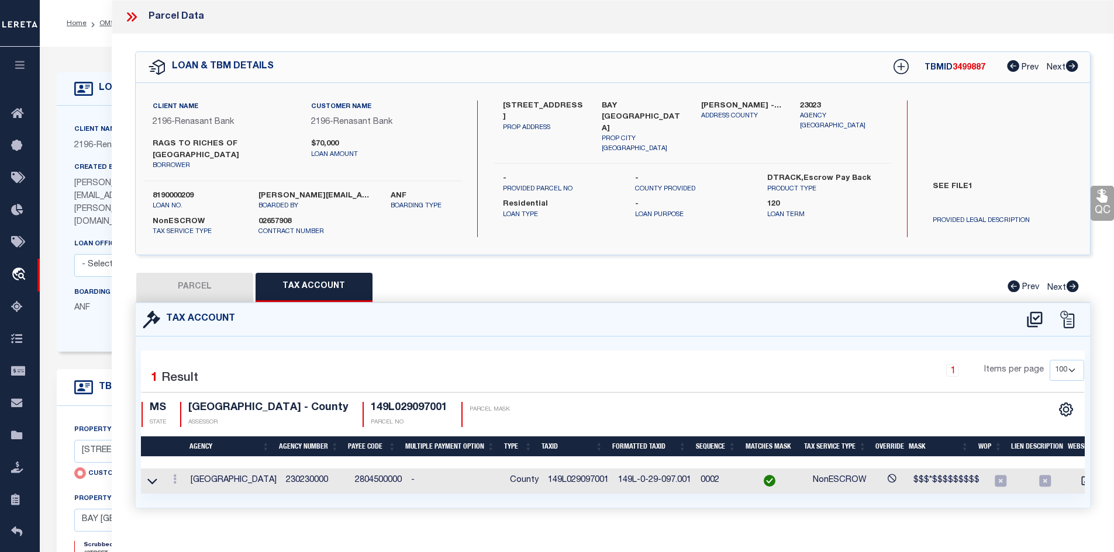
checkbox input "false"
select select "IP"
type input "RAGS TO RICHES OF BAY ST LOUIS MS LLC"
select select "AGW"
select select "LEG"
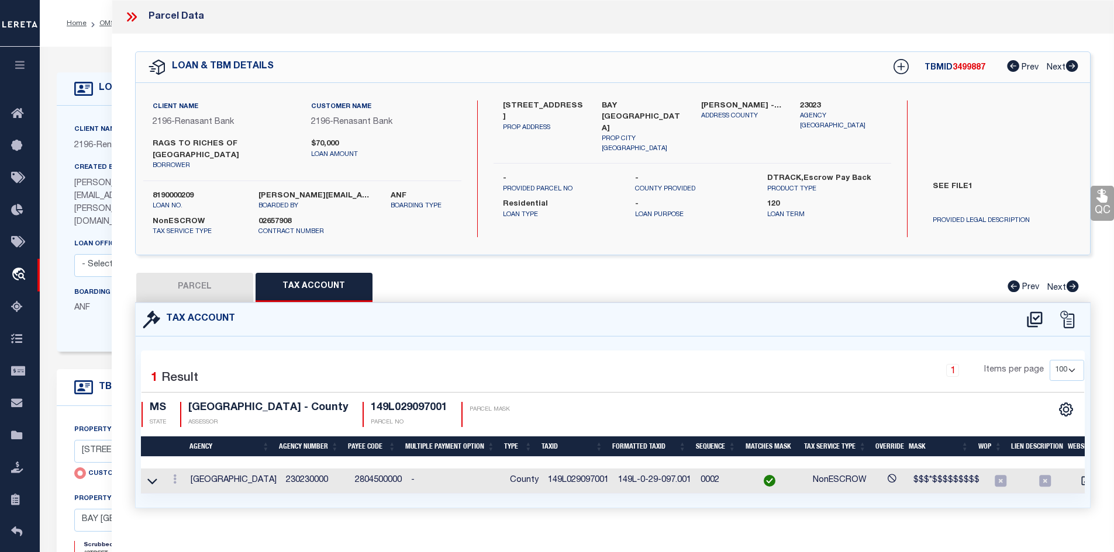
type input "200 S BEACH BLVD"
type input "BAY ST LOUIS MS 39520"
type textarea "PT 1 BLK 2 BAY HOTEL S/D"
type textarea "Untangled by updating parcel number to what was already in the system, per team…"
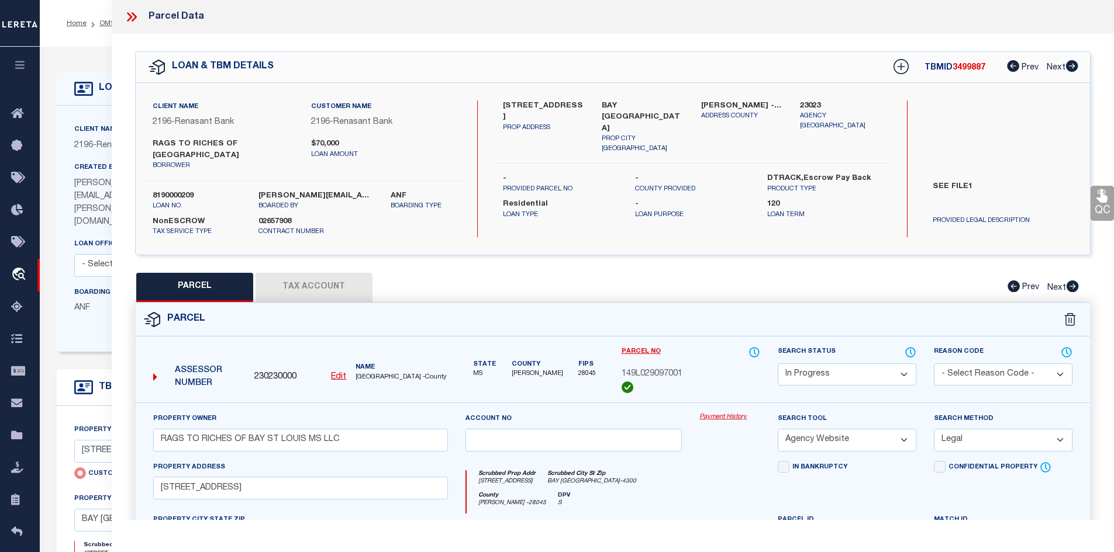
click at [810, 368] on select "Automated Search Bad Parcel Complete Duplicate Parcel High Dollar Reporting In …" at bounding box center [847, 375] width 139 height 23
select select "PC"
click at [778, 364] on select "Automated Search Bad Parcel Complete Duplicate Parcel High Dollar Reporting In …" at bounding box center [847, 375] width 139 height 23
click at [977, 429] on select "-- Select Search Method -- Property Address Legal Liability Info Provided" at bounding box center [1003, 440] width 139 height 23
select select "ADD"
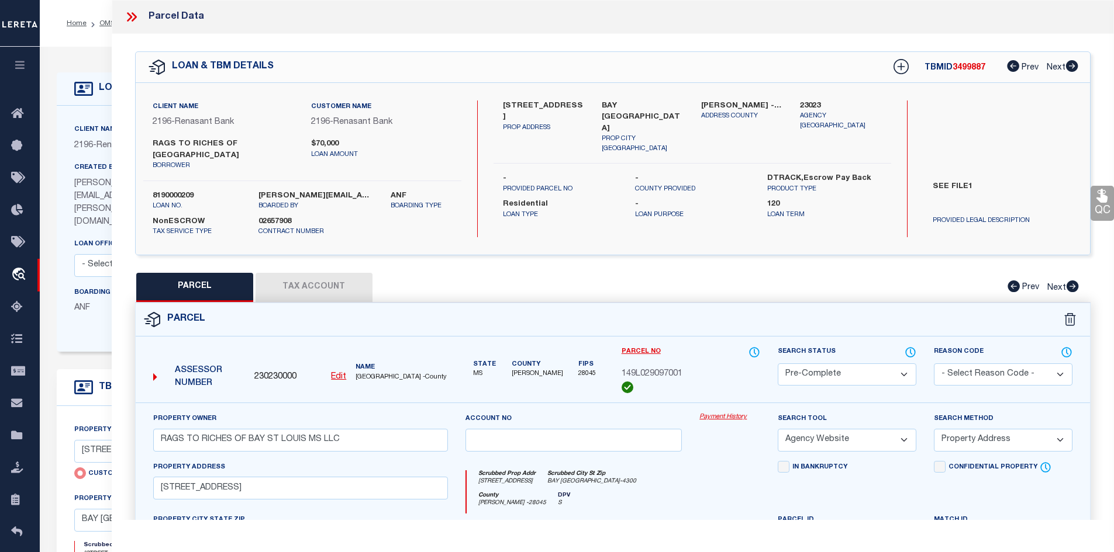
click at [934, 429] on select "-- Select Search Method -- Property Address Legal Liability Info Provided" at bounding box center [1003, 440] width 139 height 23
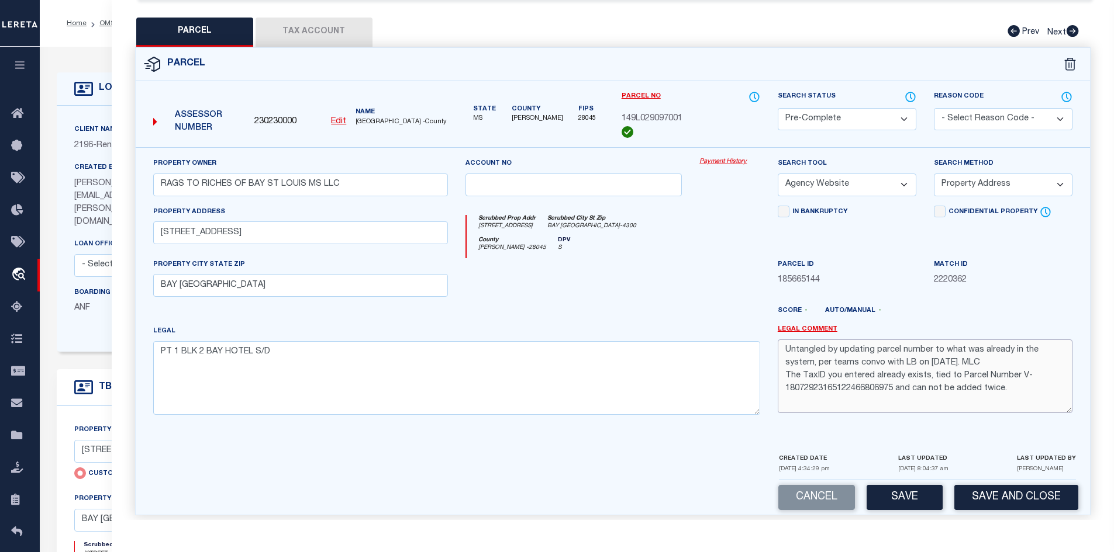
drag, startPoint x: 1009, startPoint y: 382, endPoint x: 819, endPoint y: 330, distance: 197.4
click at [819, 340] on textarea "Untangled by updating parcel number to what was already in the system, per team…" at bounding box center [925, 377] width 295 height 74
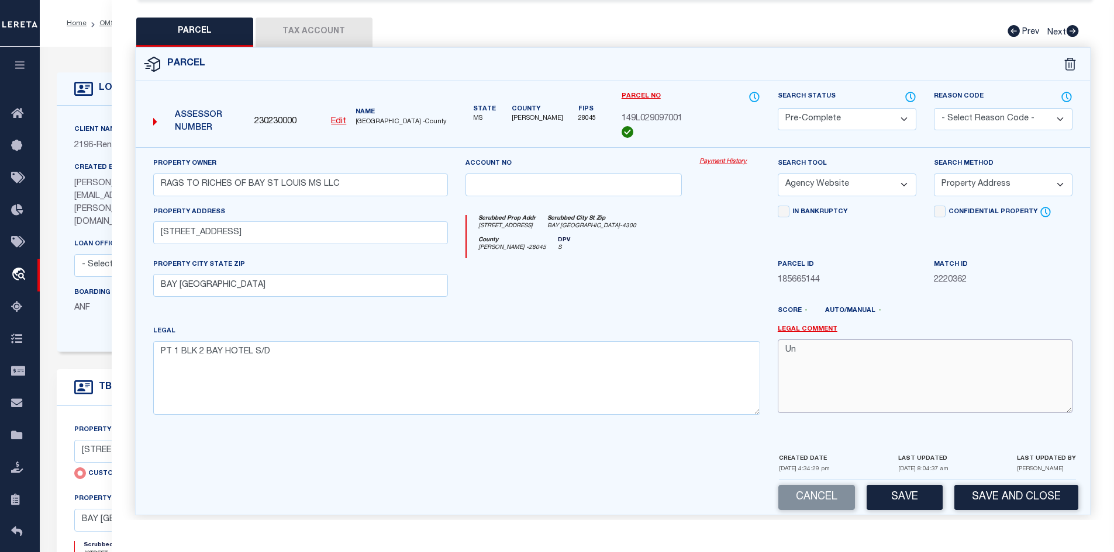
type textarea "U"
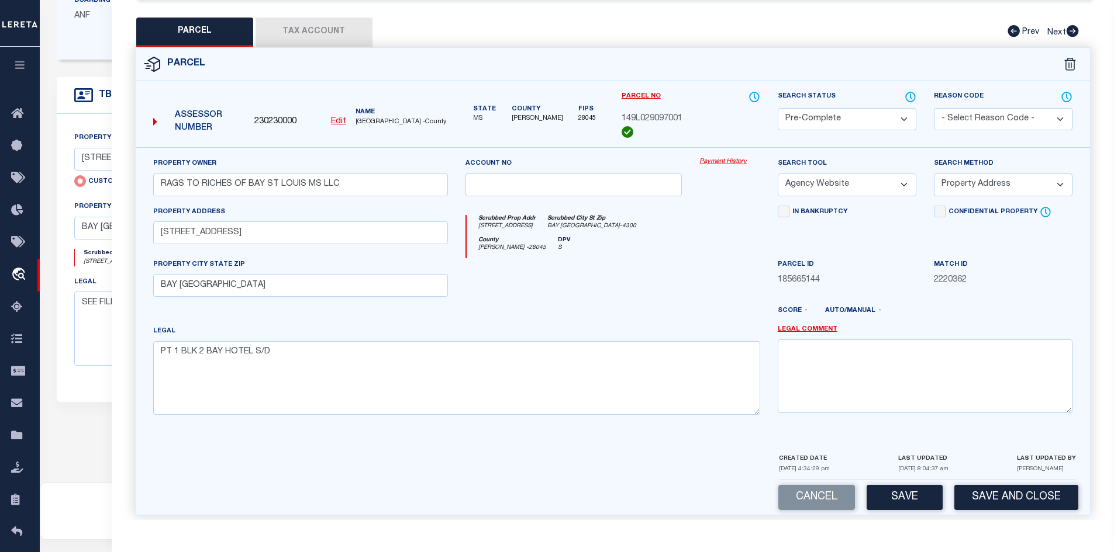
click at [906, 481] on div "Cancel Save Save and Close" at bounding box center [613, 498] width 955 height 34
click at [900, 485] on button "Save" at bounding box center [904, 497] width 76 height 25
select select "AS"
select select
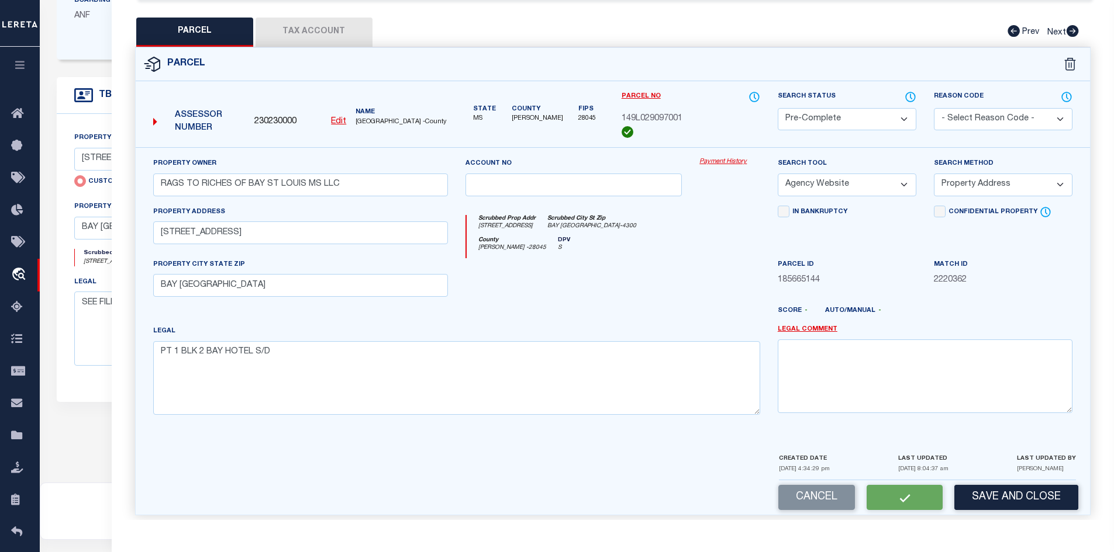
checkbox input "false"
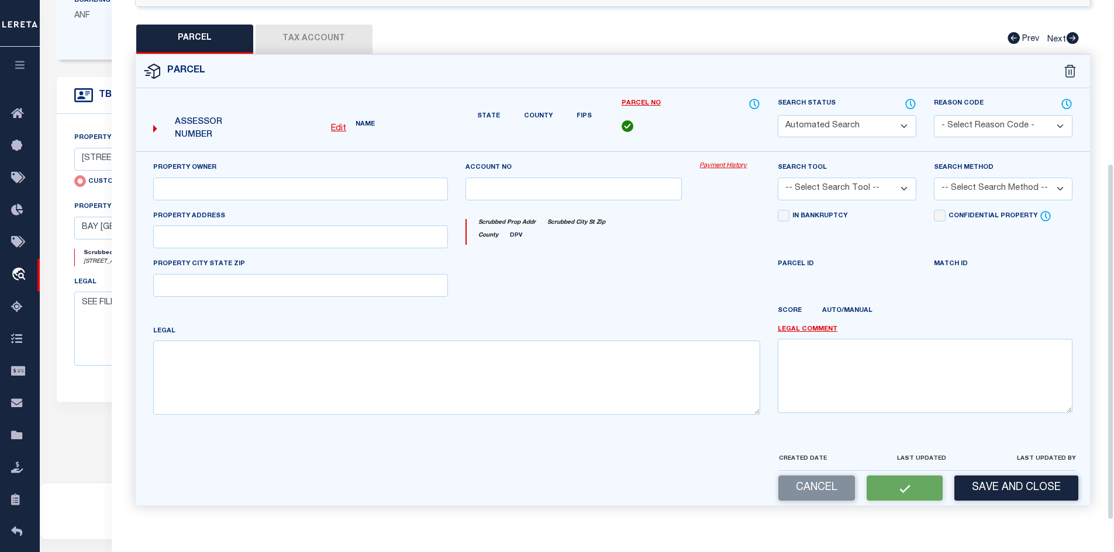
select select "PC"
type input "RAGS TO RICHES OF BAY ST LOUIS MS LLC"
select select "AGW"
select select "ADD"
type input "200 S BEACH BLVD"
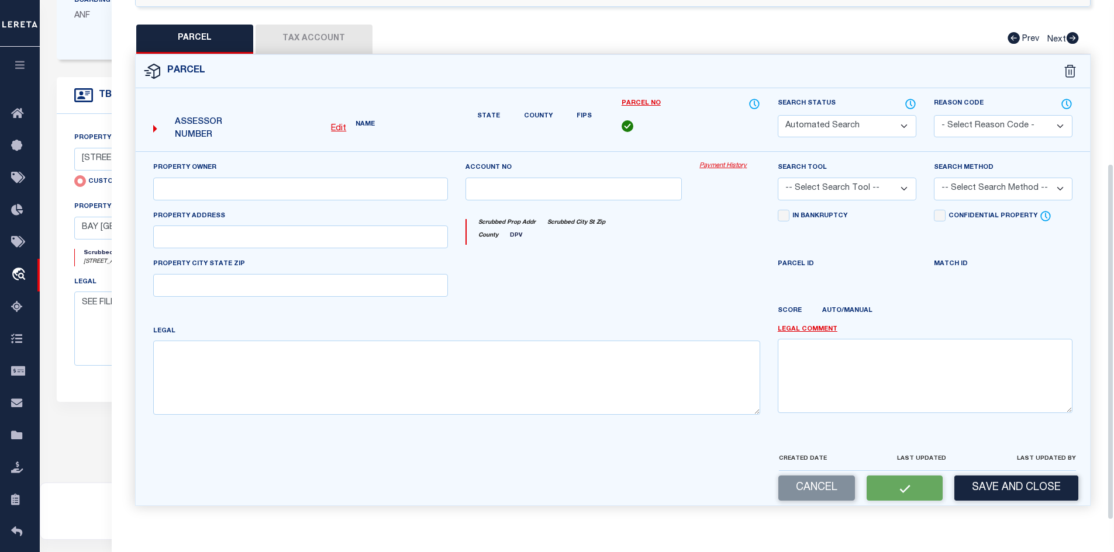
type input "BAY ST LOUIS MS 39520"
type textarea "PT 1 BLK 2 BAY HOTEL S/D"
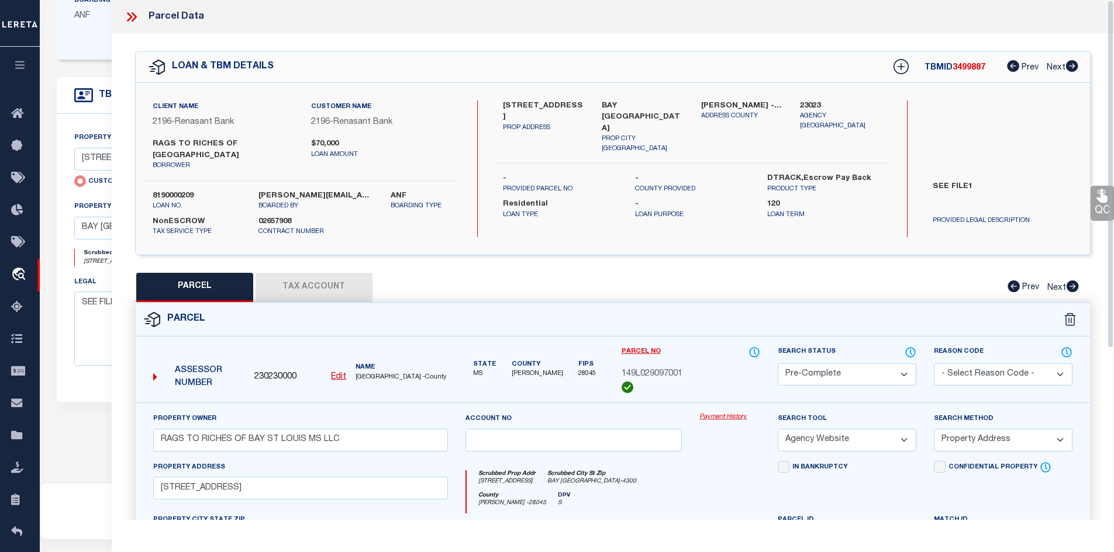
scroll to position [0, 0]
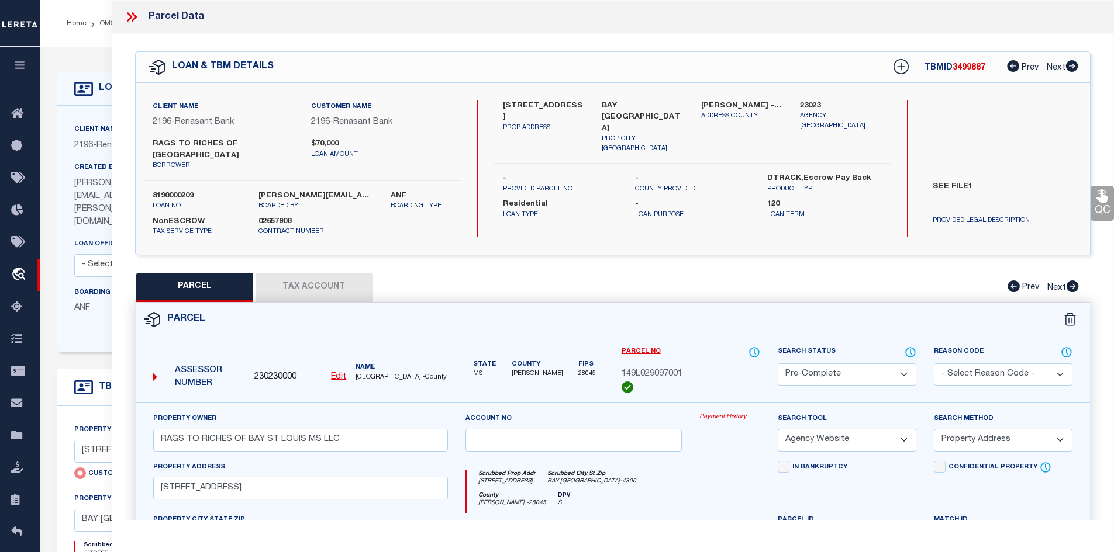
click at [651, 368] on span "149L029097001" at bounding box center [651, 374] width 61 height 13
copy div "149L029097001"
click at [712, 103] on label "Hancock - 28045" at bounding box center [742, 107] width 82 height 12
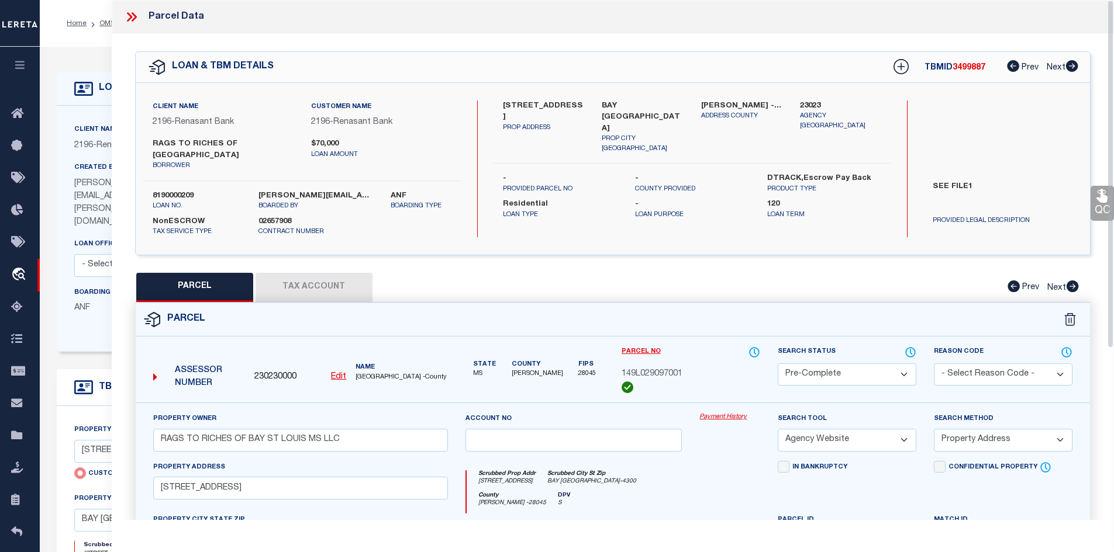
click at [712, 103] on label "Hancock - 28045" at bounding box center [742, 107] width 82 height 12
copy label "[PERSON_NAME]"
click at [134, 18] on icon at bounding box center [133, 16] width 5 height 9
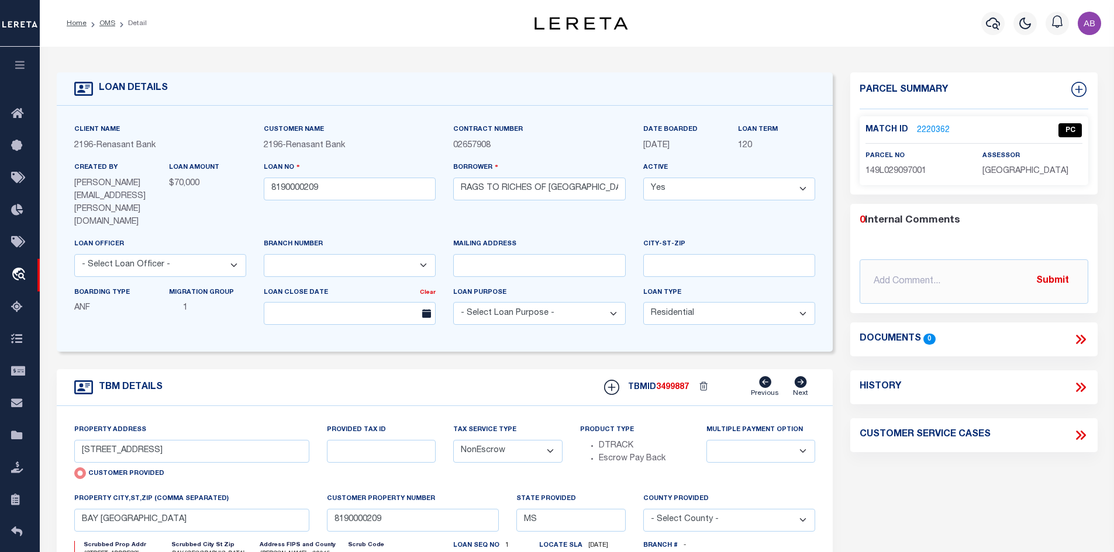
click at [931, 125] on link "2220362" at bounding box center [933, 131] width 33 height 12
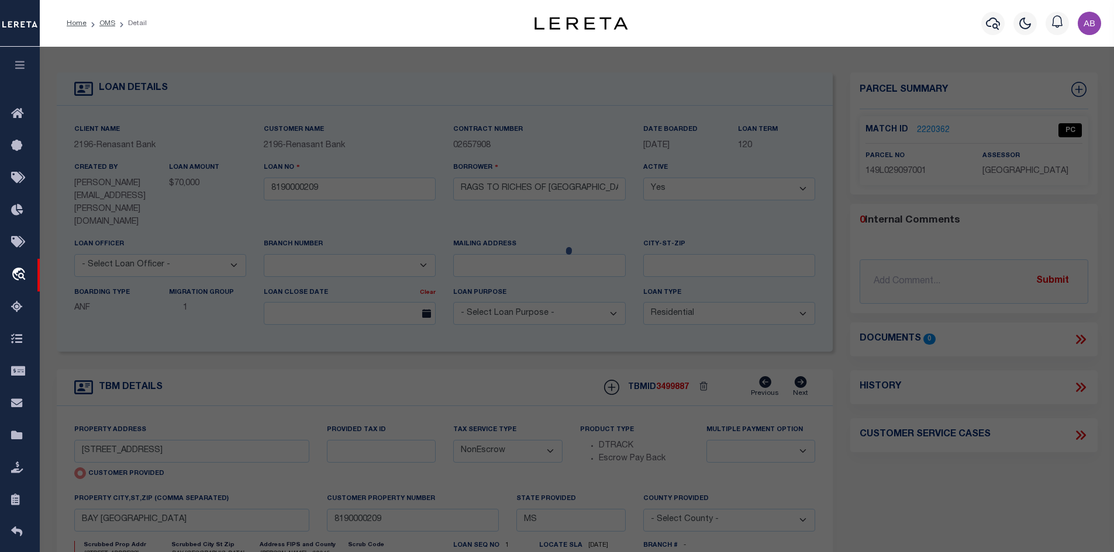
select select "AS"
select select
checkbox input "false"
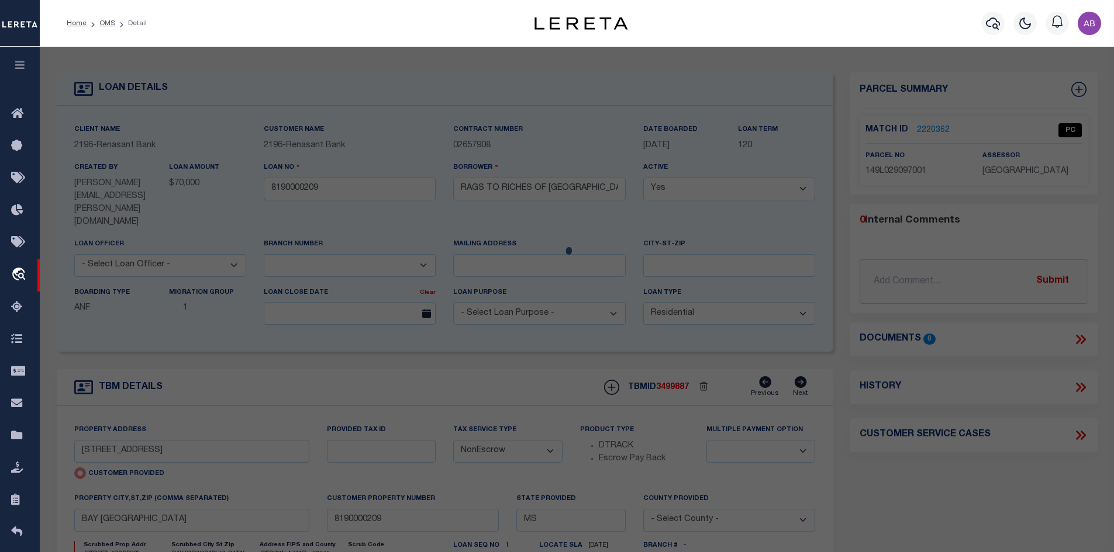
select select "PC"
type input "RAGS TO RICHES OF BAY ST LOUIS MS LLC"
select select "AGW"
select select "ADD"
type input "200 S BEACH BLVD"
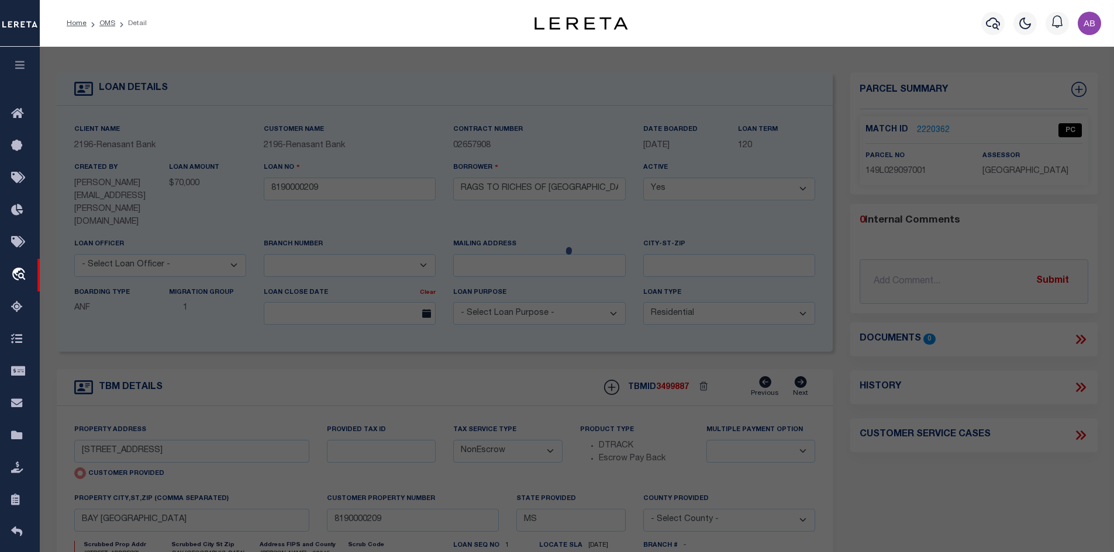
type input "BAY ST LOUIS MS 39520"
type textarea "PT 1 BLK 2 BAY HOTEL S/D"
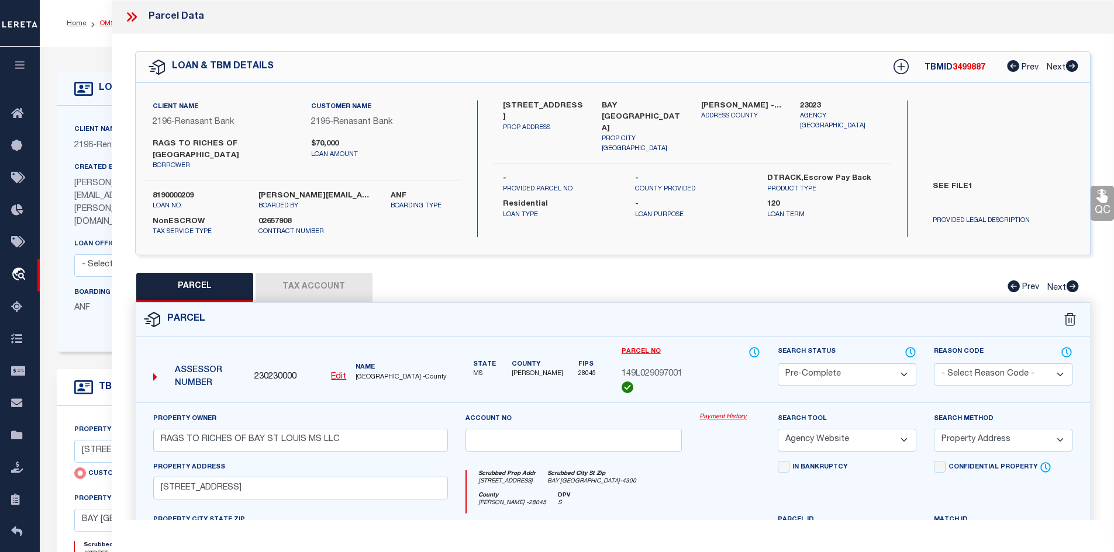
click at [100, 24] on link "OMS" at bounding box center [107, 23] width 16 height 7
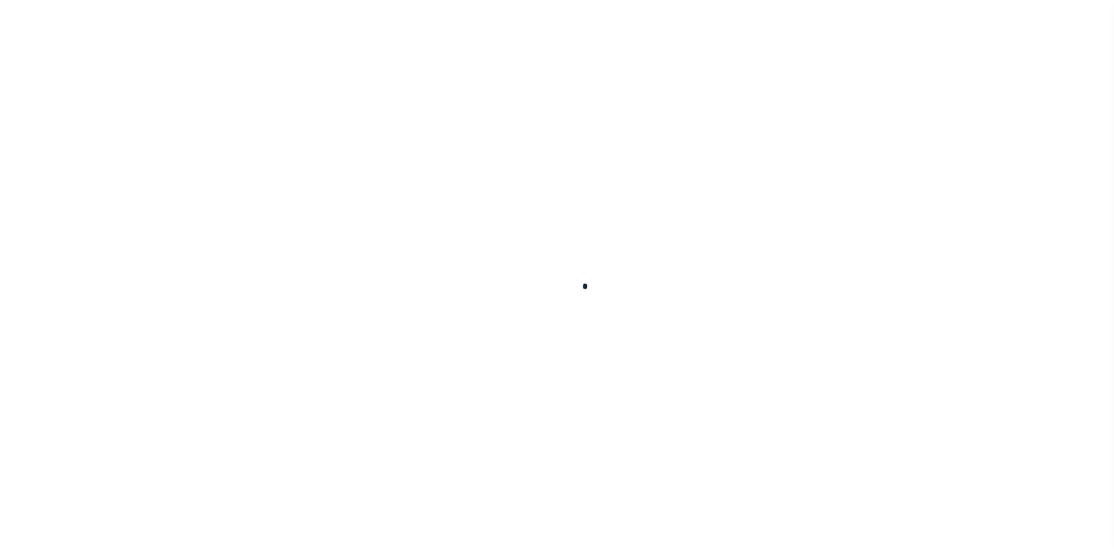
scroll to position [17, 0]
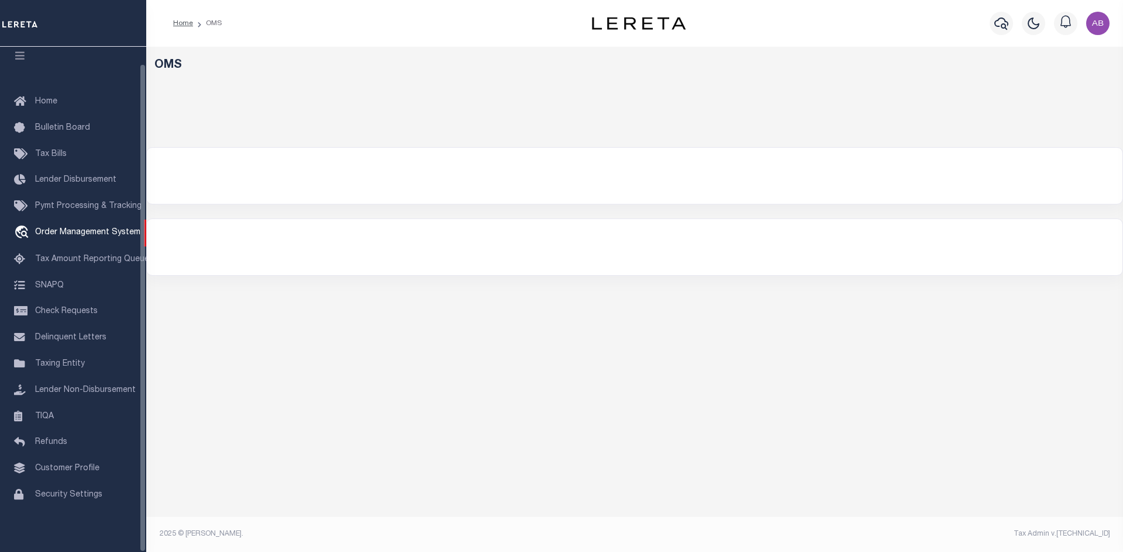
select select "200"
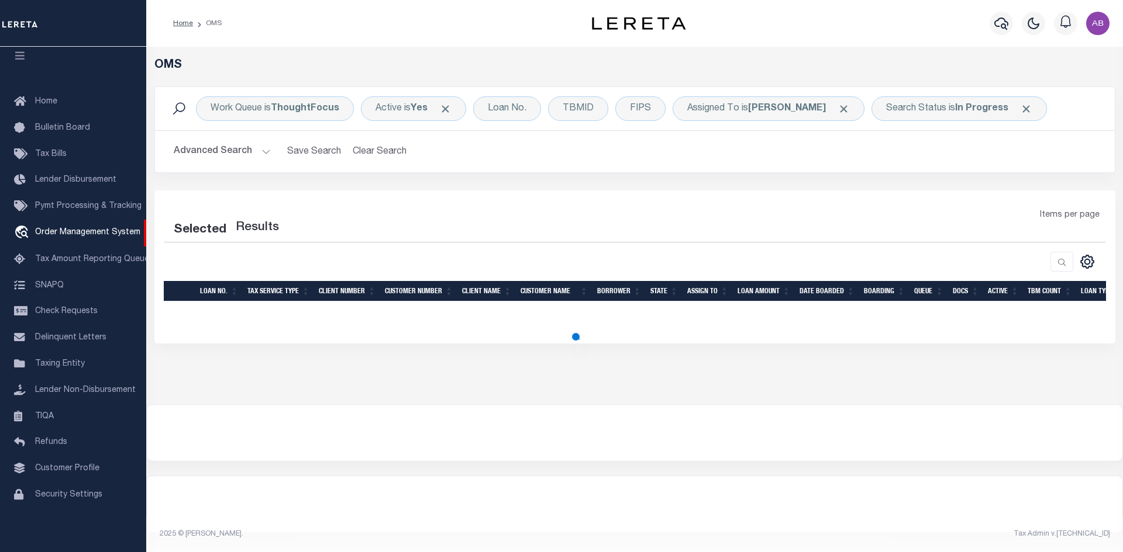
select select "200"
